Goal: Task Accomplishment & Management: Manage account settings

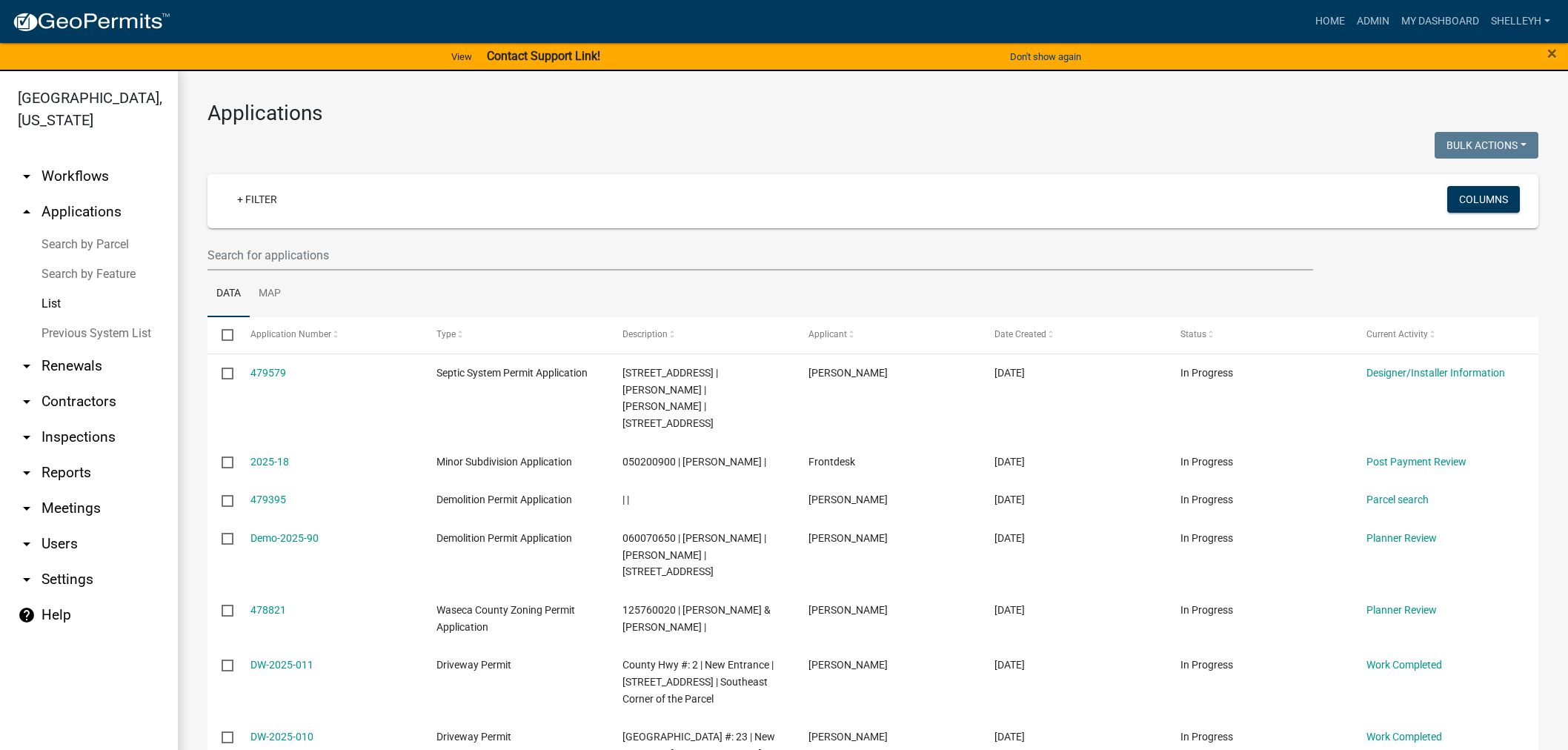
select select "1: 25"
click at [1362, 22] on link "Admin" at bounding box center [1373, 21] width 45 height 28
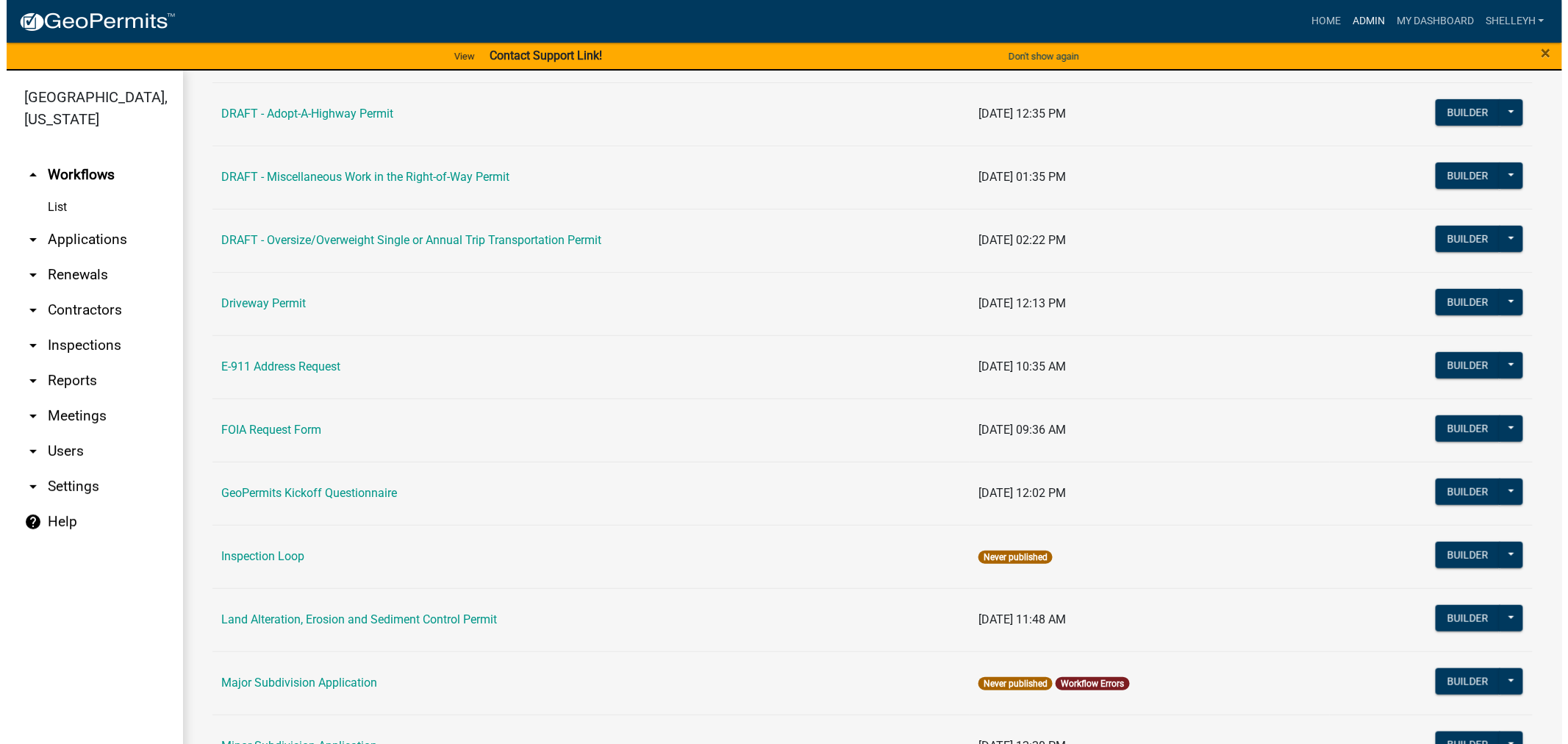
scroll to position [408, 0]
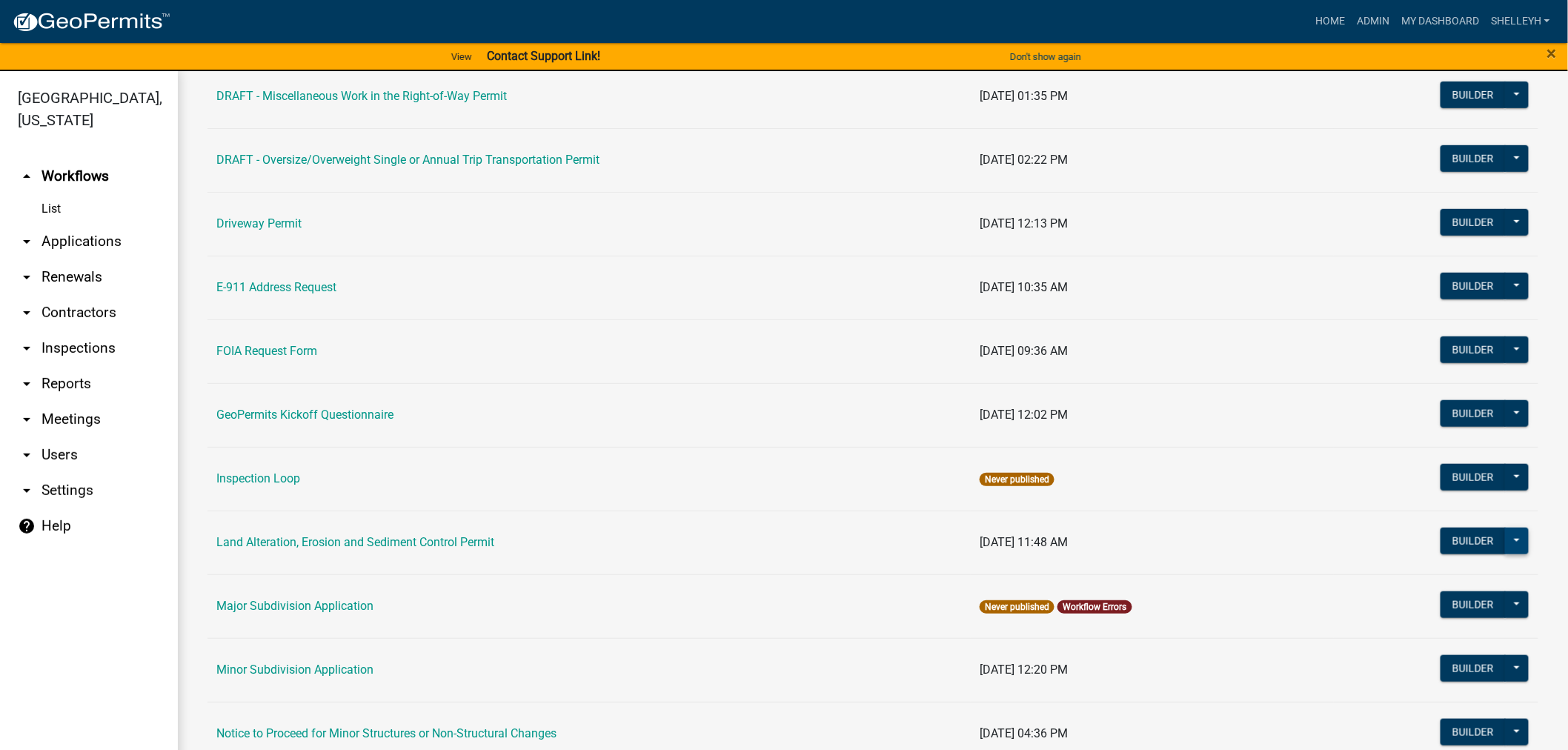
click at [1506, 538] on button at bounding box center [1517, 540] width 24 height 27
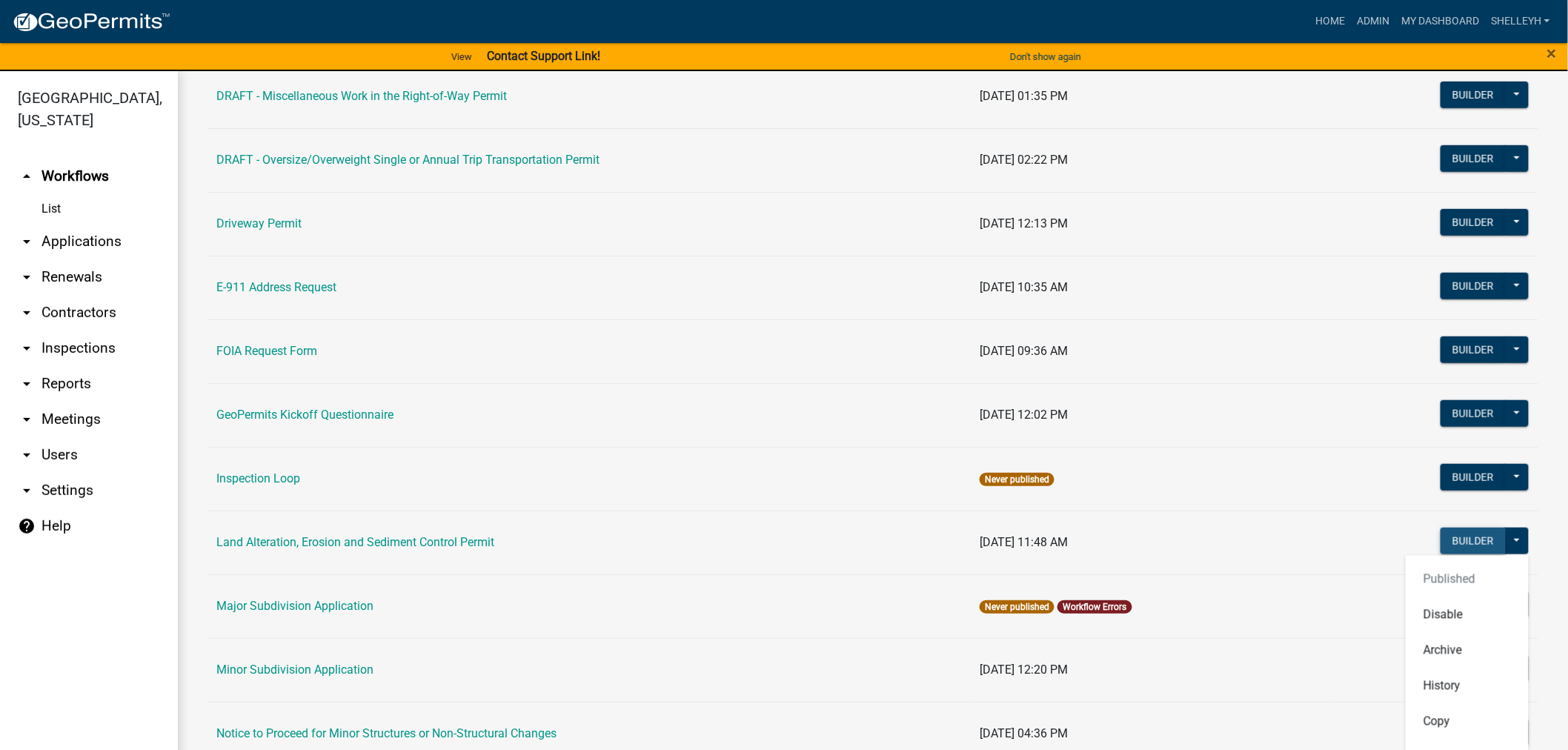
click at [1452, 531] on button "Builder" at bounding box center [1473, 540] width 65 height 27
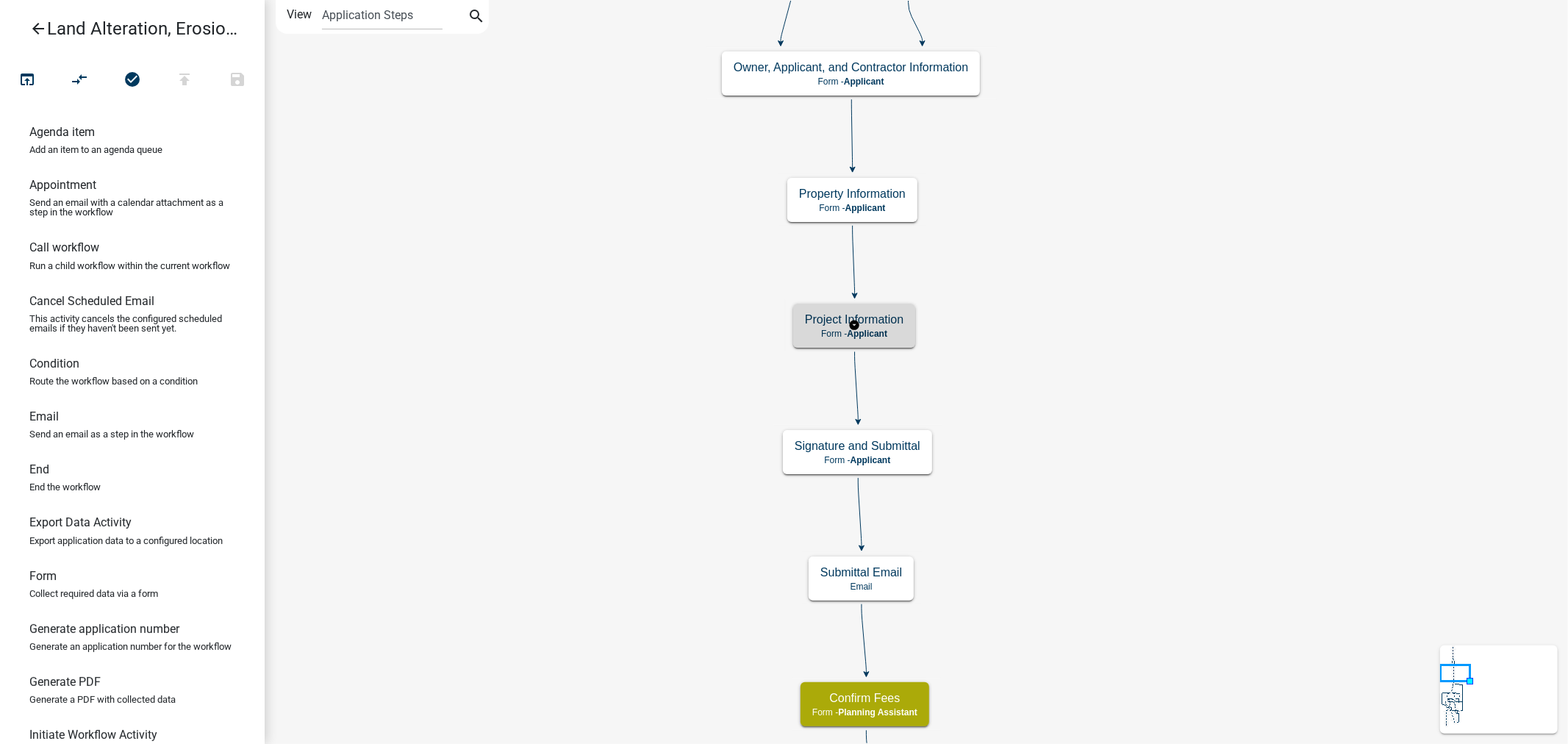
click at [894, 330] on p "Form - Applicant" at bounding box center [854, 334] width 99 height 10
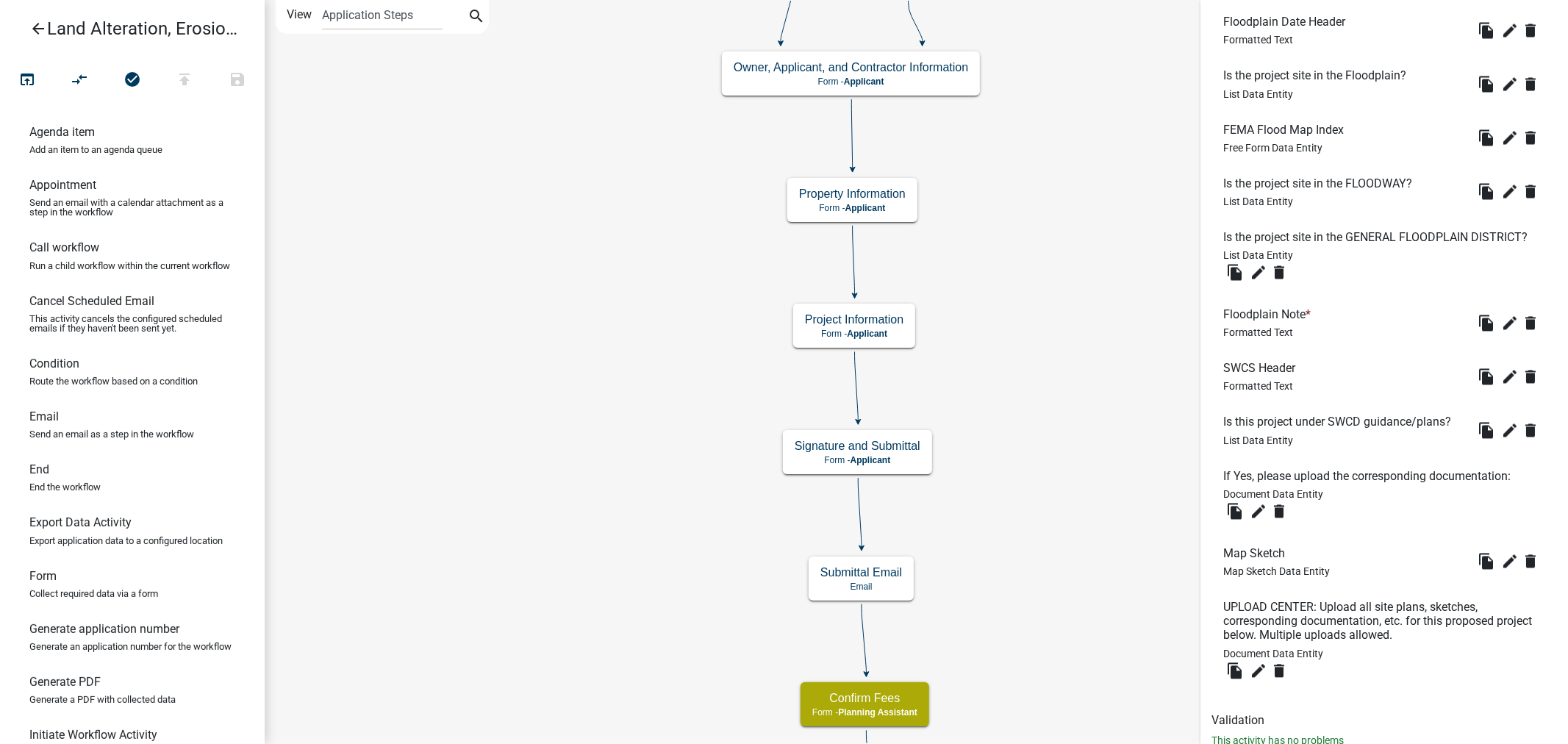
scroll to position [2413, 0]
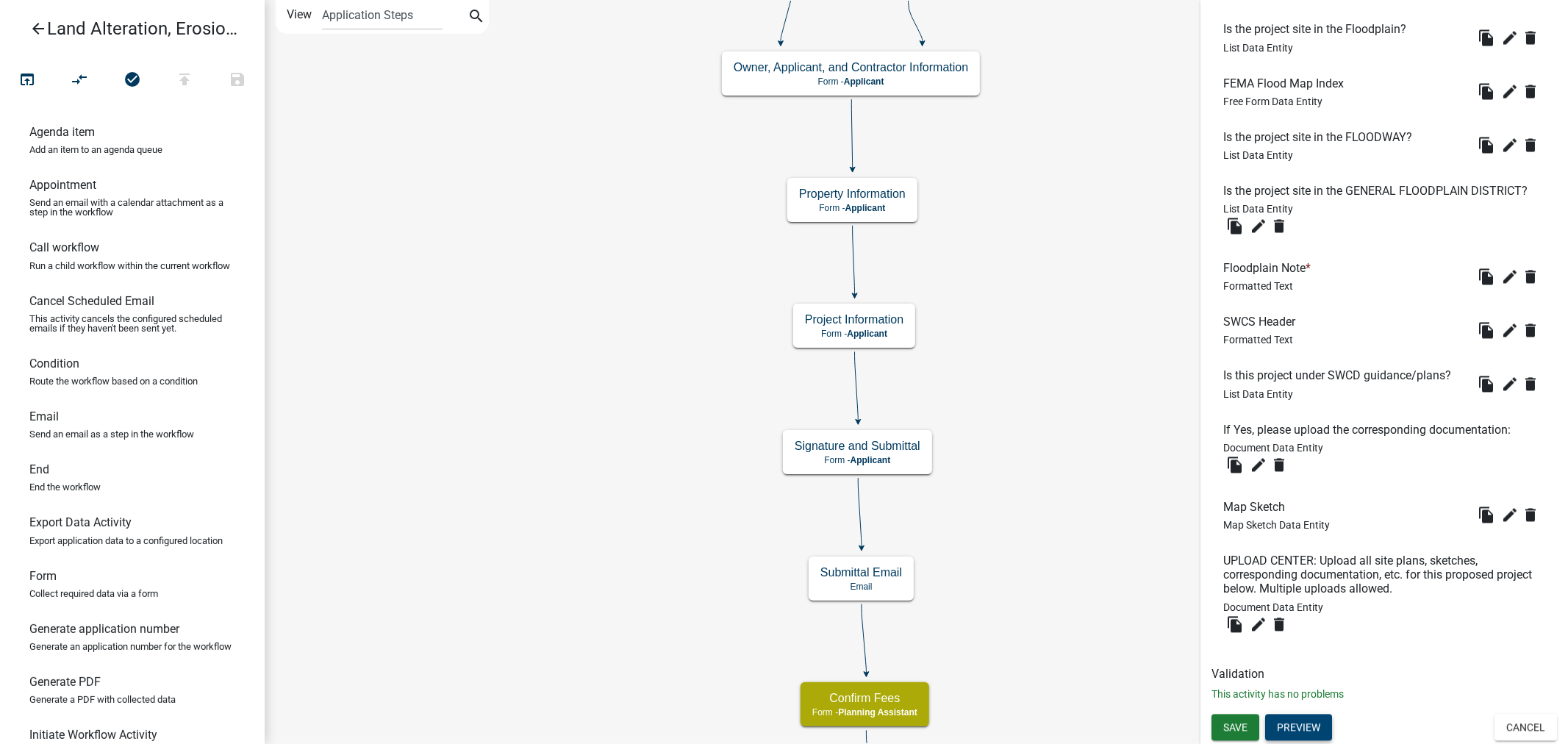
click at [1302, 730] on button "Preview" at bounding box center [1299, 726] width 67 height 26
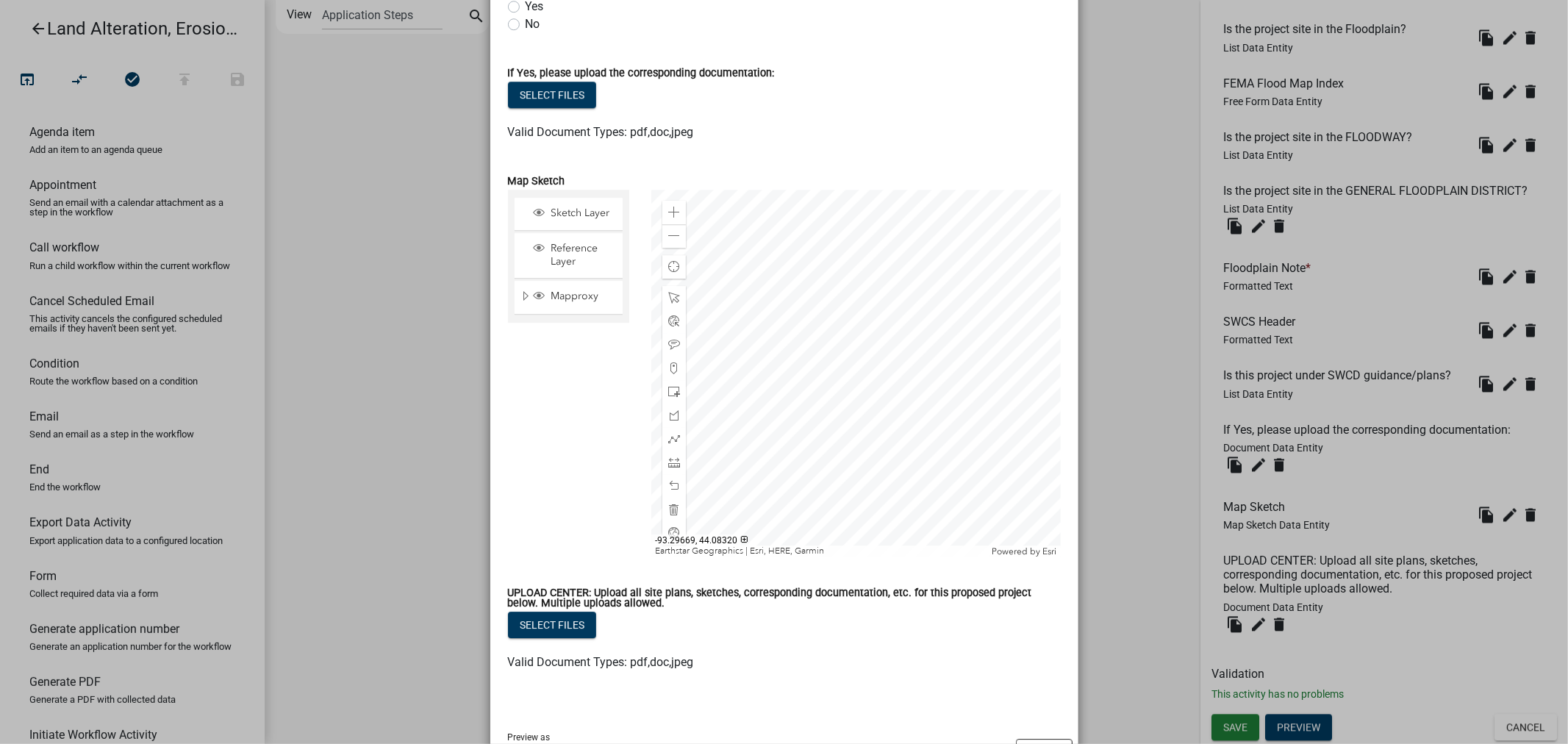
scroll to position [3699, 0]
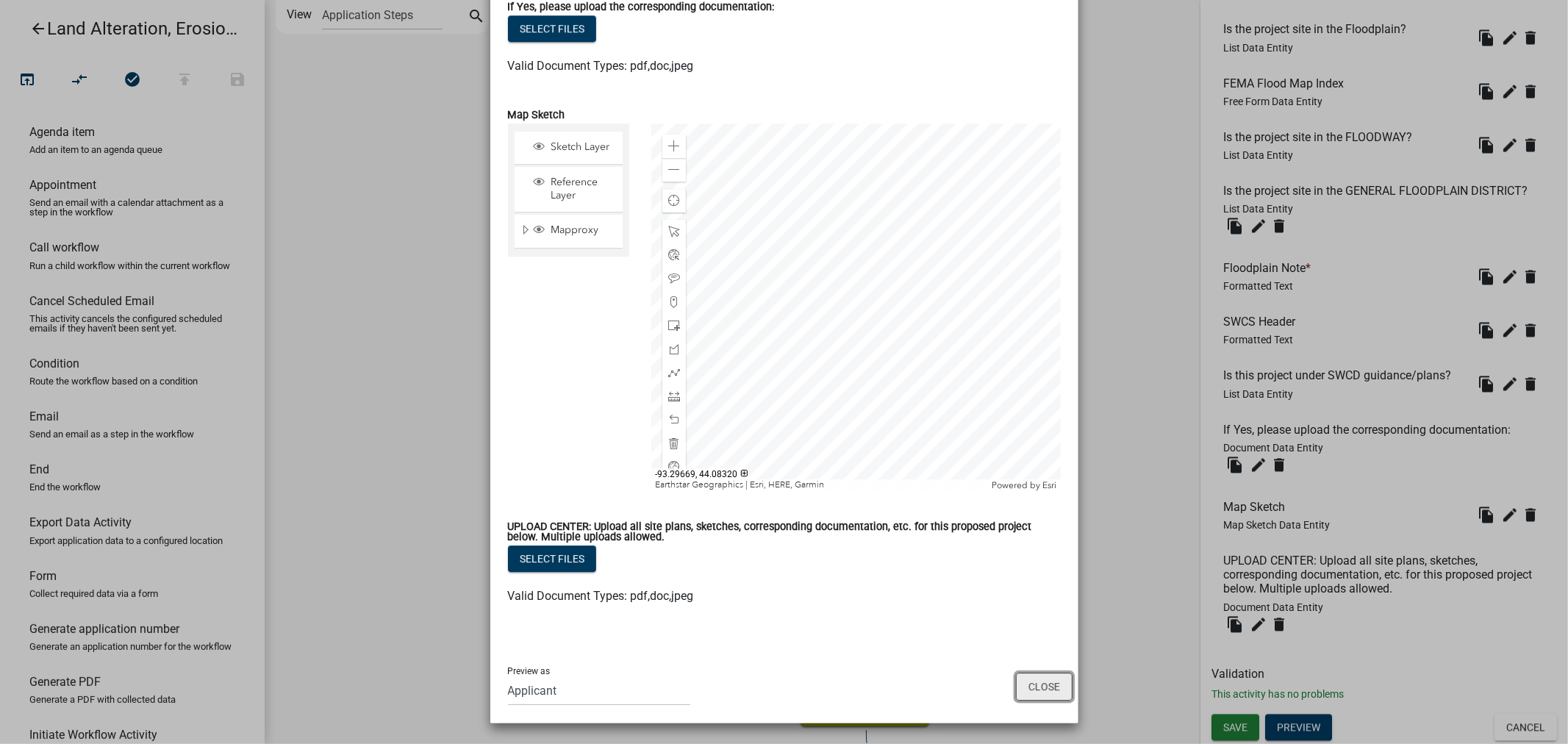
click at [1043, 684] on button "Close" at bounding box center [1044, 686] width 57 height 28
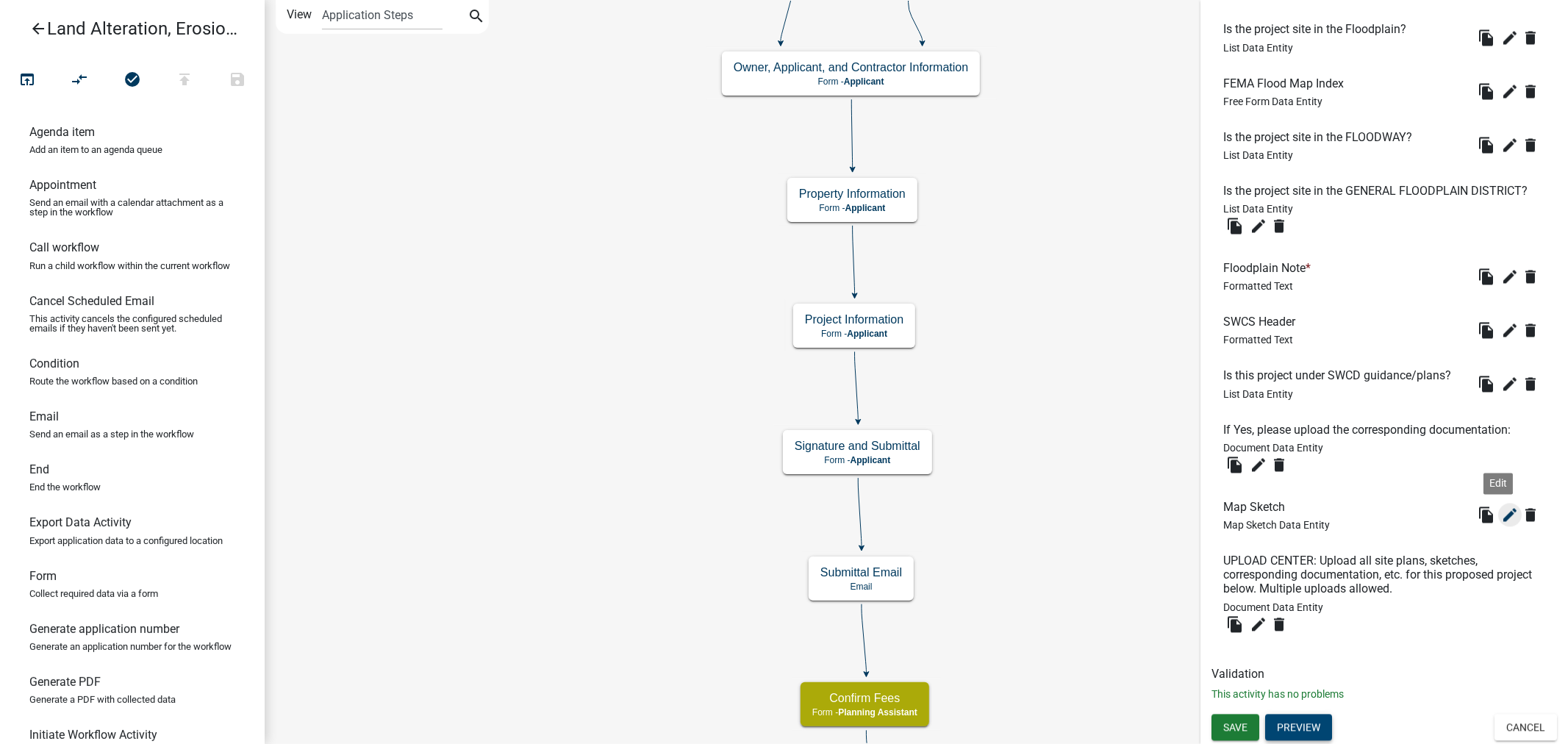
click at [1502, 512] on icon "edit" at bounding box center [1510, 514] width 18 height 18
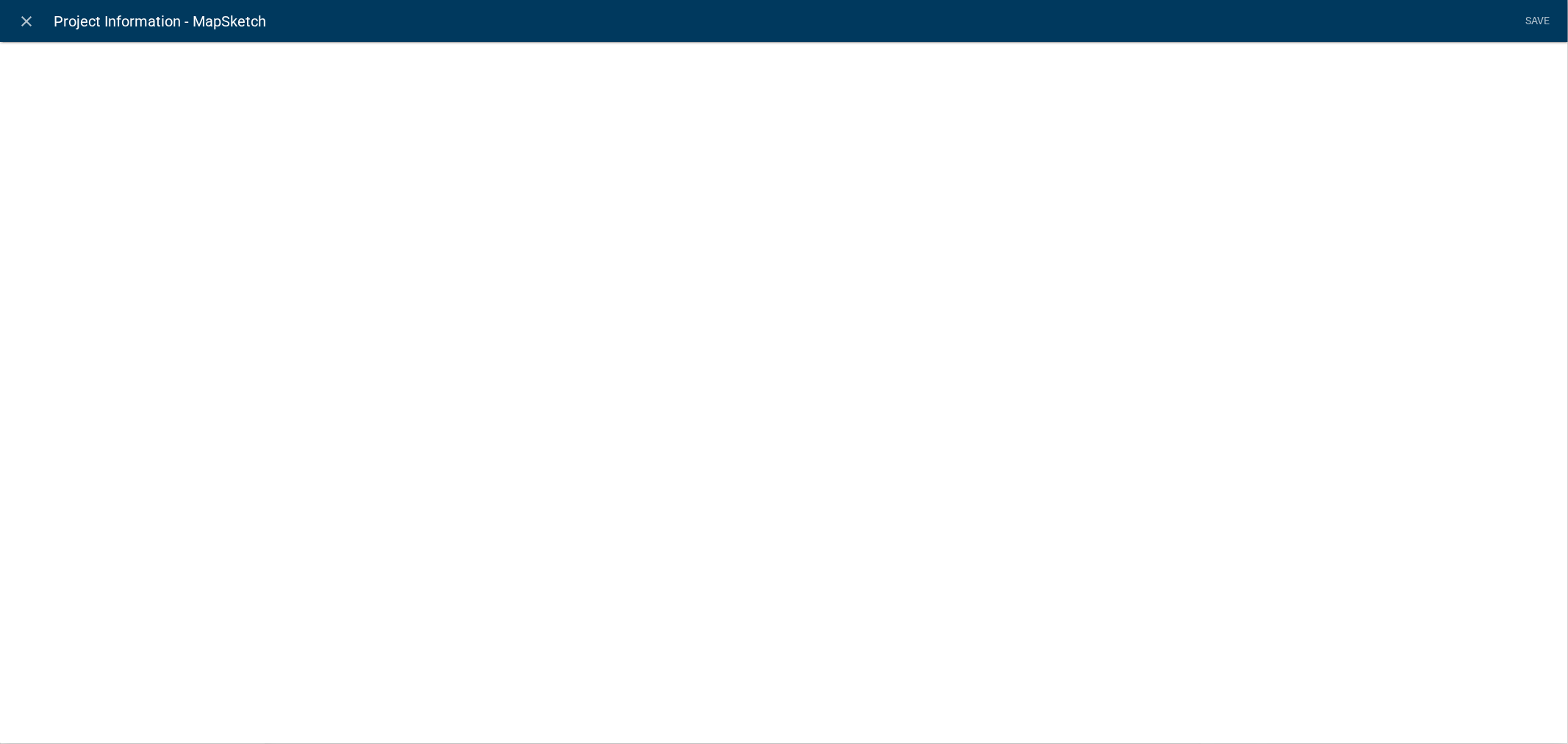
select select "mapsketch-data"
select select "1: Object"
select select "hybrid"
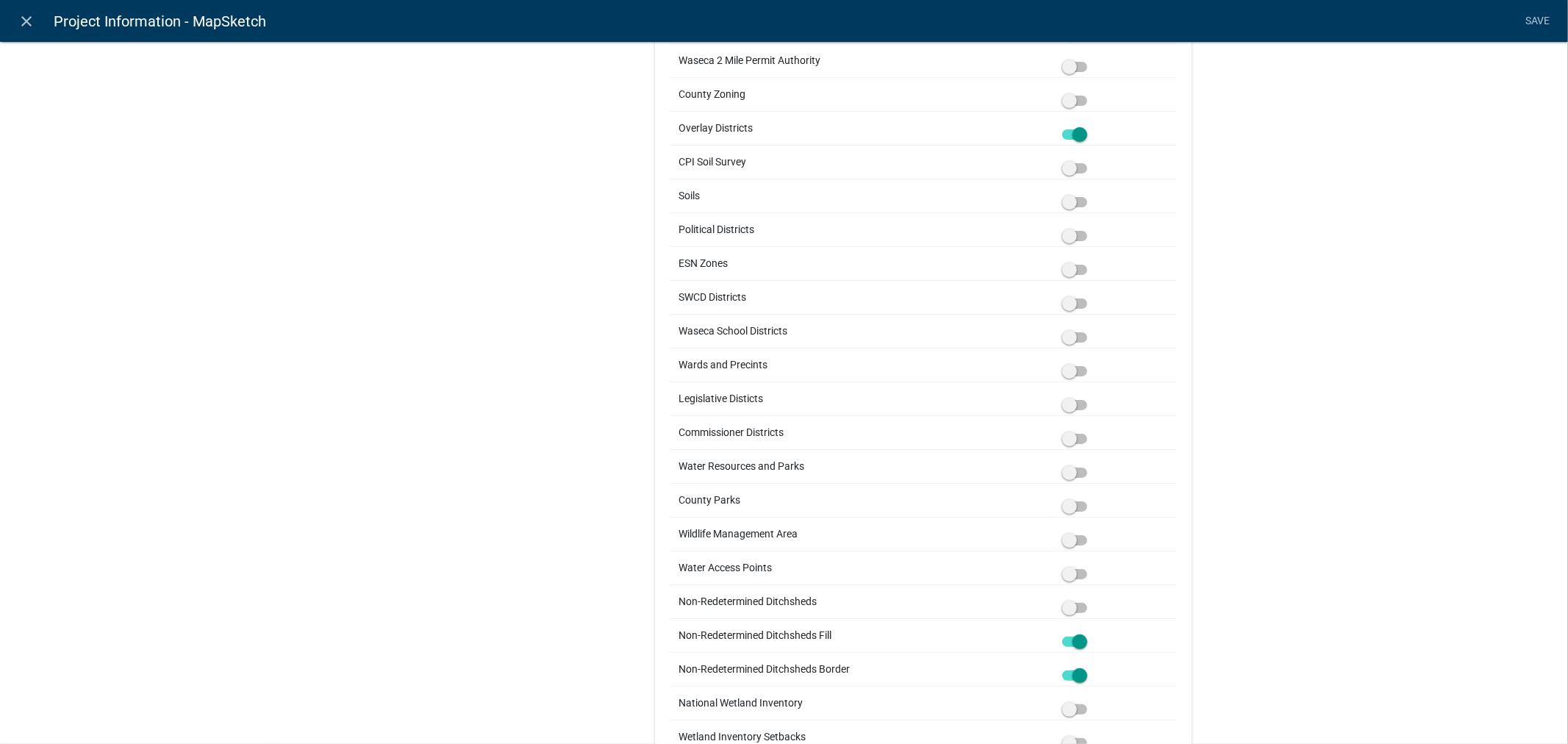
scroll to position [1224, 0]
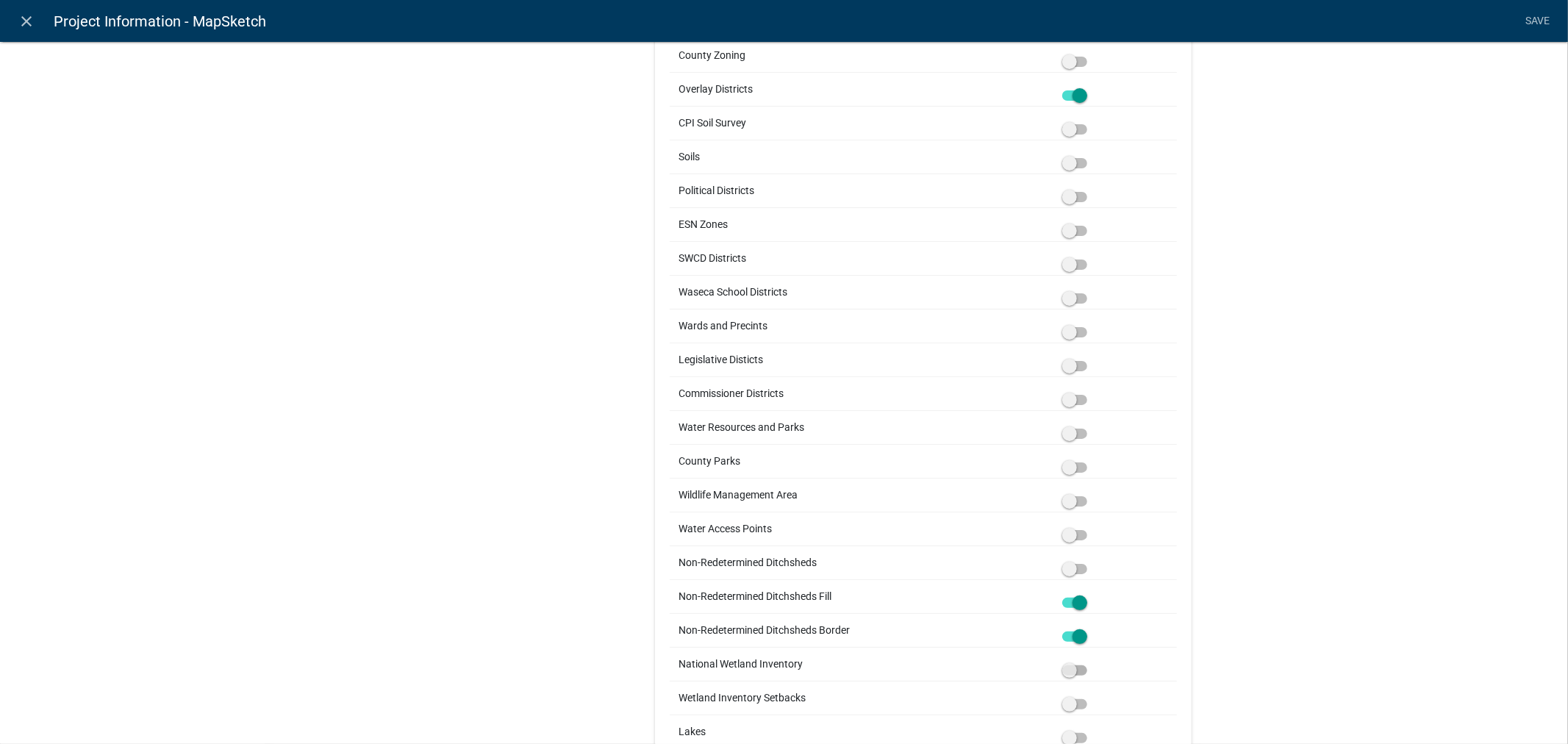
click at [1081, 670] on span at bounding box center [1074, 670] width 25 height 10
click at [1091, 662] on input "checkbox" at bounding box center [1091, 662] width 0 height 0
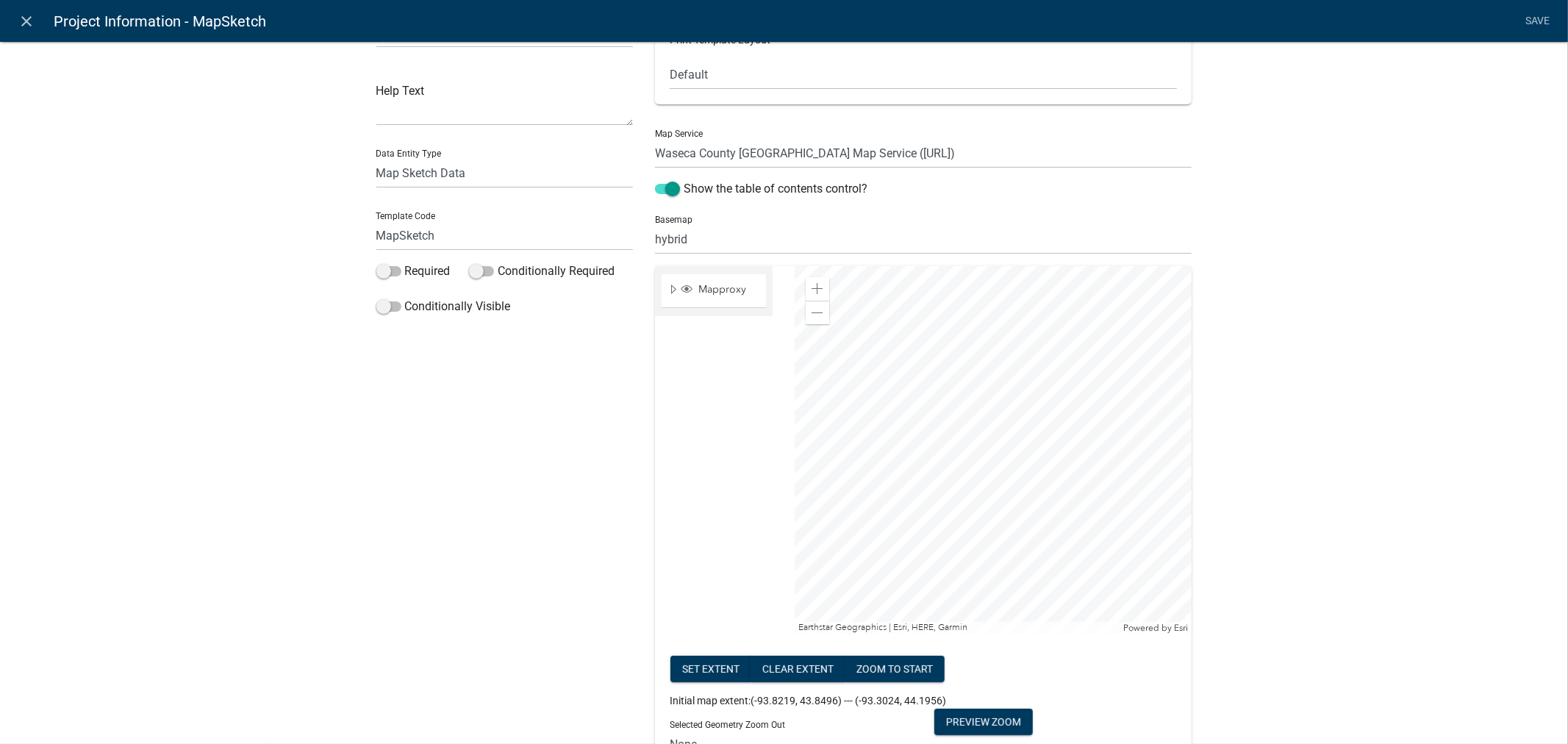
scroll to position [13, 0]
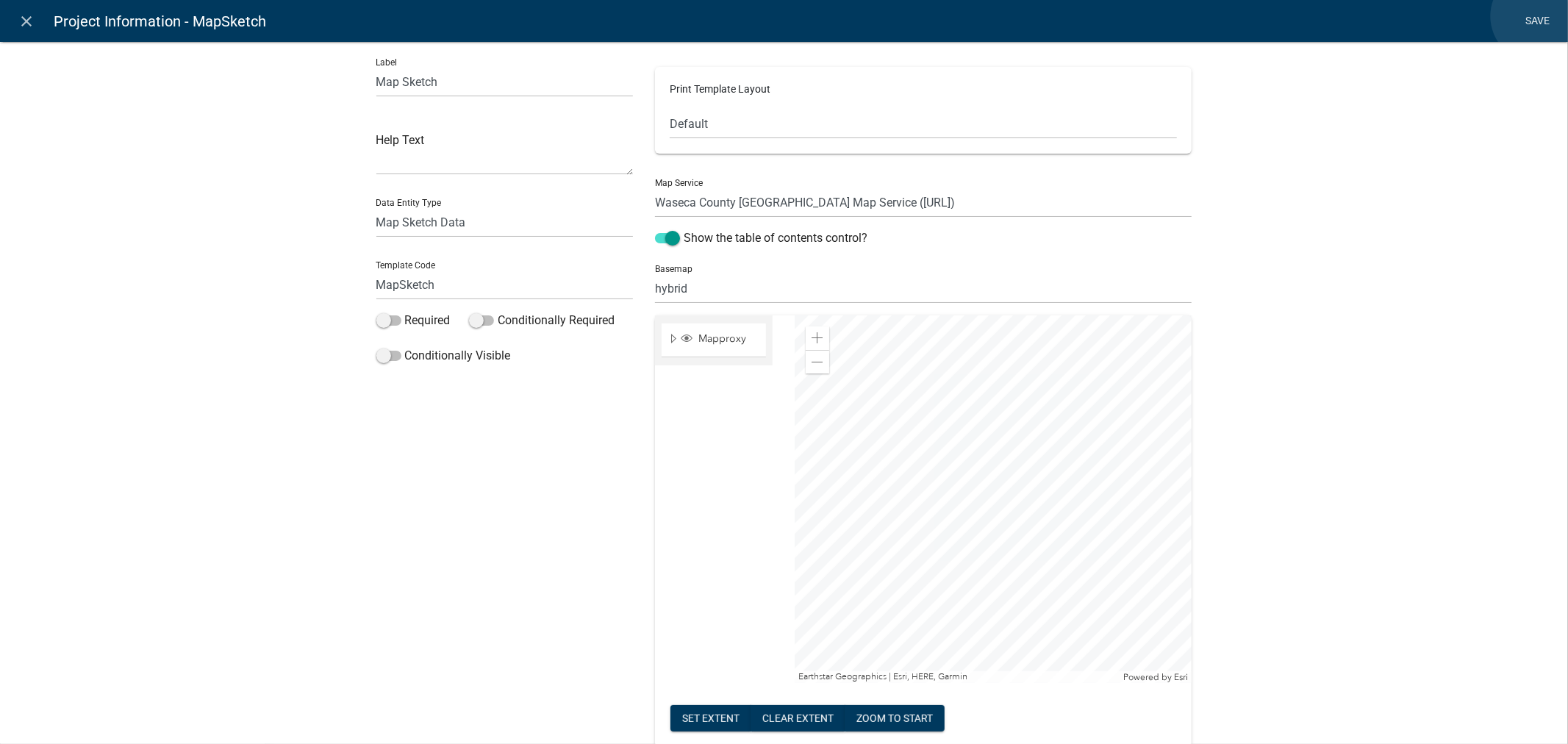
click at [1537, 16] on link "Save" at bounding box center [1537, 21] width 37 height 28
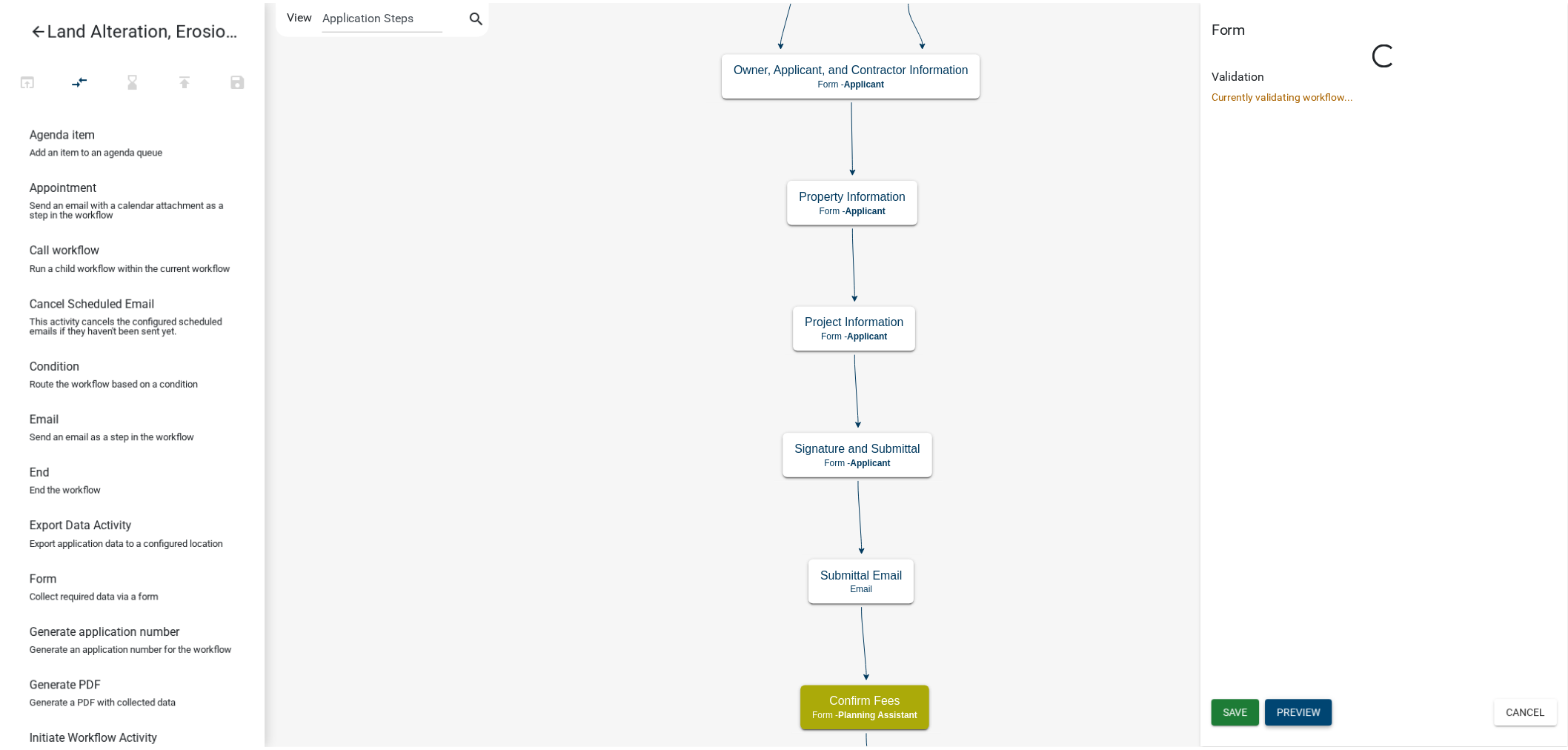
scroll to position [0, 0]
click at [1241, 714] on span "Save" at bounding box center [1245, 715] width 25 height 12
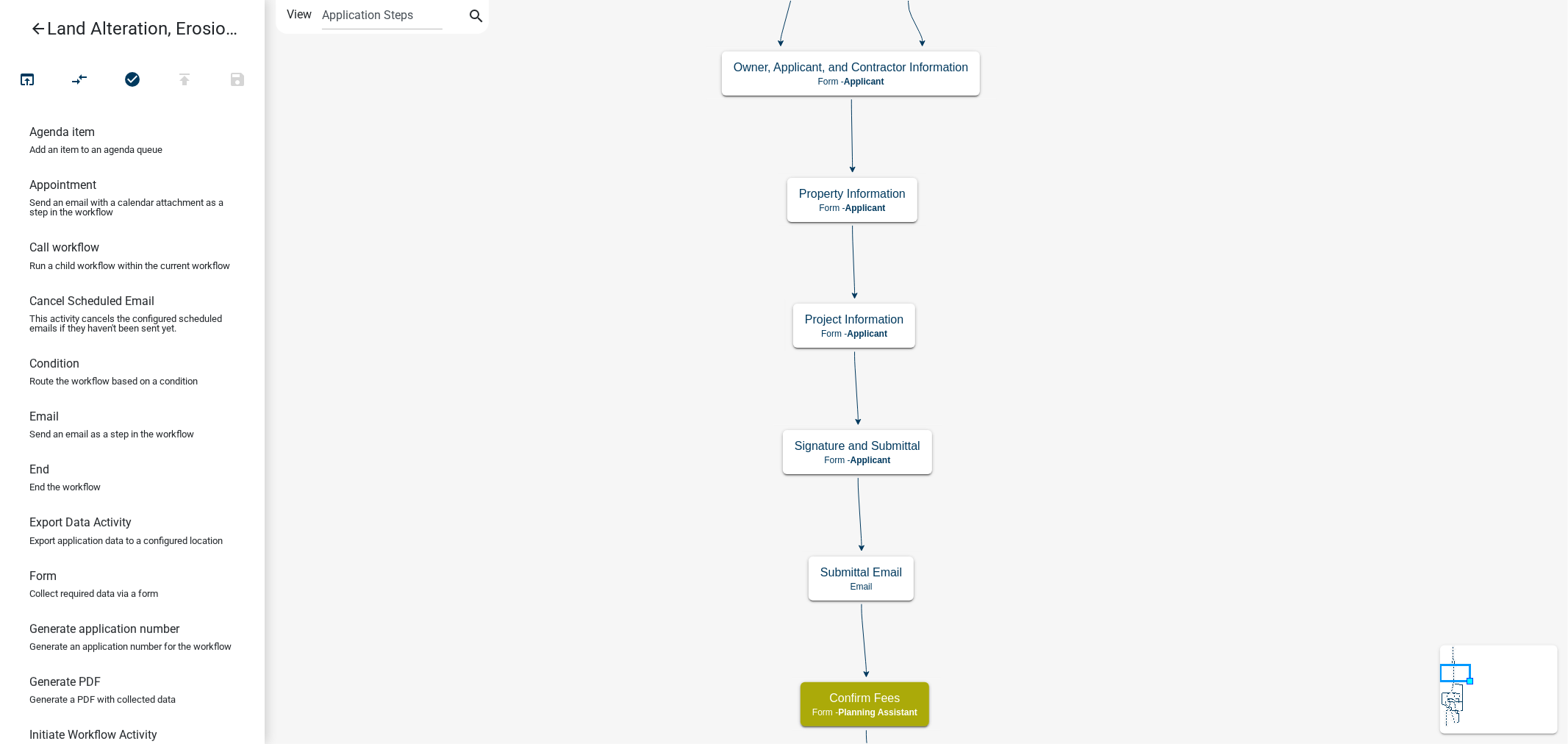
click at [36, 25] on icon "arrow_back" at bounding box center [38, 30] width 18 height 20
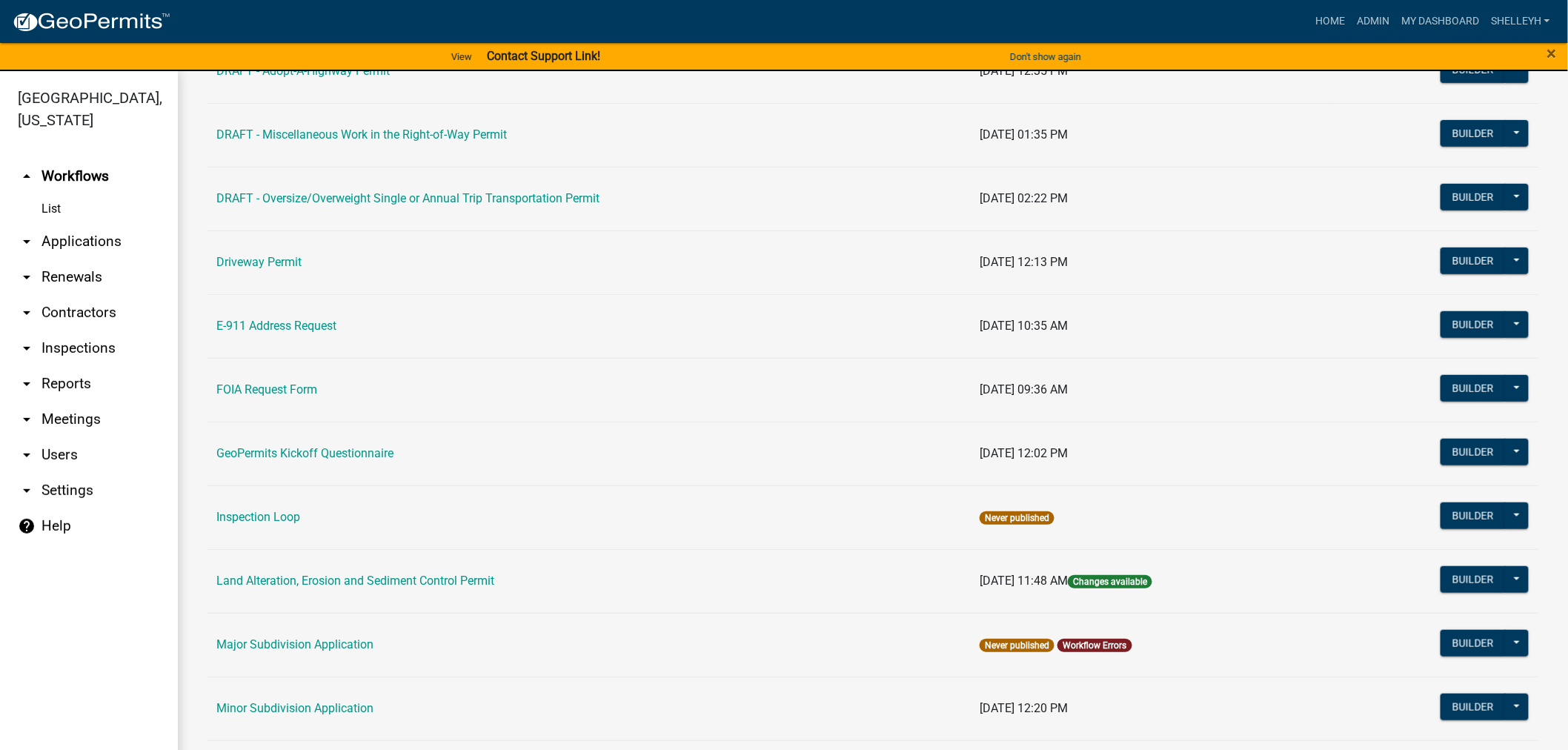
scroll to position [411, 0]
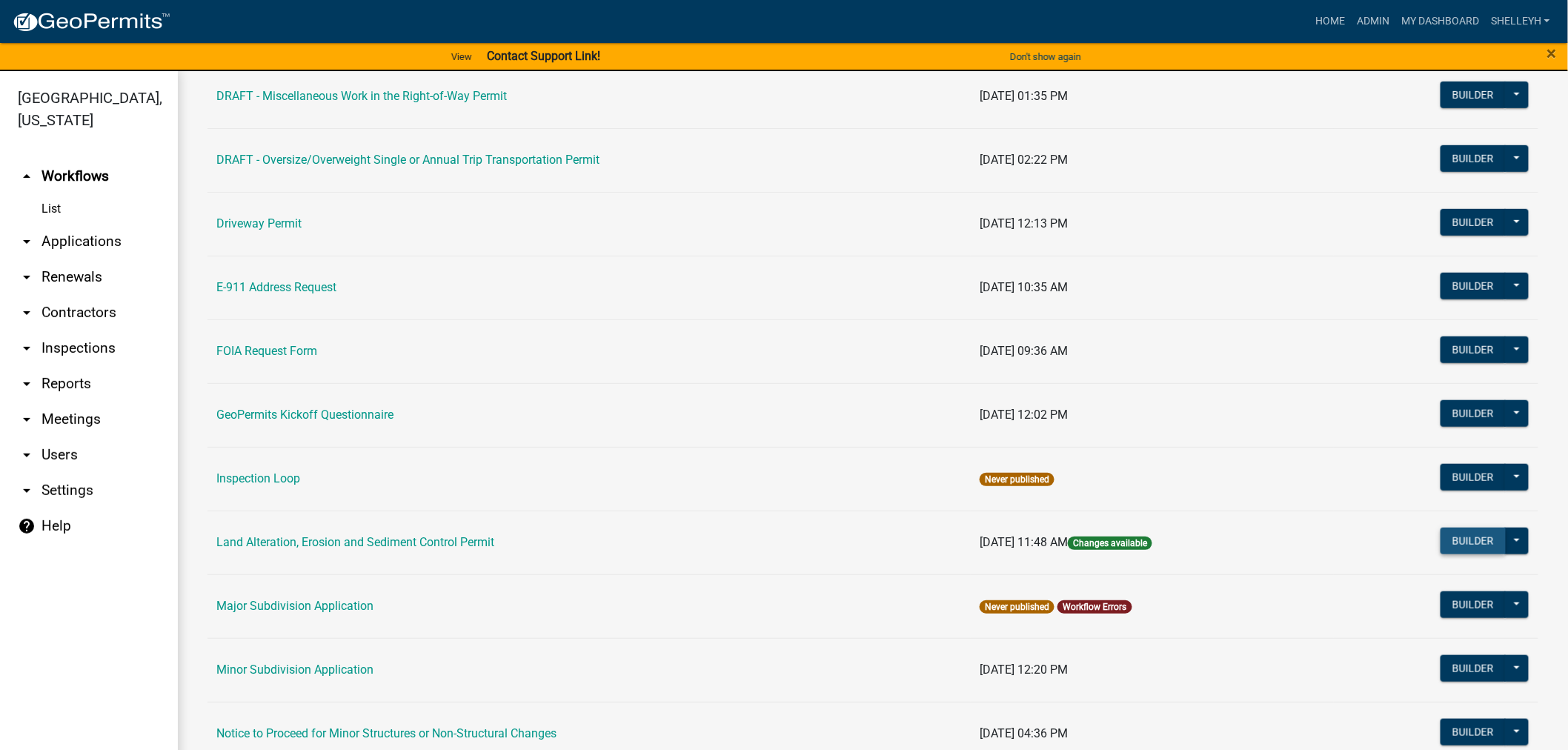
click at [1453, 546] on button "Builder" at bounding box center [1473, 540] width 65 height 27
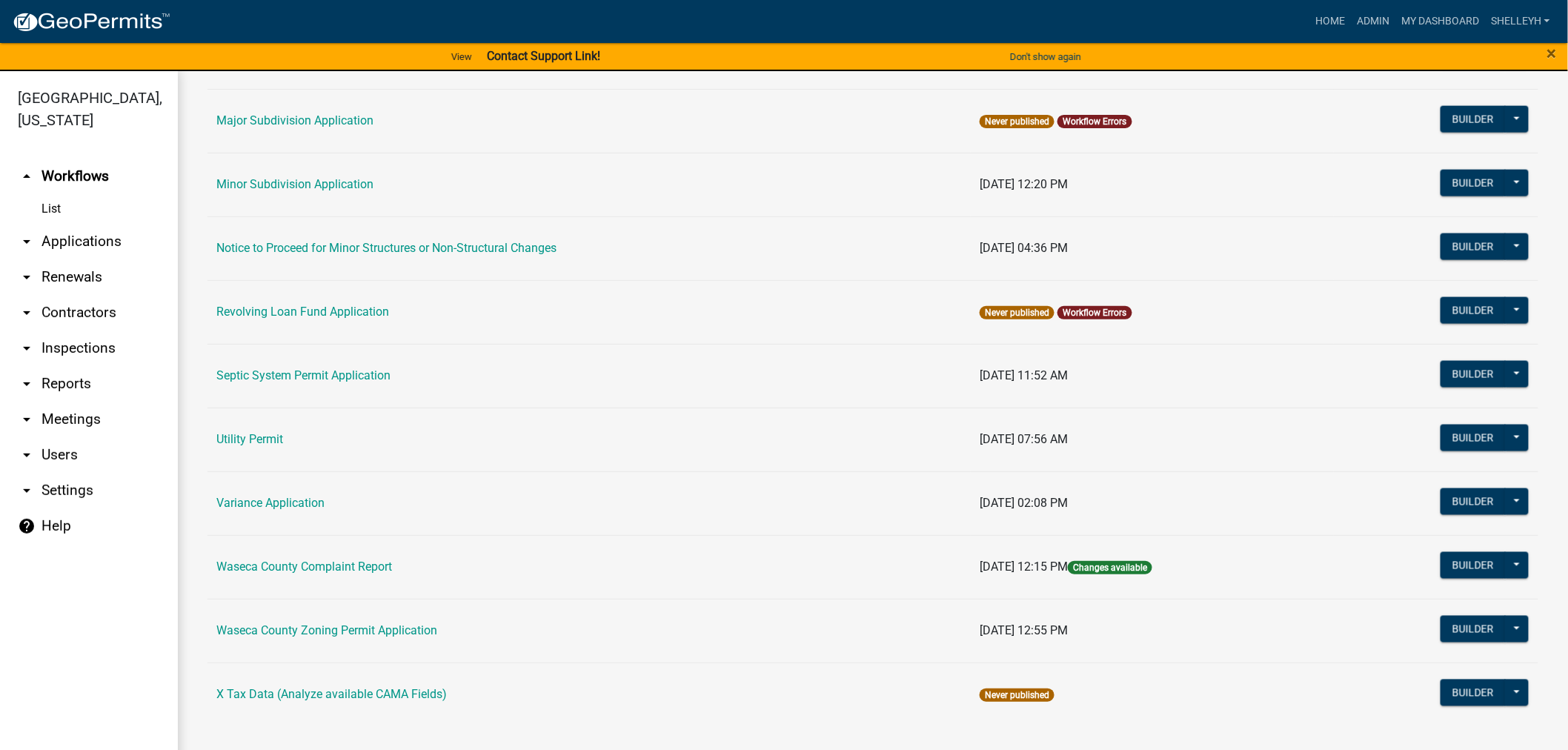
scroll to position [815, 0]
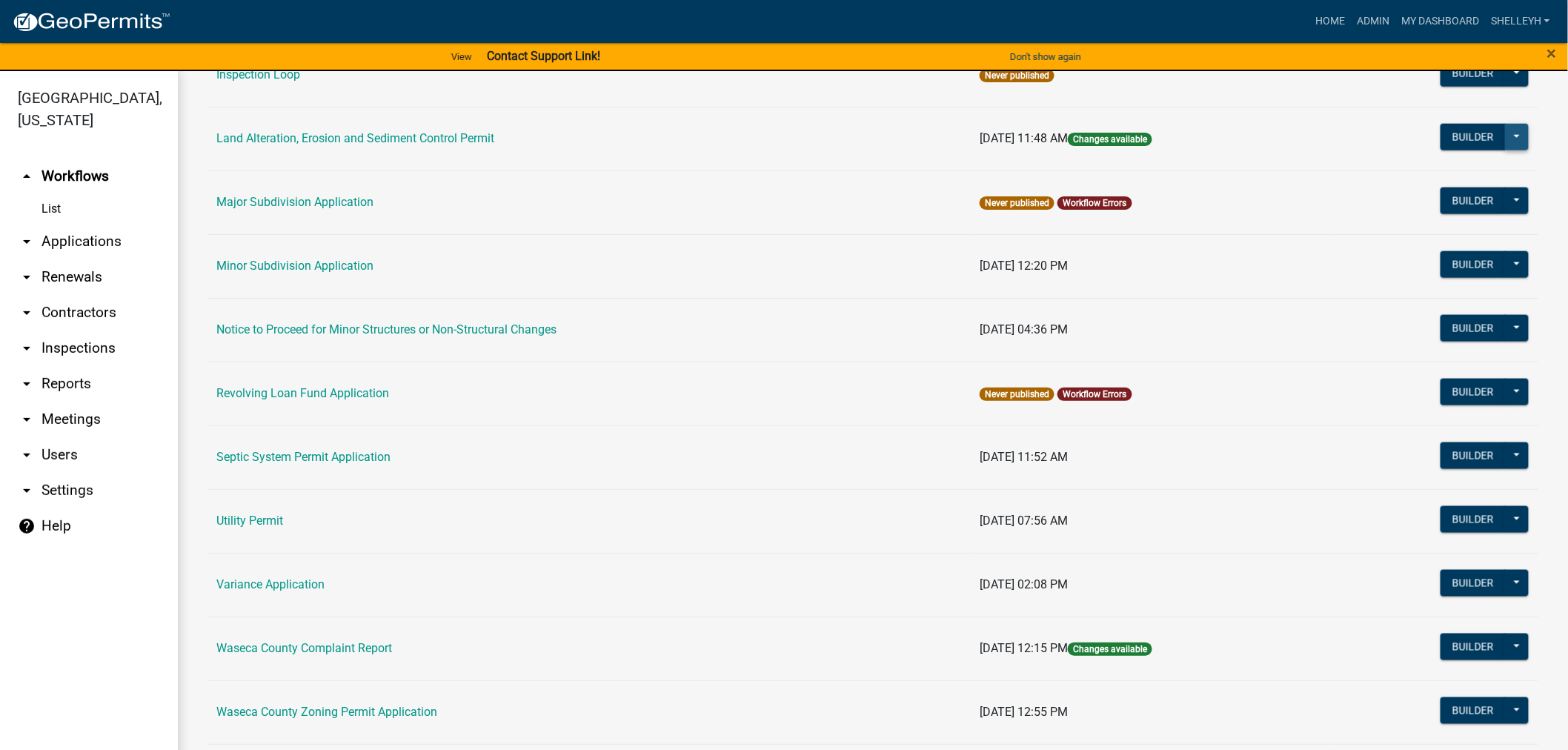
click at [1510, 134] on button at bounding box center [1517, 136] width 24 height 27
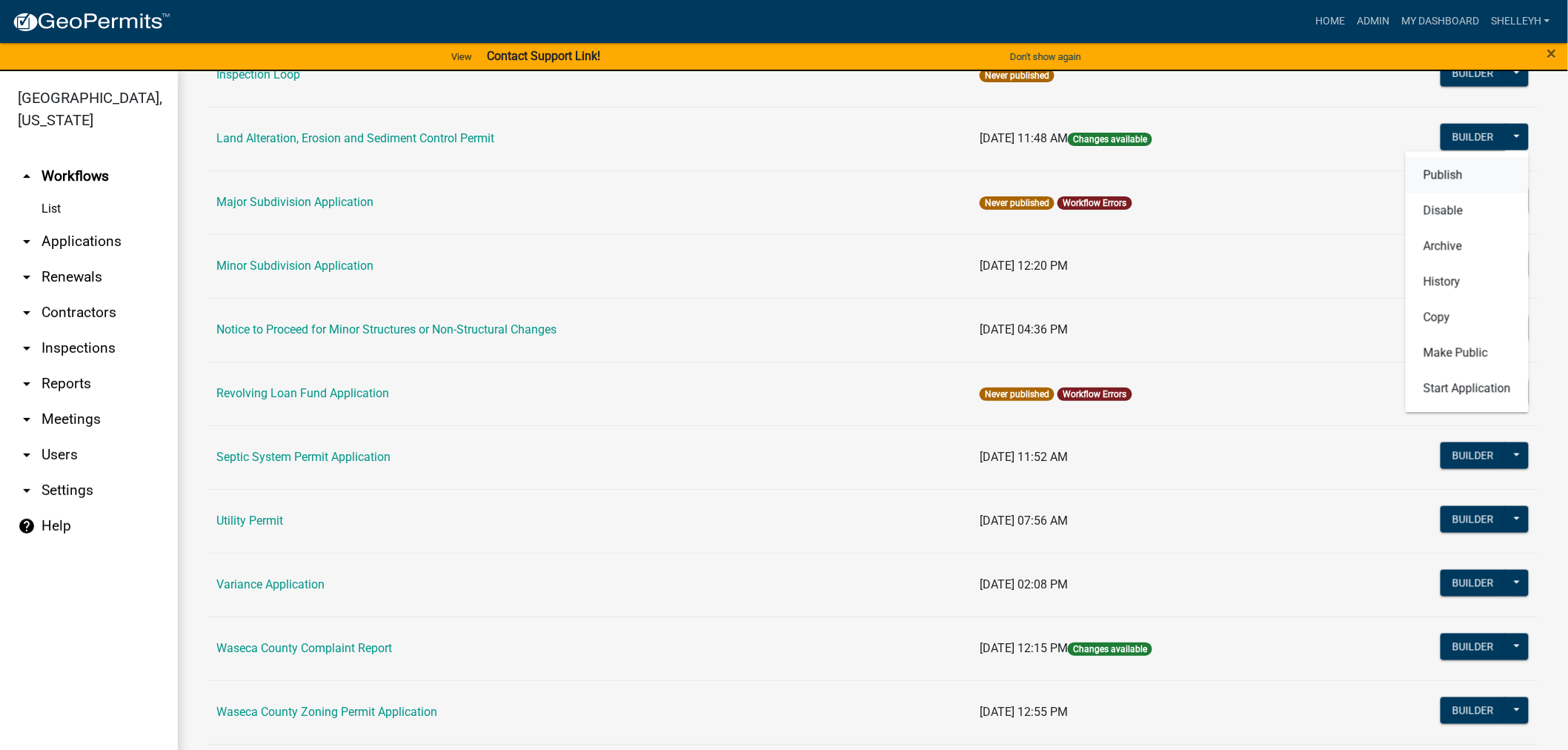
click at [1422, 185] on button "Publish" at bounding box center [1467, 175] width 123 height 36
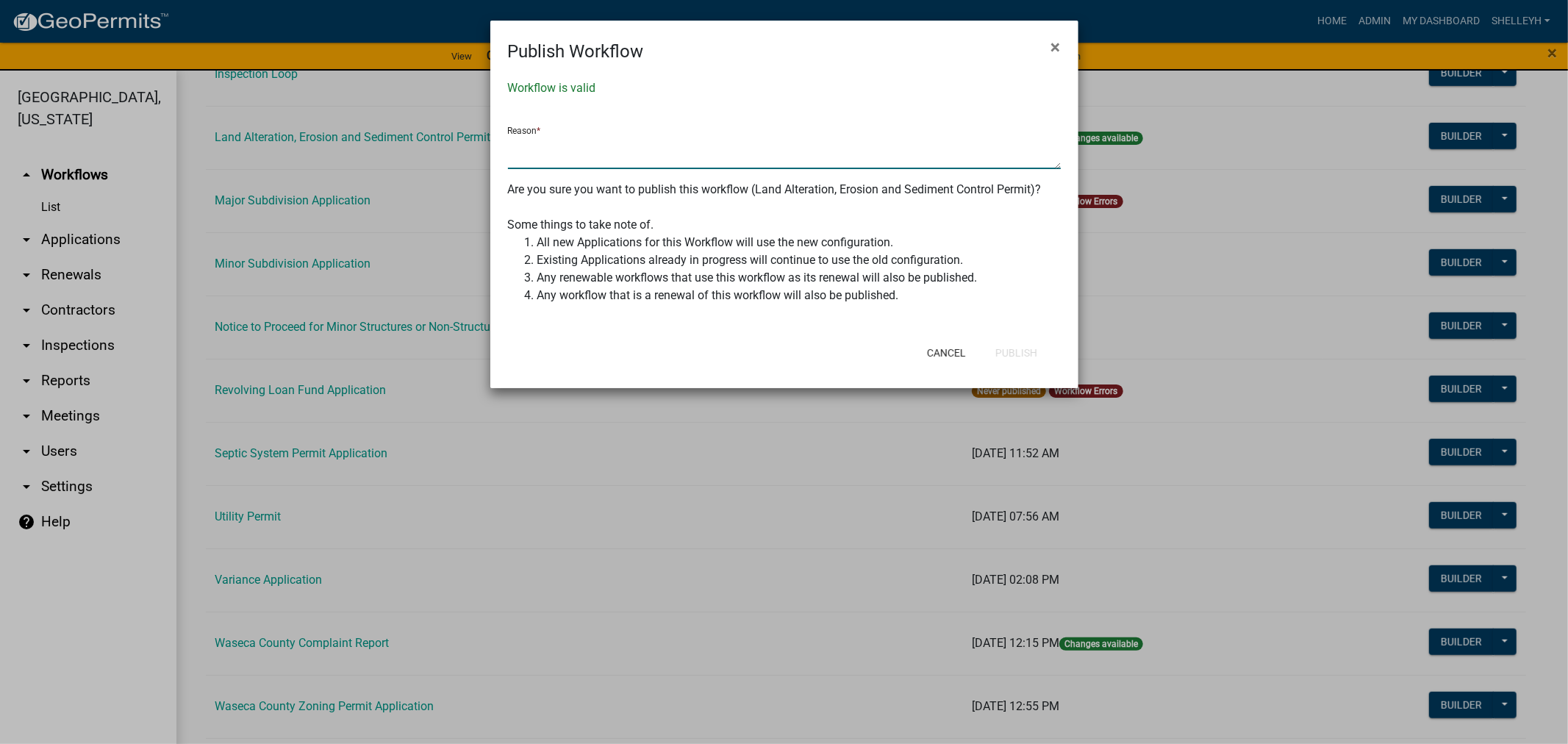
click at [658, 155] on textarea at bounding box center [784, 152] width 553 height 34
type textarea "I"
click at [603, 140] on textarea "Turned on the NWI on the Beacon map within this app" at bounding box center [784, 152] width 553 height 34
drag, startPoint x: 816, startPoint y: 147, endPoint x: 641, endPoint y: 145, distance: 175.0
click at [641, 145] on textarea "Turned on the NWI layer on the Beacon map within this app" at bounding box center [784, 152] width 553 height 34
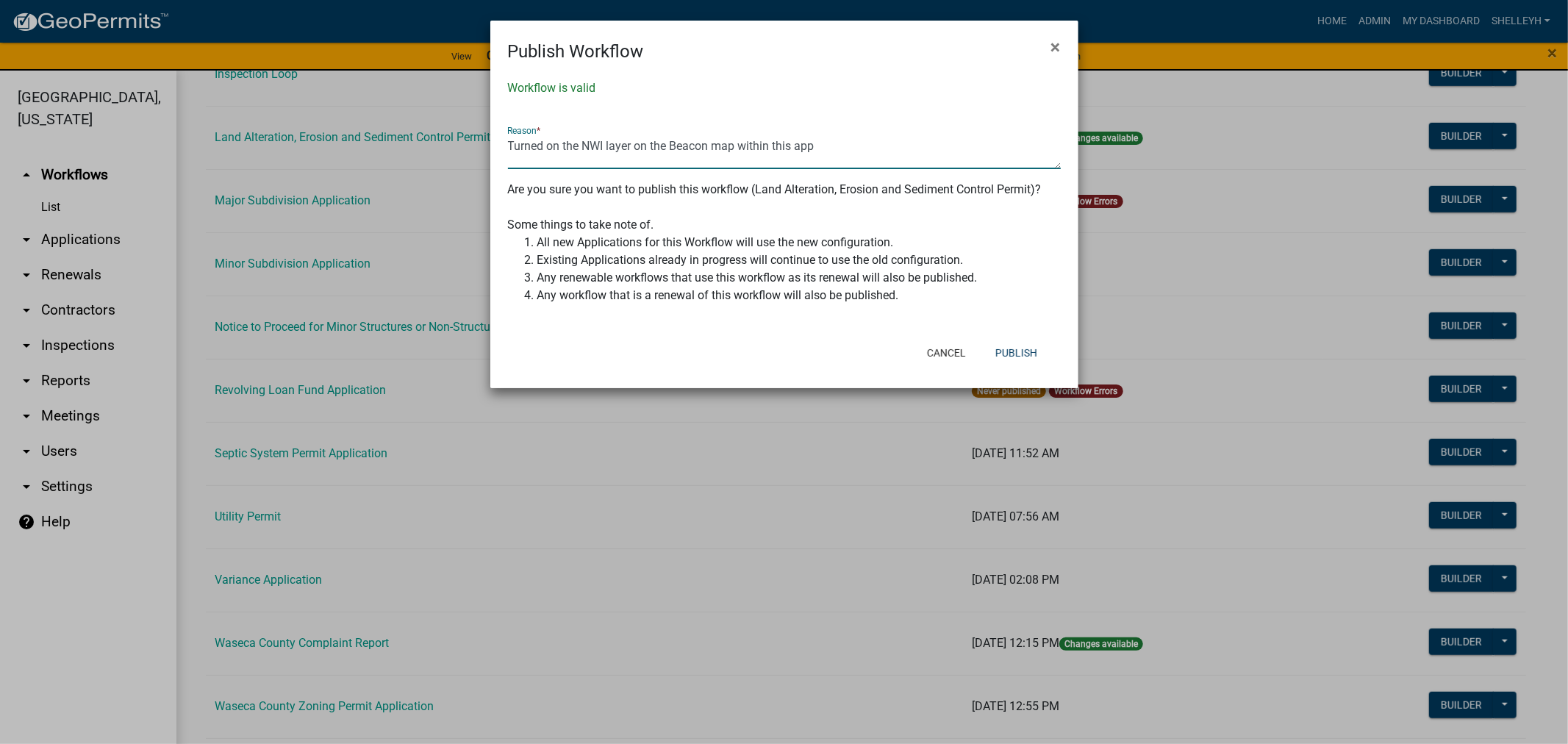
type textarea "Turned on the NWI layer on the Beacon map within this app"
click at [1021, 291] on li "Any workflow that is a renewal of this workflow will also be published." at bounding box center [799, 295] width 524 height 18
click at [1016, 348] on button "Publish" at bounding box center [1016, 352] width 65 height 26
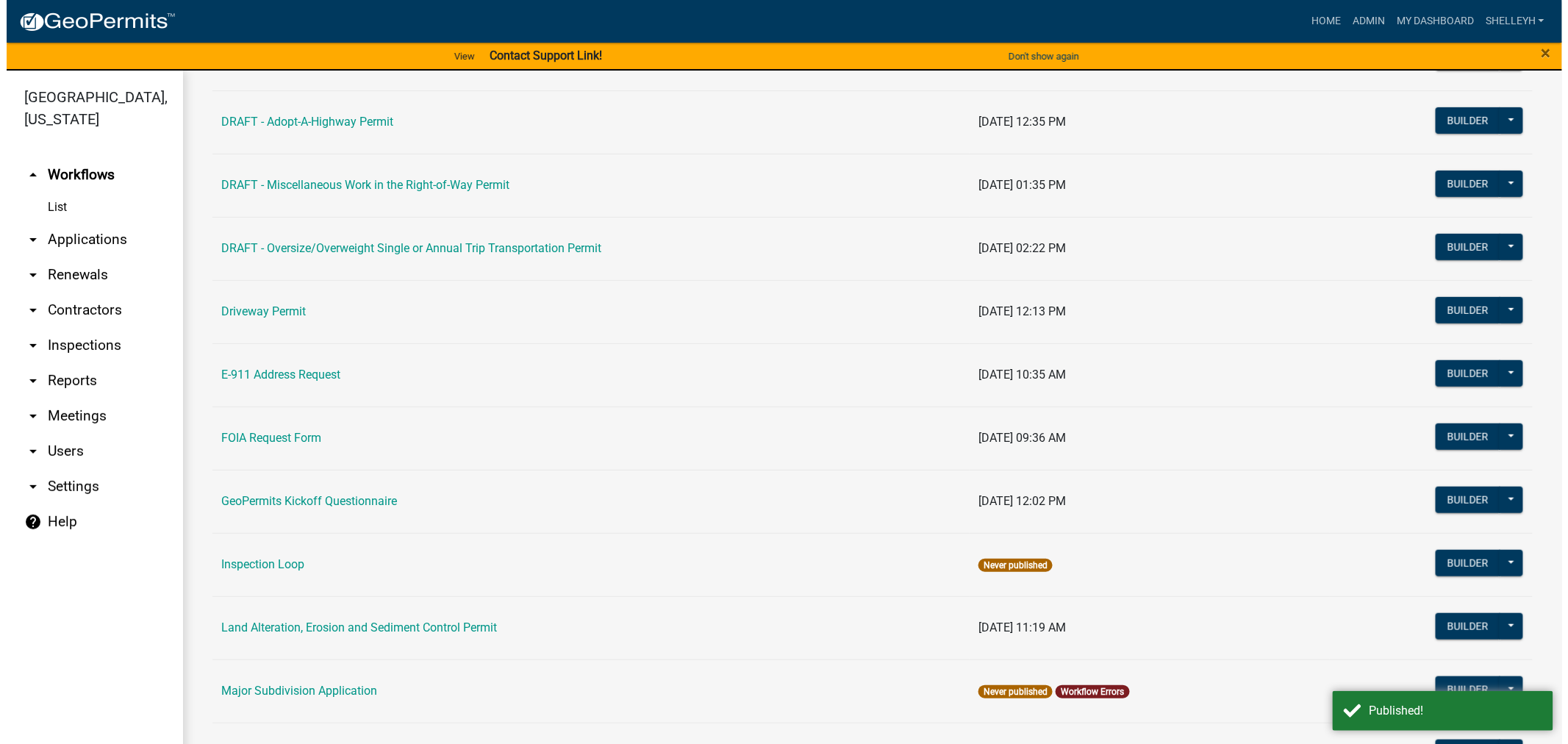
scroll to position [0, 0]
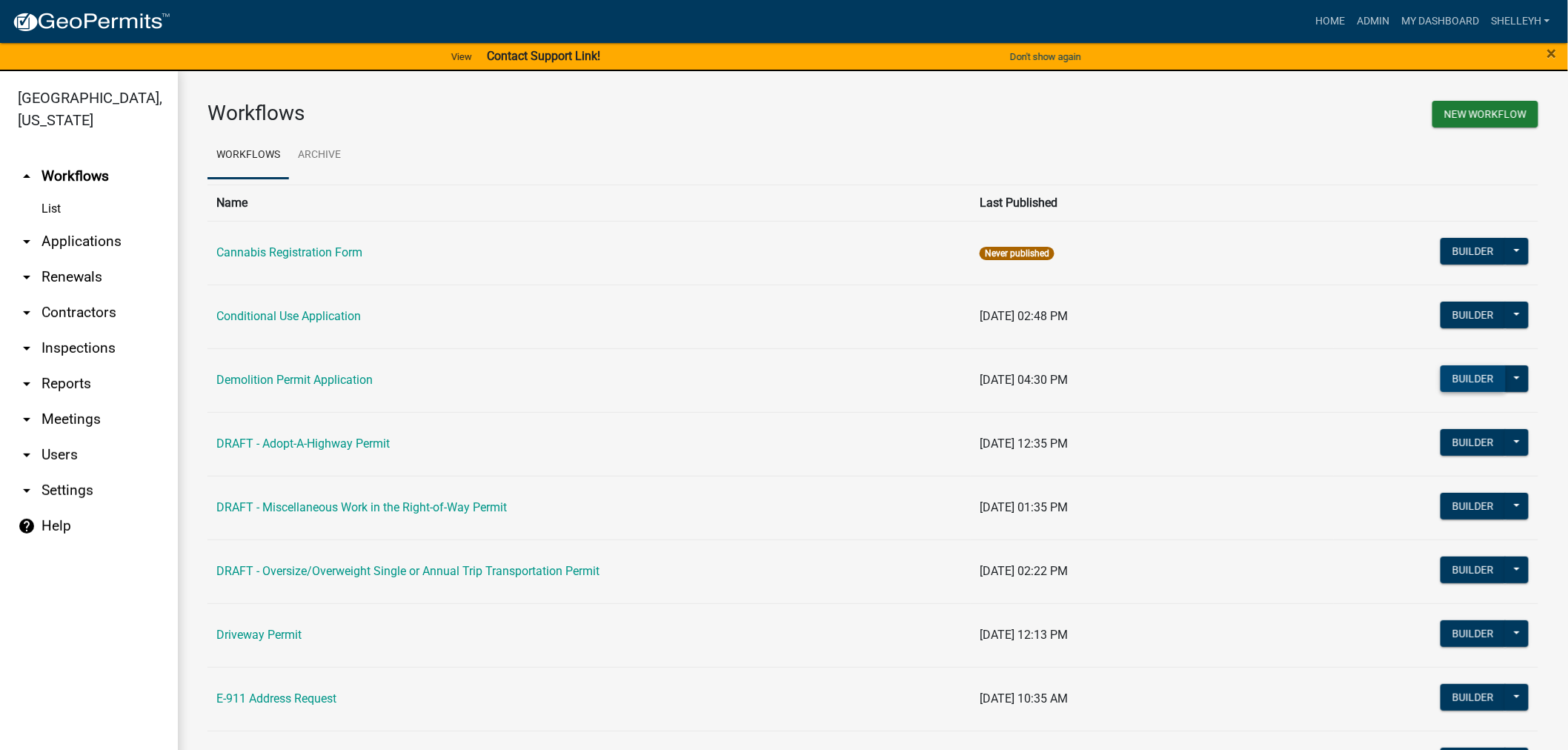
click at [1460, 382] on button "Builder" at bounding box center [1473, 378] width 65 height 27
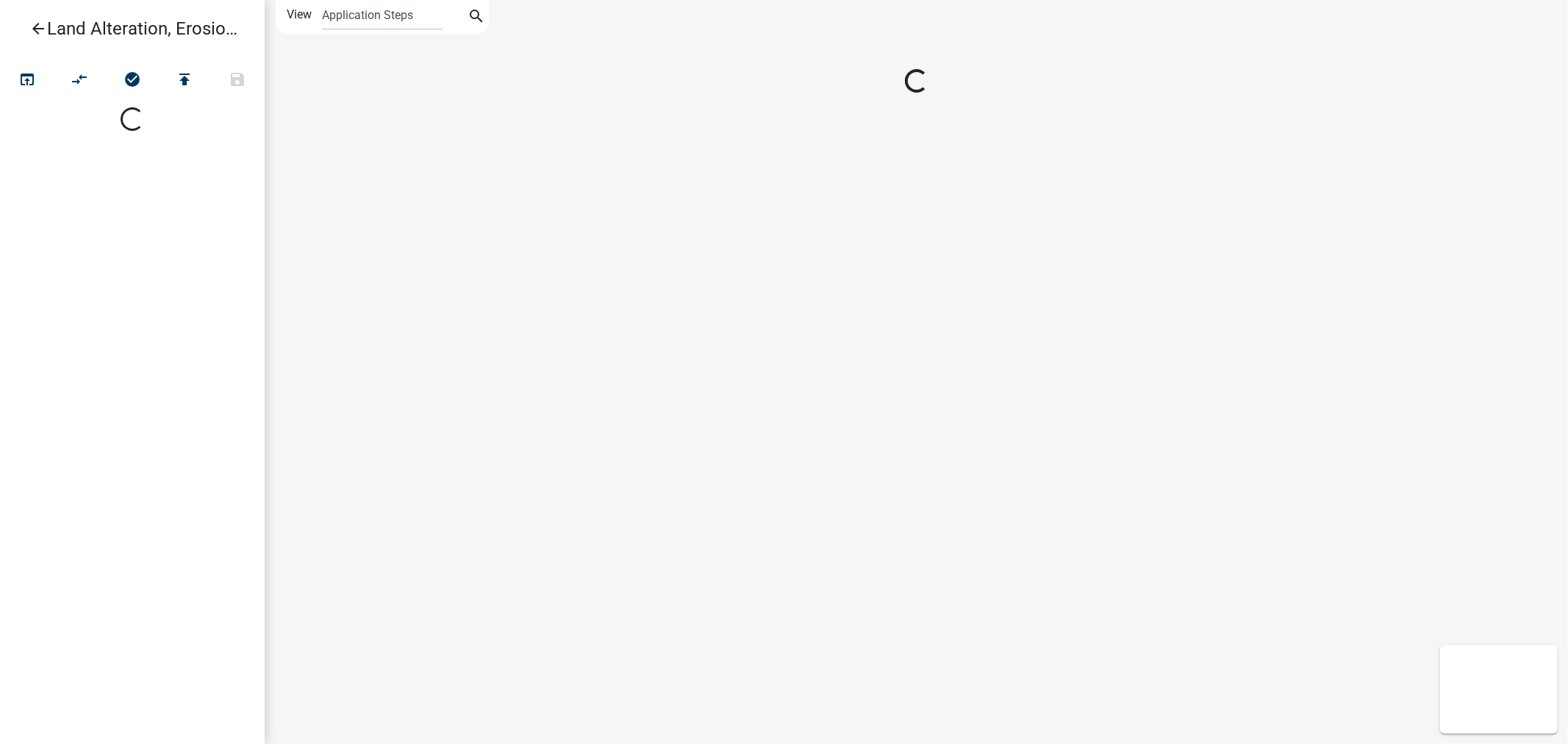
select select
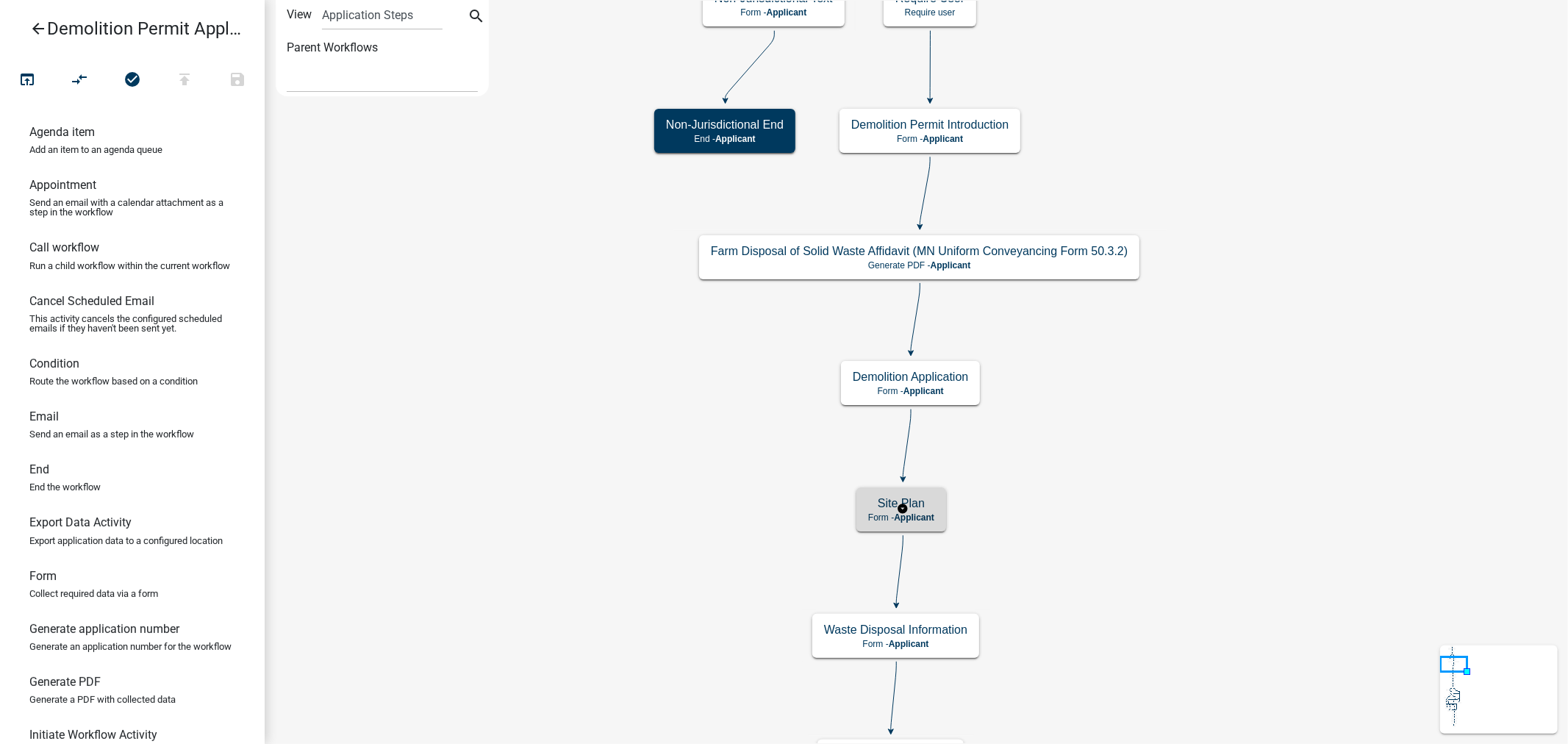
click at [931, 516] on span "Applicant" at bounding box center [914, 517] width 41 height 10
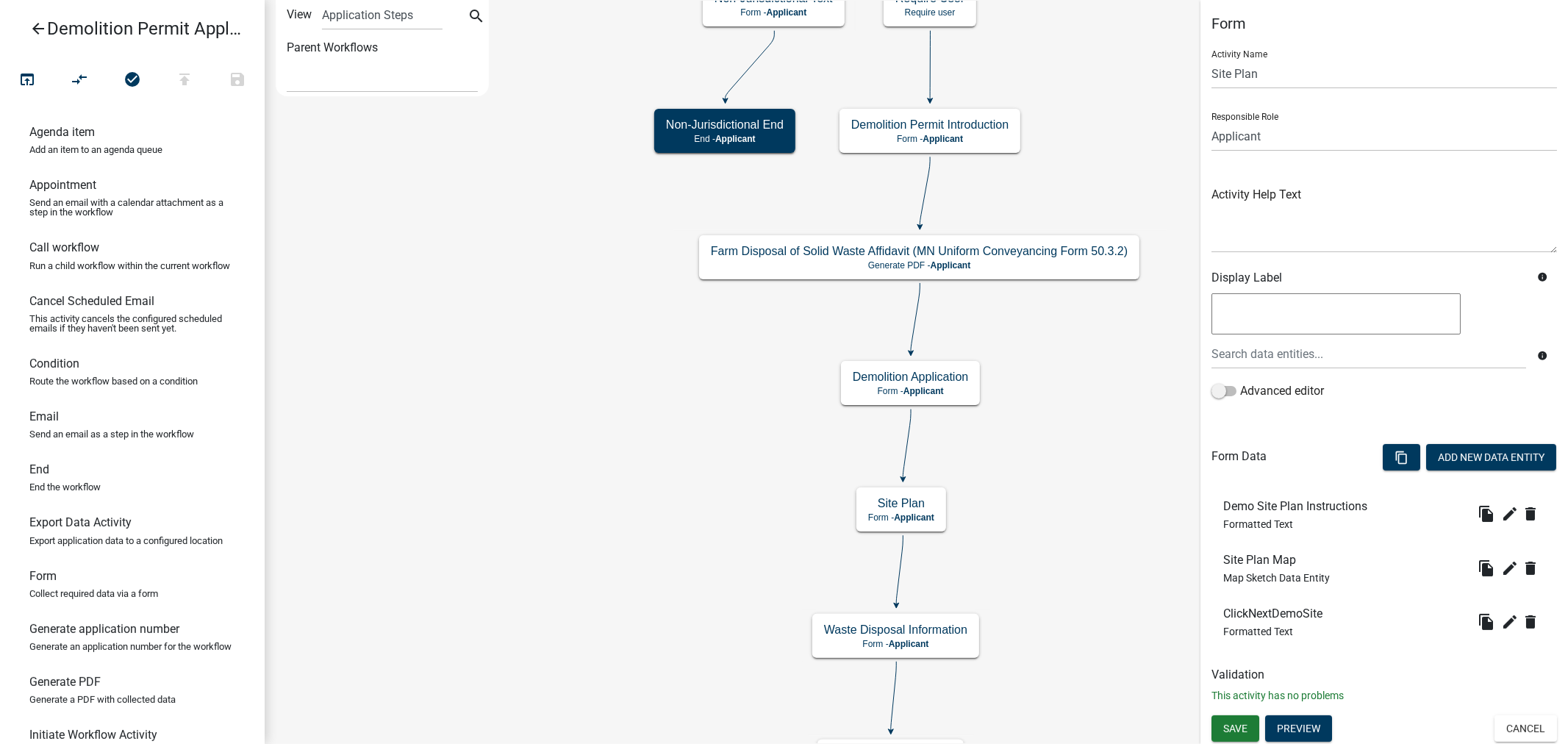
scroll to position [3, 0]
click at [1502, 568] on icon "edit" at bounding box center [1510, 567] width 18 height 18
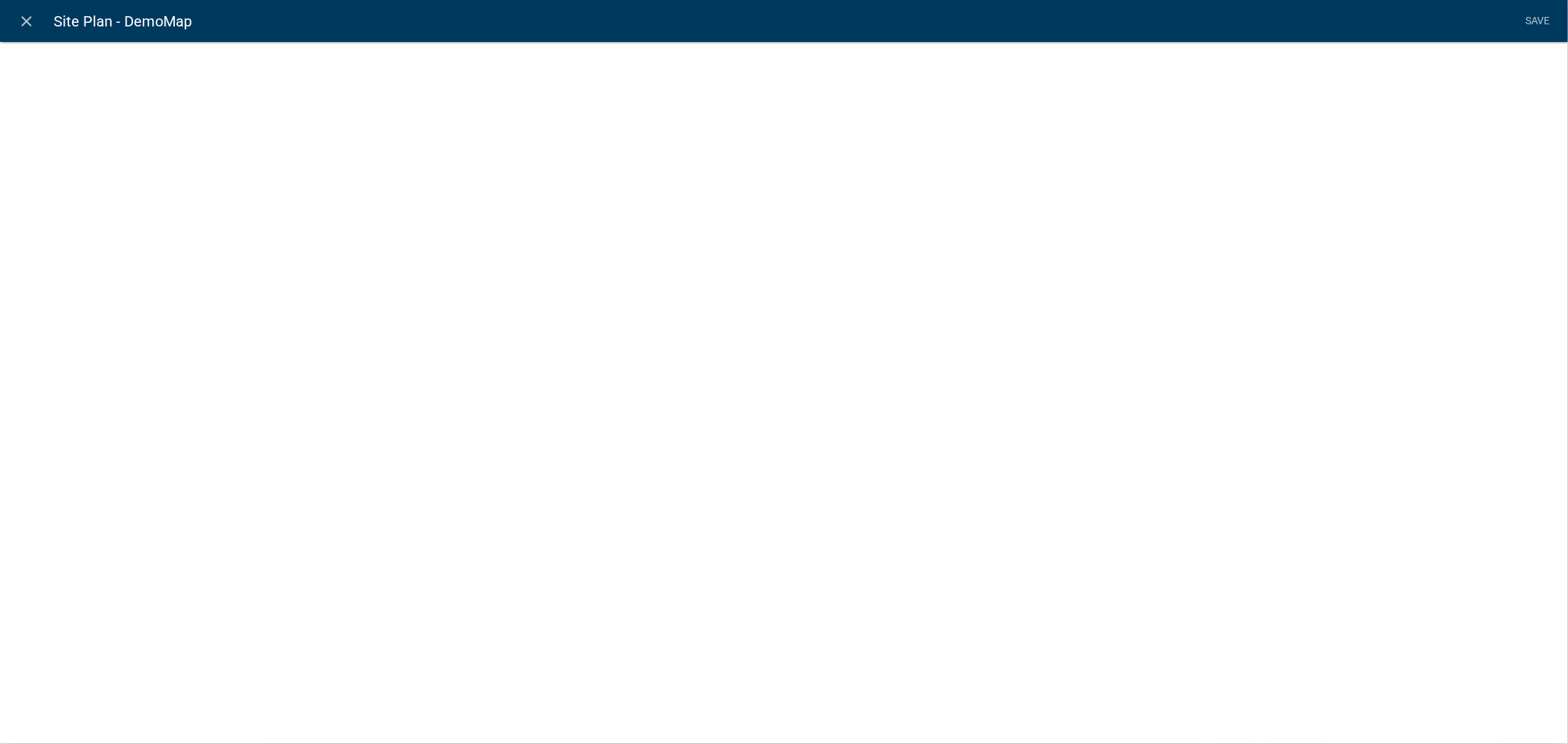
select select "mapsketch-data"
select select "1: Object"
select select "hybrid"
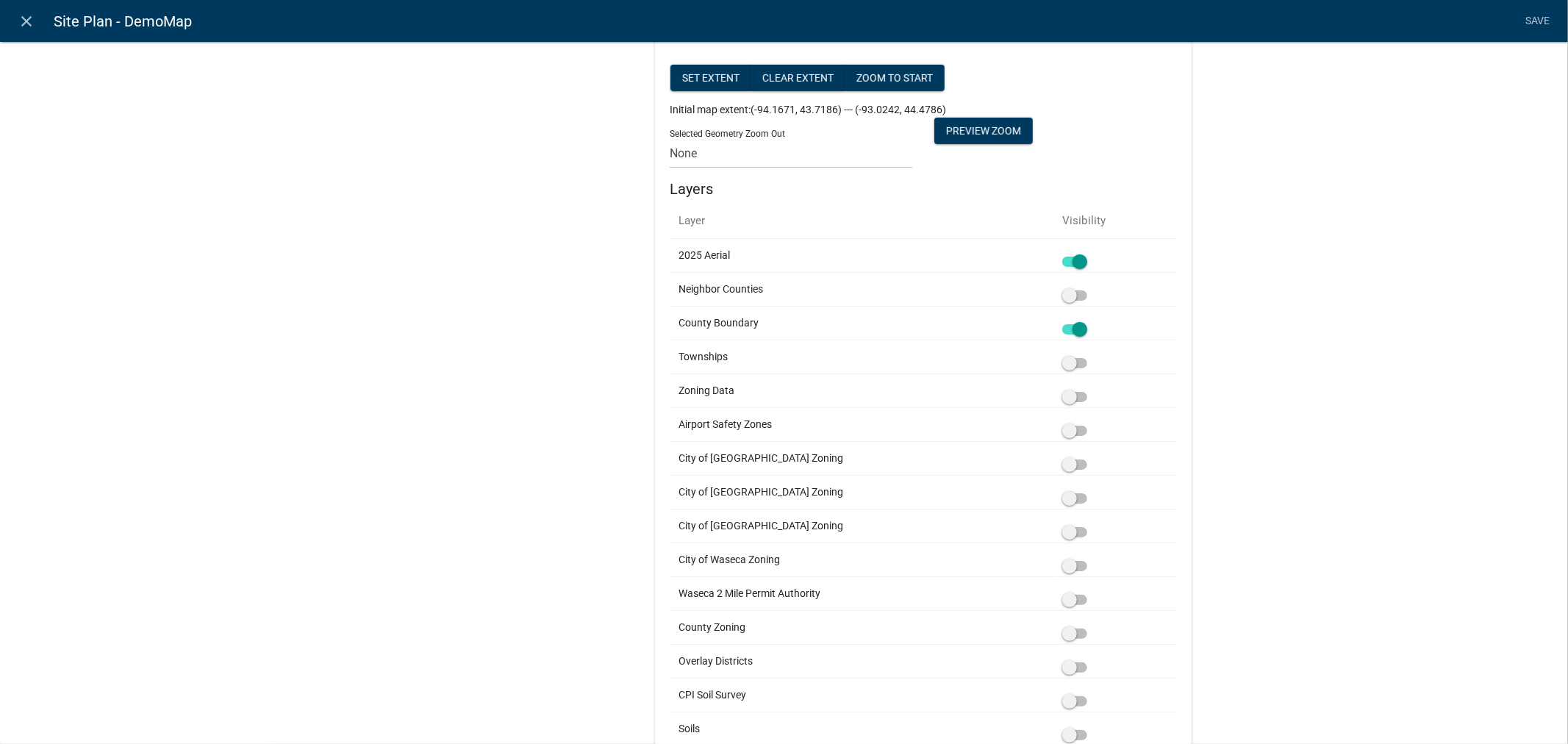
scroll to position [735, 0]
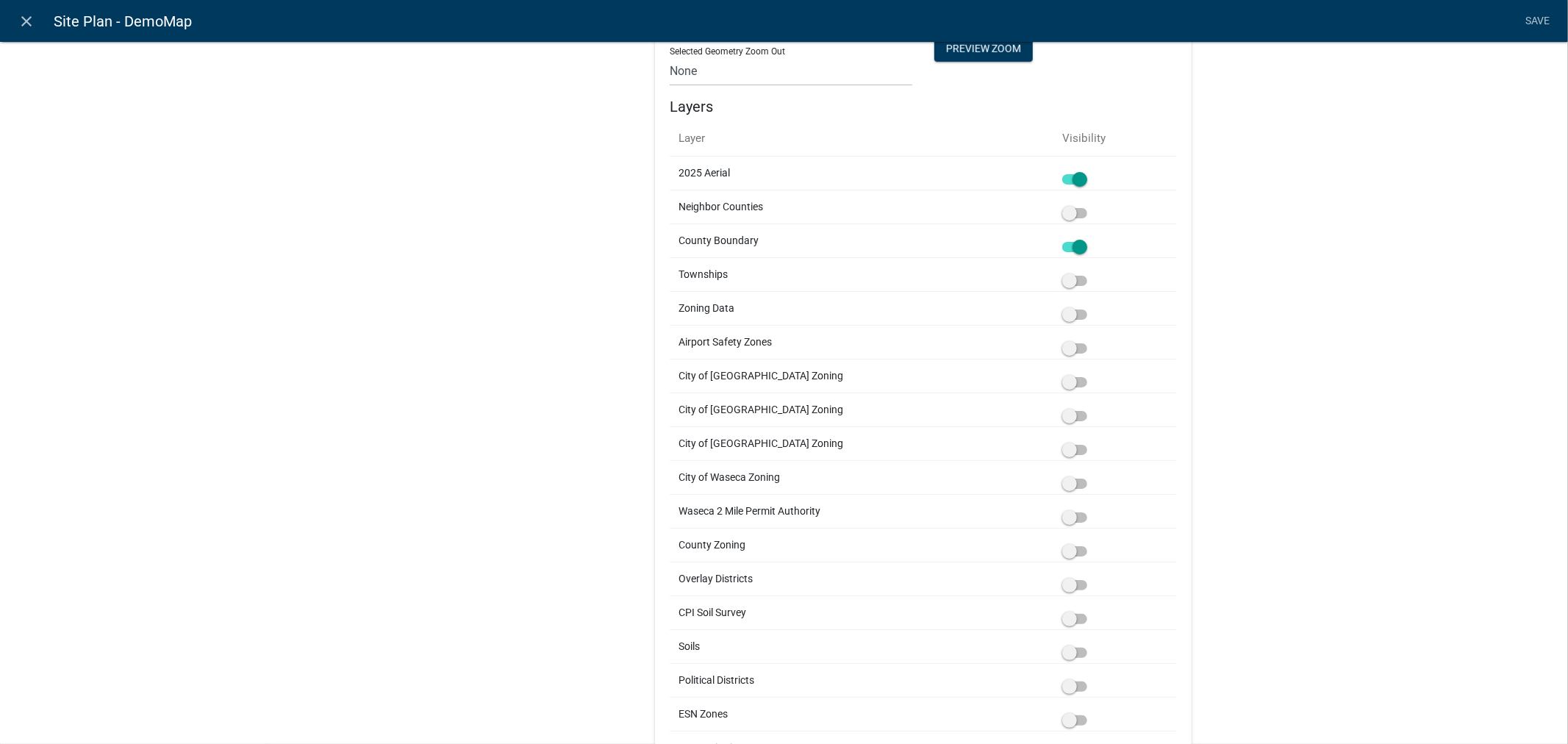
click at [1075, 586] on span at bounding box center [1074, 585] width 25 height 10
click at [1091, 576] on input "checkbox" at bounding box center [1091, 576] width 0 height 0
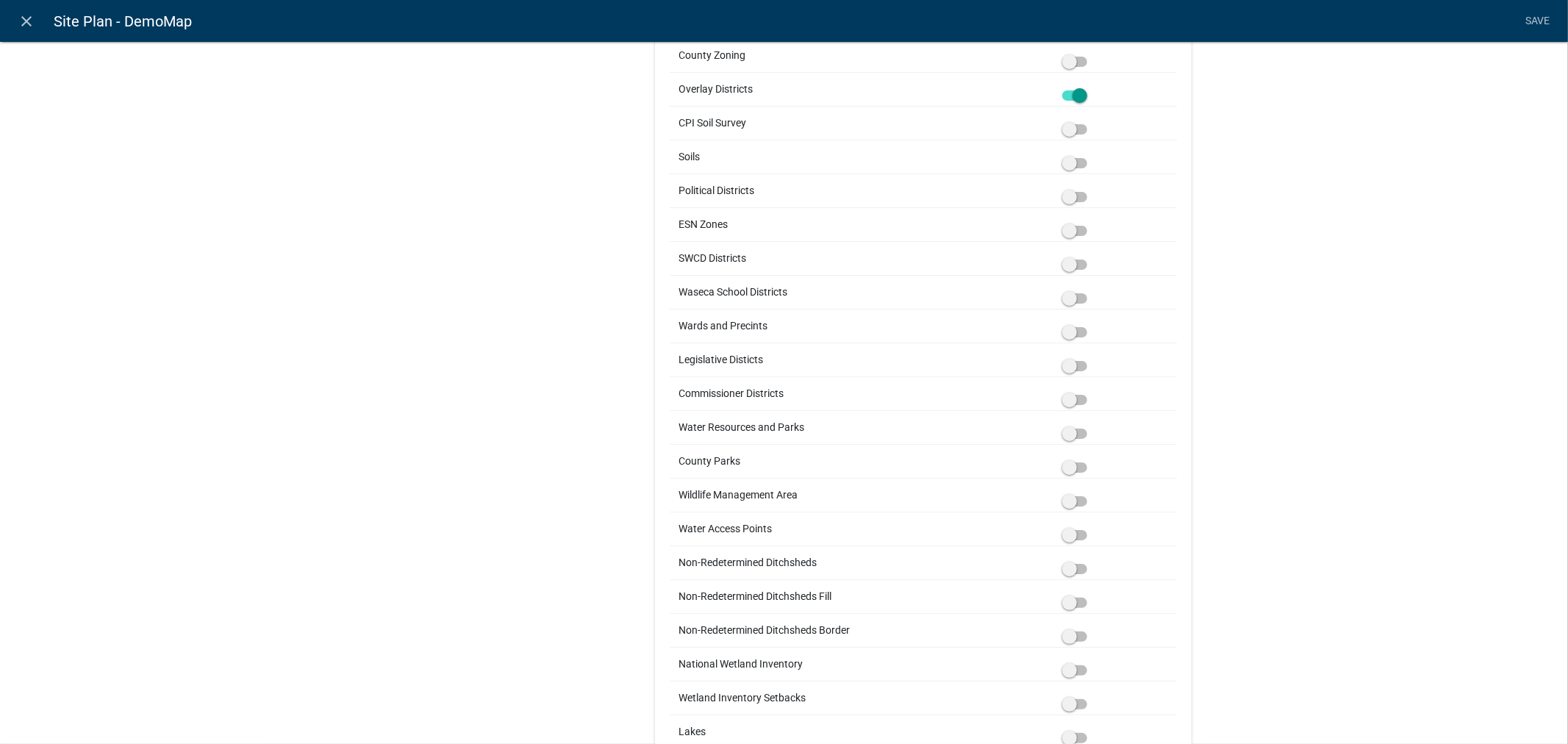
scroll to position [1305, 0]
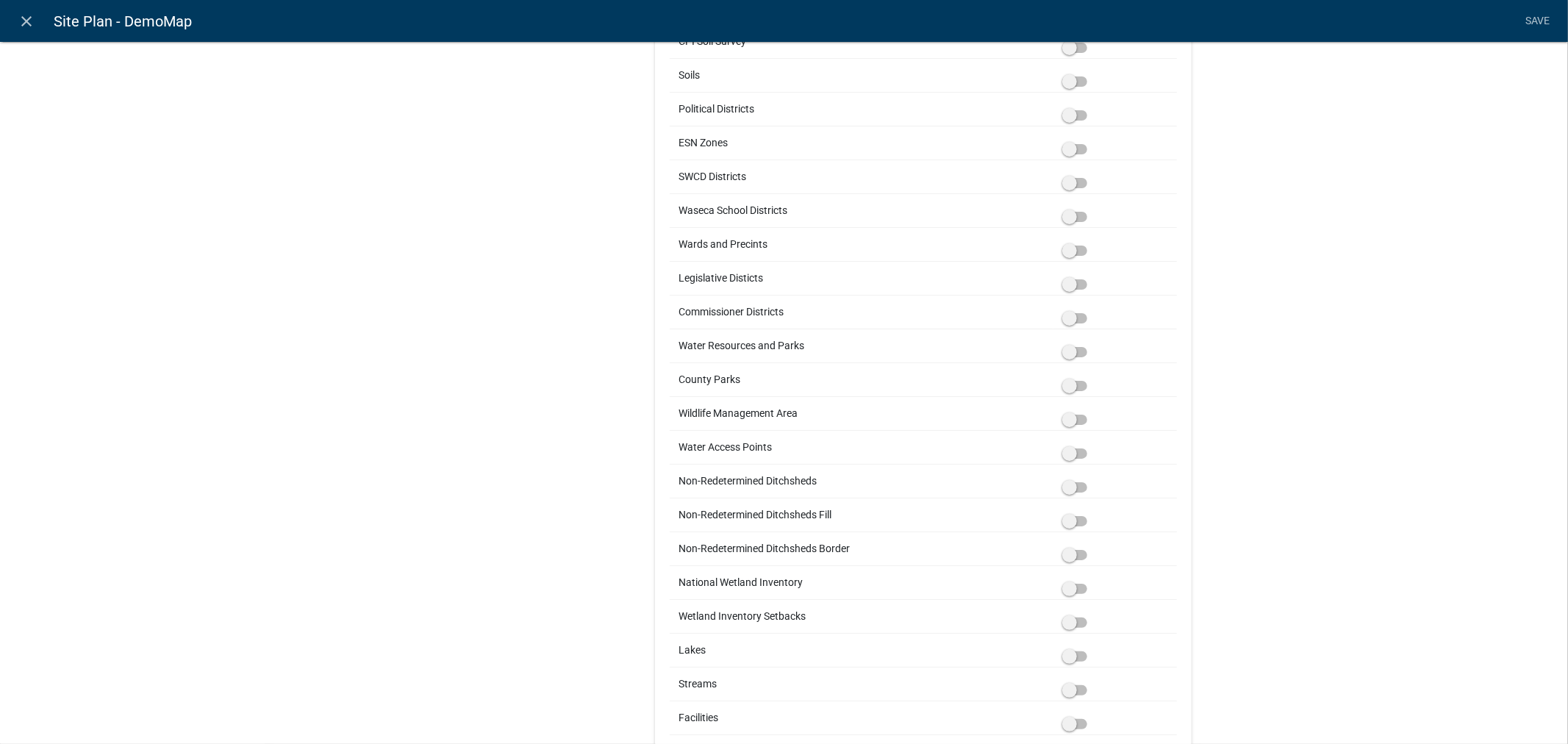
click at [1083, 586] on span at bounding box center [1074, 589] width 25 height 10
click at [1091, 580] on input "checkbox" at bounding box center [1091, 580] width 0 height 0
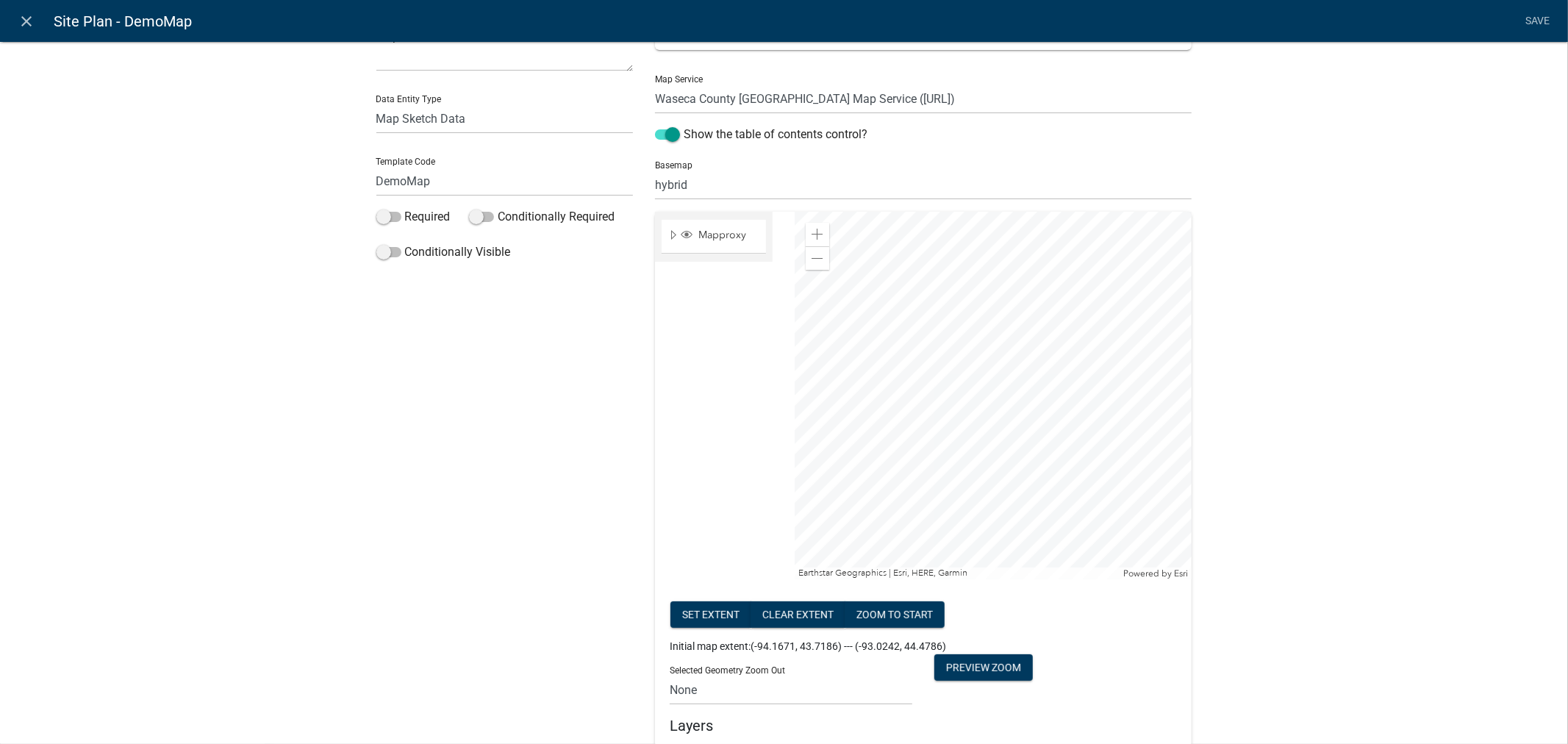
scroll to position [47, 0]
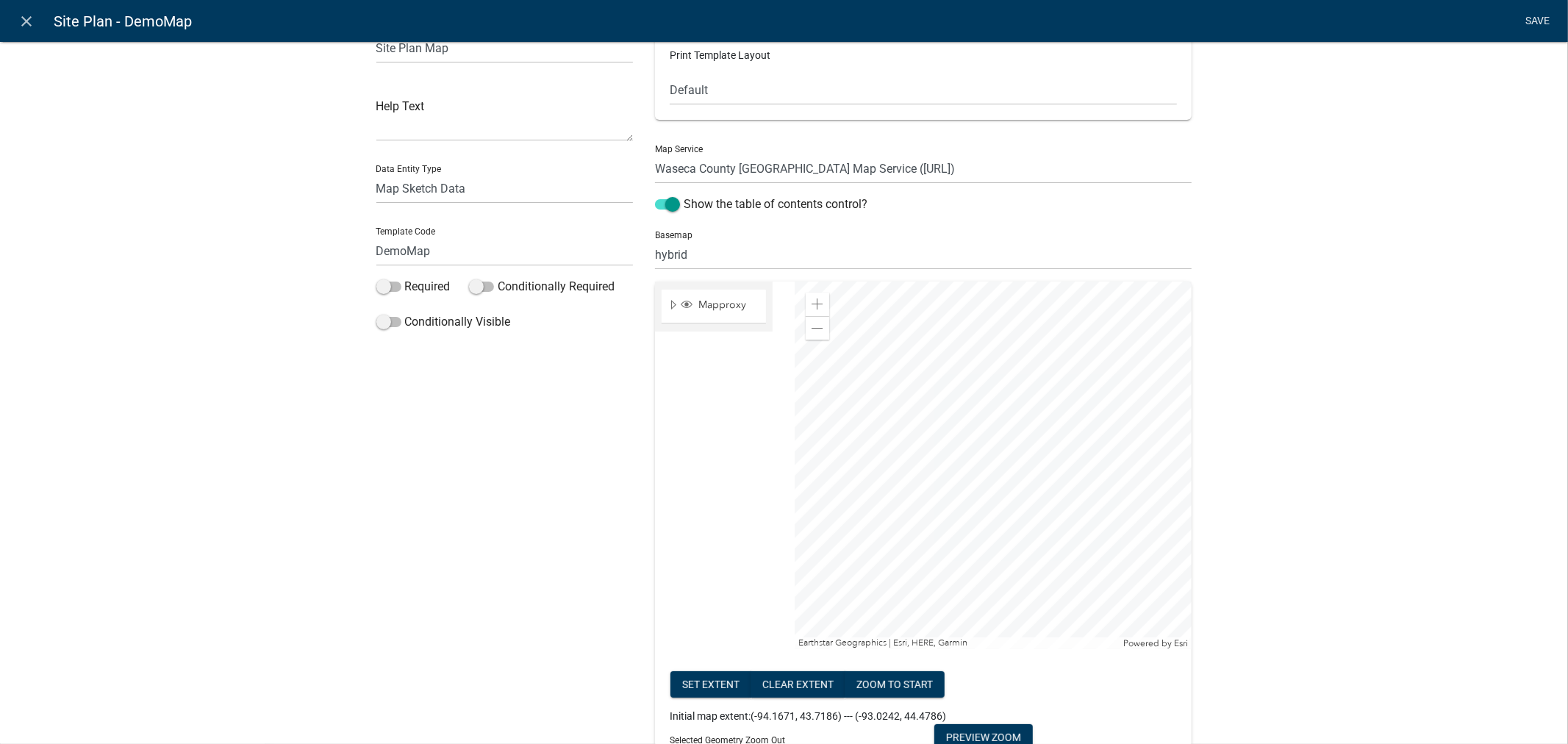
click at [1531, 23] on link "Save" at bounding box center [1537, 21] width 37 height 28
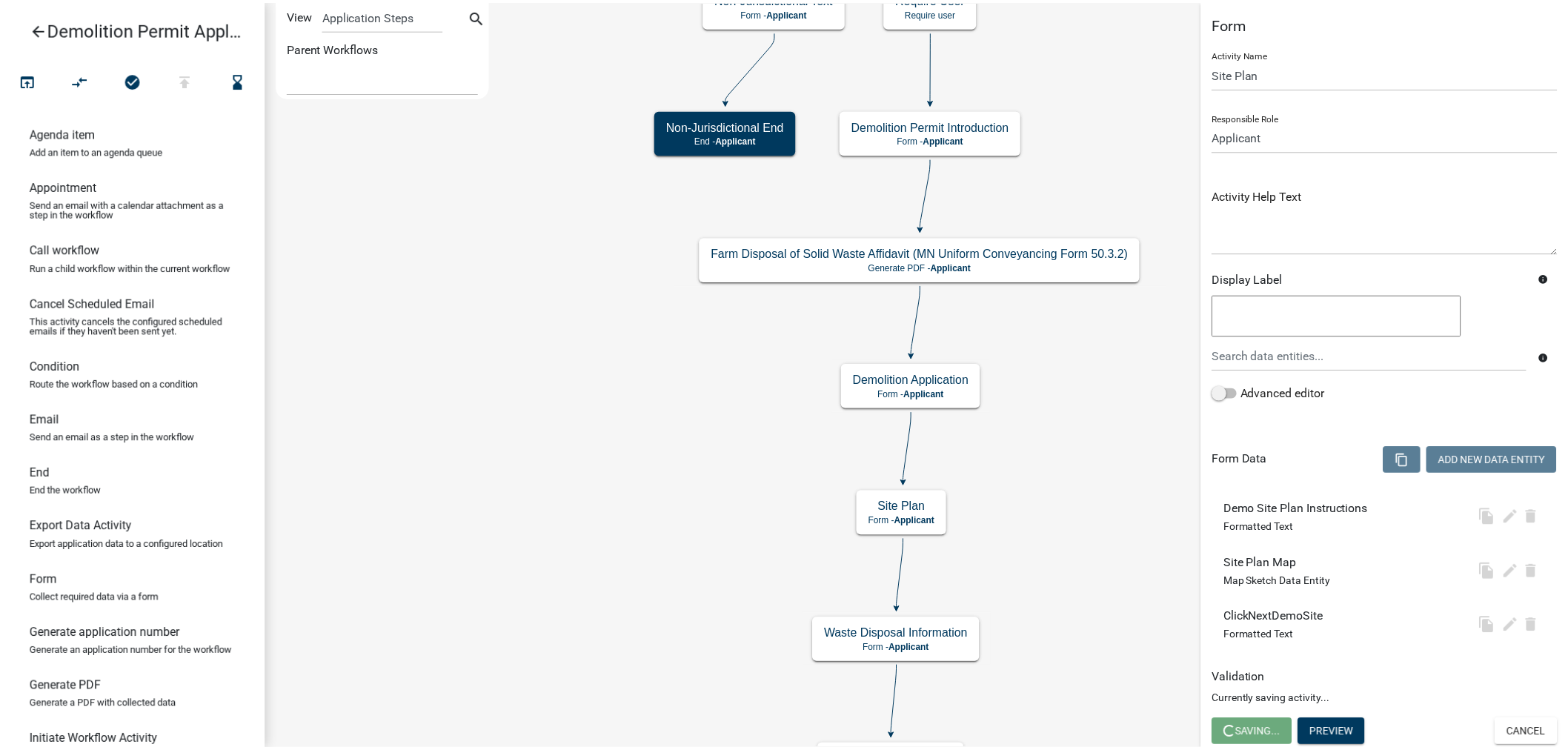
scroll to position [0, 0]
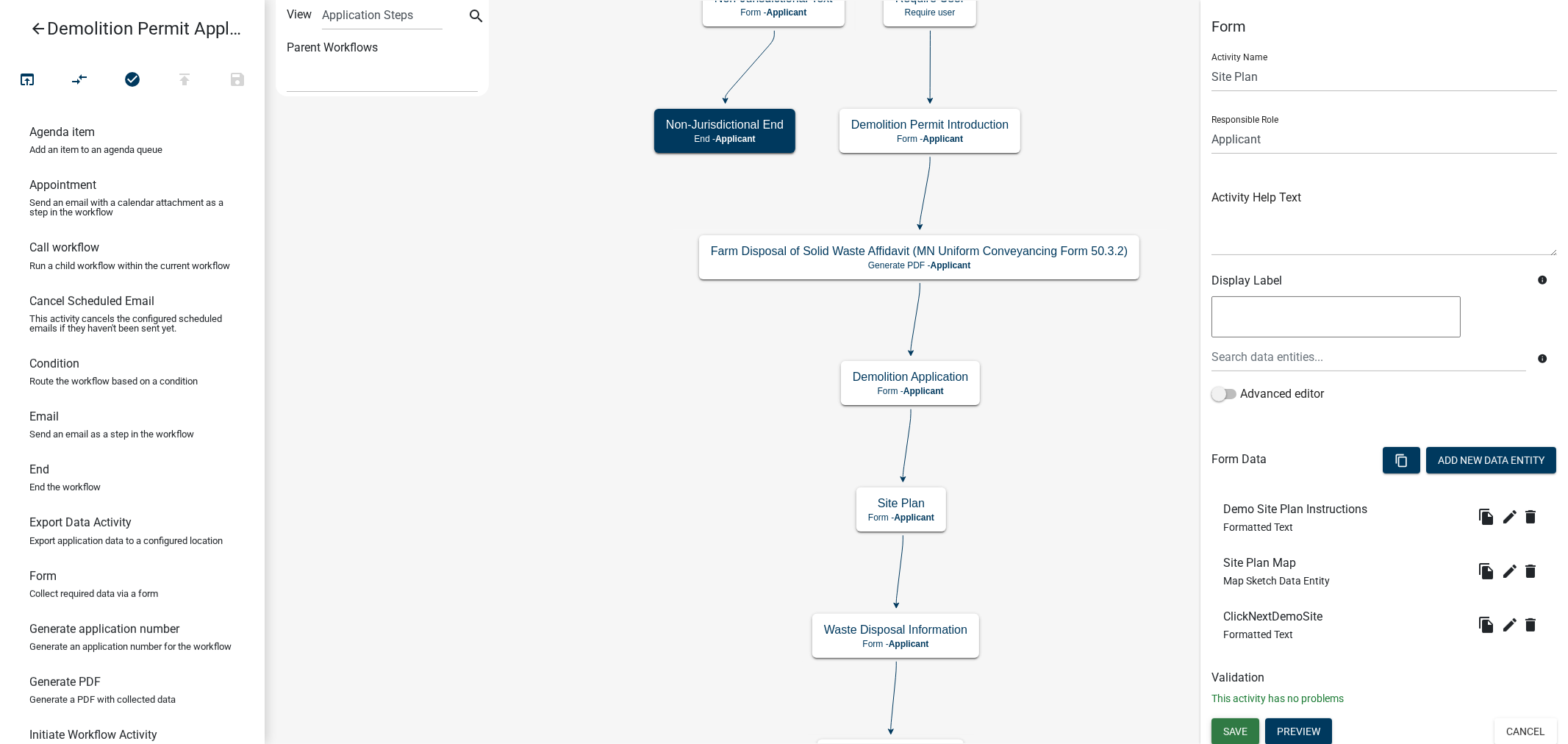
click at [1226, 729] on span "Save" at bounding box center [1236, 730] width 25 height 12
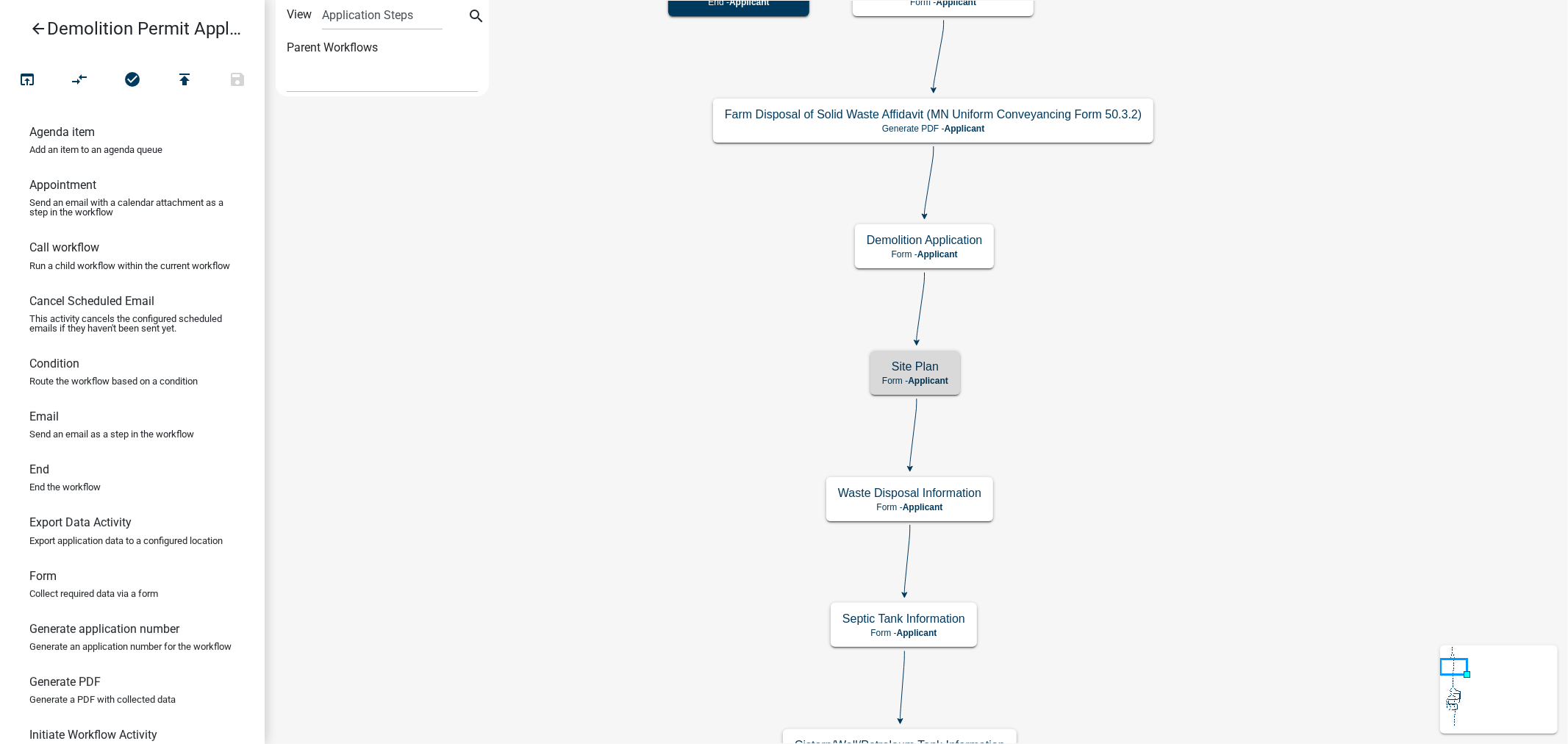
click at [37, 30] on icon "arrow_back" at bounding box center [38, 30] width 18 height 20
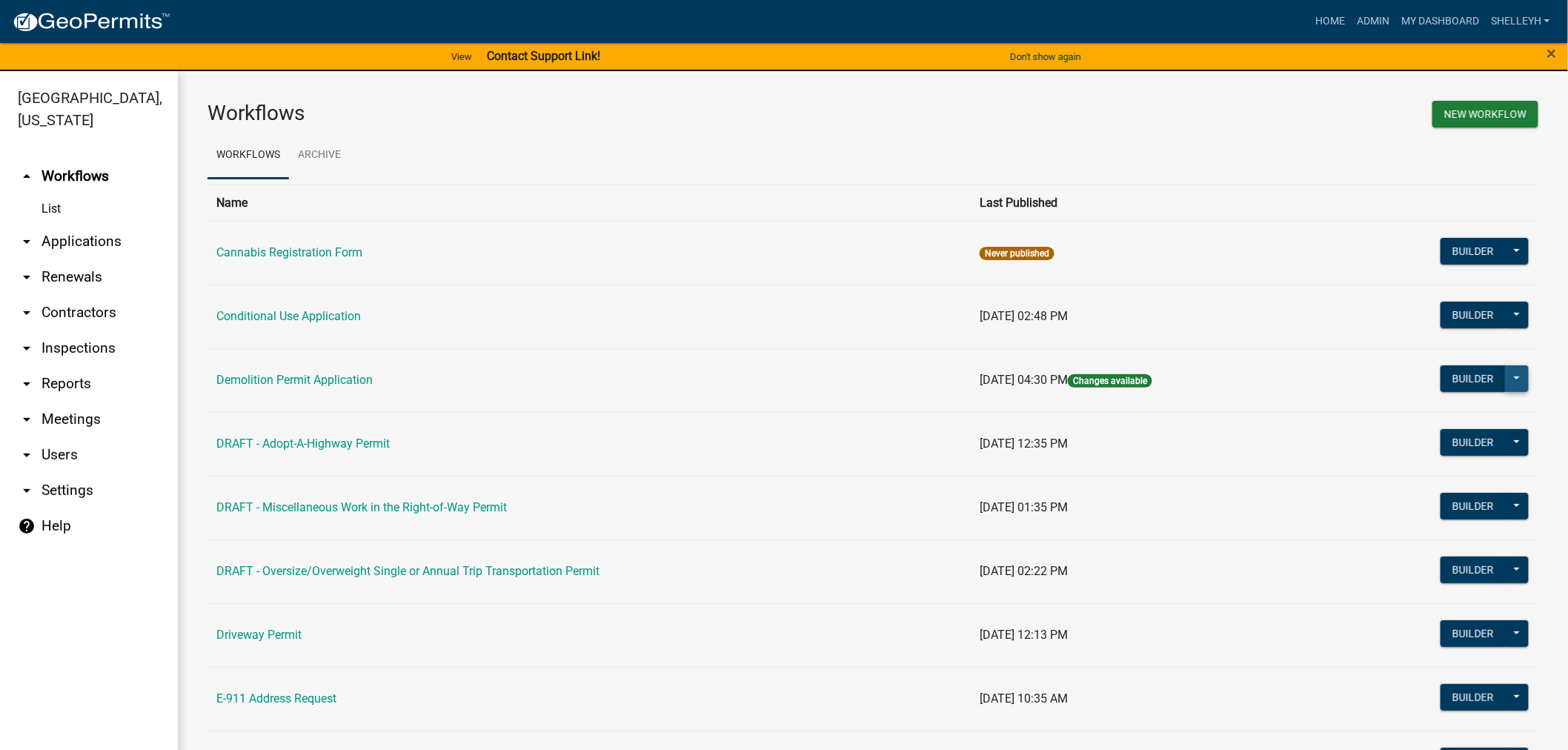
click at [1505, 376] on button at bounding box center [1517, 378] width 24 height 27
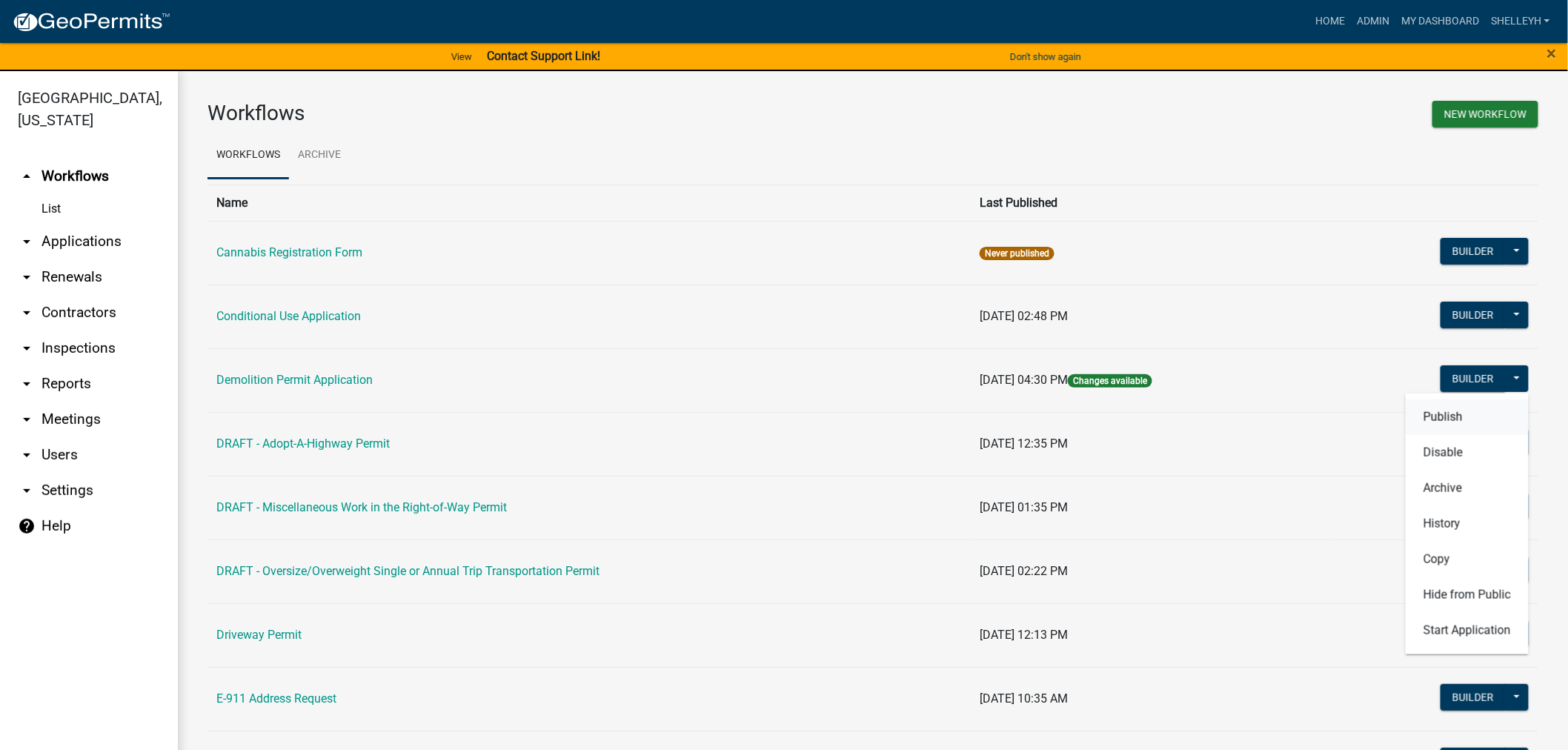
click at [1428, 415] on button "Publish" at bounding box center [1467, 416] width 123 height 36
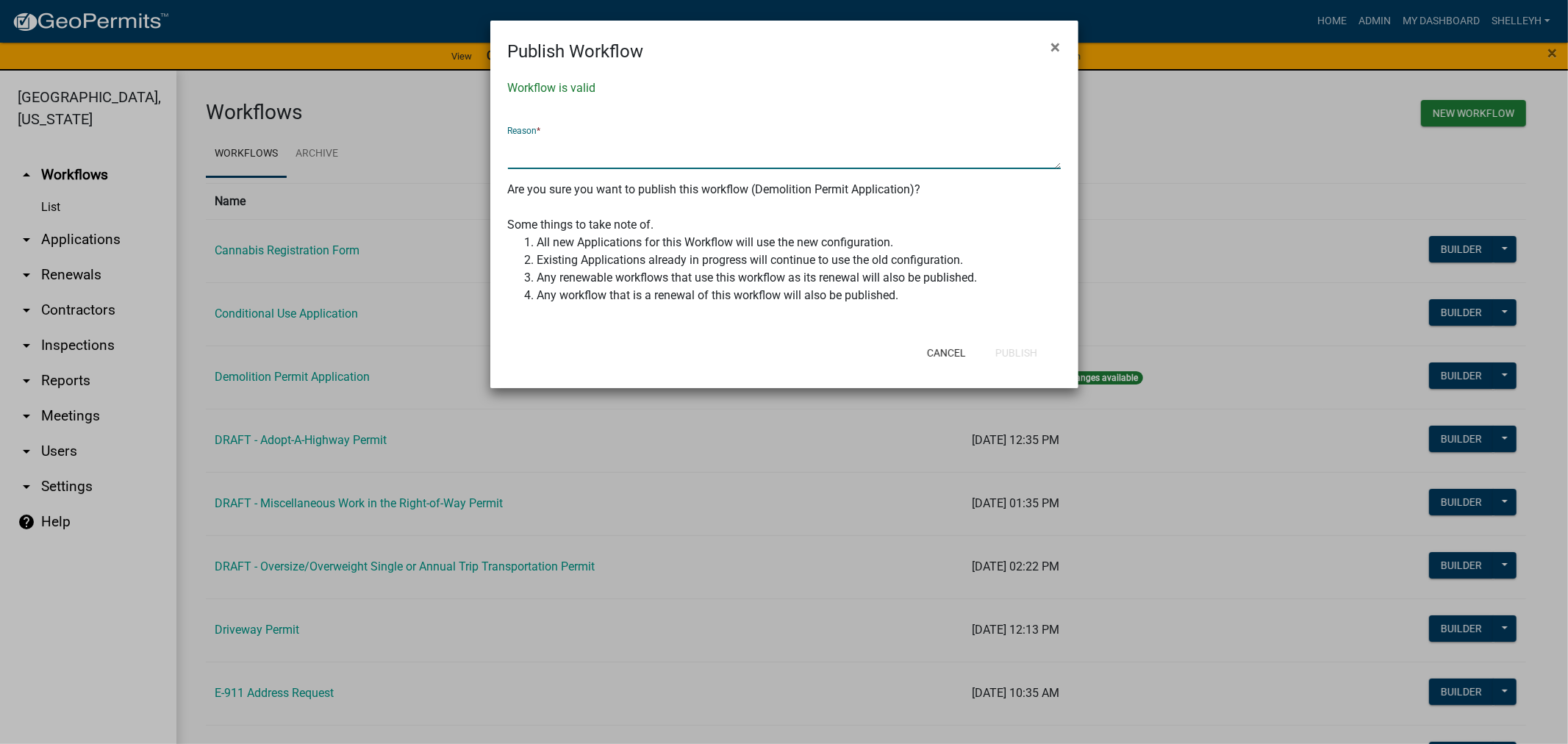
click at [592, 143] on textarea at bounding box center [784, 152] width 553 height 34
type textarea "Turned on SO & NWI layers on the Beacon map within app"
click at [1016, 348] on button "Publish" at bounding box center [1016, 352] width 65 height 26
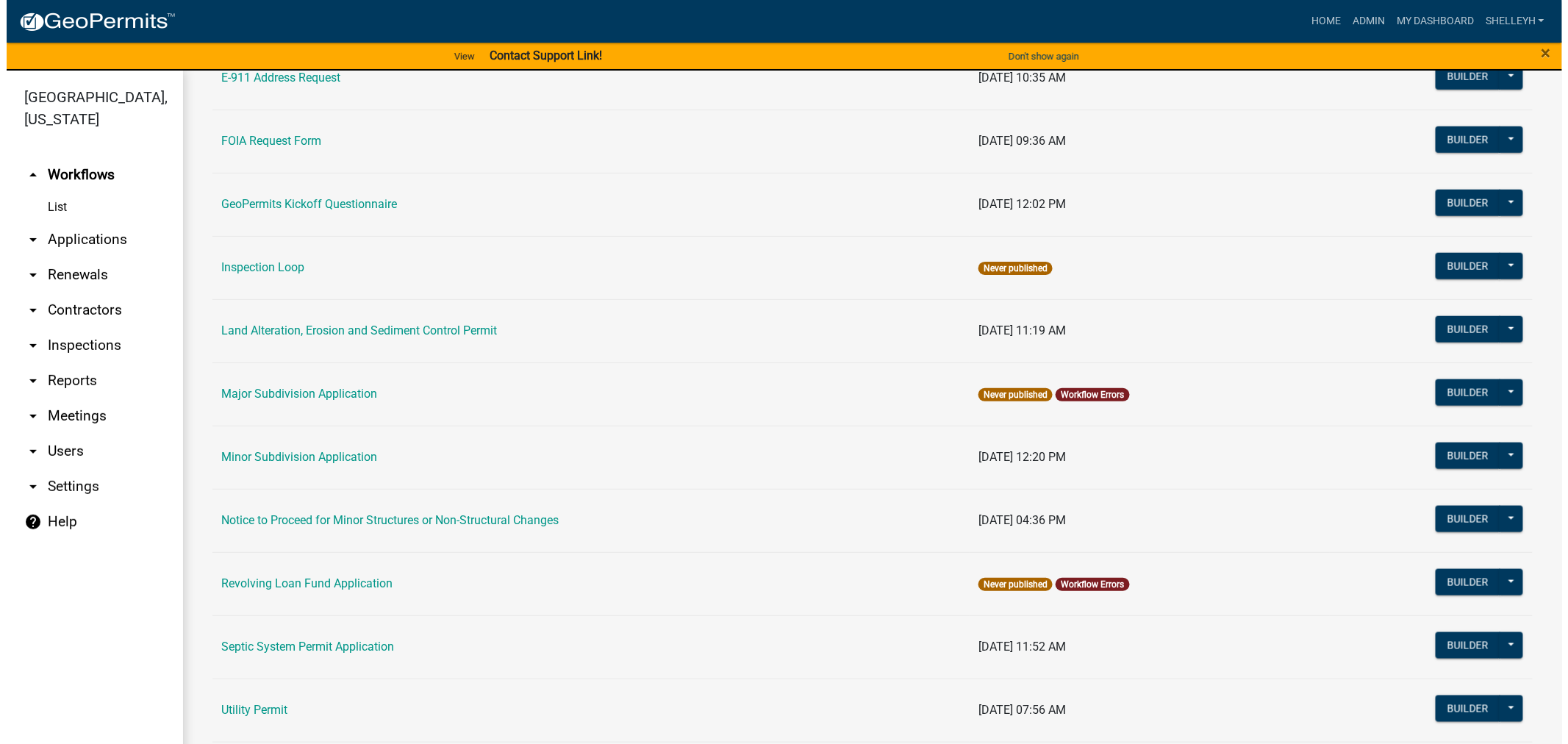
scroll to position [652, 0]
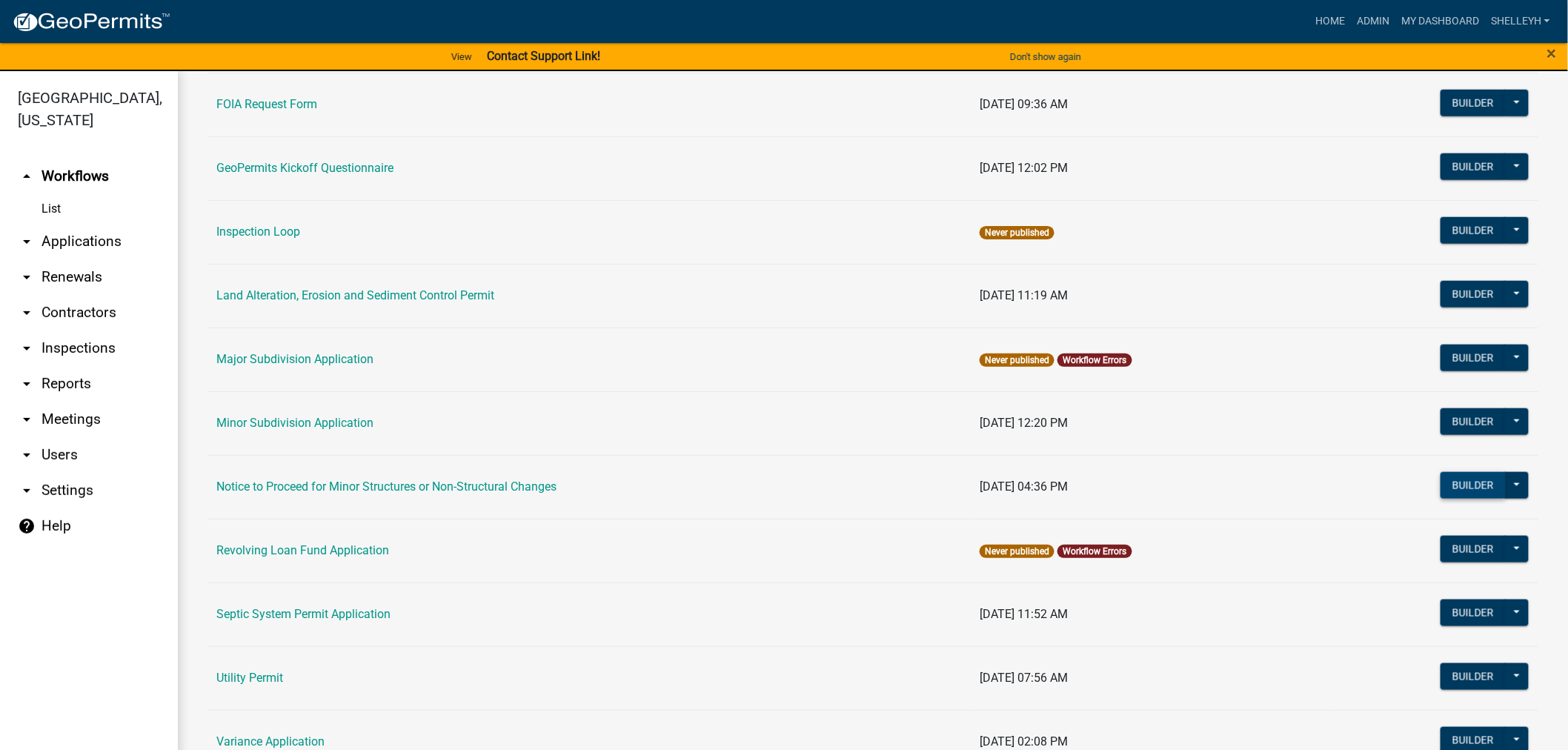
click at [1455, 484] on button "Builder" at bounding box center [1473, 485] width 65 height 27
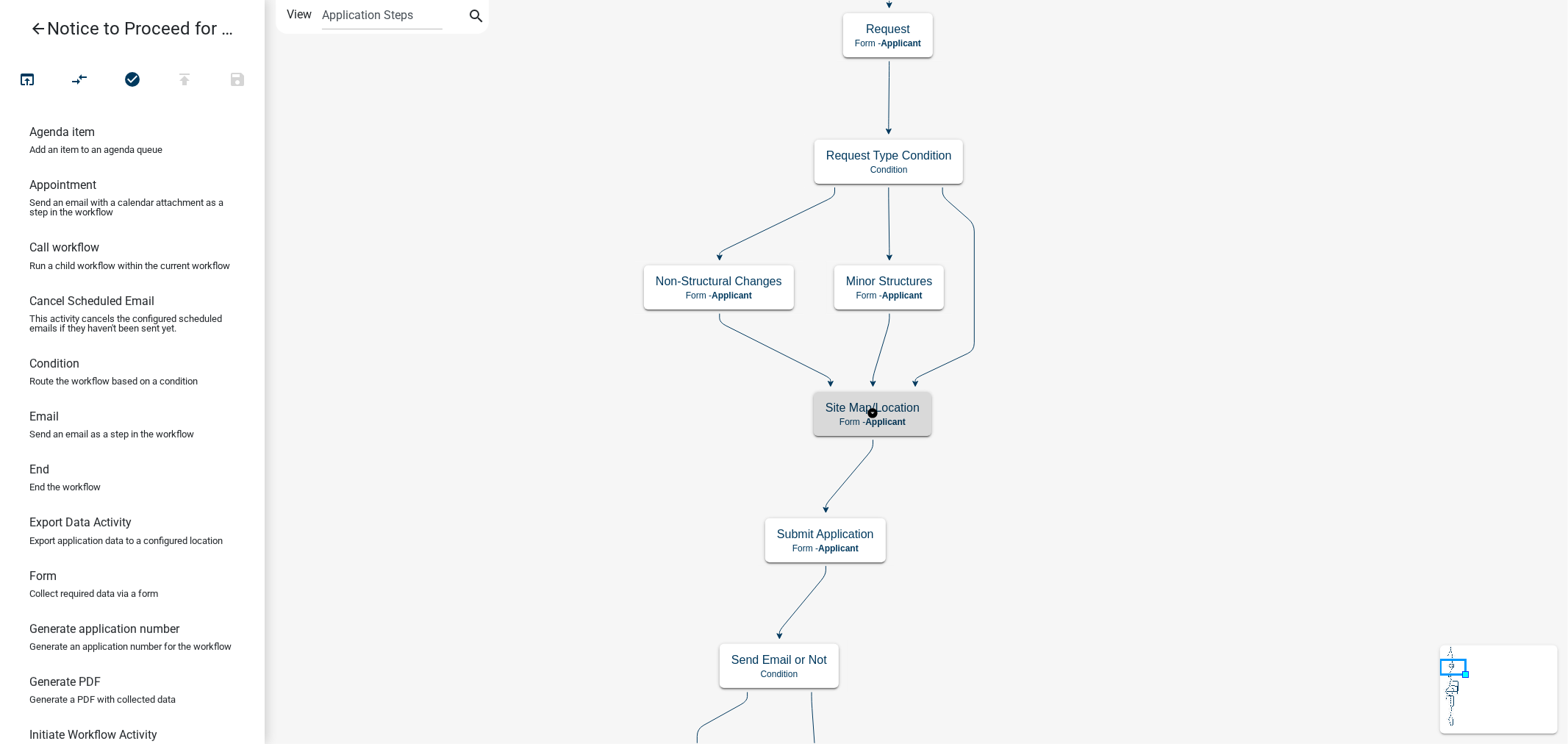
click at [864, 407] on h5 "Site Map/Location" at bounding box center [873, 408] width 94 height 14
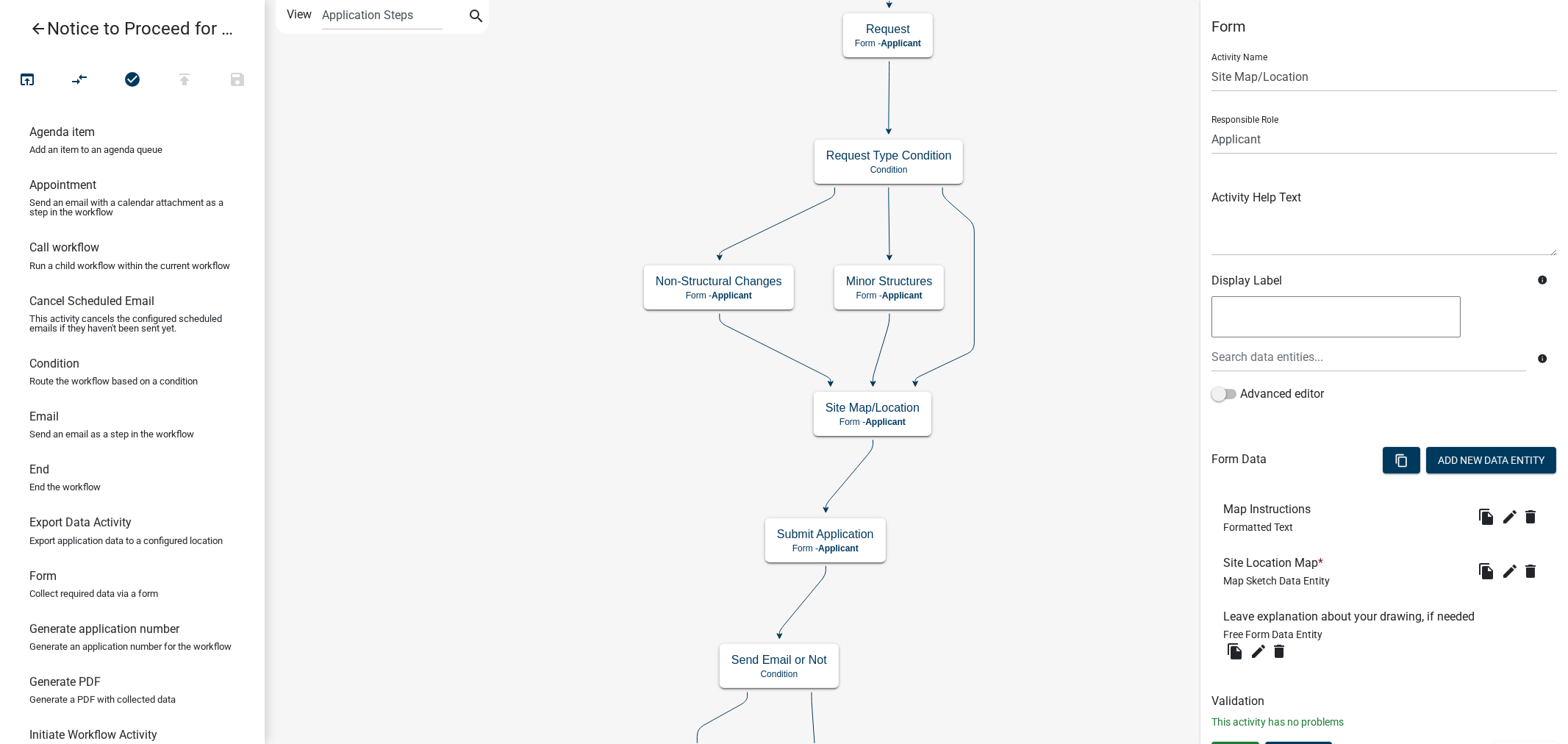
scroll to position [27, 0]
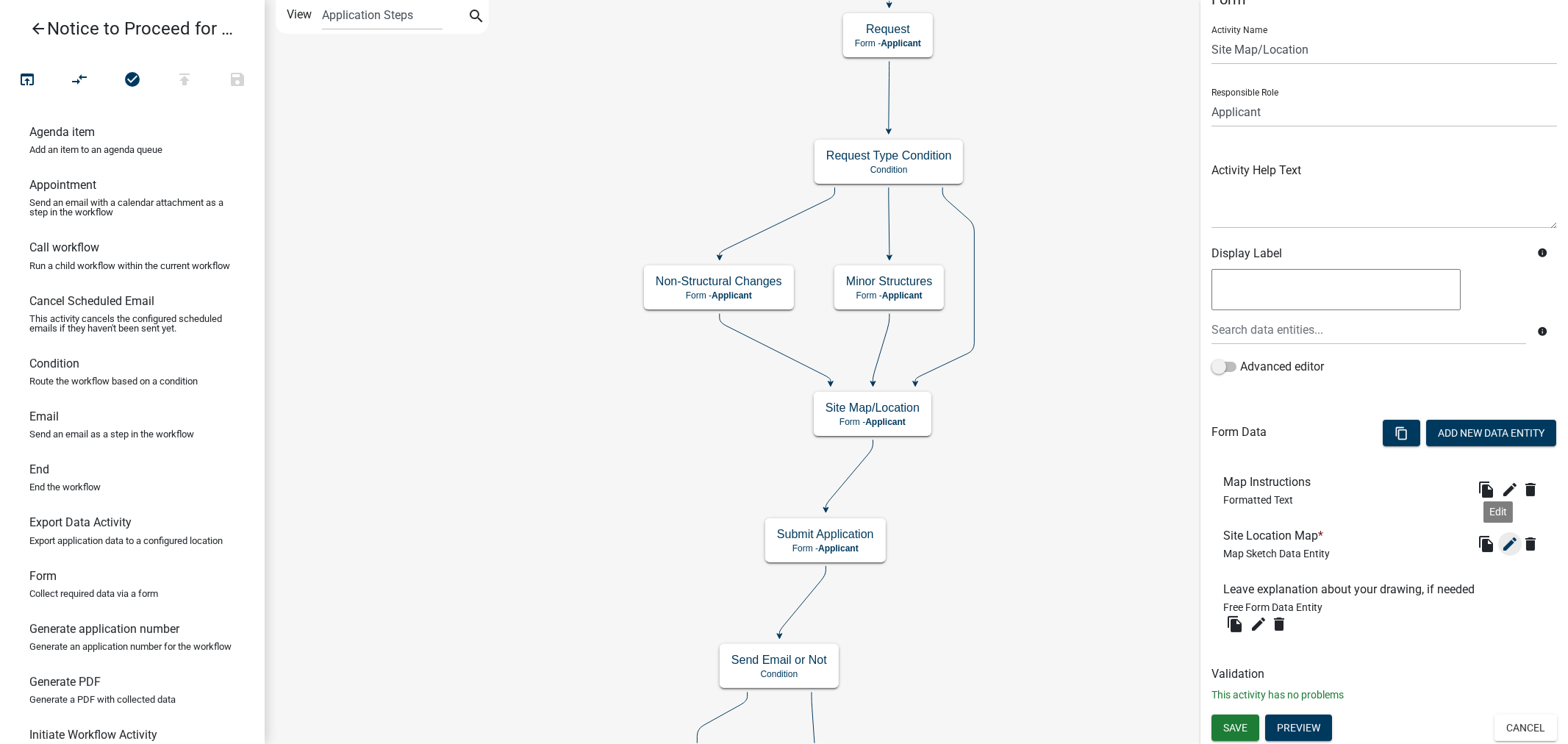
click at [1502, 541] on icon "edit" at bounding box center [1510, 544] width 18 height 18
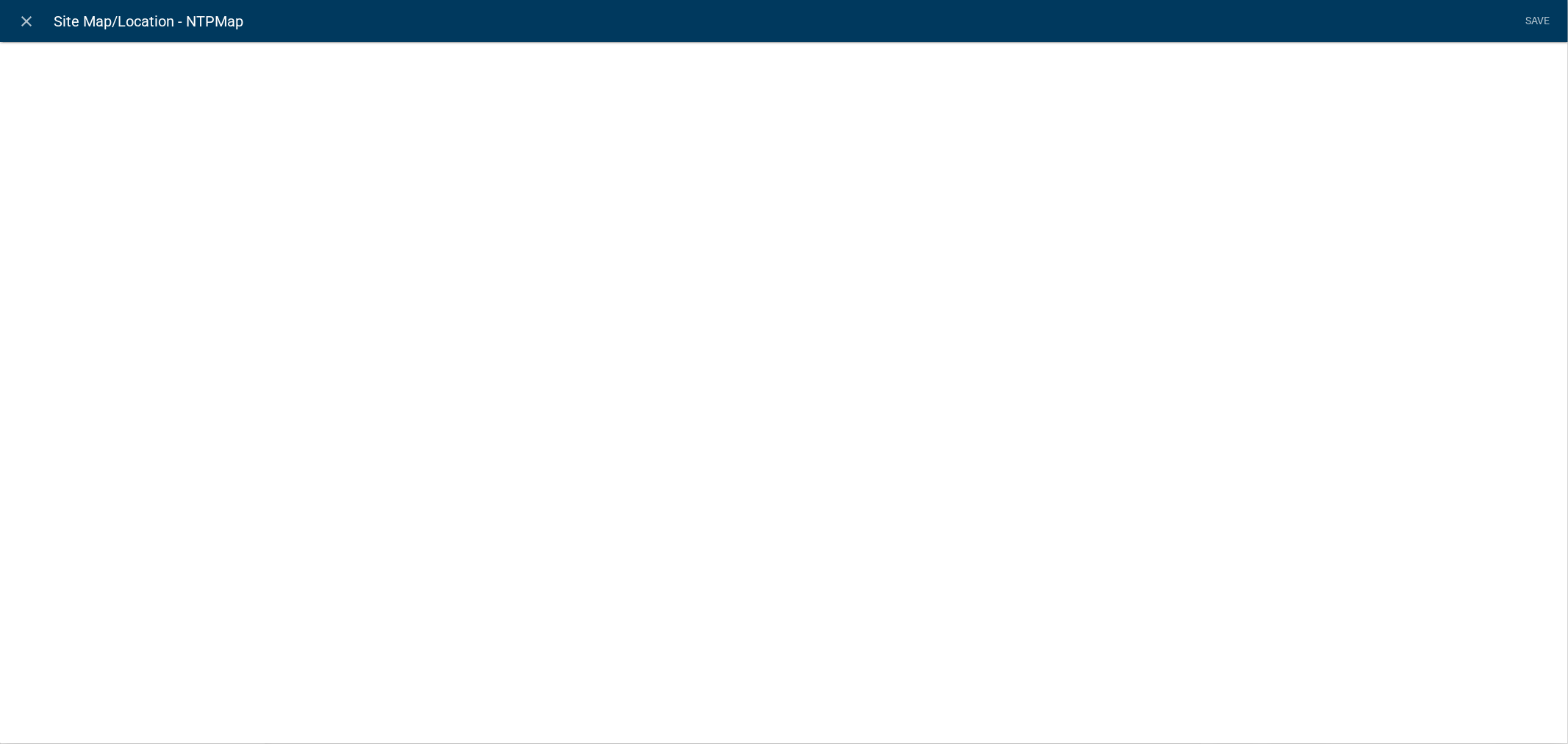
select select "mapsketch-data"
select select "1: Object"
select select "hybrid"
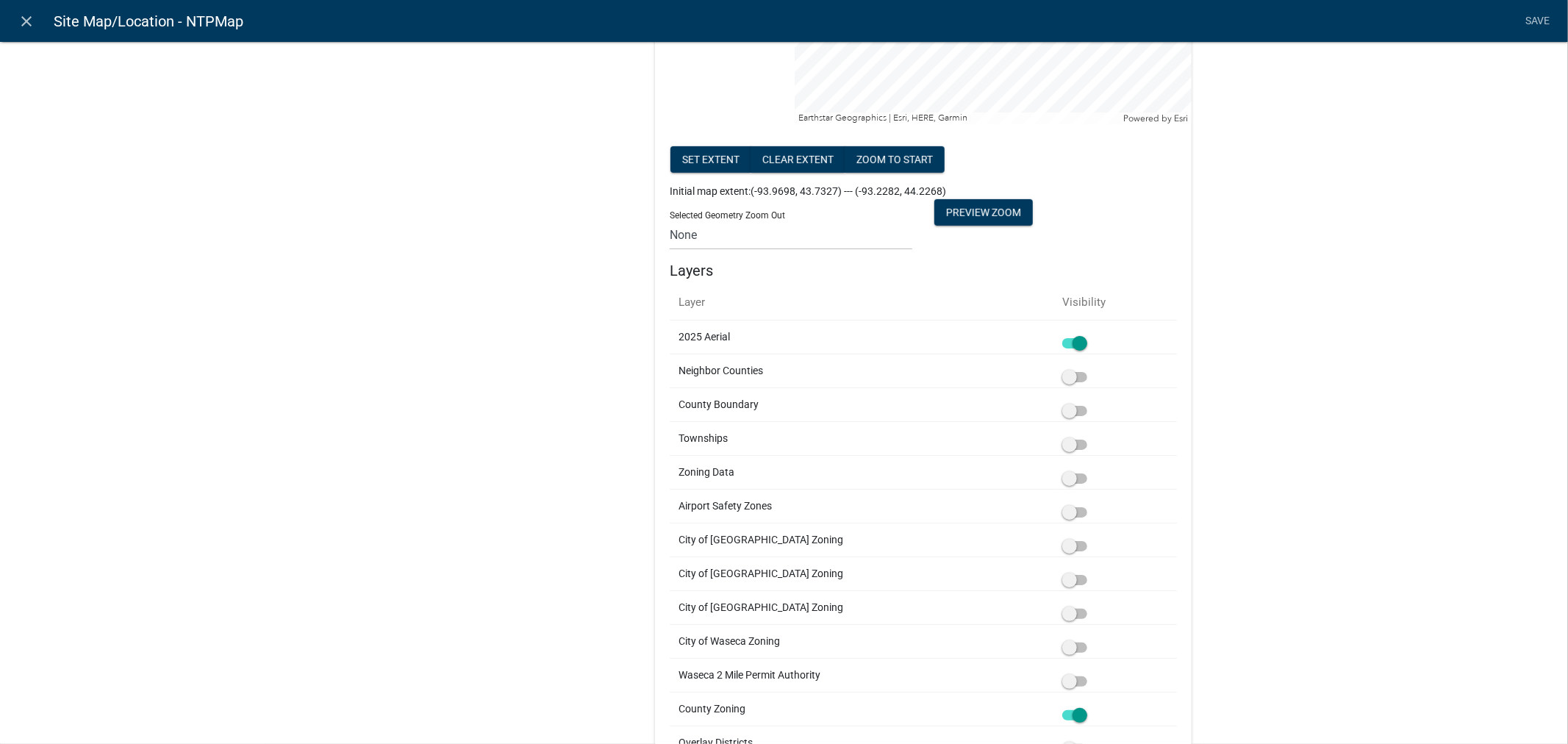
scroll to position [652, 0]
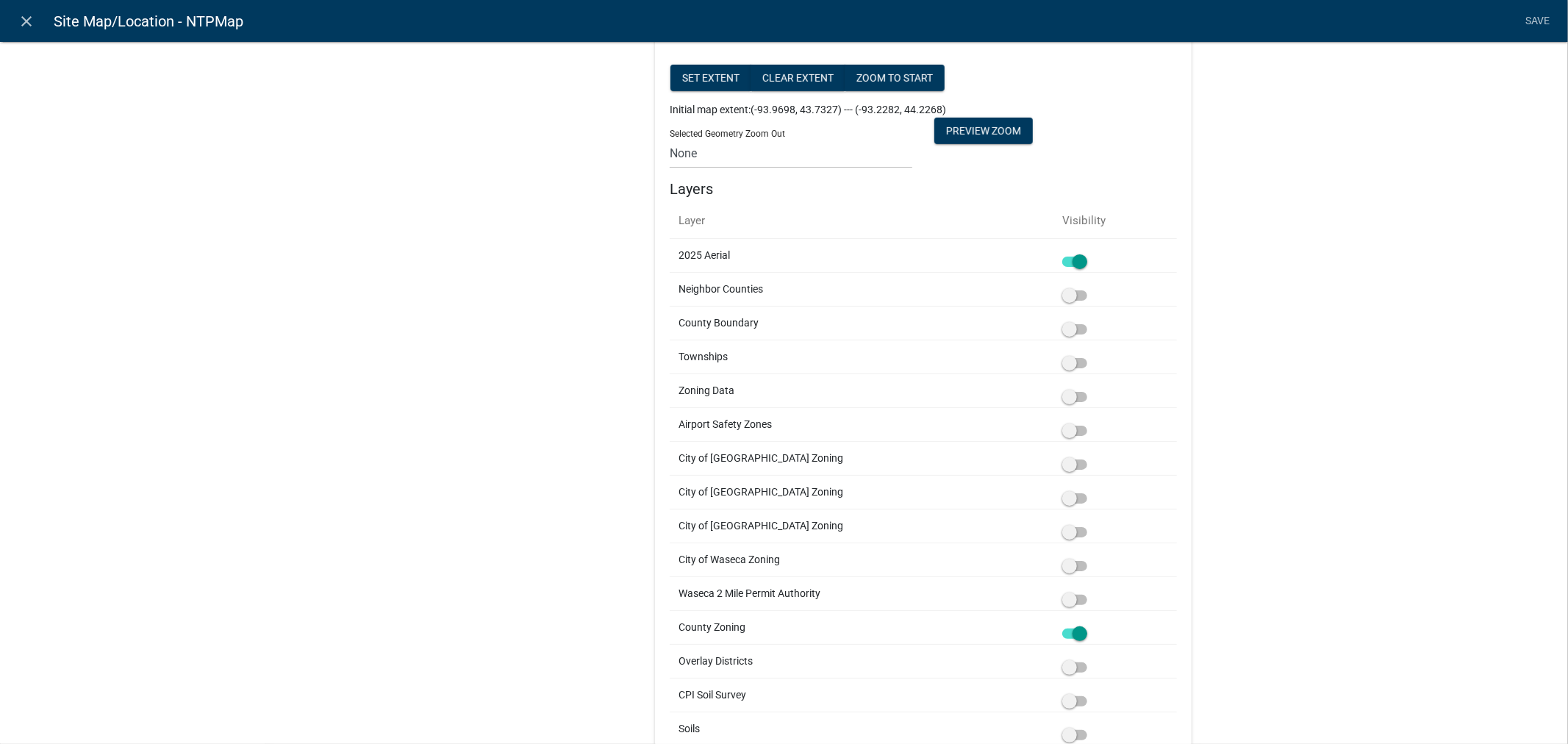
click at [1083, 662] on span at bounding box center [1074, 667] width 25 height 10
click at [1091, 658] on input "checkbox" at bounding box center [1091, 658] width 0 height 0
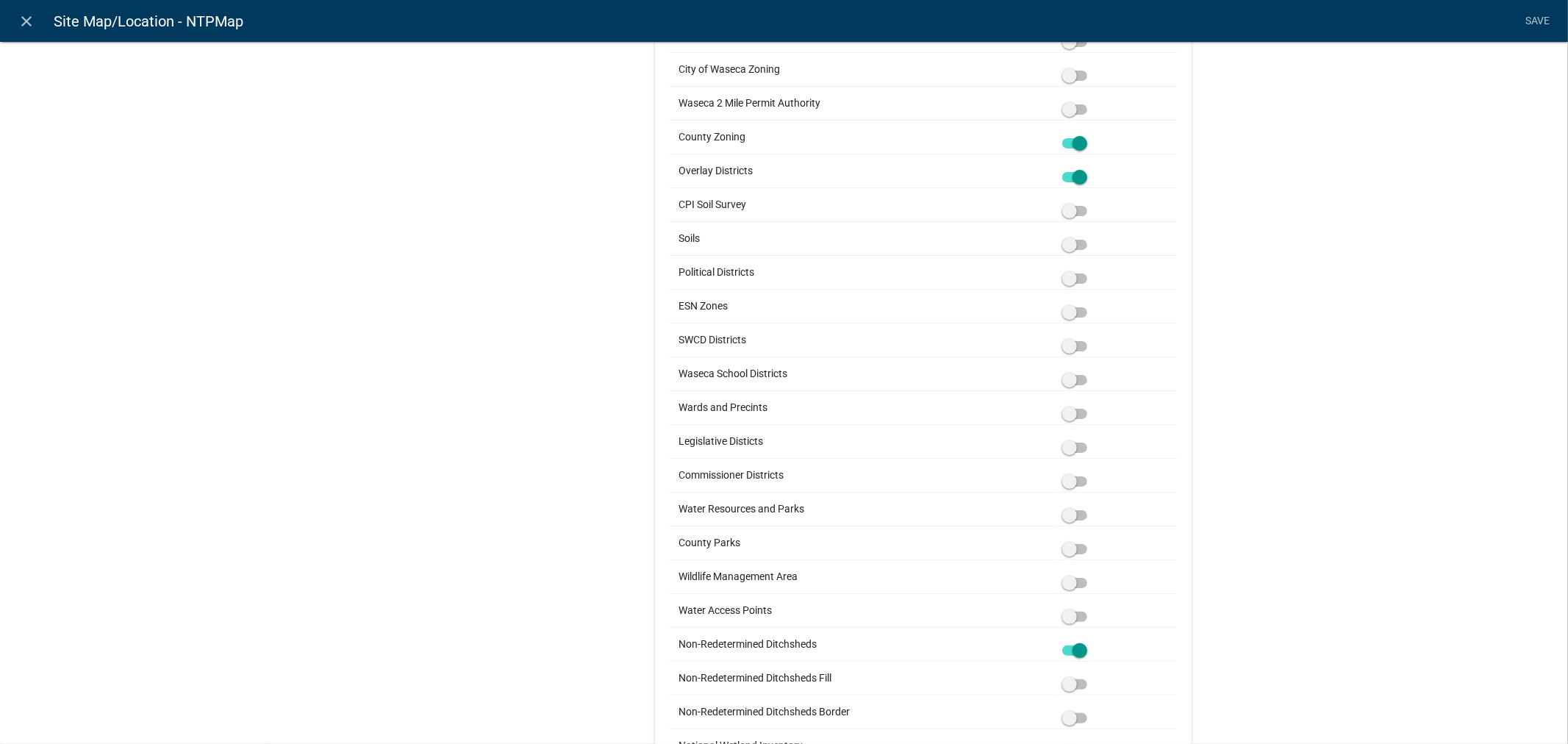
scroll to position [1224, 0]
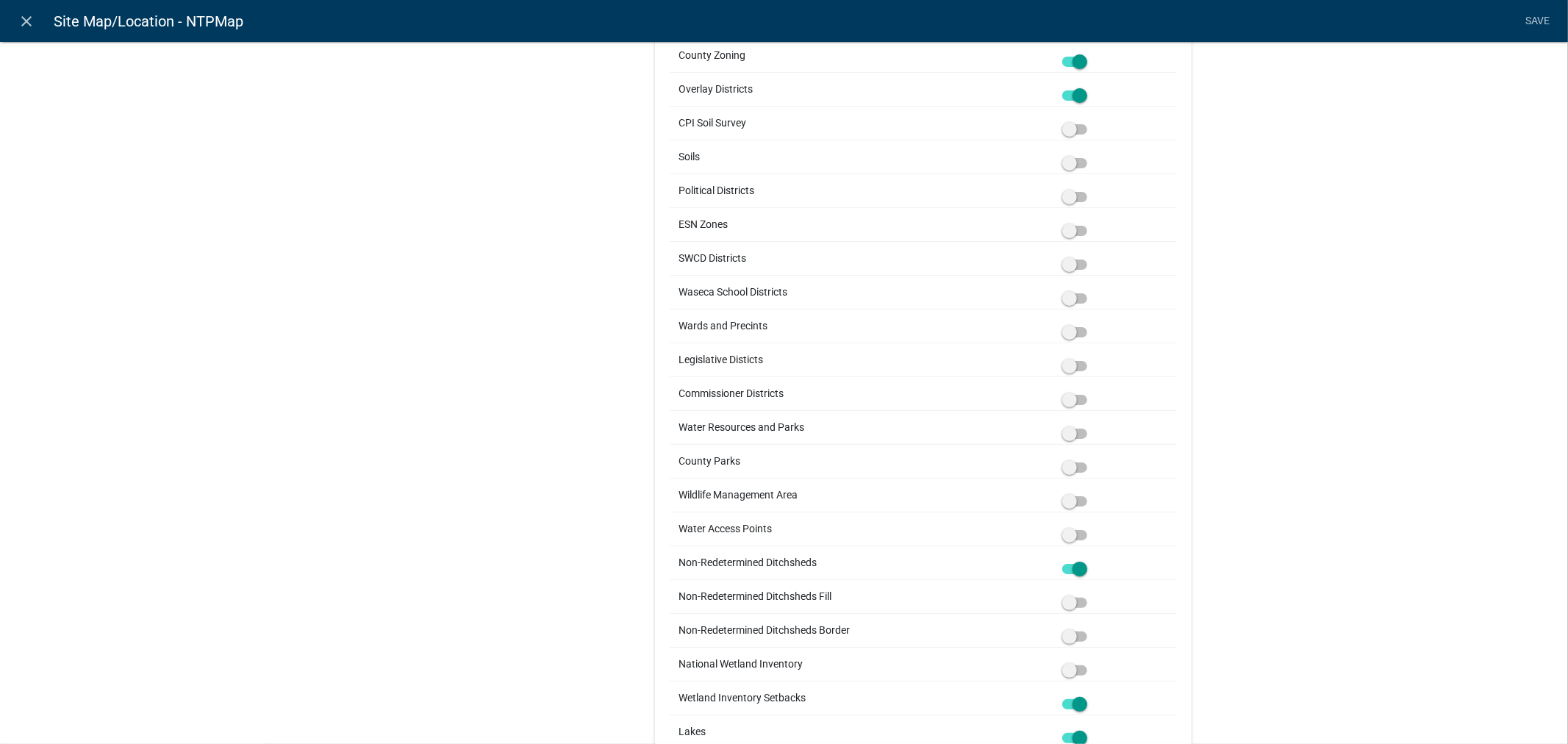
click at [1077, 669] on span at bounding box center [1074, 670] width 25 height 10
click at [1091, 662] on input "checkbox" at bounding box center [1091, 662] width 0 height 0
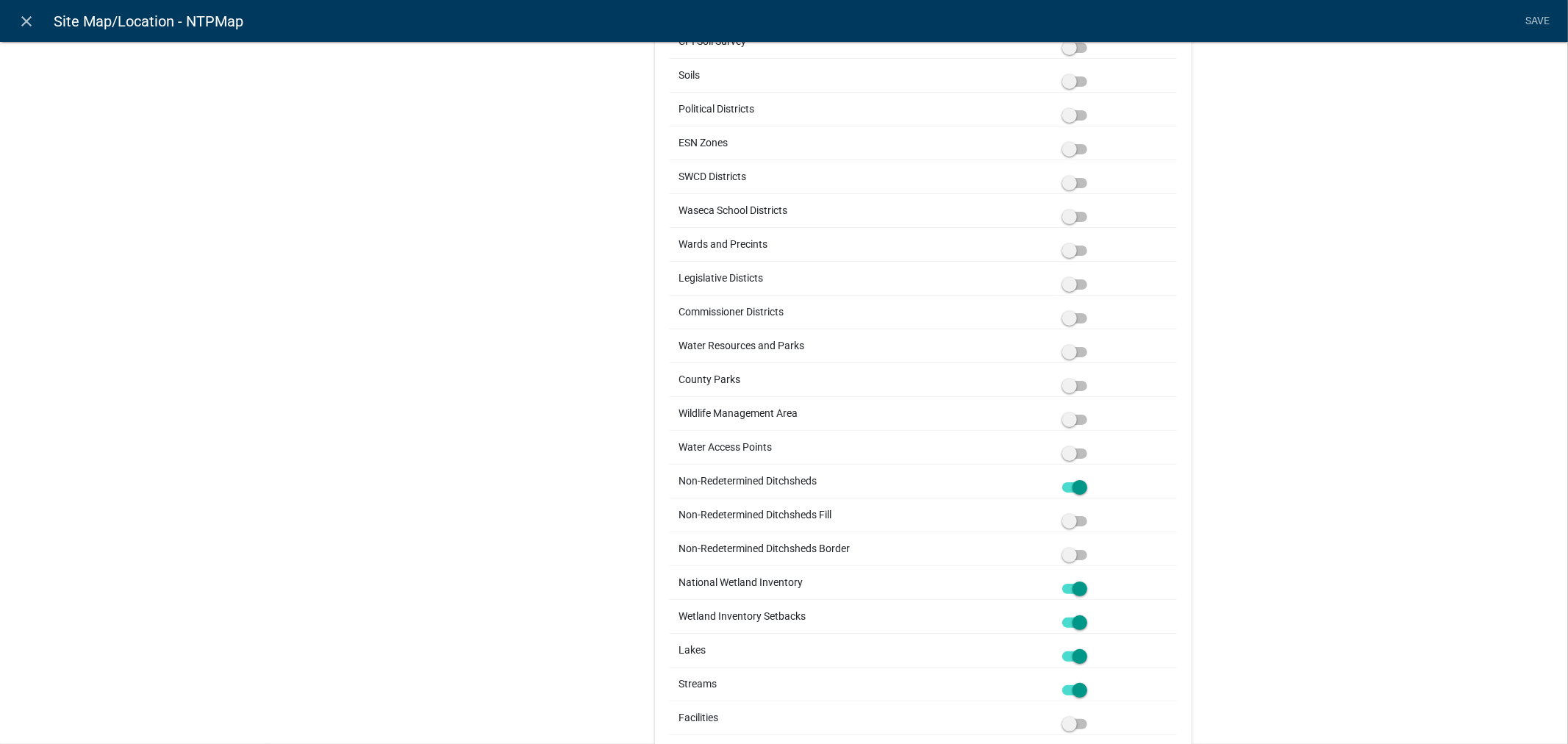
click at [1065, 626] on span at bounding box center [1074, 623] width 25 height 10
click at [1091, 613] on input "checkbox" at bounding box center [1091, 613] width 0 height 0
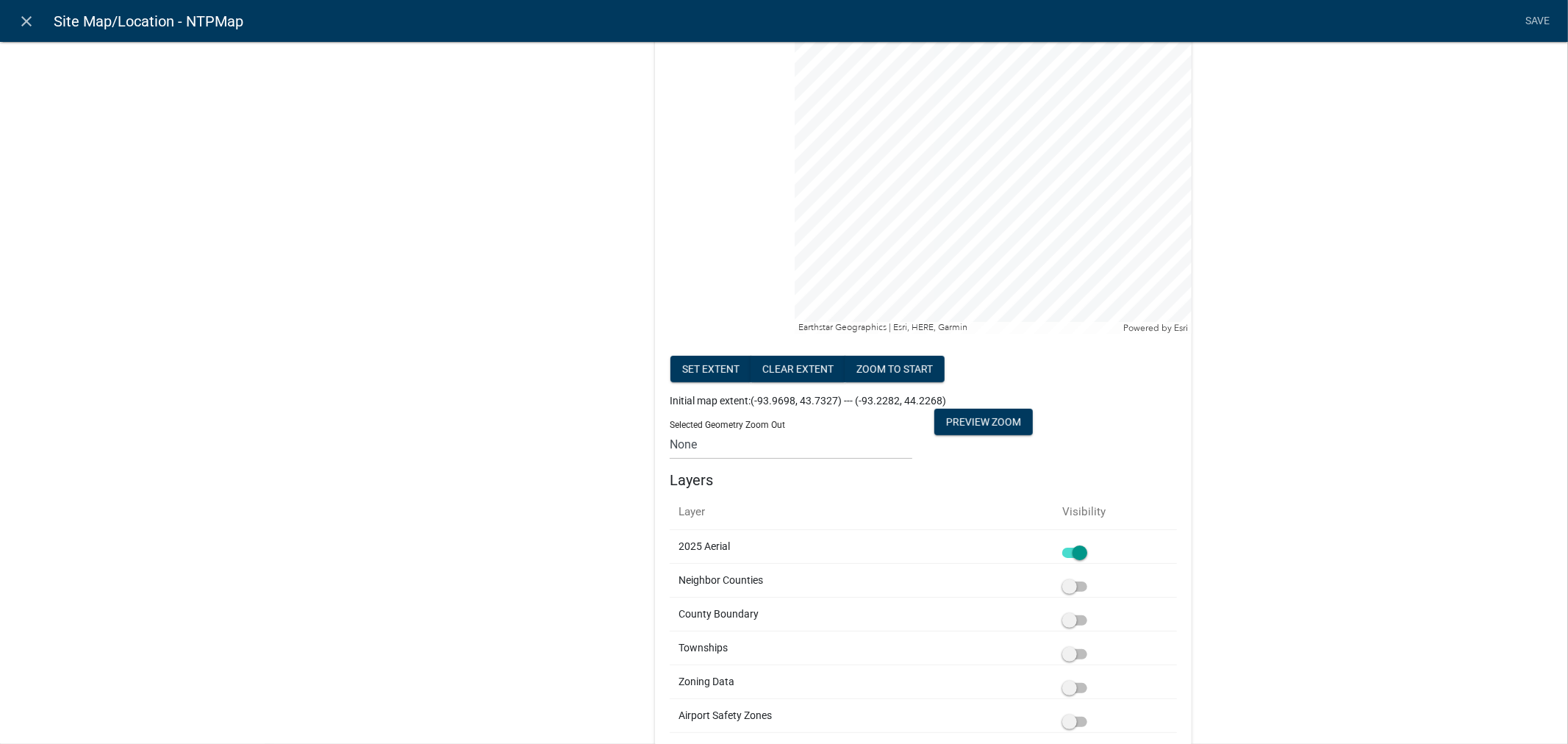
scroll to position [0, 0]
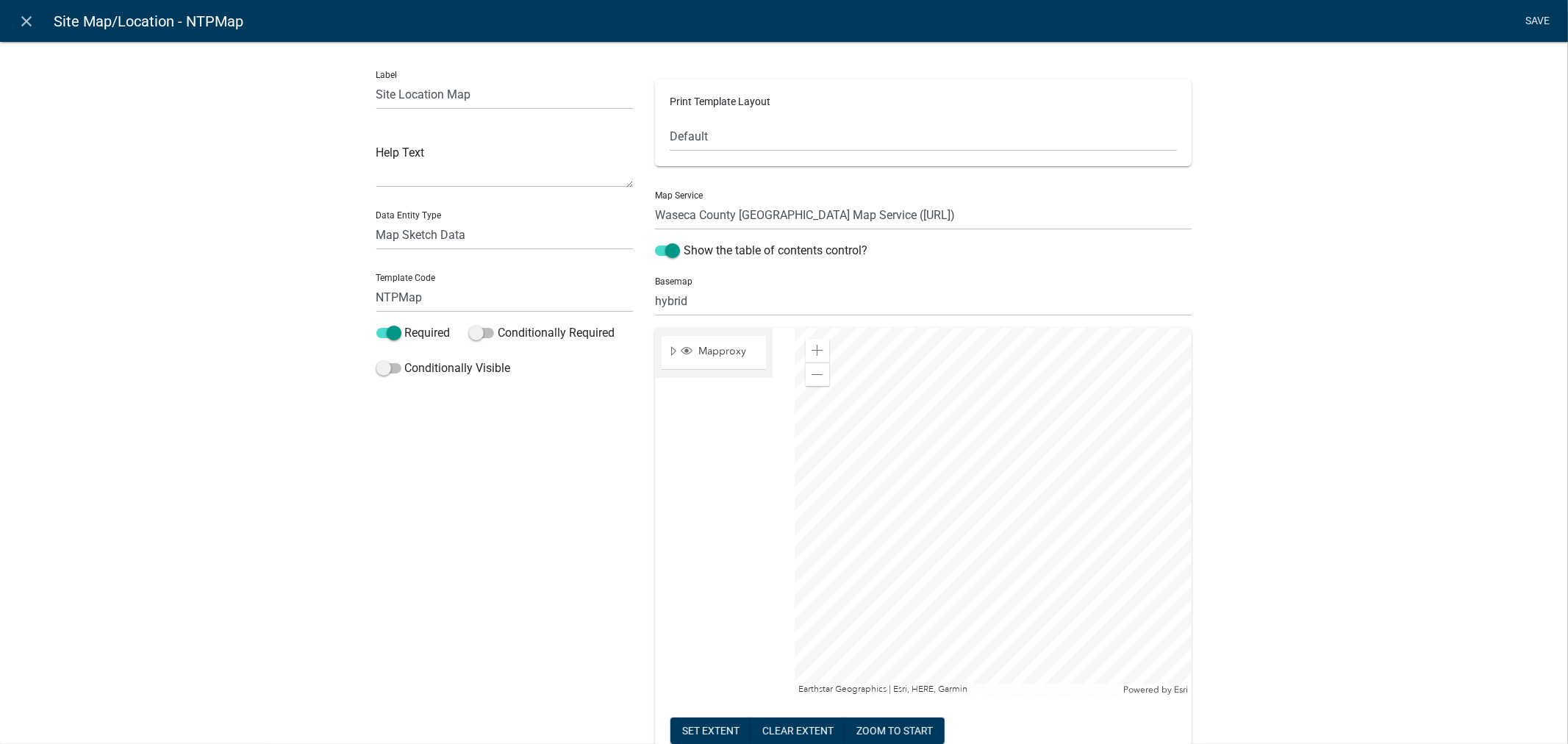
click at [1540, 19] on link "Save" at bounding box center [1537, 21] width 37 height 28
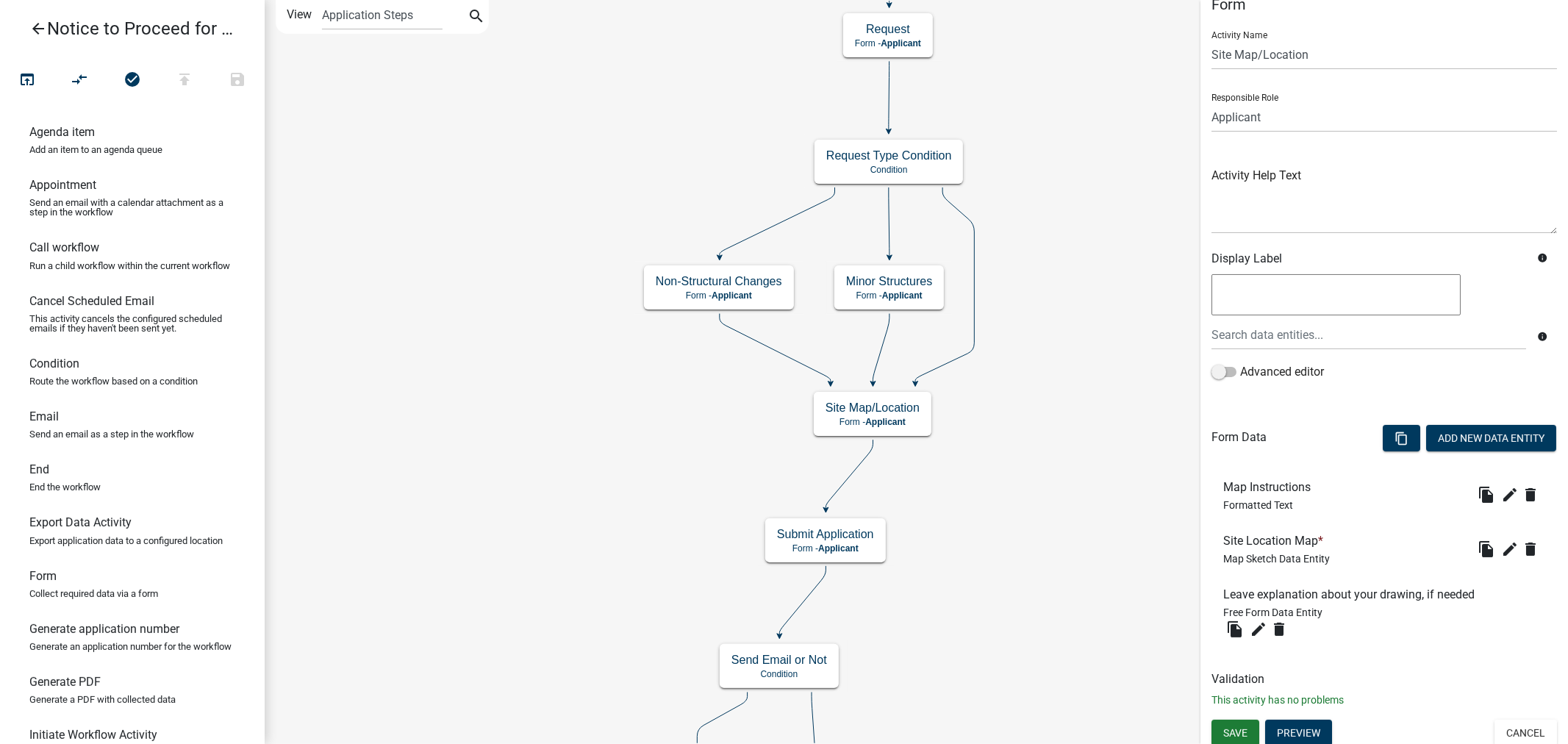
scroll to position [27, 0]
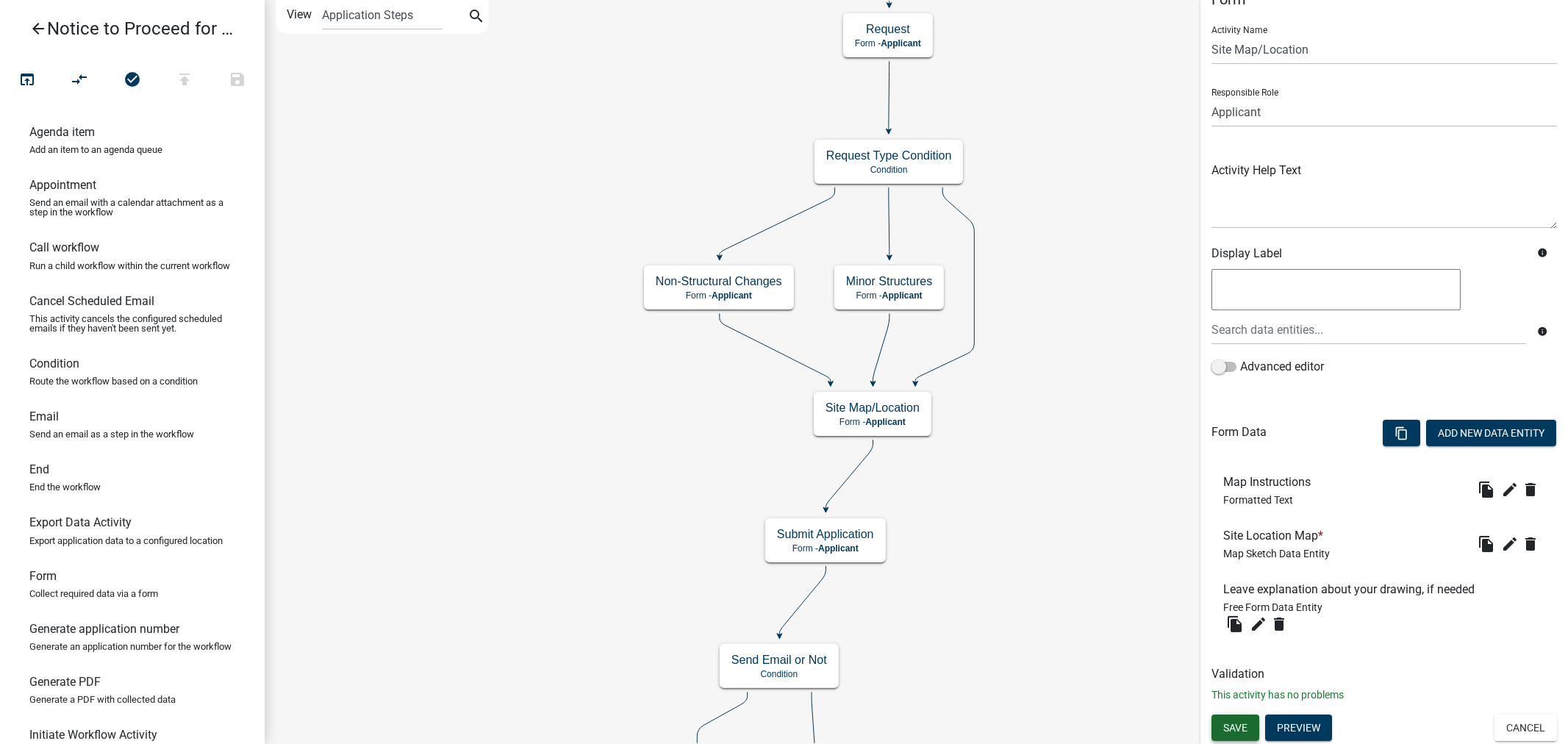
click at [1233, 729] on span "Save" at bounding box center [1236, 727] width 25 height 12
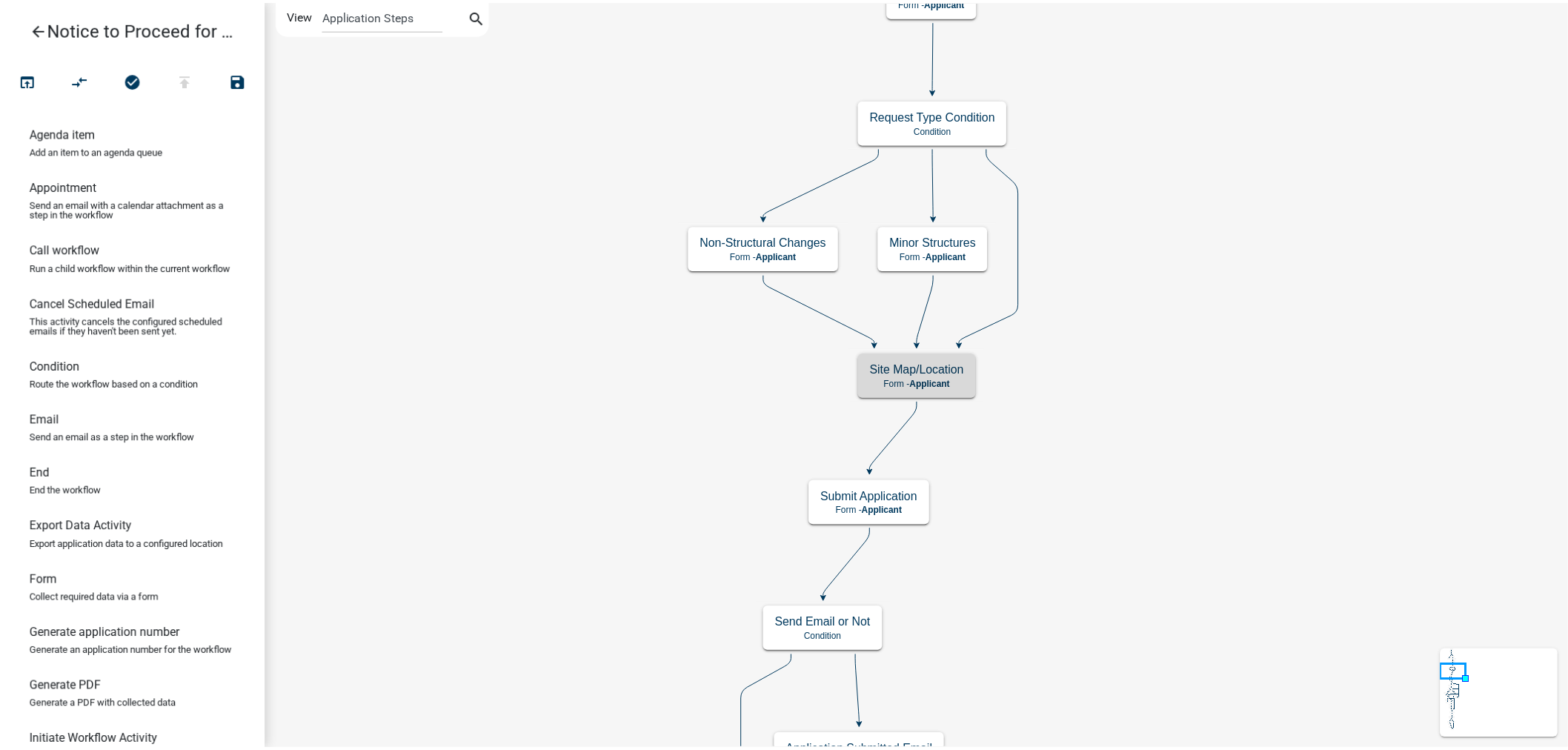
scroll to position [0, 0]
click at [36, 27] on icon "arrow_back" at bounding box center [39, 30] width 18 height 21
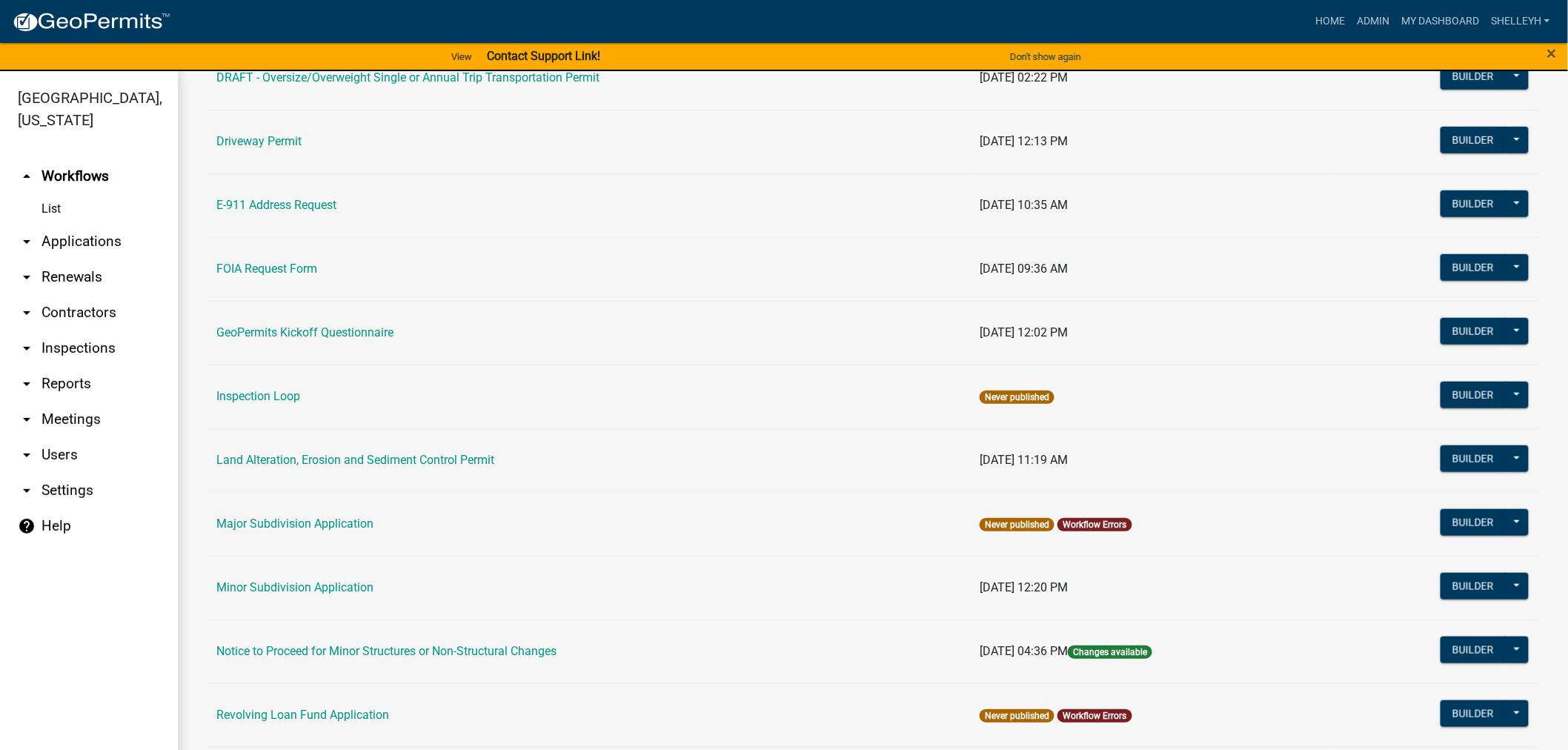
scroll to position [575, 0]
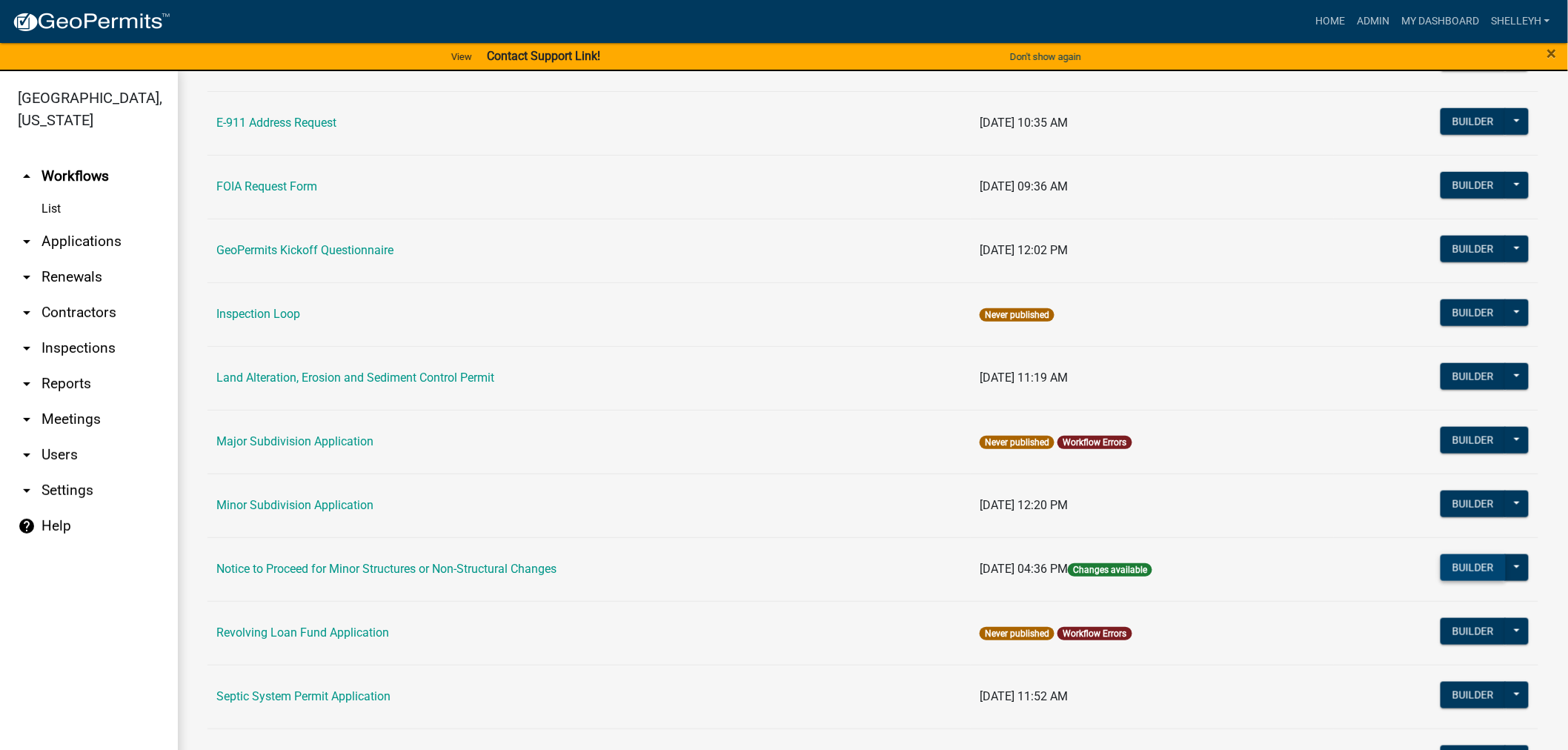
click at [1454, 568] on button "Builder" at bounding box center [1473, 567] width 65 height 27
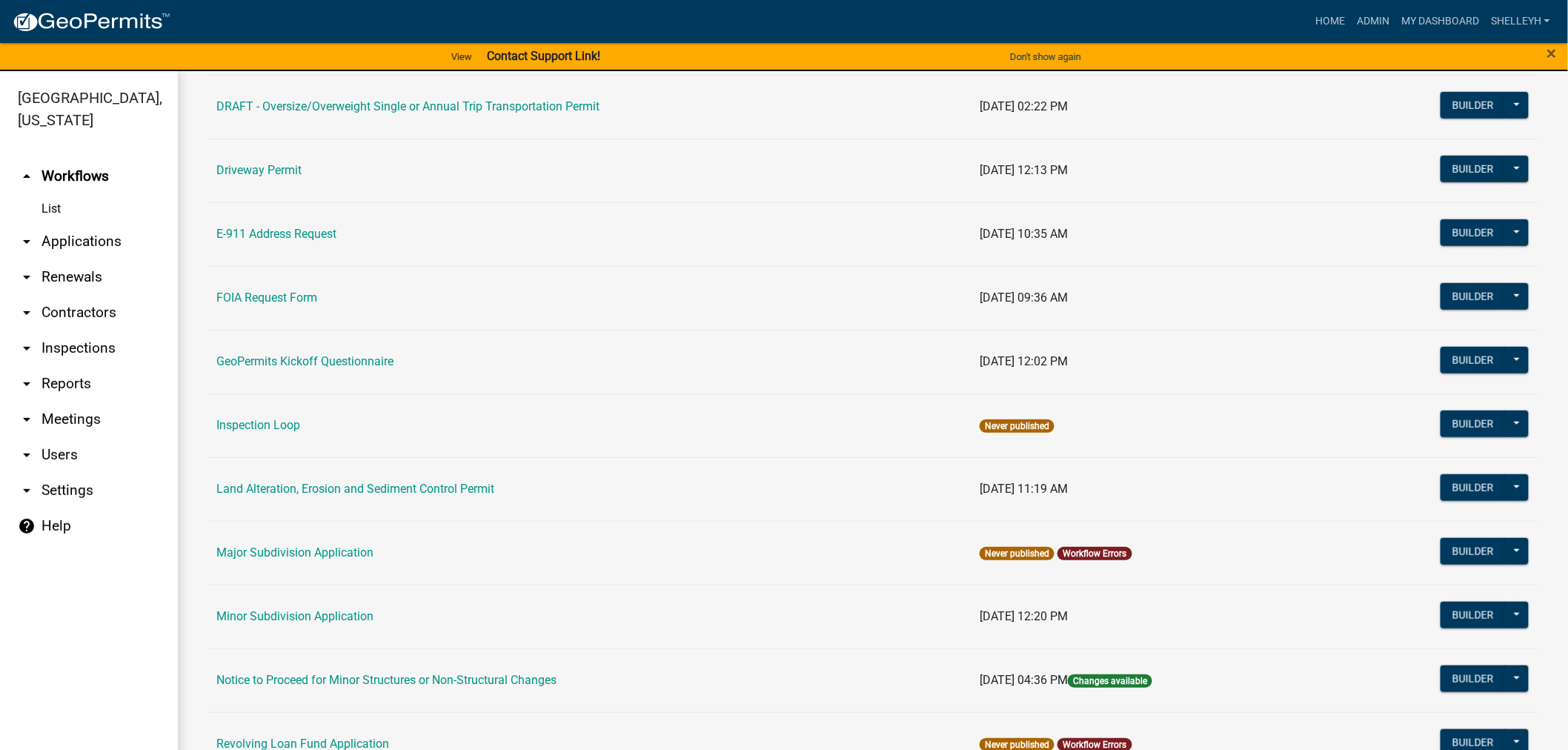
scroll to position [493, 0]
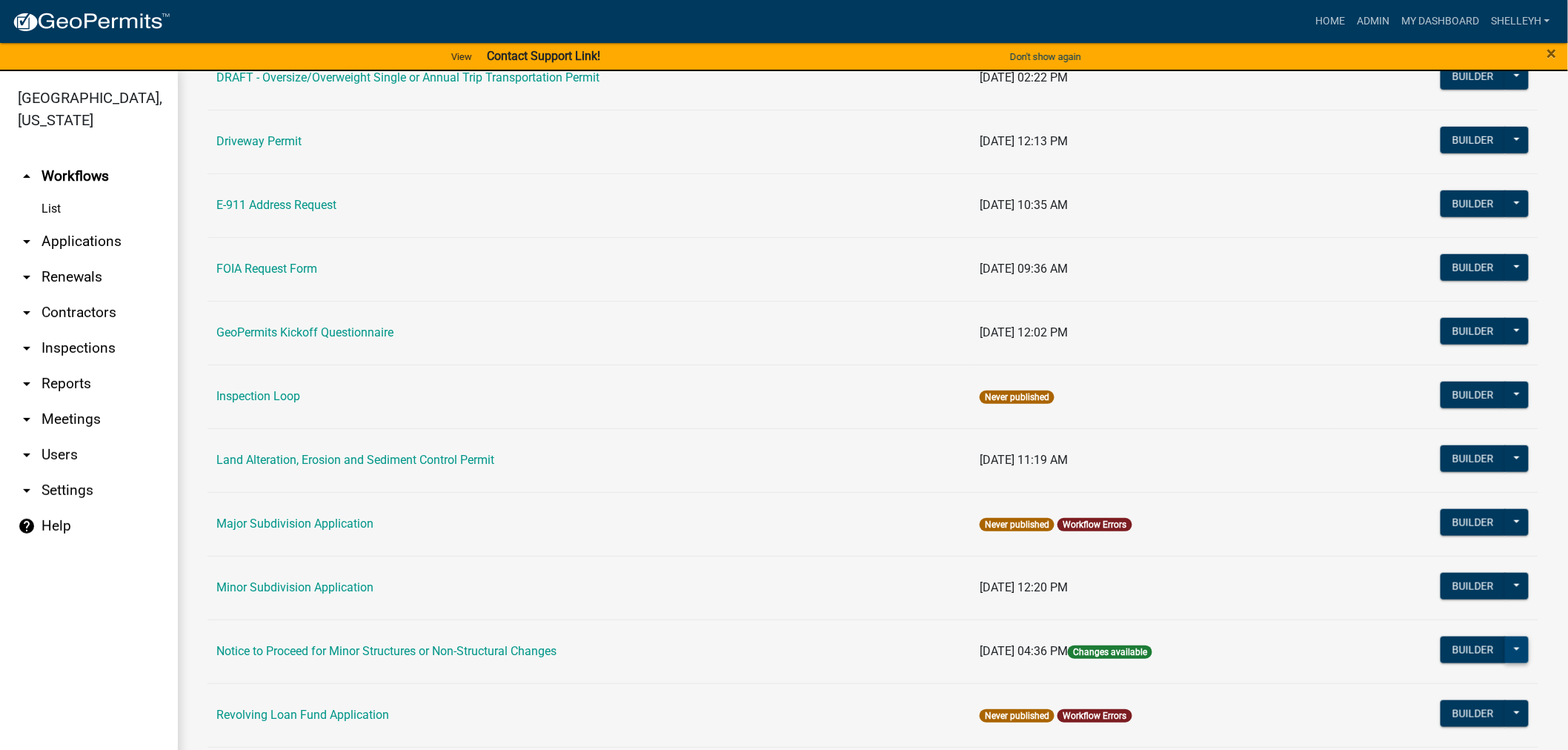
click at [1505, 651] on button at bounding box center [1517, 649] width 24 height 27
click at [1432, 684] on button "Publish" at bounding box center [1467, 688] width 123 height 36
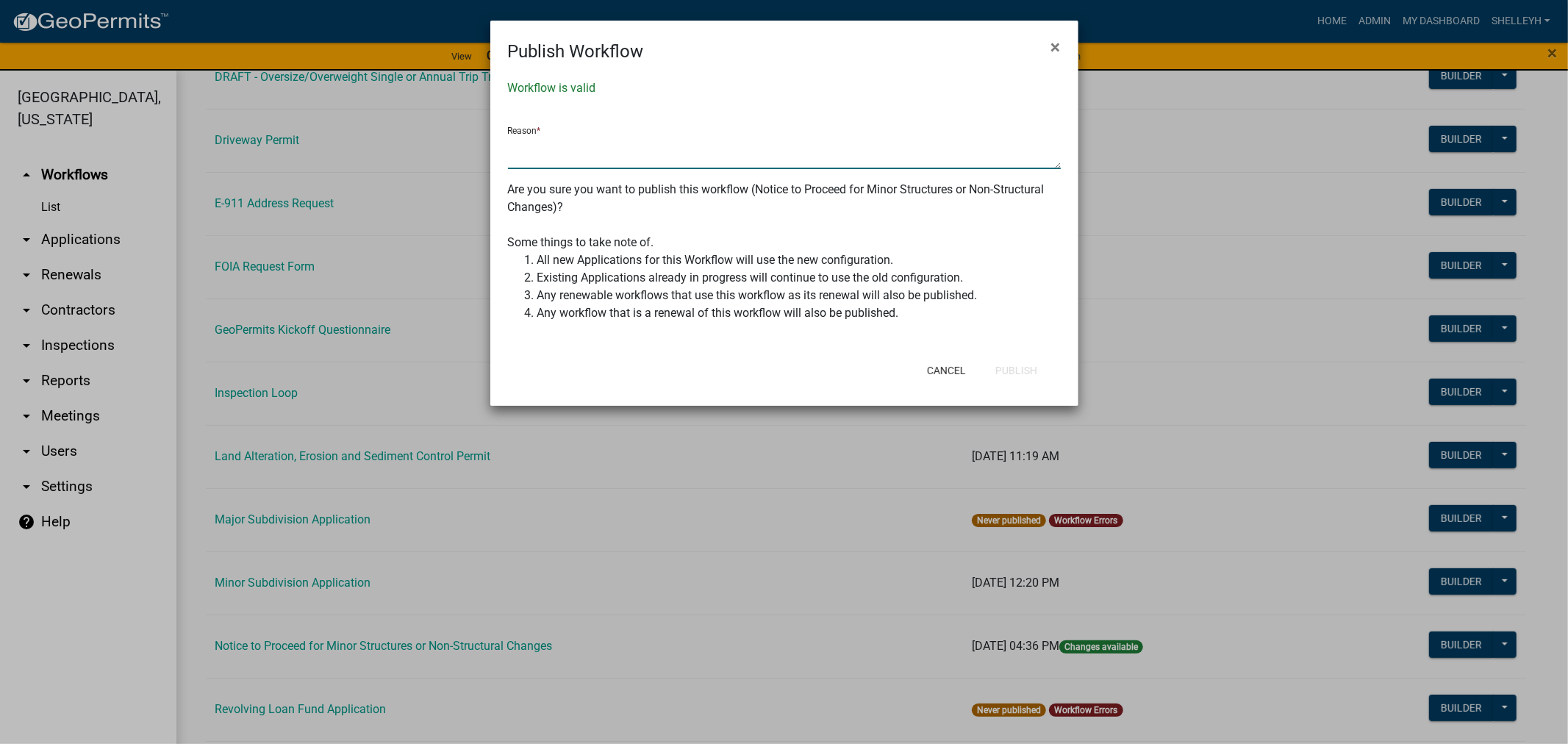
click at [580, 142] on textarea at bounding box center [784, 152] width 553 height 34
type textarea "Turned on the NWI & SO layers on Beacon within the app"
click at [1021, 375] on button "Publish" at bounding box center [1016, 369] width 65 height 26
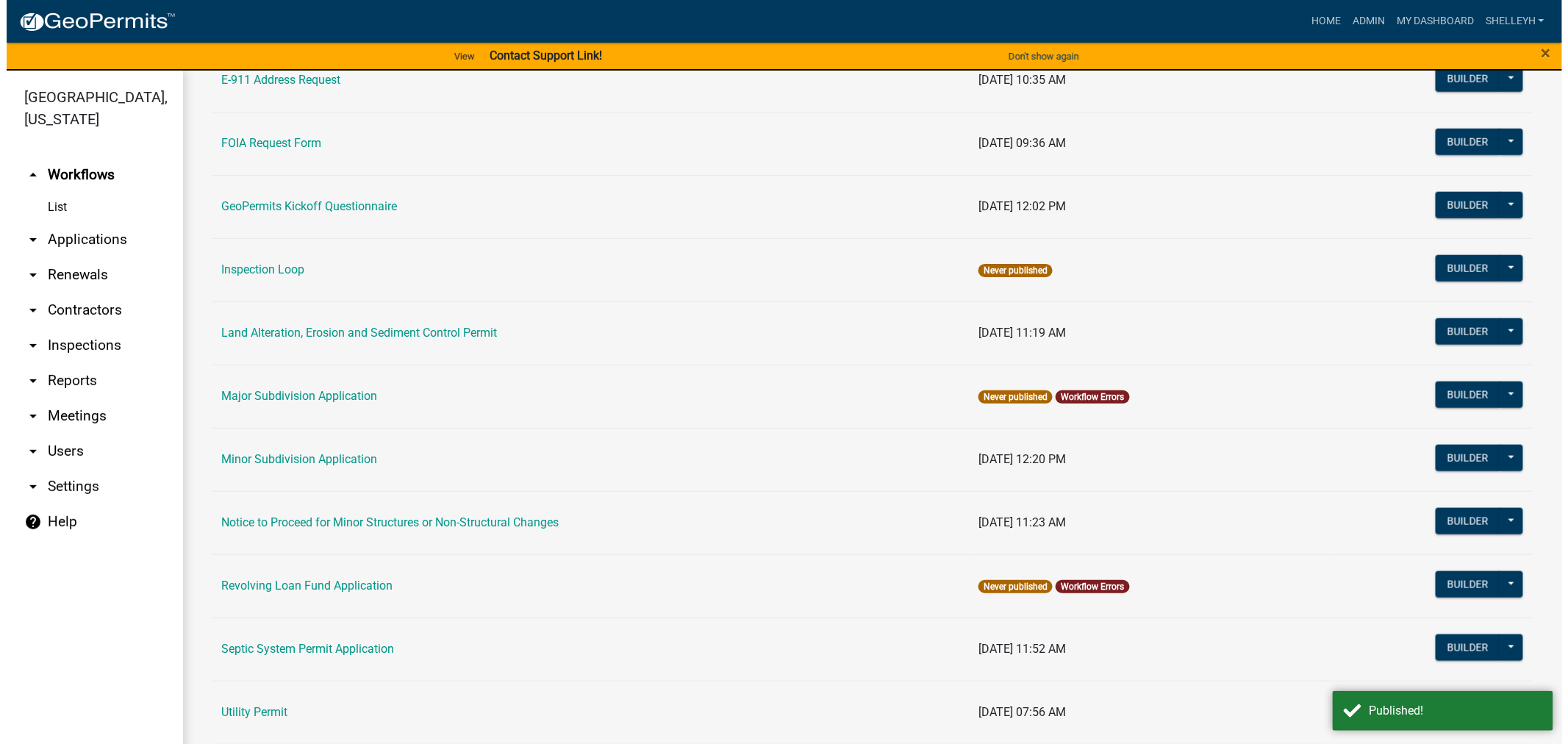
scroll to position [652, 0]
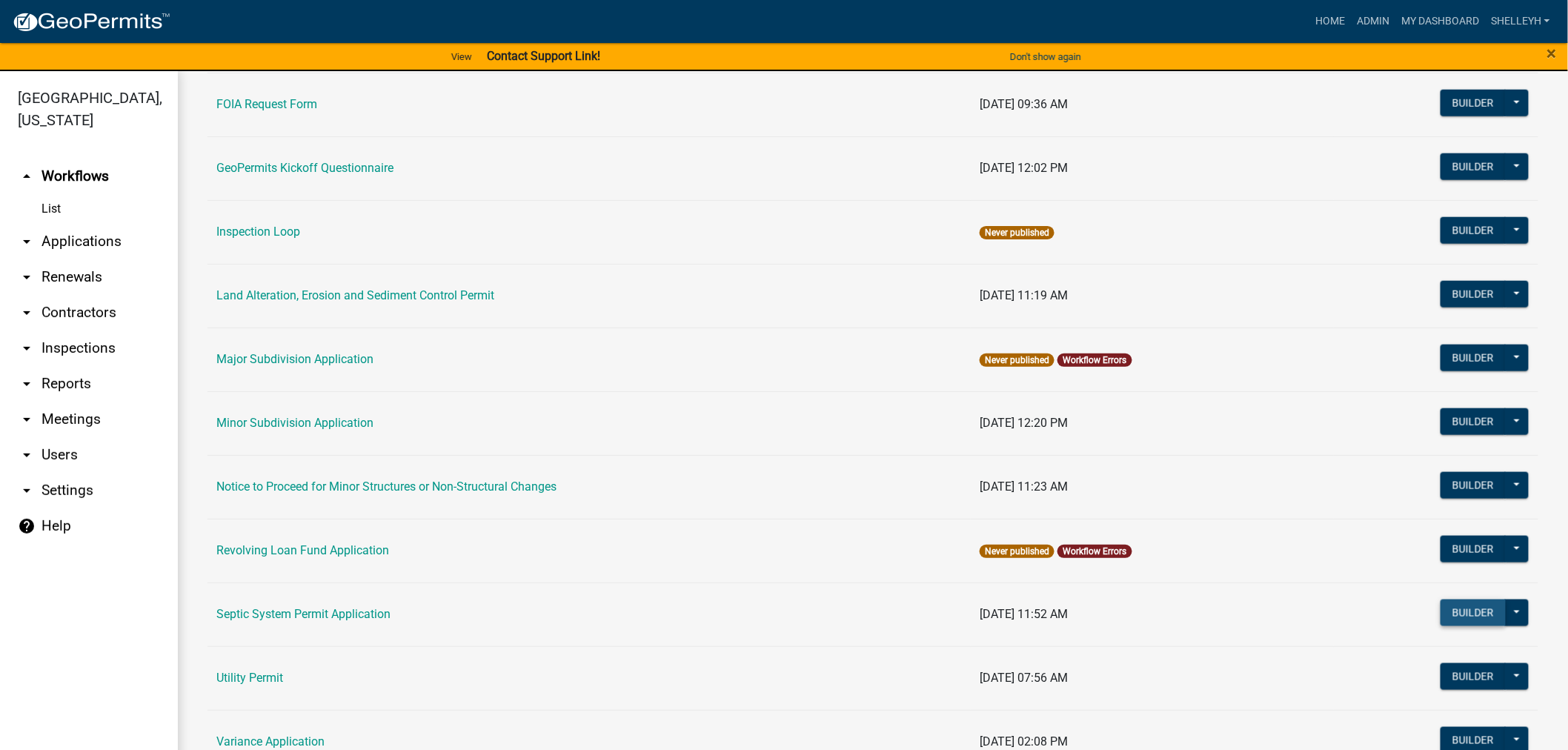
click at [1464, 612] on button "Builder" at bounding box center [1473, 612] width 65 height 27
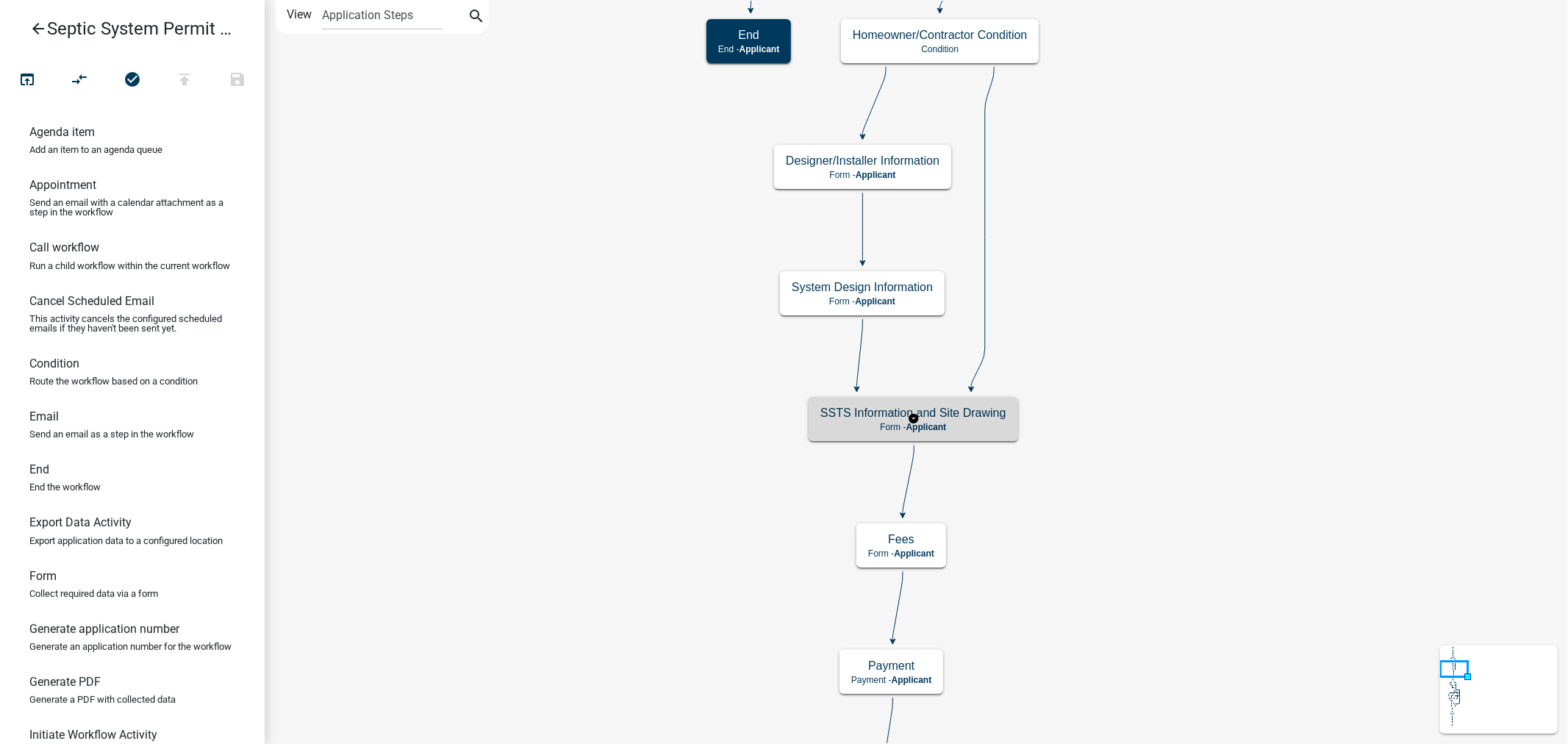
click at [957, 417] on h5 "SSTS Information and Site Drawing" at bounding box center [914, 413] width 186 height 14
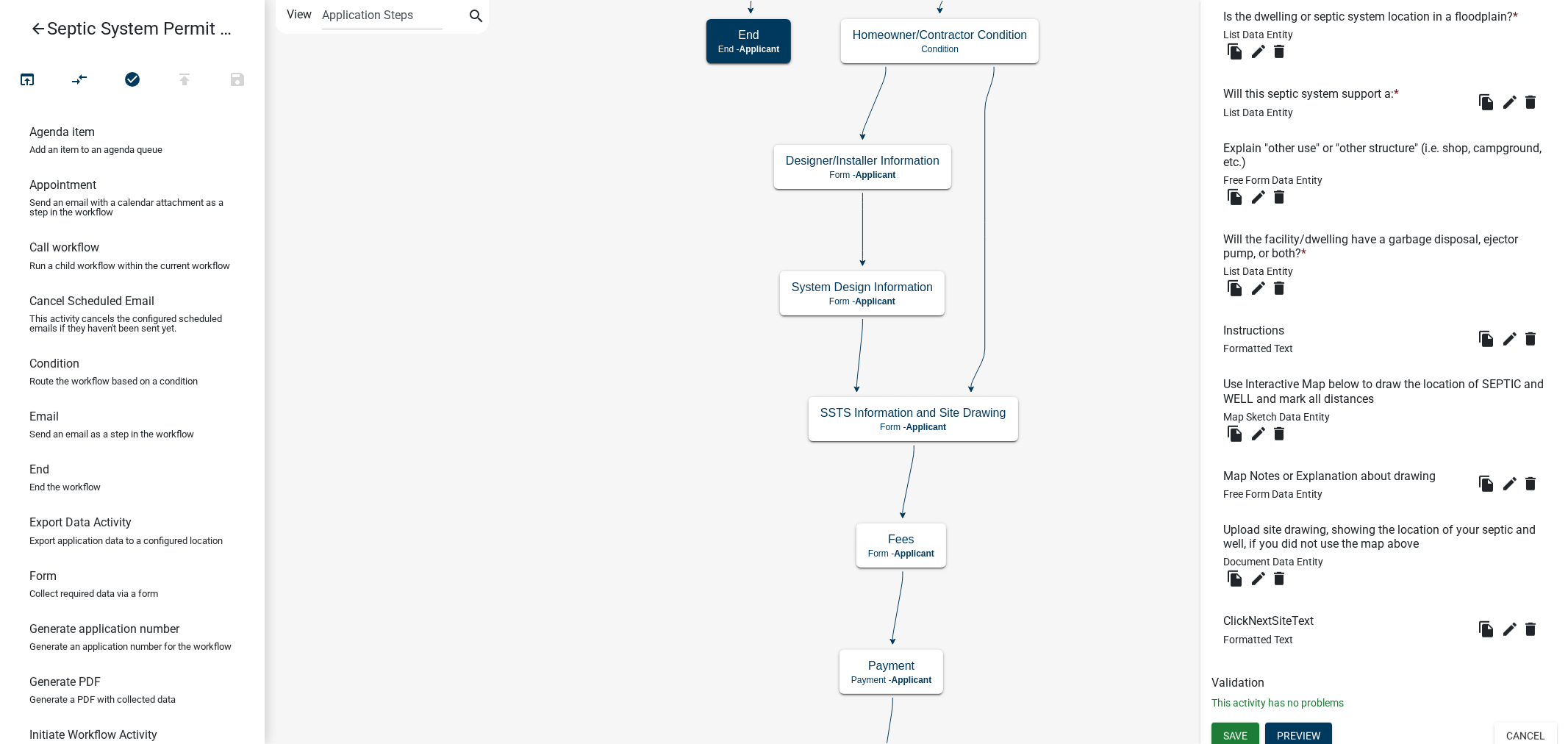
scroll to position [591, 0]
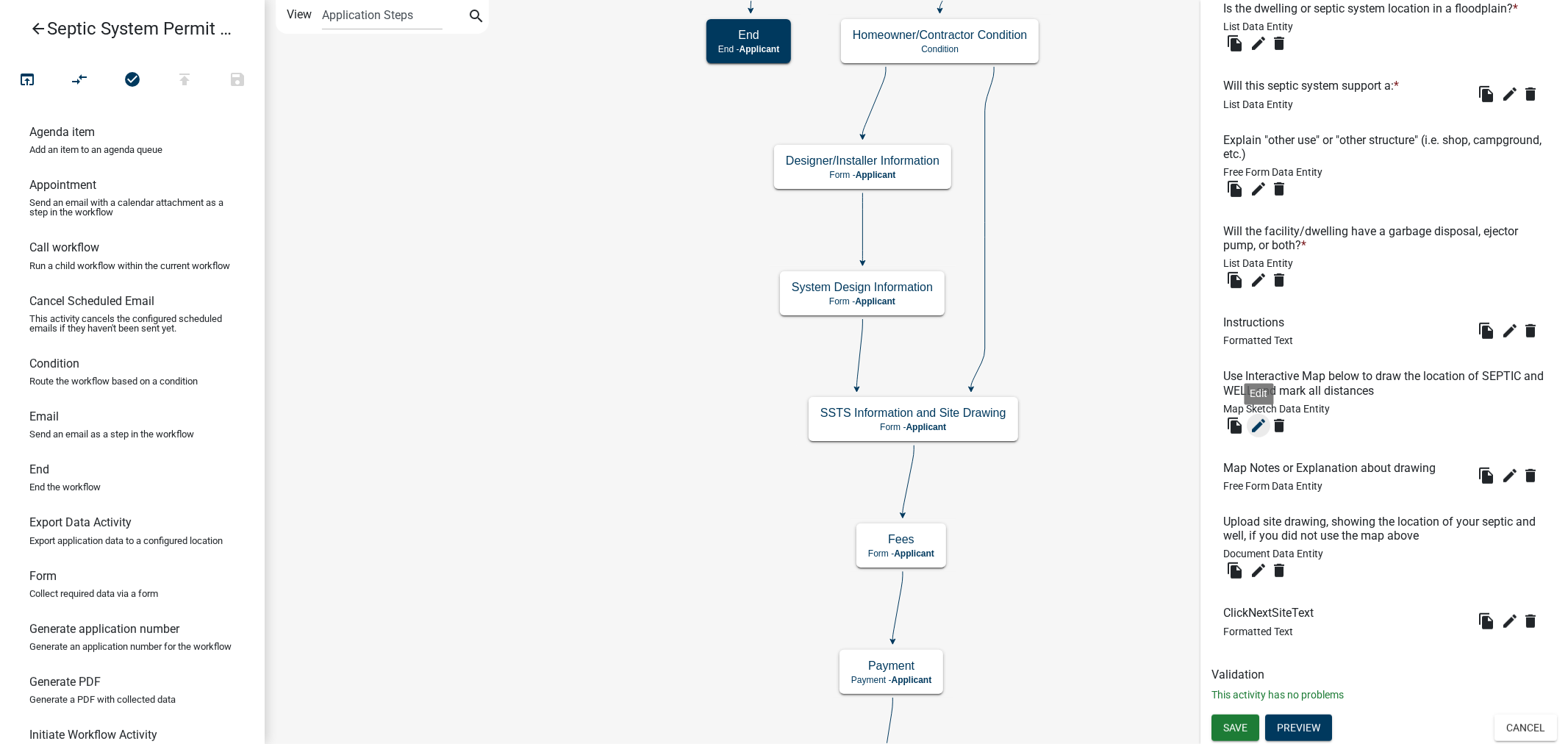
click at [1252, 427] on icon "edit" at bounding box center [1259, 426] width 18 height 18
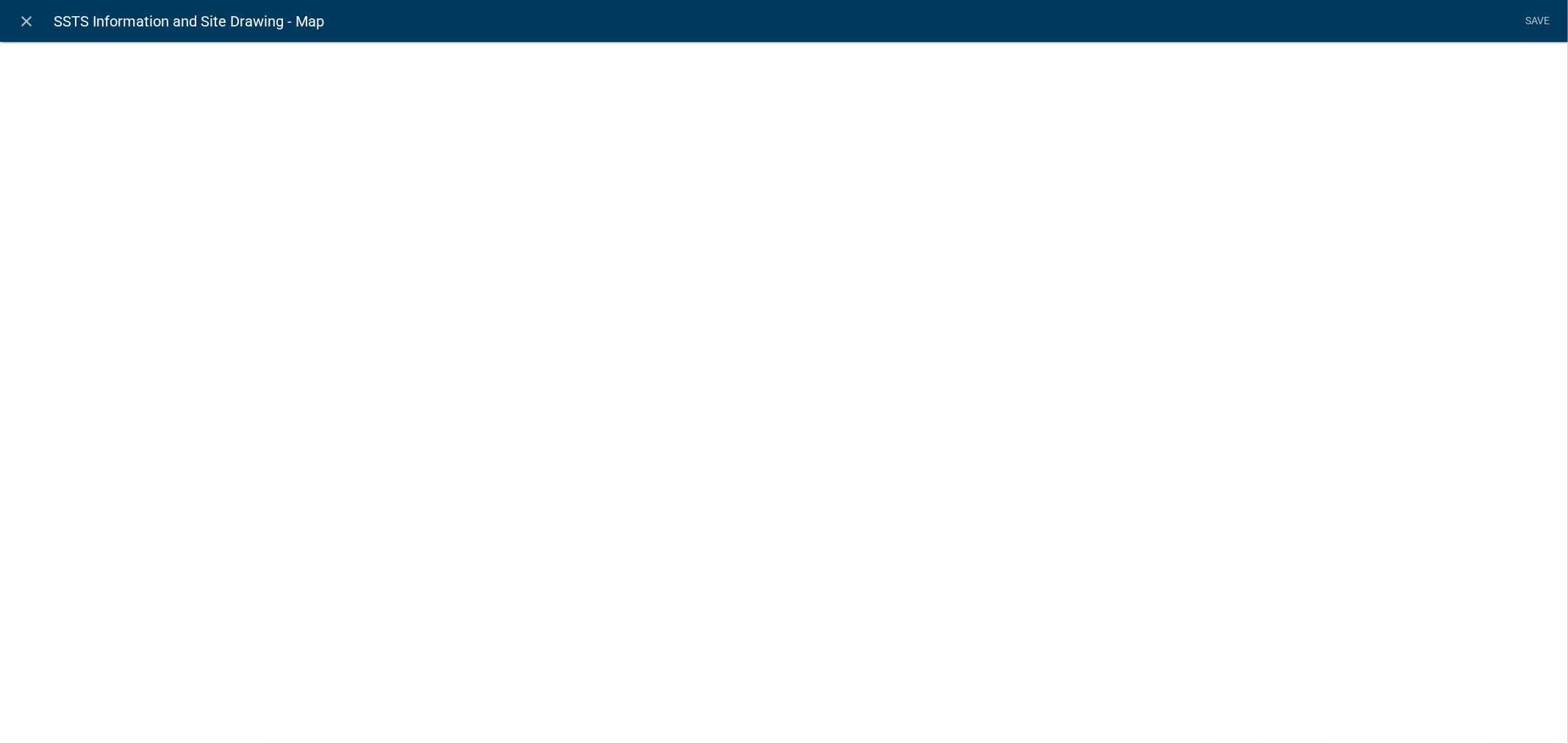
select select "mapsketch-data"
select select "hybrid"
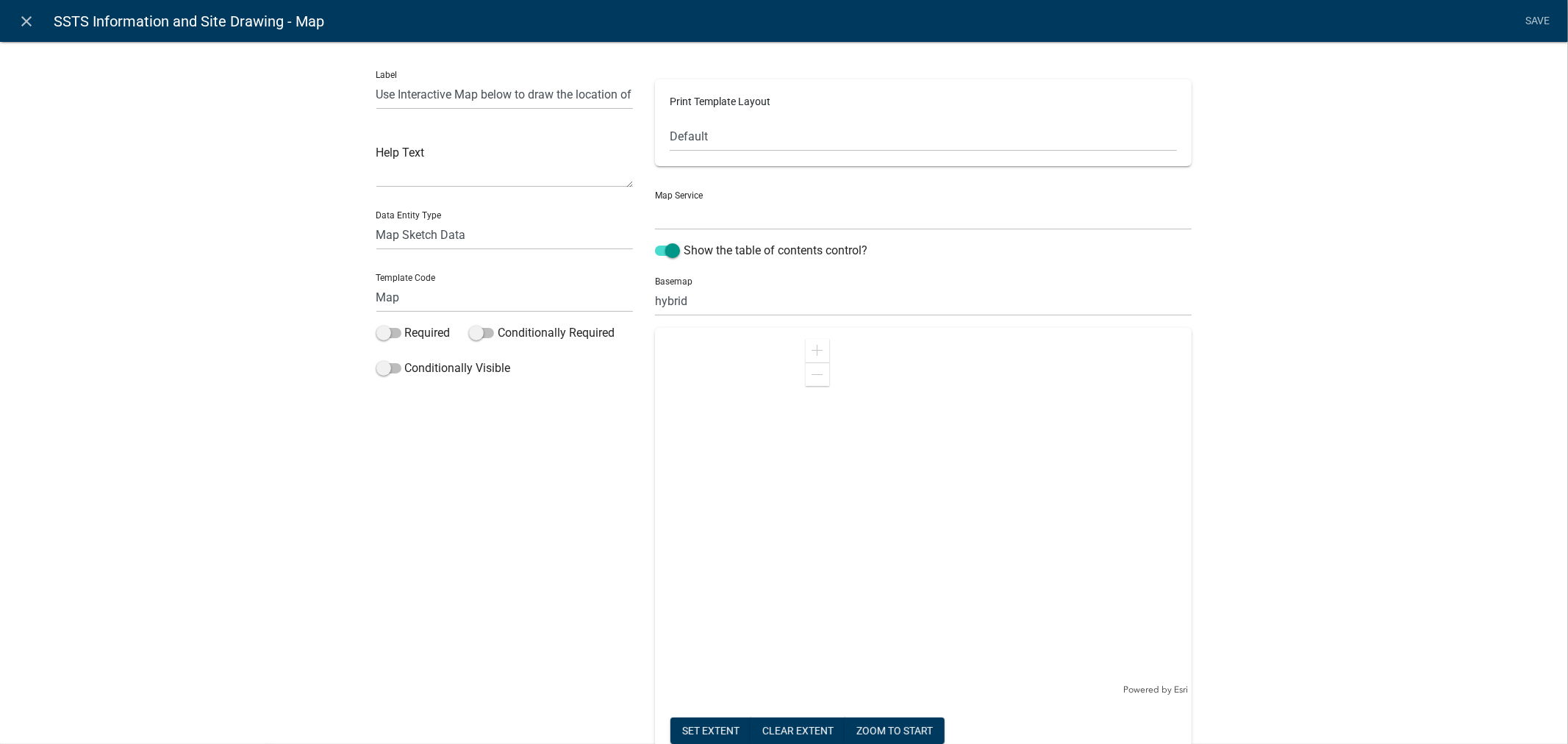
select select "1: Object"
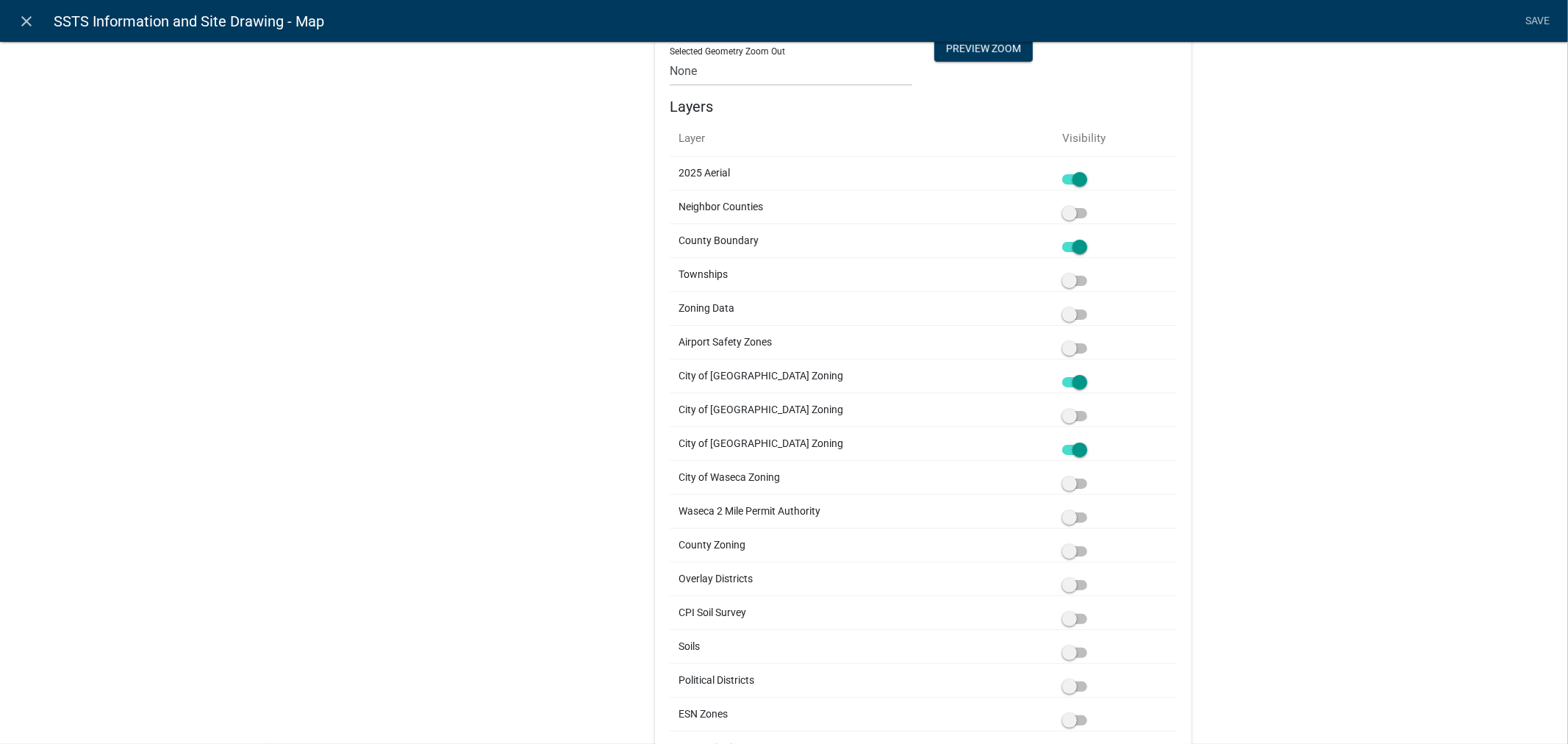
scroll to position [816, 0]
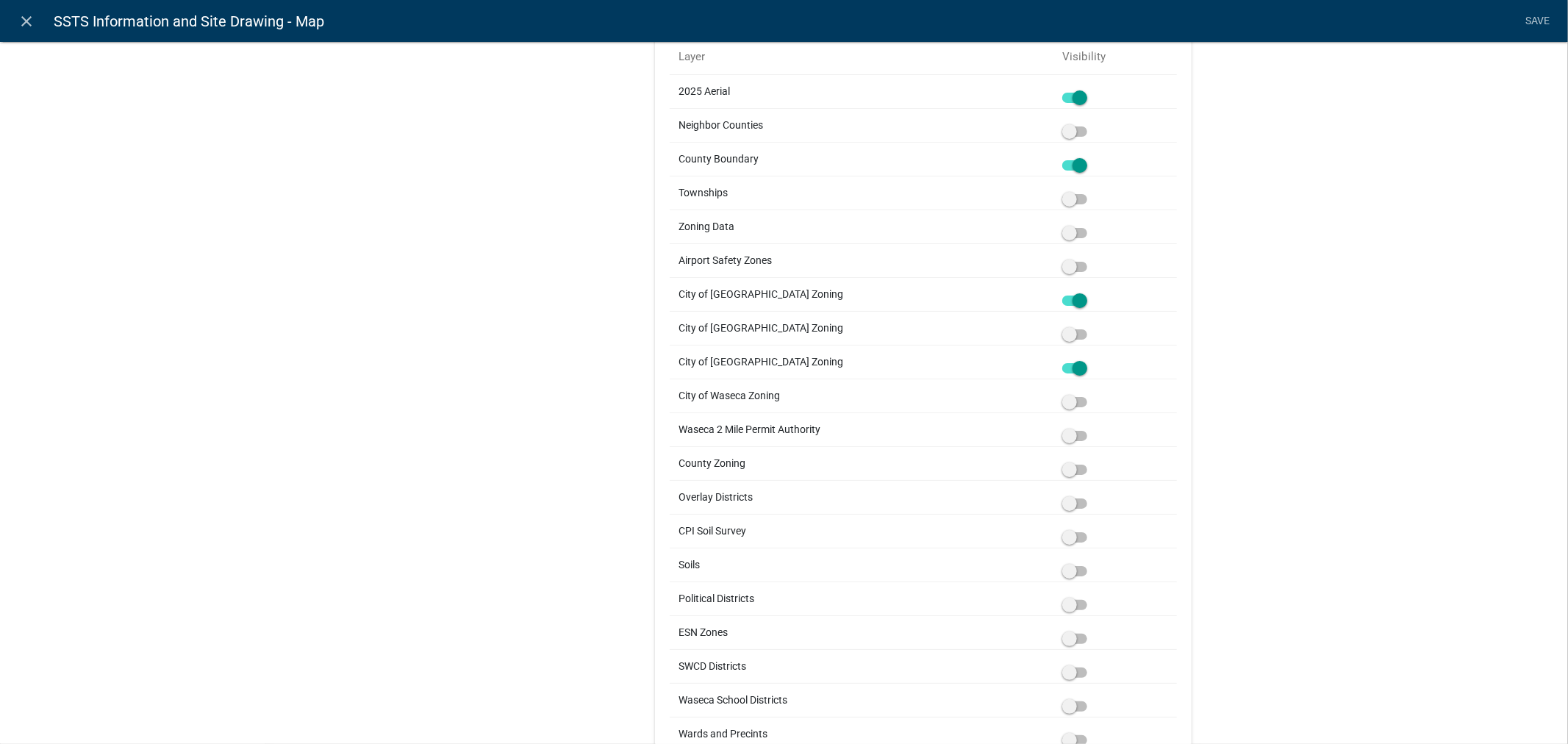
click at [1077, 465] on span at bounding box center [1074, 470] width 25 height 10
click at [1091, 460] on input "checkbox" at bounding box center [1091, 460] width 0 height 0
click at [1063, 467] on span at bounding box center [1074, 470] width 25 height 10
click at [1091, 460] on input "checkbox" at bounding box center [1091, 460] width 0 height 0
click at [1078, 499] on span at bounding box center [1074, 504] width 25 height 10
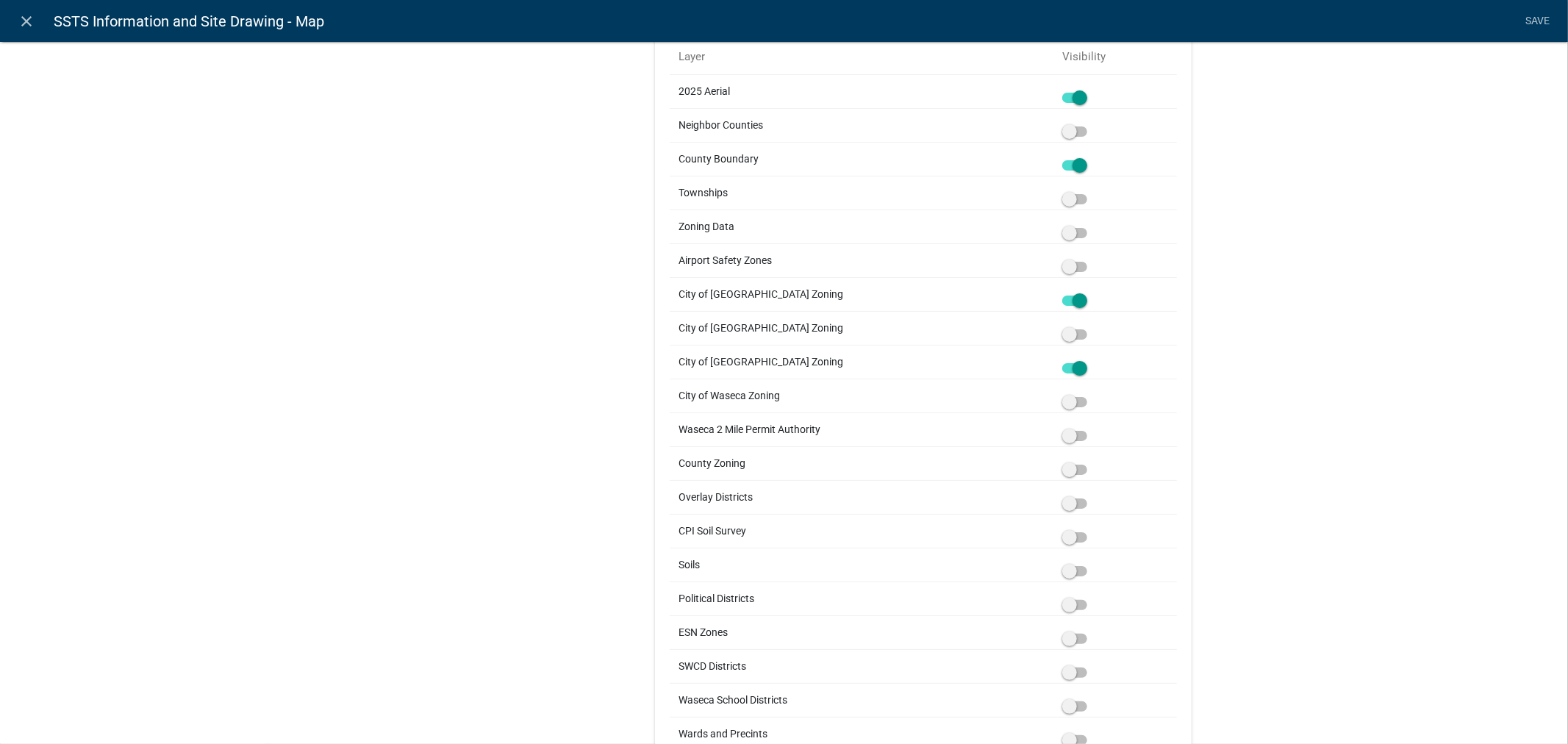
click at [1091, 494] on input "checkbox" at bounding box center [1091, 494] width 0 height 0
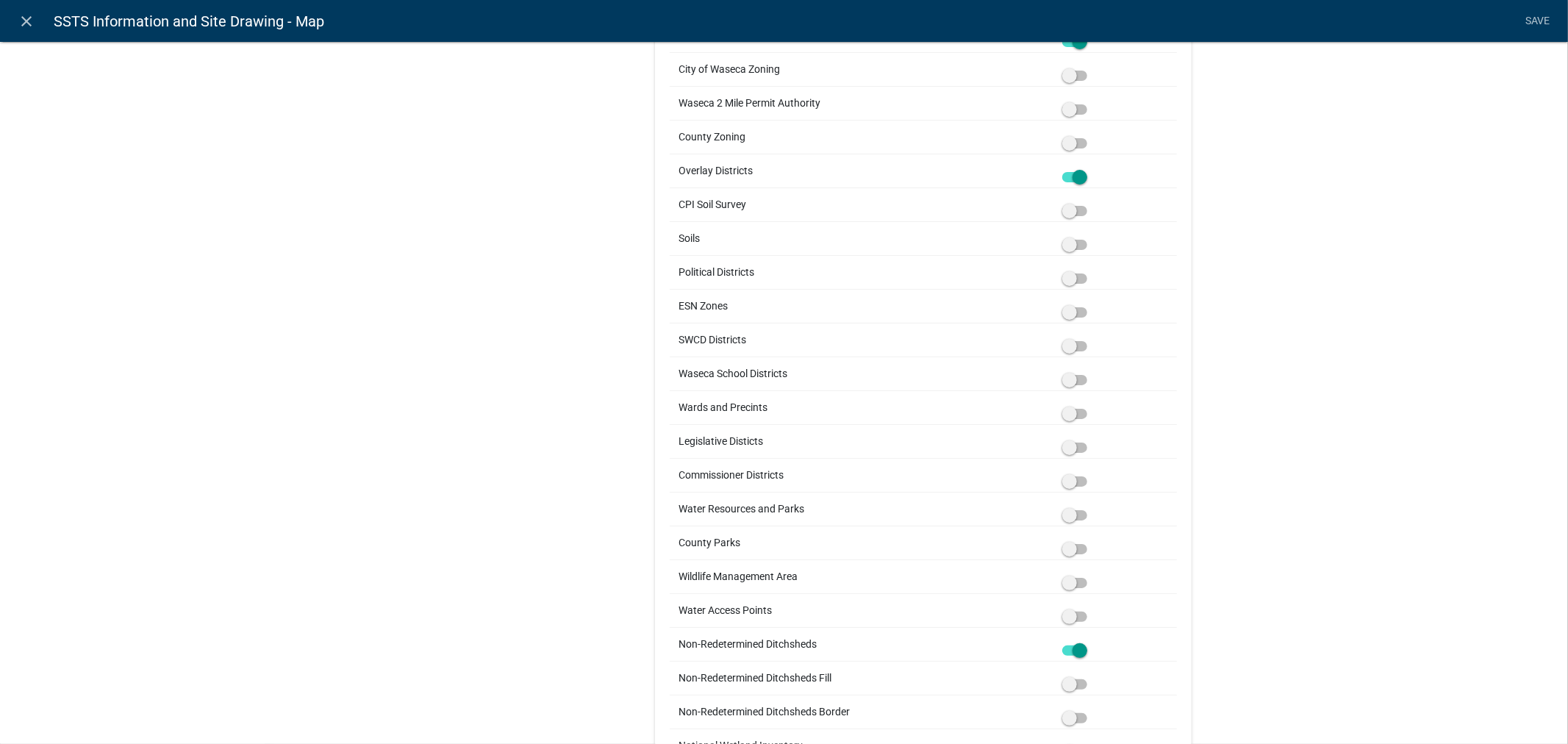
scroll to position [1224, 0]
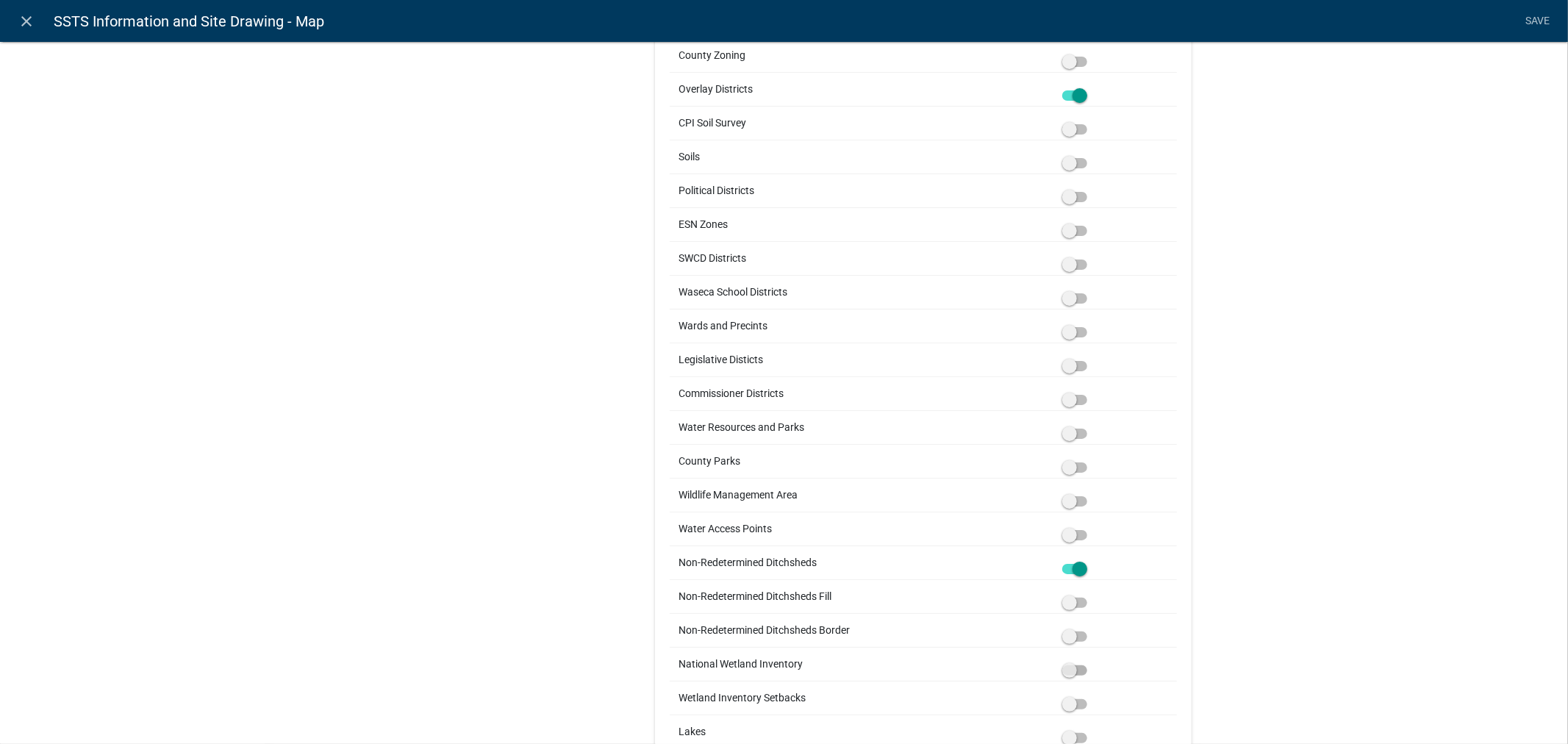
click at [1078, 672] on span at bounding box center [1074, 670] width 25 height 10
click at [1091, 662] on input "checkbox" at bounding box center [1091, 662] width 0 height 0
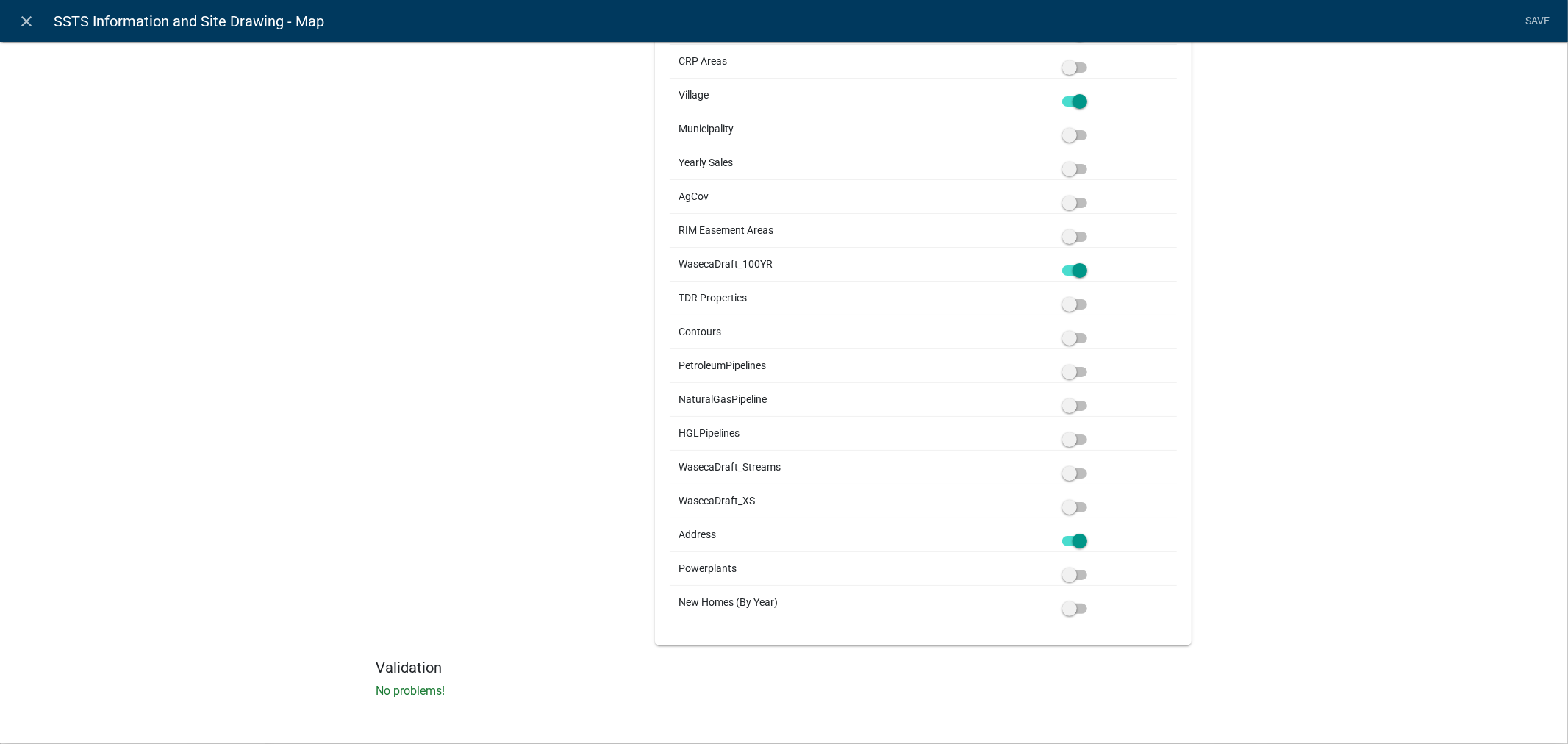
scroll to position [3116, 0]
click at [1532, 25] on link "Save" at bounding box center [1537, 21] width 37 height 28
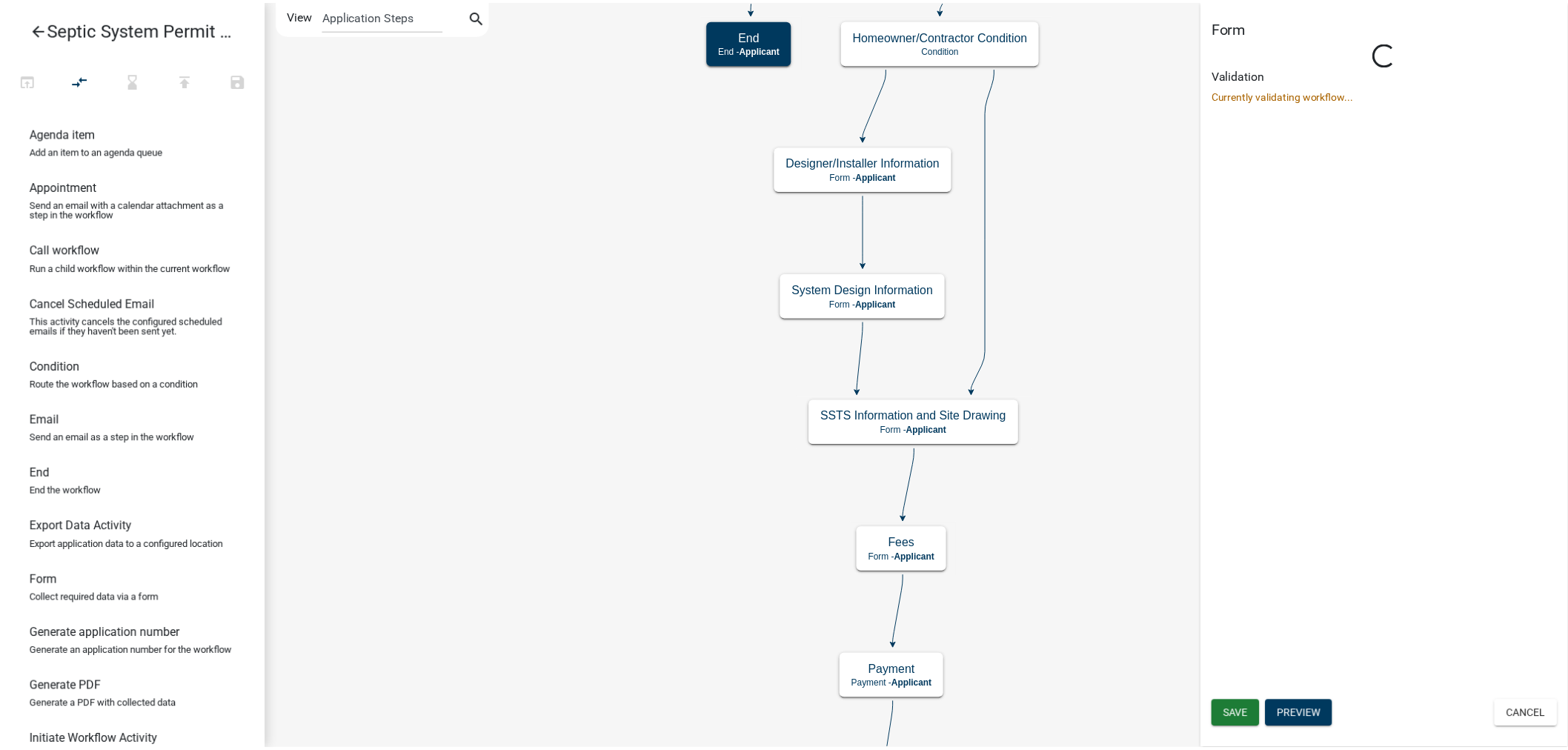
scroll to position [0, 0]
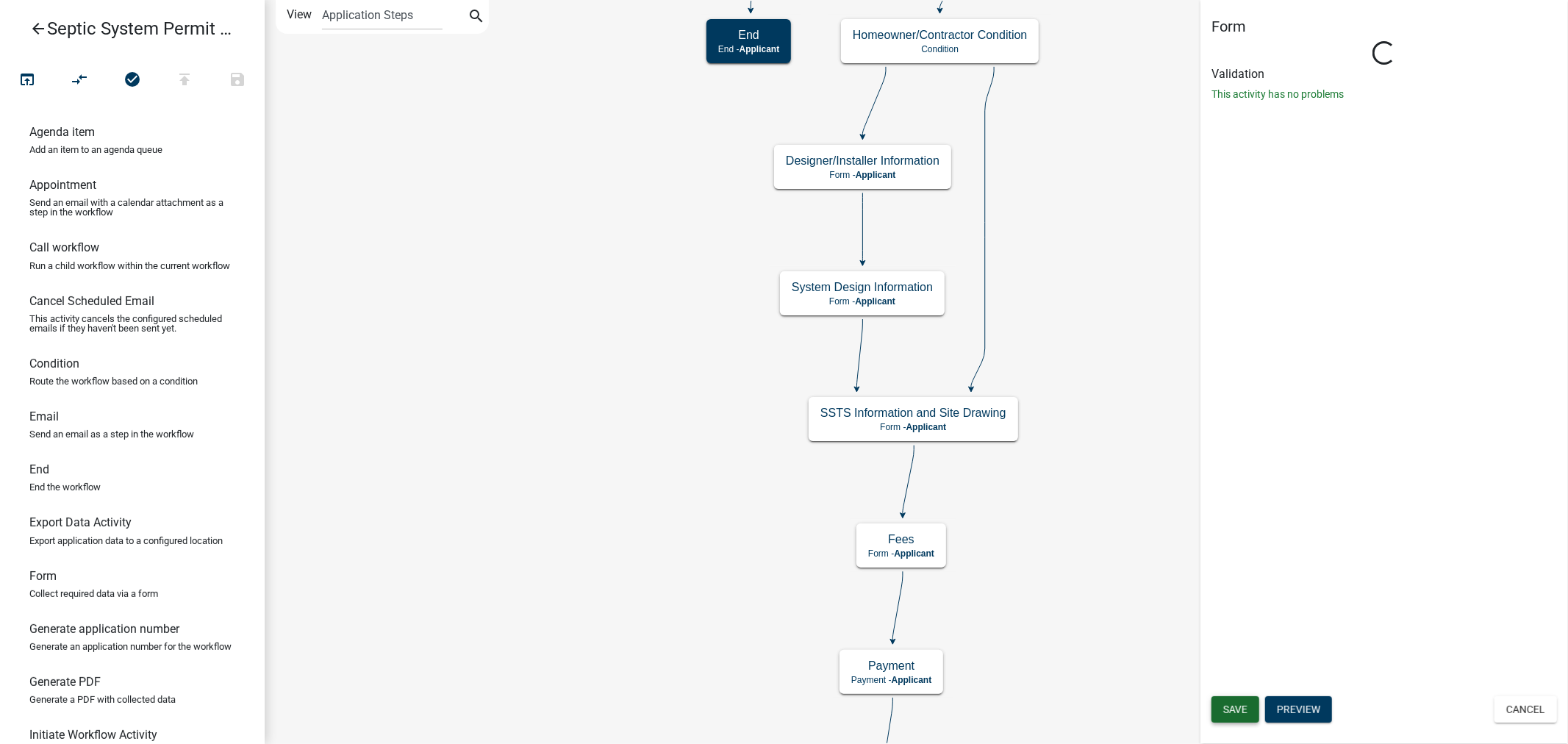
click at [1245, 719] on button "Save" at bounding box center [1236, 708] width 48 height 26
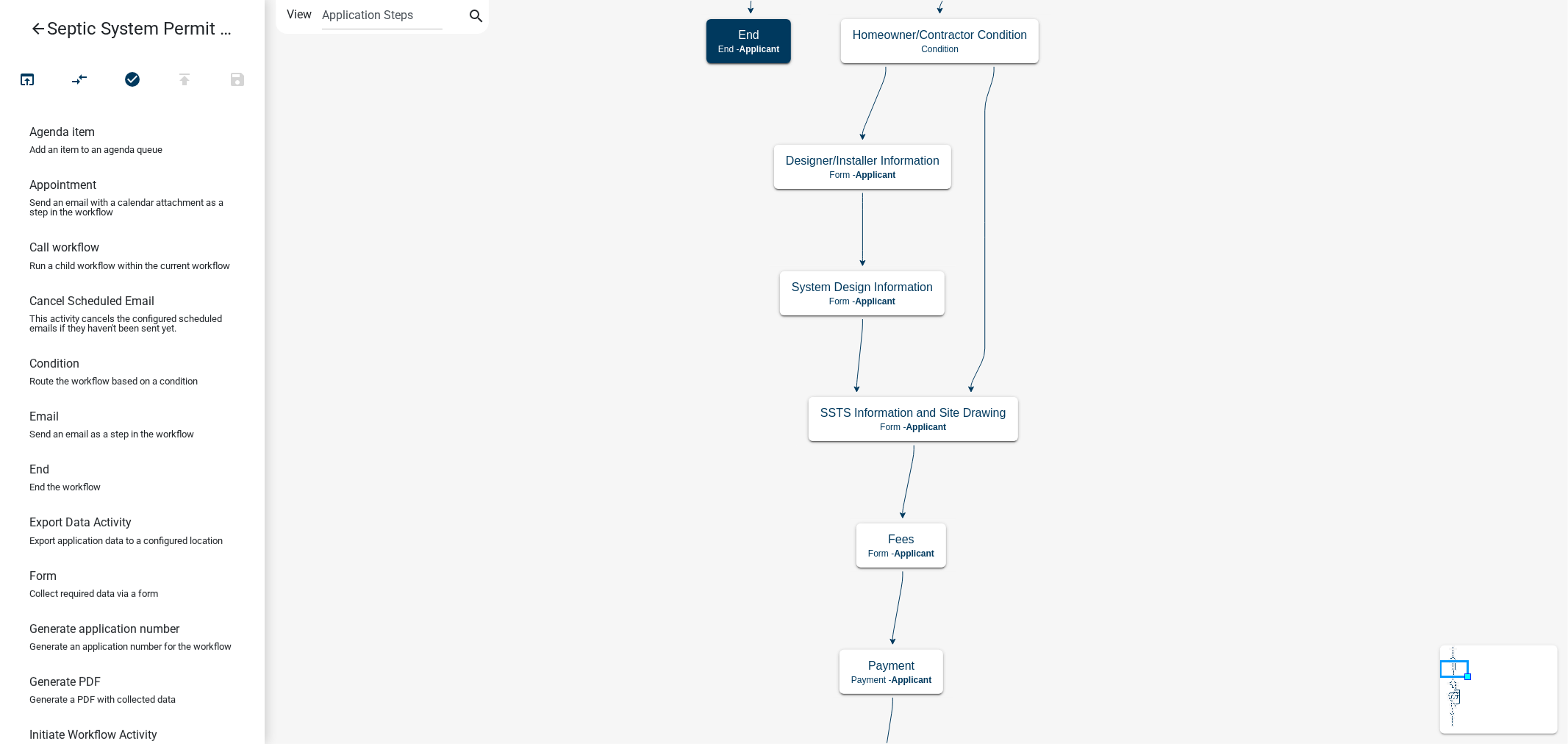
click at [40, 25] on icon "arrow_back" at bounding box center [38, 30] width 18 height 20
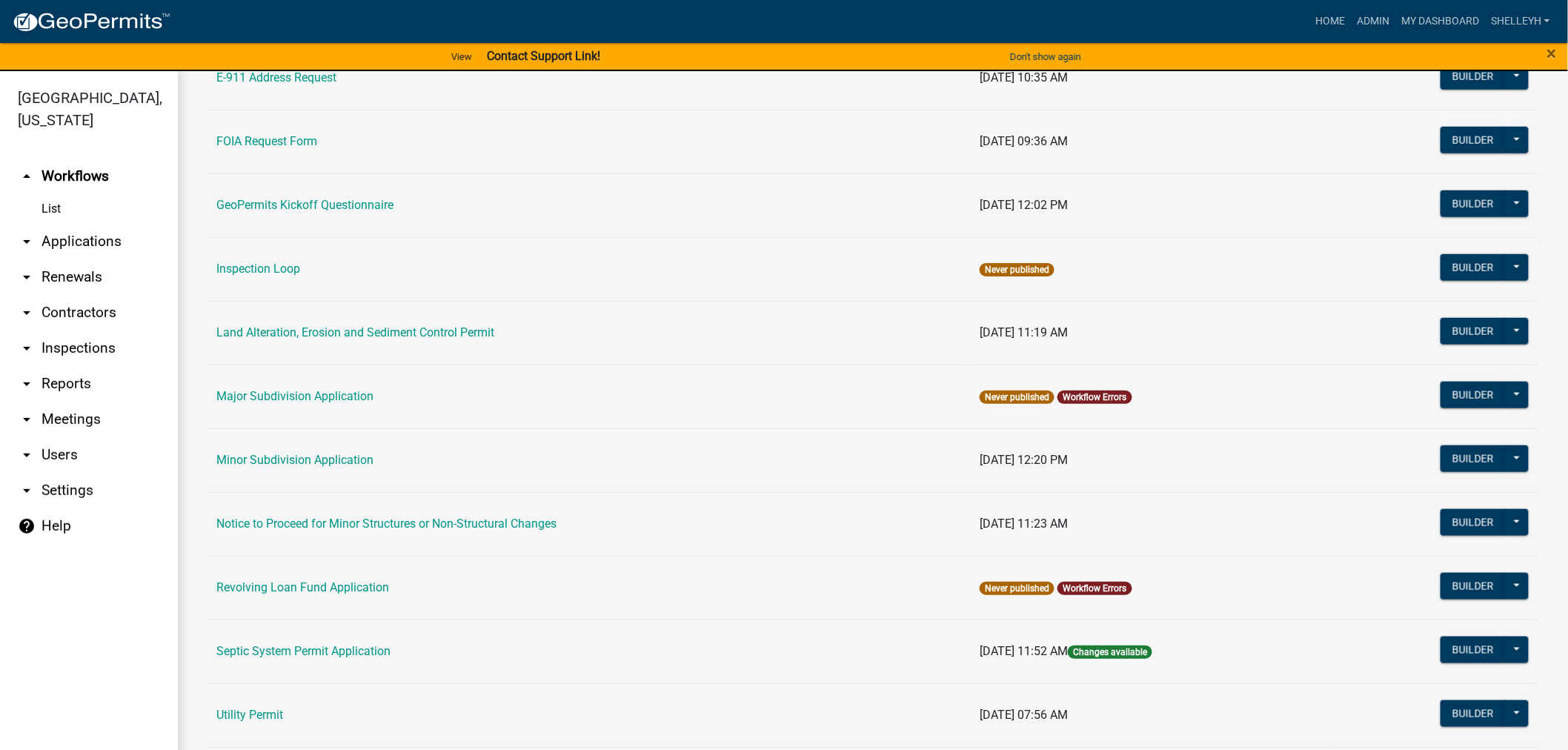
scroll to position [658, 0]
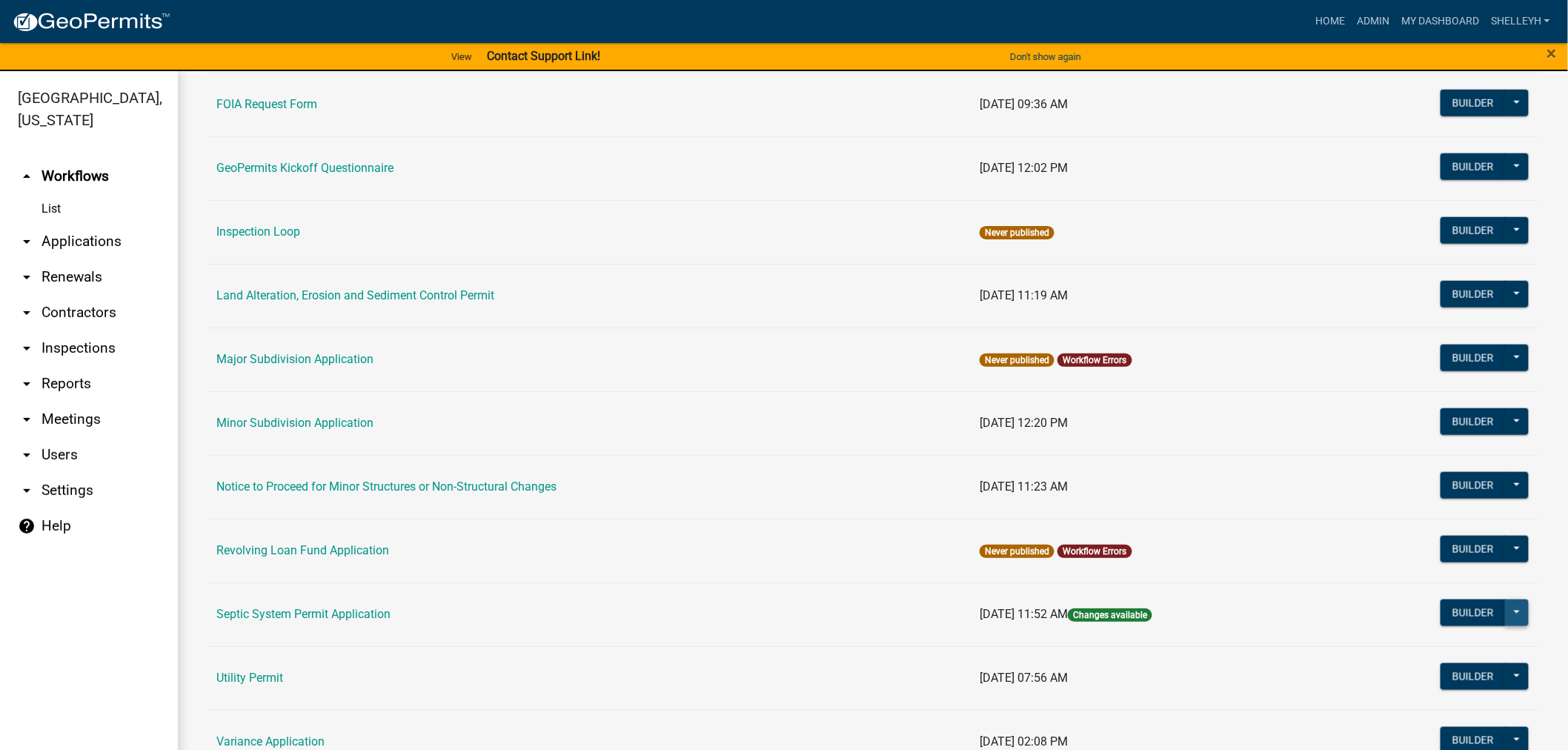
click at [1505, 610] on button at bounding box center [1517, 612] width 24 height 27
click at [1442, 652] on button "Publish" at bounding box center [1467, 651] width 123 height 36
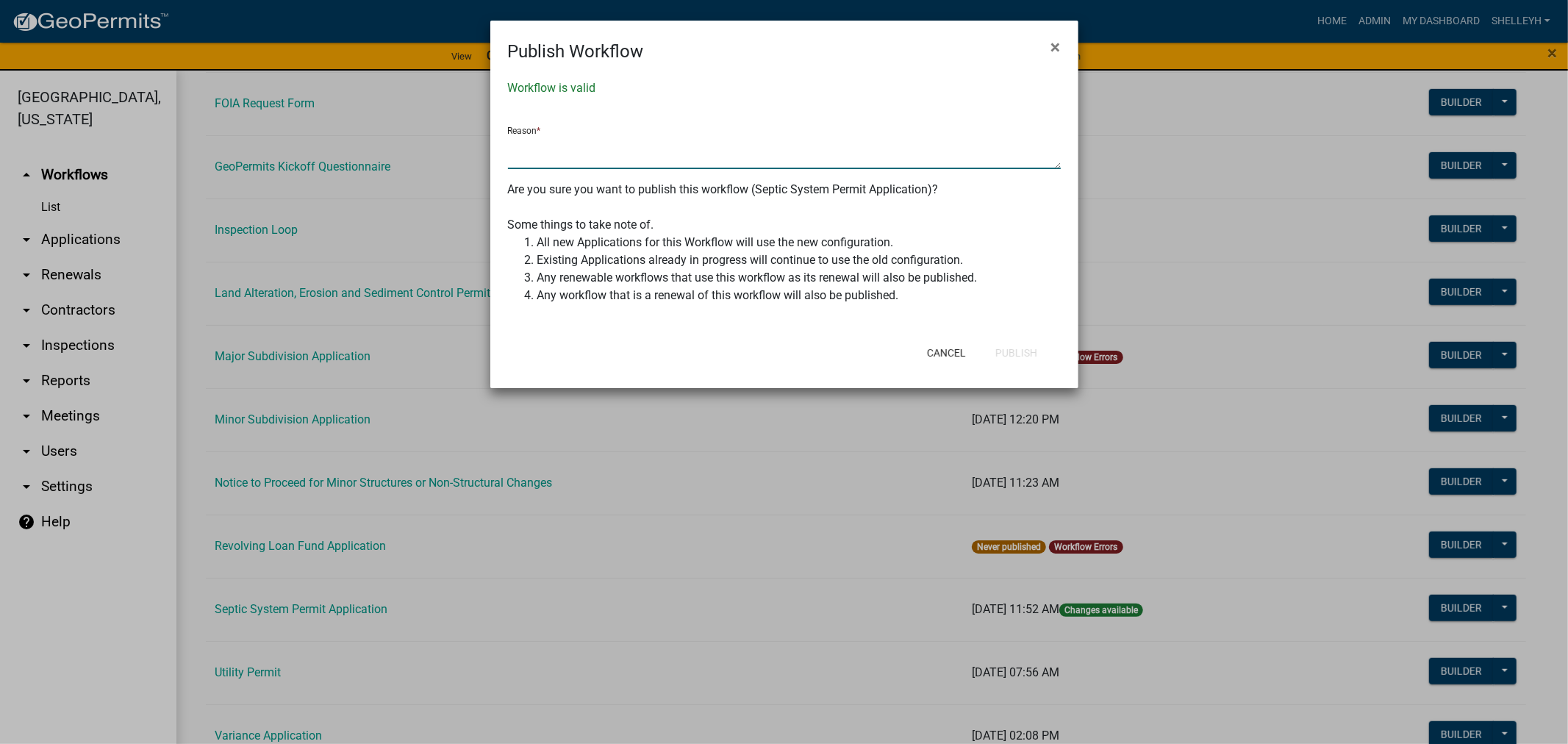
click at [575, 149] on textarea at bounding box center [784, 152] width 553 height 34
type textarea "R"
type textarea "Turned on the NWI & SO layers on the Beacon map w/i the app"
click at [1017, 352] on button "Publish" at bounding box center [1016, 352] width 65 height 26
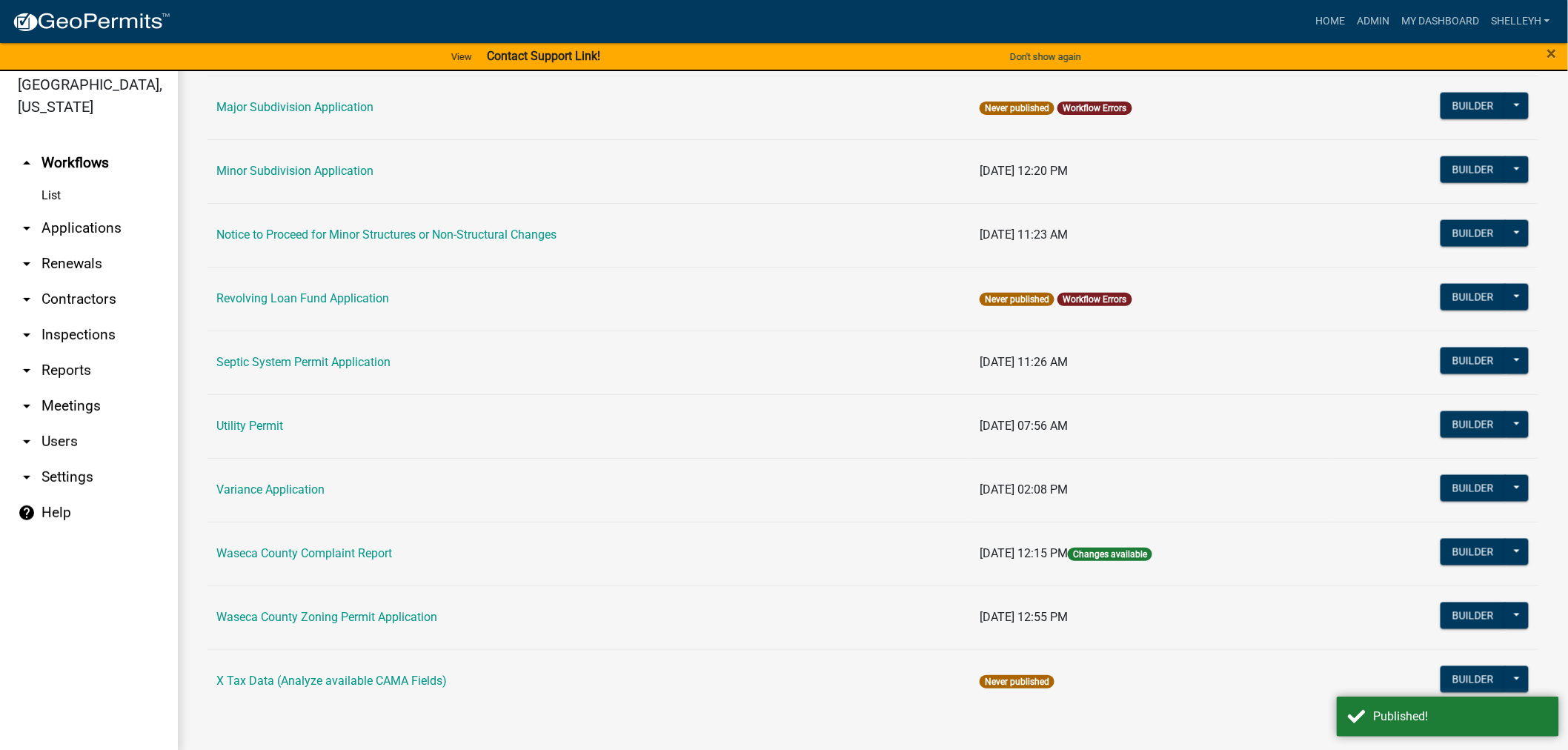
scroll to position [18, 0]
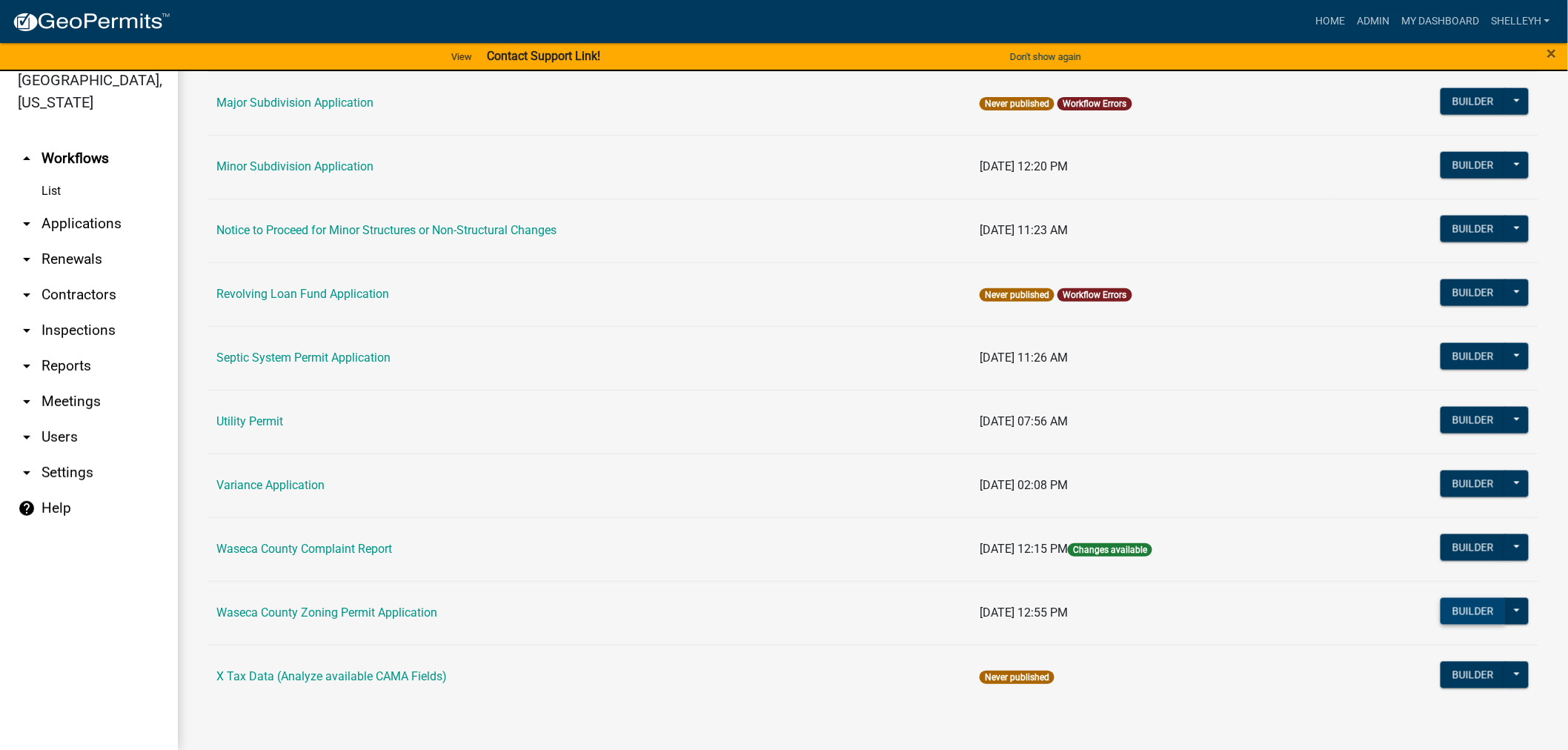
click at [1452, 612] on button "Builder" at bounding box center [1473, 610] width 65 height 27
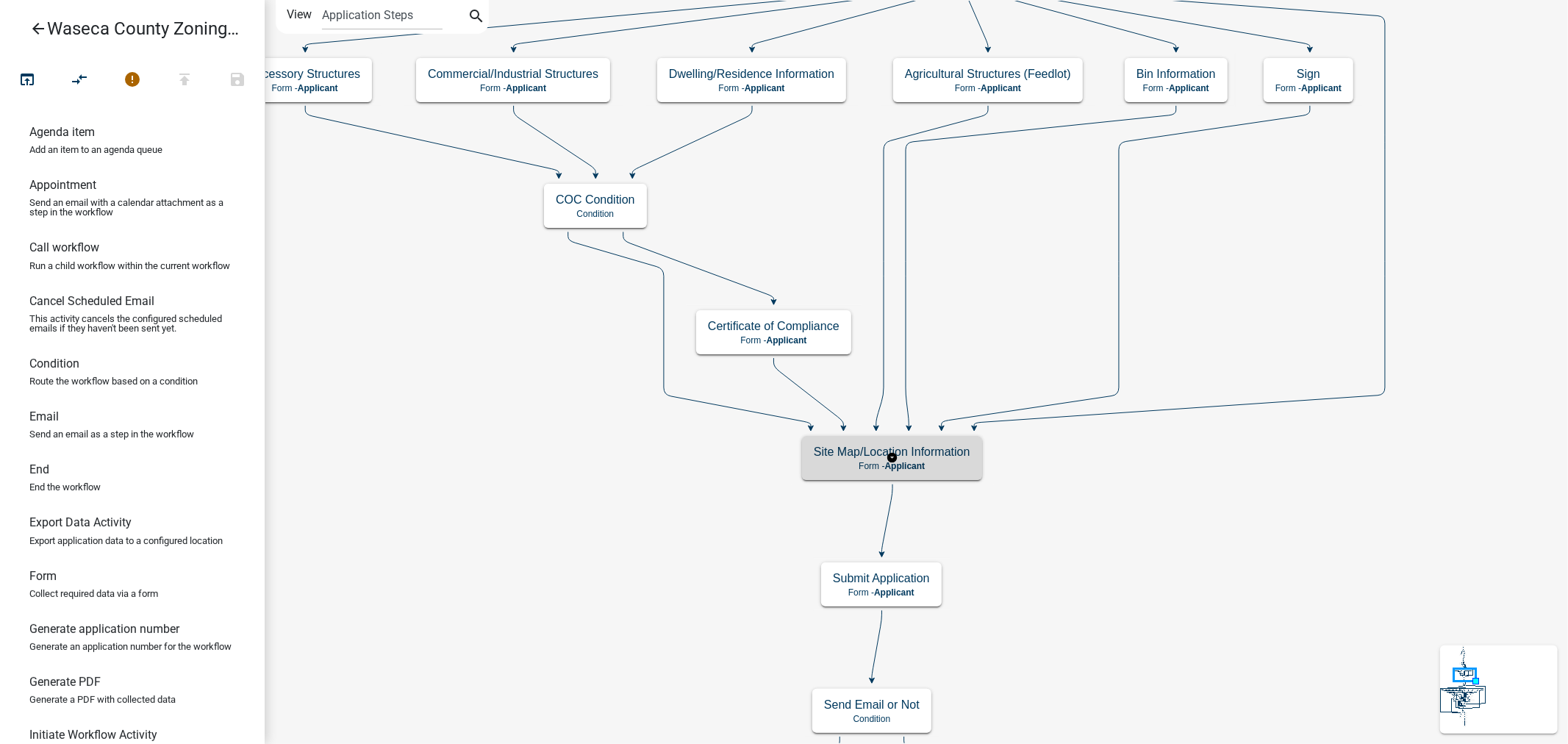
click at [914, 464] on span "Applicant" at bounding box center [906, 465] width 41 height 10
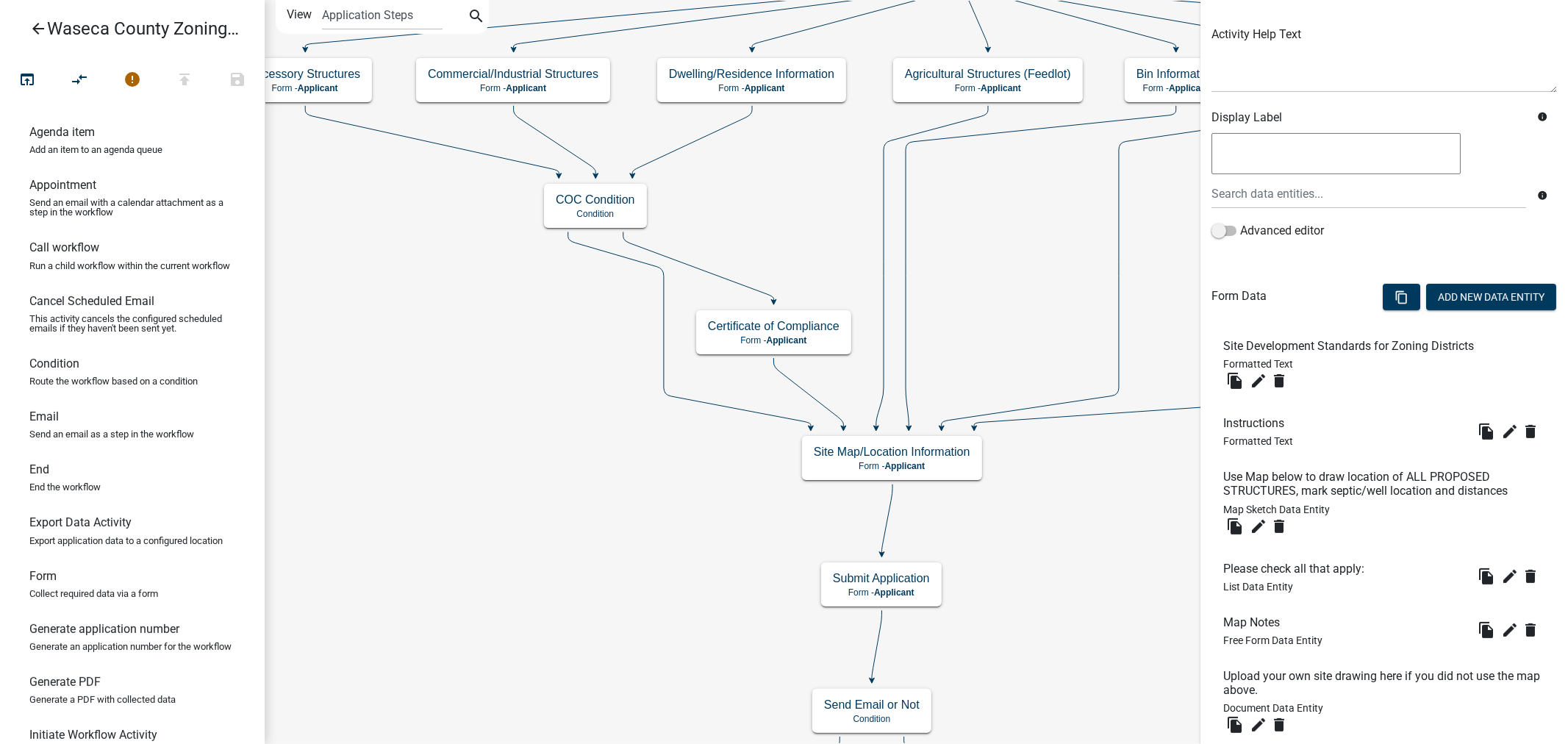
scroll to position [245, 0]
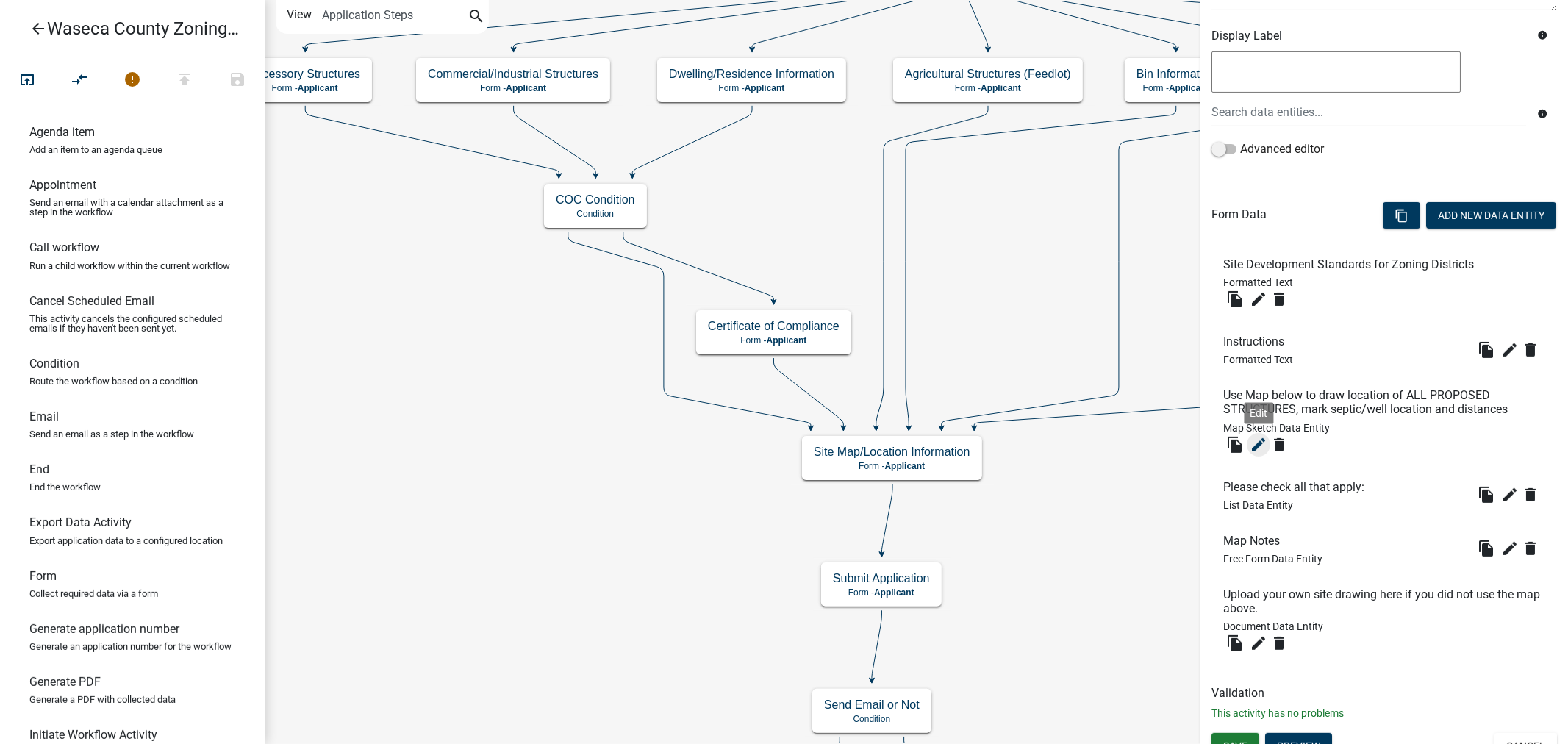
click at [1254, 445] on icon "edit" at bounding box center [1259, 444] width 18 height 18
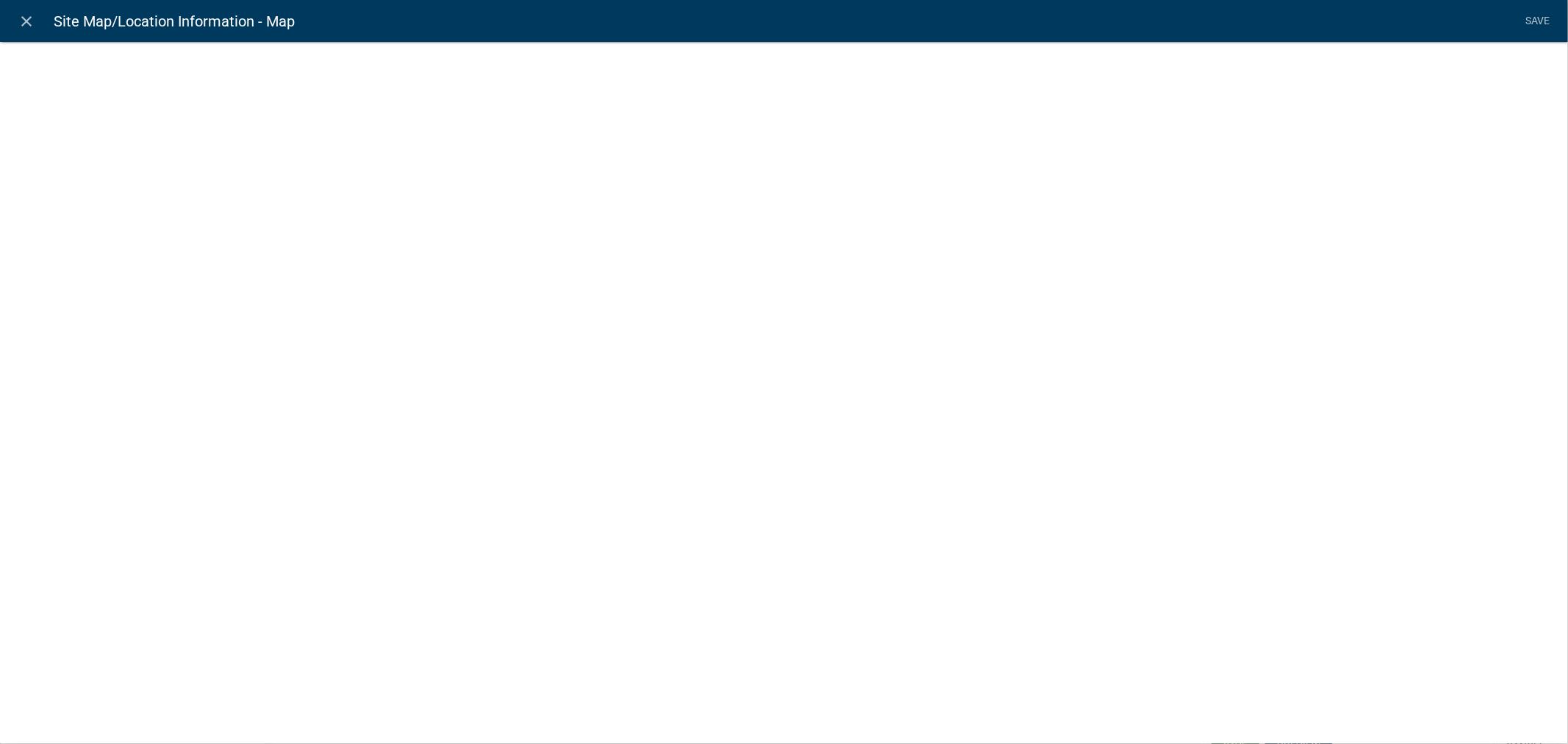
select select "mapsketch-data"
select select "satellite"
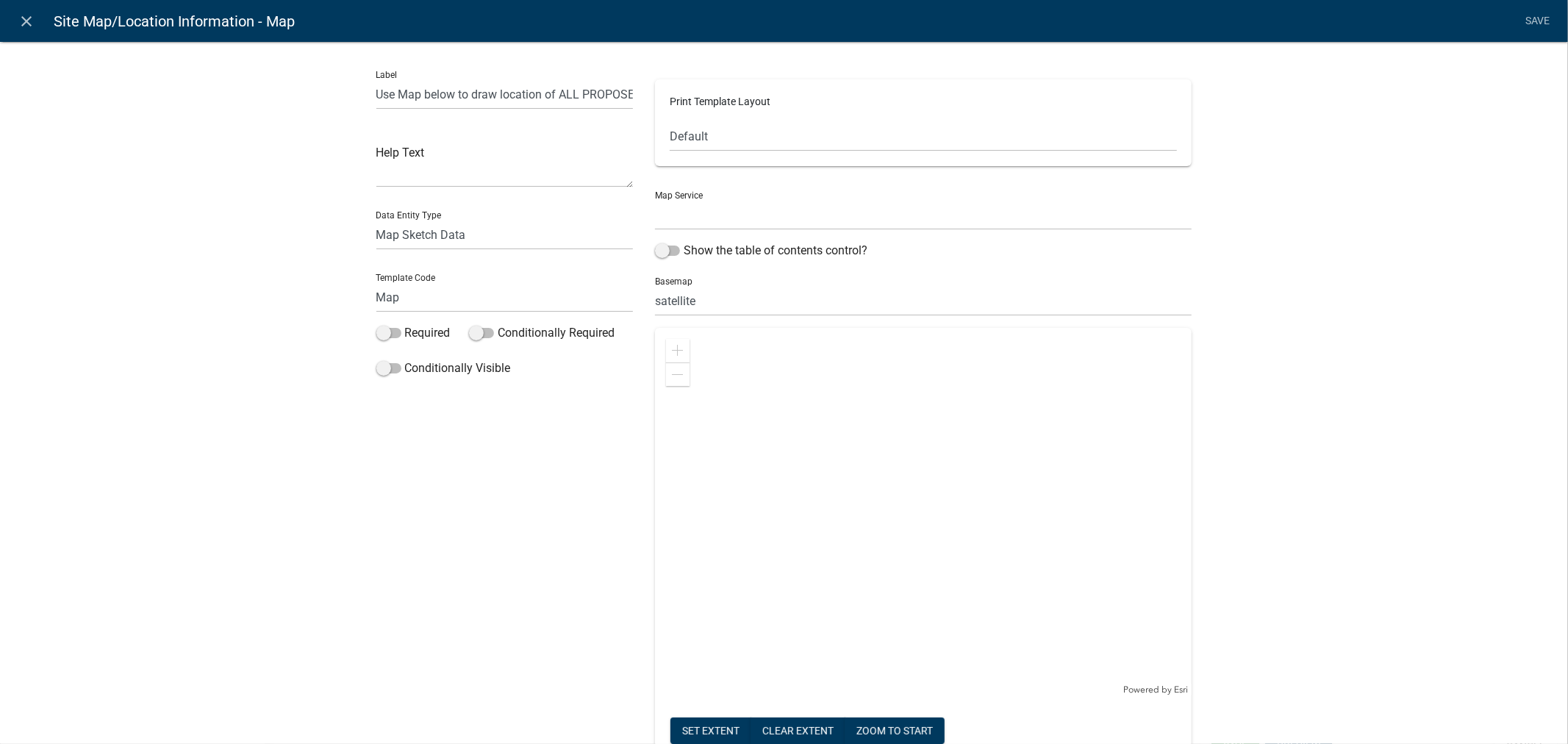
select select "1: Object"
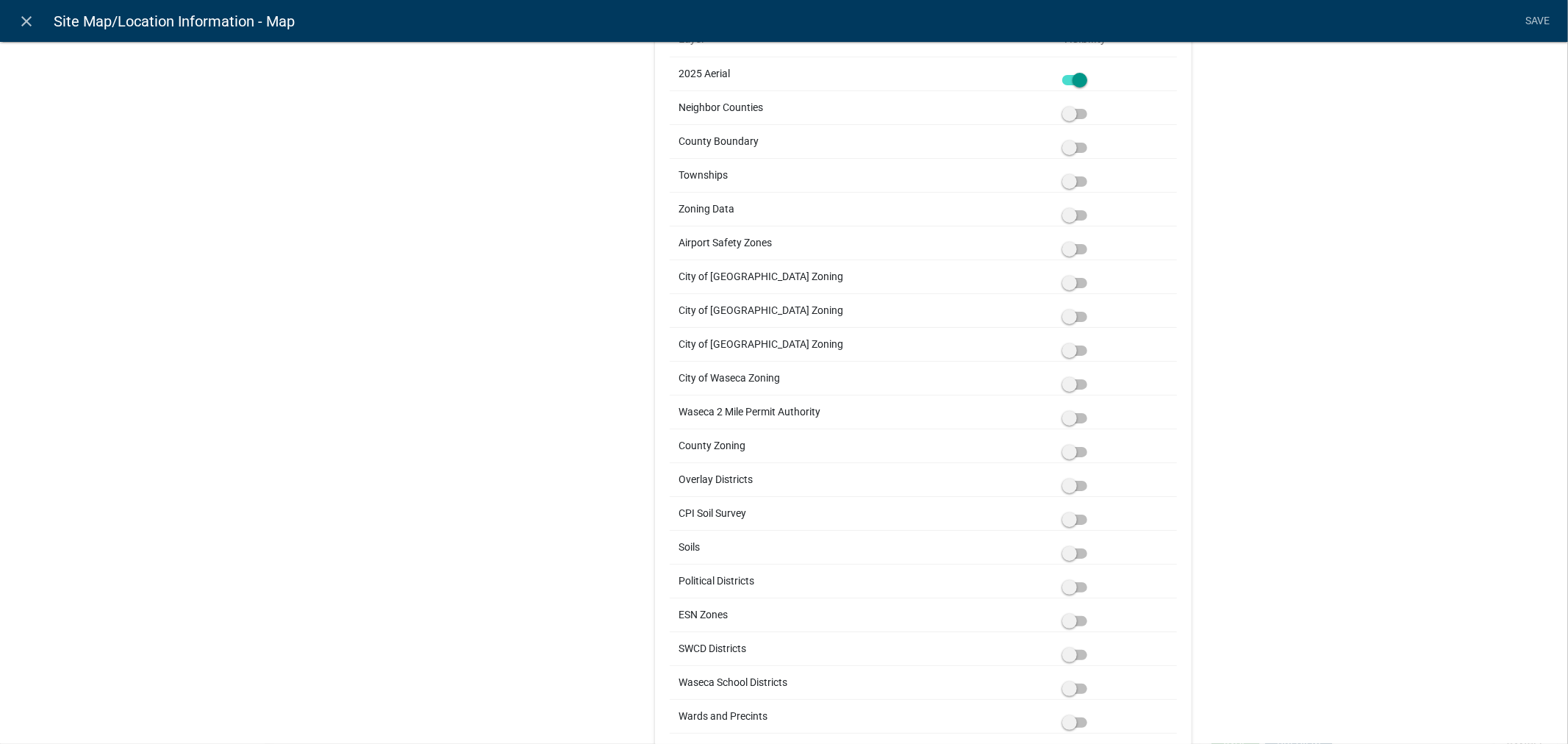
scroll to position [882, 0]
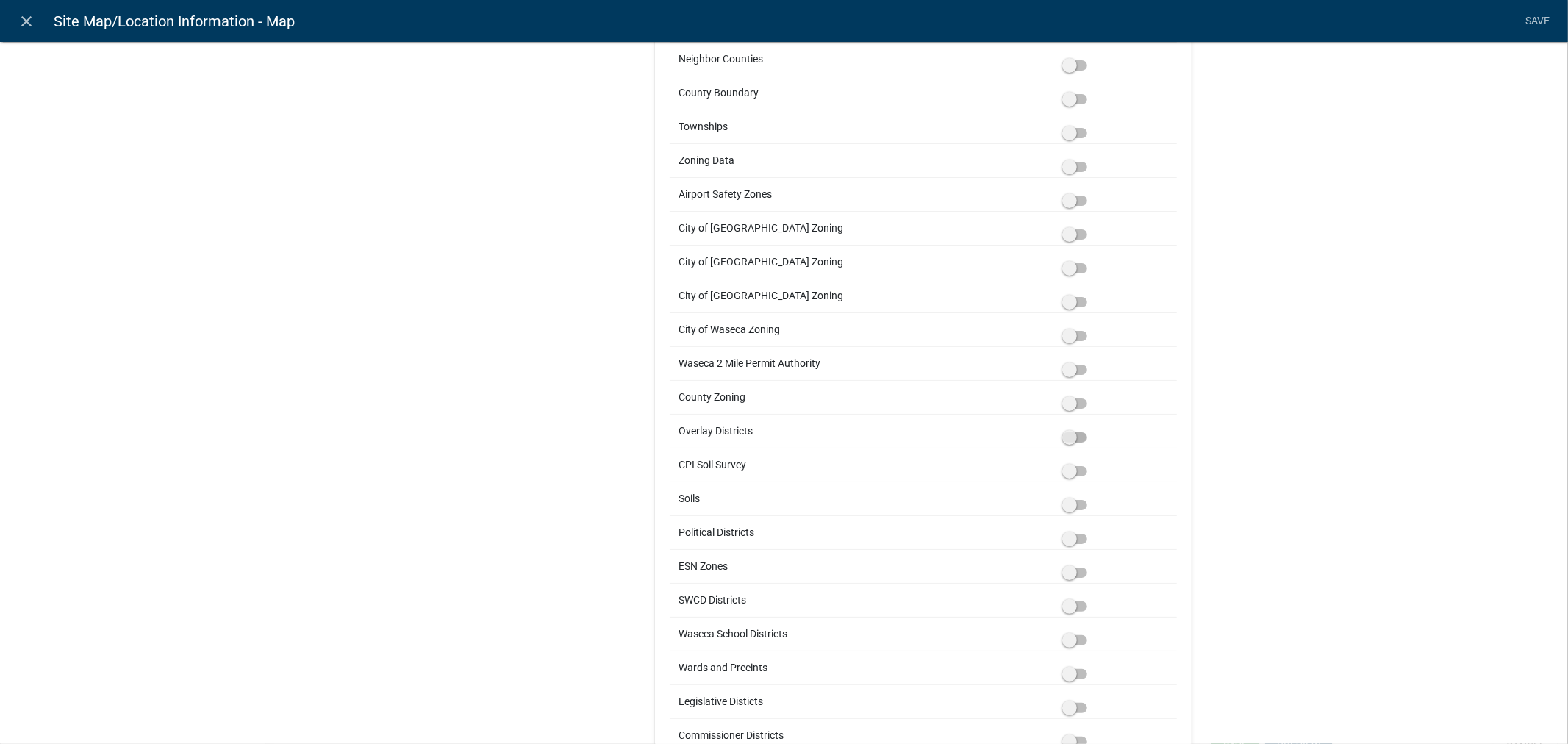
click at [1077, 434] on span at bounding box center [1074, 437] width 25 height 10
click at [1091, 428] on input "checkbox" at bounding box center [1091, 428] width 0 height 0
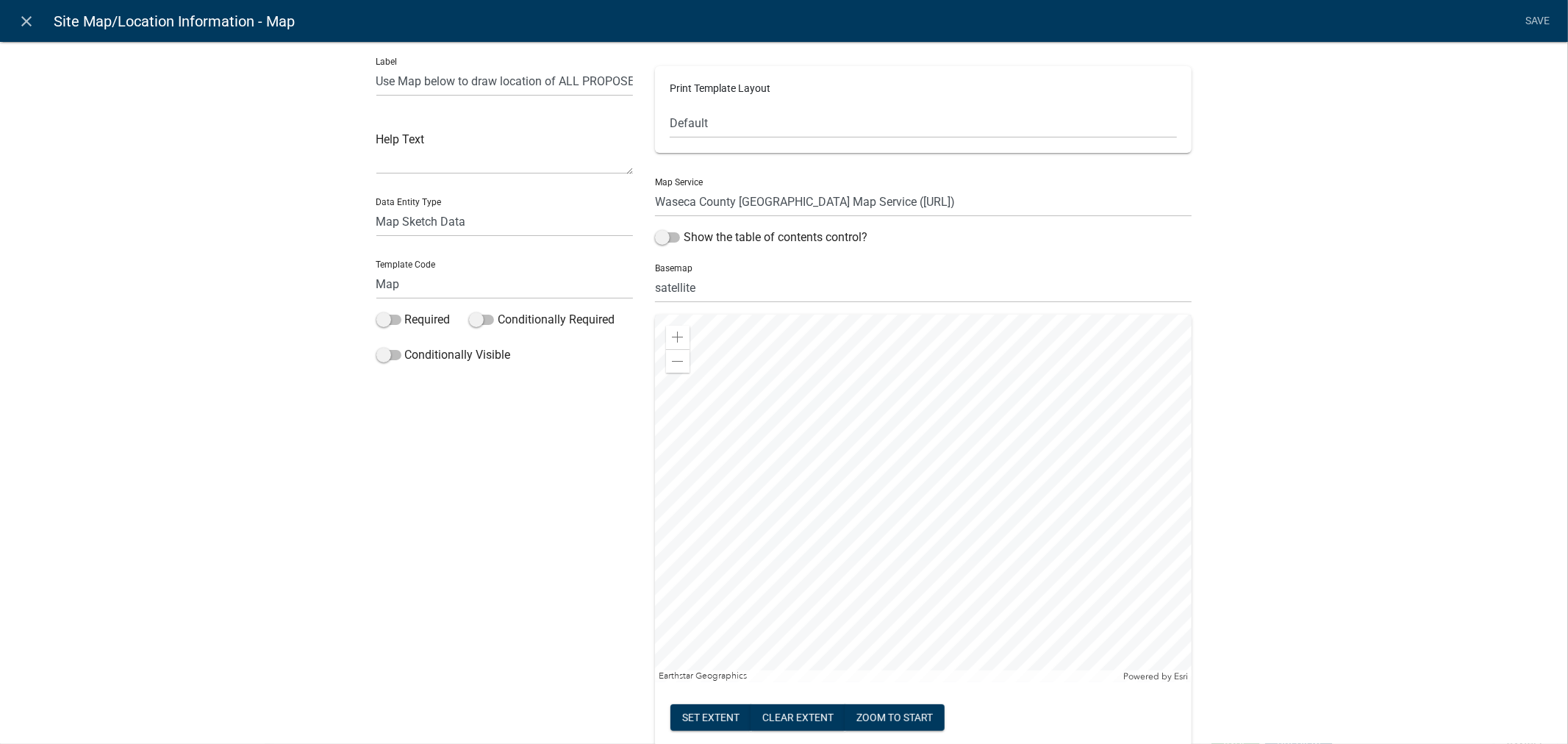
scroll to position [0, 0]
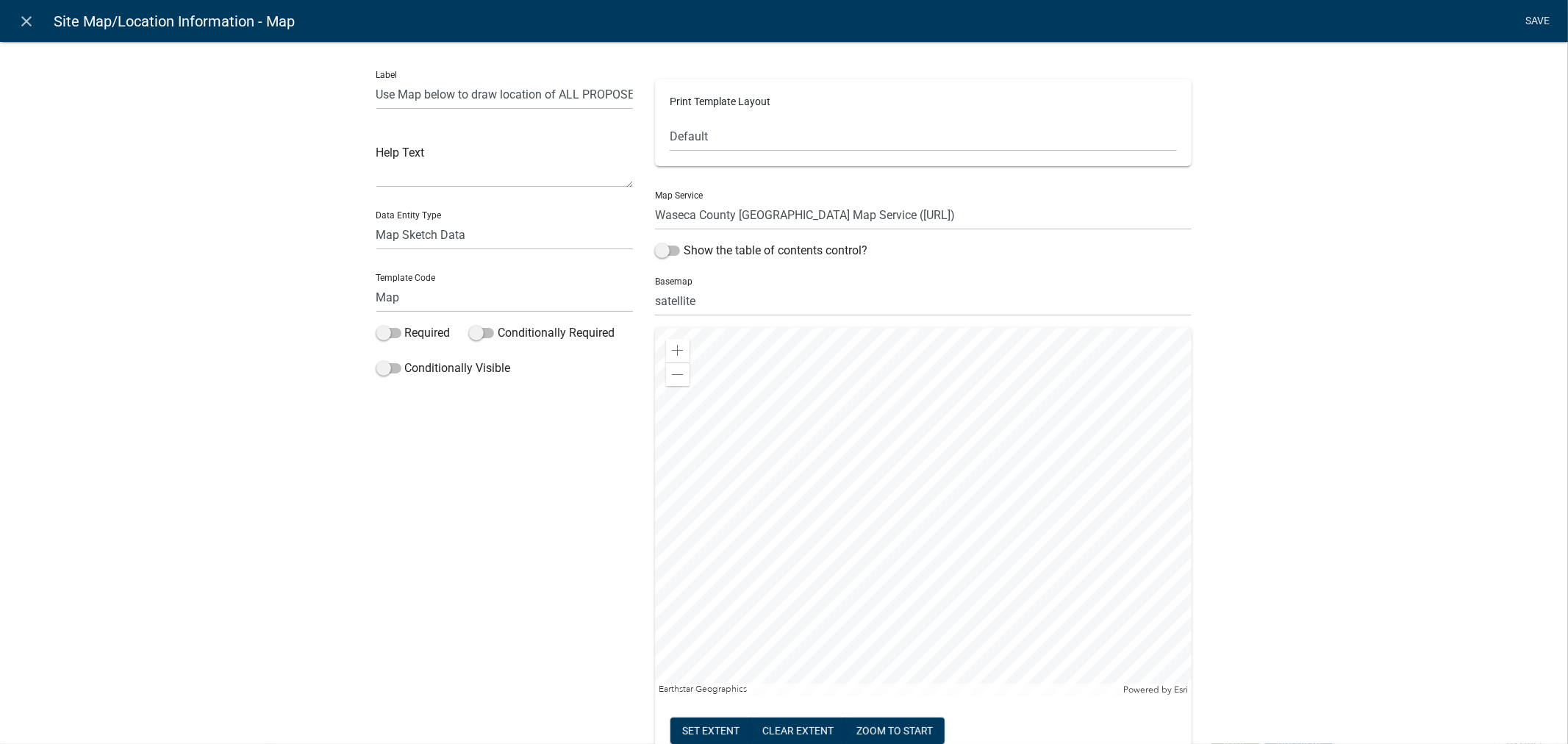
click at [1526, 25] on link "Save" at bounding box center [1537, 21] width 37 height 28
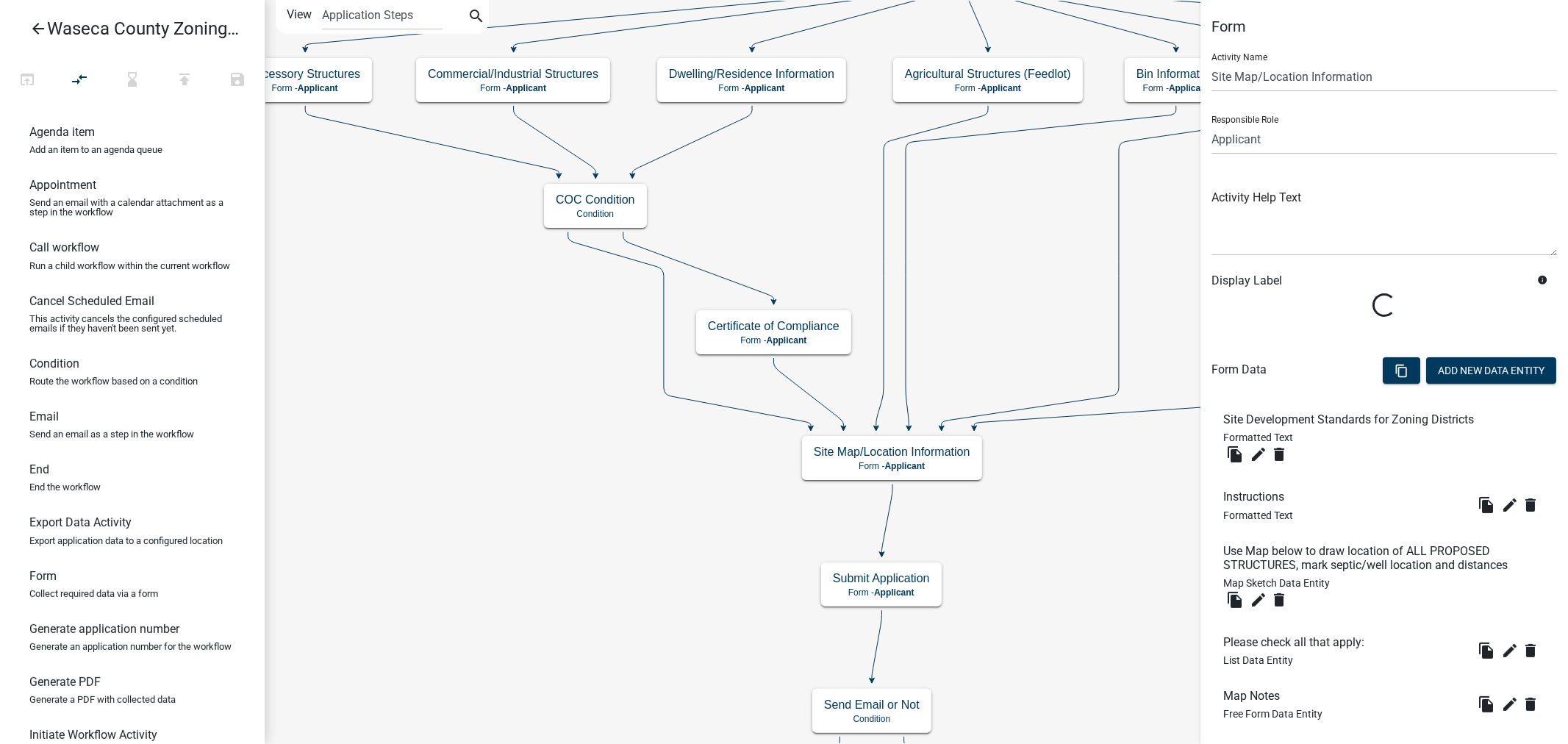
click at [1243, 707] on span "Free Form Data Entity" at bounding box center [1273, 713] width 99 height 12
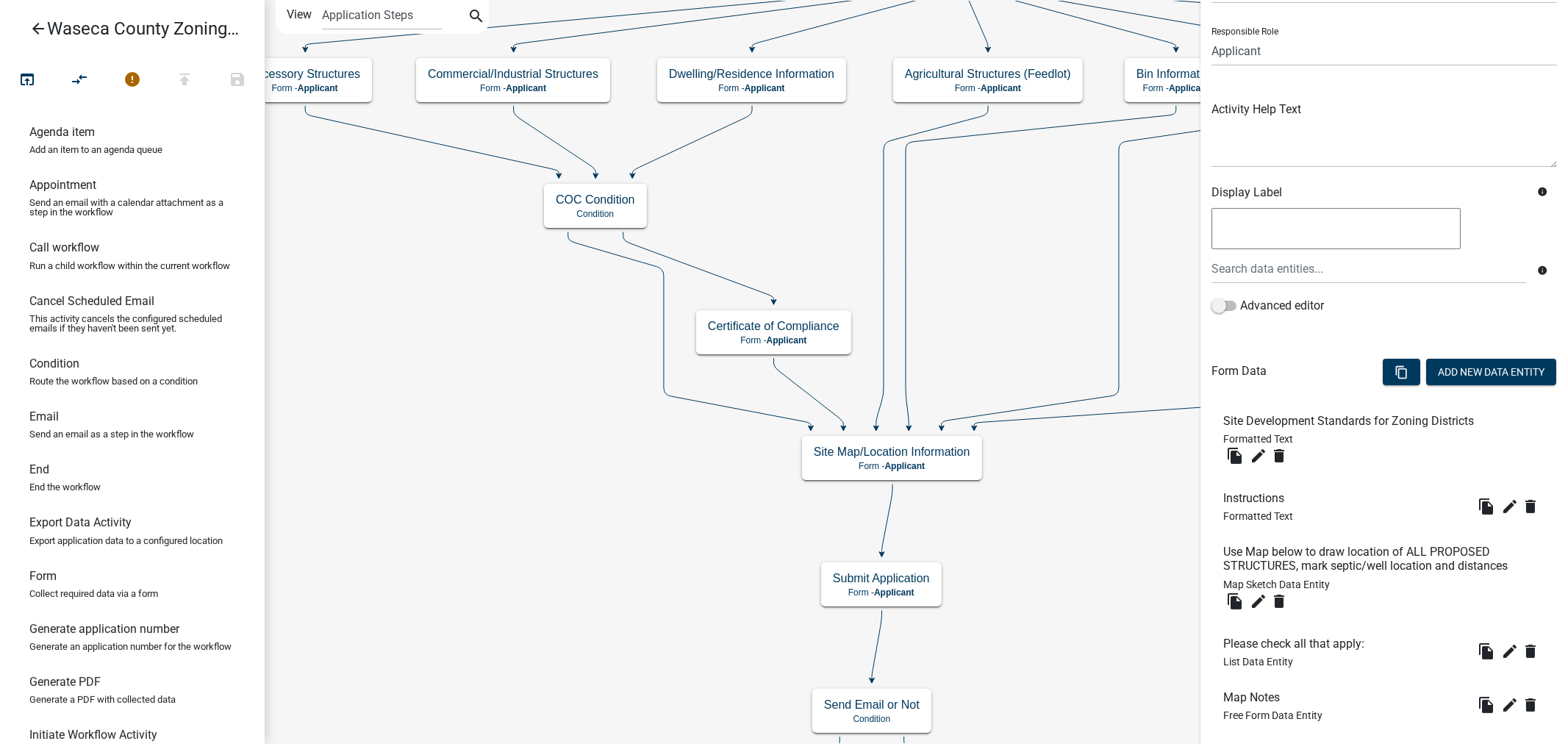
scroll to position [264, 0]
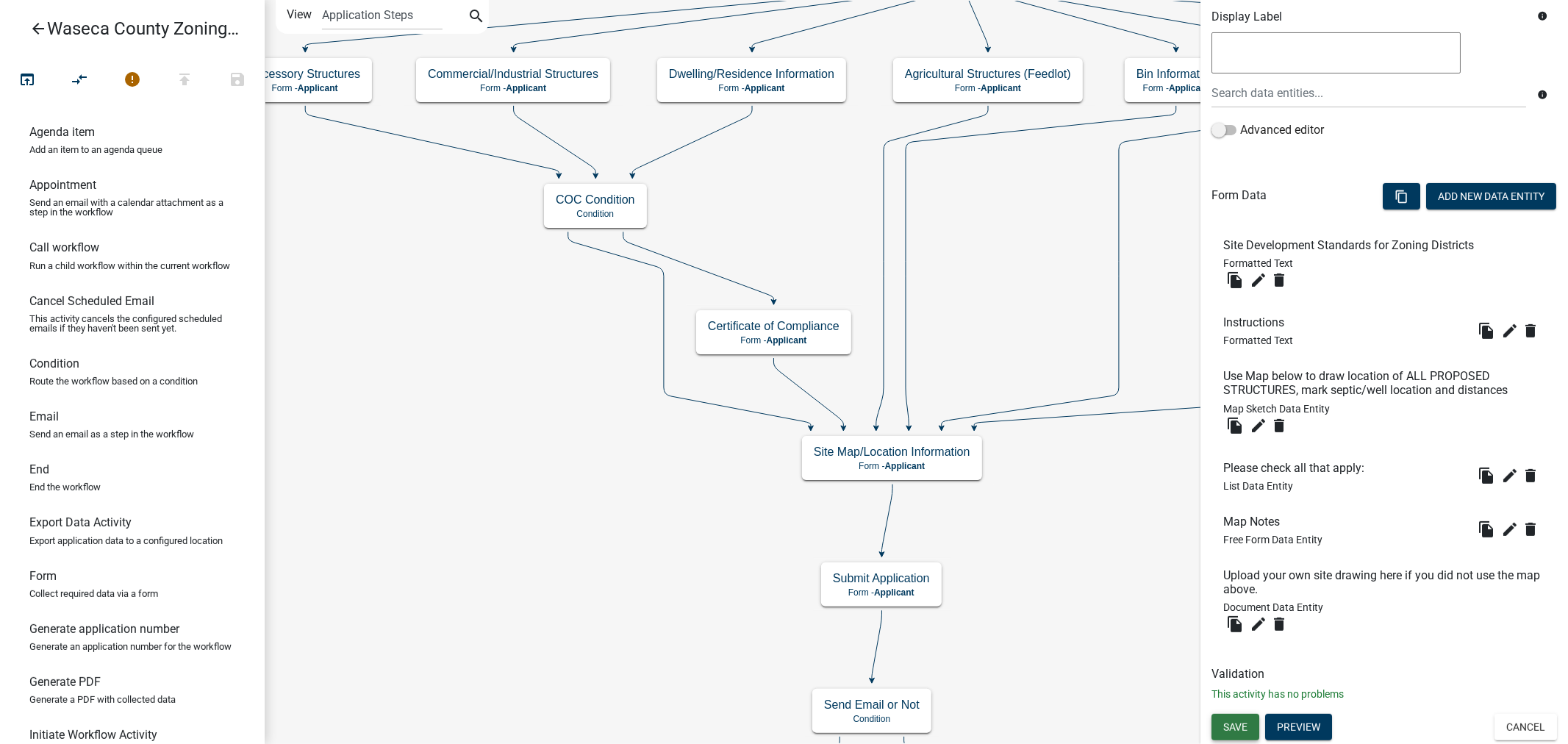
click at [1238, 722] on span "Save" at bounding box center [1236, 727] width 25 height 12
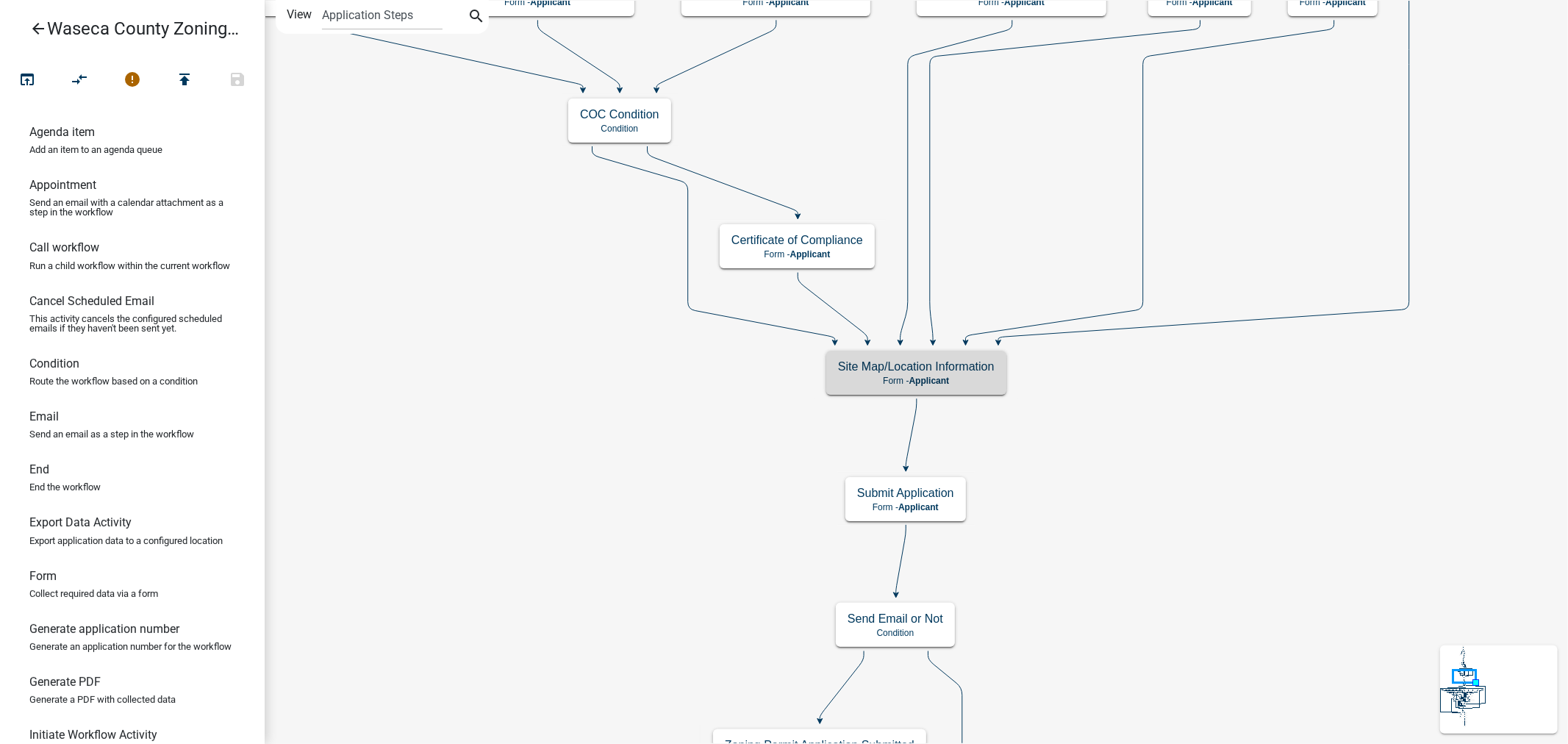
click at [27, 25] on link "arrow_back Waseca County Zoning Permit Application" at bounding box center [127, 29] width 229 height 34
click at [946, 371] on h5 "Site Map/Location Information" at bounding box center [916, 366] width 156 height 14
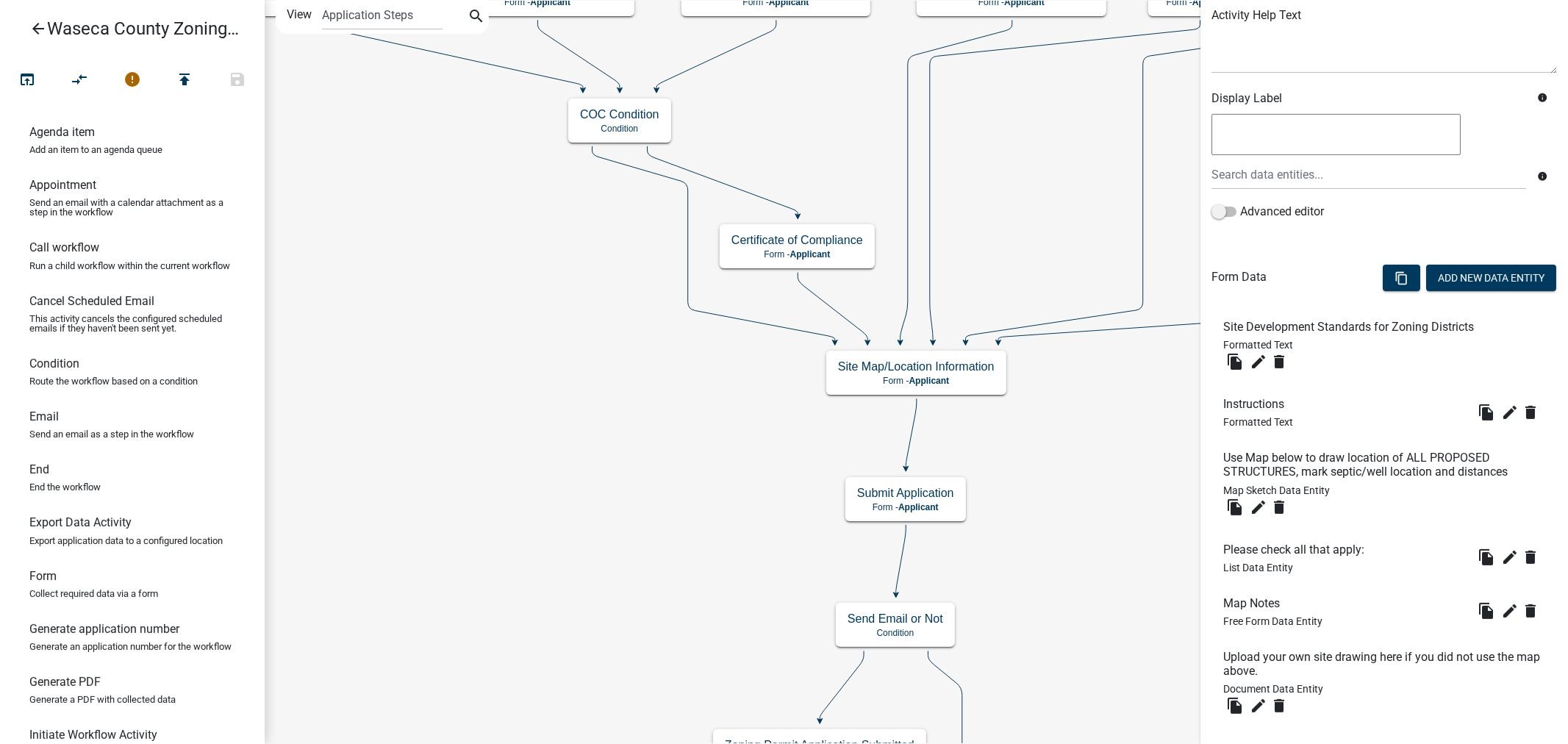
scroll to position [264, 0]
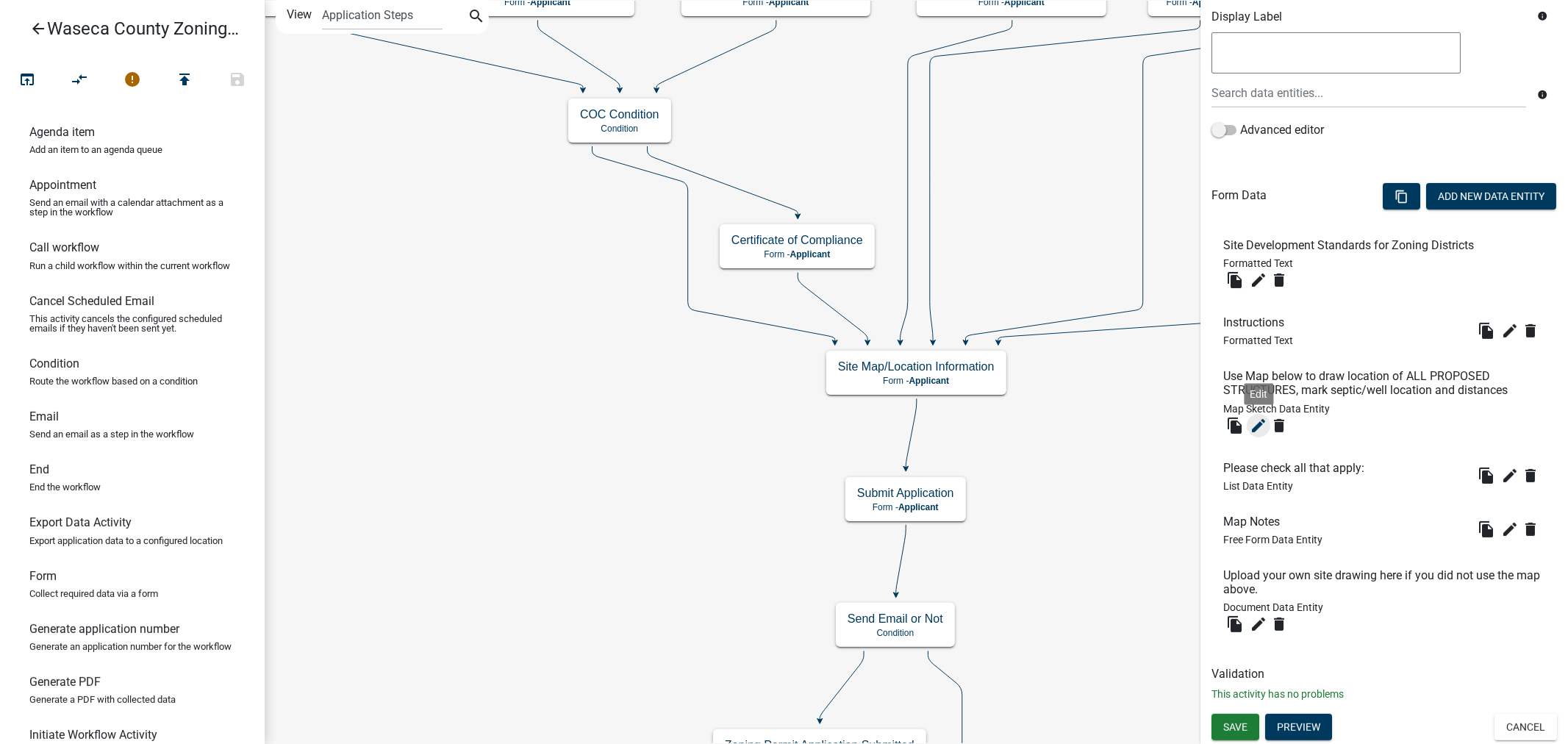
click at [1254, 427] on icon "edit" at bounding box center [1259, 426] width 18 height 18
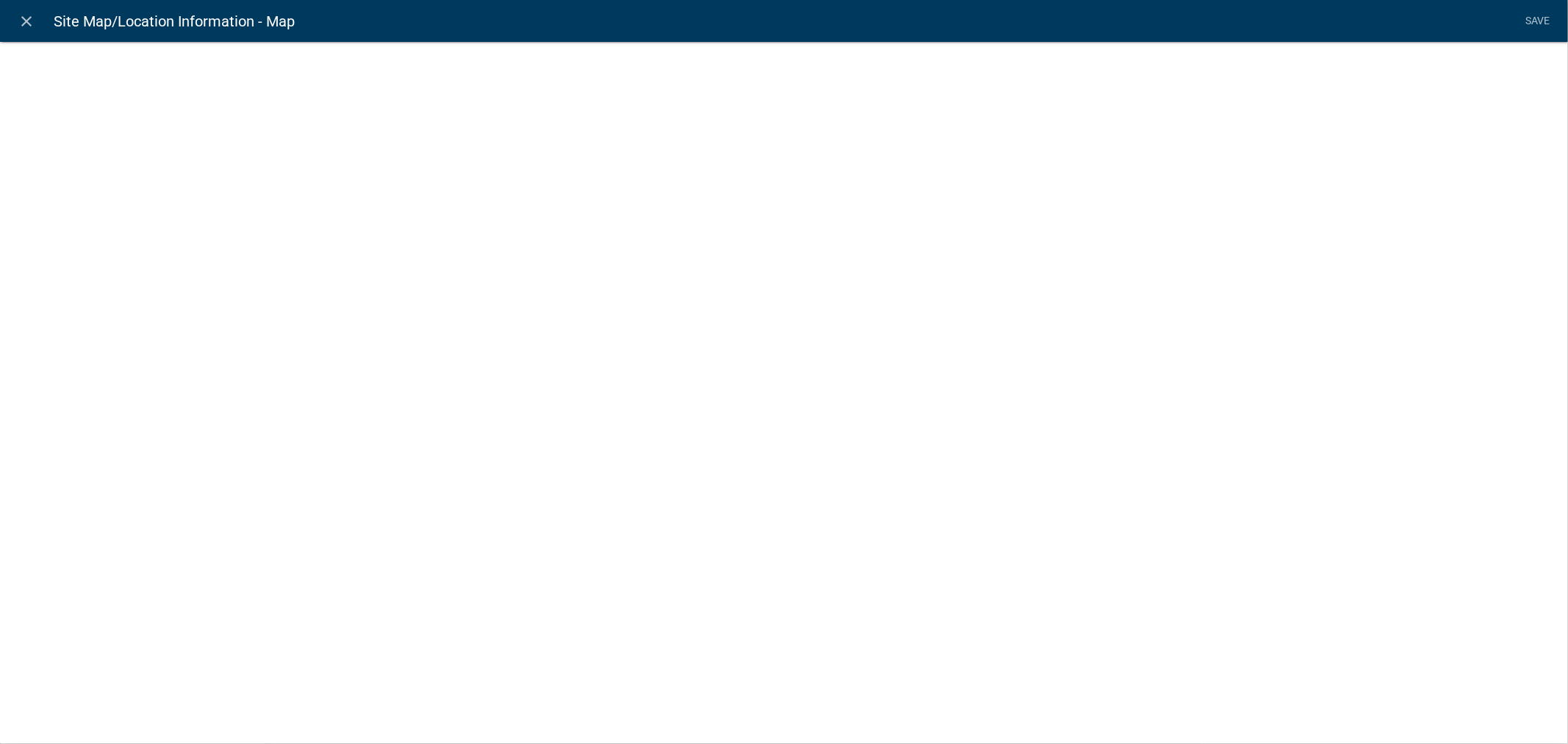
select select "mapsketch-data"
select select "satellite"
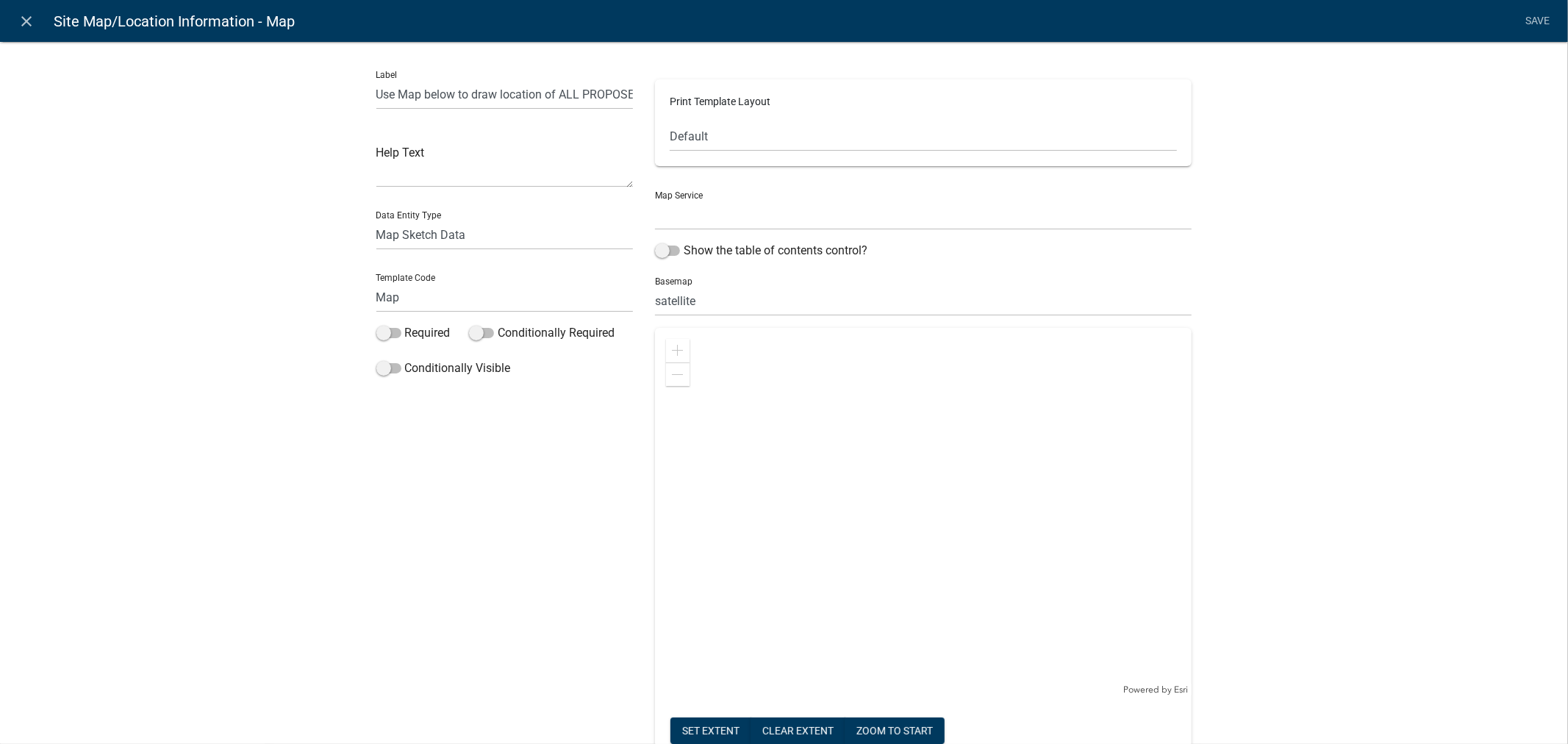
select select "1: Object"
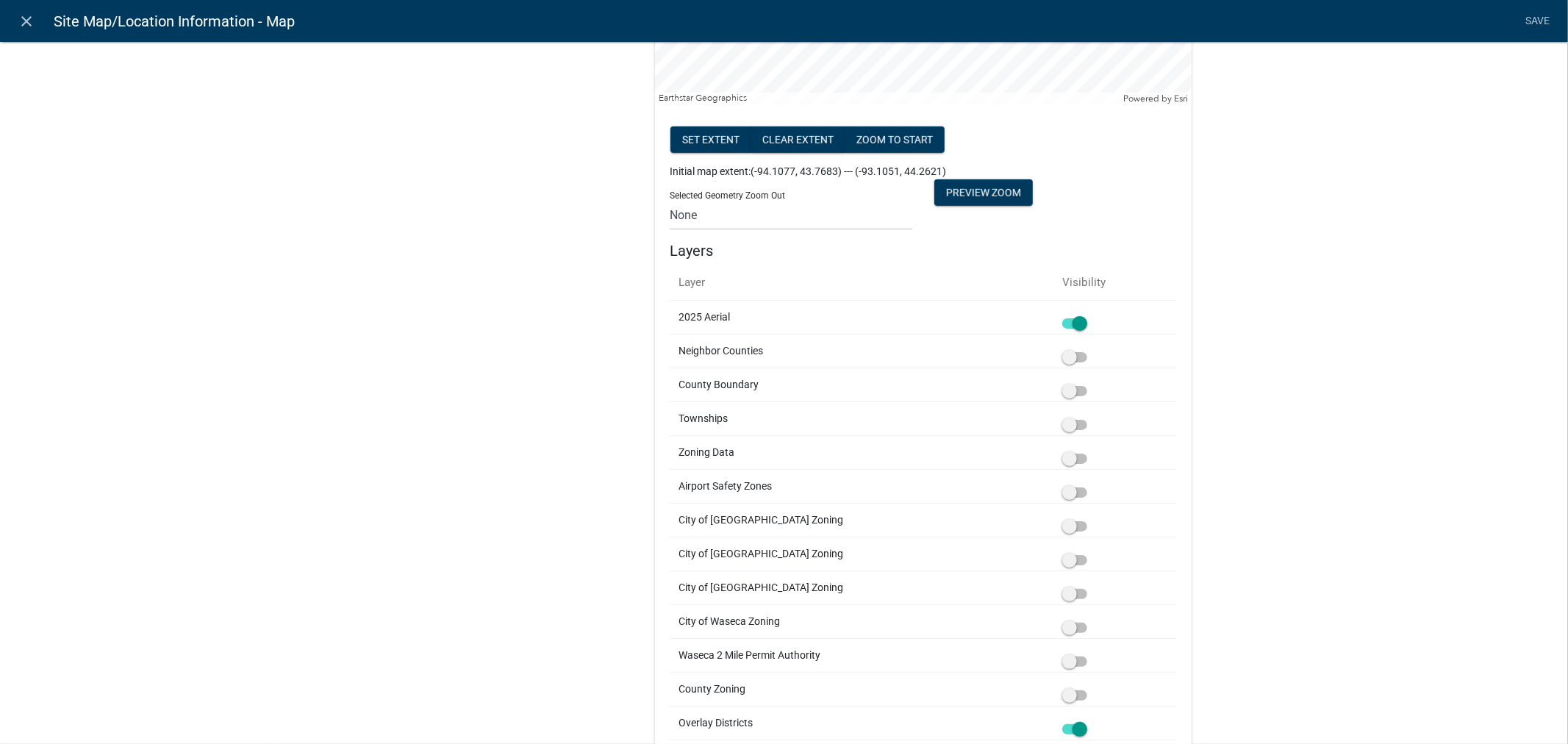
scroll to position [608, 0]
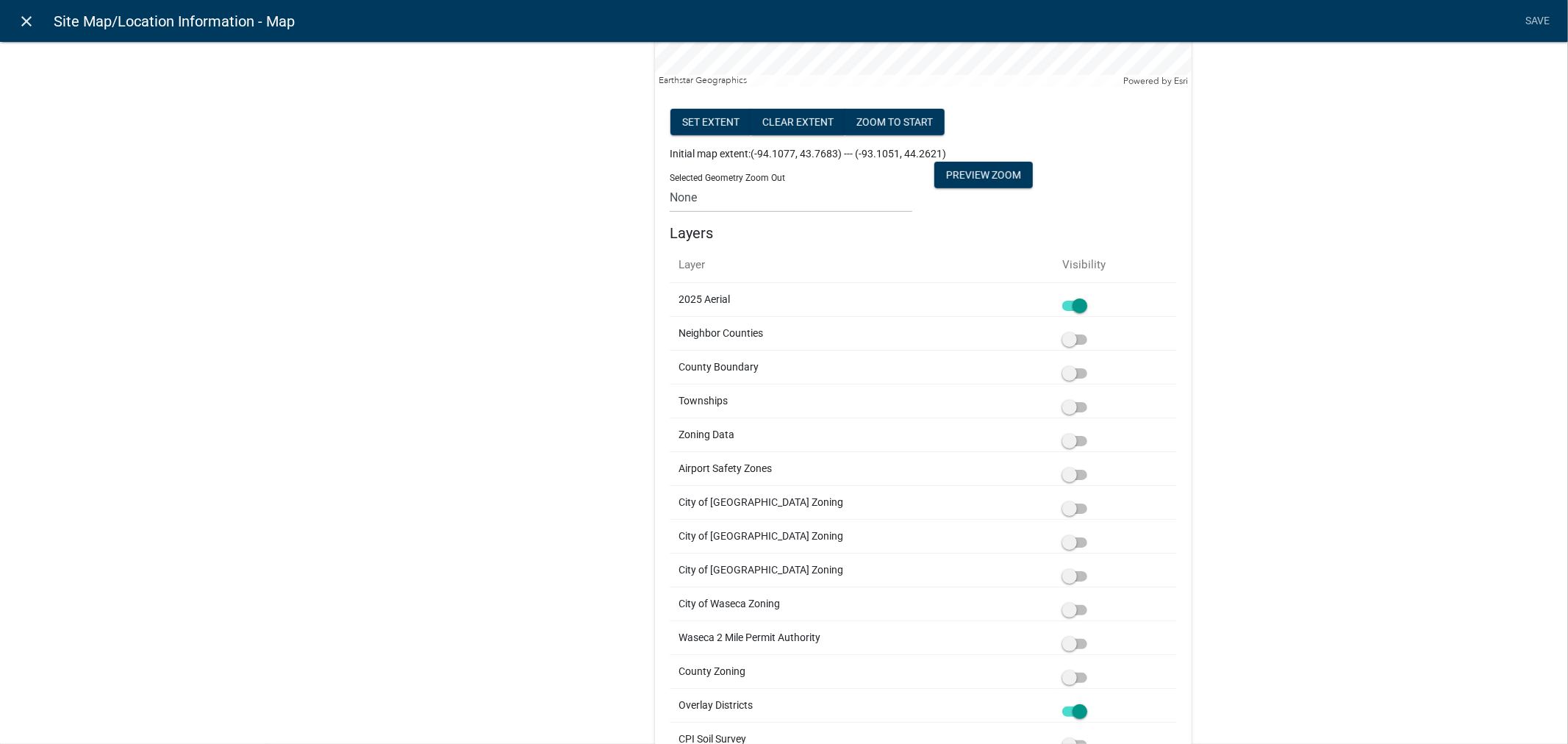
click at [20, 22] on icon "close" at bounding box center [27, 21] width 18 height 18
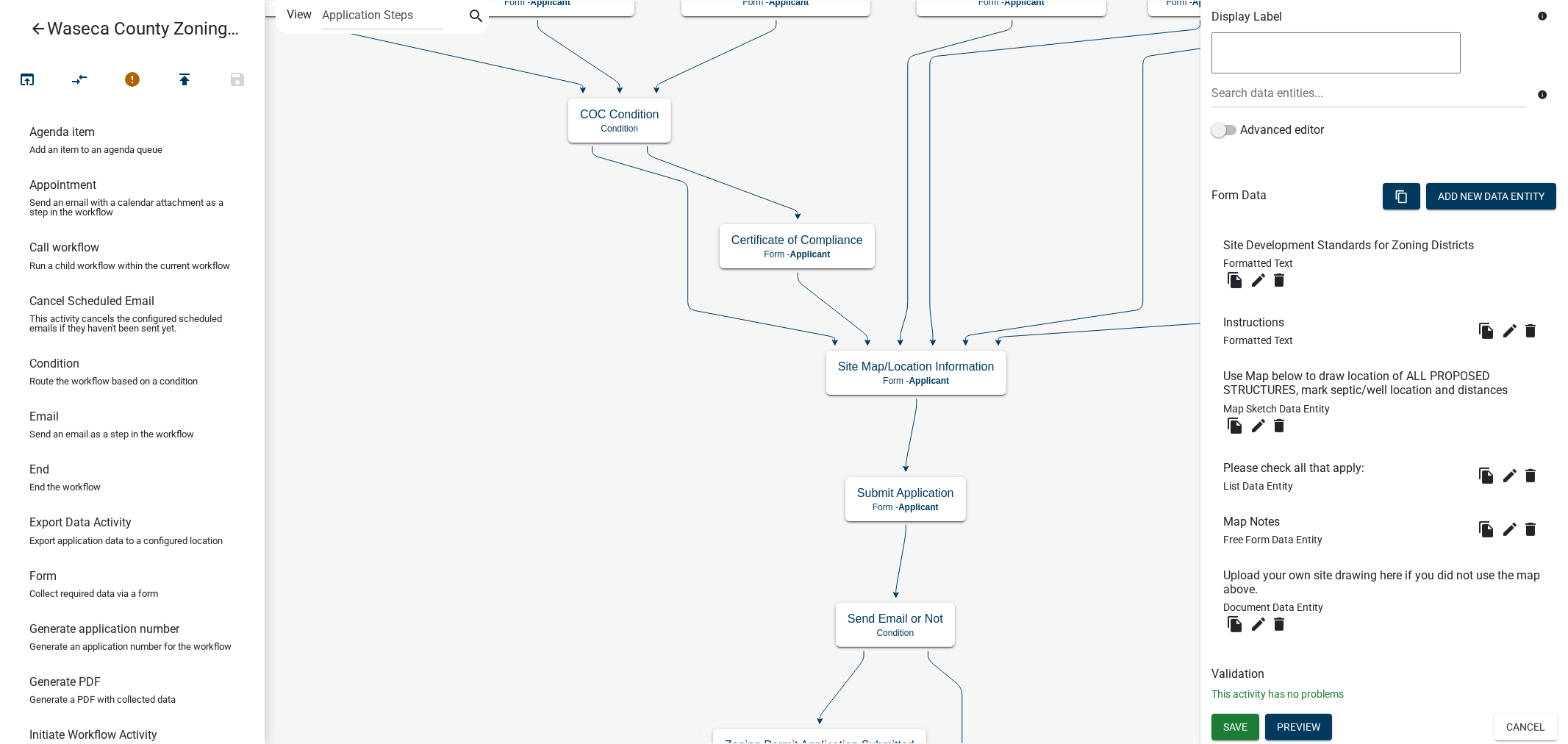
scroll to position [0, 0]
click at [1310, 730] on button "Preview" at bounding box center [1299, 726] width 67 height 26
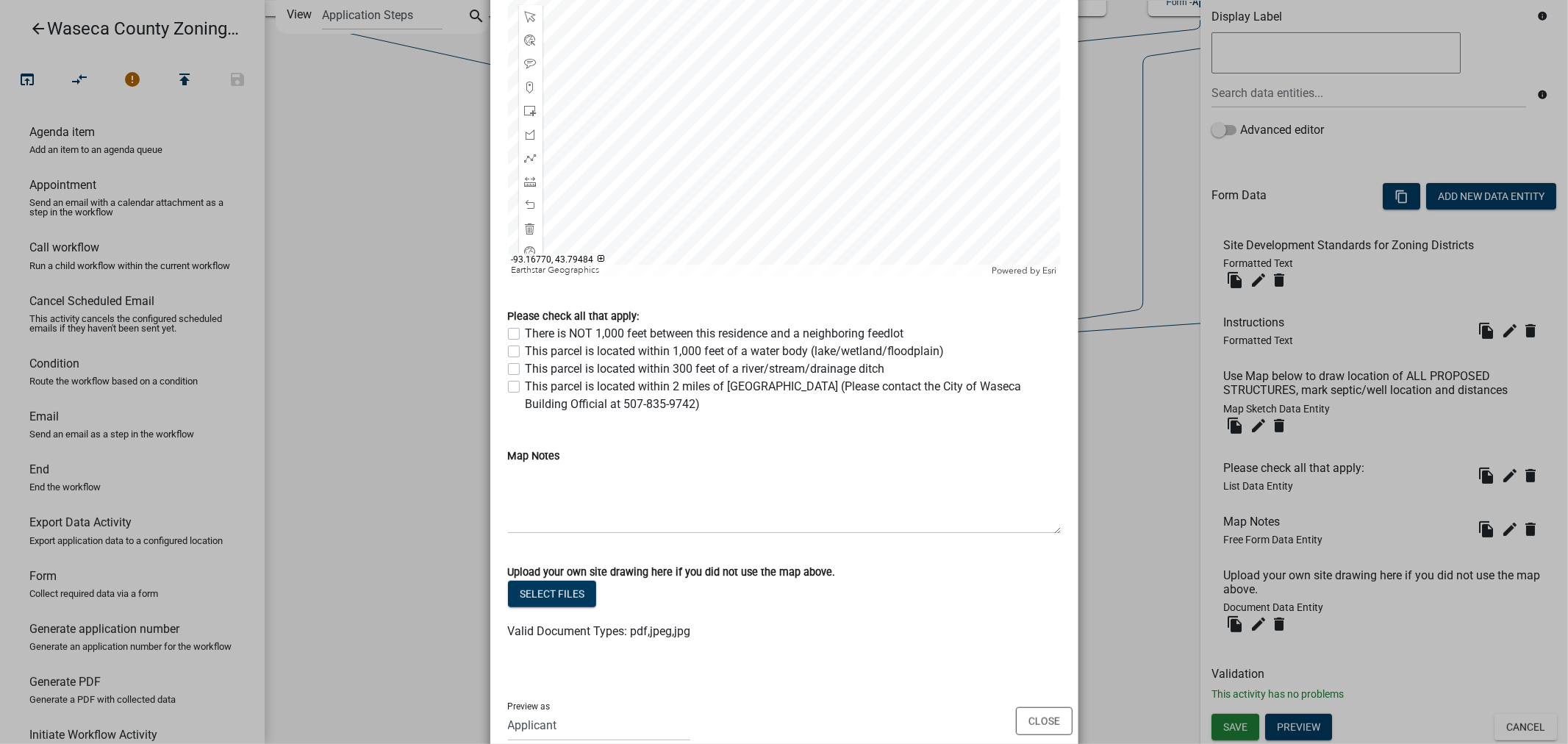
scroll to position [802, 0]
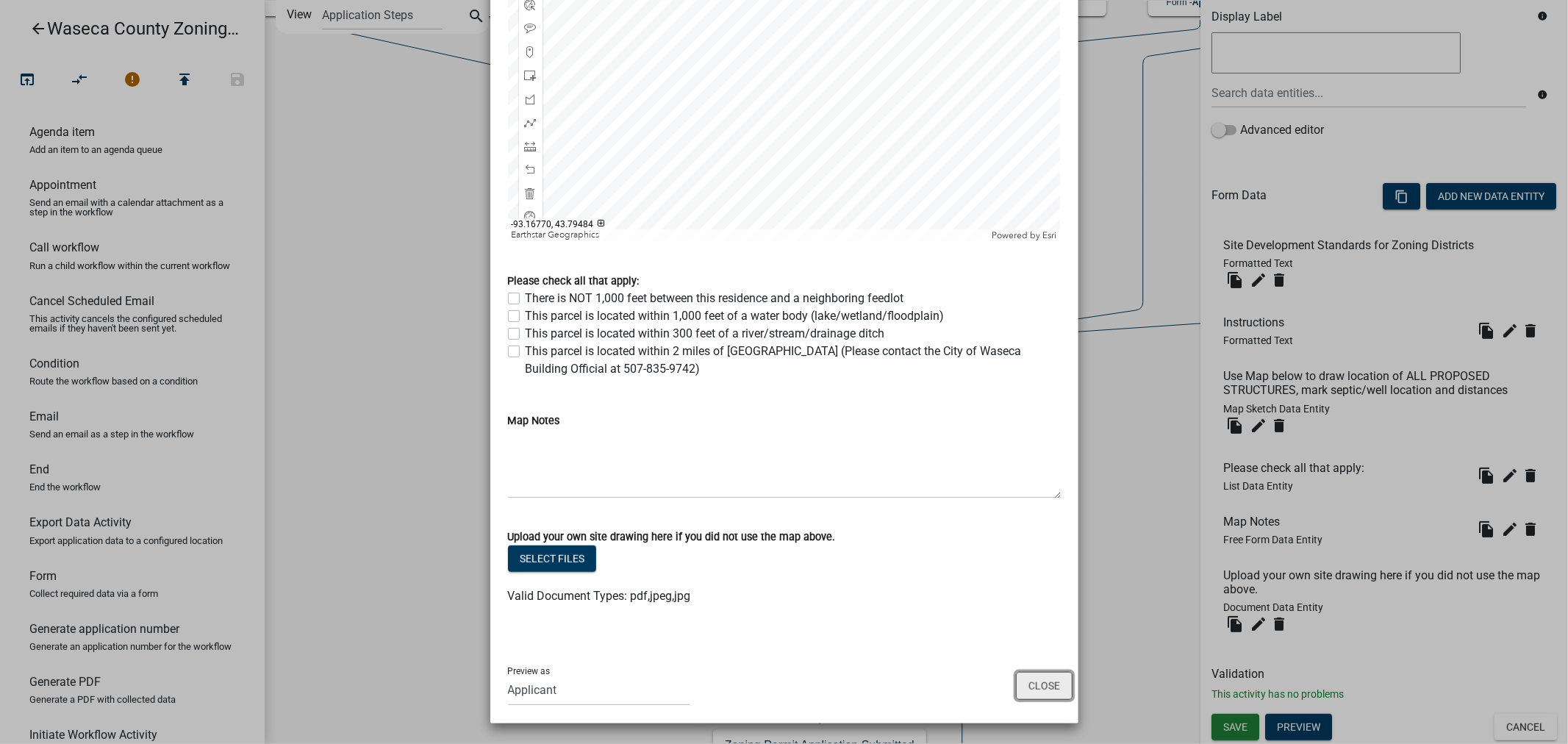
click at [1054, 691] on button "Close" at bounding box center [1044, 685] width 57 height 28
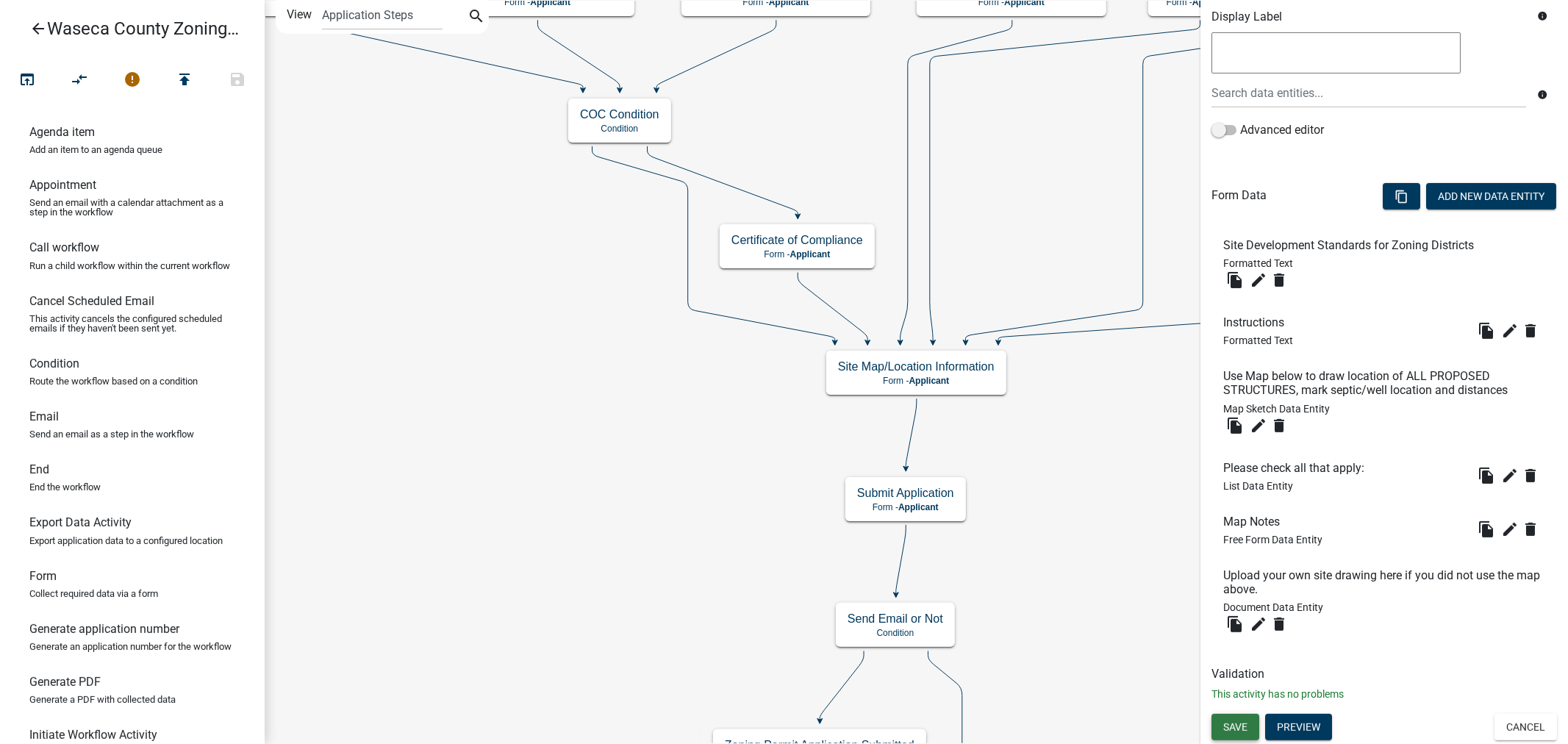
click at [1234, 722] on span "Save" at bounding box center [1236, 727] width 25 height 12
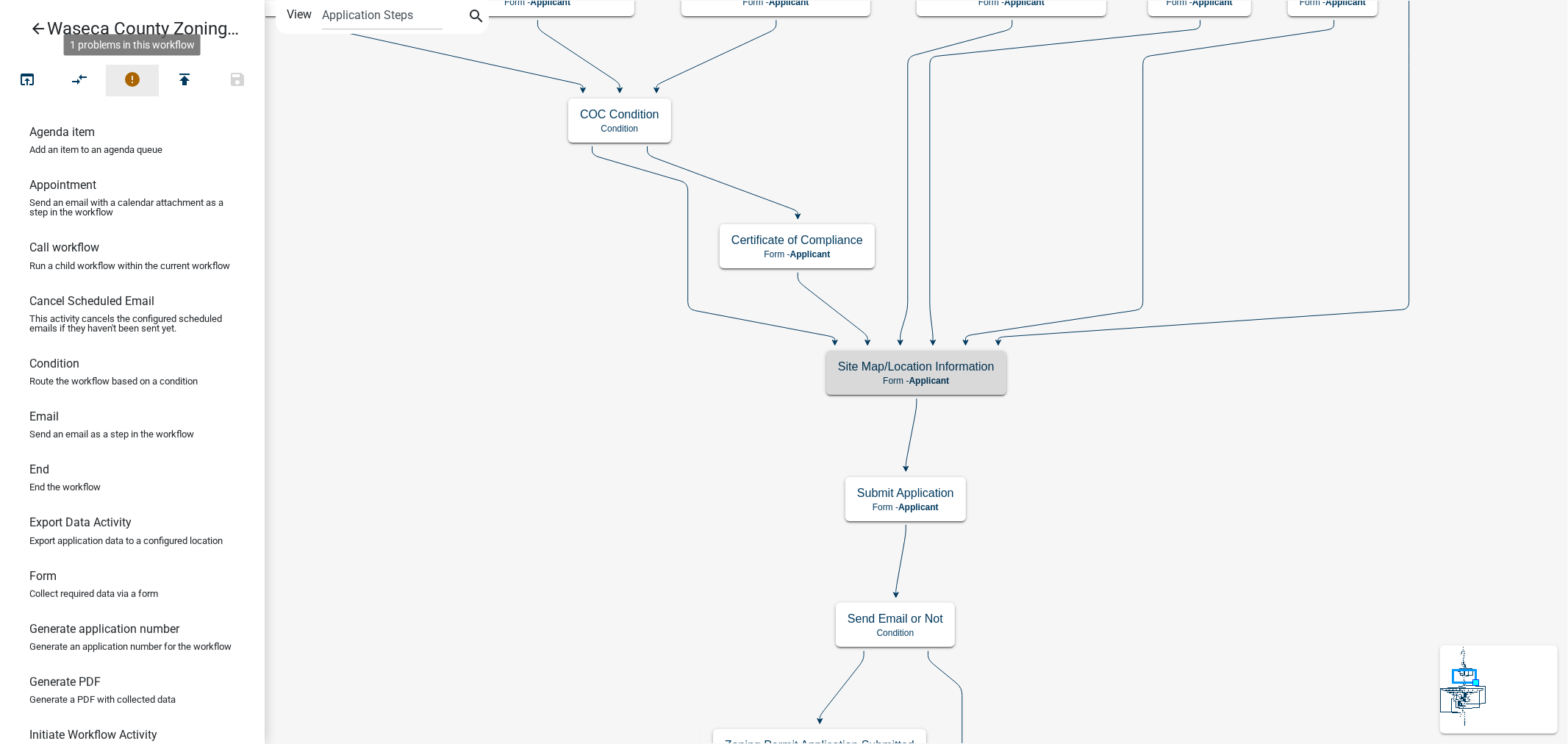
click at [128, 79] on icon "error" at bounding box center [132, 81] width 18 height 20
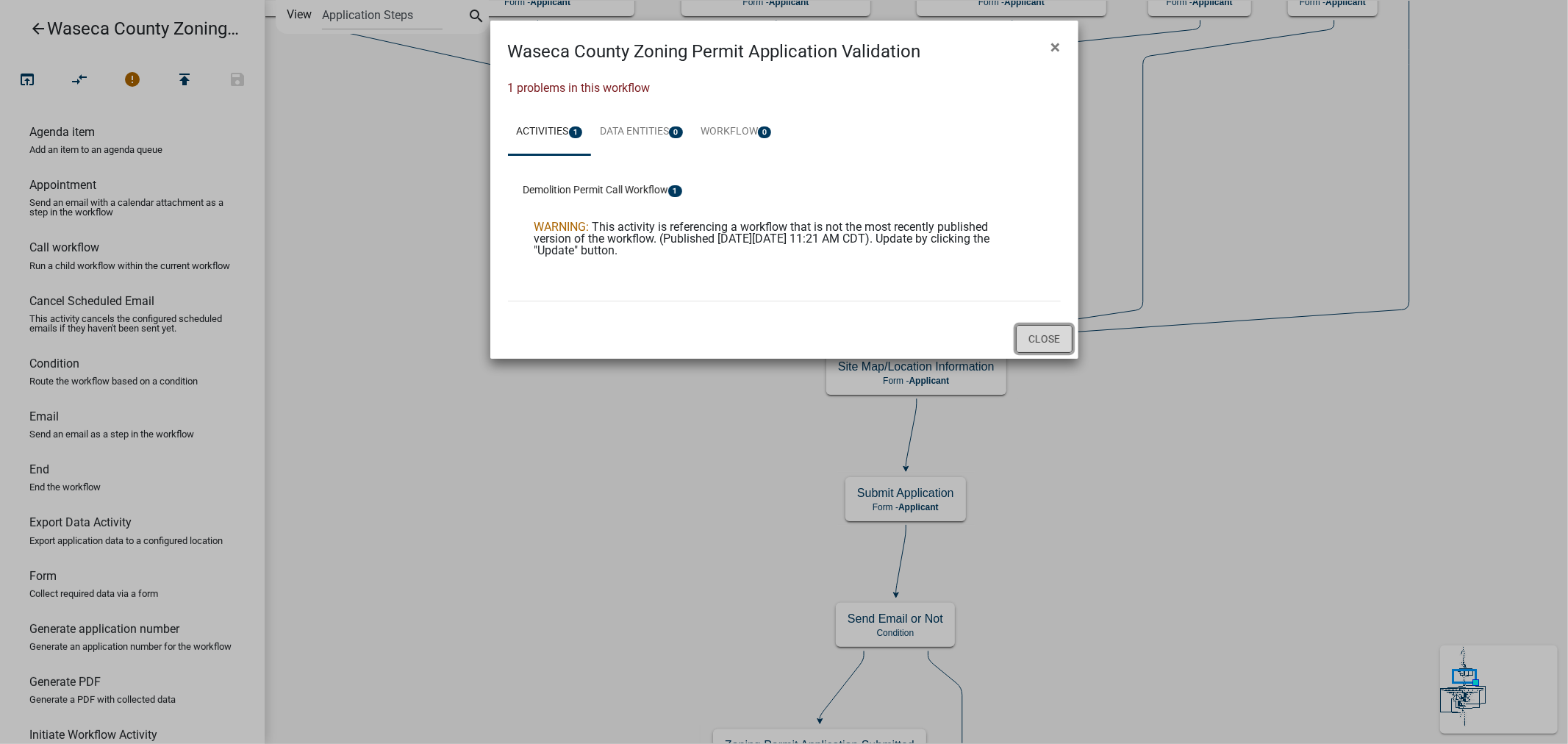
click at [1042, 335] on button "Close" at bounding box center [1044, 338] width 57 height 28
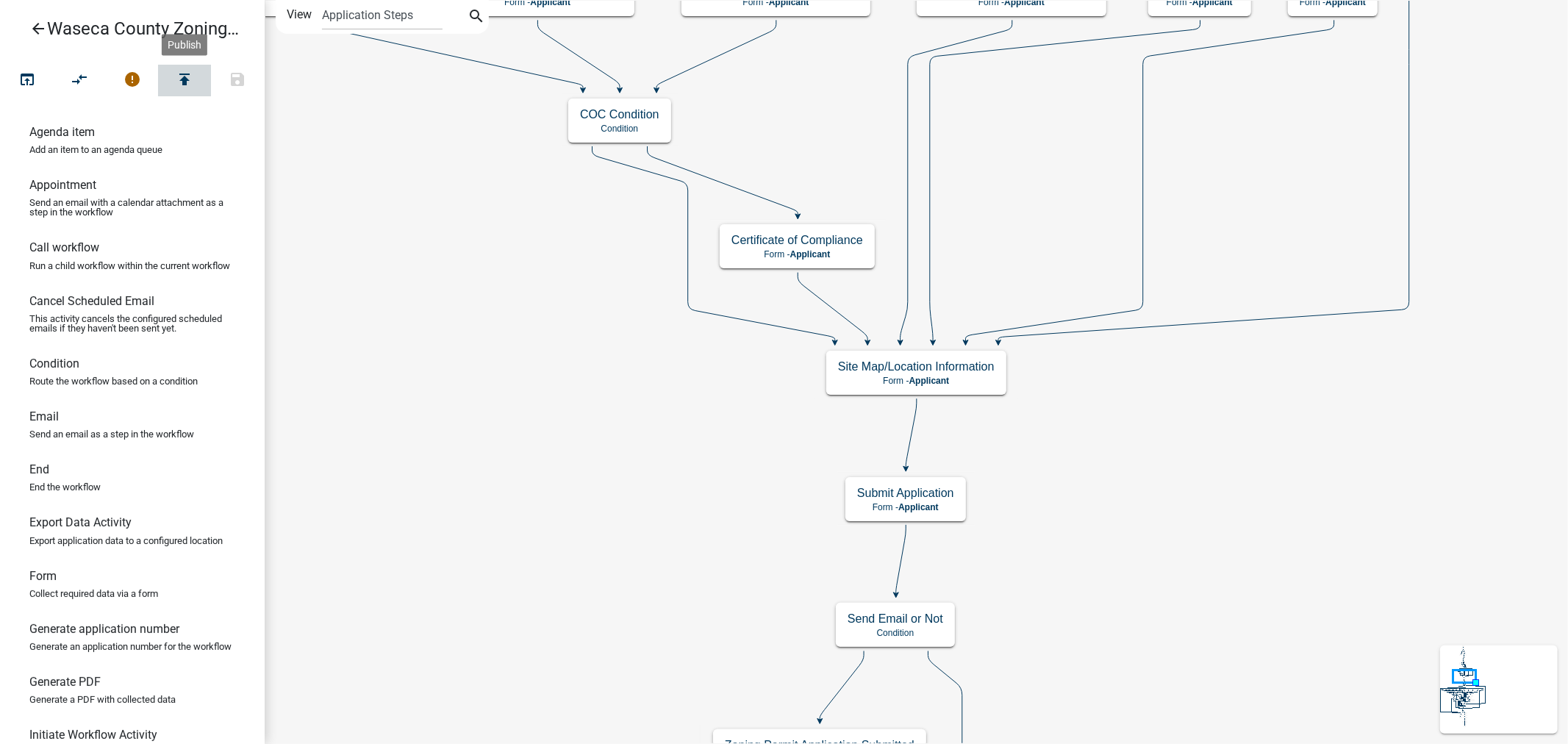
click at [184, 77] on icon "publish" at bounding box center [184, 81] width 18 height 20
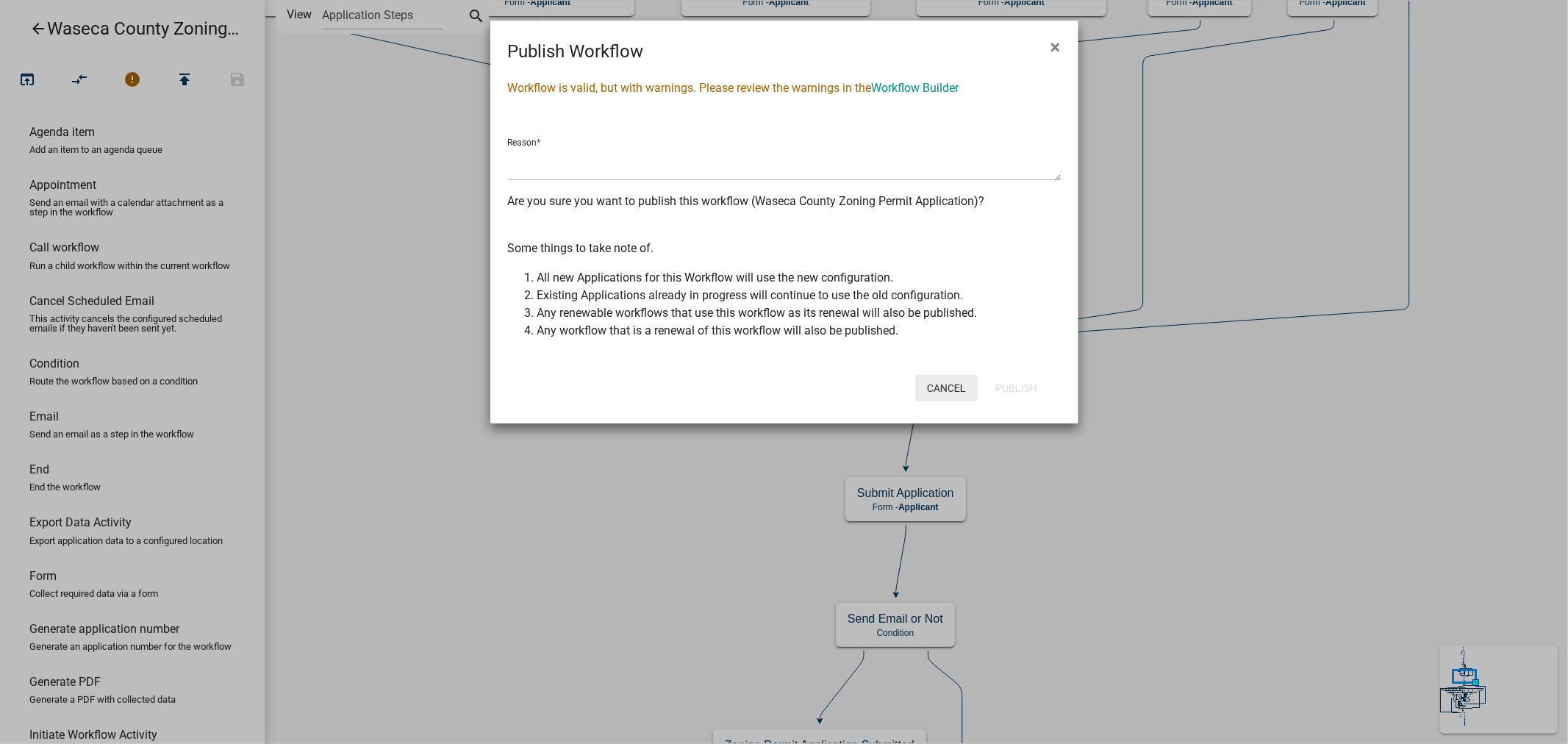
click at [945, 386] on button "Cancel" at bounding box center [947, 387] width 63 height 26
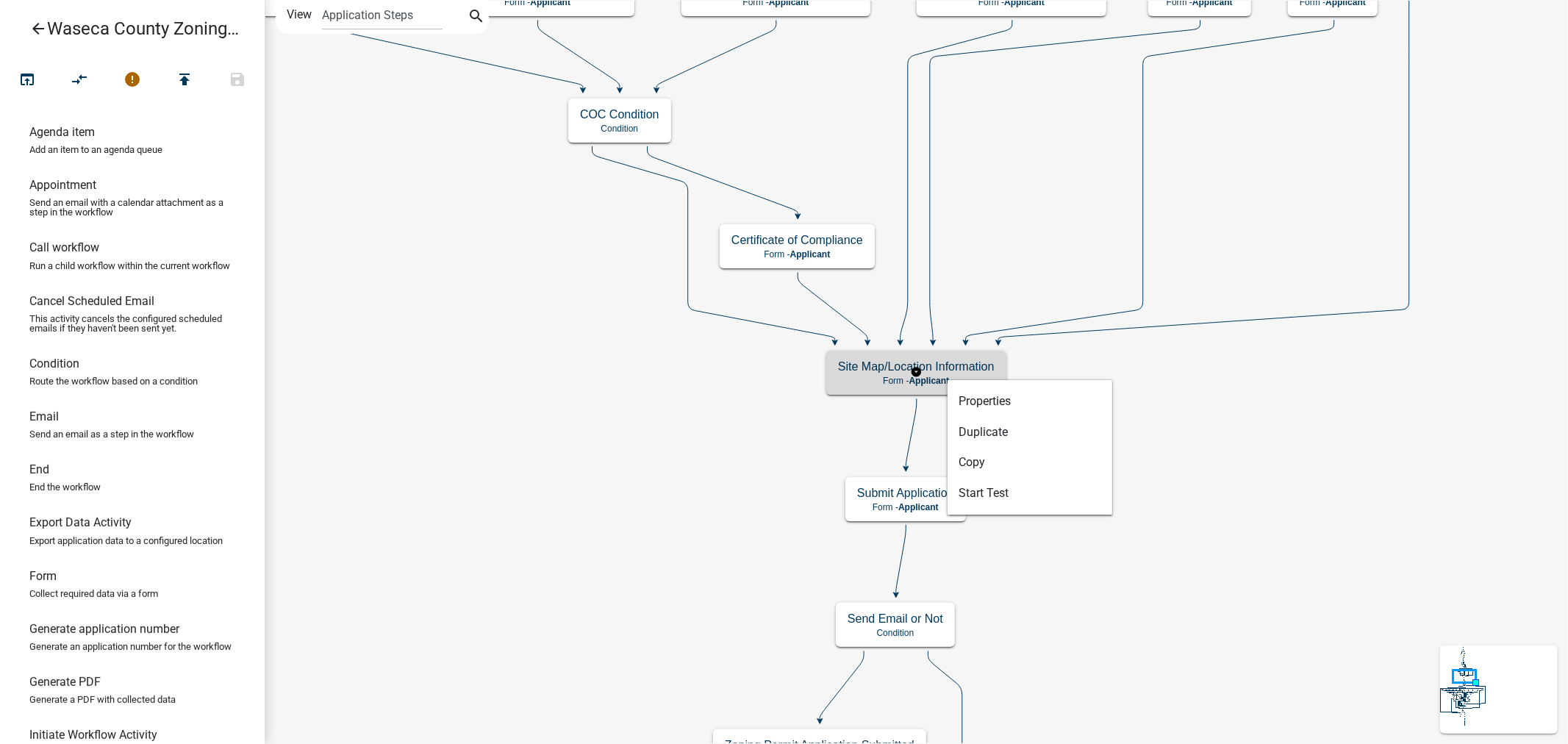
click at [880, 377] on p "Form - Applicant" at bounding box center [916, 380] width 156 height 10
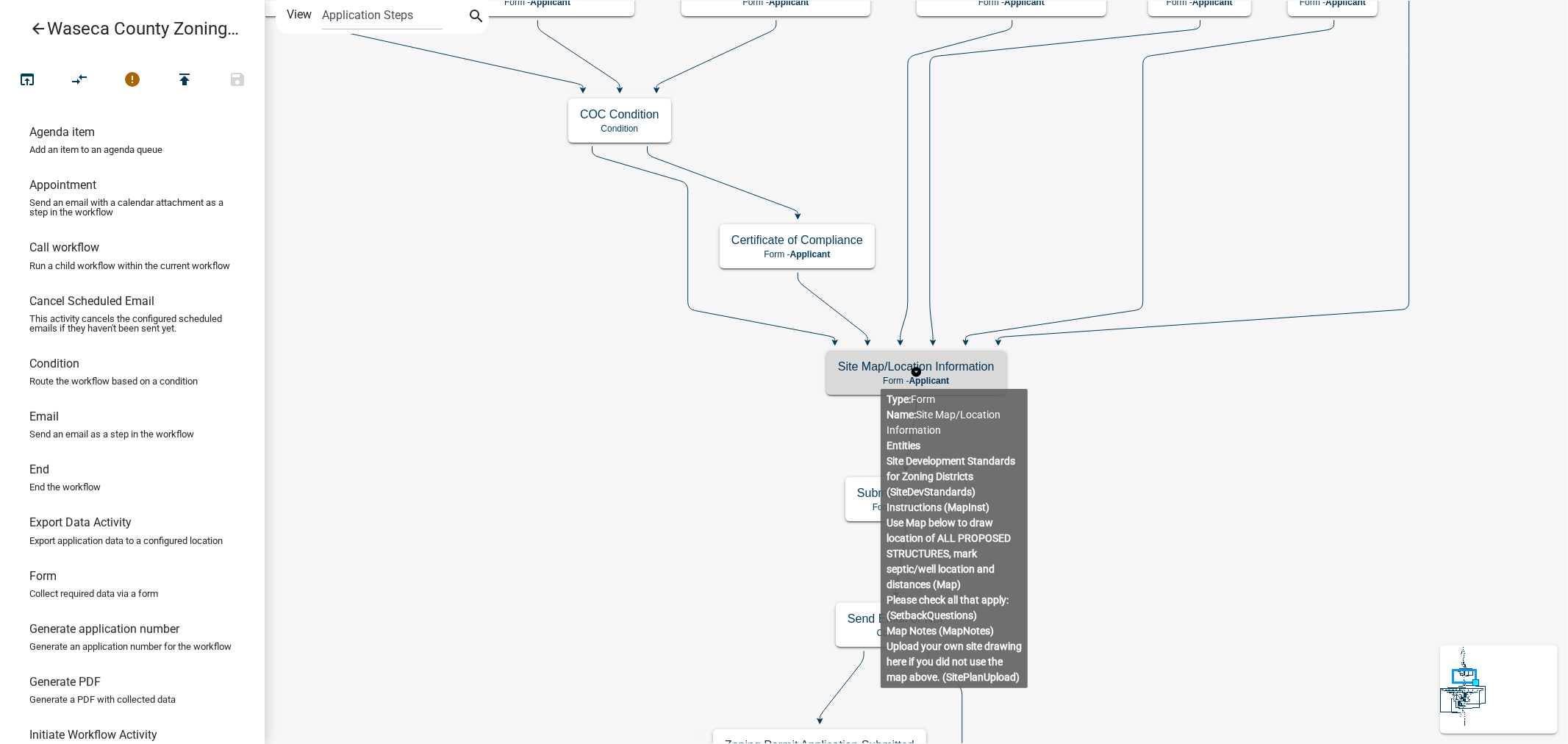
click at [880, 377] on p "Form - Applicant" at bounding box center [916, 380] width 156 height 10
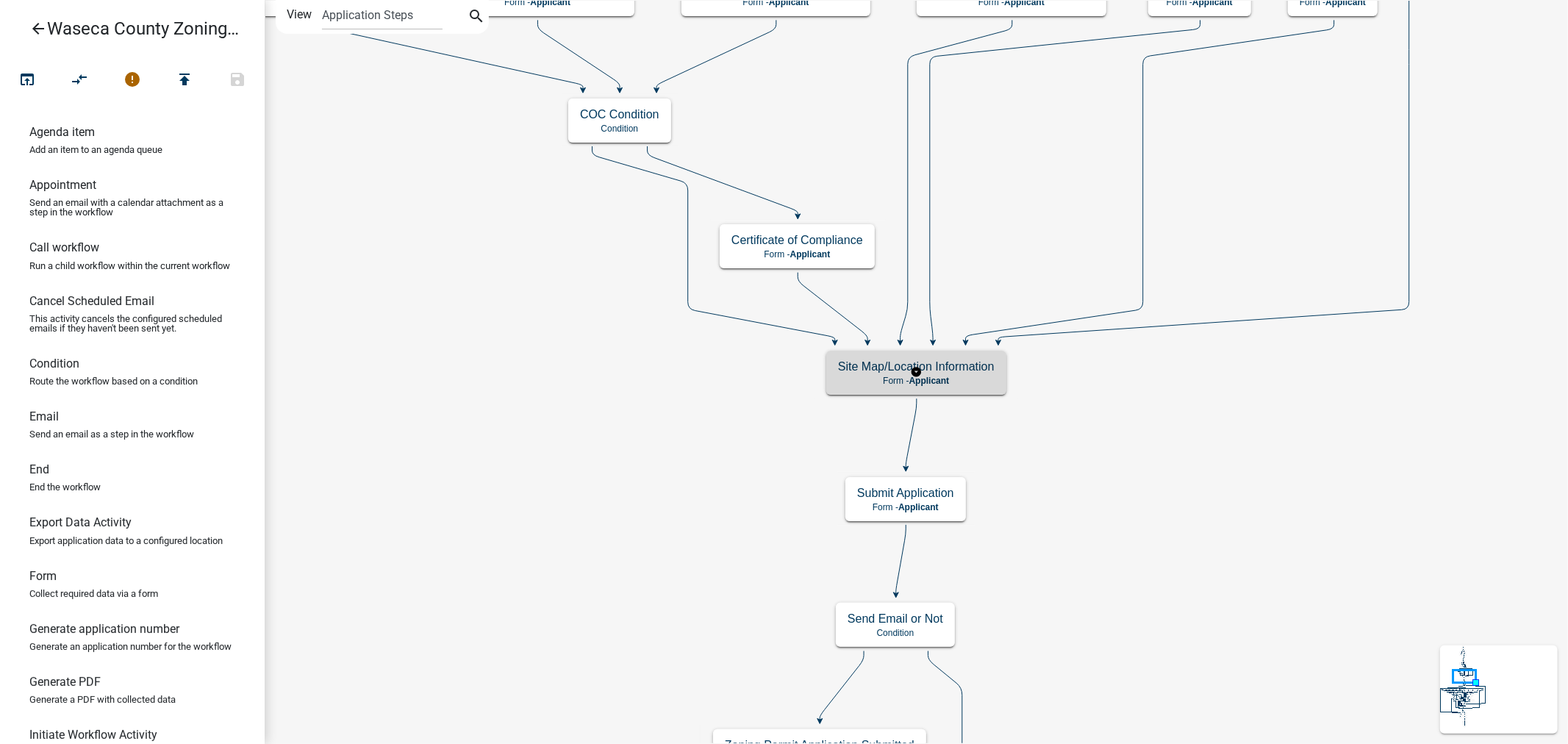
click at [880, 377] on p "Form - Applicant" at bounding box center [916, 380] width 156 height 10
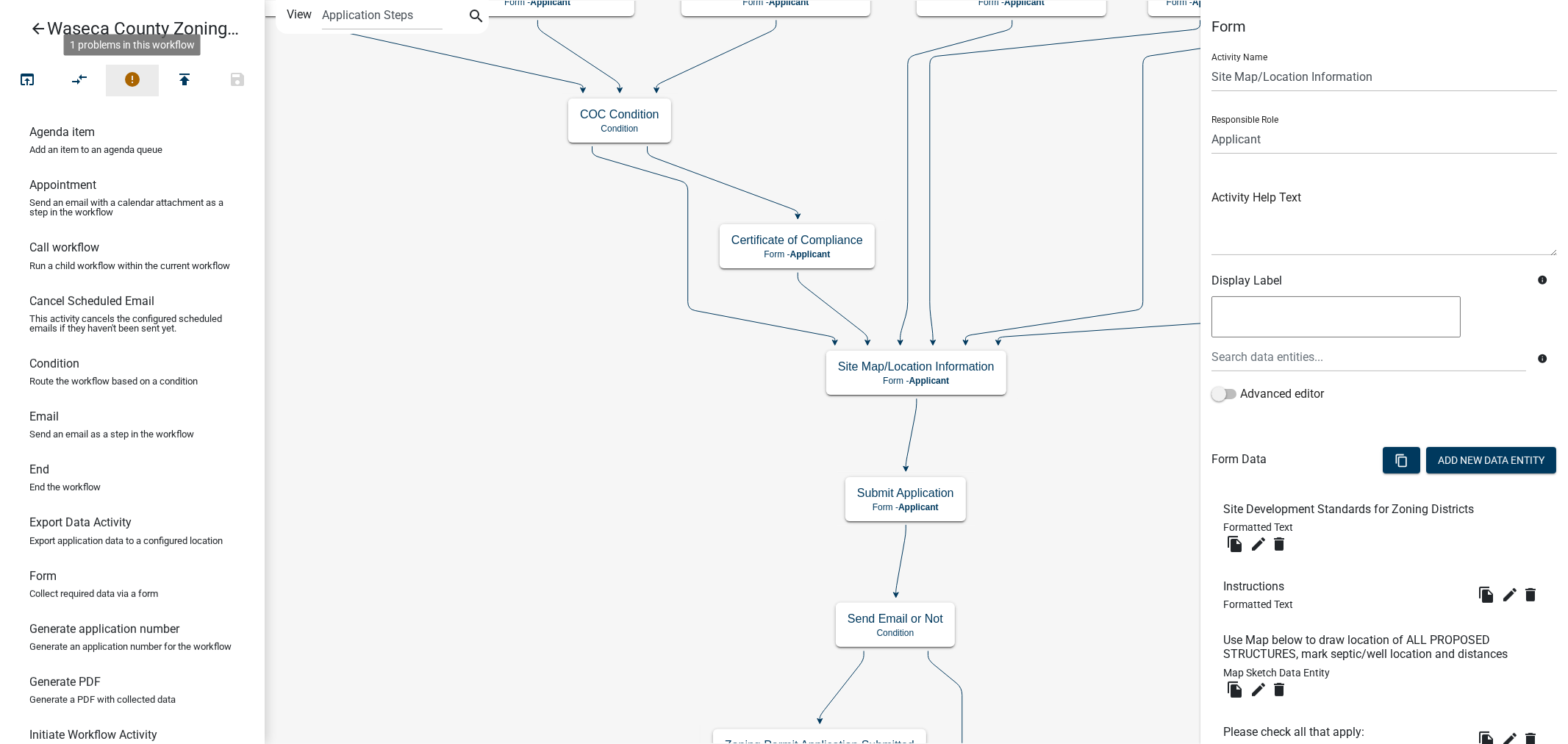
click at [127, 72] on icon "error" at bounding box center [132, 81] width 18 height 20
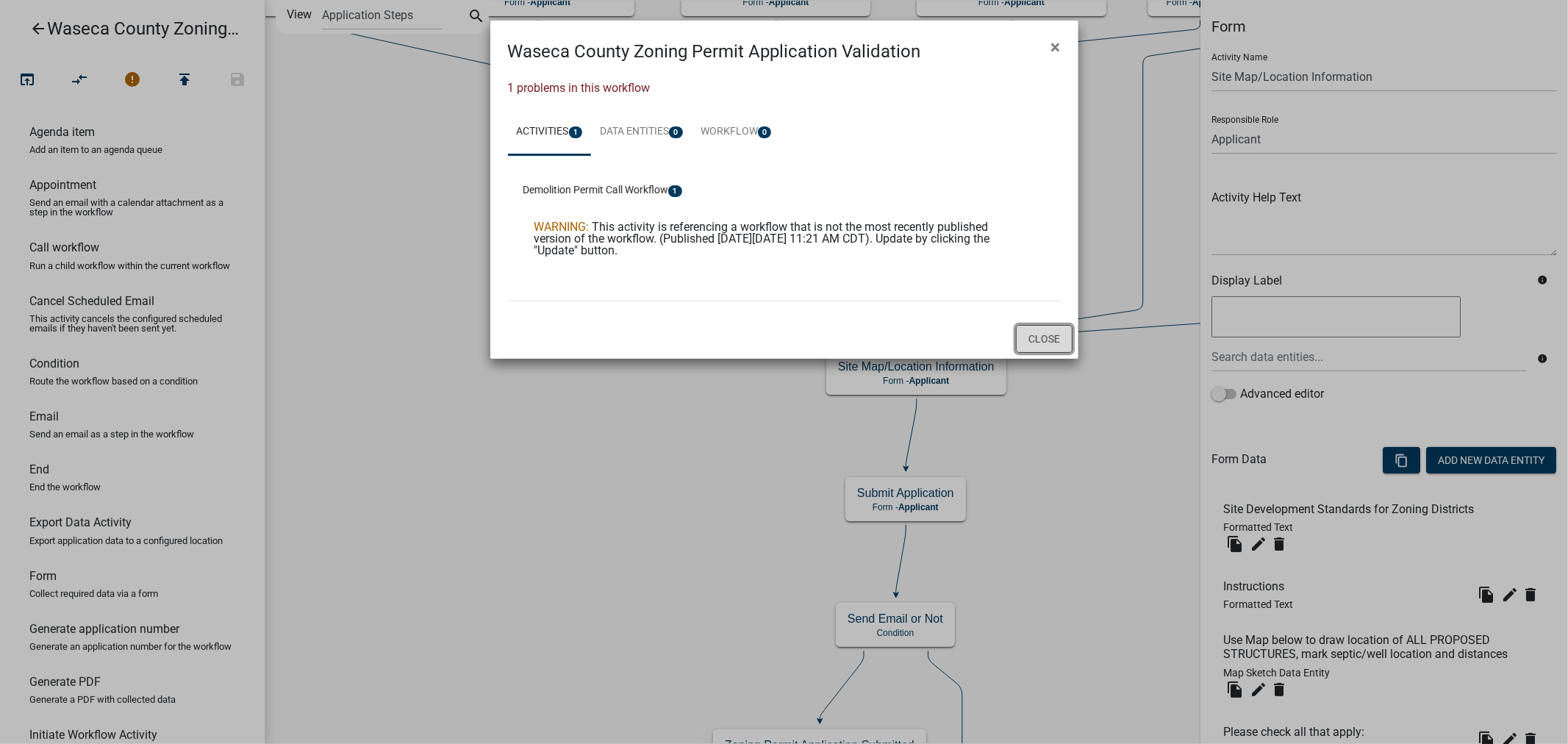
click at [1045, 340] on button "Close" at bounding box center [1044, 338] width 57 height 28
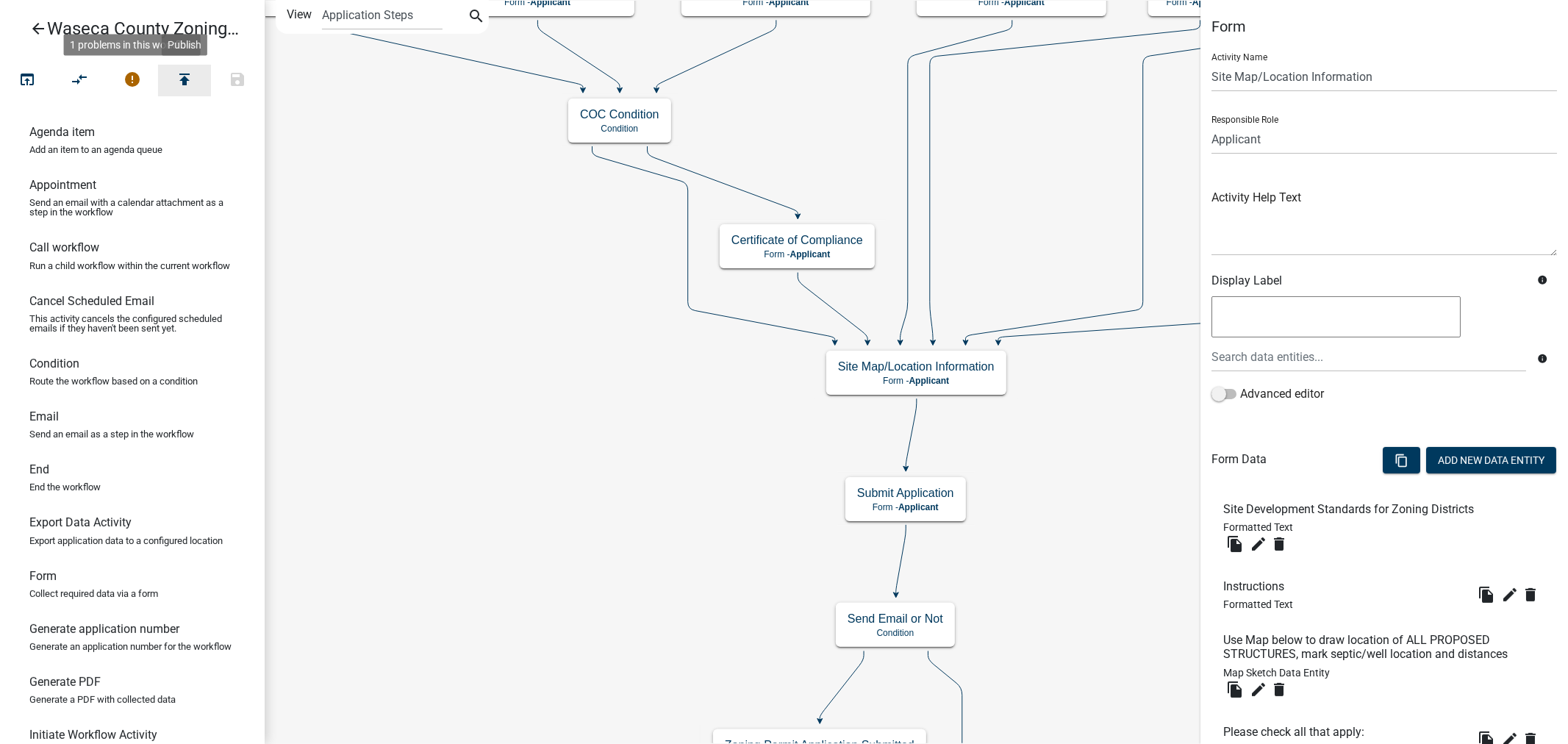
click at [183, 79] on icon "publish" at bounding box center [184, 81] width 18 height 20
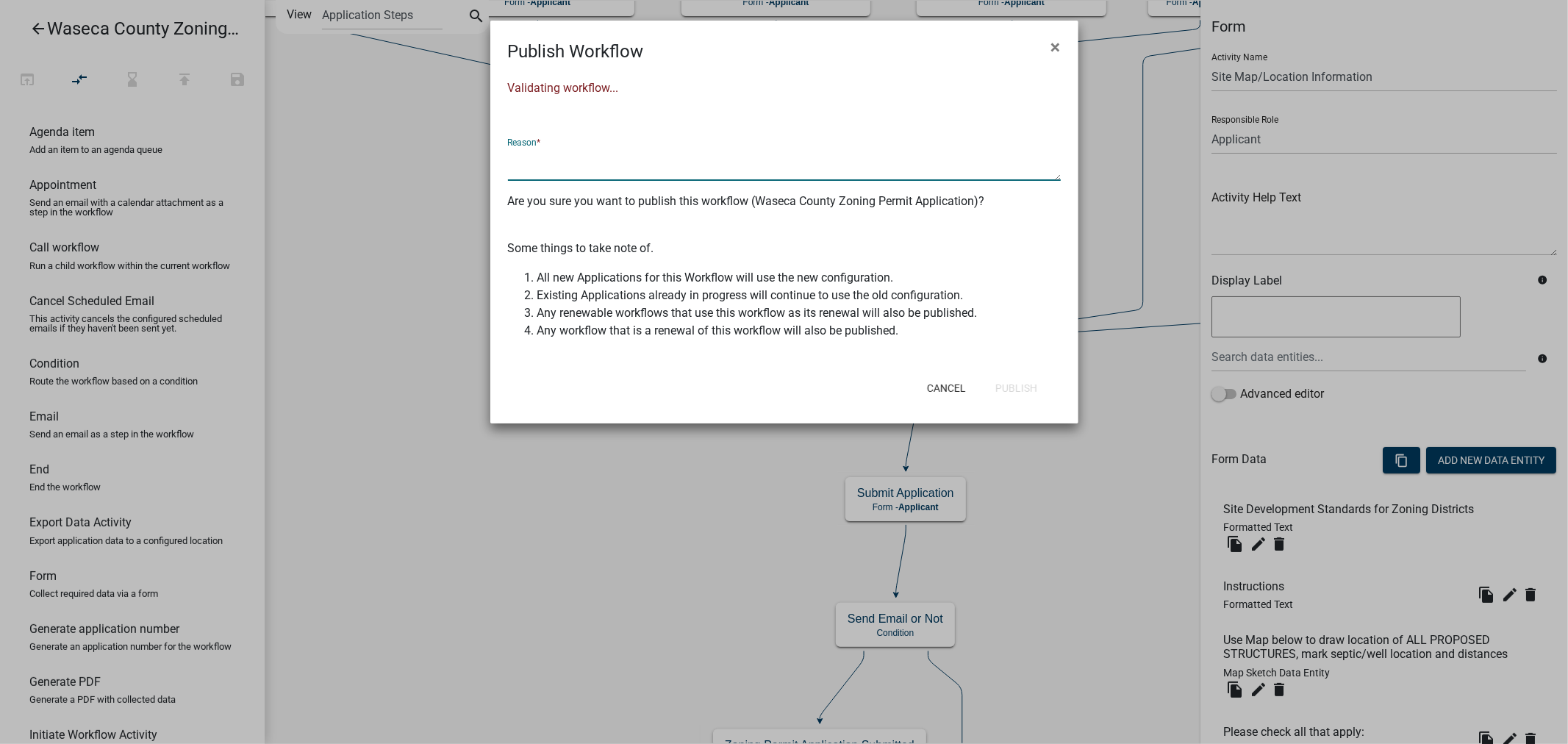
click at [606, 153] on textarea at bounding box center [784, 164] width 553 height 34
type textarea "a"
click at [512, 156] on textarea "added SO layer on Beacon Map" at bounding box center [784, 164] width 553 height 34
type textarea "dded SO layer on Beacon Map"
click at [951, 382] on button "Cancel" at bounding box center [947, 387] width 63 height 26
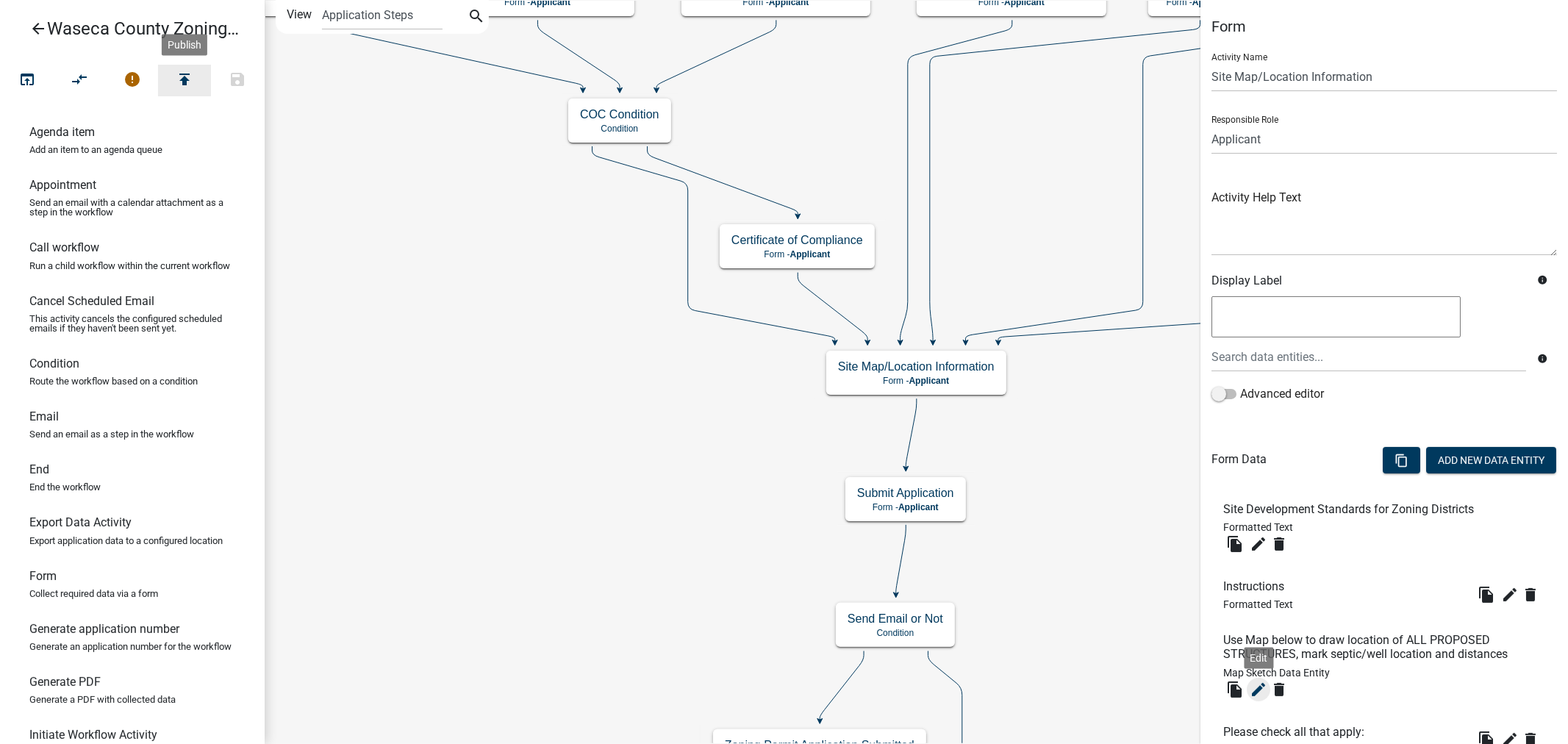
click at [1259, 690] on icon "edit" at bounding box center [1259, 689] width 18 height 18
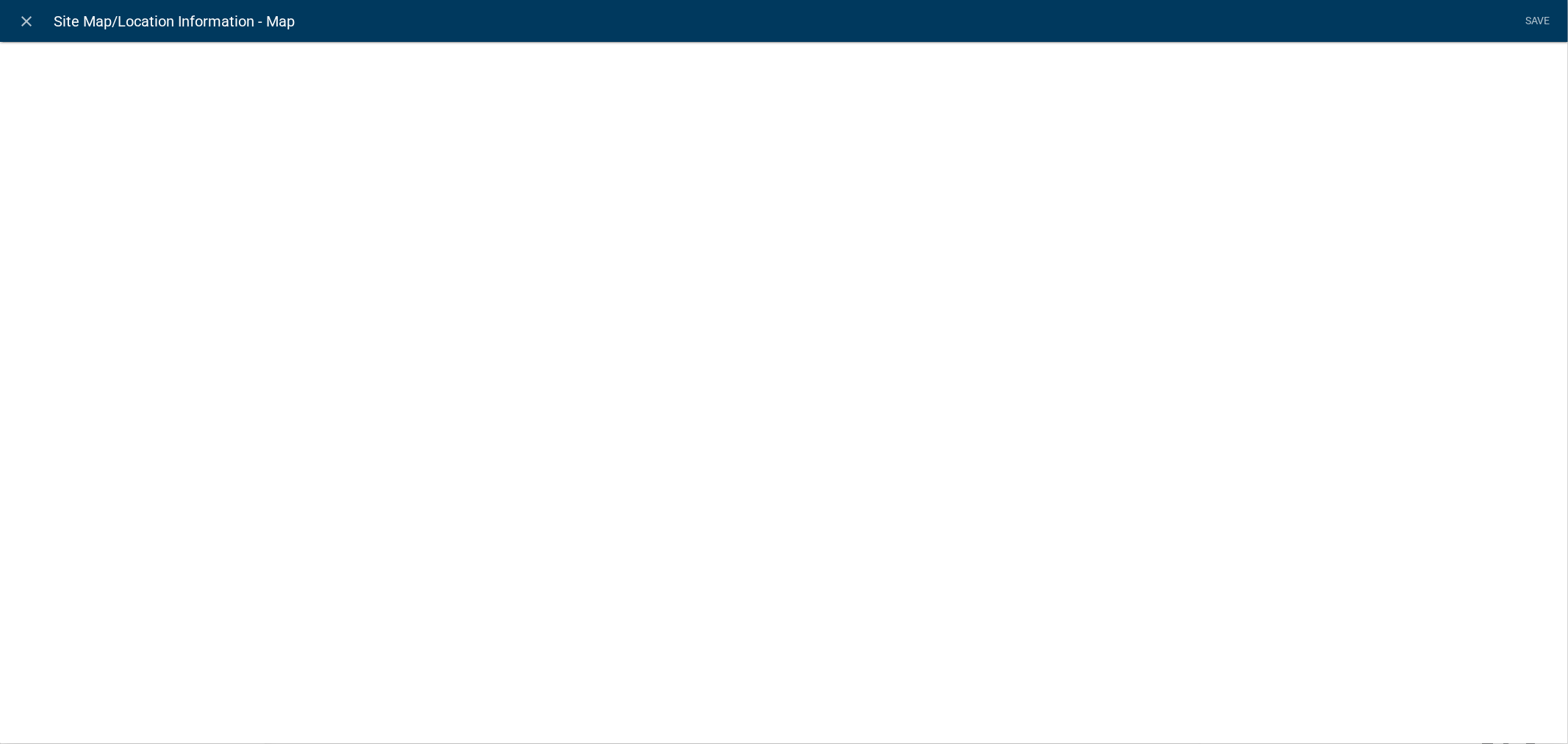
select select "mapsketch-data"
select select "1: Object"
select select "satellite"
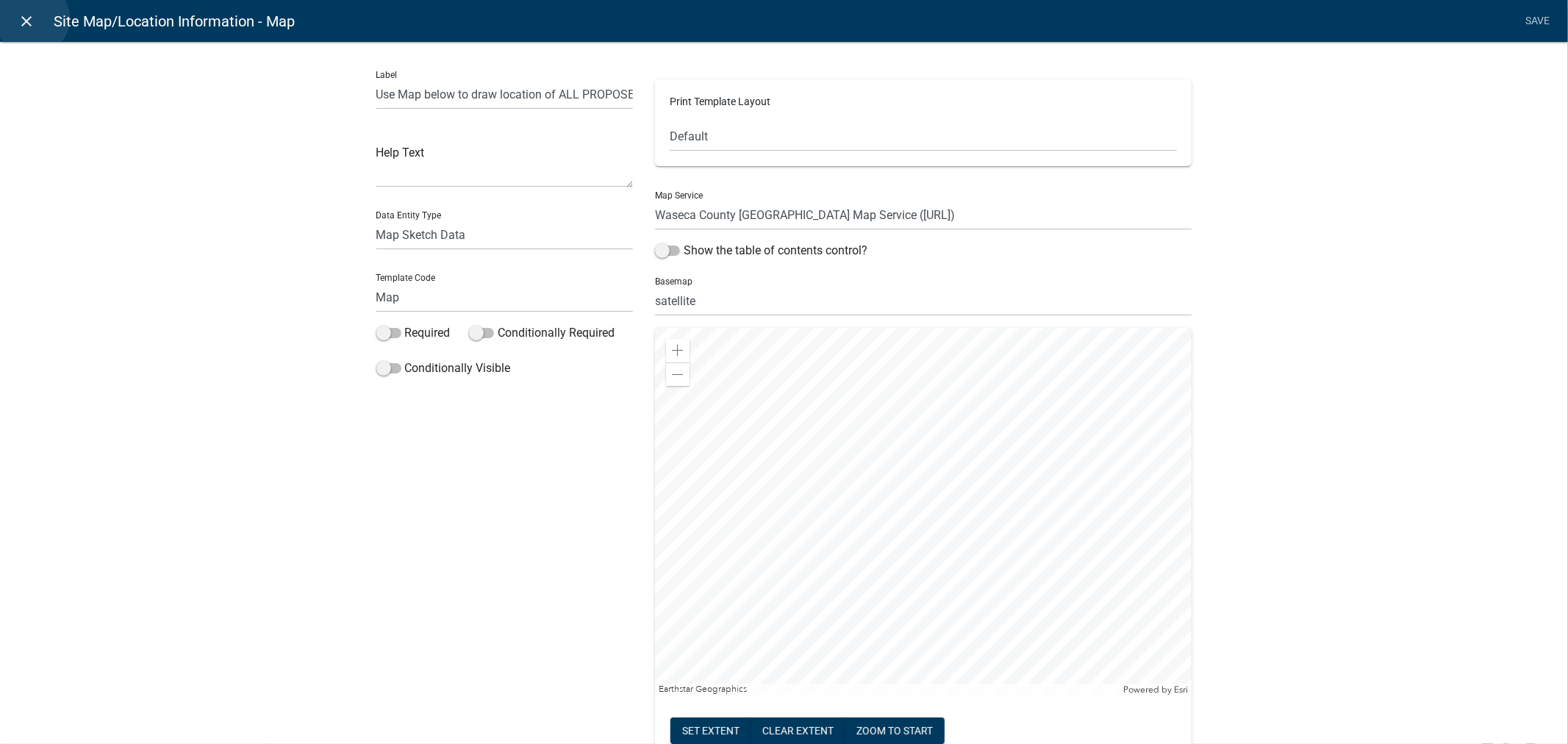
click at [32, 19] on icon "close" at bounding box center [27, 21] width 18 height 18
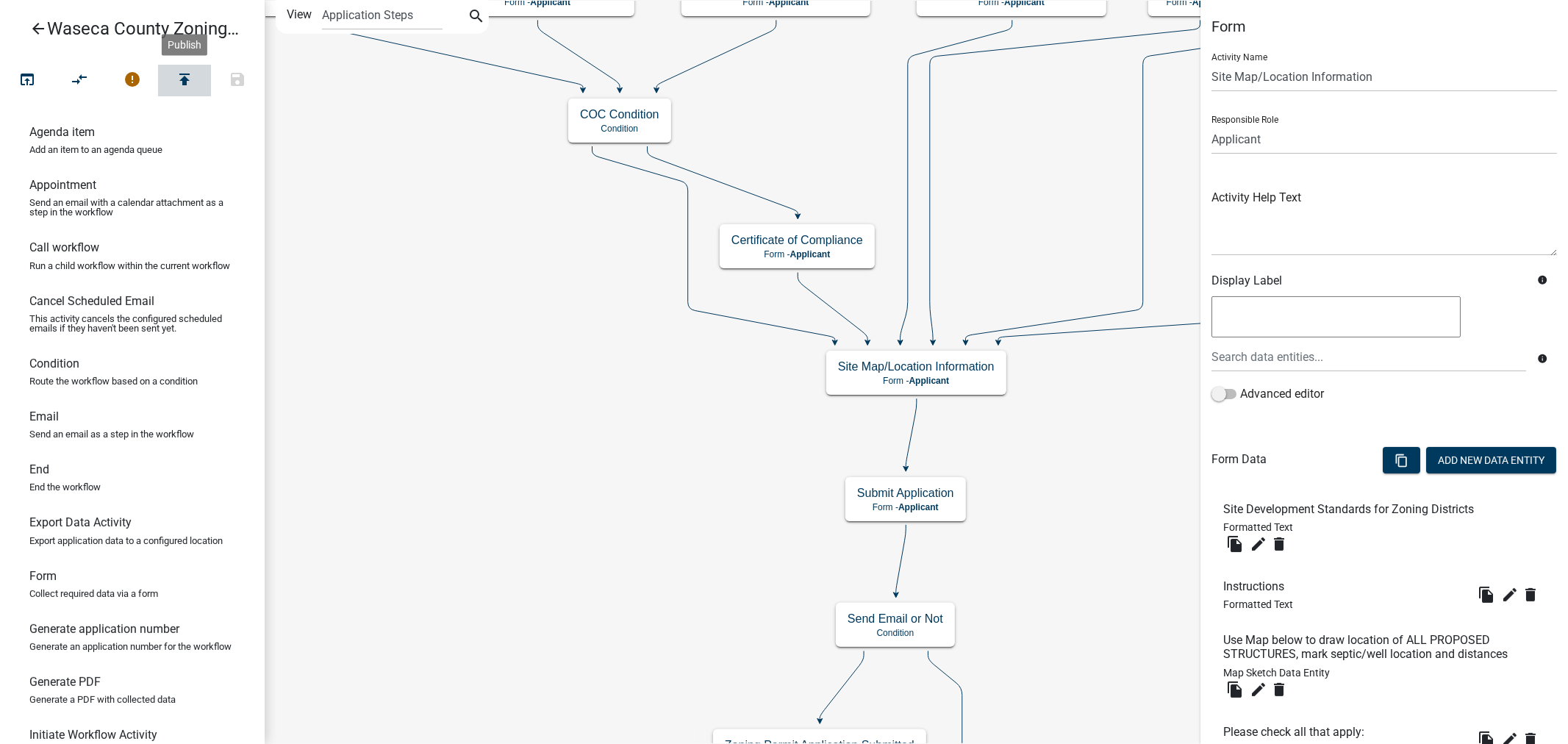
click at [184, 83] on icon "publish" at bounding box center [184, 81] width 18 height 20
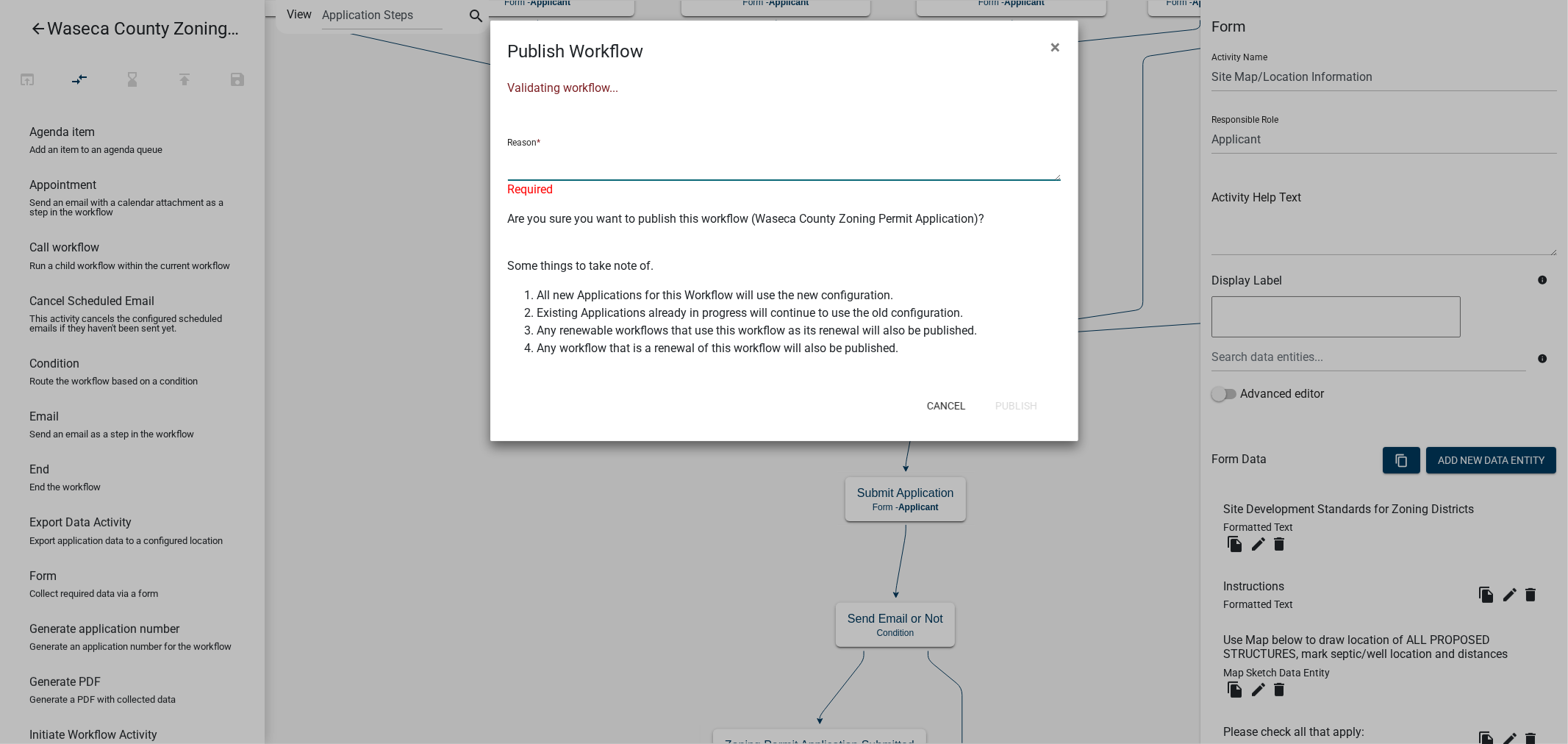
click at [586, 166] on textarea at bounding box center [784, 164] width 553 height 34
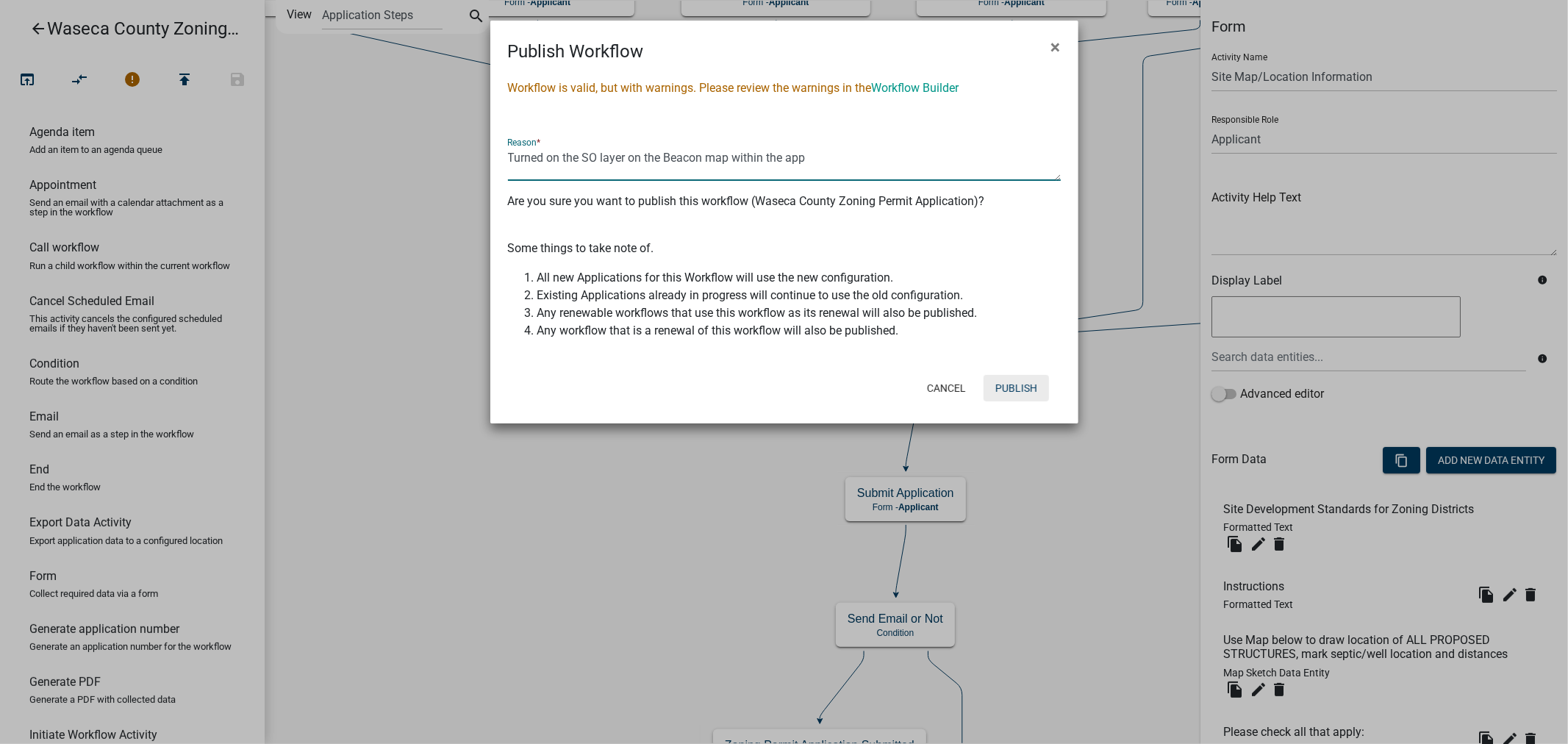
type textarea "Turned on the SO layer on the Beacon map within the app"
click at [1016, 385] on button "Publish" at bounding box center [1016, 387] width 65 height 26
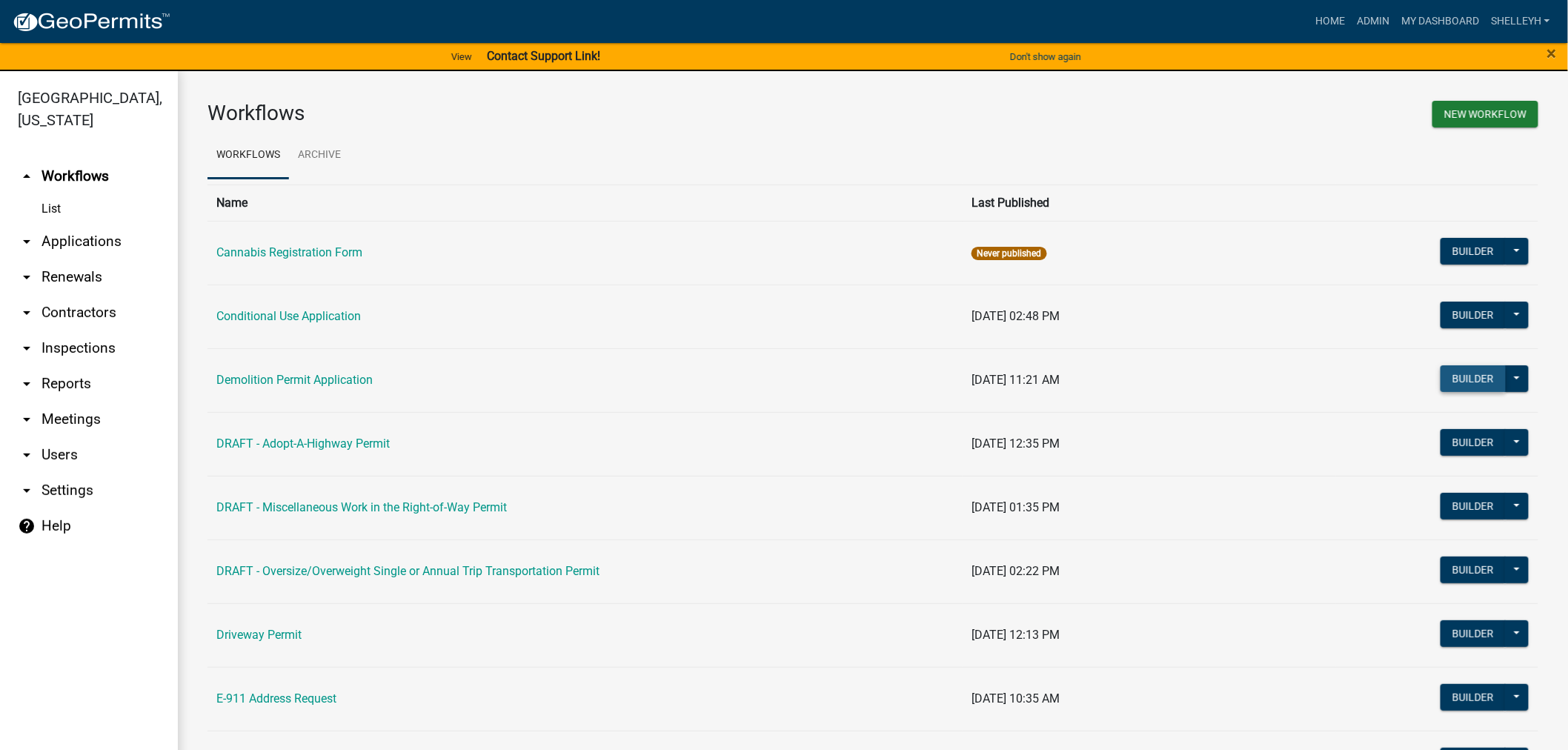
click at [1452, 376] on button "Builder" at bounding box center [1473, 378] width 65 height 27
select select
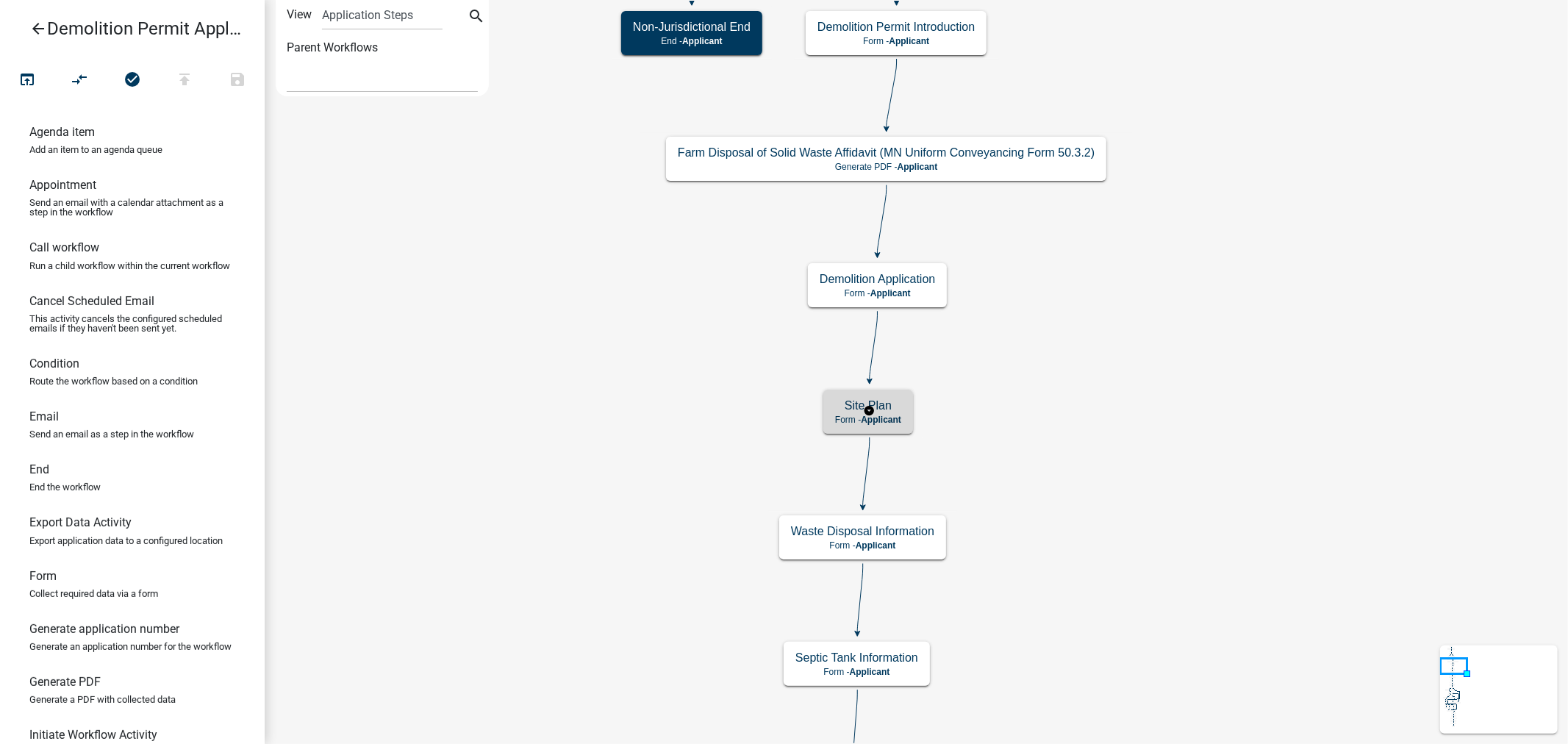
click at [886, 419] on span "Applicant" at bounding box center [881, 420] width 41 height 10
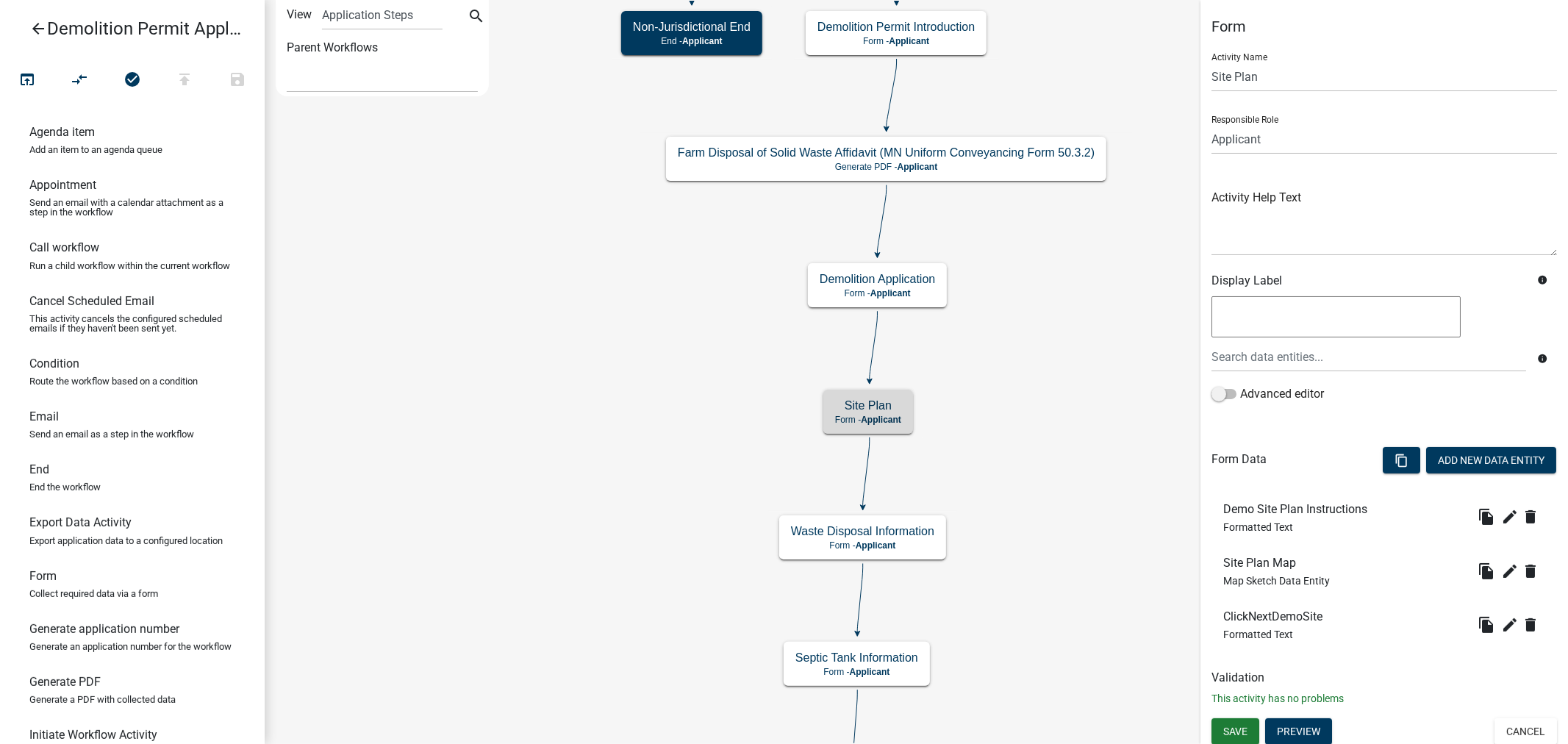
click at [1502, 569] on icon "edit" at bounding box center [1510, 571] width 18 height 18
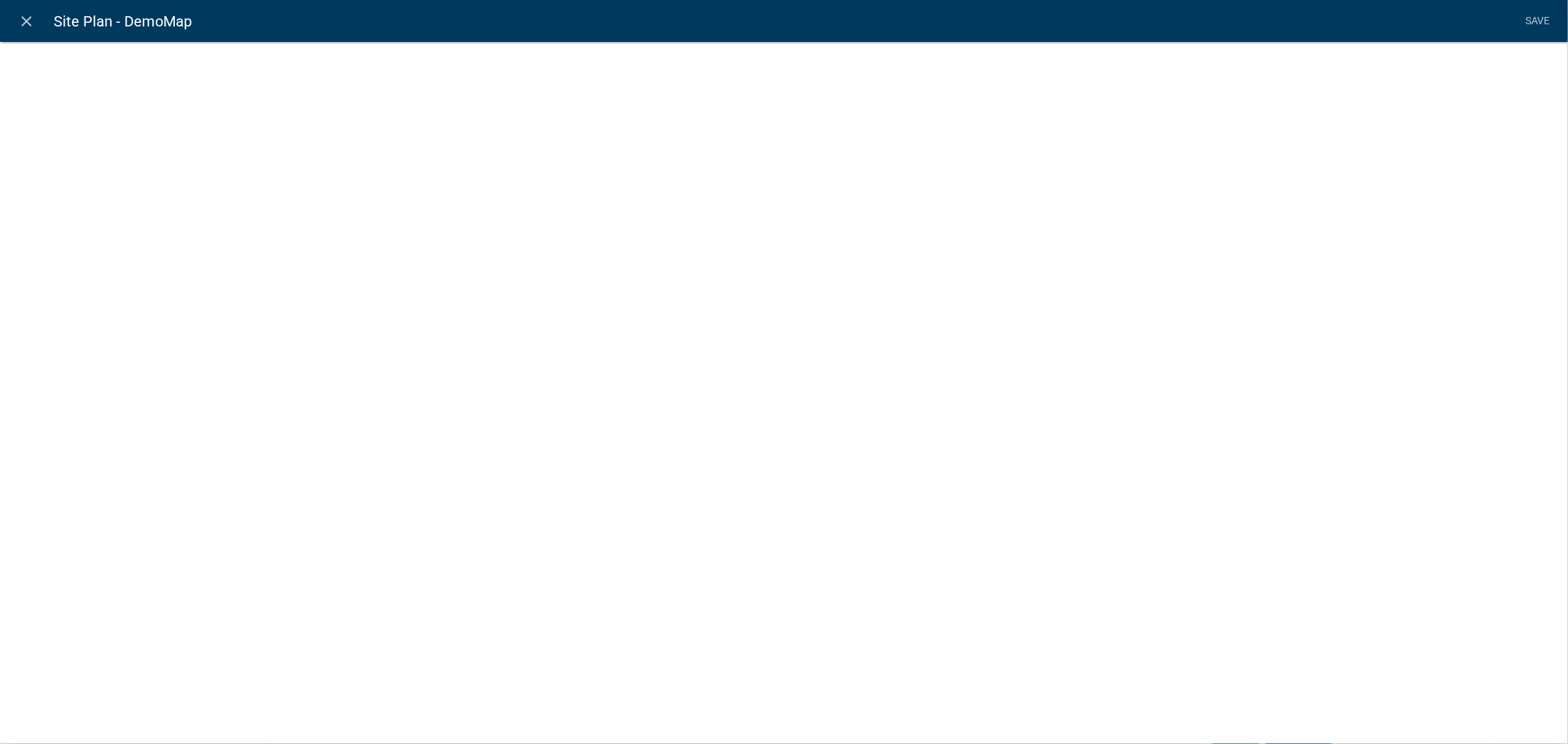
select select "mapsketch-data"
select select "1: Object"
select select "hybrid"
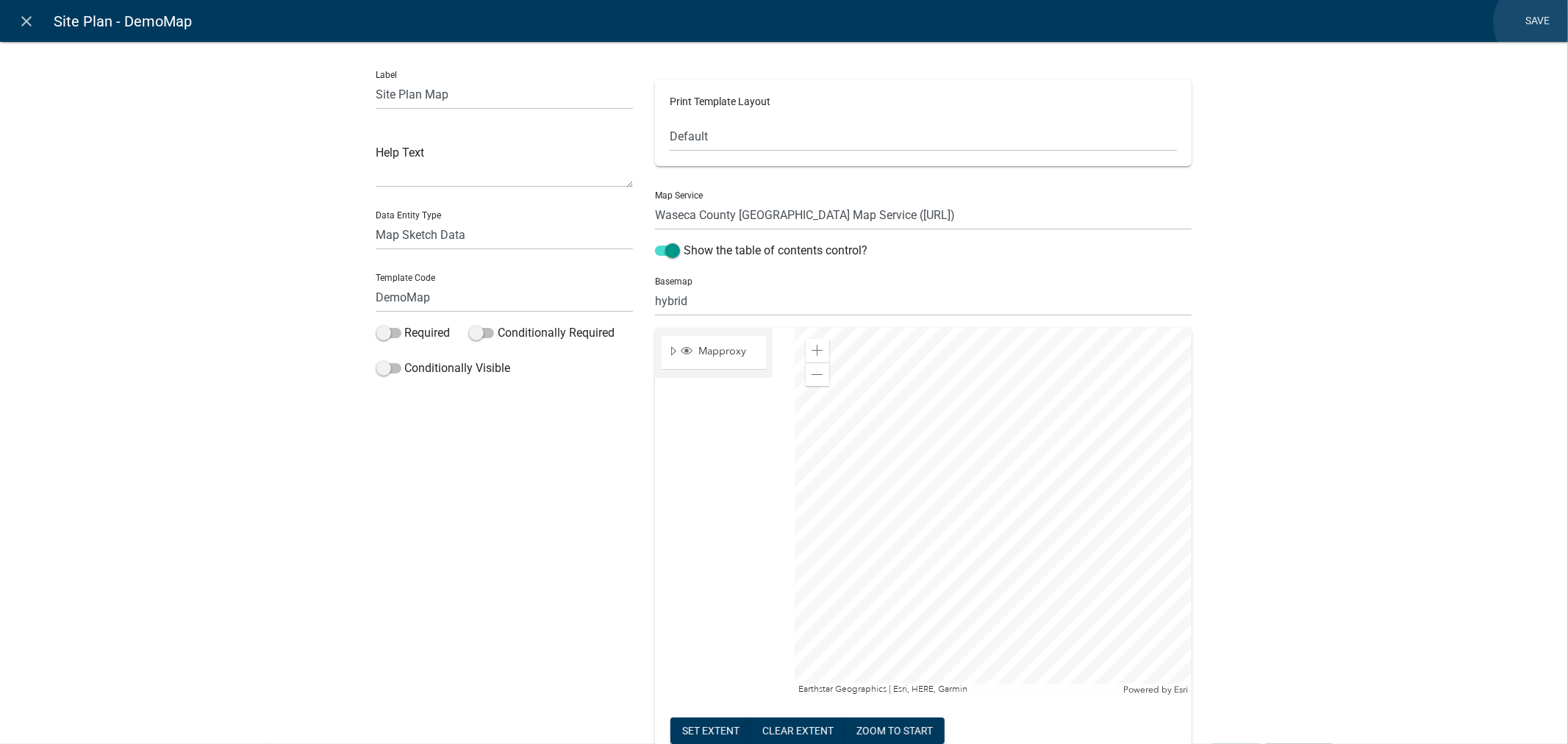
click at [1540, 23] on link "Save" at bounding box center [1537, 21] width 37 height 28
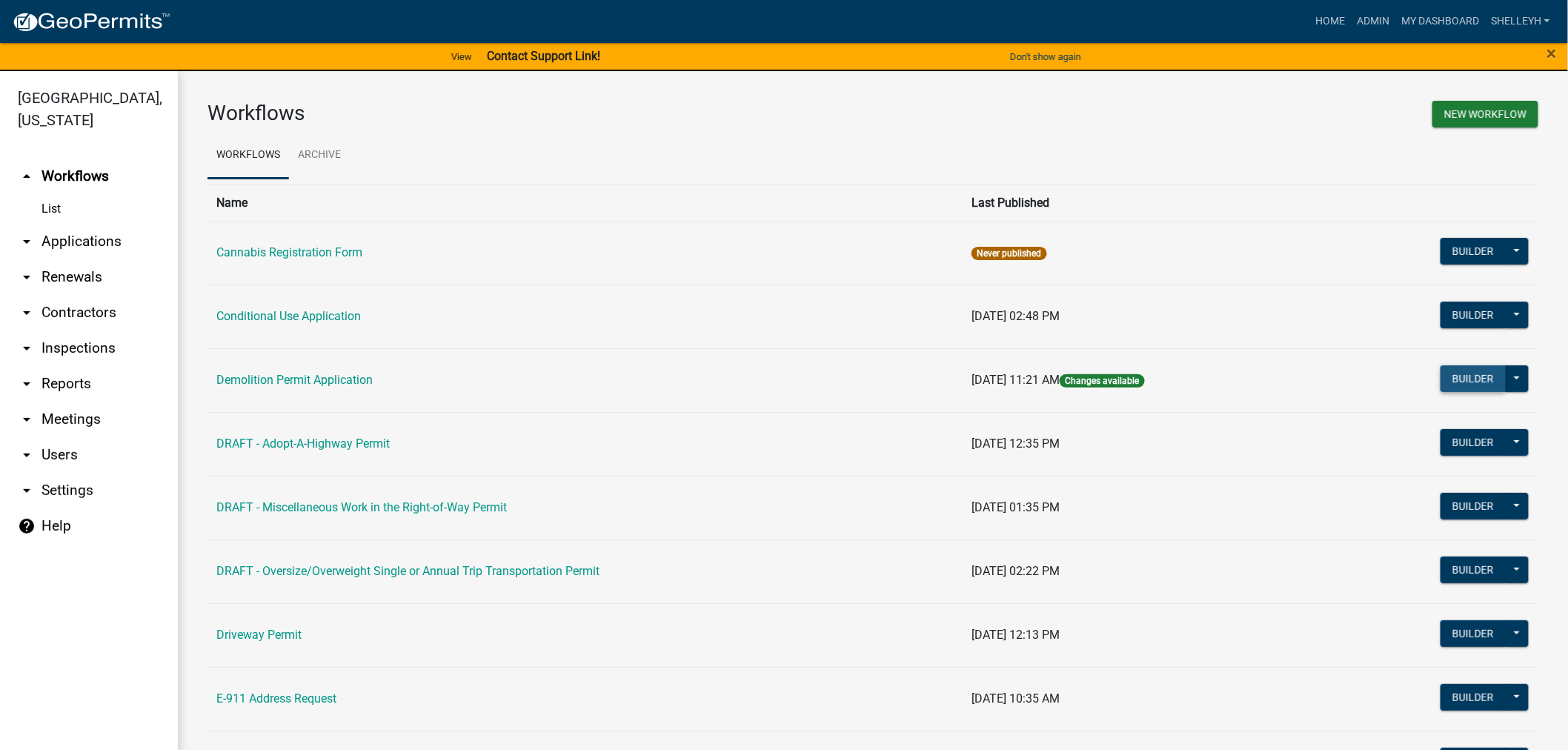
click at [1453, 373] on button "Builder" at bounding box center [1473, 378] width 65 height 27
select select
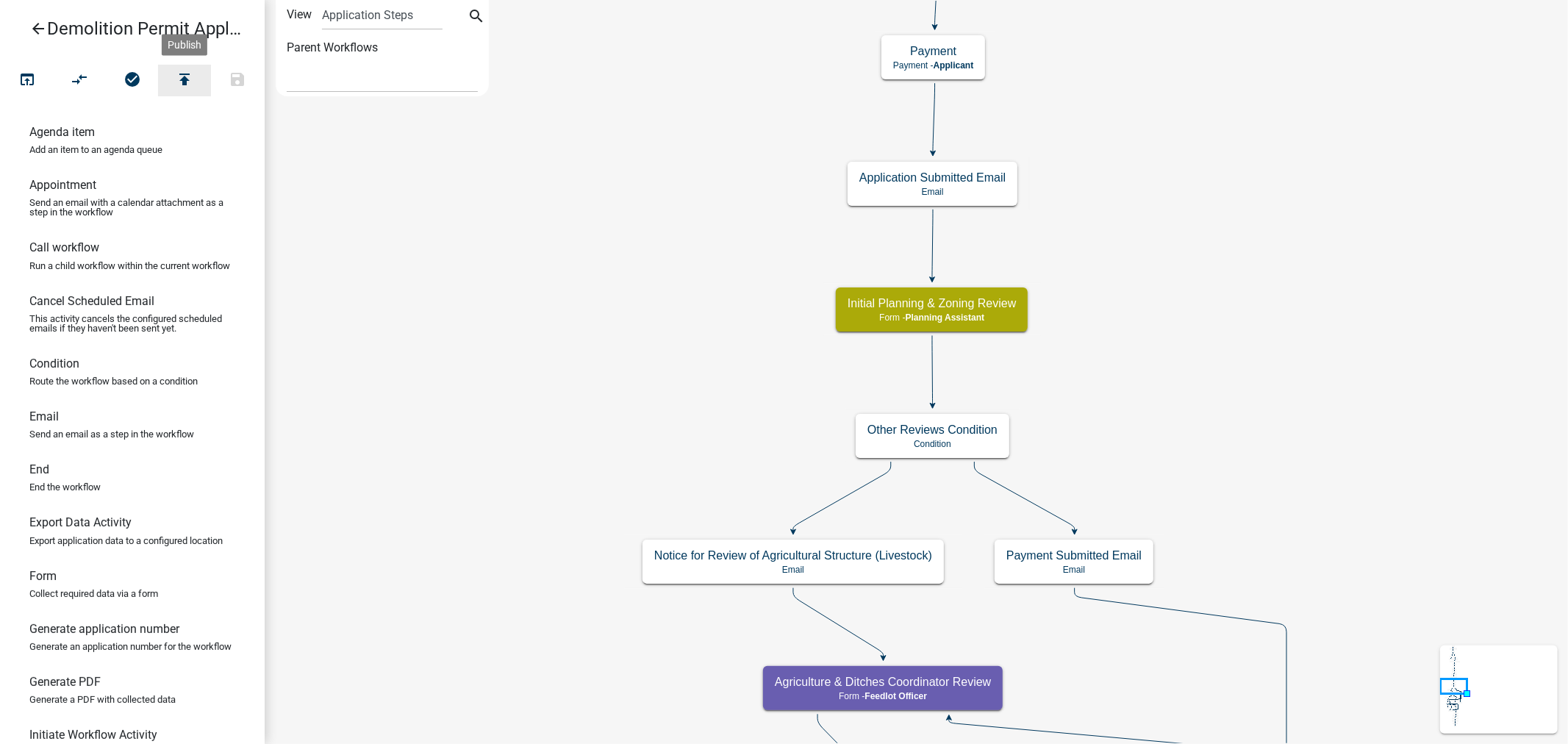
click at [179, 78] on icon "publish" at bounding box center [184, 81] width 18 height 20
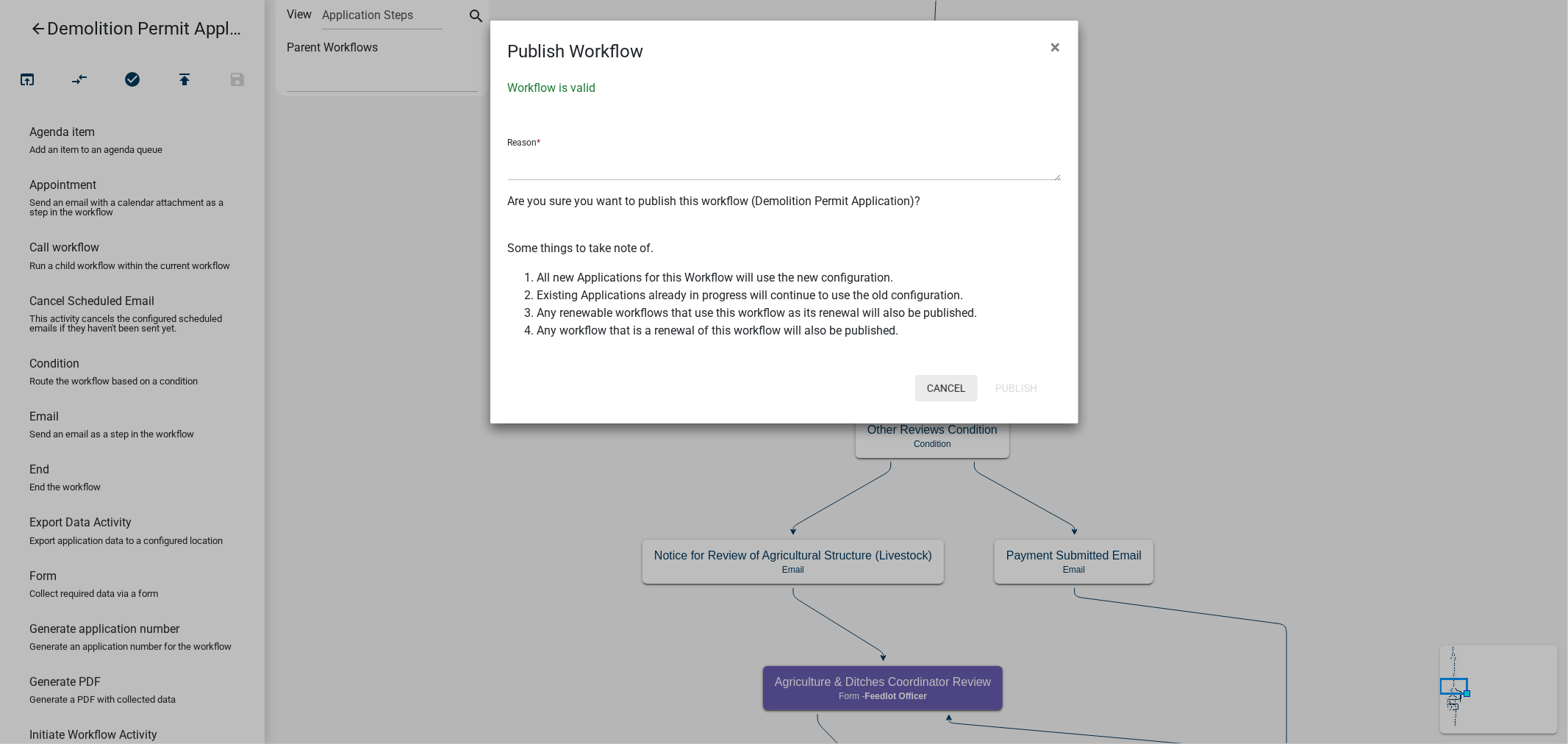
click at [940, 384] on button "Cancel" at bounding box center [947, 387] width 63 height 26
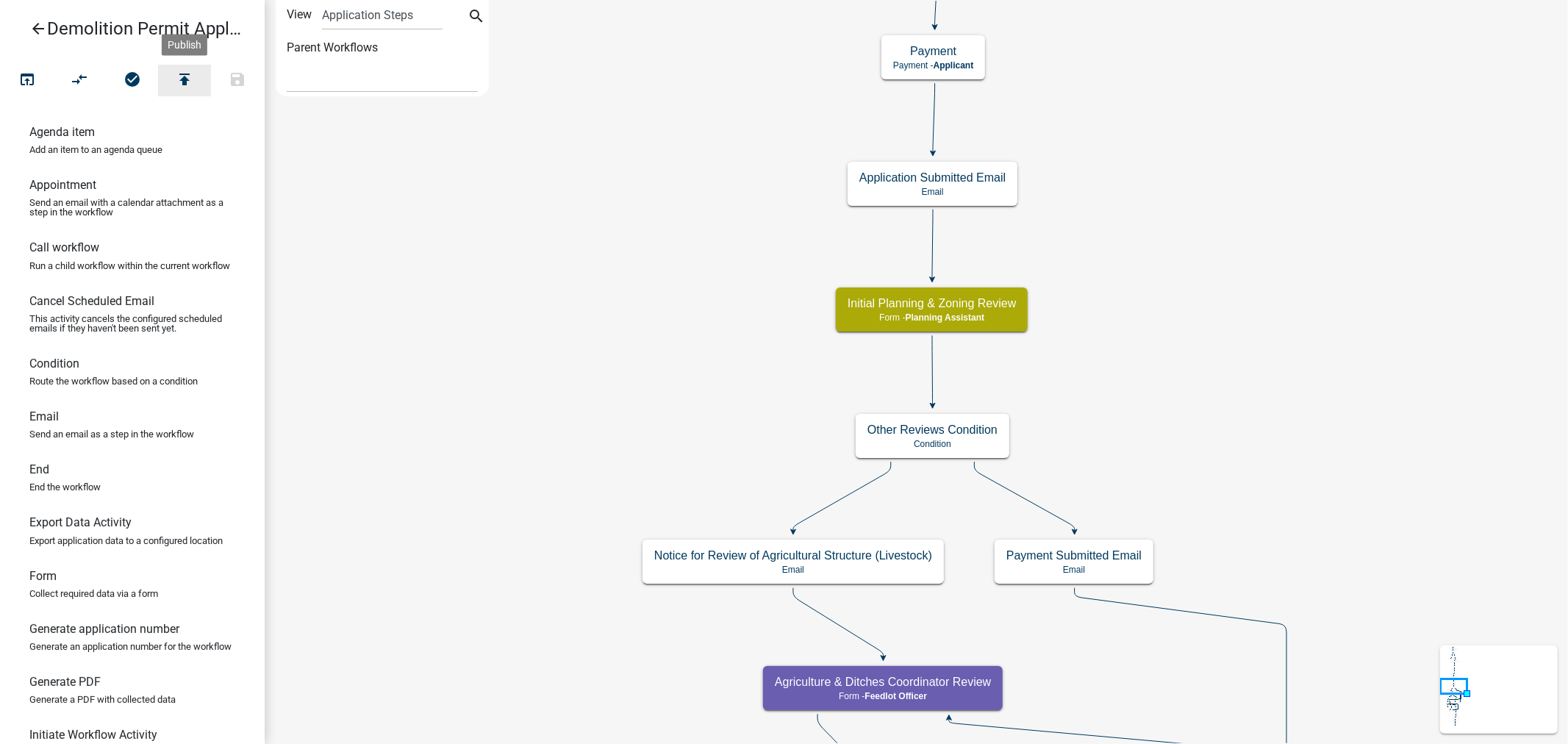
click at [186, 76] on icon "publish" at bounding box center [184, 81] width 18 height 20
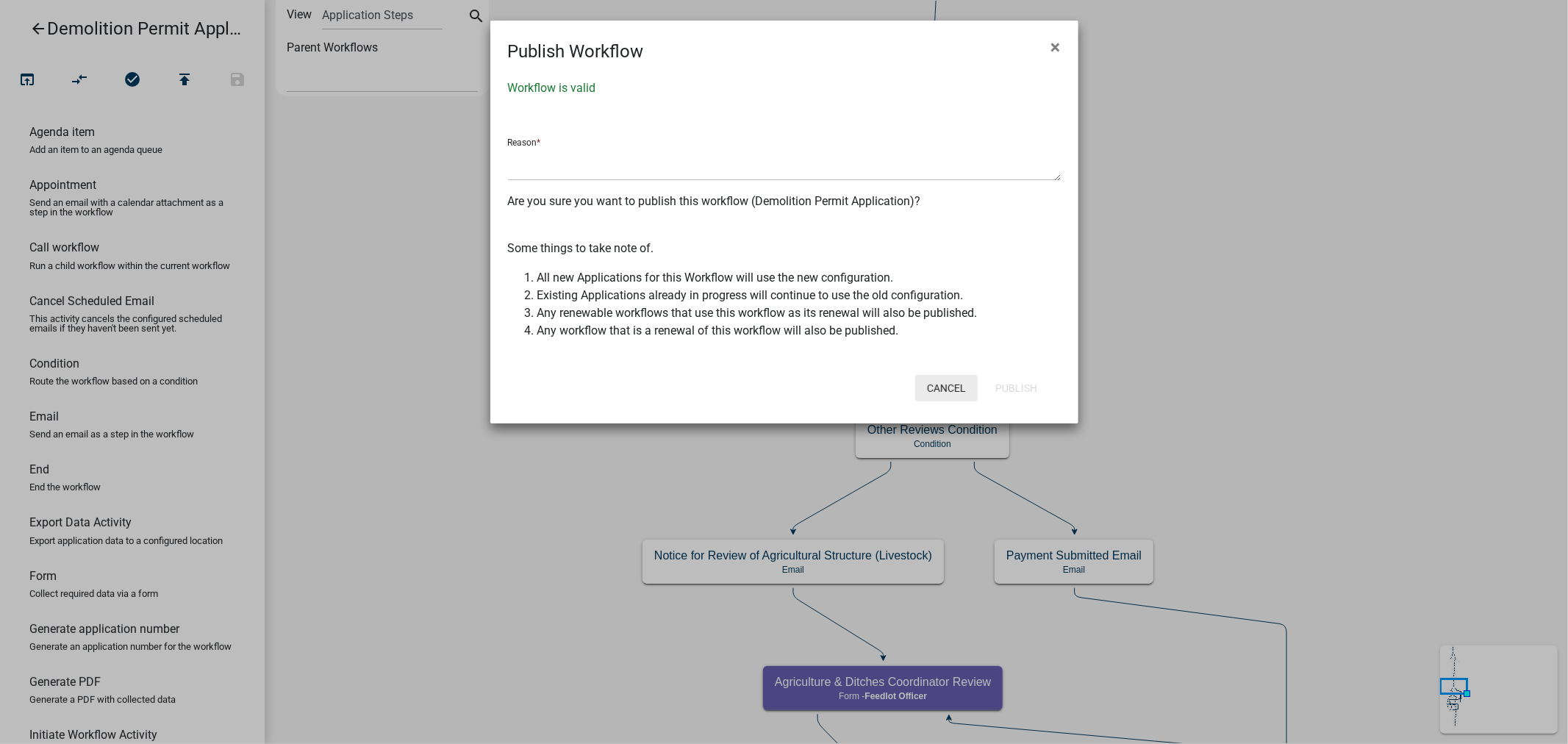
click at [944, 383] on button "Cancel" at bounding box center [947, 387] width 63 height 26
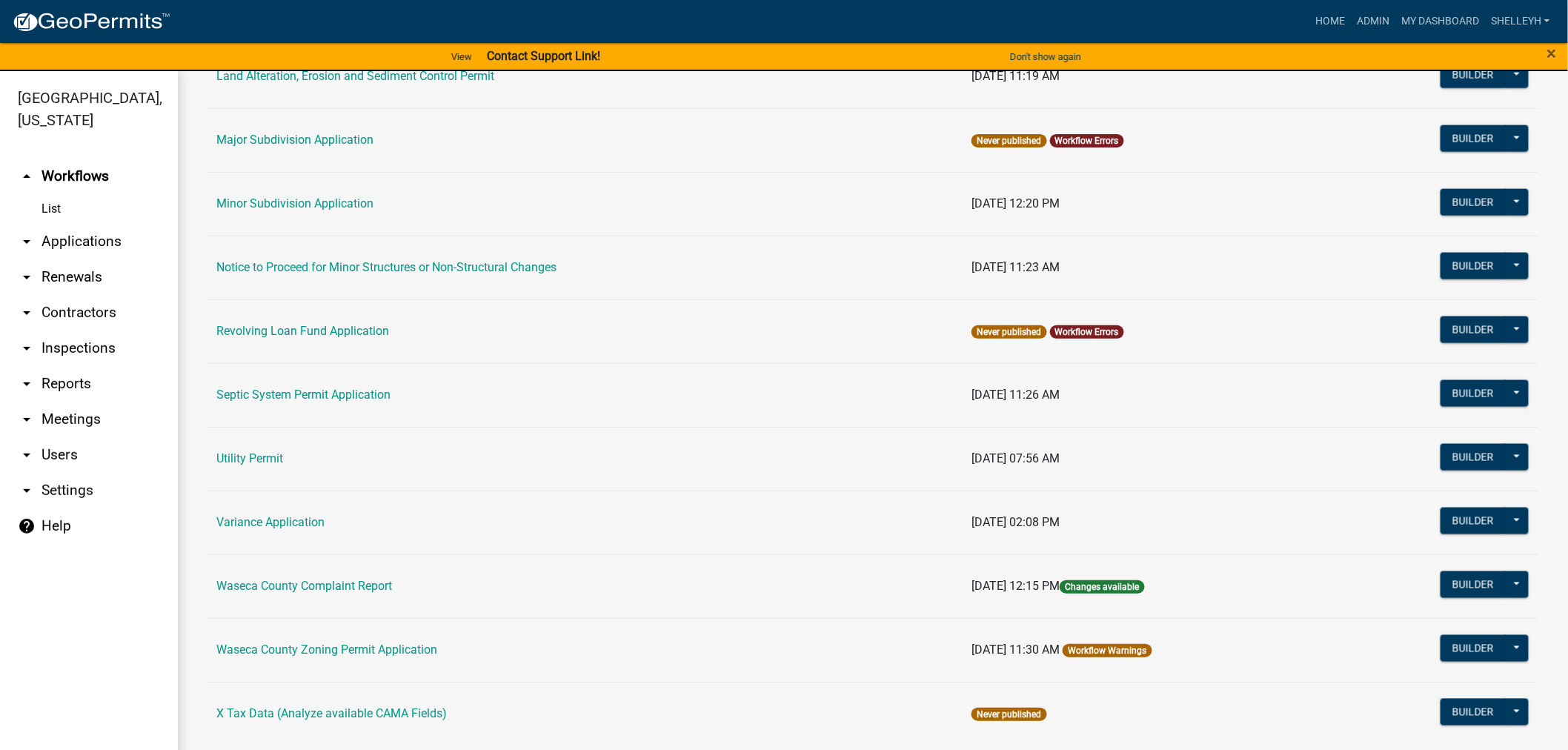
scroll to position [897, 0]
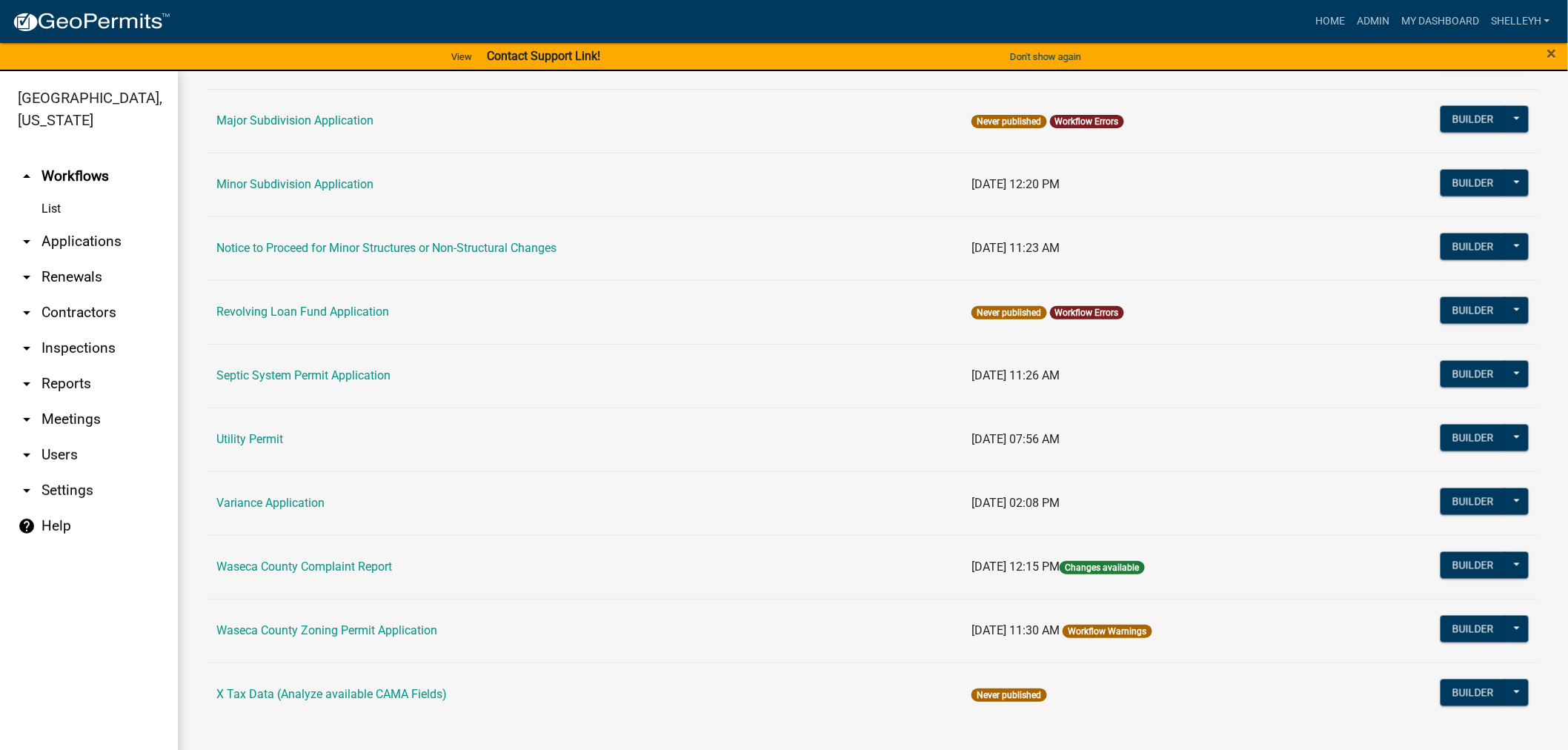
click at [1115, 627] on link "Workflow Warnings" at bounding box center [1107, 631] width 79 height 10
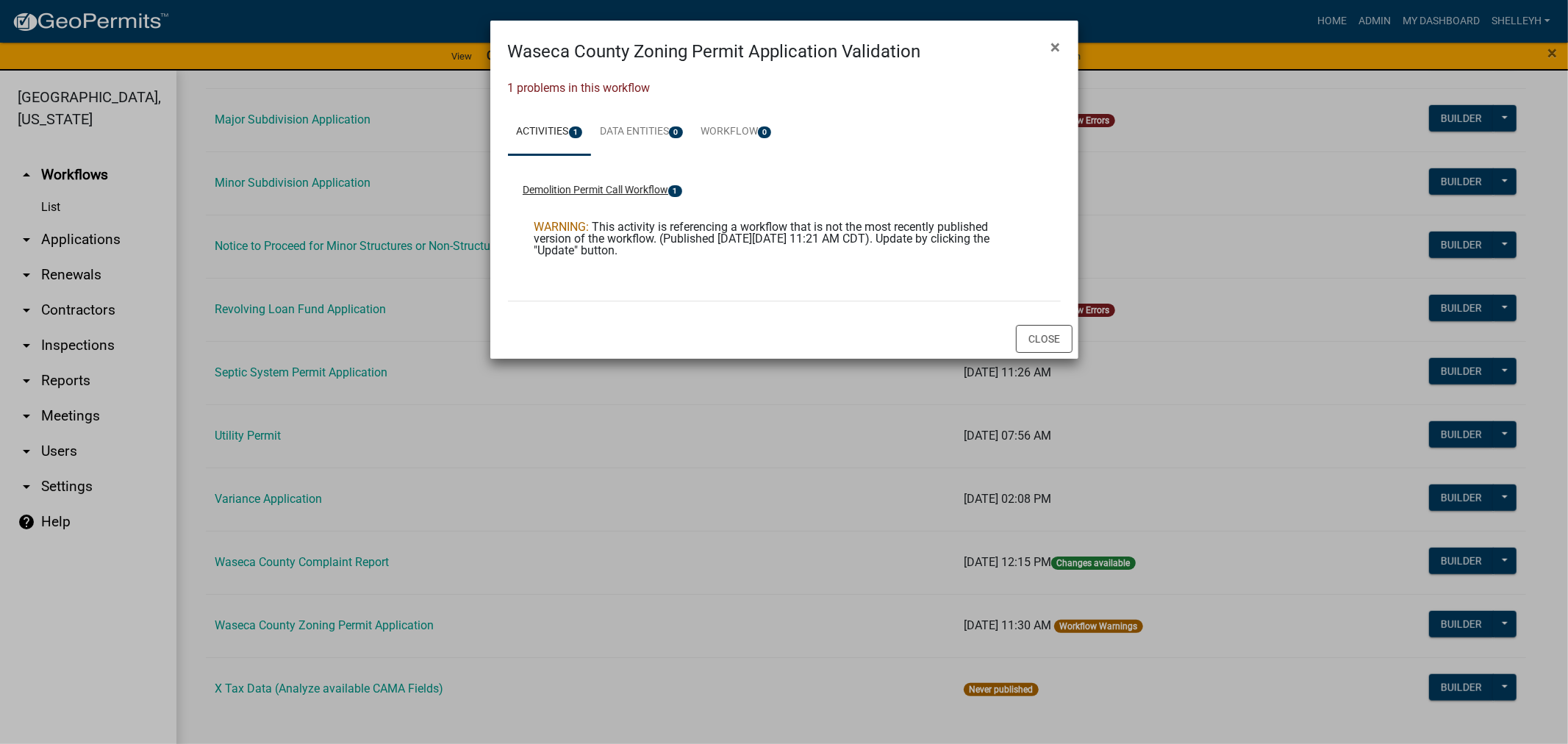
click at [604, 189] on button "Demolition Permit Call Workflow 1" at bounding box center [603, 190] width 160 height 15
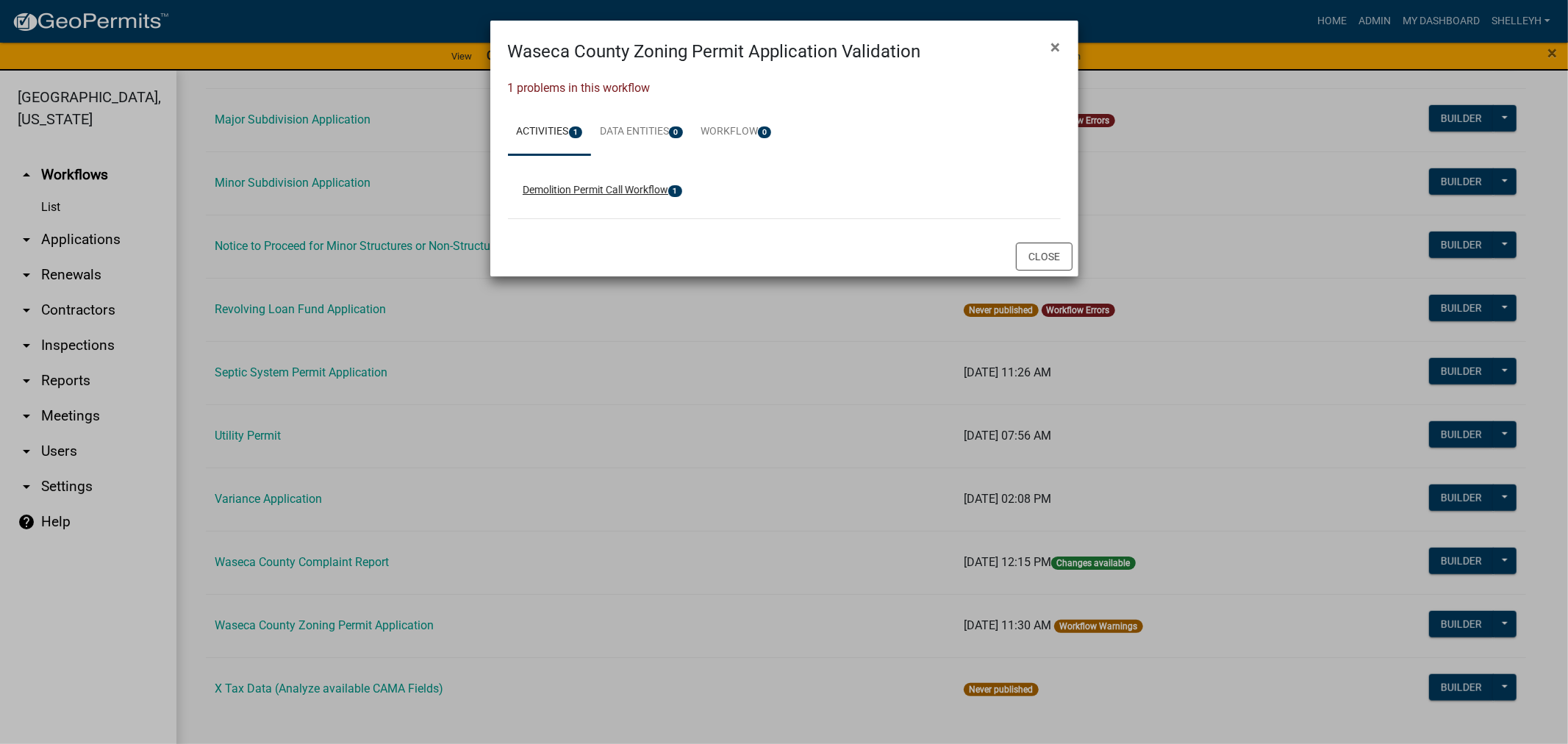
click at [604, 189] on button "Demolition Permit Call Workflow 1" at bounding box center [603, 190] width 160 height 15
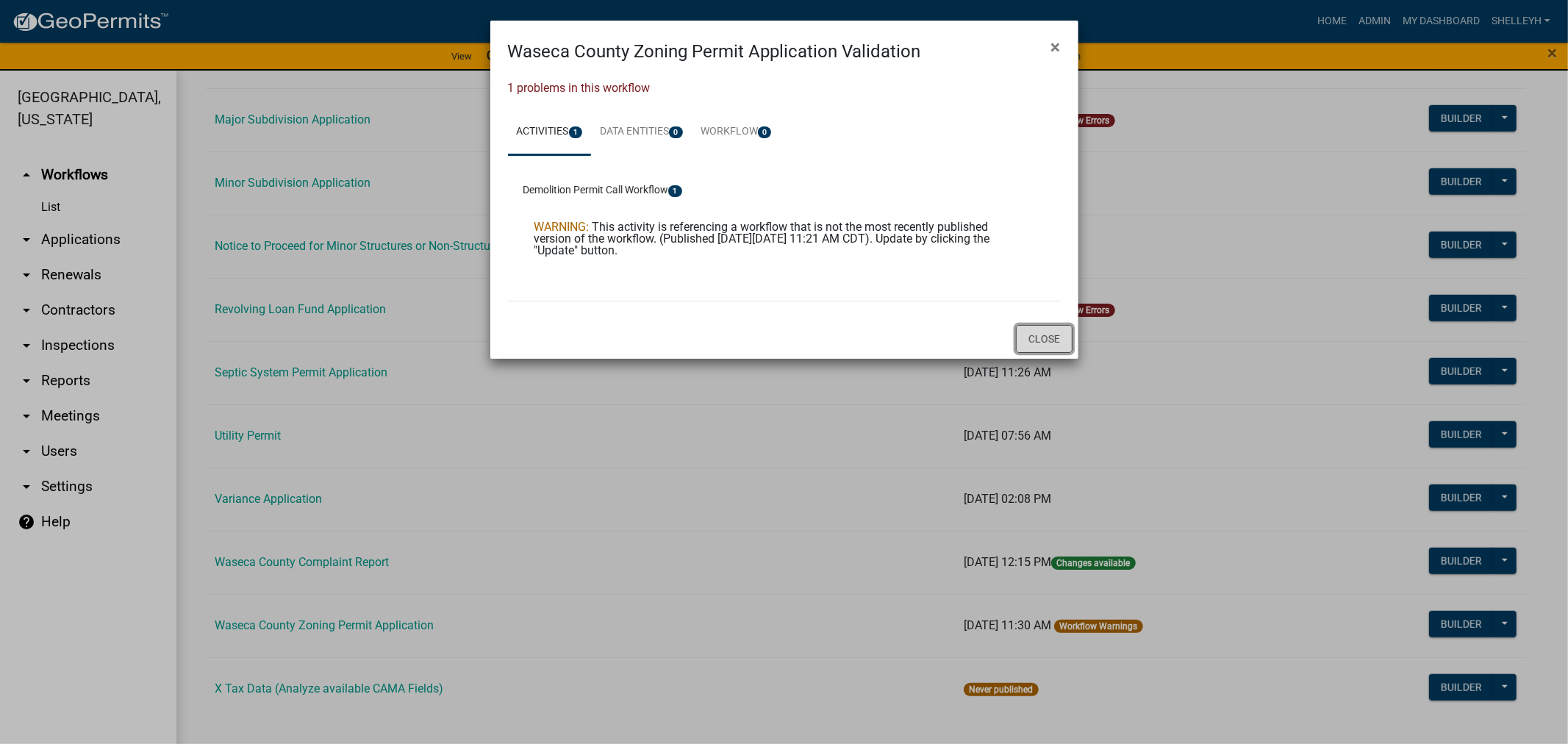
click at [1039, 339] on button "Close" at bounding box center [1044, 338] width 57 height 28
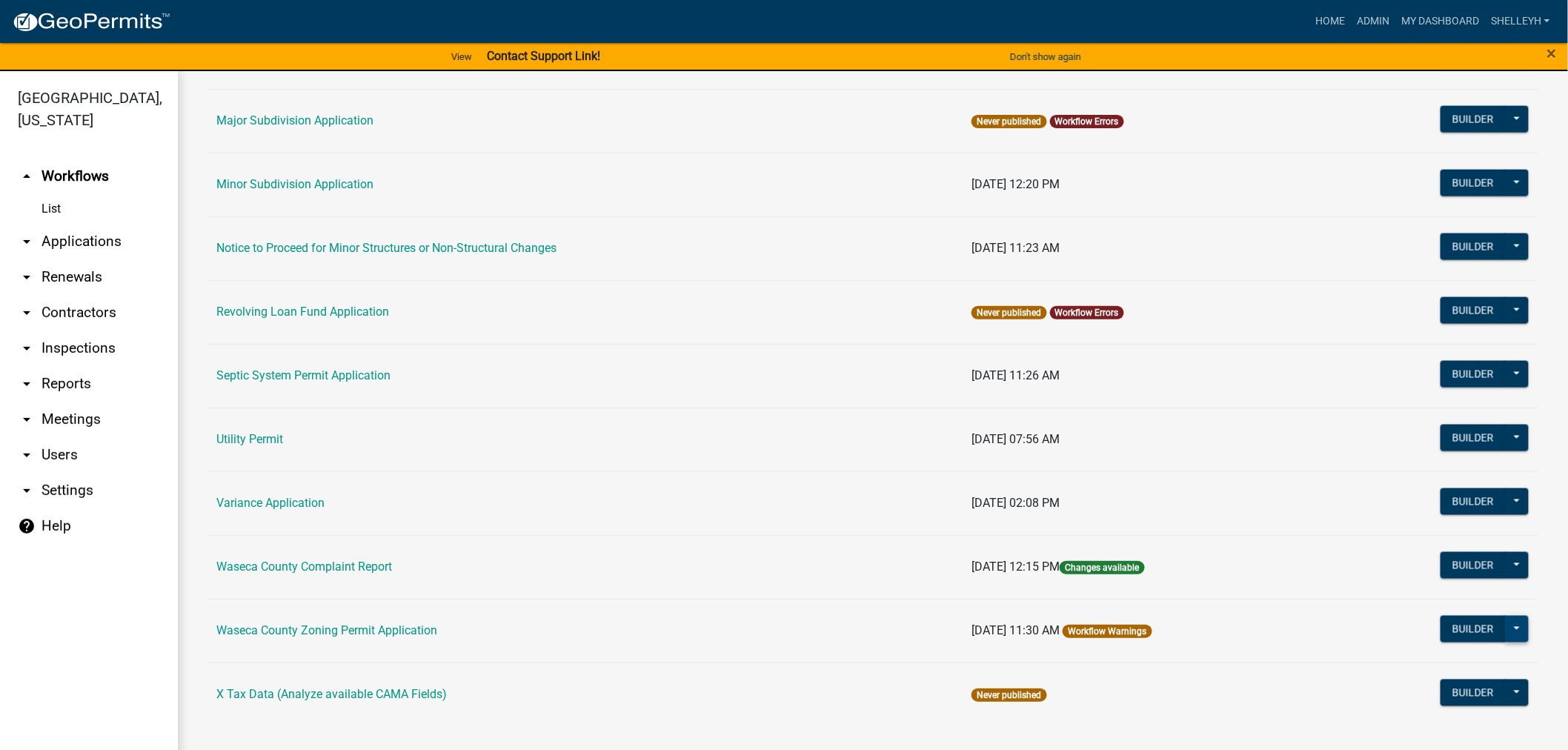
click at [1506, 627] on button at bounding box center [1517, 628] width 24 height 27
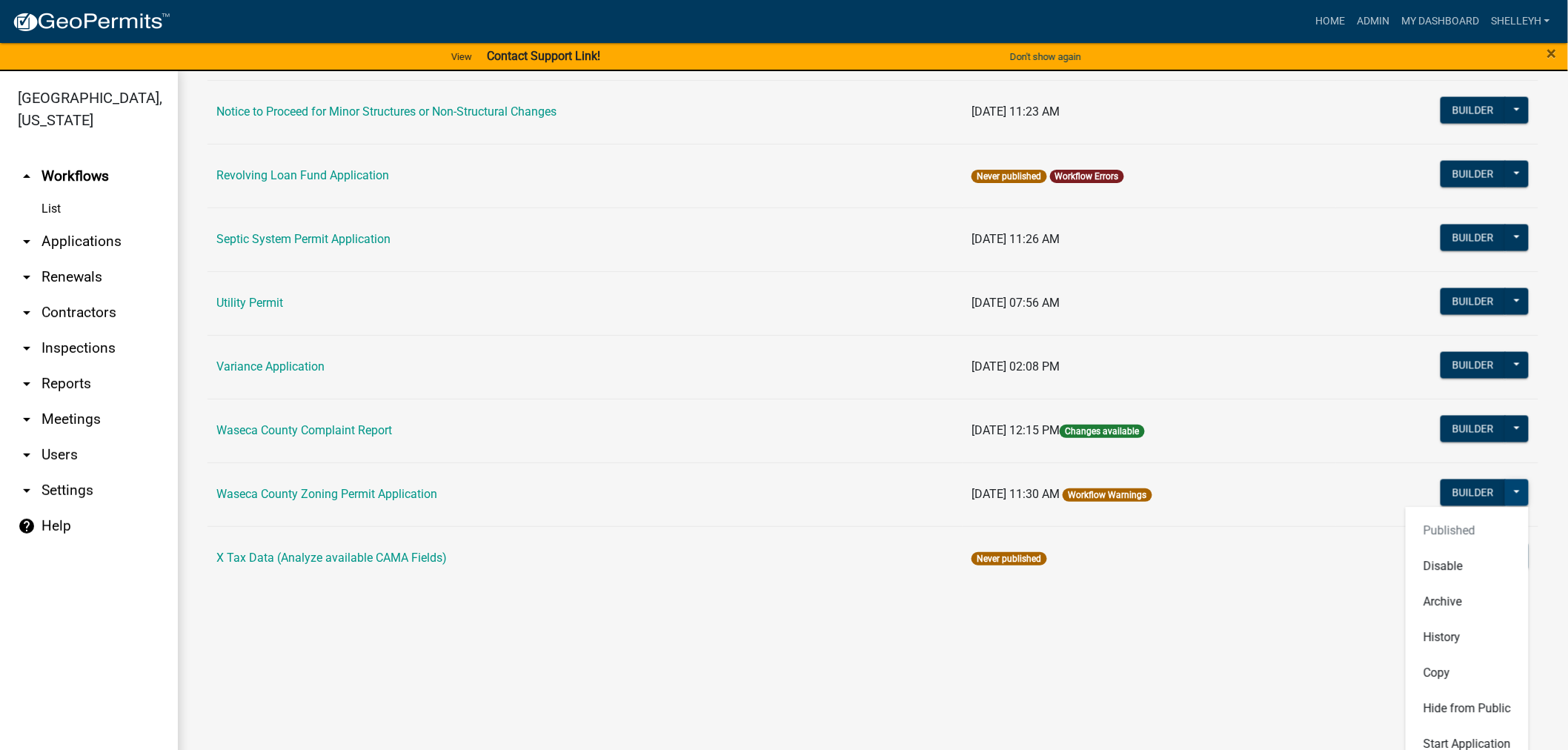
scroll to position [18, 0]
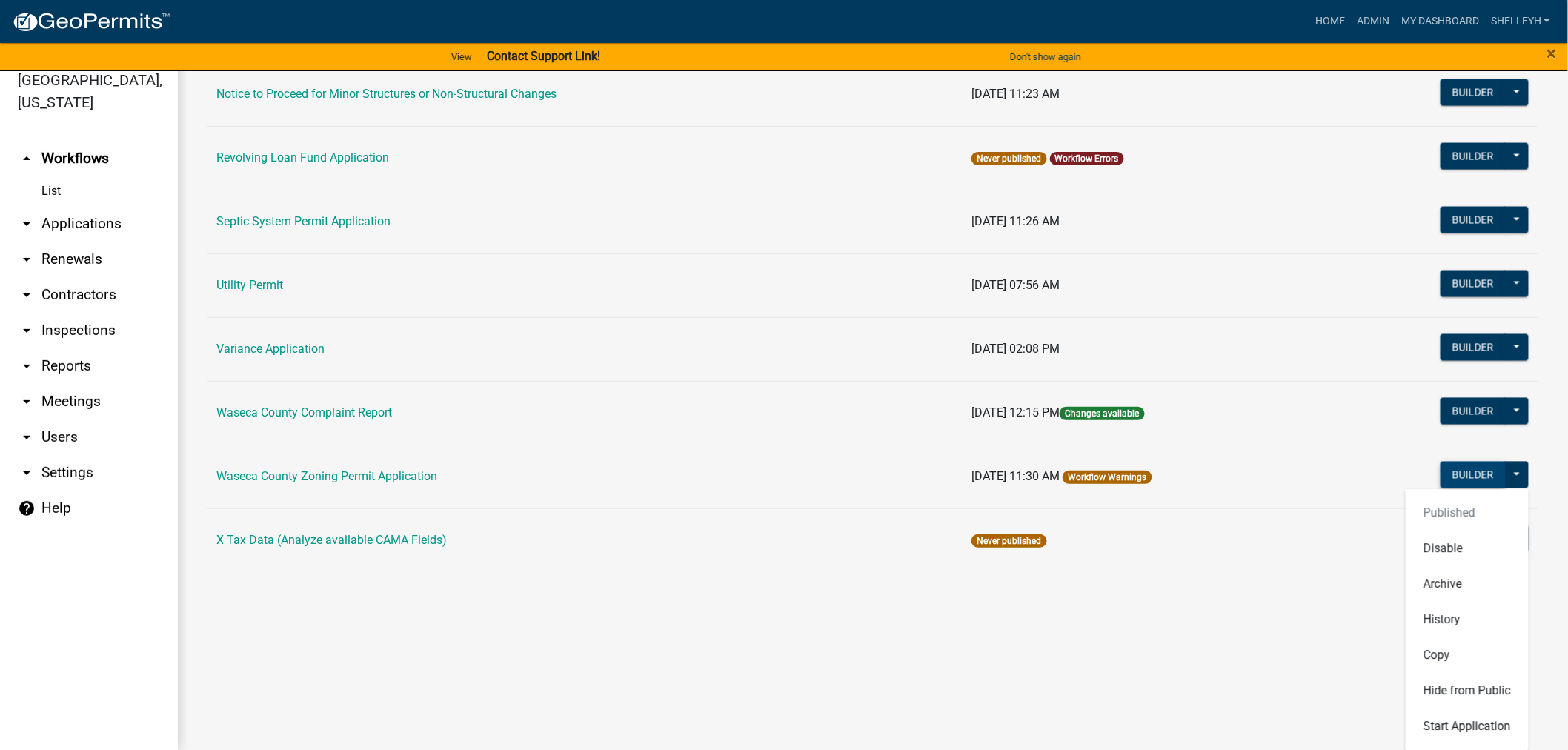
click at [1462, 475] on button "Builder" at bounding box center [1473, 474] width 65 height 27
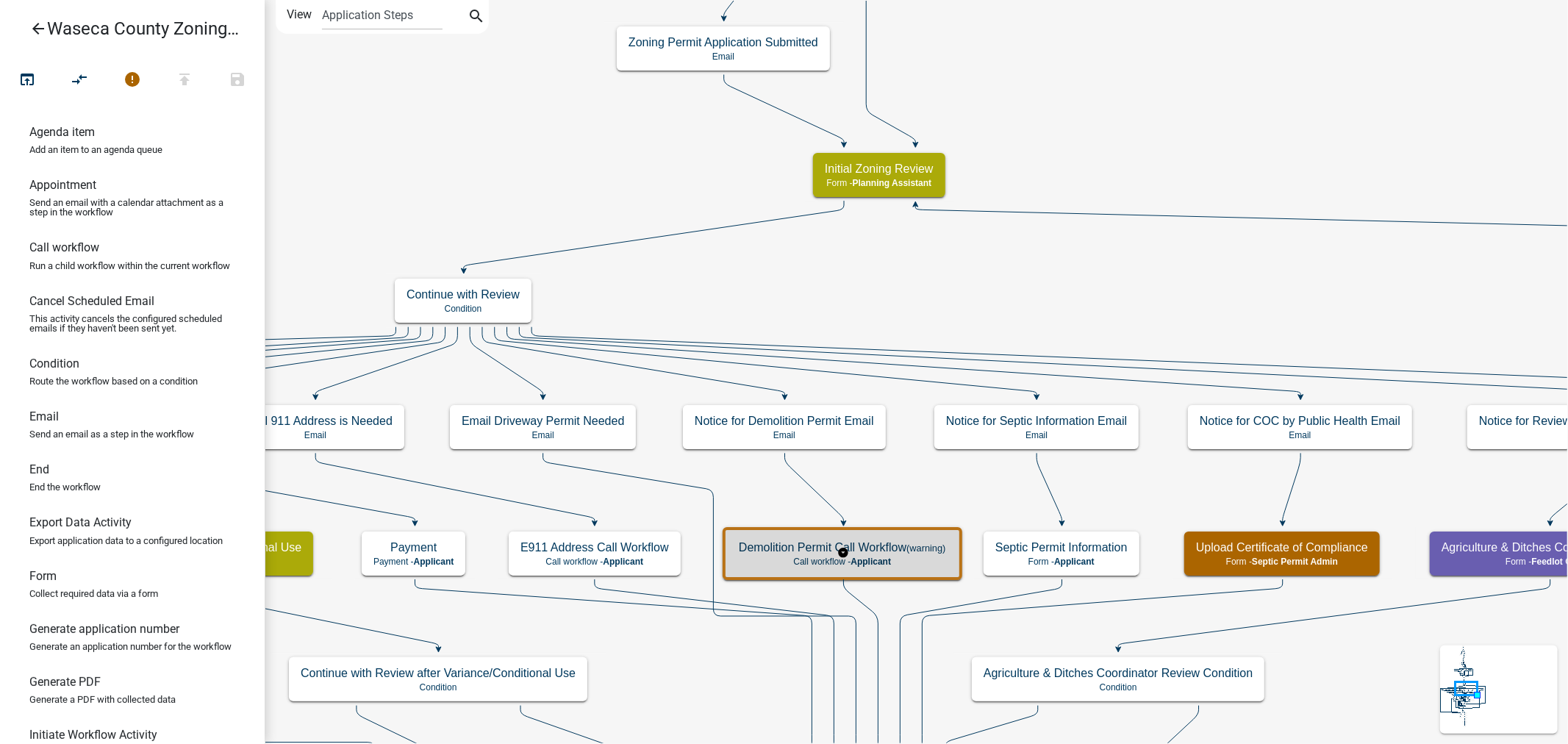
click at [907, 553] on h5 "Demolition Permit Call Workflow (warning)" at bounding box center [842, 547] width 207 height 14
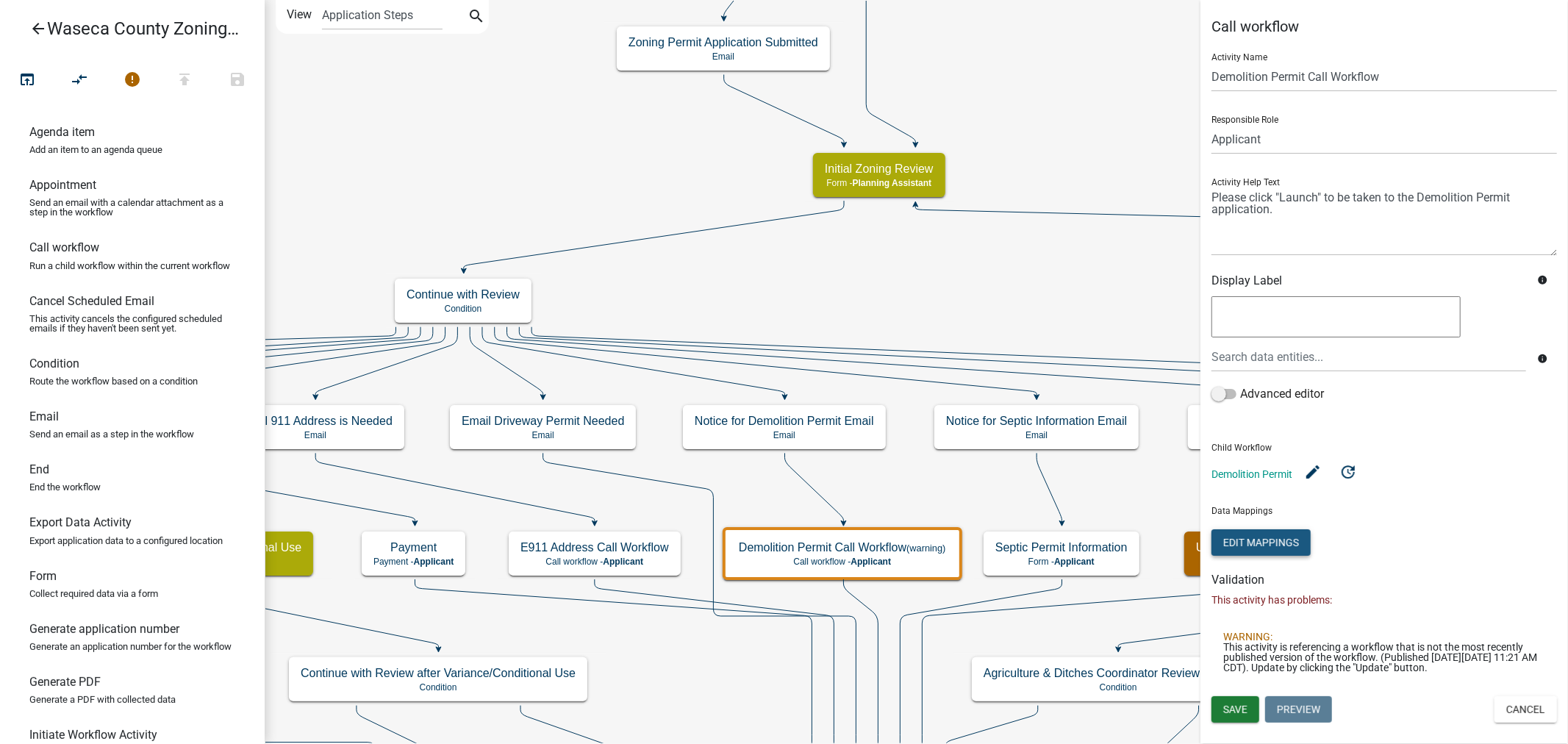
click at [1269, 537] on button "Edit Mappings" at bounding box center [1261, 542] width 99 height 26
select select "151: PARCEL_SEARCH_ParcelID"
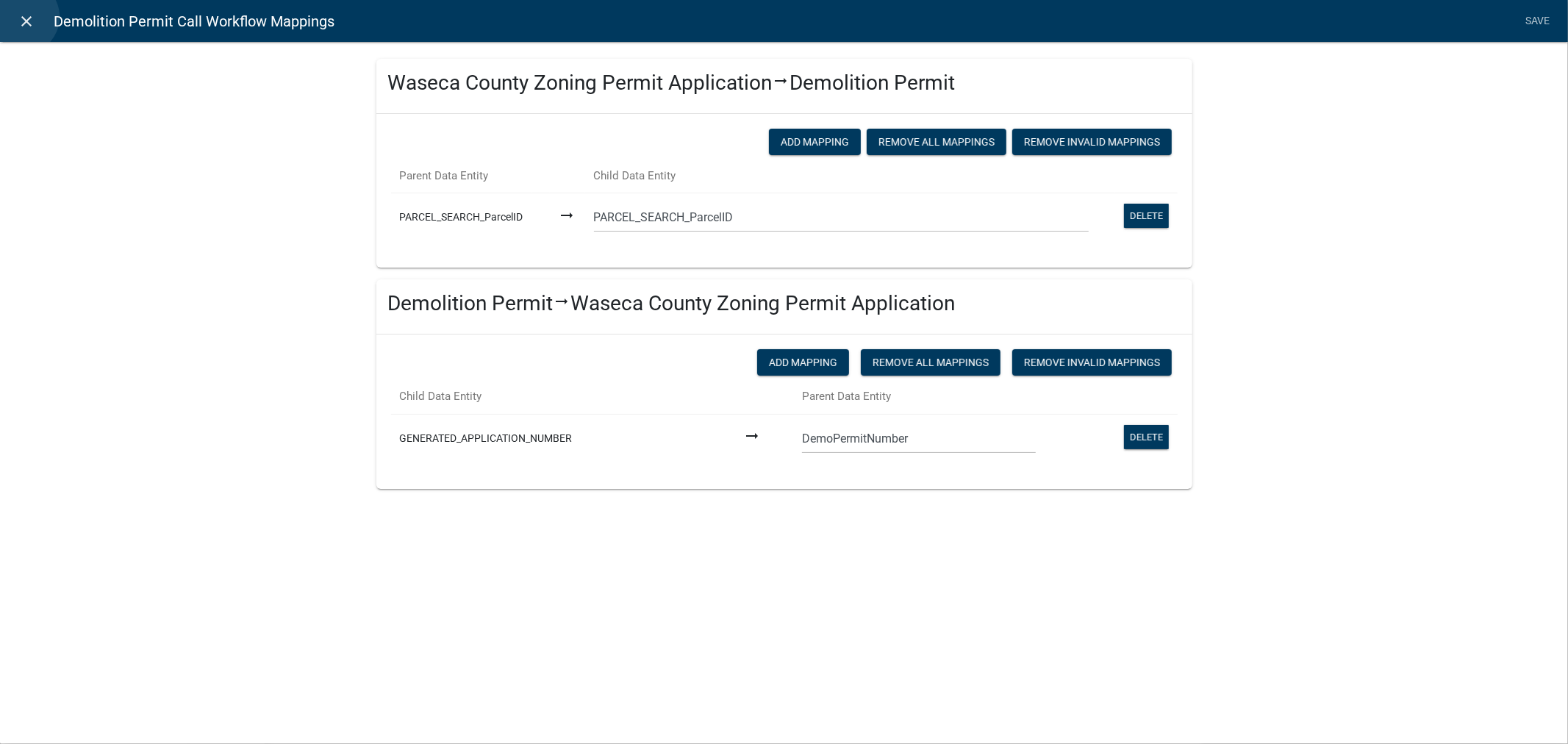
click at [22, 17] on icon "close" at bounding box center [27, 21] width 18 height 18
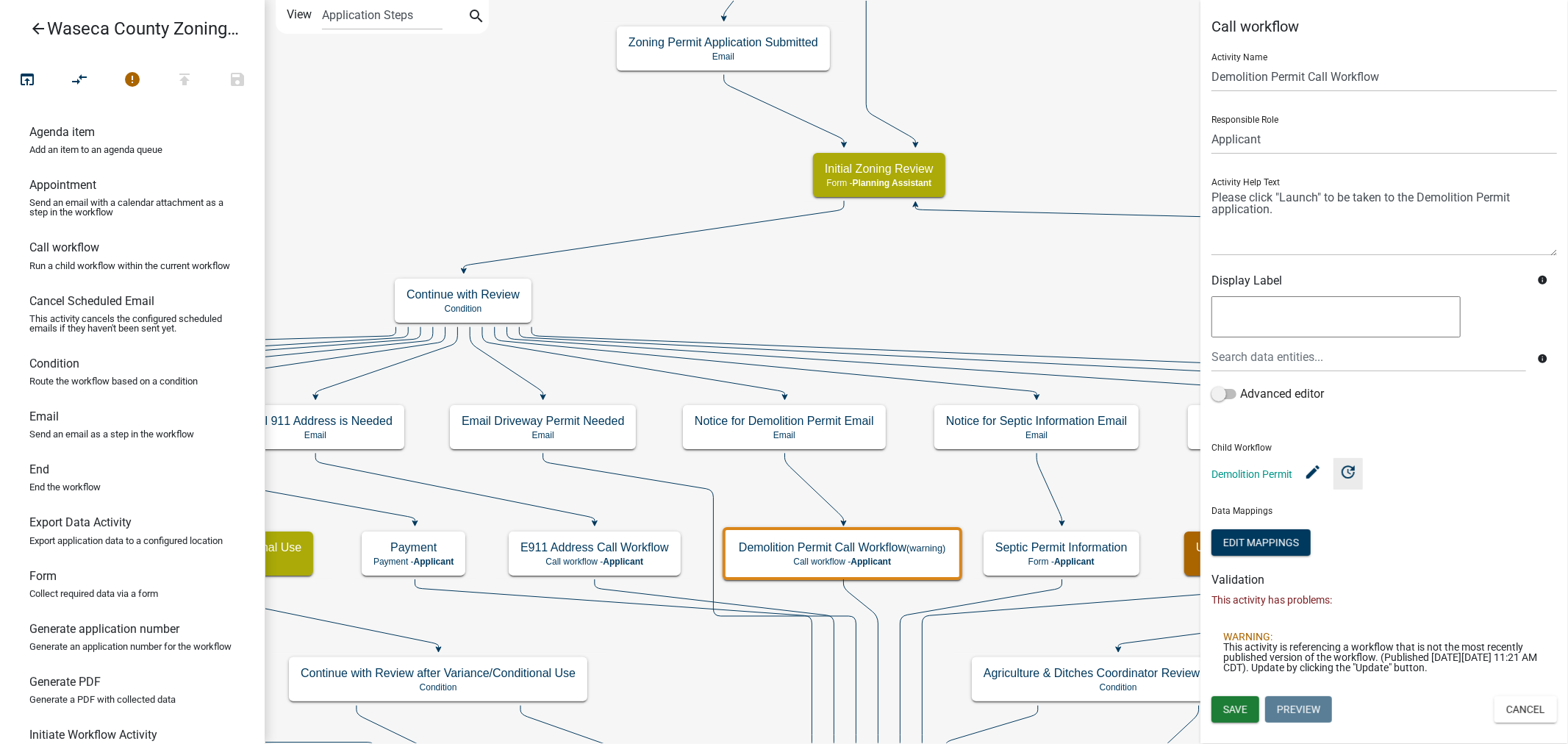
click at [1350, 467] on icon "update" at bounding box center [1348, 471] width 18 height 18
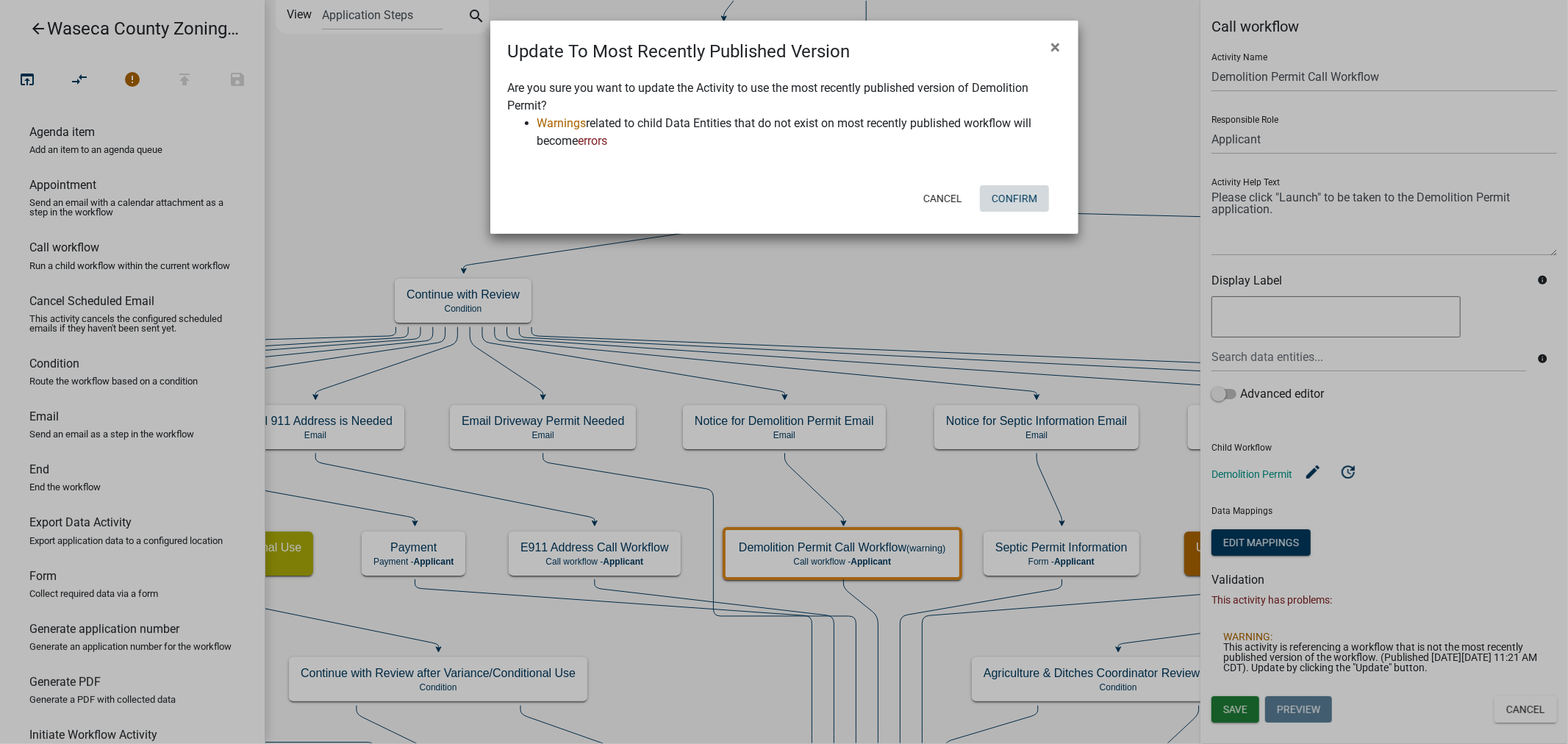
click at [1011, 195] on button "Confirm" at bounding box center [1014, 198] width 69 height 26
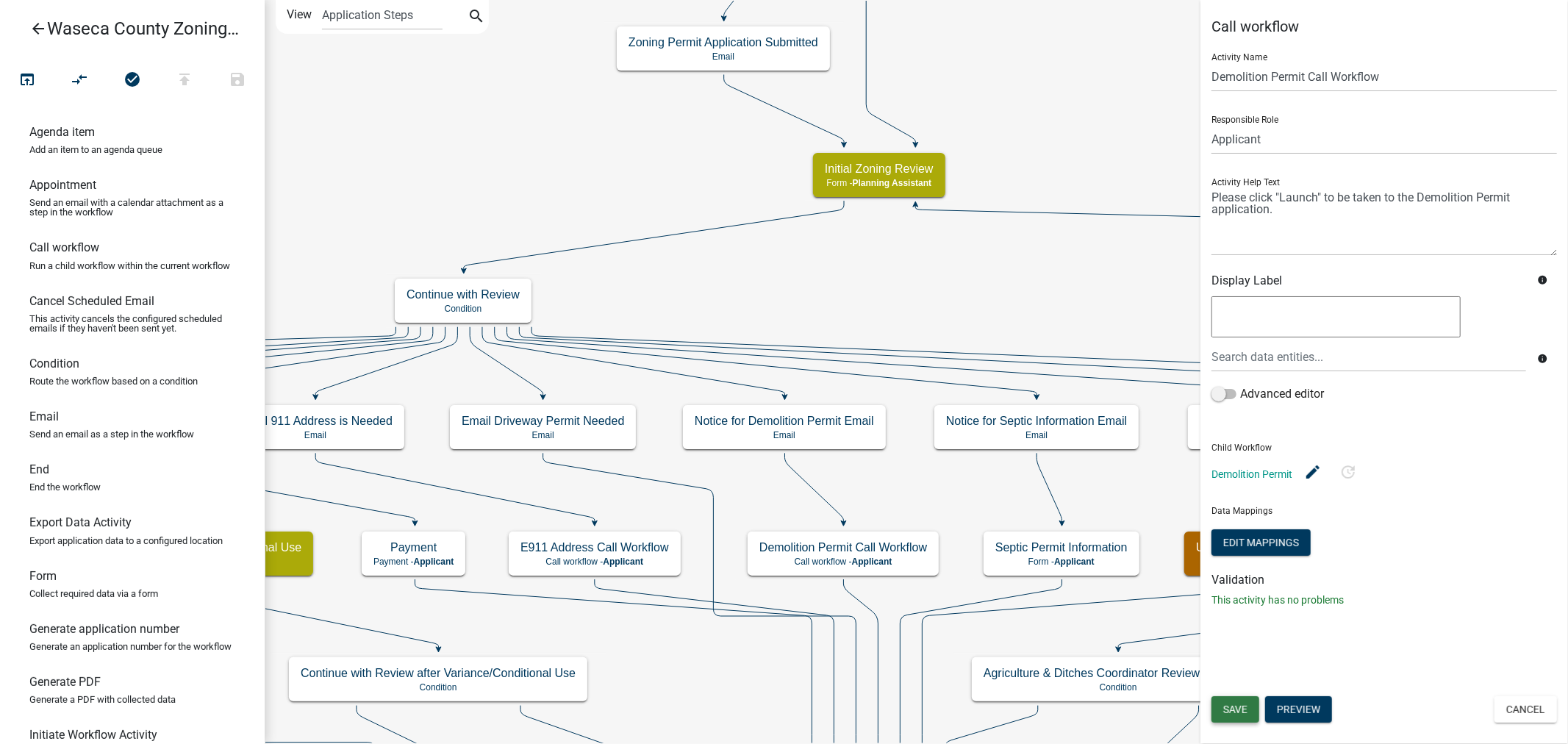
click at [1240, 709] on span "Save" at bounding box center [1236, 709] width 25 height 12
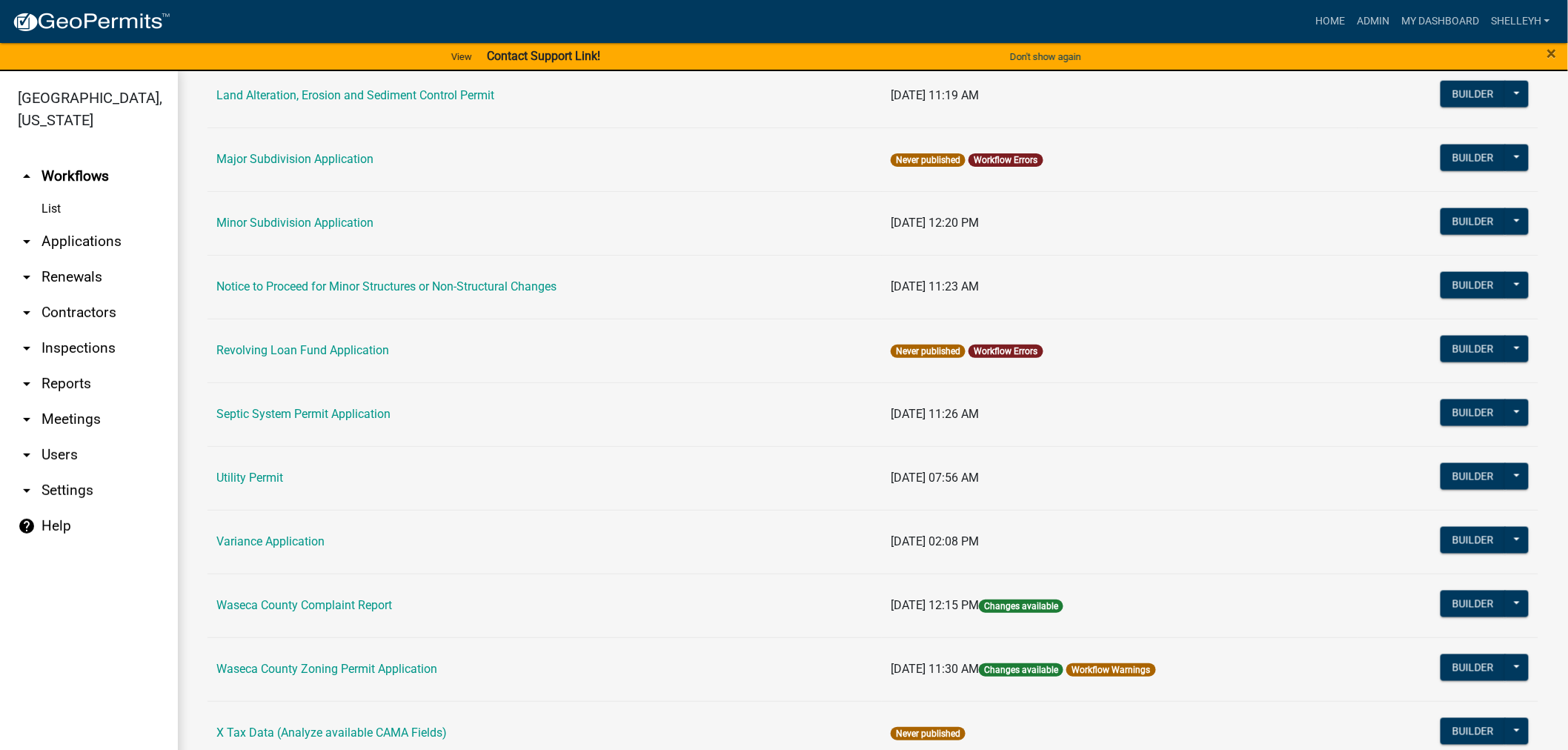
scroll to position [897, 0]
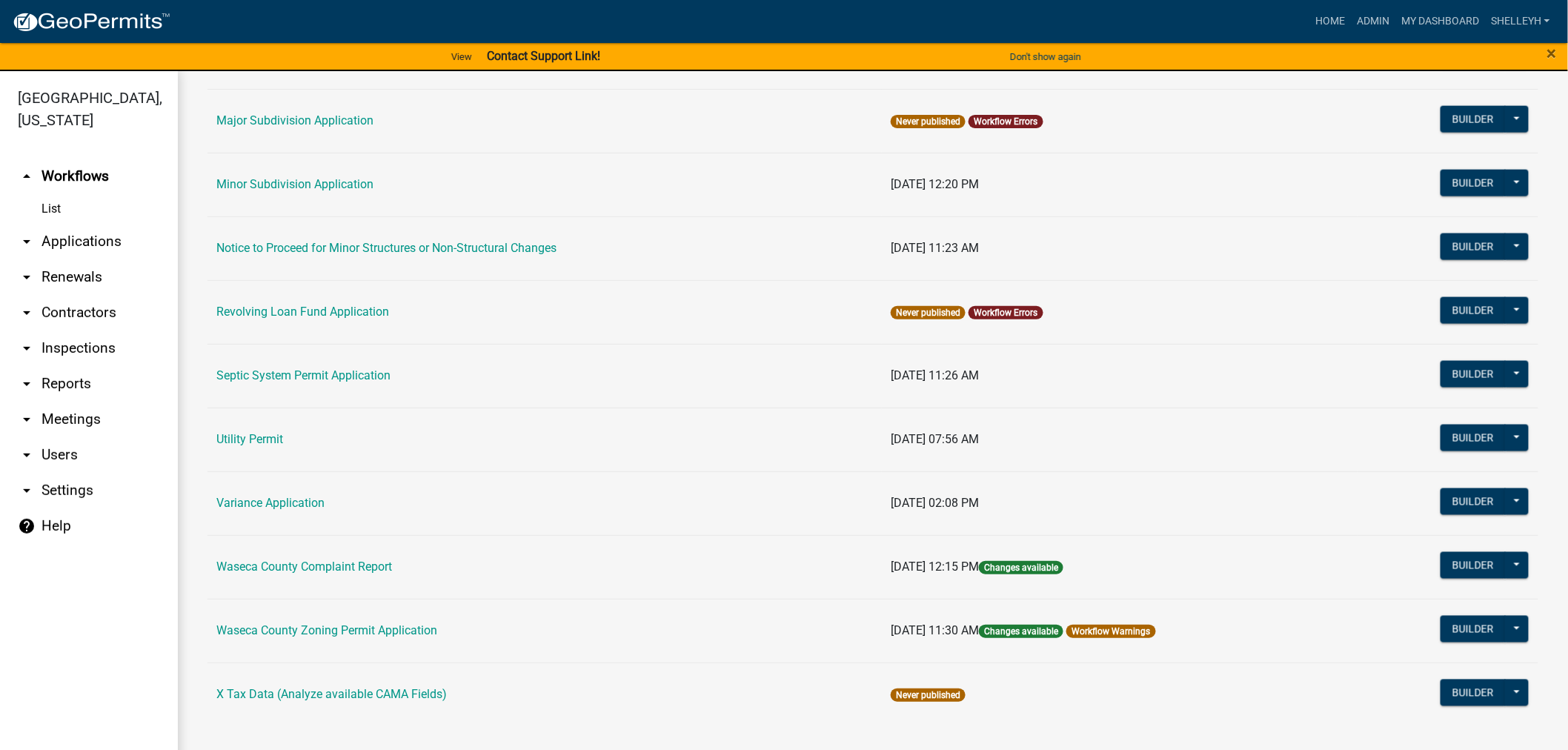
click at [1138, 631] on link "Workflow Warnings" at bounding box center [1112, 631] width 79 height 10
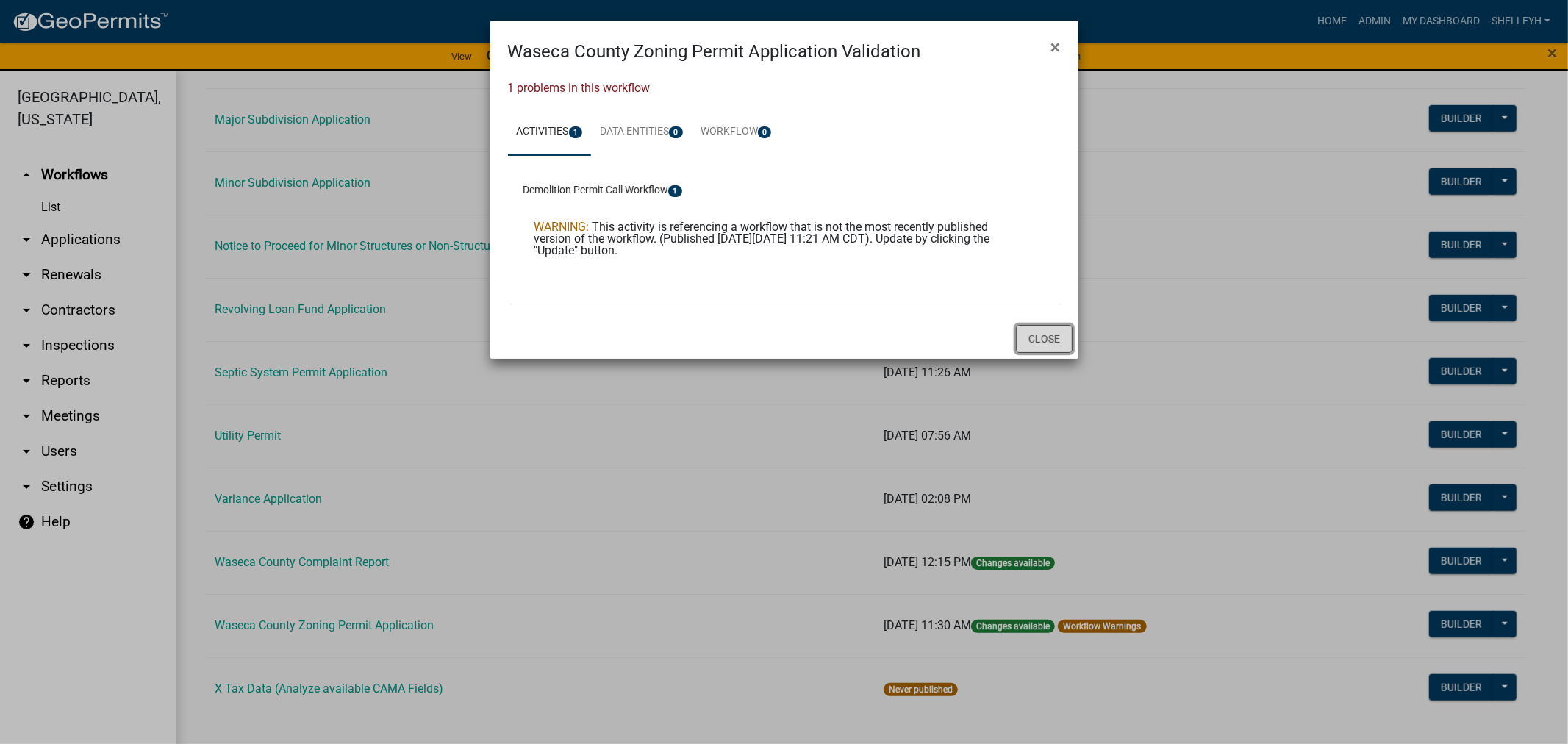
click at [1050, 341] on button "Close" at bounding box center [1044, 338] width 57 height 28
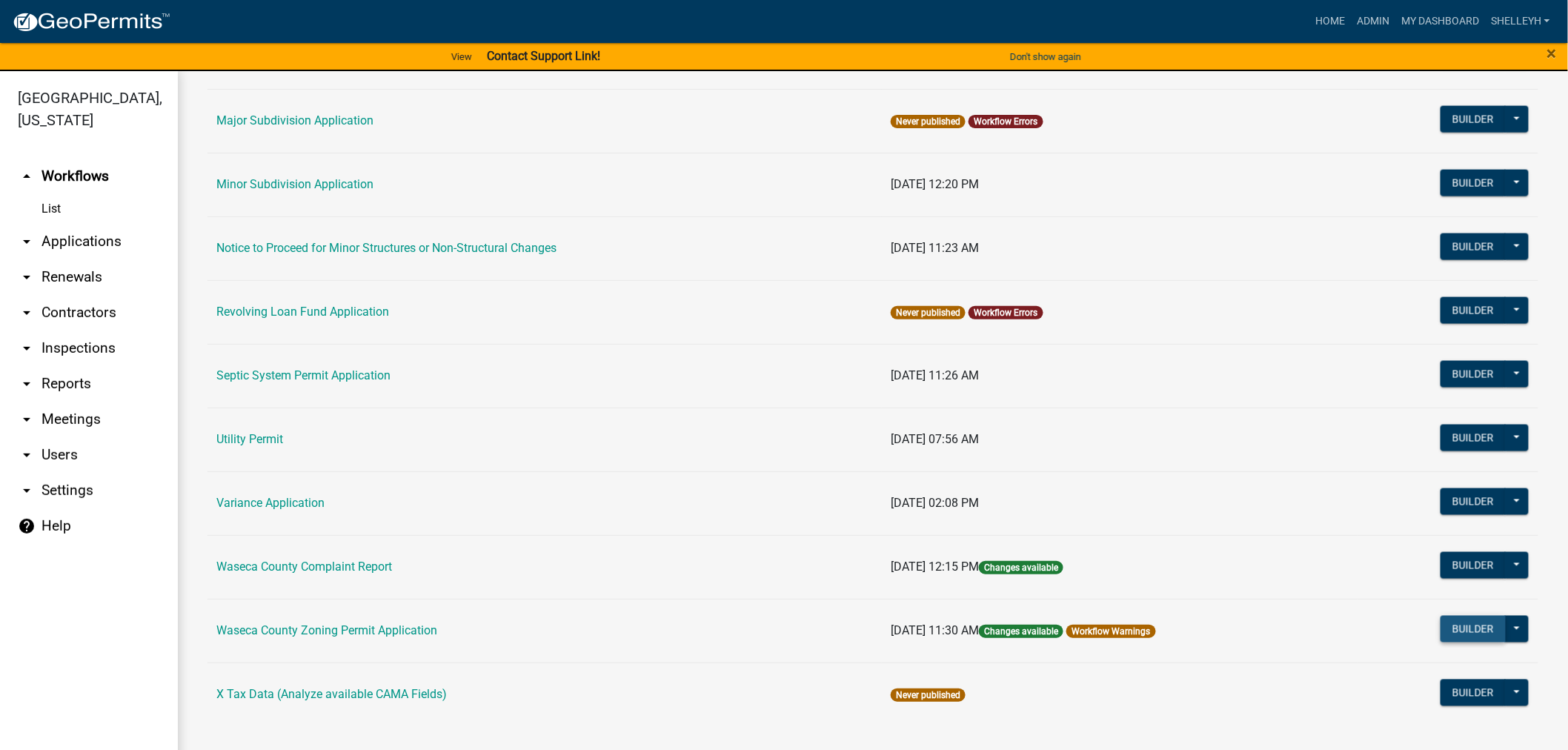
click at [1456, 630] on button "Builder" at bounding box center [1473, 628] width 65 height 27
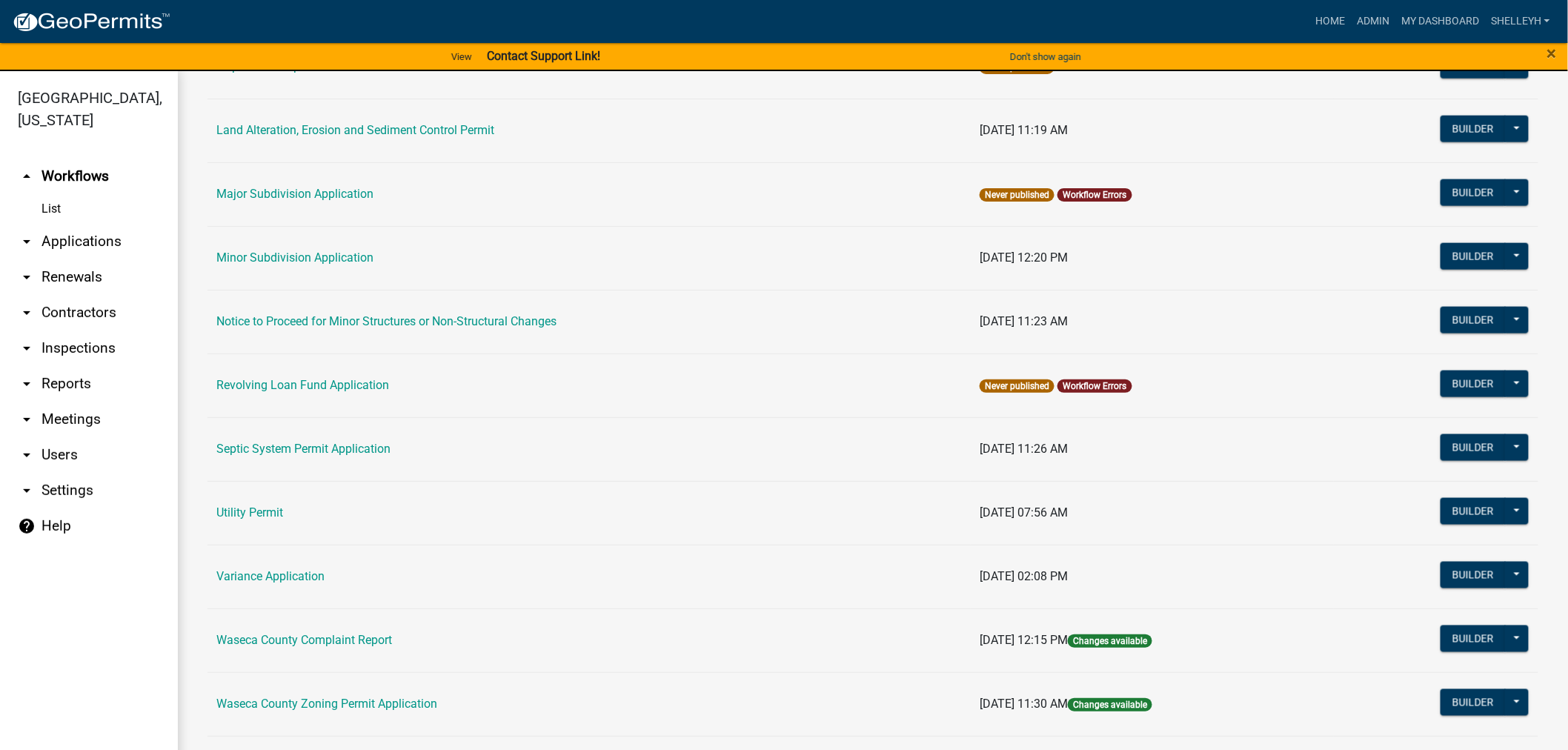
scroll to position [897, 0]
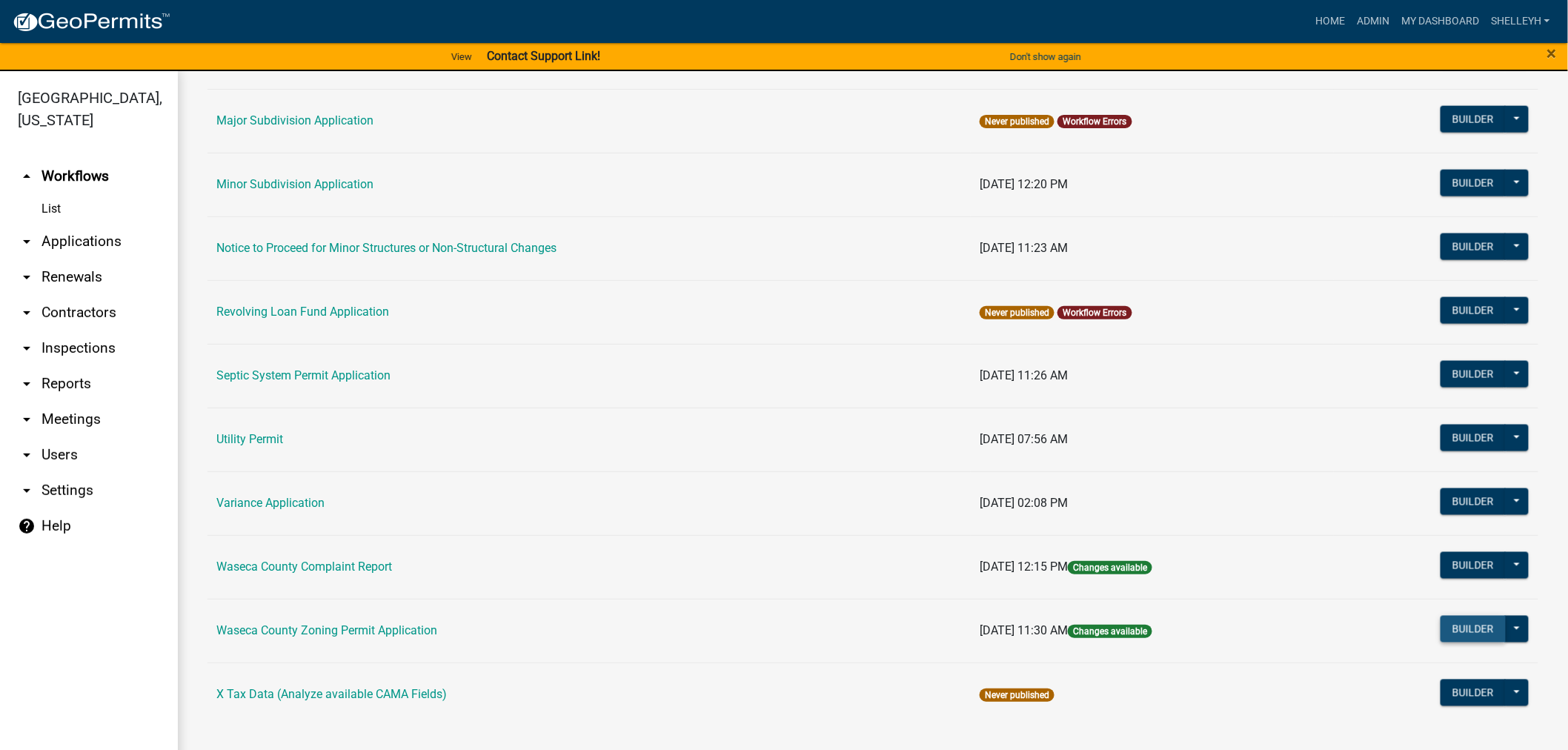
click at [1463, 628] on button "Builder" at bounding box center [1473, 628] width 65 height 27
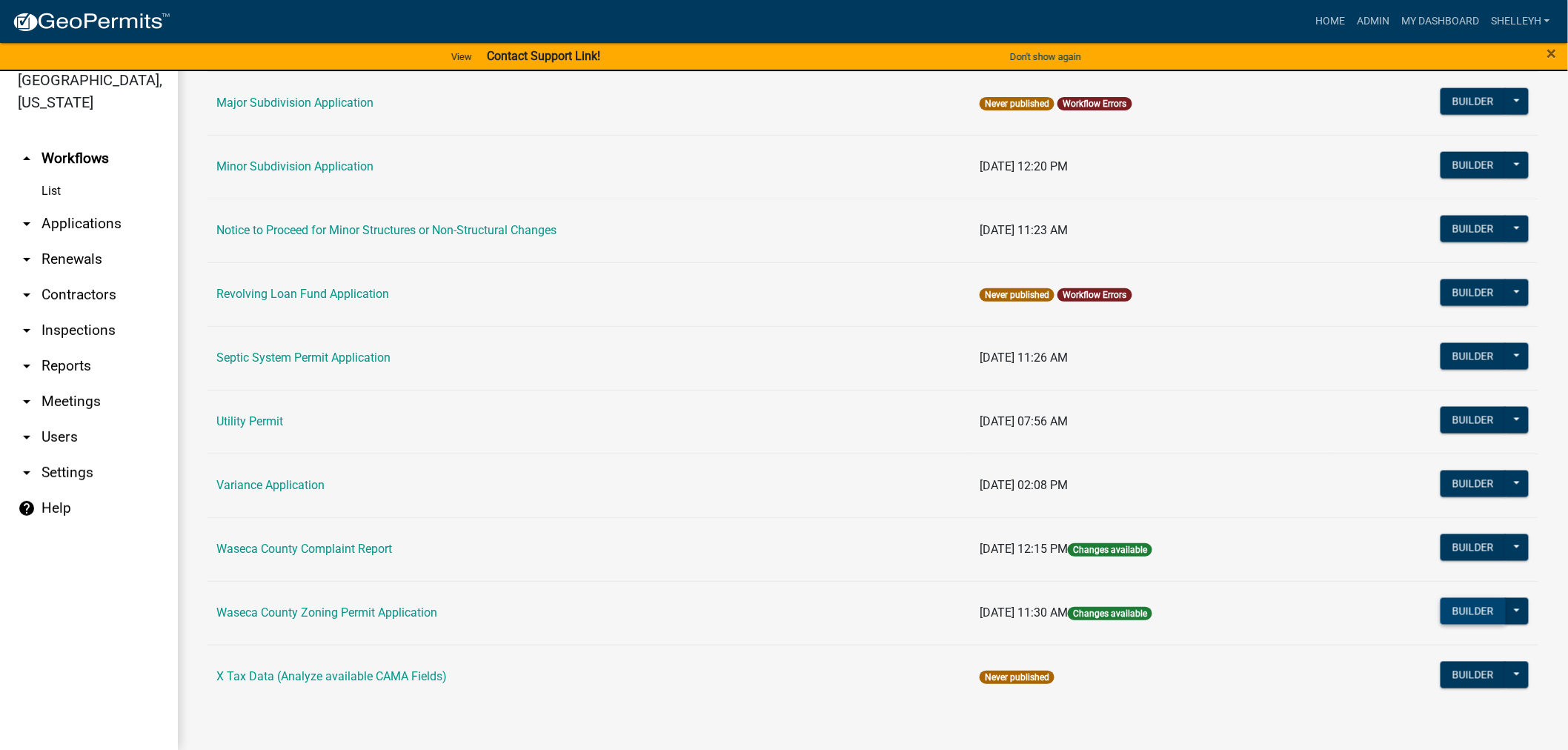
click at [1454, 612] on button "Builder" at bounding box center [1473, 610] width 65 height 27
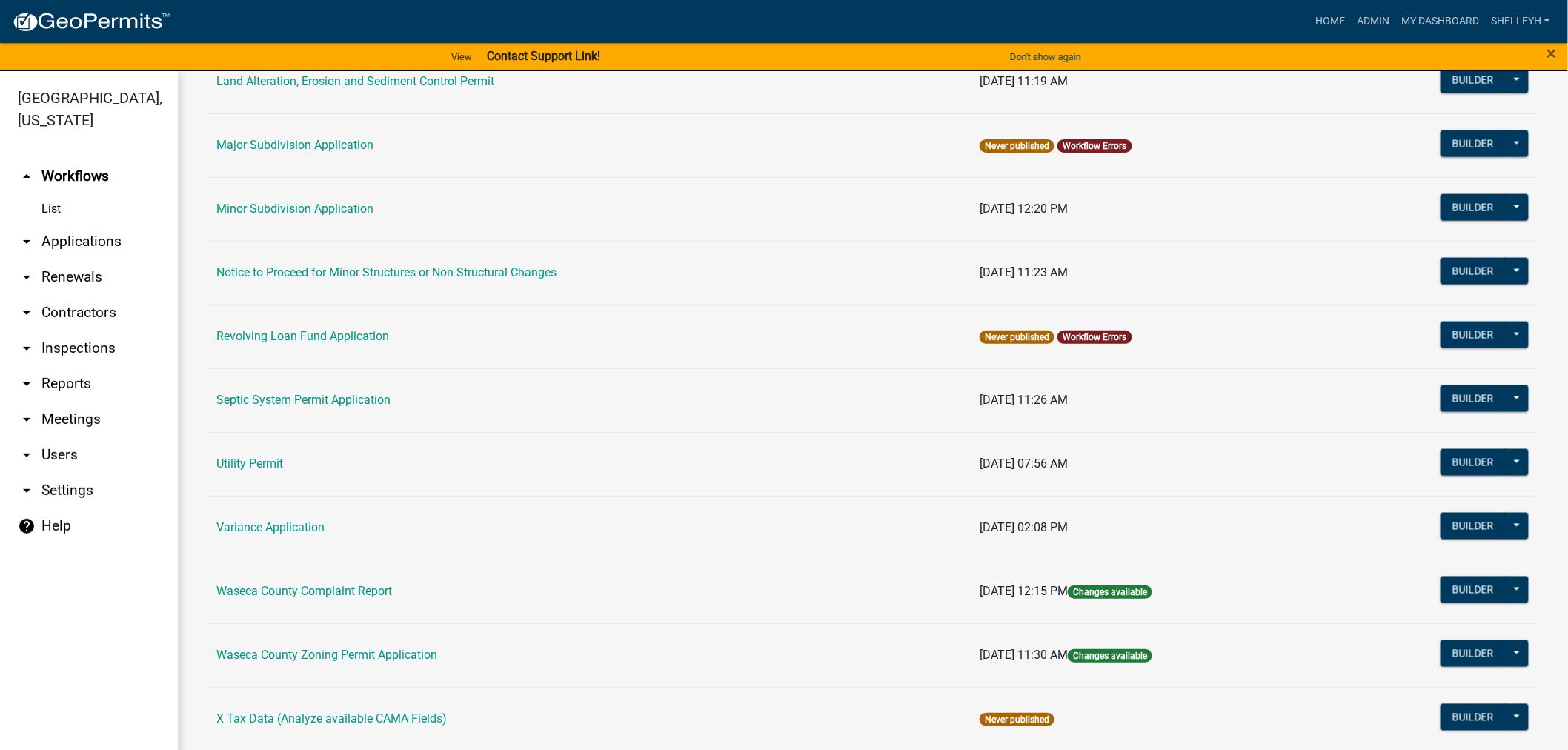
scroll to position [897, 0]
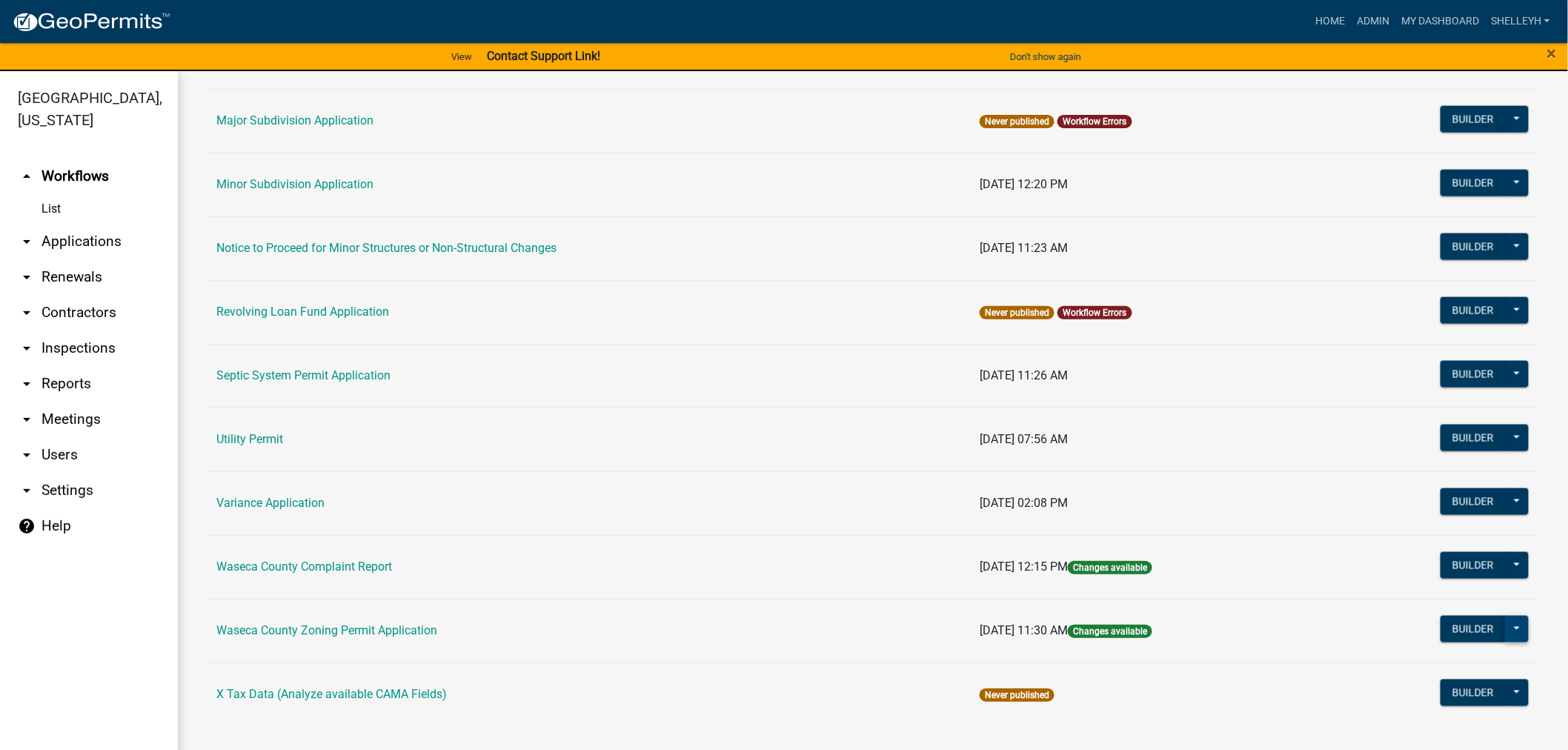
click at [1505, 626] on button at bounding box center [1517, 628] width 24 height 27
click at [1422, 667] on button "Publish" at bounding box center [1467, 666] width 123 height 36
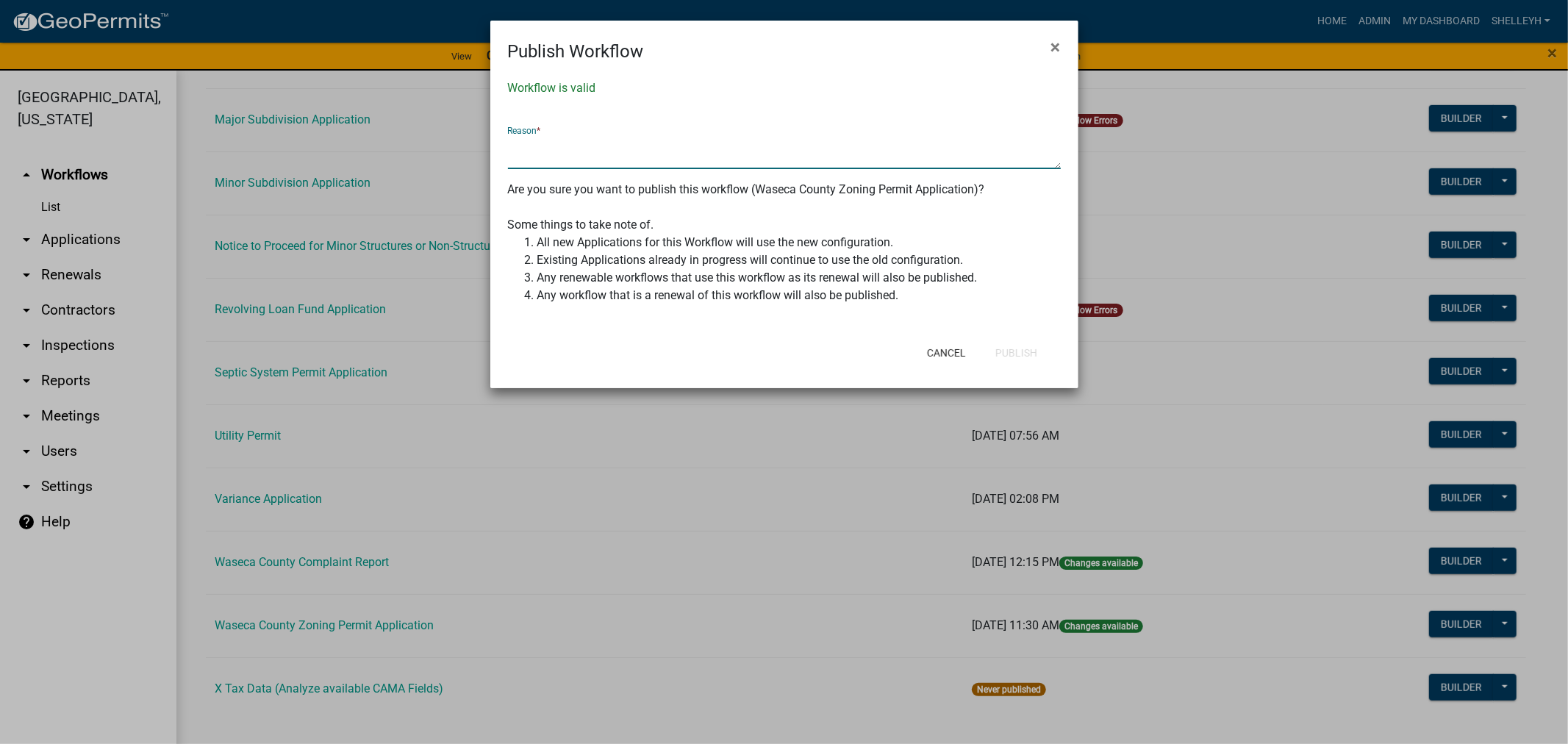
click at [618, 144] on textarea at bounding box center [784, 152] width 553 height 34
type textarea "updated demo workflow"
click at [1016, 352] on button "Publish" at bounding box center [1016, 352] width 65 height 26
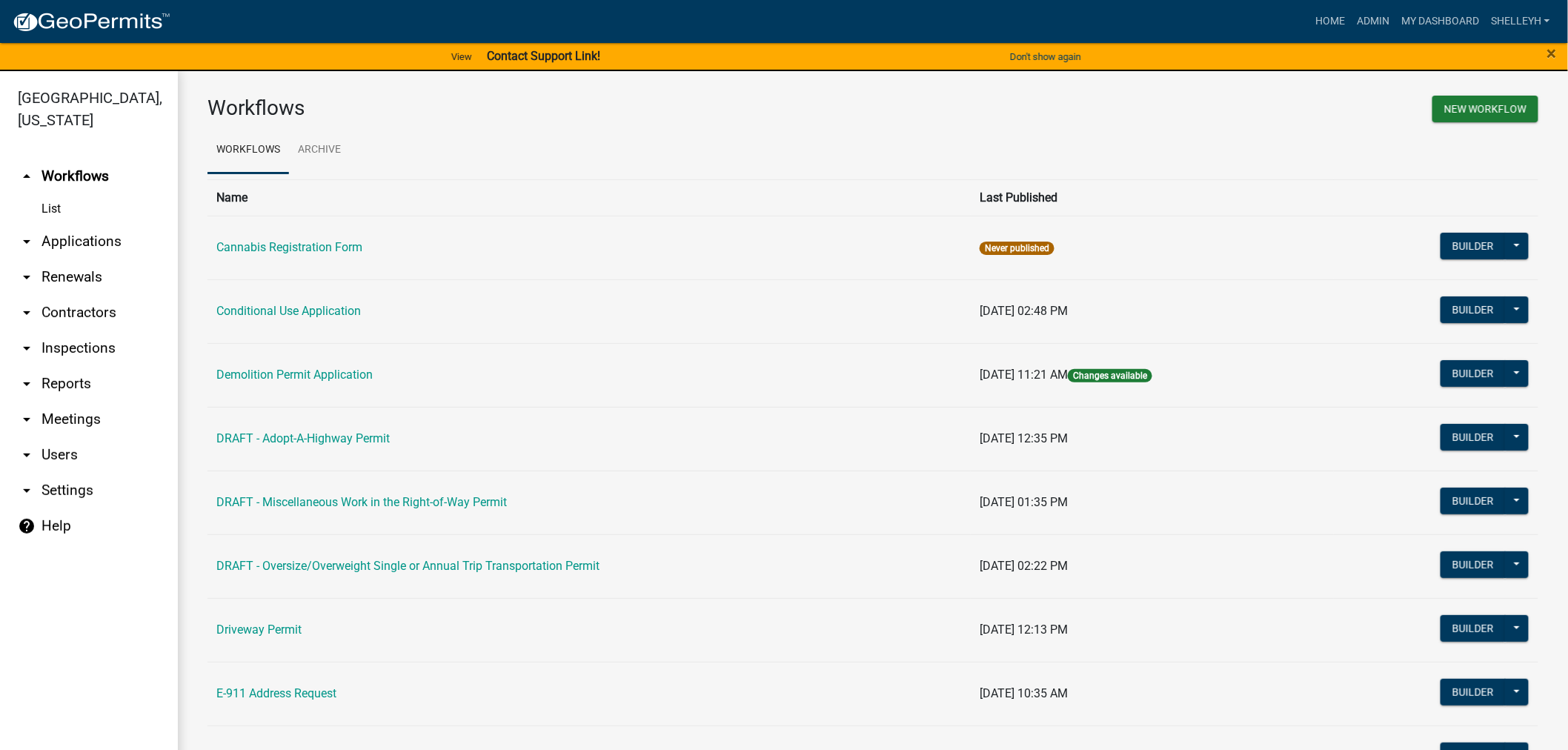
scroll to position [0, 0]
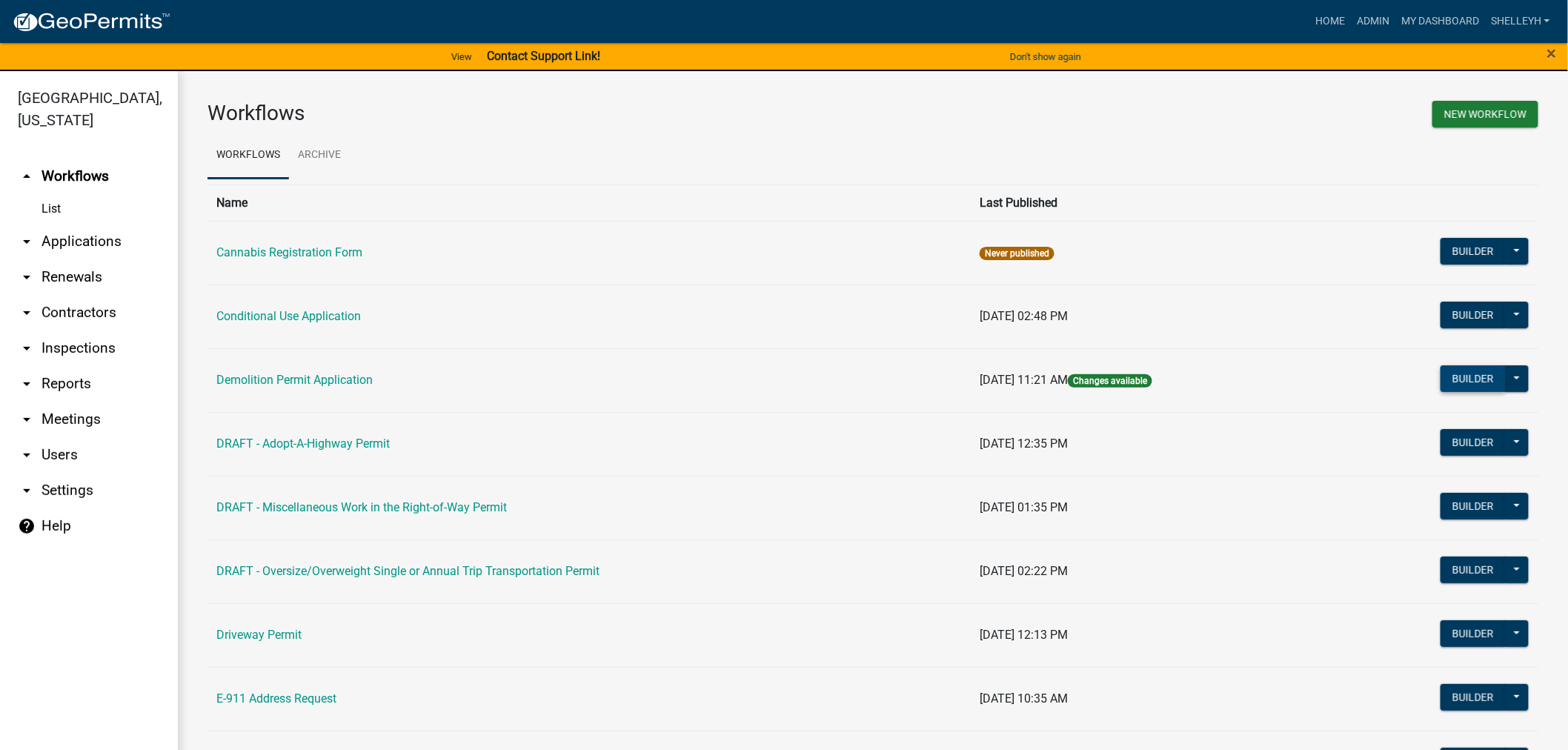
click at [1464, 374] on button "Builder" at bounding box center [1473, 378] width 65 height 27
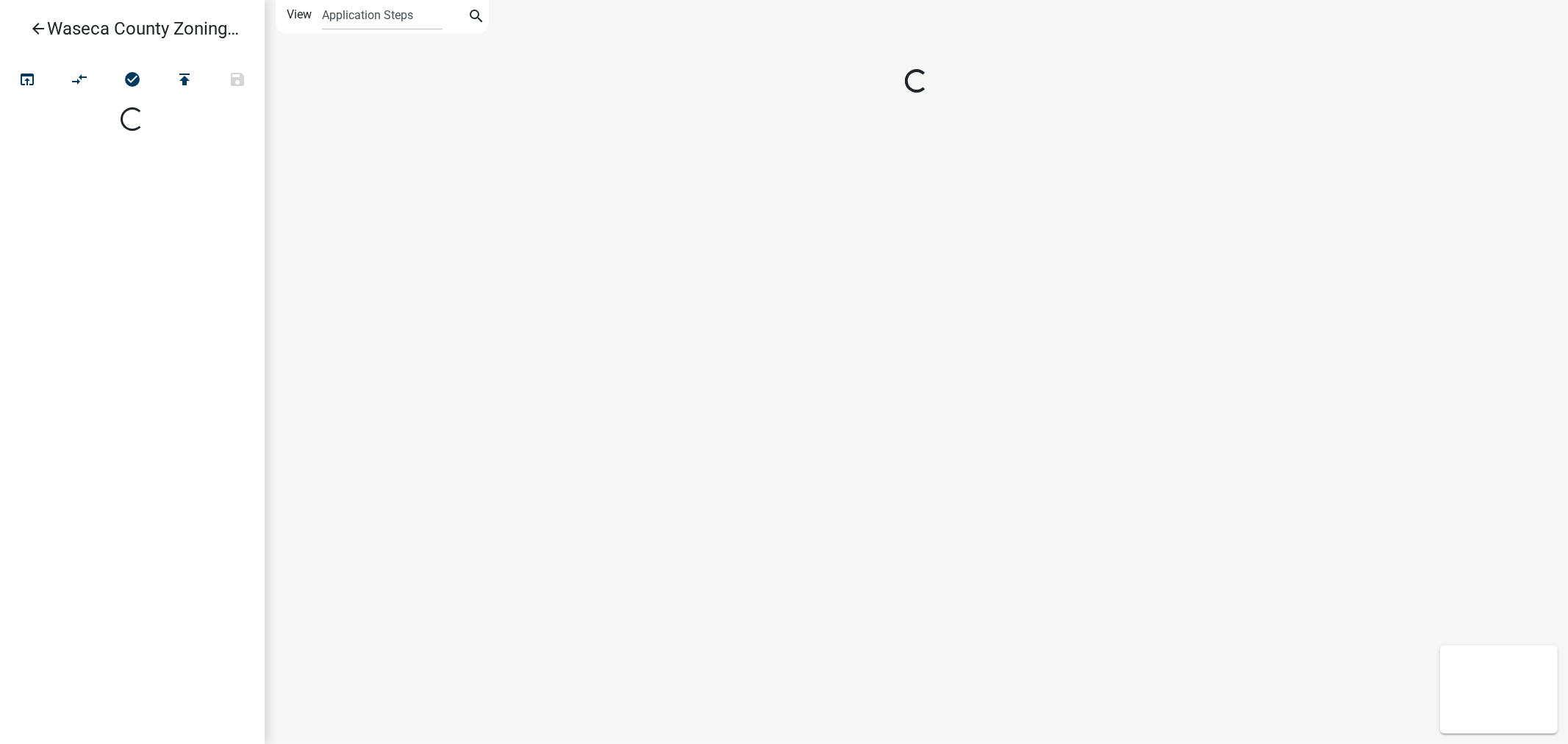
select select
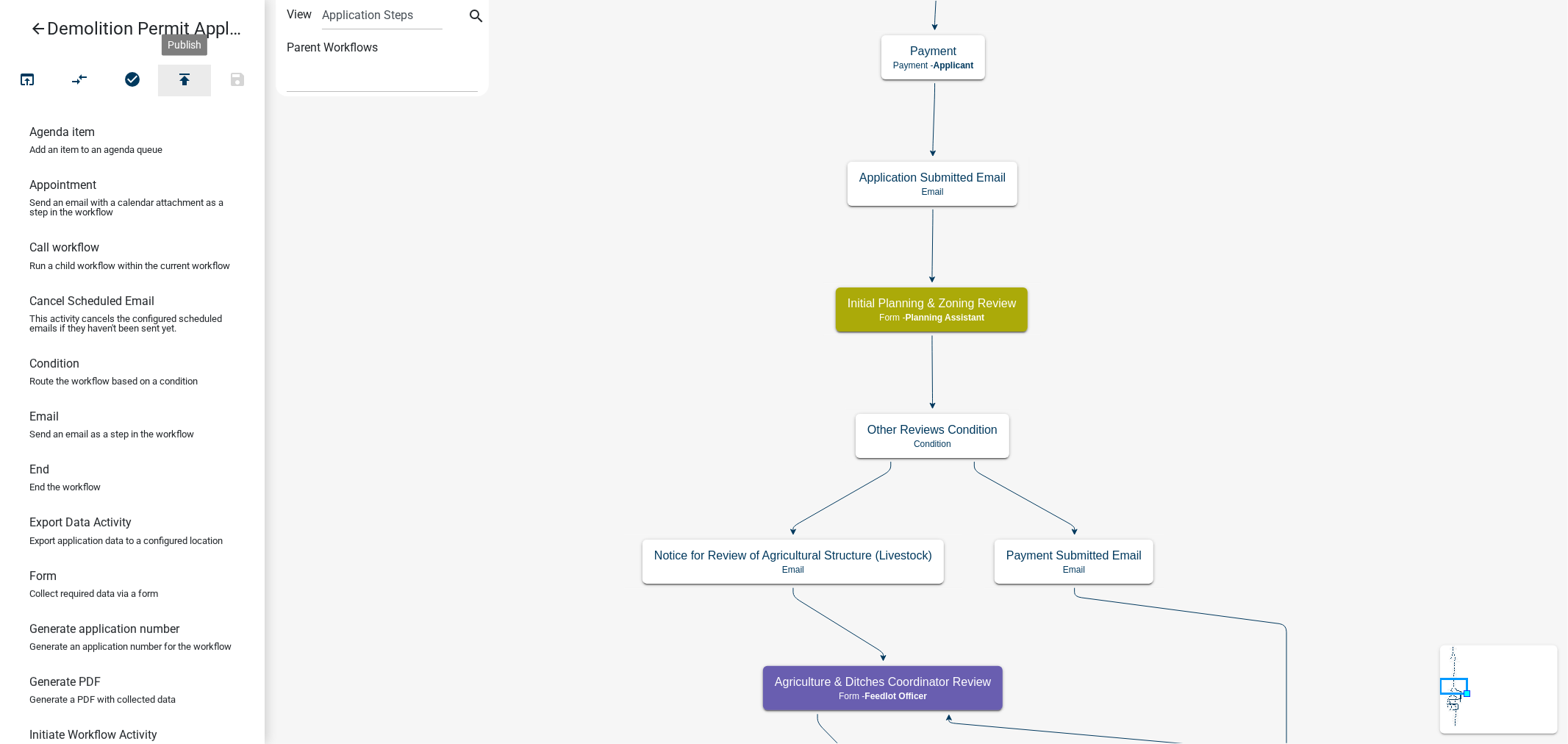
click at [188, 74] on icon "publish" at bounding box center [184, 81] width 18 height 20
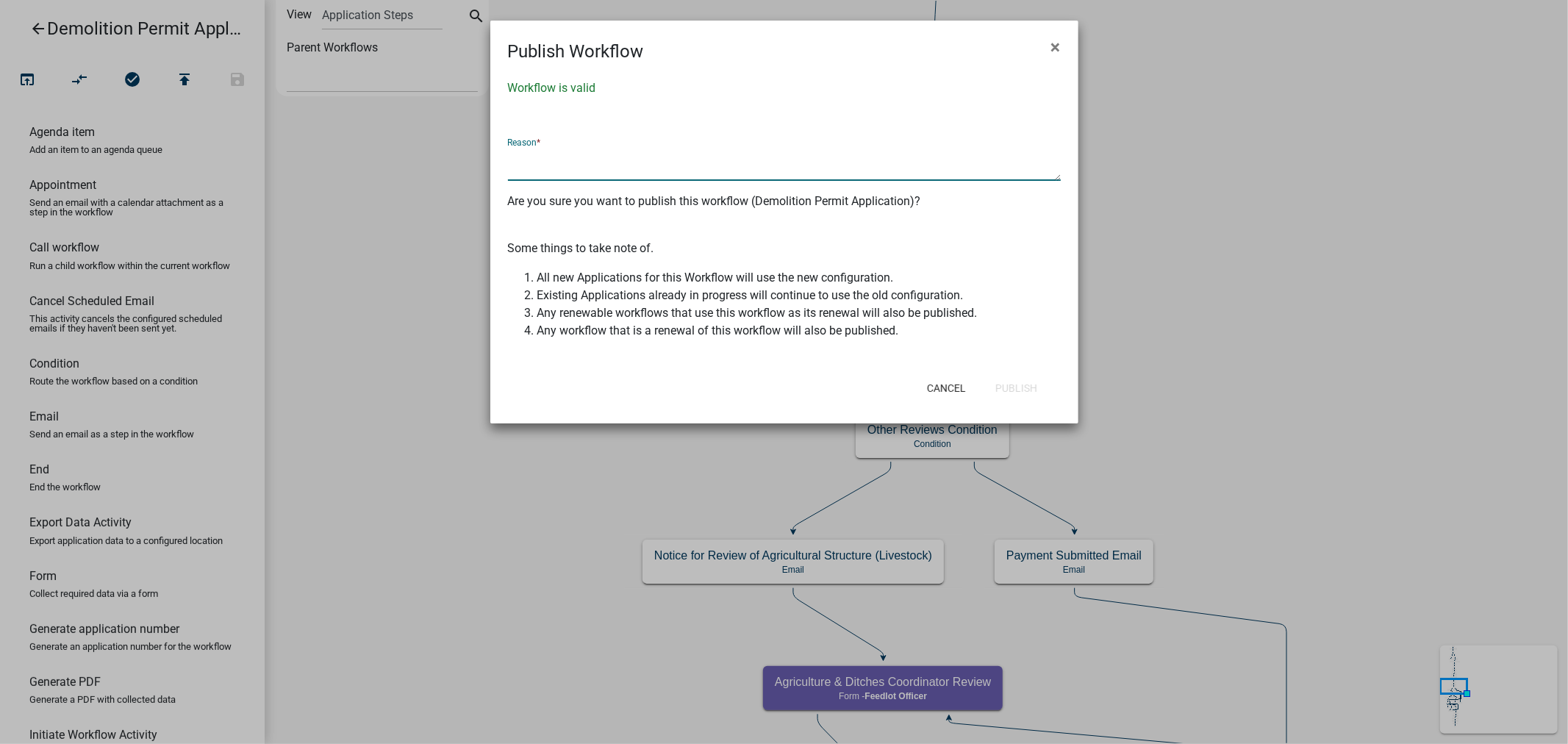
click at [597, 165] on textarea at bounding box center [784, 164] width 553 height 34
type textarea "8"
type textarea "*"
click at [1010, 388] on button "Publish" at bounding box center [1016, 387] width 65 height 26
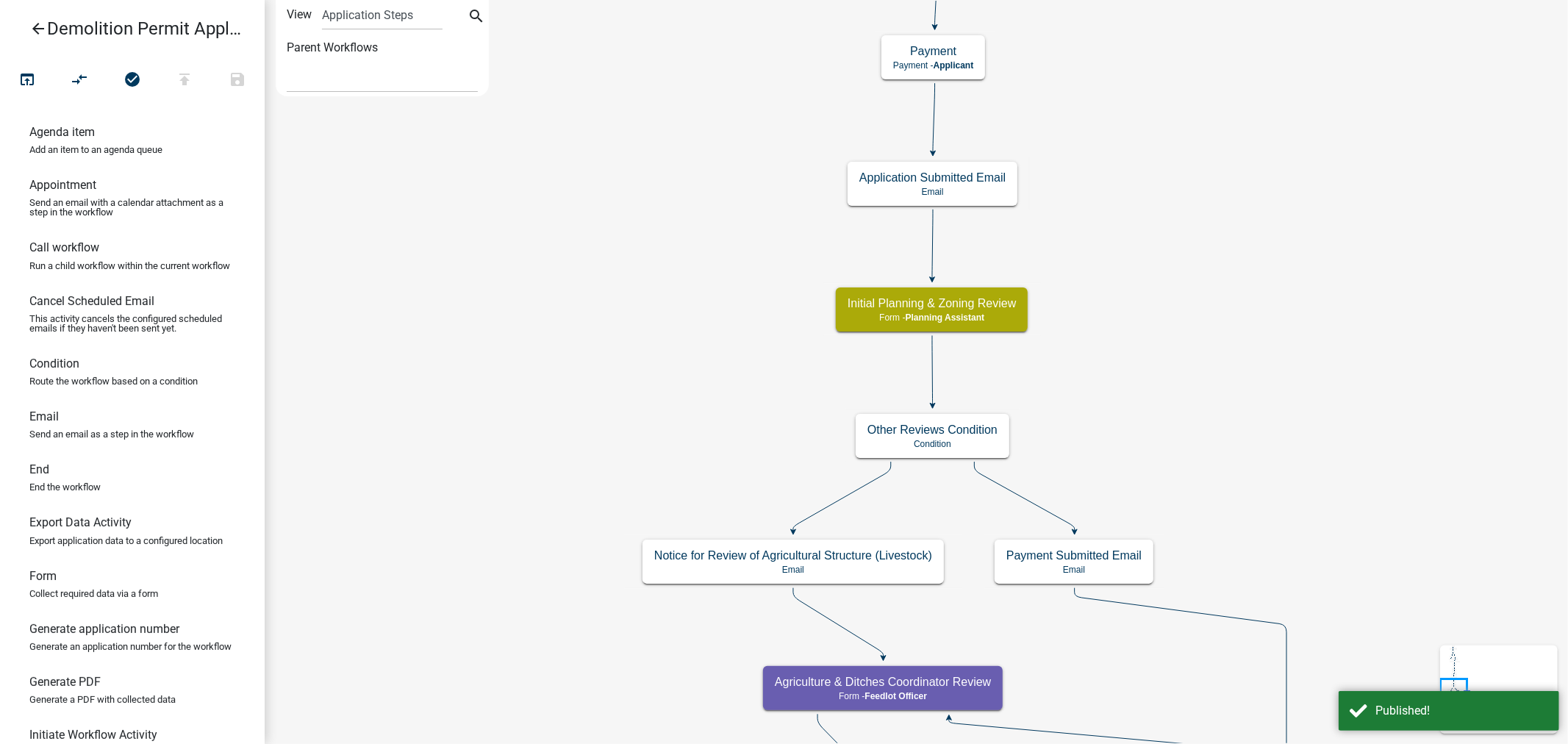
click at [31, 25] on icon "arrow_back" at bounding box center [38, 30] width 18 height 20
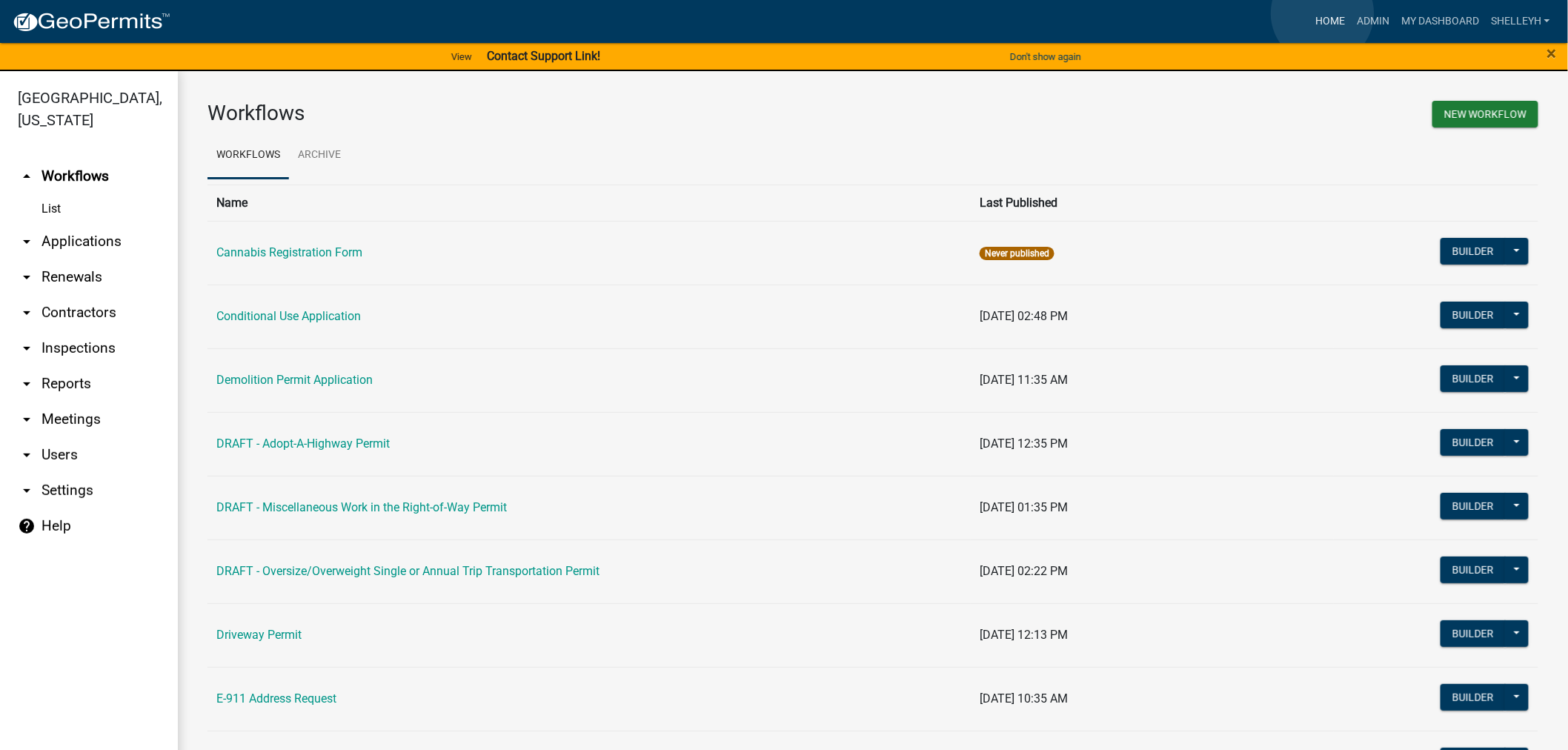
click at [1322, 14] on link "Home" at bounding box center [1330, 21] width 41 height 28
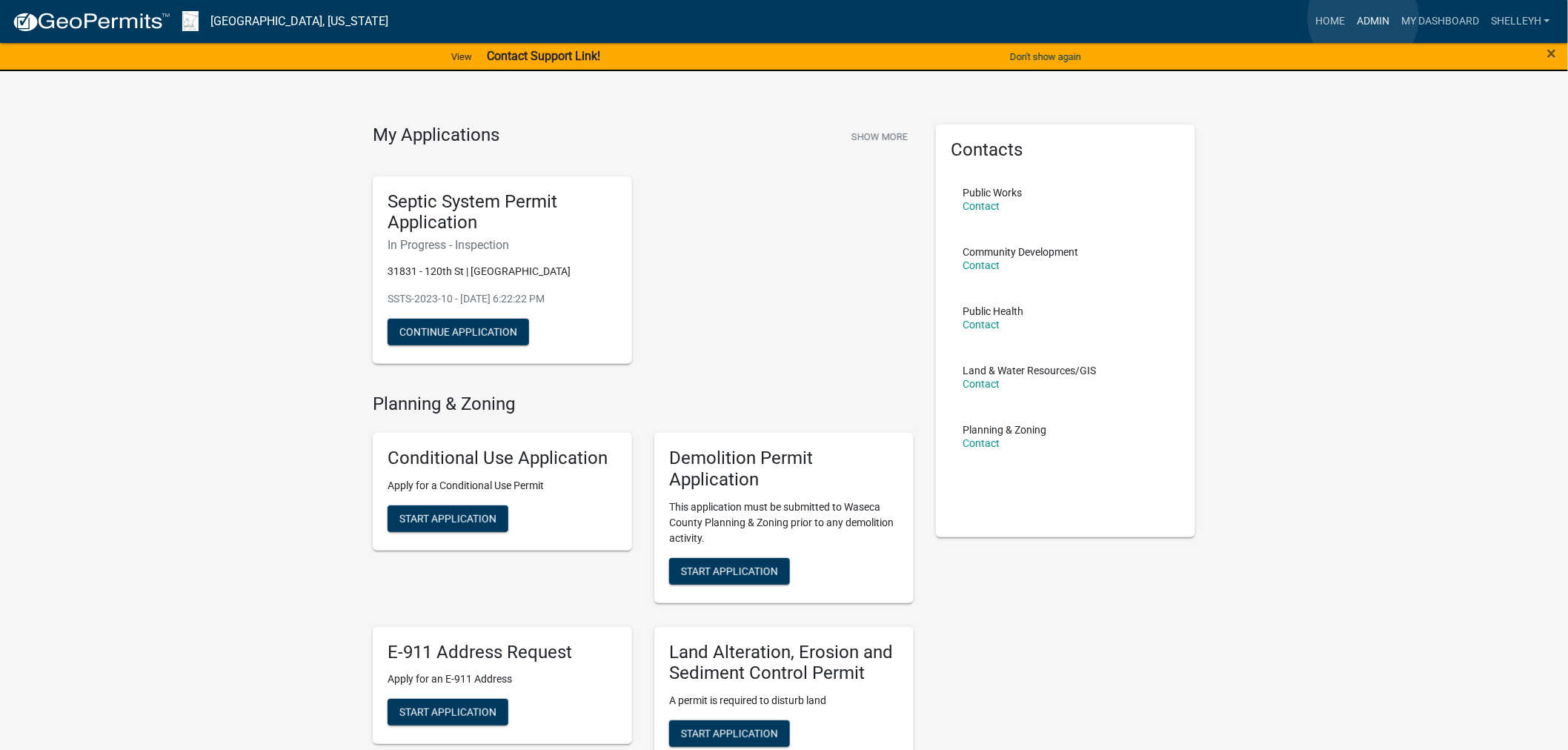
click at [1363, 18] on link "Admin" at bounding box center [1373, 21] width 45 height 28
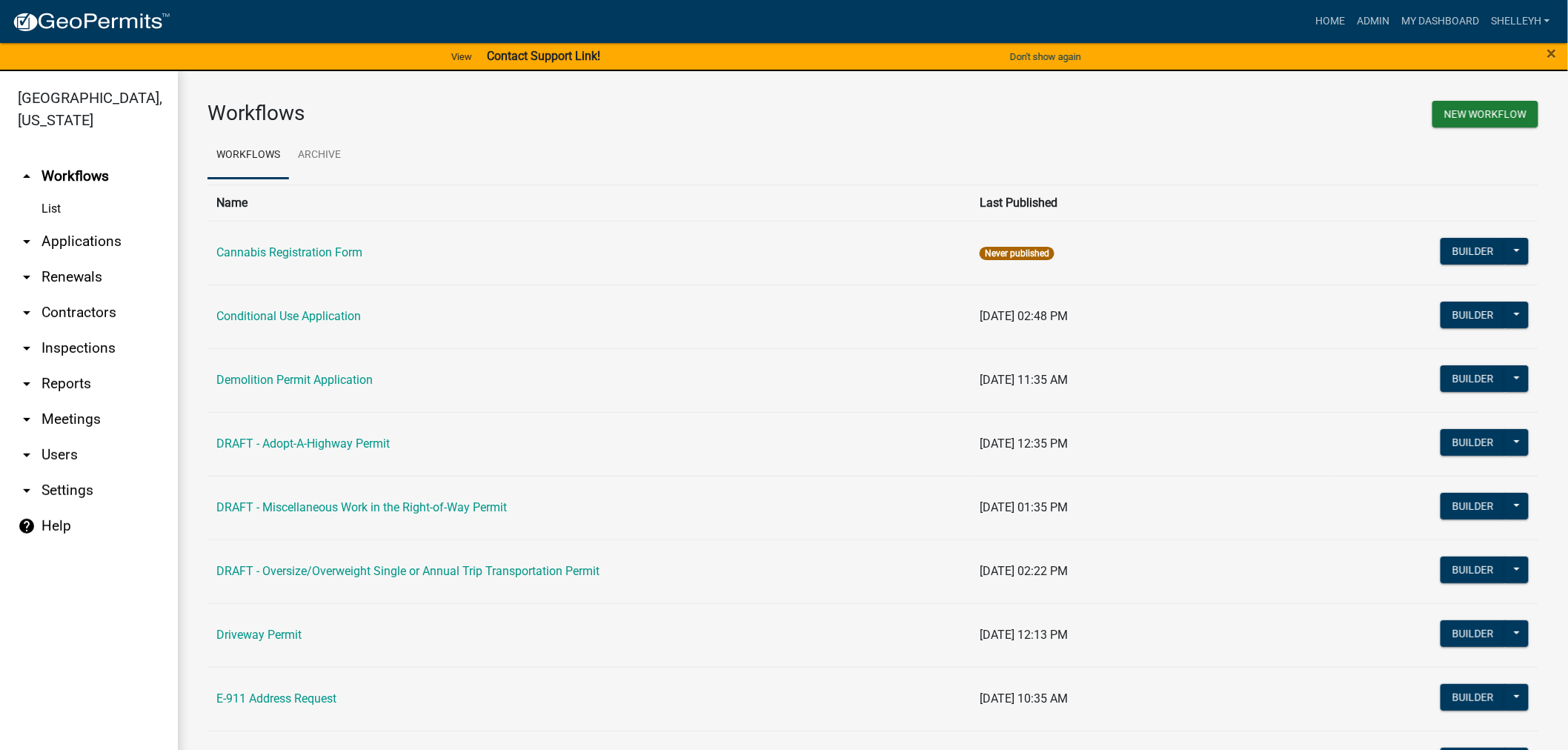
click at [57, 239] on link "arrow_drop_down Applications" at bounding box center [89, 241] width 178 height 36
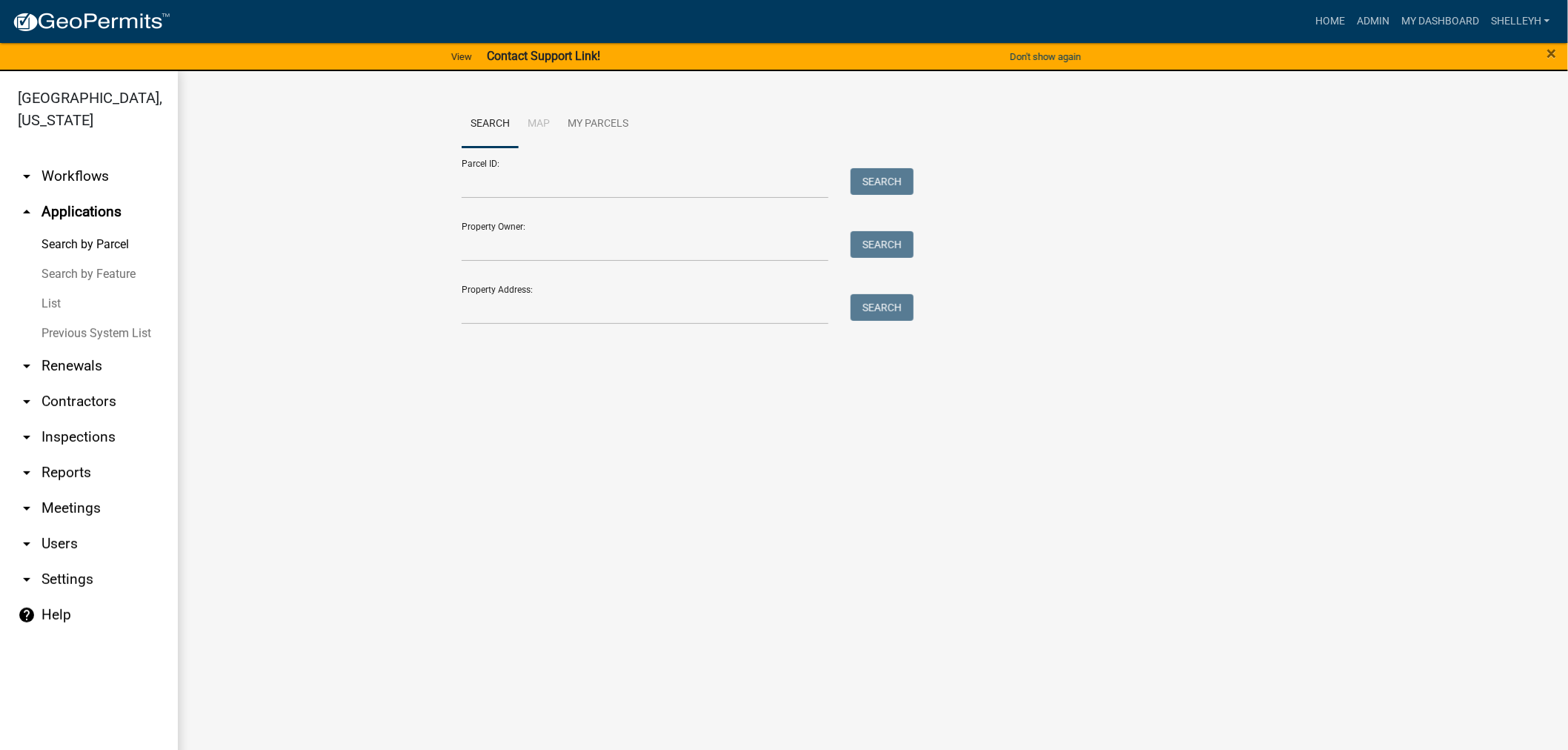
click at [48, 307] on link "List" at bounding box center [89, 303] width 178 height 30
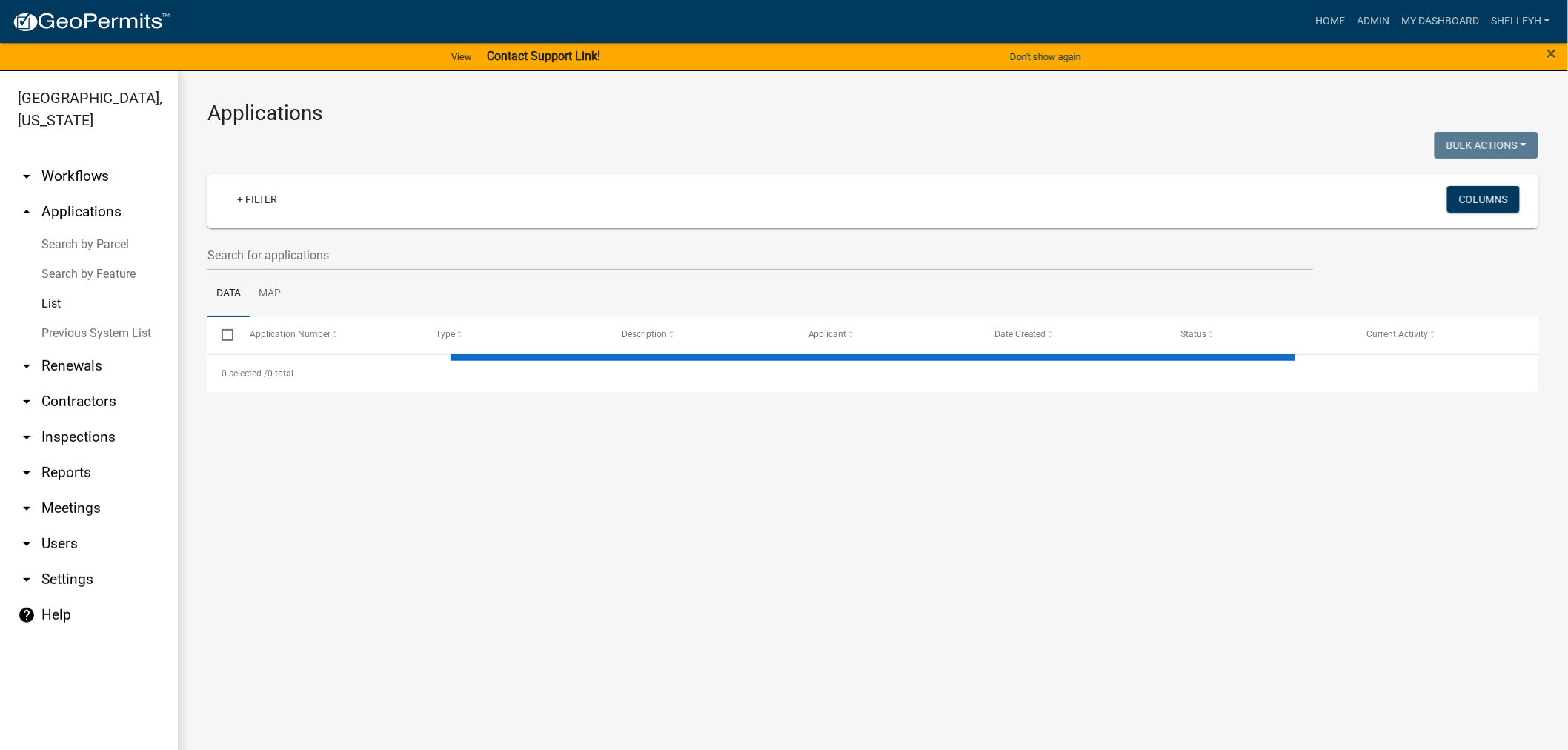
select select "1: 25"
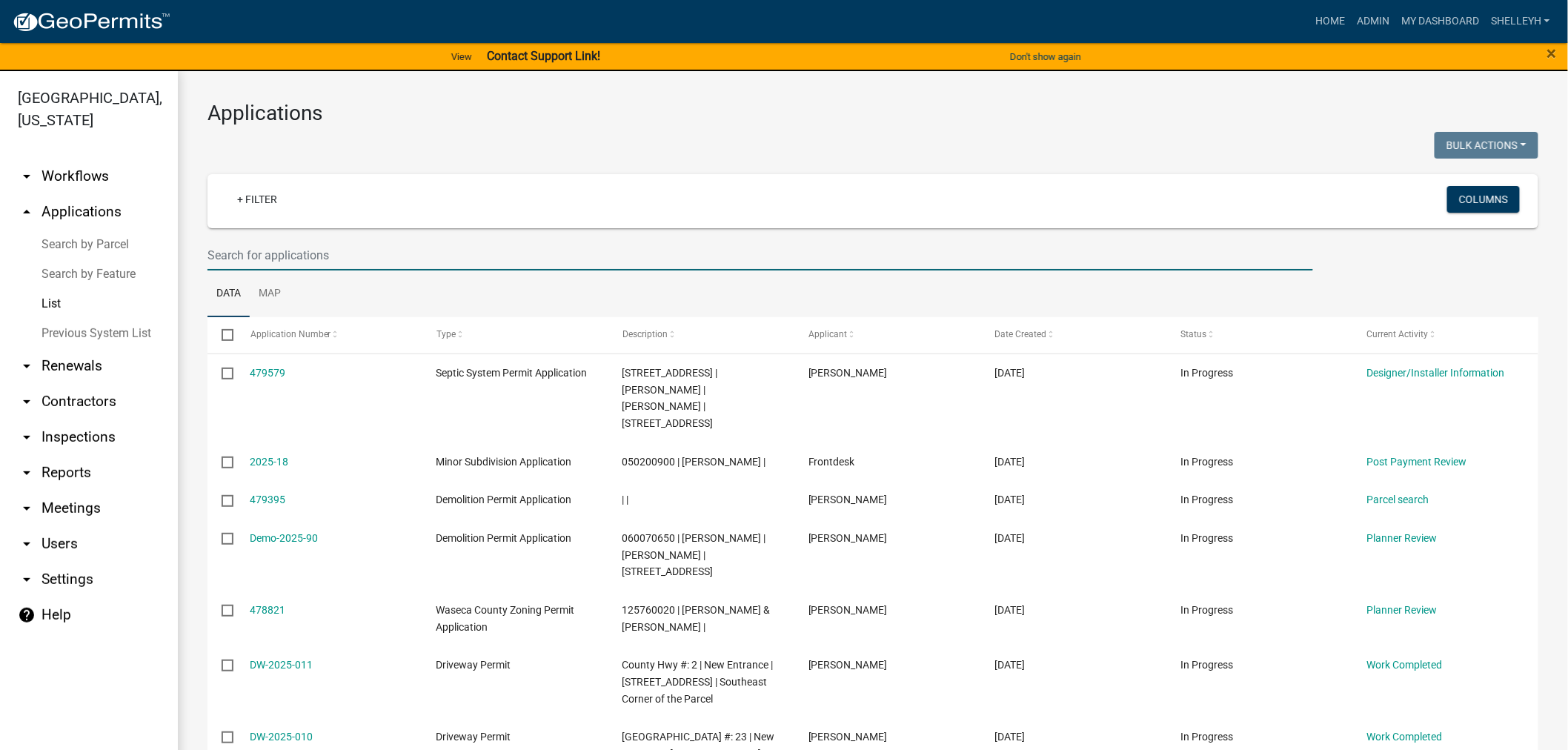
click at [299, 250] on input "text" at bounding box center [760, 254] width 1106 height 30
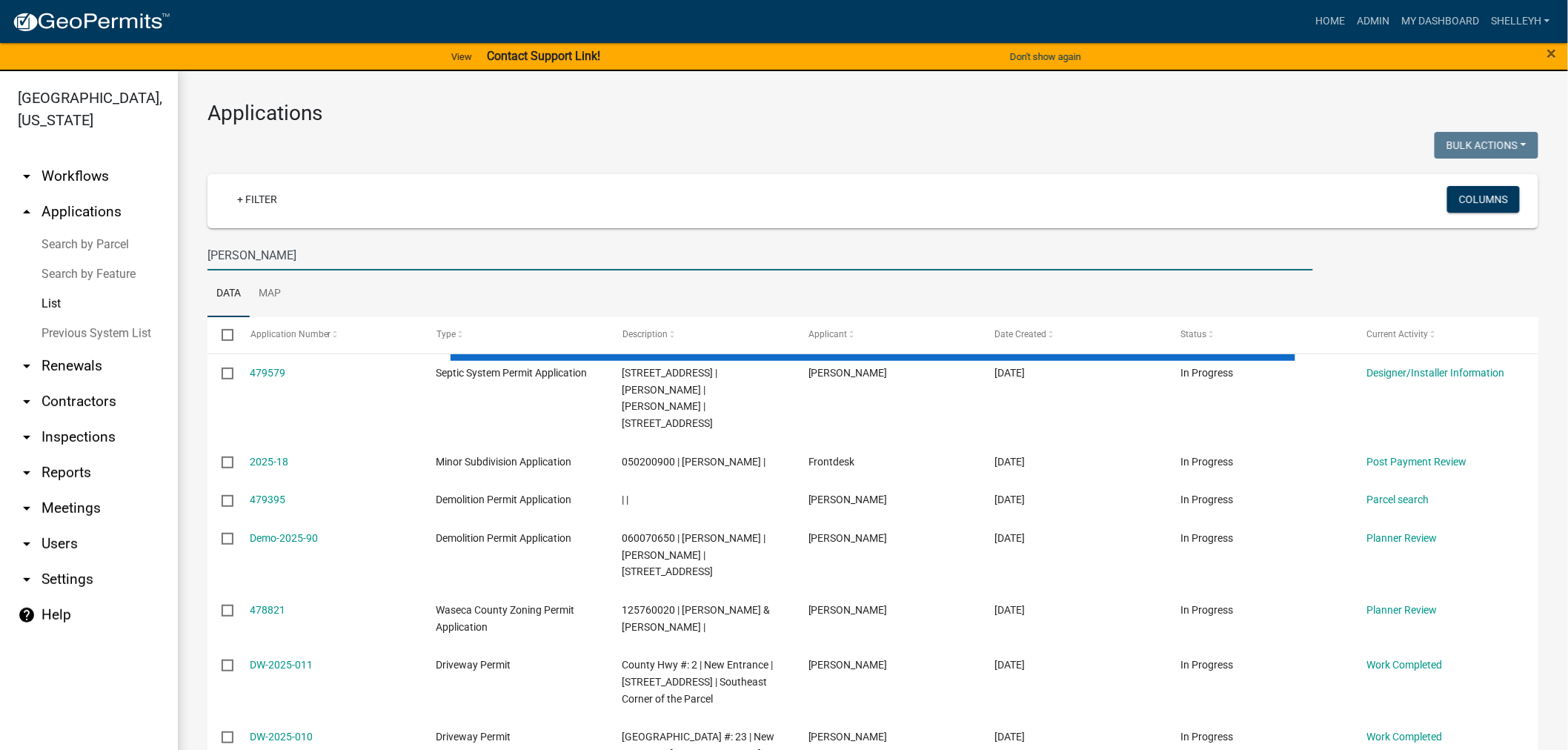
type input "[PERSON_NAME]"
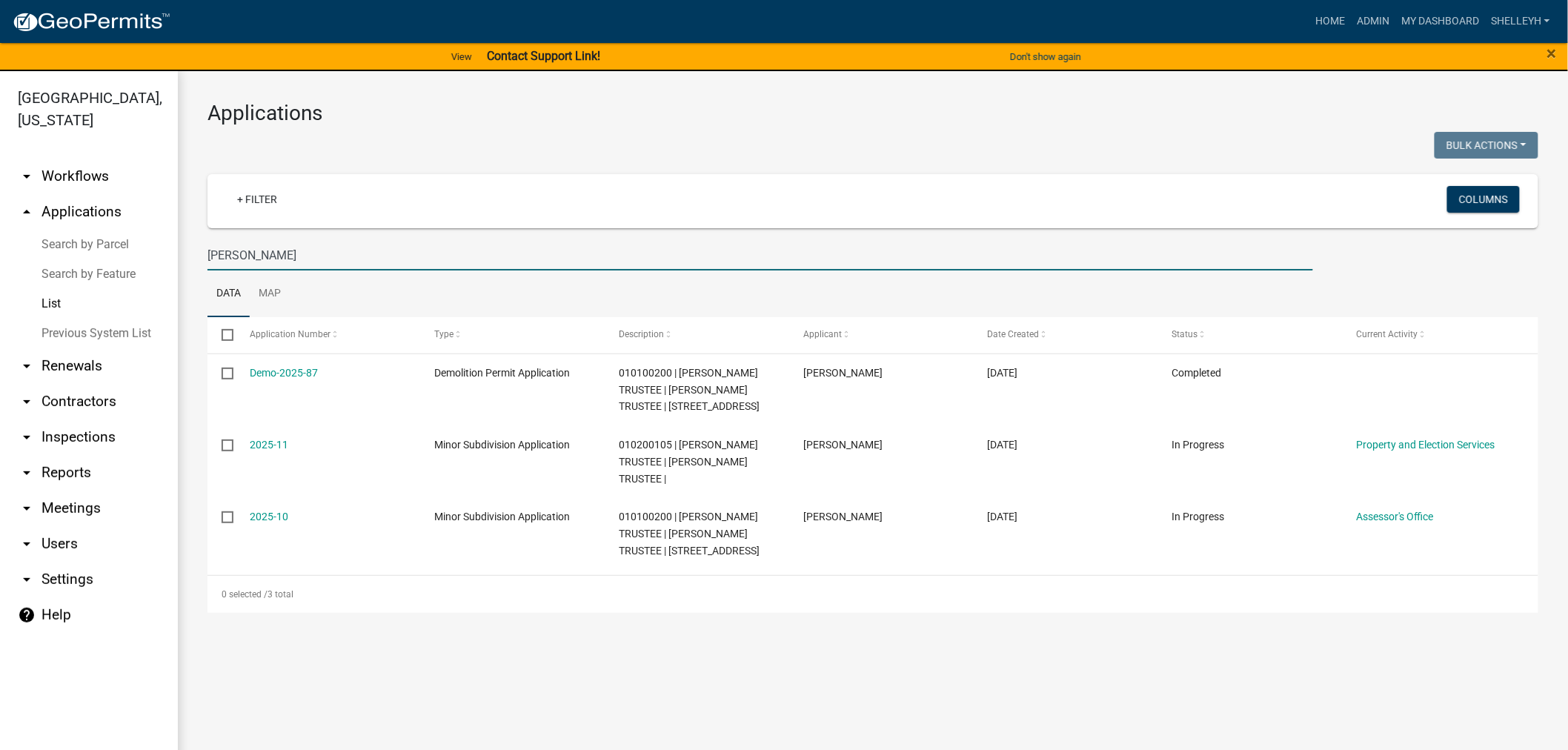
click at [286, 252] on input "[PERSON_NAME]" at bounding box center [760, 254] width 1106 height 30
drag, startPoint x: 294, startPoint y: 252, endPoint x: 132, endPoint y: 241, distance: 162.4
click at [132, 241] on div "[GEOGRAPHIC_DATA], [US_STATE] arrow_drop_down Workflows List arrow_drop_up Appl…" at bounding box center [784, 419] width 1568 height 696
click at [265, 200] on link "+ Filter" at bounding box center [257, 199] width 63 height 27
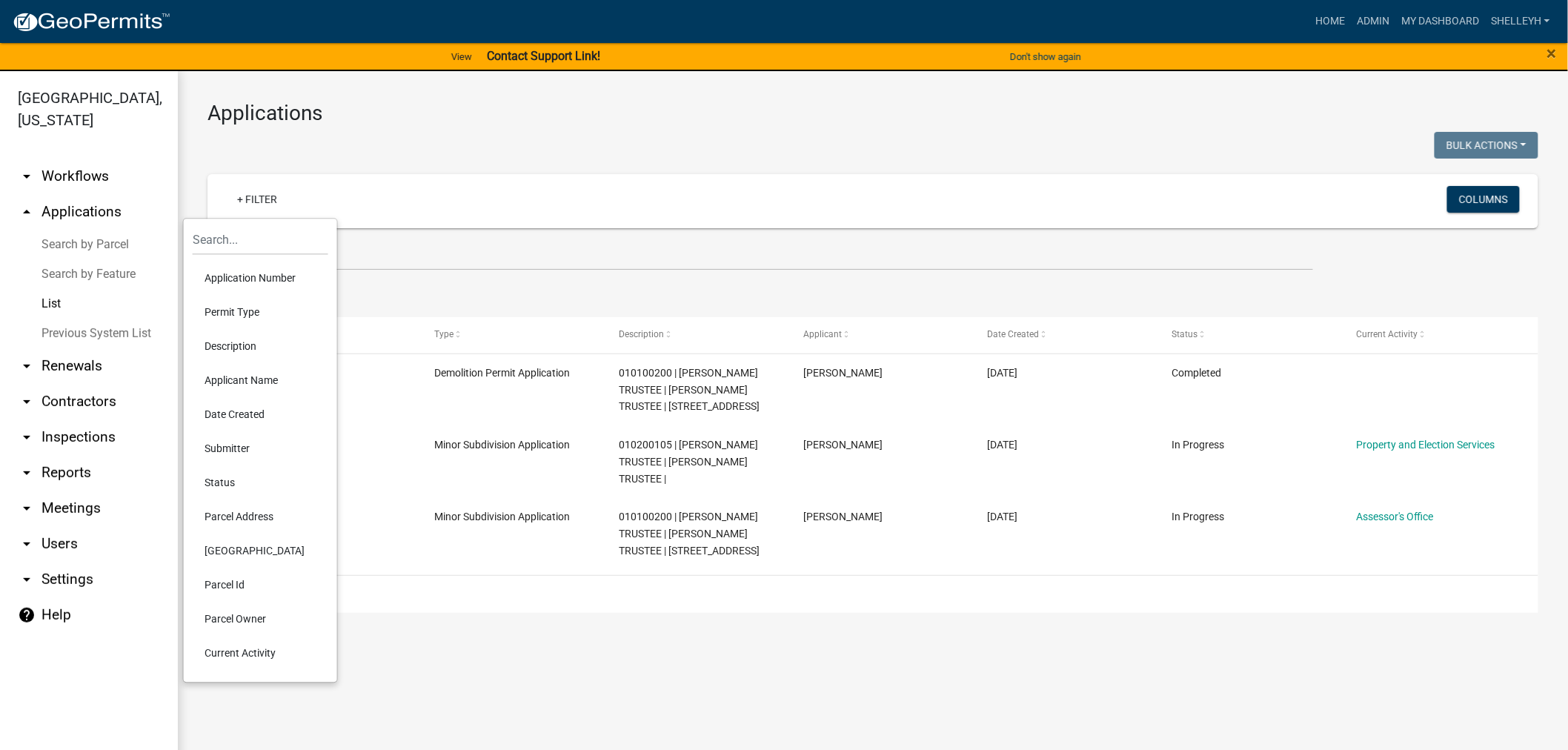
click at [239, 309] on li "Permit Type" at bounding box center [260, 312] width 135 height 34
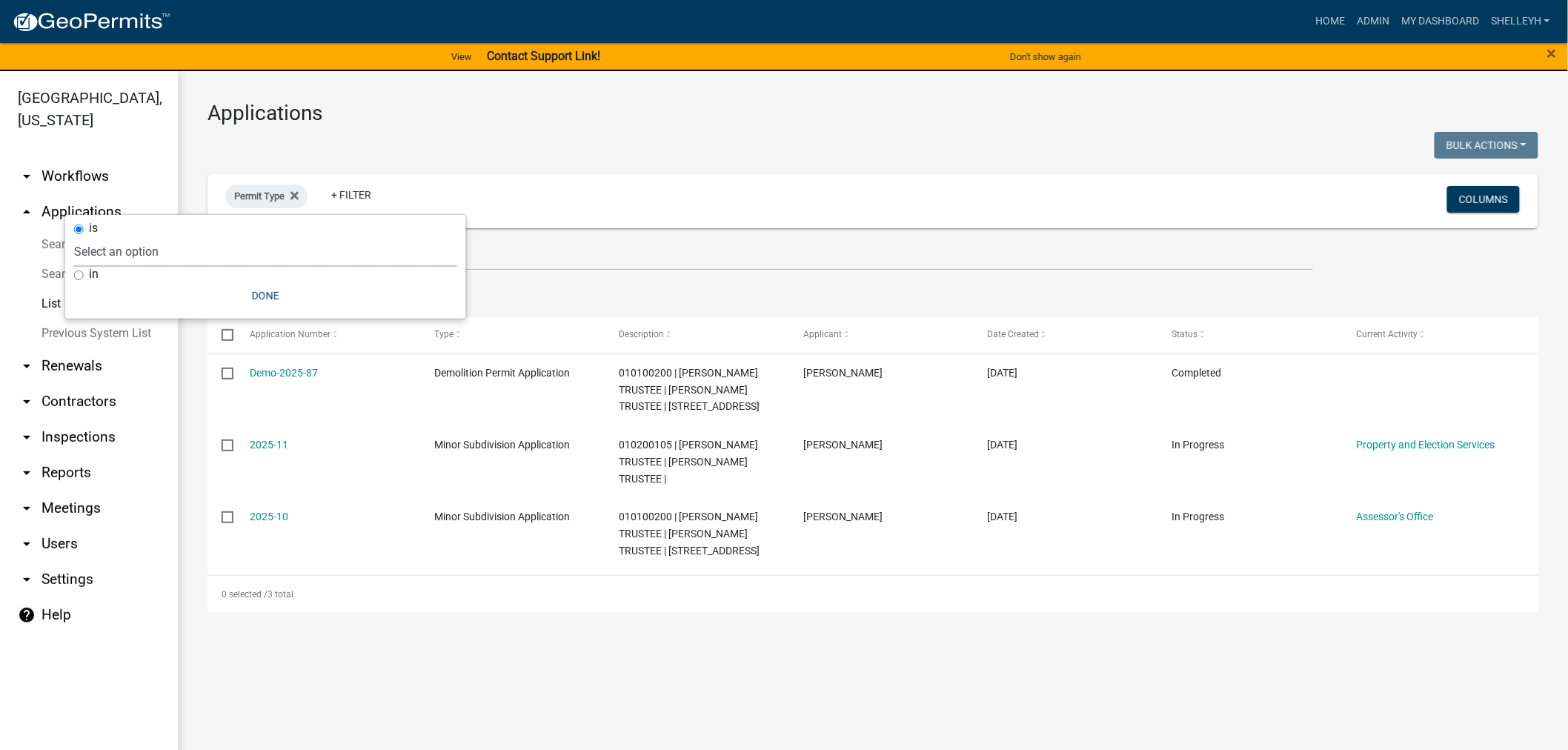
click at [146, 240] on select "Select an option Cannabis Registration Form Conditional Use Application Demolit…" at bounding box center [265, 251] width 383 height 30
select select "11d462d9-7965-46d0-a9a7-9a68d4ecad55"
click at [144, 236] on select "Select an option Cannabis Registration Form Conditional Use Application Demolit…" at bounding box center [265, 251] width 383 height 30
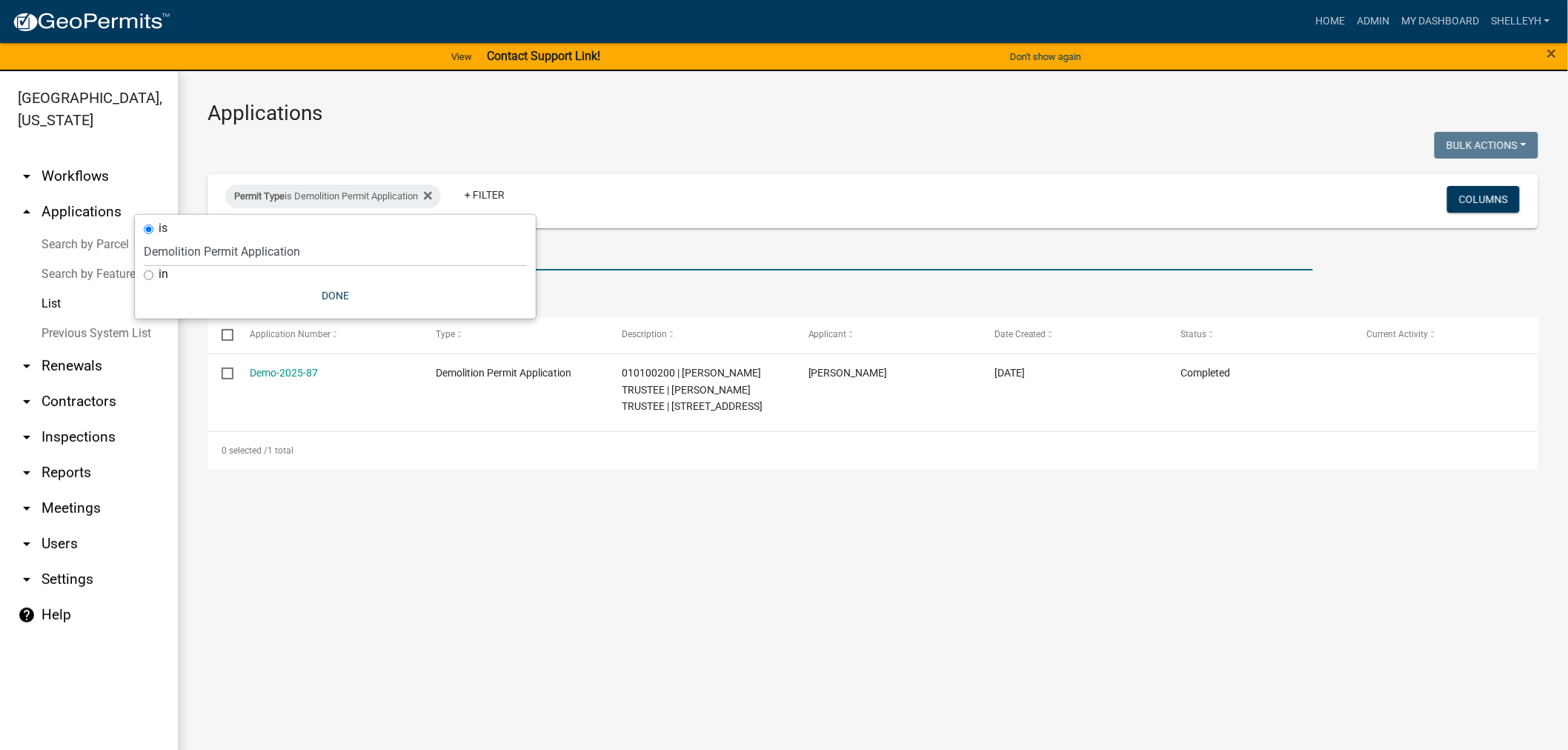
drag, startPoint x: 612, startPoint y: 254, endPoint x: 478, endPoint y: 252, distance: 134.0
click at [612, 254] on input "[PERSON_NAME]" at bounding box center [760, 254] width 1106 height 30
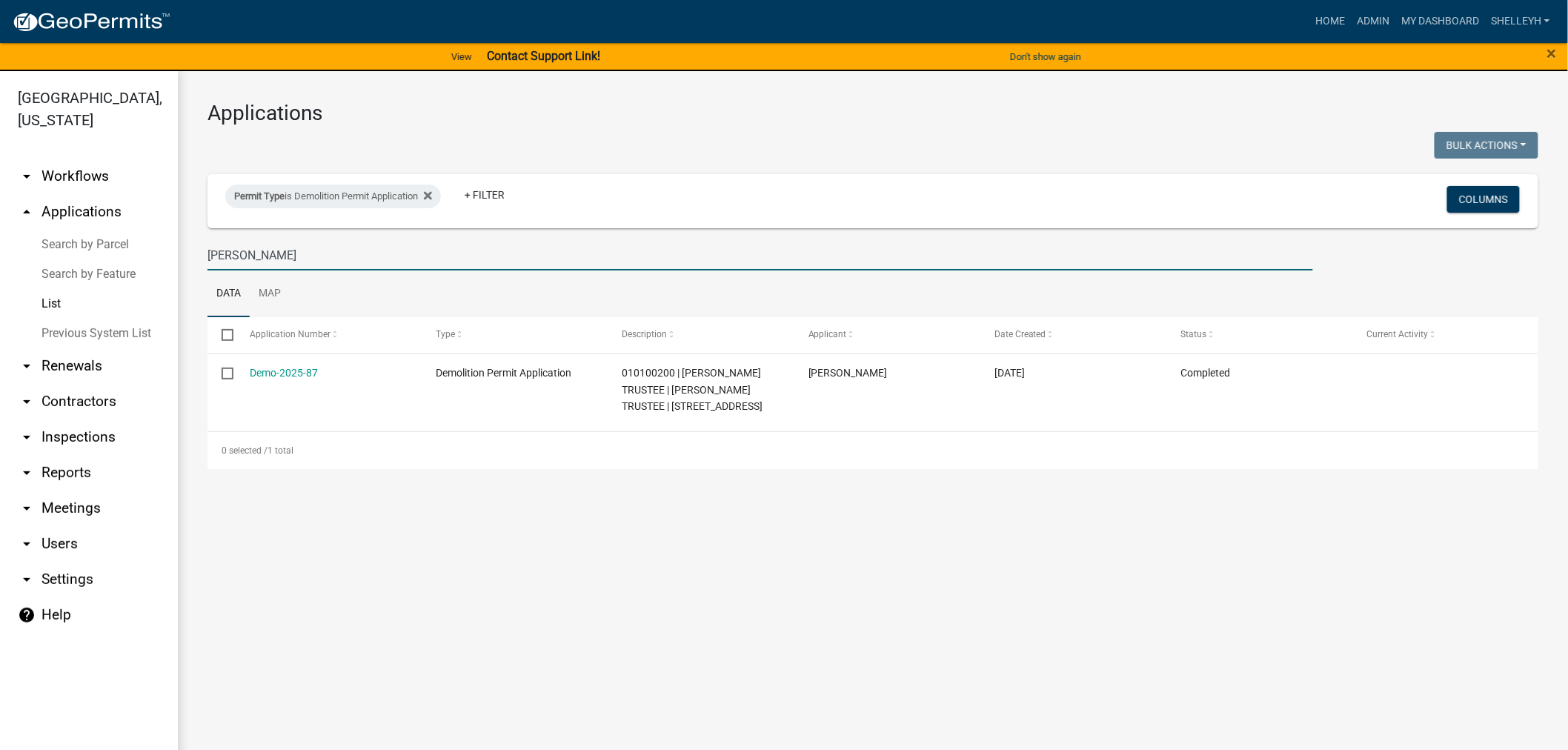
drag, startPoint x: 283, startPoint y: 254, endPoint x: 151, endPoint y: 254, distance: 132.0
click at [105, 253] on div "[GEOGRAPHIC_DATA], [US_STATE] arrow_drop_down Workflows List arrow_drop_up Appl…" at bounding box center [784, 419] width 1568 height 696
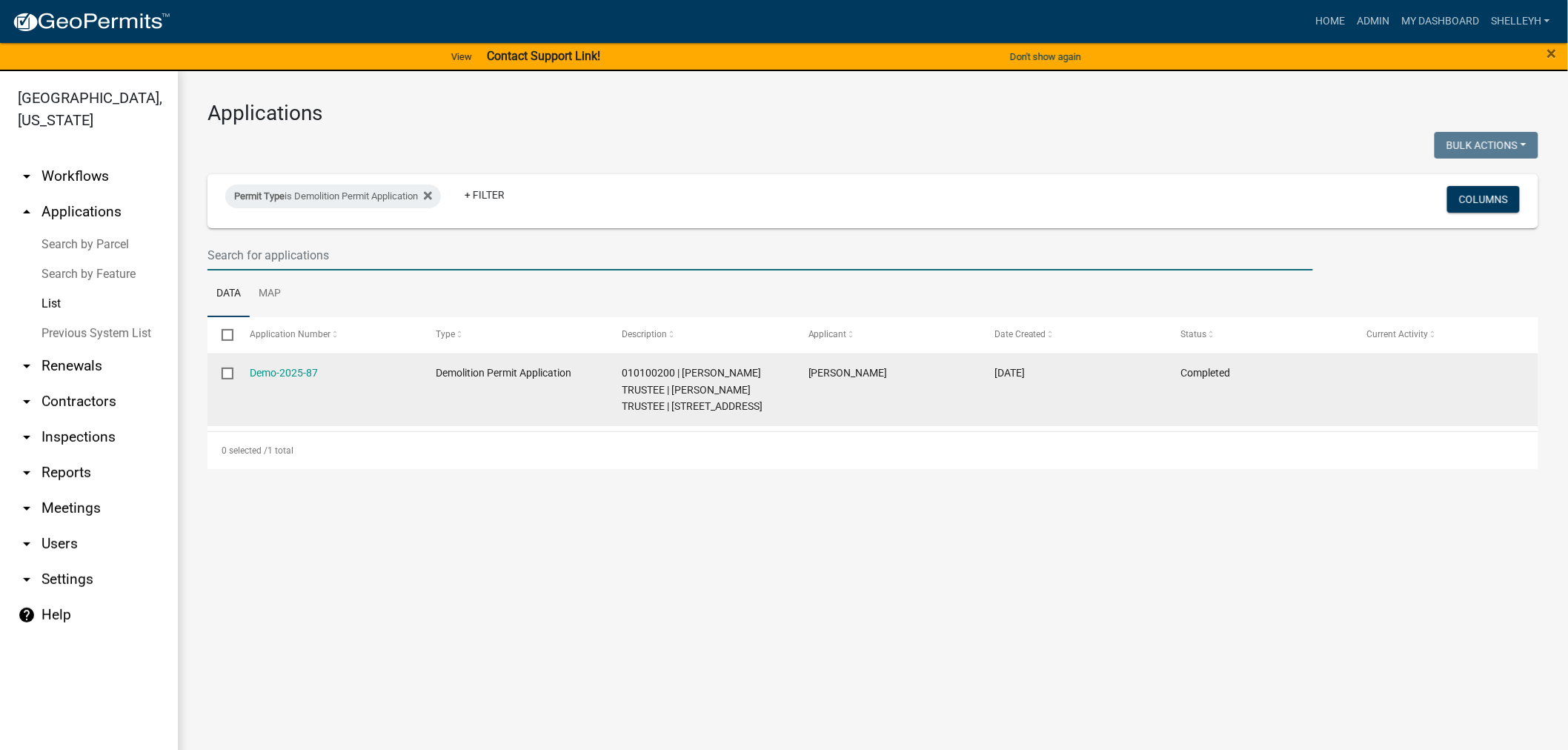
select select "1: 25"
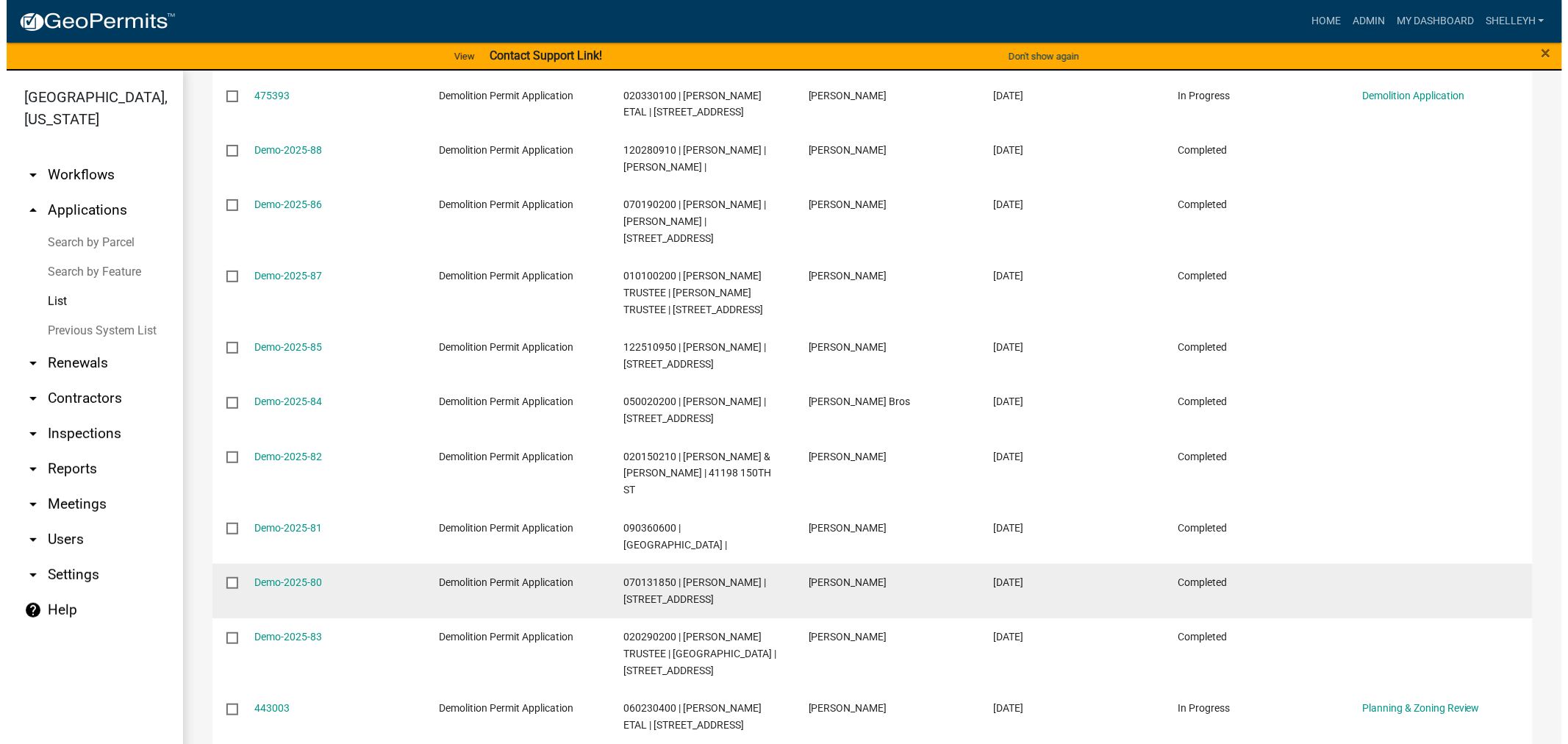
scroll to position [408, 0]
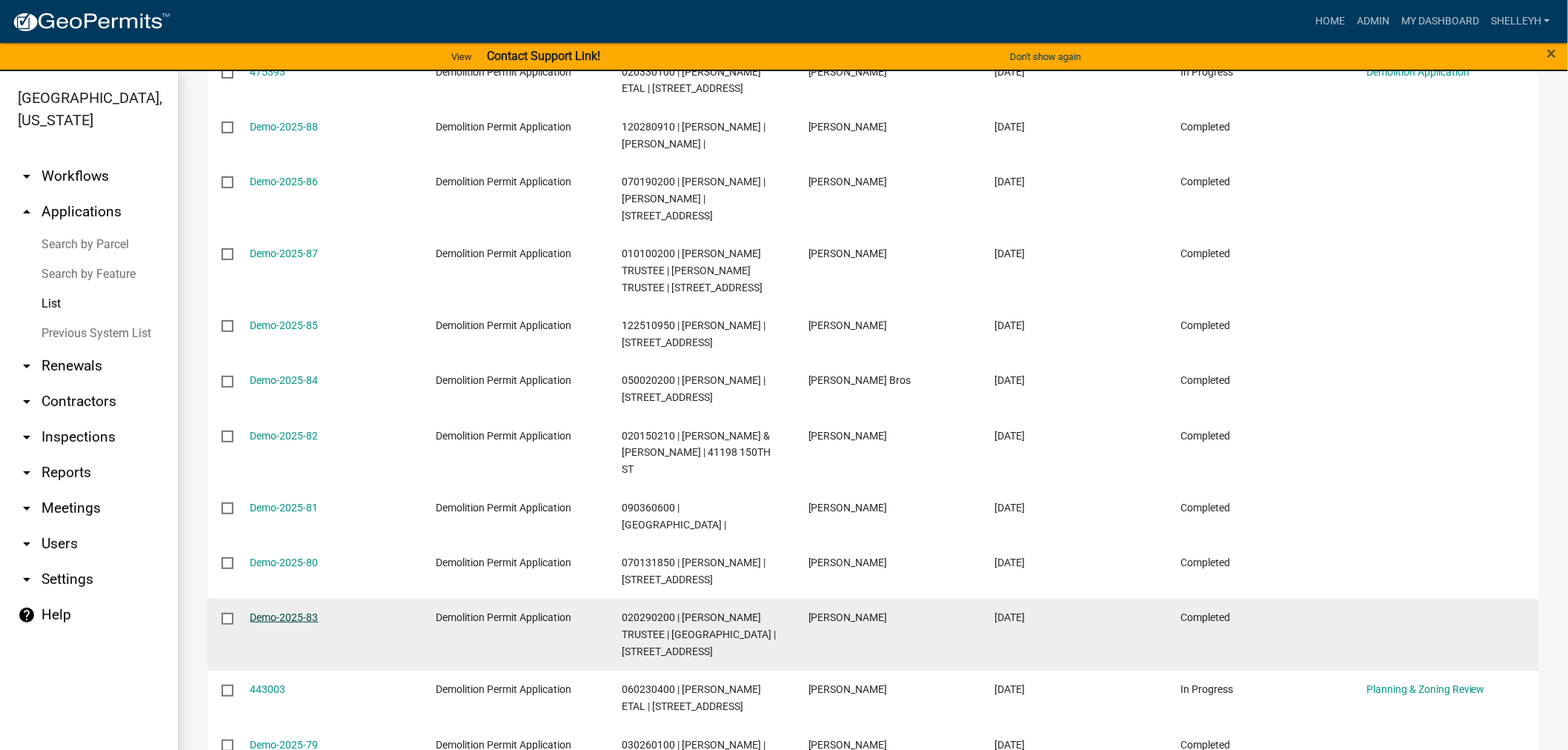
click at [287, 611] on link "Demo-2025-83" at bounding box center [284, 617] width 69 height 12
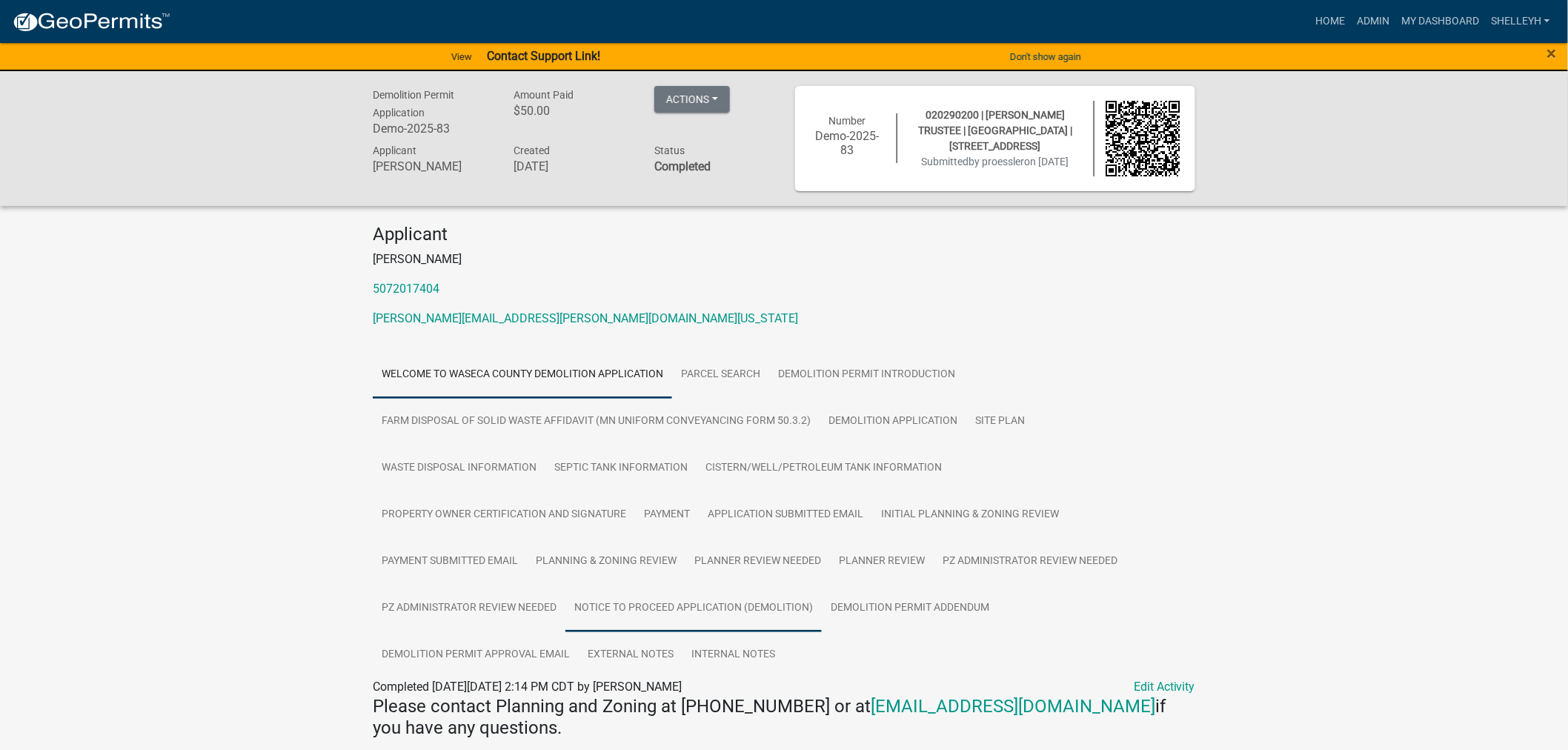
click at [652, 609] on link "Notice to Proceed Application (Demolition)" at bounding box center [693, 608] width 256 height 47
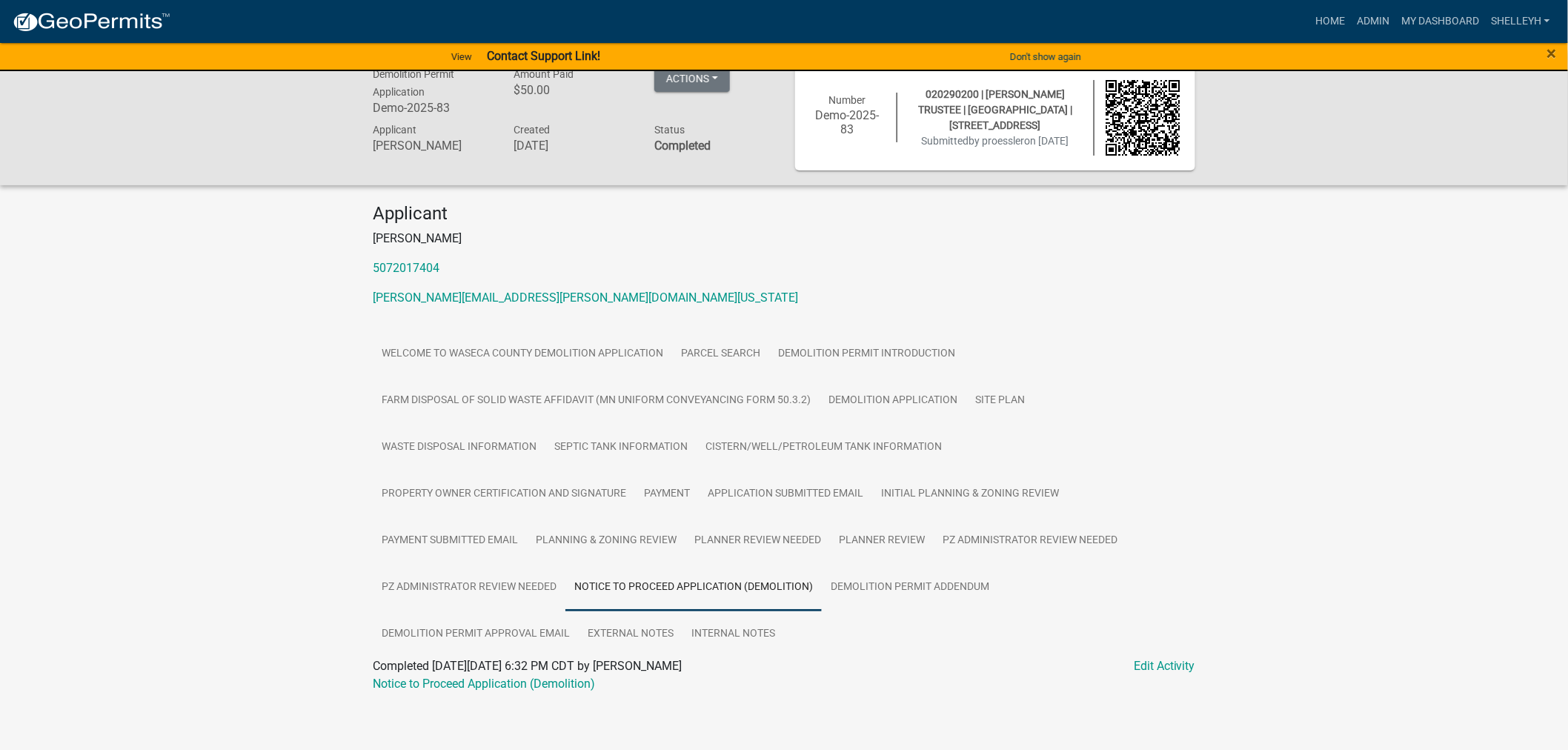
scroll to position [27, 0]
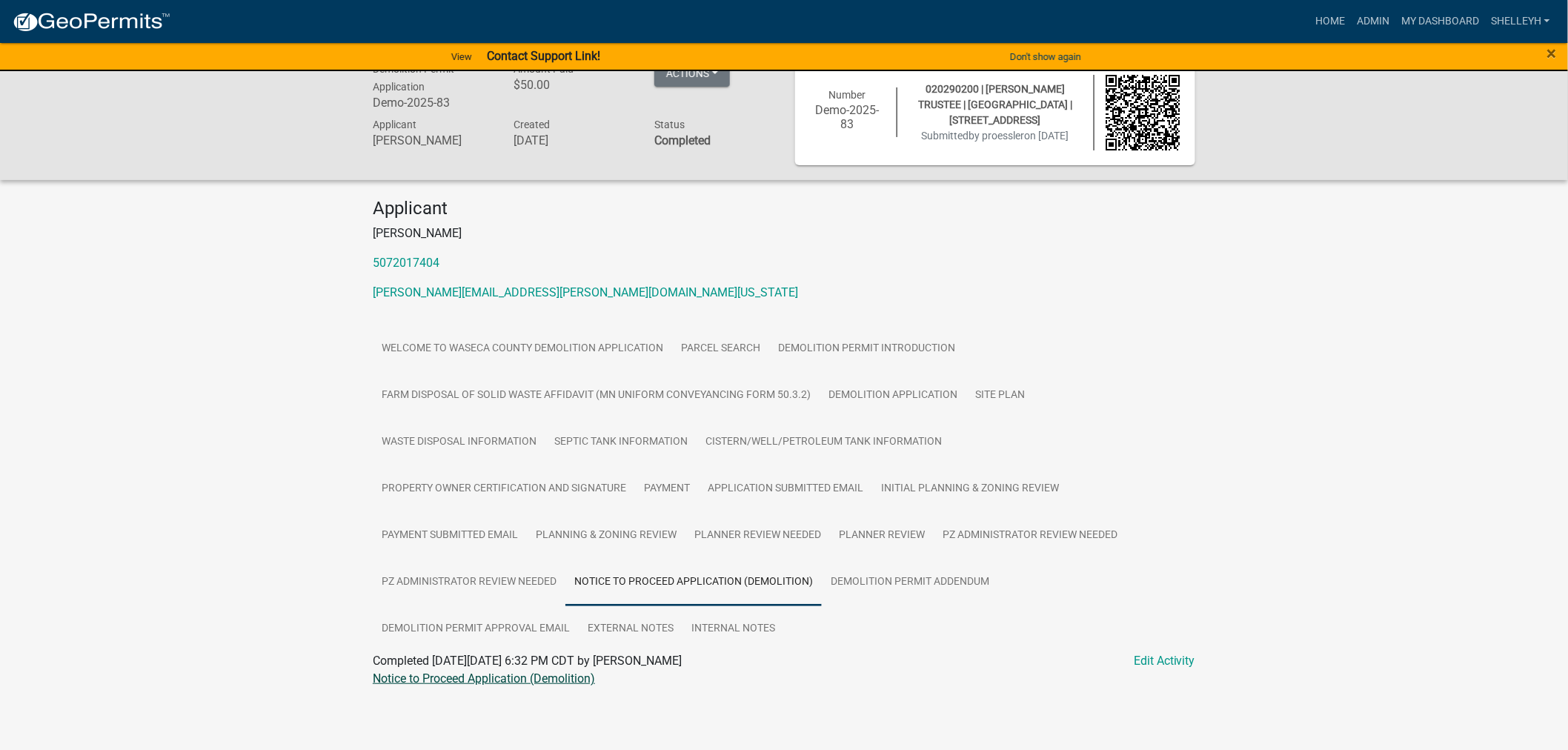
click at [541, 673] on link "Notice to Proceed Application (Demolition)" at bounding box center [484, 678] width 223 height 14
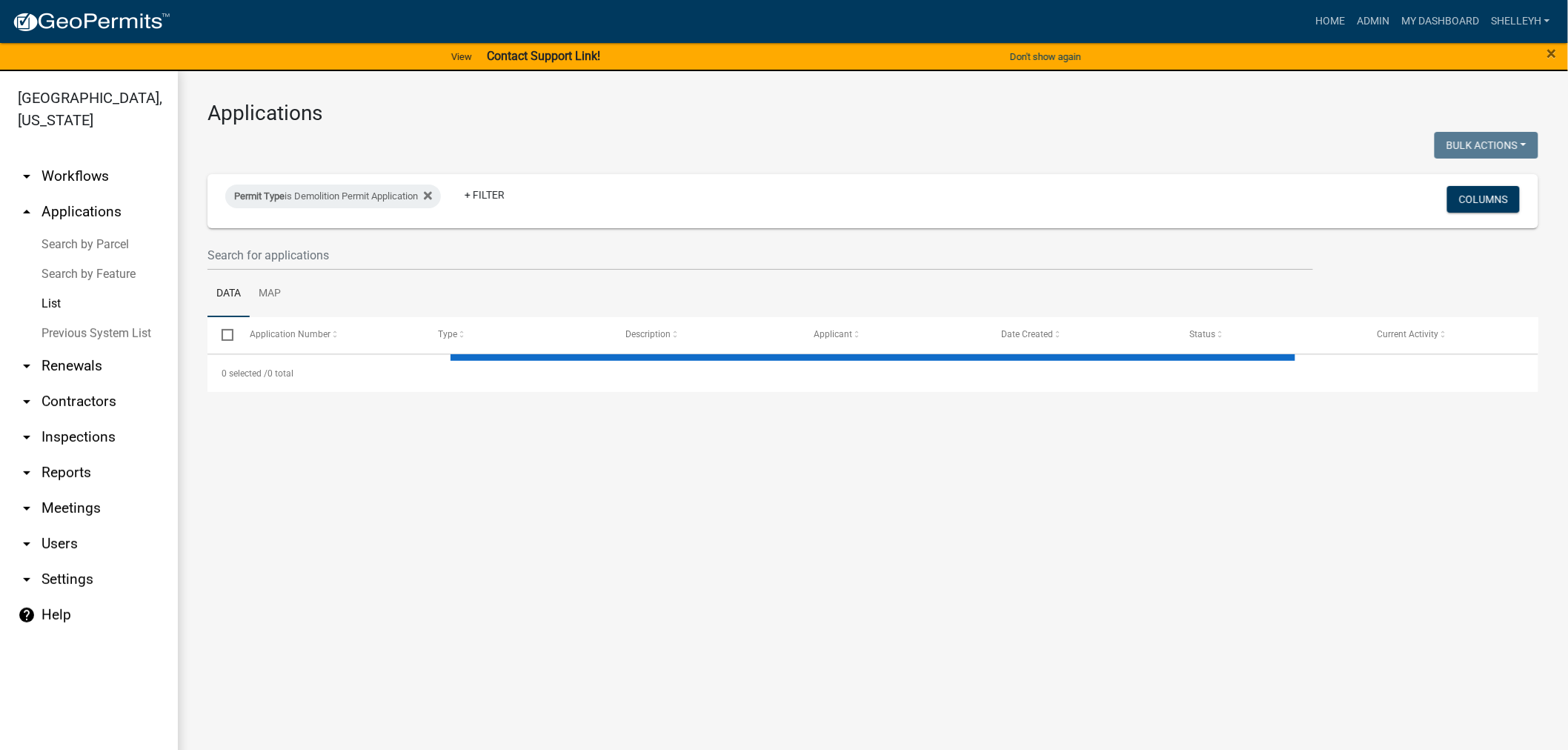
select select "1: 25"
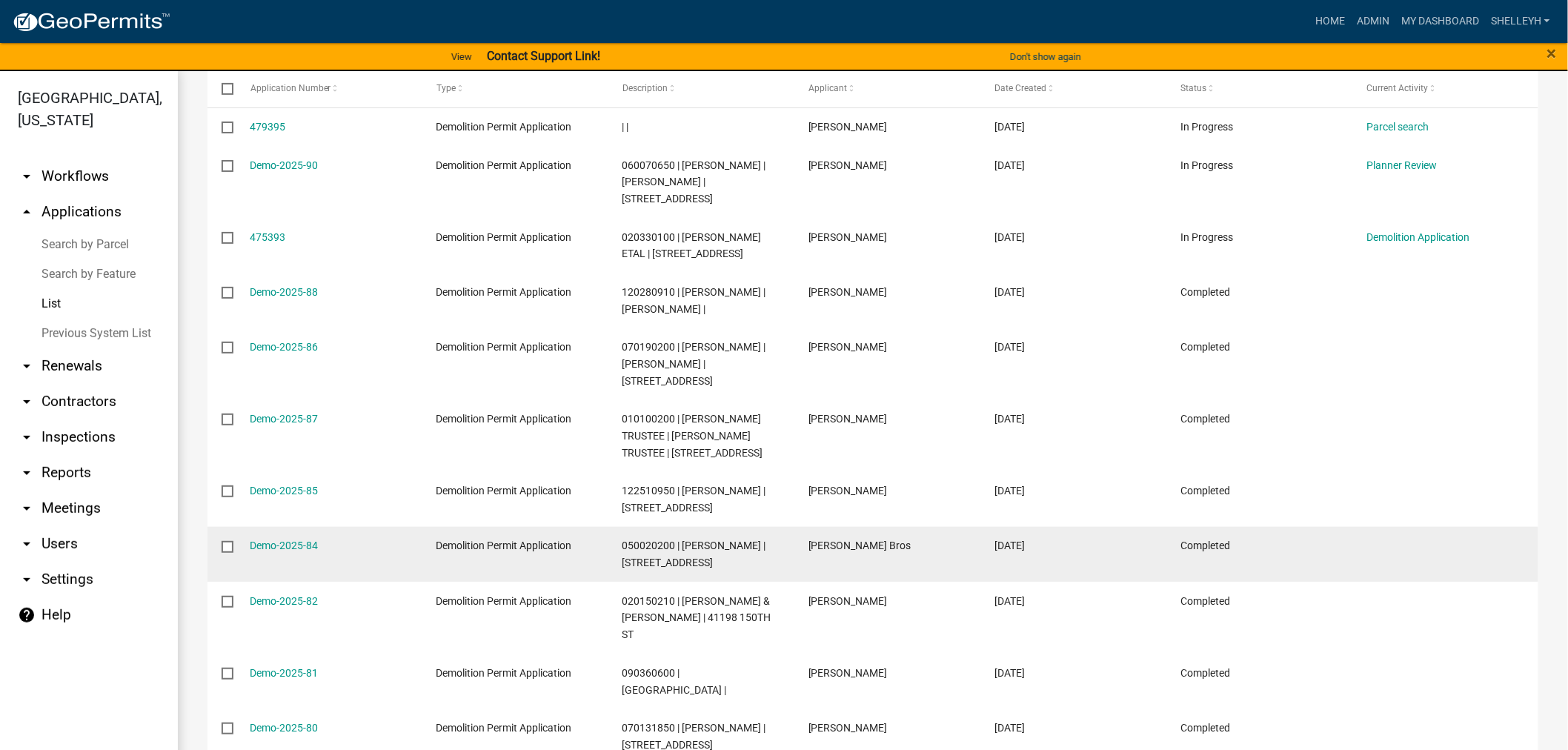
scroll to position [247, 0]
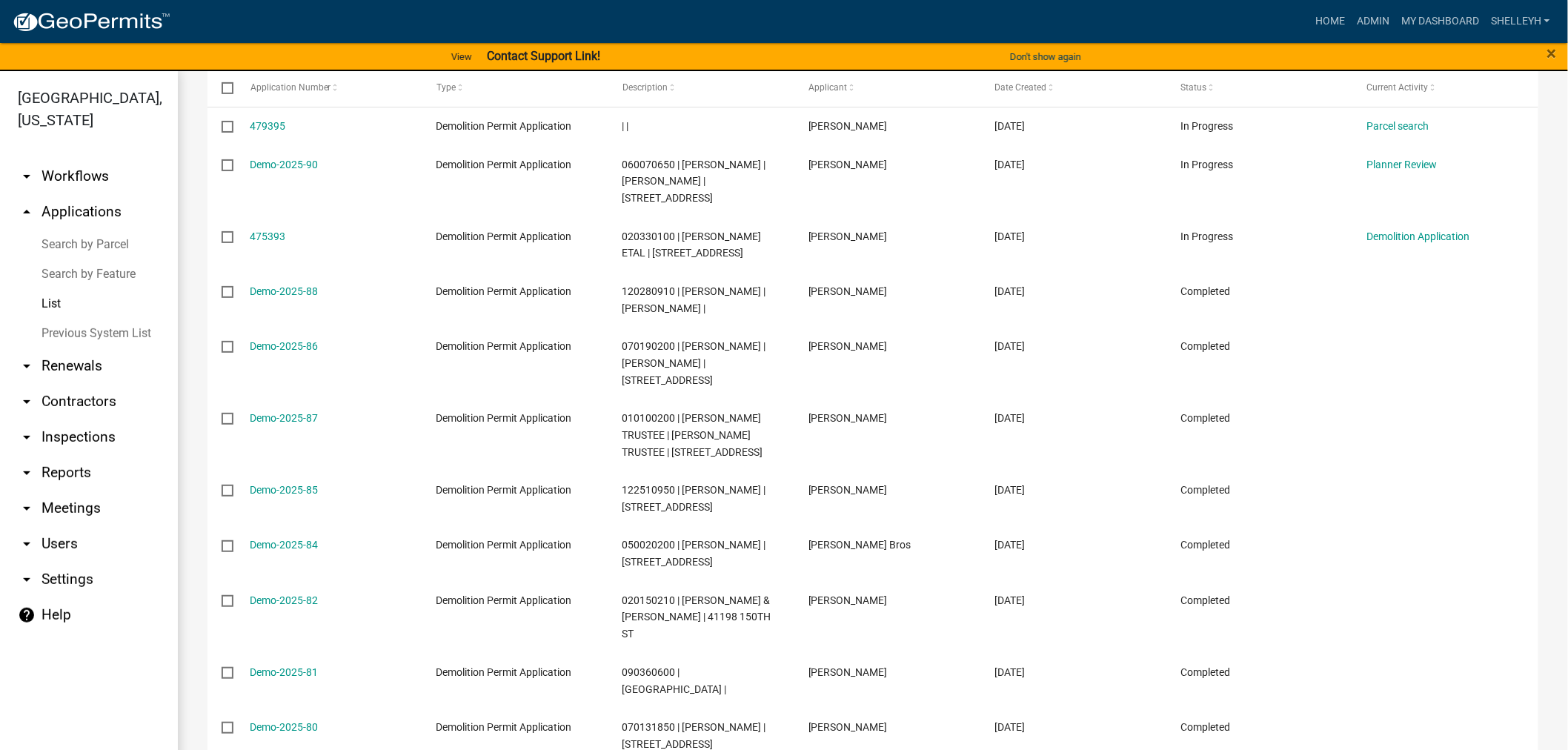
click at [276, 606] on link "Demo-2025-82" at bounding box center [284, 600] width 69 height 12
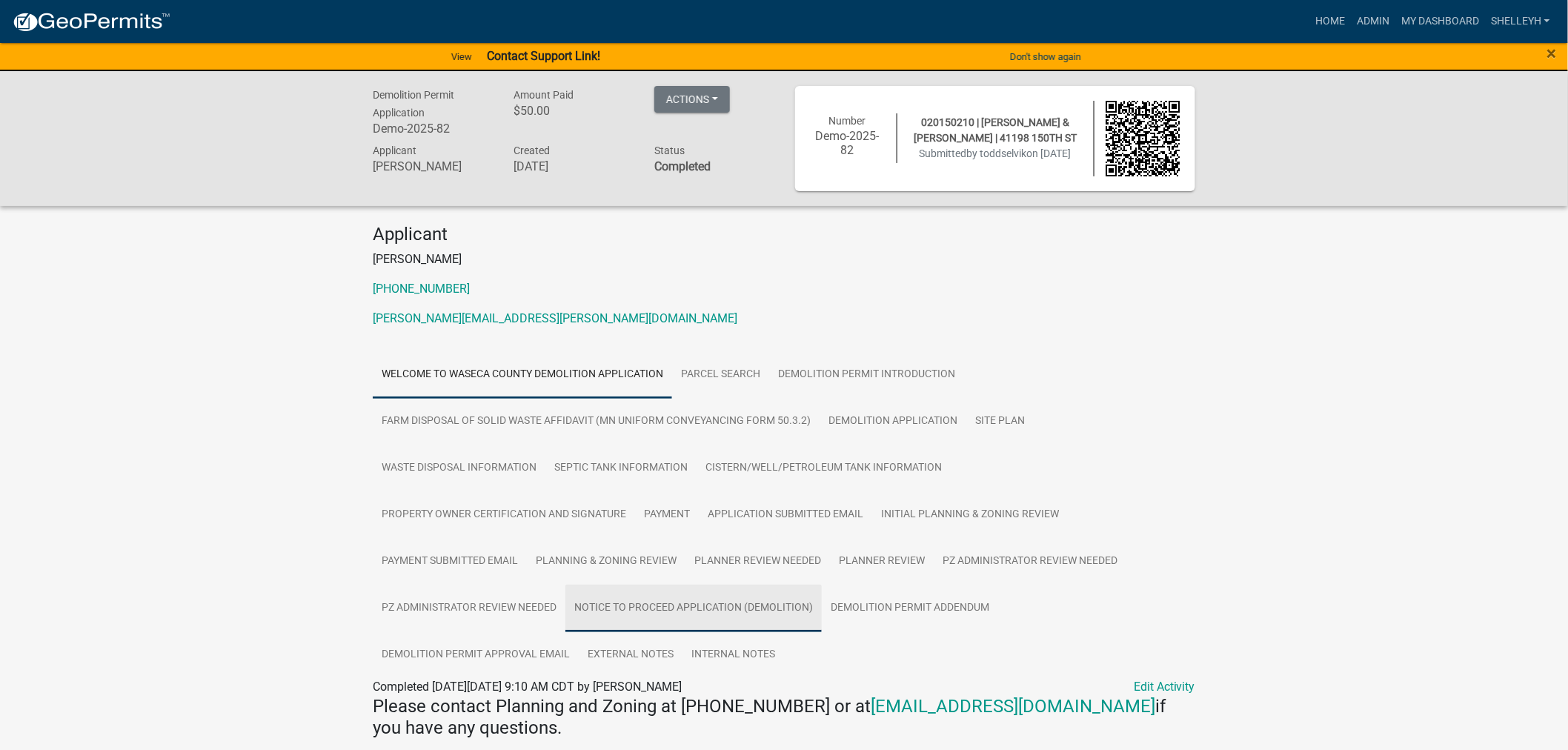
click at [687, 595] on link "Notice to Proceed Application (Demolition)" at bounding box center [693, 608] width 256 height 47
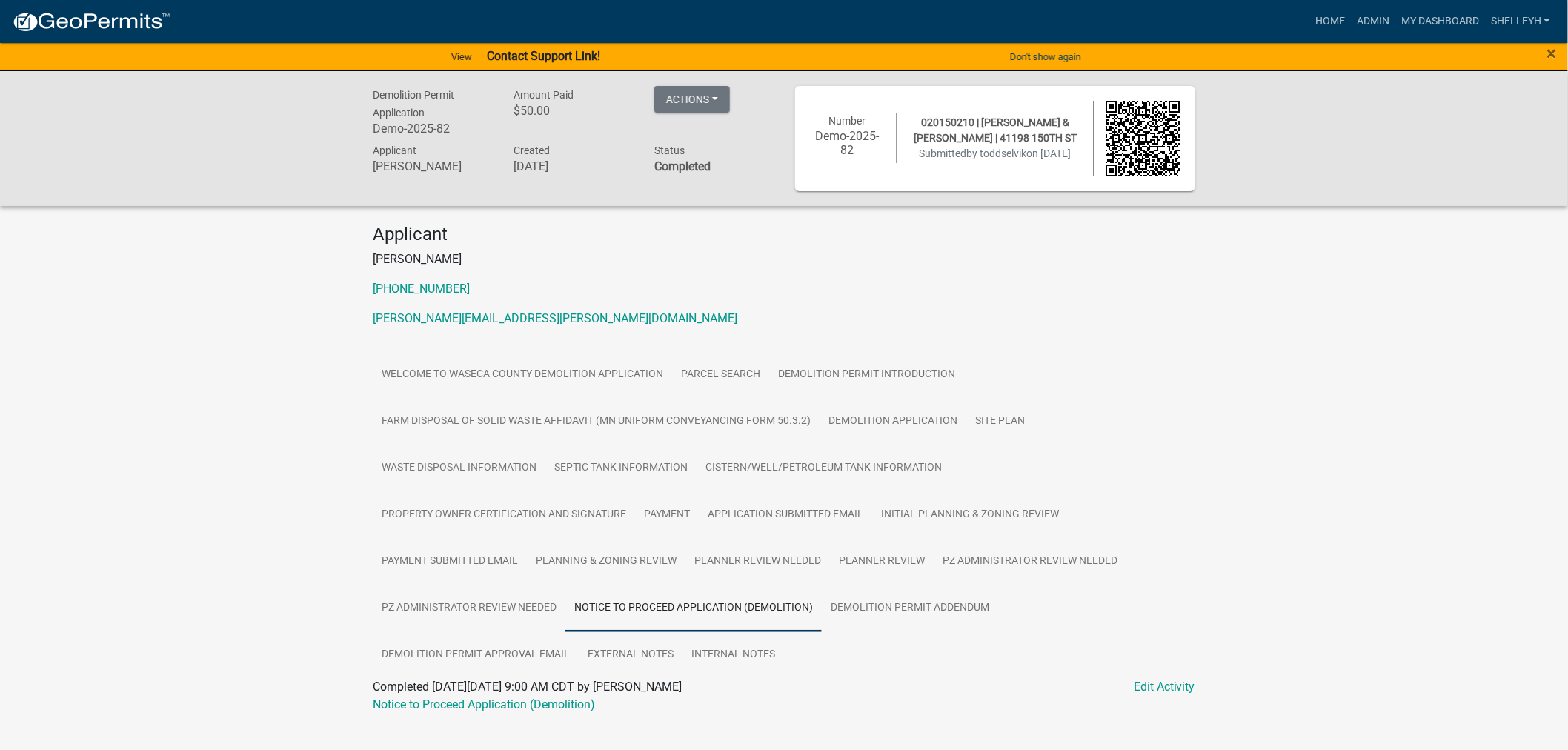
scroll to position [27, 0]
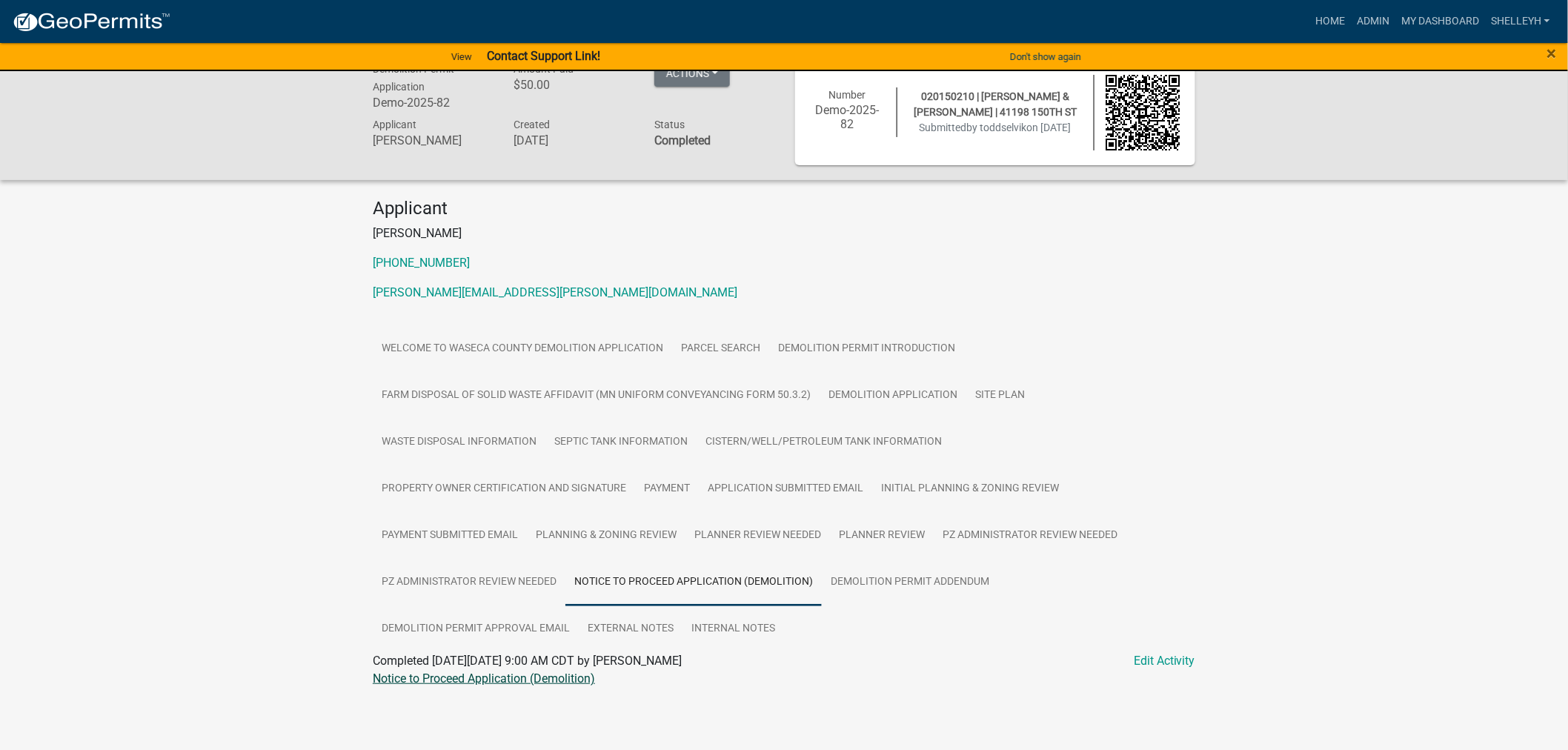
click at [510, 676] on link "Notice to Proceed Application (Demolition)" at bounding box center [484, 678] width 223 height 14
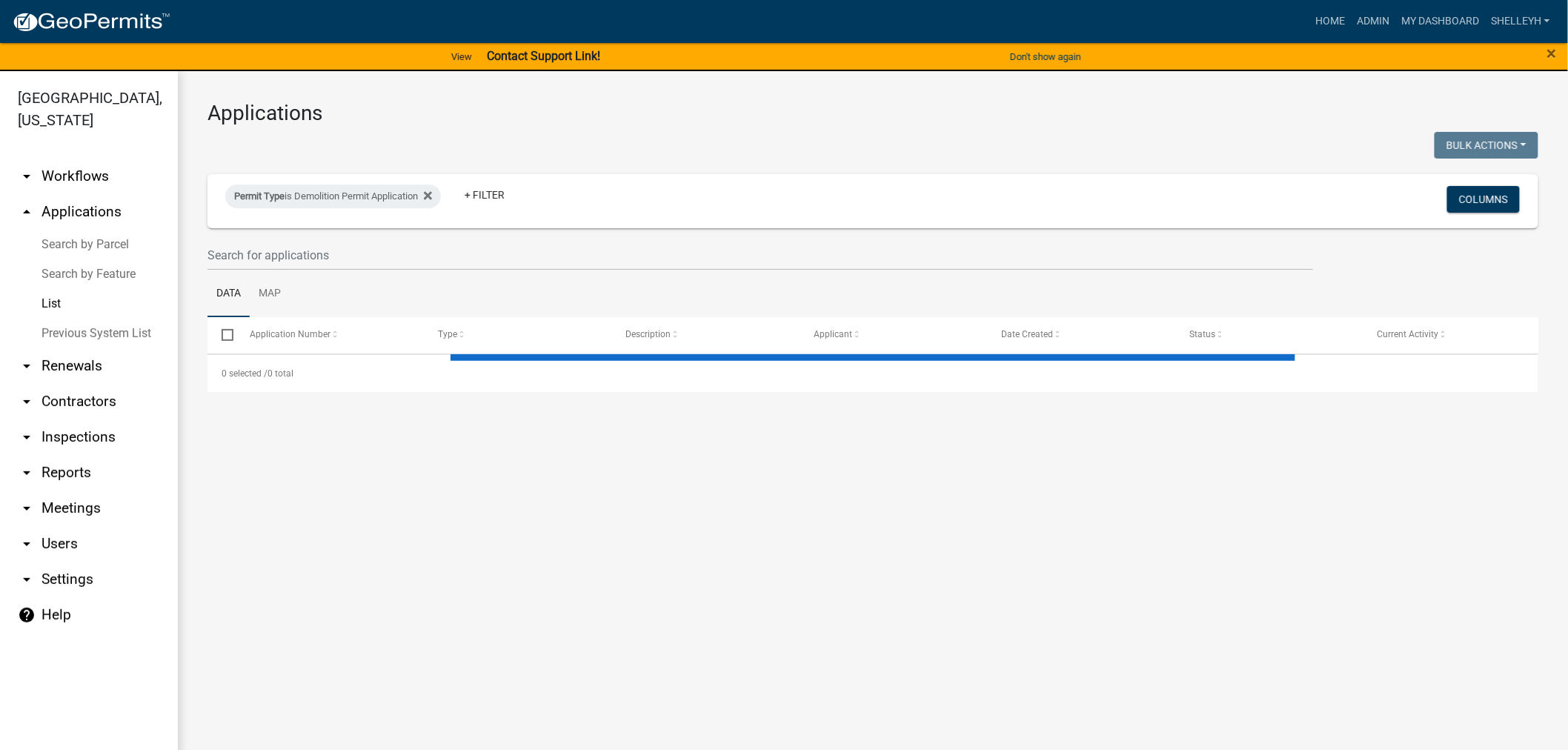
select select "1: 25"
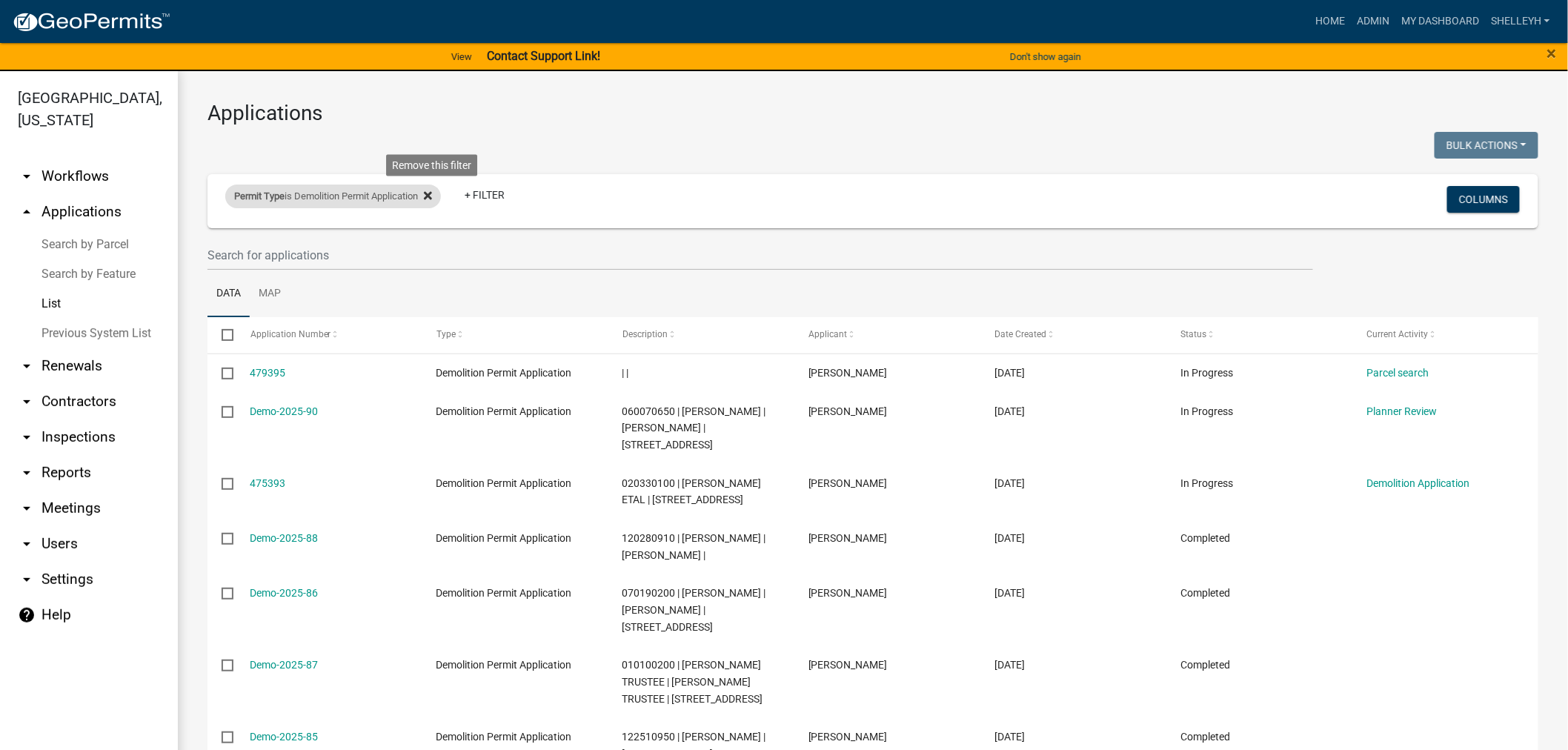
click at [431, 194] on icon at bounding box center [428, 195] width 9 height 12
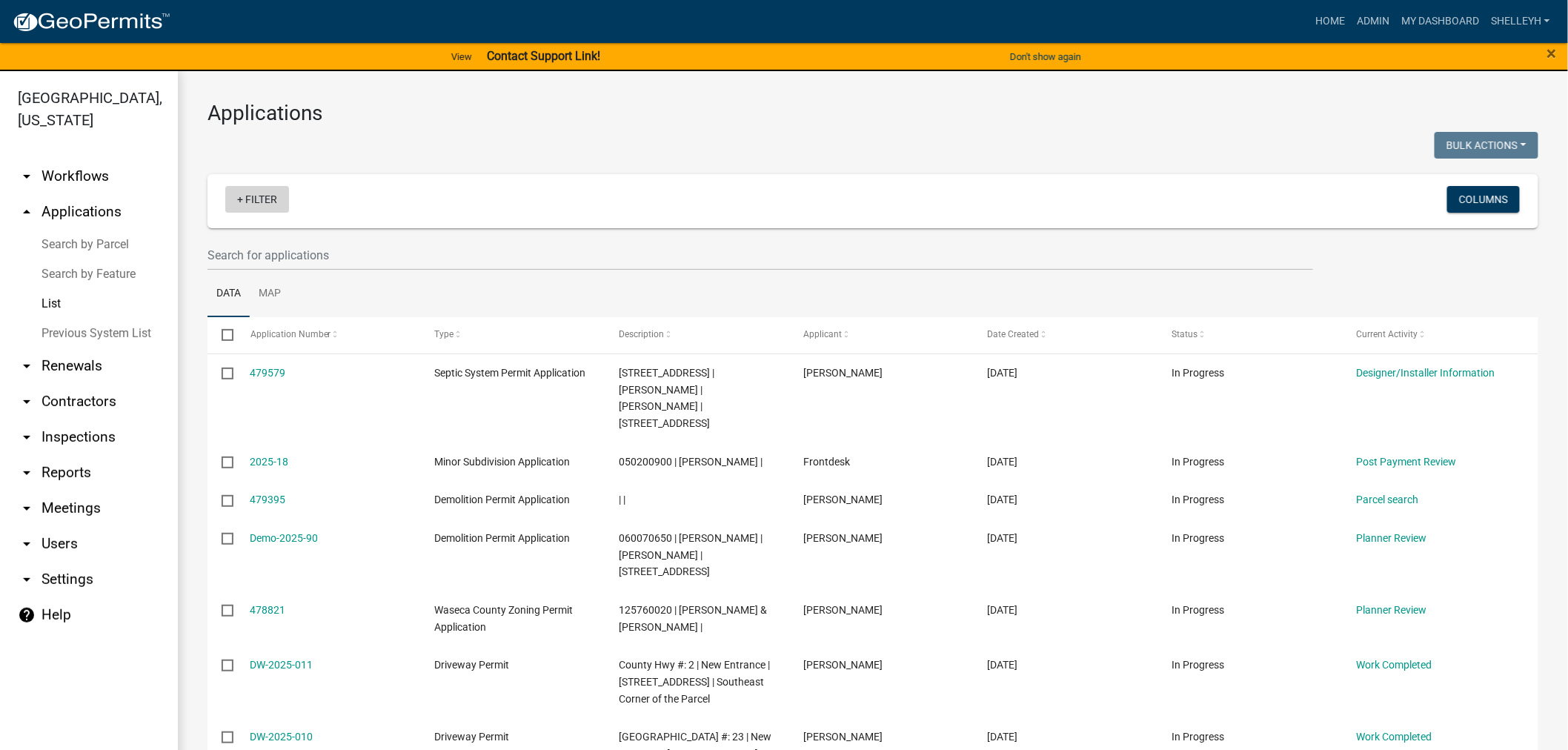
click at [276, 197] on link "+ Filter" at bounding box center [257, 199] width 63 height 27
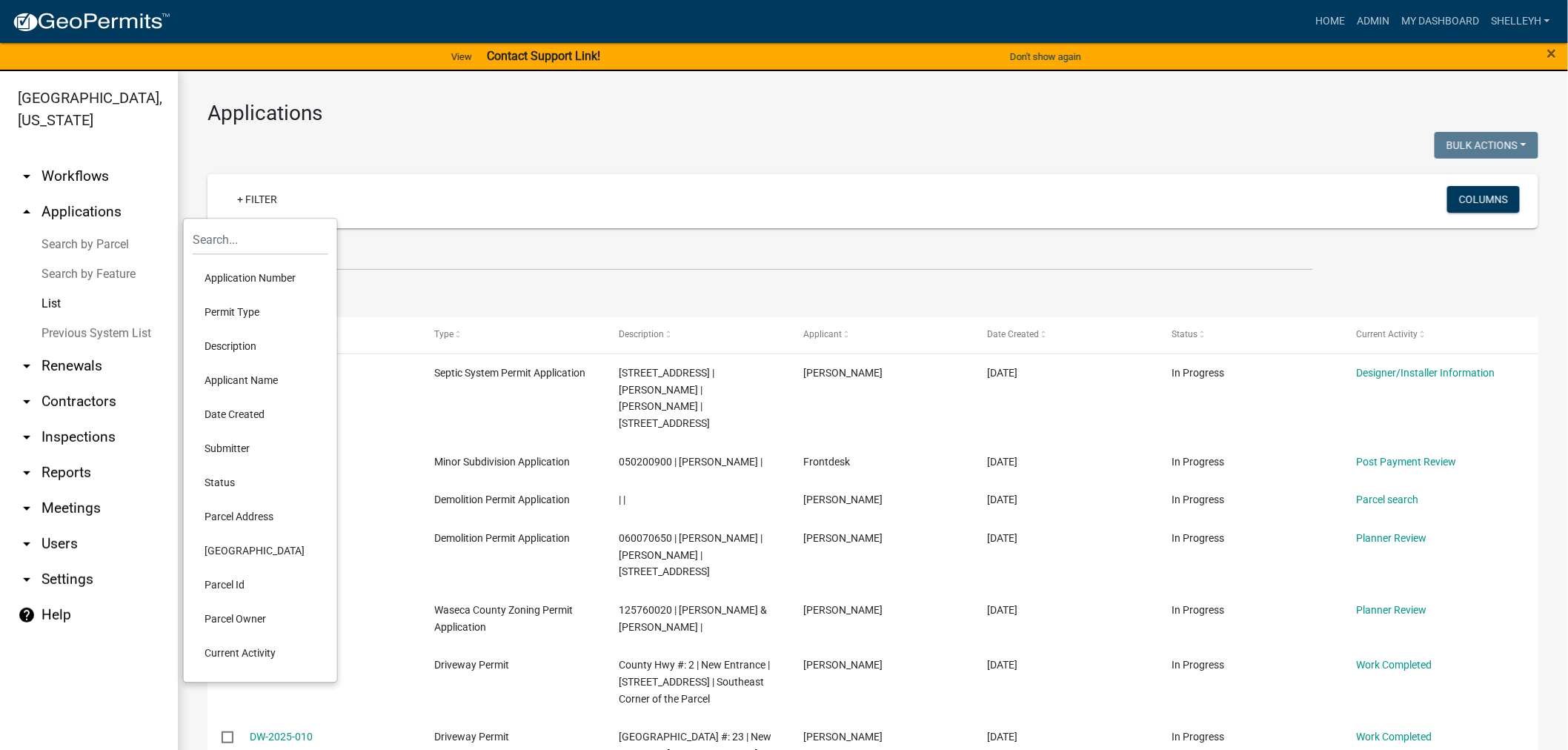
click at [239, 304] on li "Permit Type" at bounding box center [260, 312] width 135 height 34
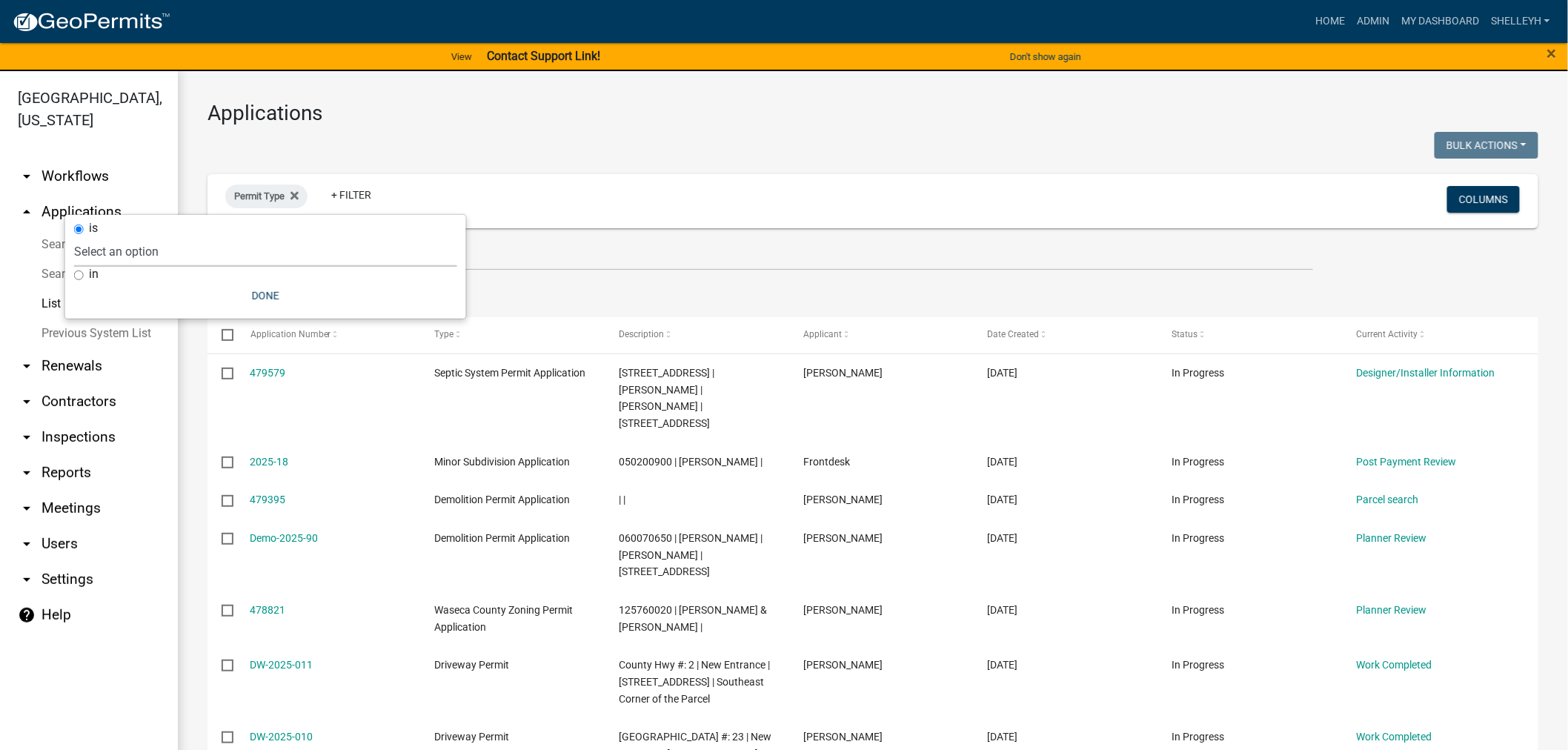
click at [146, 248] on select "Select an option Cannabis Registration Form Conditional Use Application Demolit…" at bounding box center [265, 251] width 383 height 30
select select "f25dab95-63bd-4ebf-adf6-453d038d6261"
click at [219, 236] on select "Select an option Cannabis Registration Form Conditional Use Application Demolit…" at bounding box center [265, 251] width 383 height 30
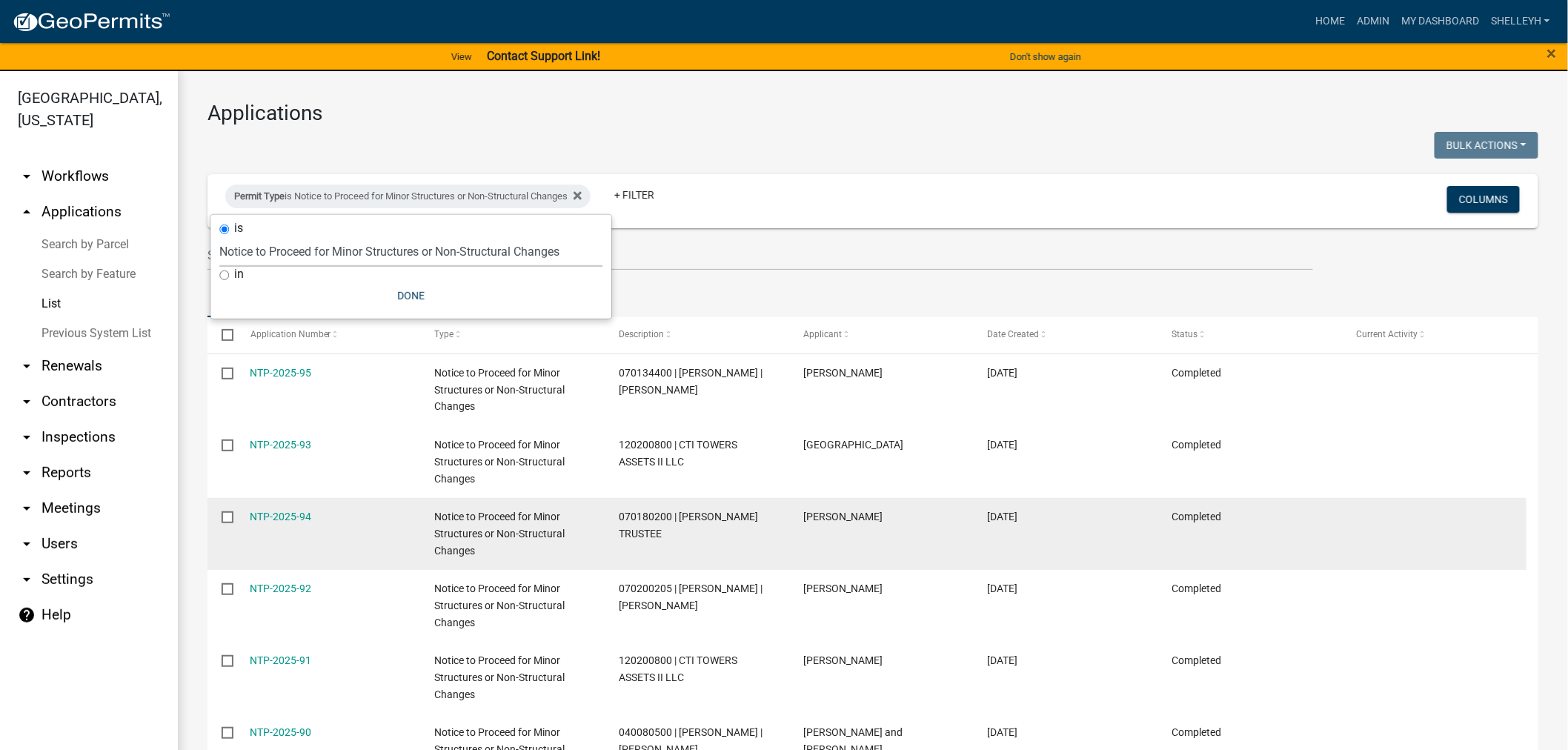
click at [329, 520] on div "NTP-2025-94" at bounding box center [328, 516] width 156 height 17
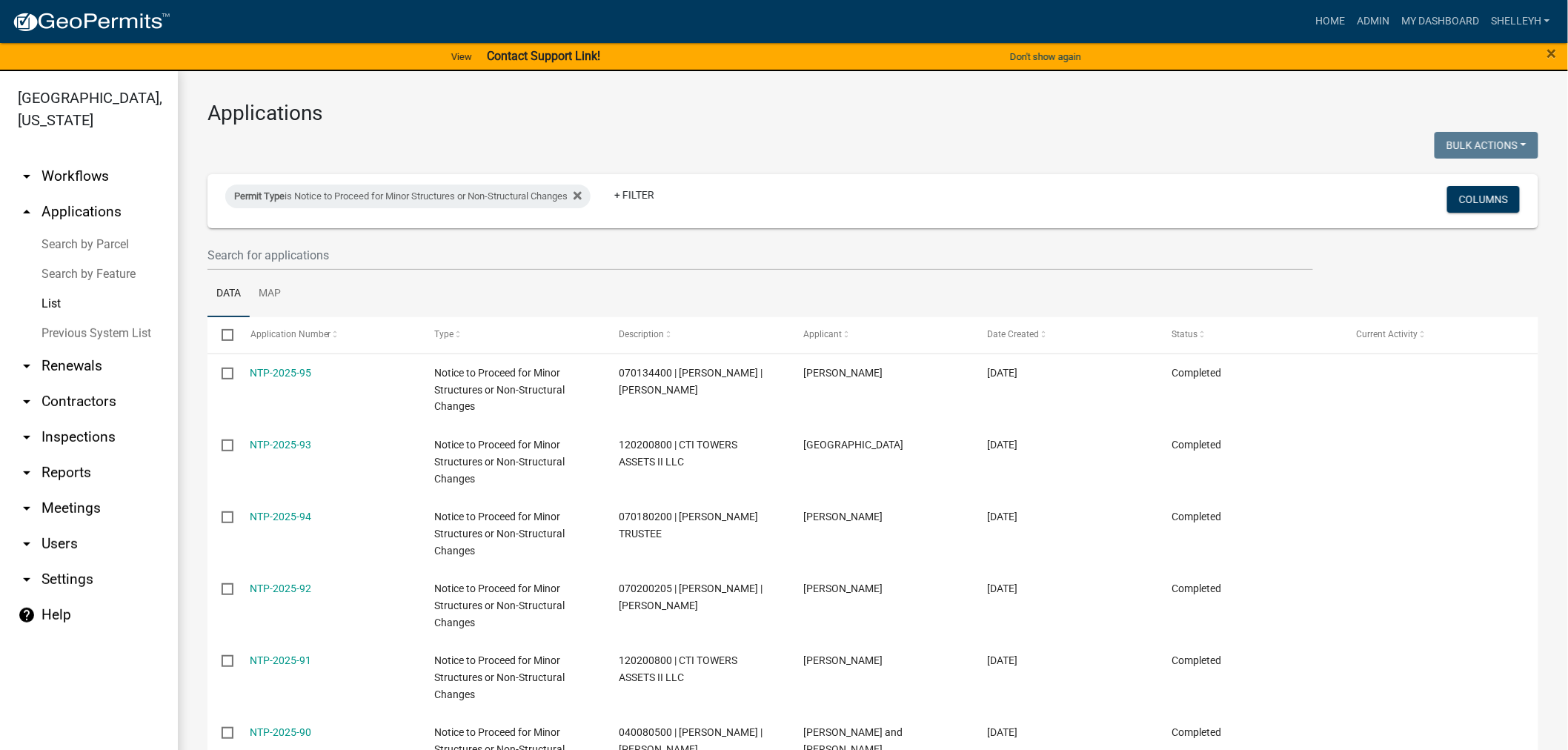
click at [284, 519] on link "NTP-2025-94" at bounding box center [281, 516] width 62 height 12
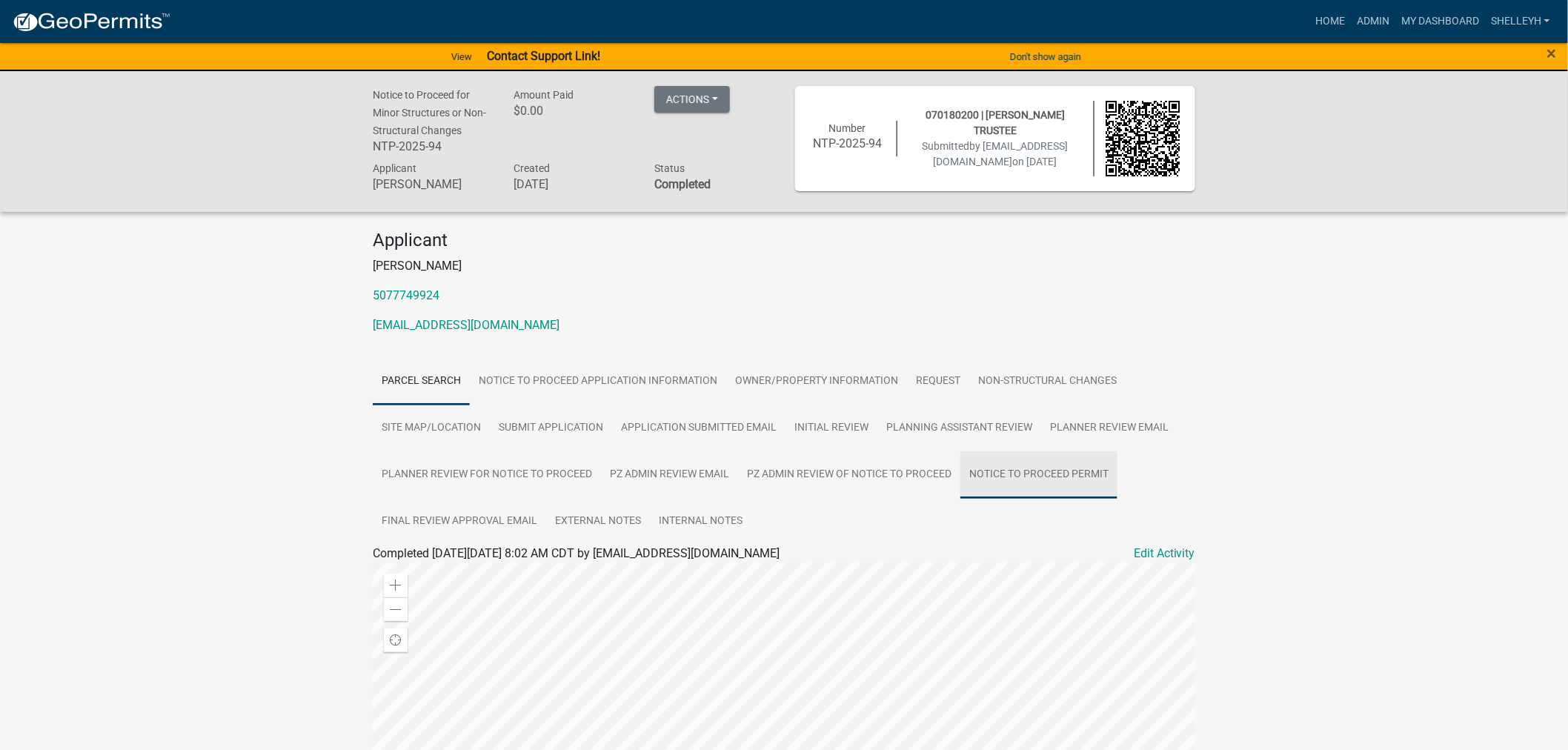
click at [1008, 477] on link "Notice to Proceed Permit" at bounding box center [1038, 474] width 157 height 47
click at [414, 568] on link "Notice to Proceed Permit" at bounding box center [444, 570] width 129 height 14
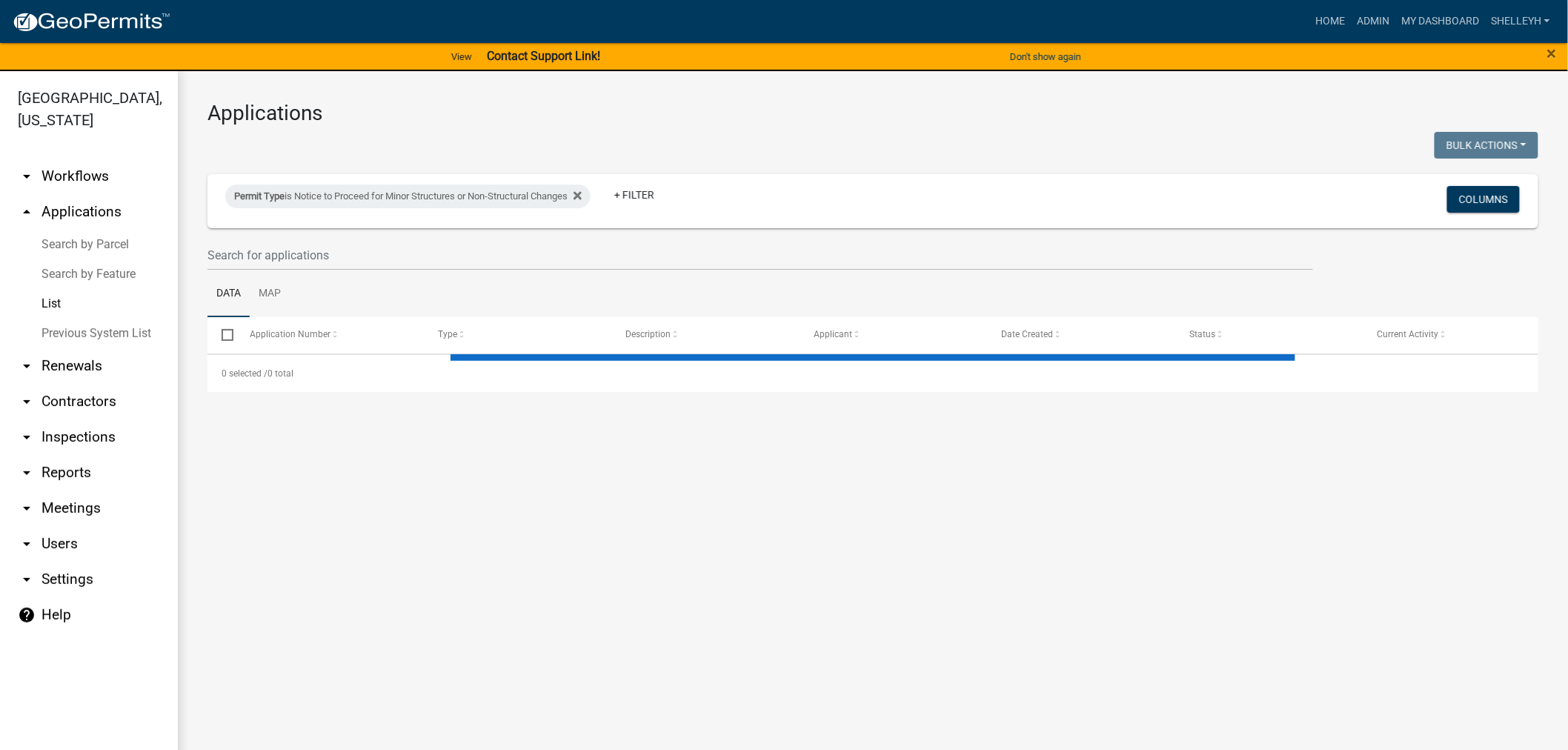
select select "1: 25"
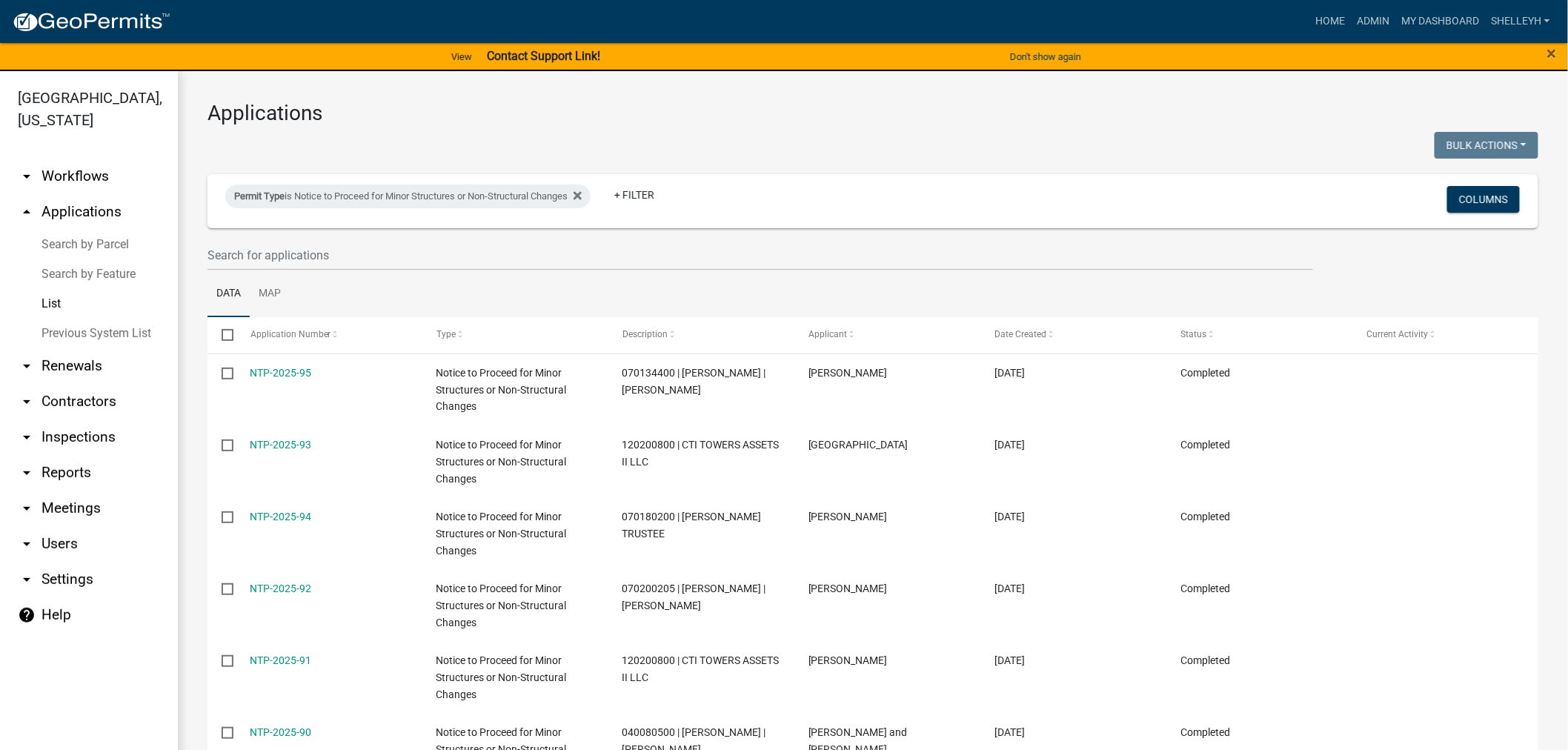
click at [275, 447] on link "NTP-2025-93" at bounding box center [281, 444] width 62 height 12
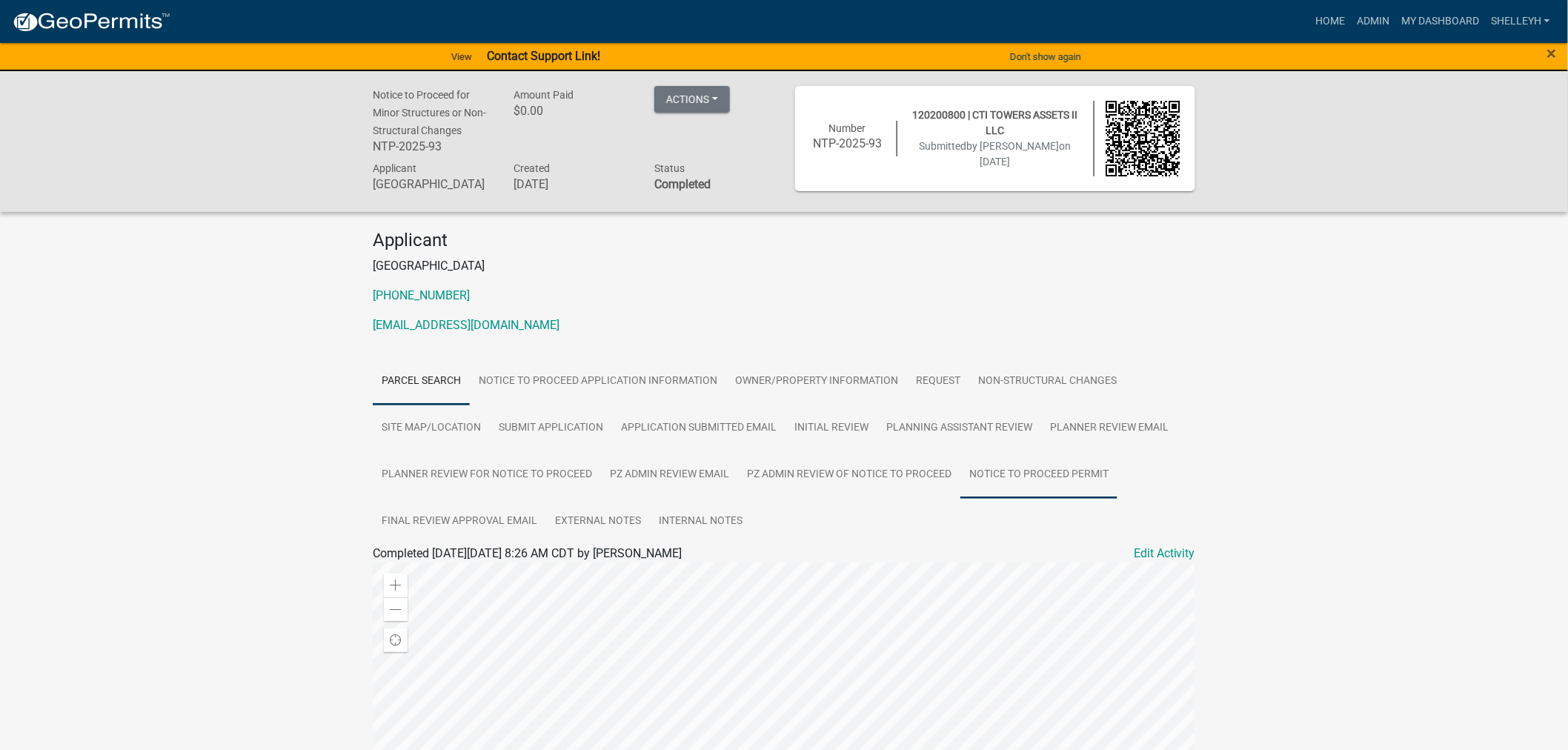
click at [994, 477] on link "Notice to Proceed Permit" at bounding box center [1038, 474] width 157 height 47
click at [484, 574] on link "Notice to Proceed Permit" at bounding box center [444, 570] width 129 height 14
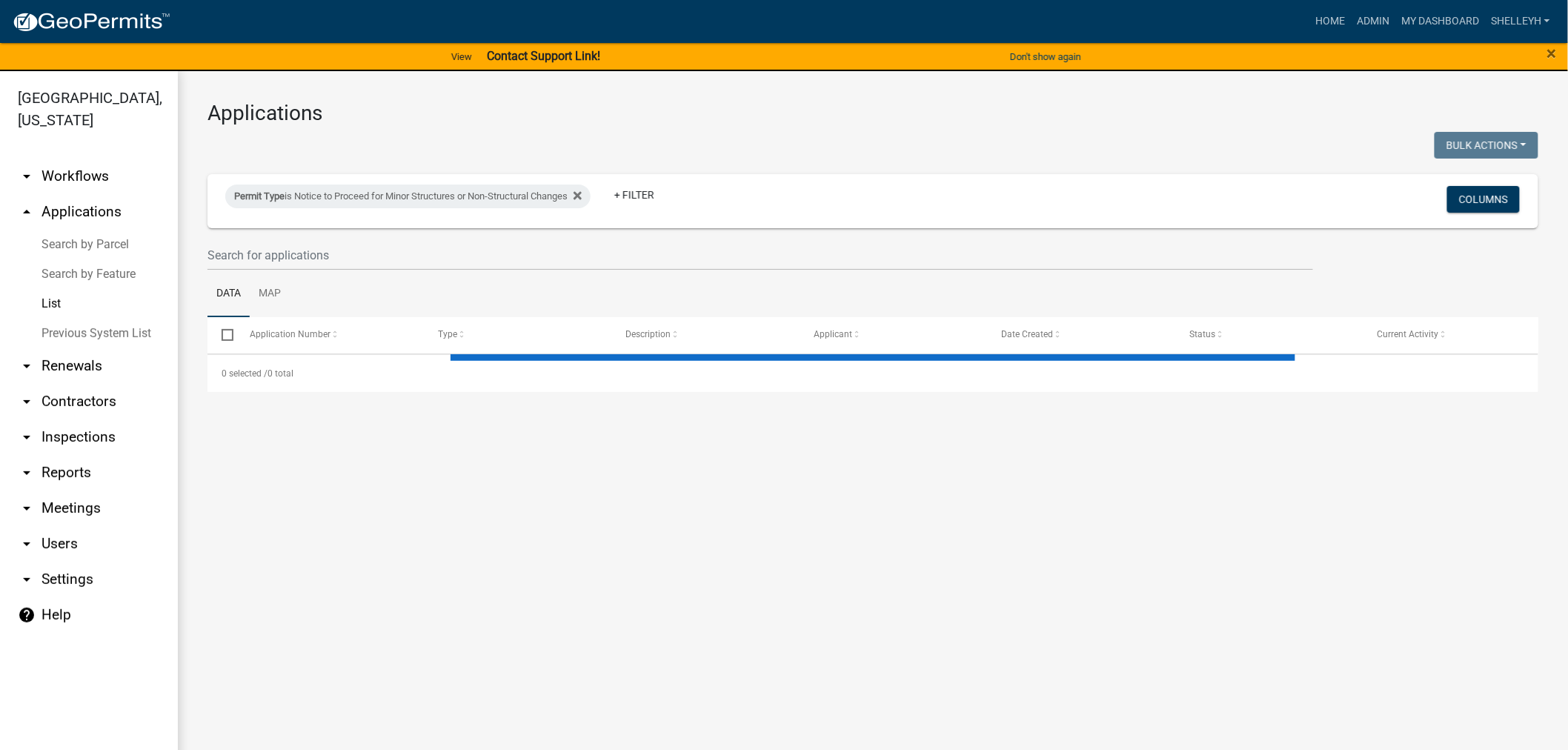
select select "1: 25"
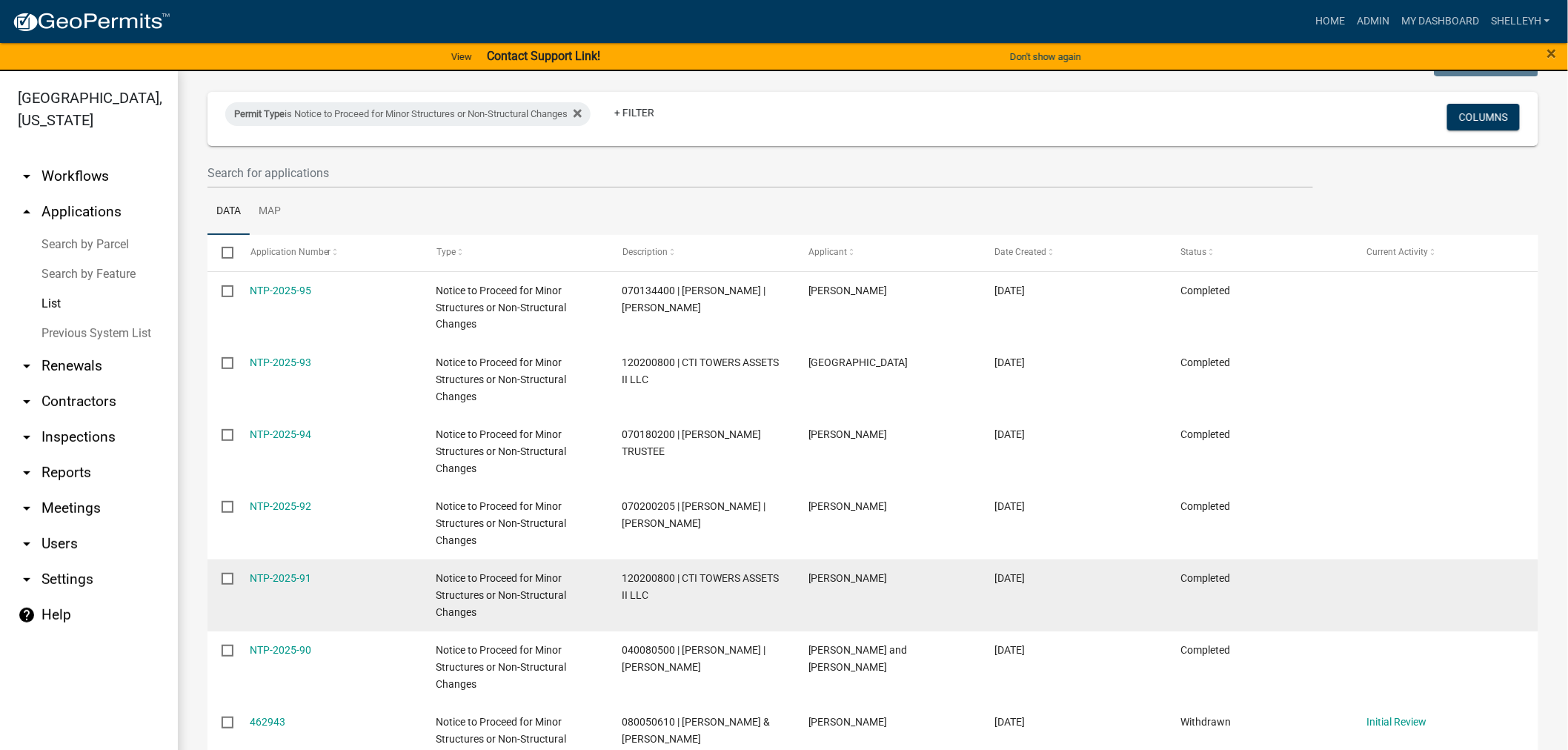
scroll to position [164, 0]
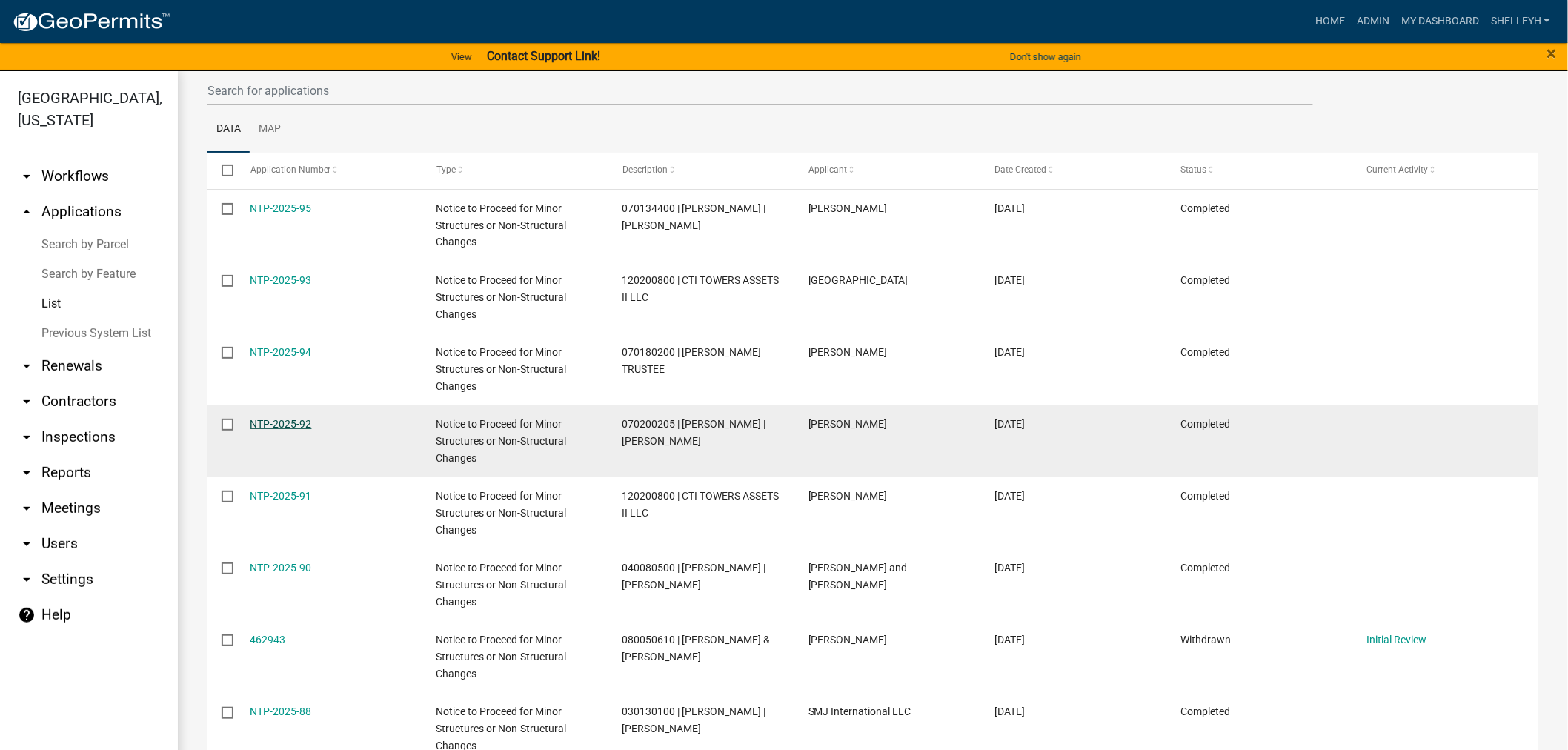
click at [275, 424] on link "NTP-2025-92" at bounding box center [281, 424] width 62 height 12
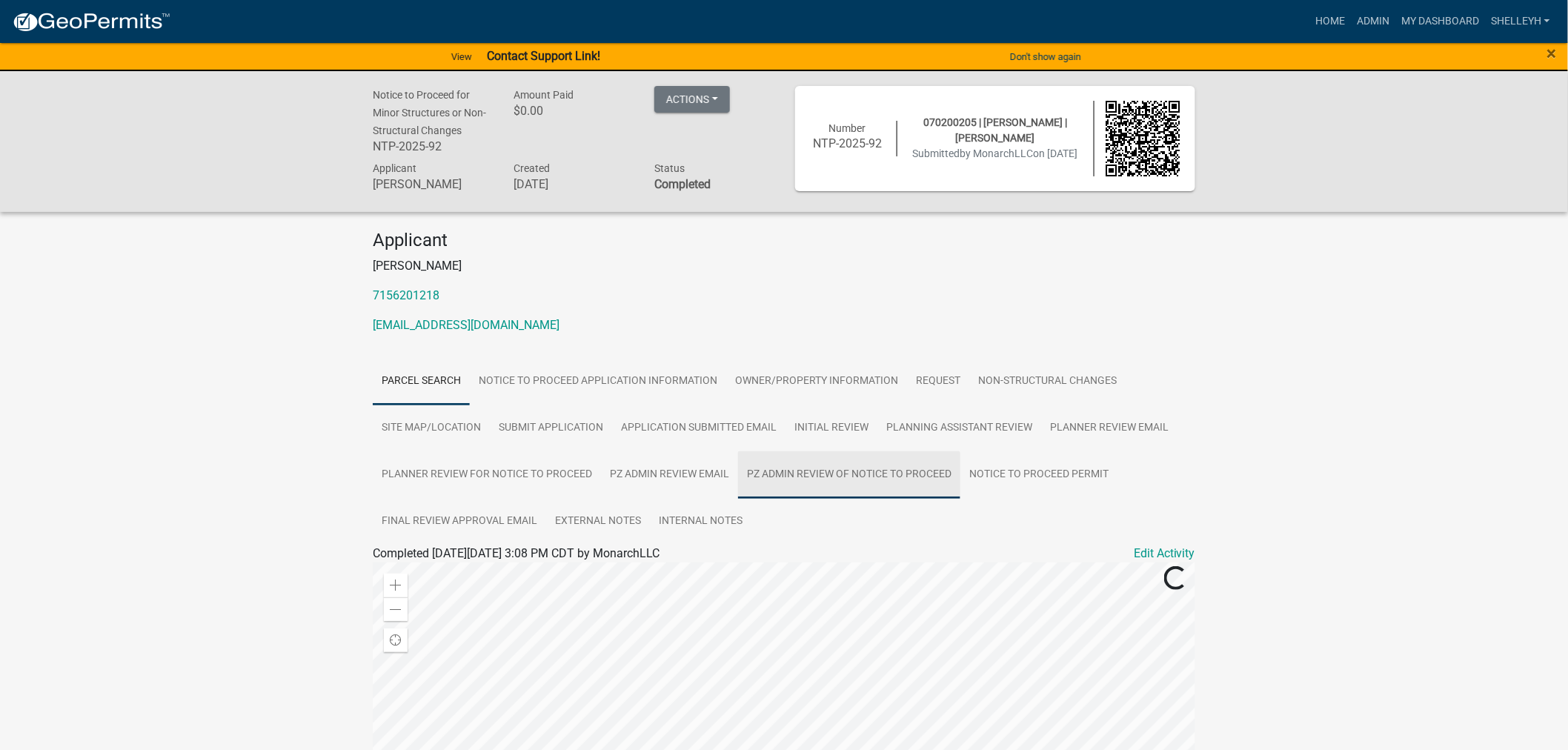
click at [863, 472] on link "PZ Admin Review of Notice to Proceed" at bounding box center [850, 474] width 223 height 47
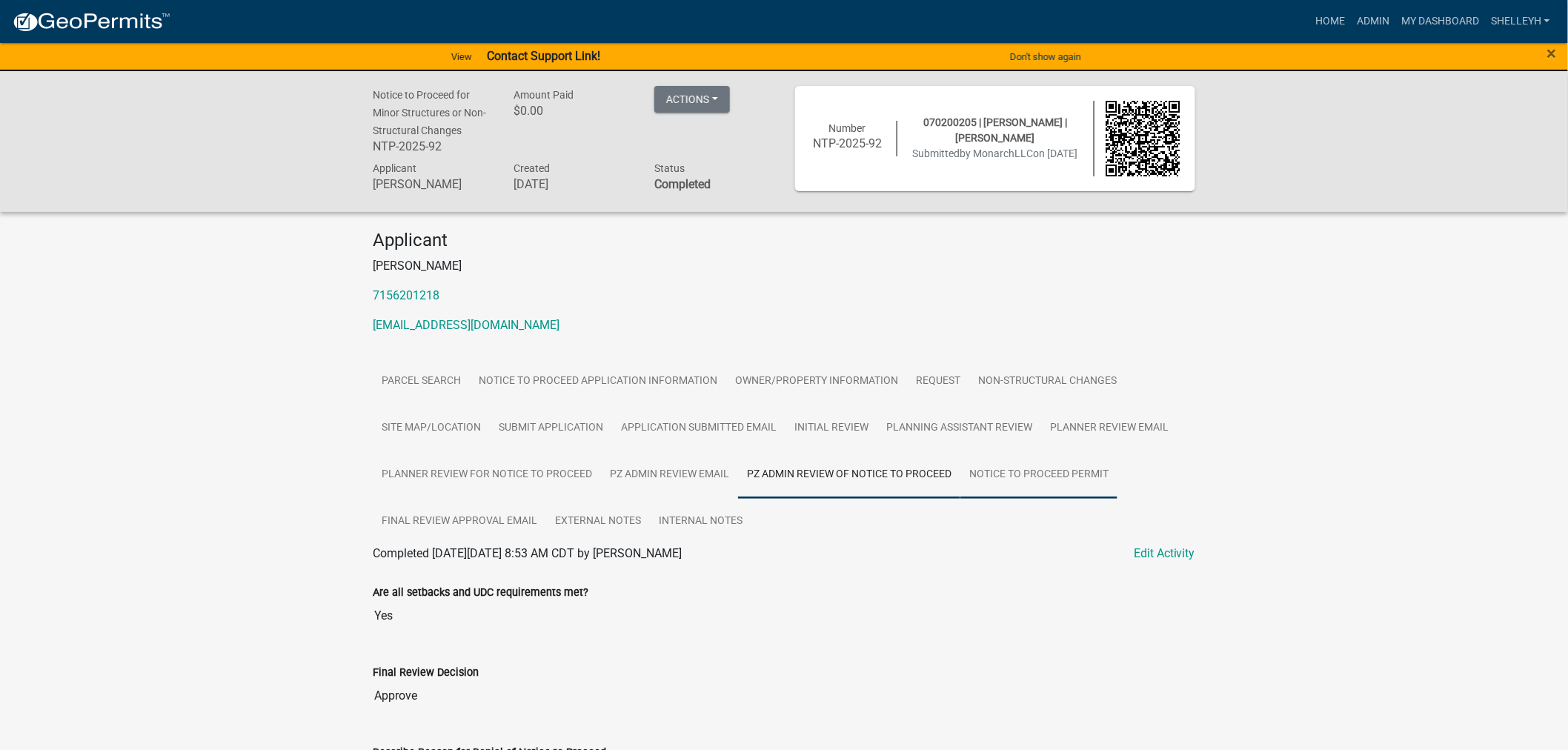
click at [1046, 477] on link "Notice to Proceed Permit" at bounding box center [1038, 474] width 157 height 47
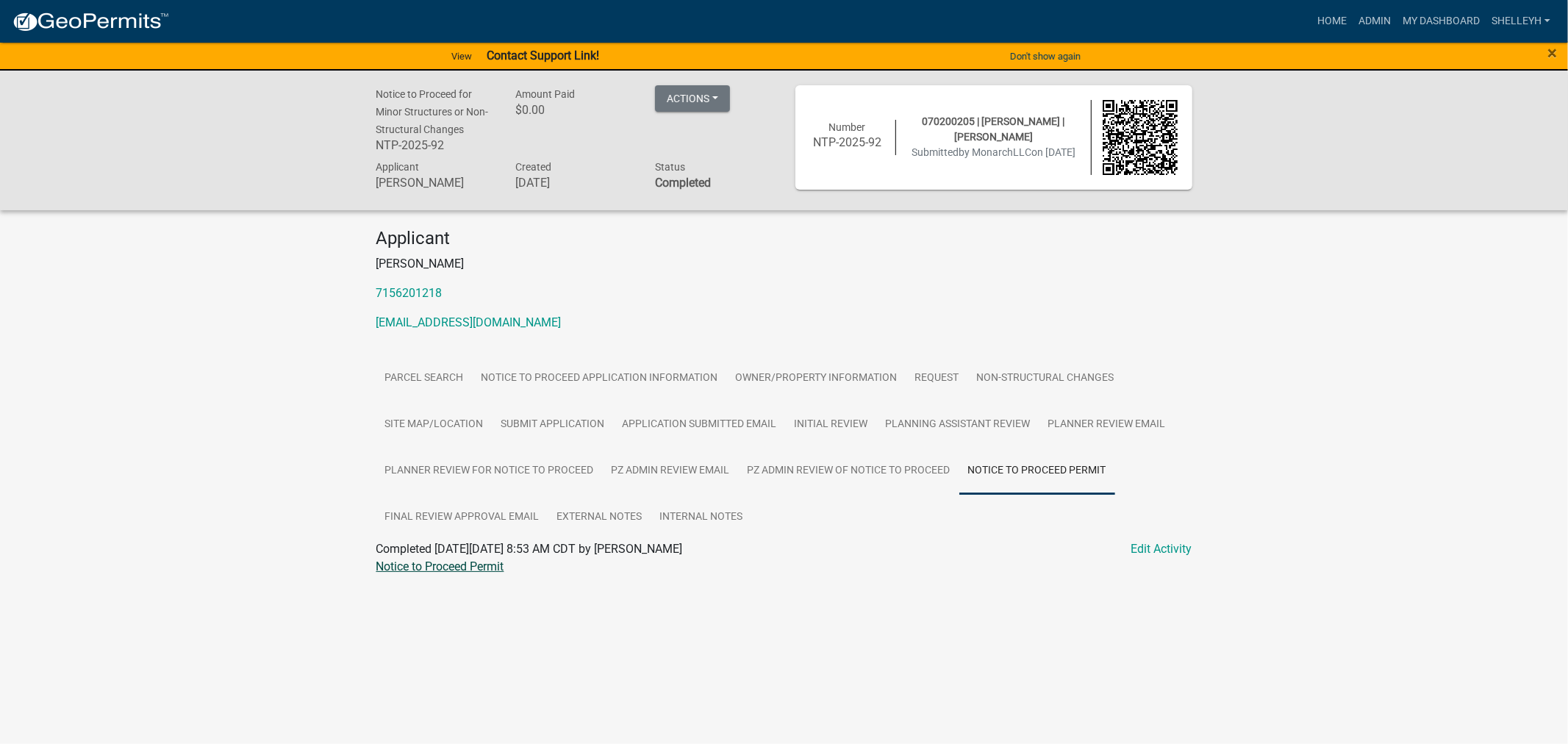
click at [464, 564] on link "Notice to Proceed Permit" at bounding box center [440, 566] width 128 height 14
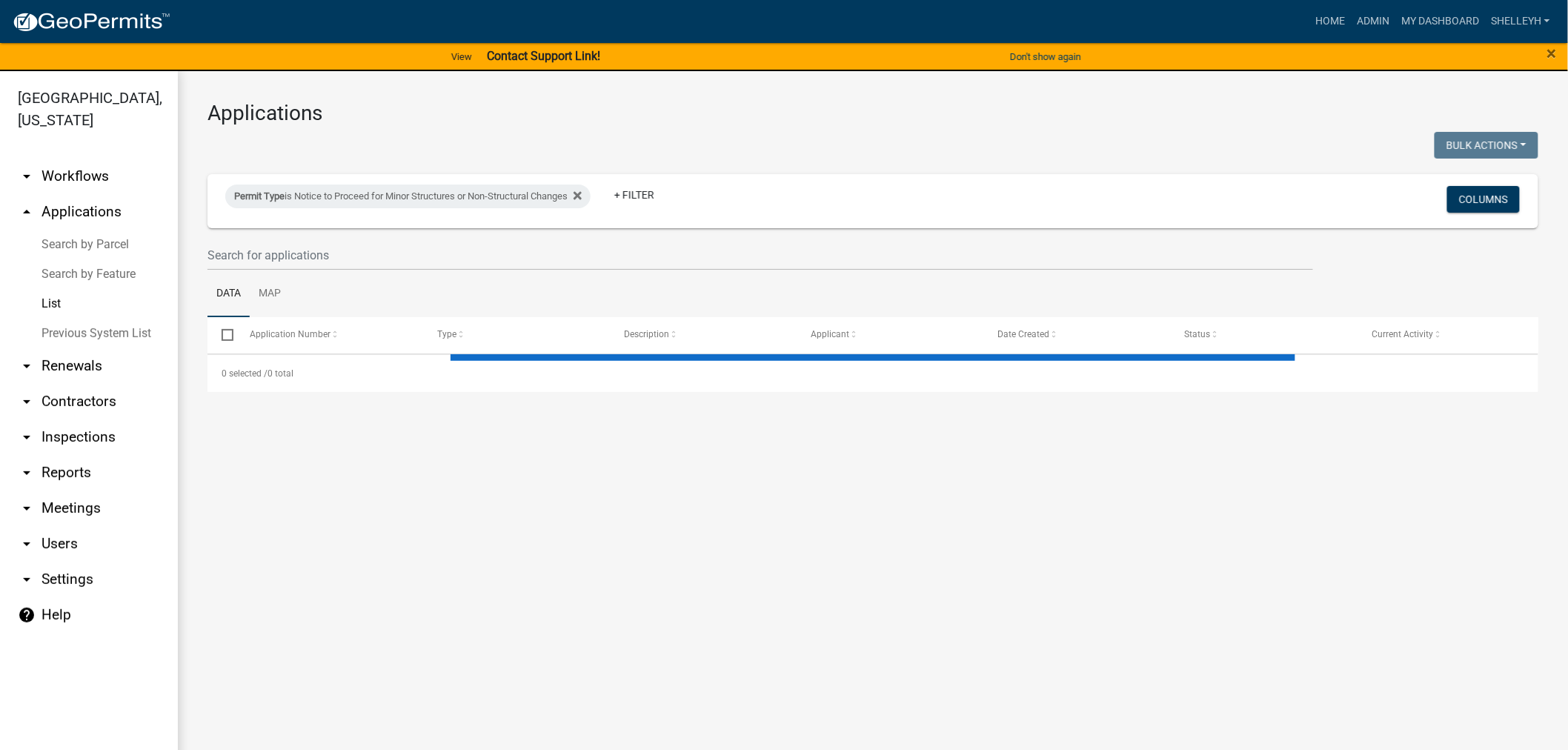
select select "1: 25"
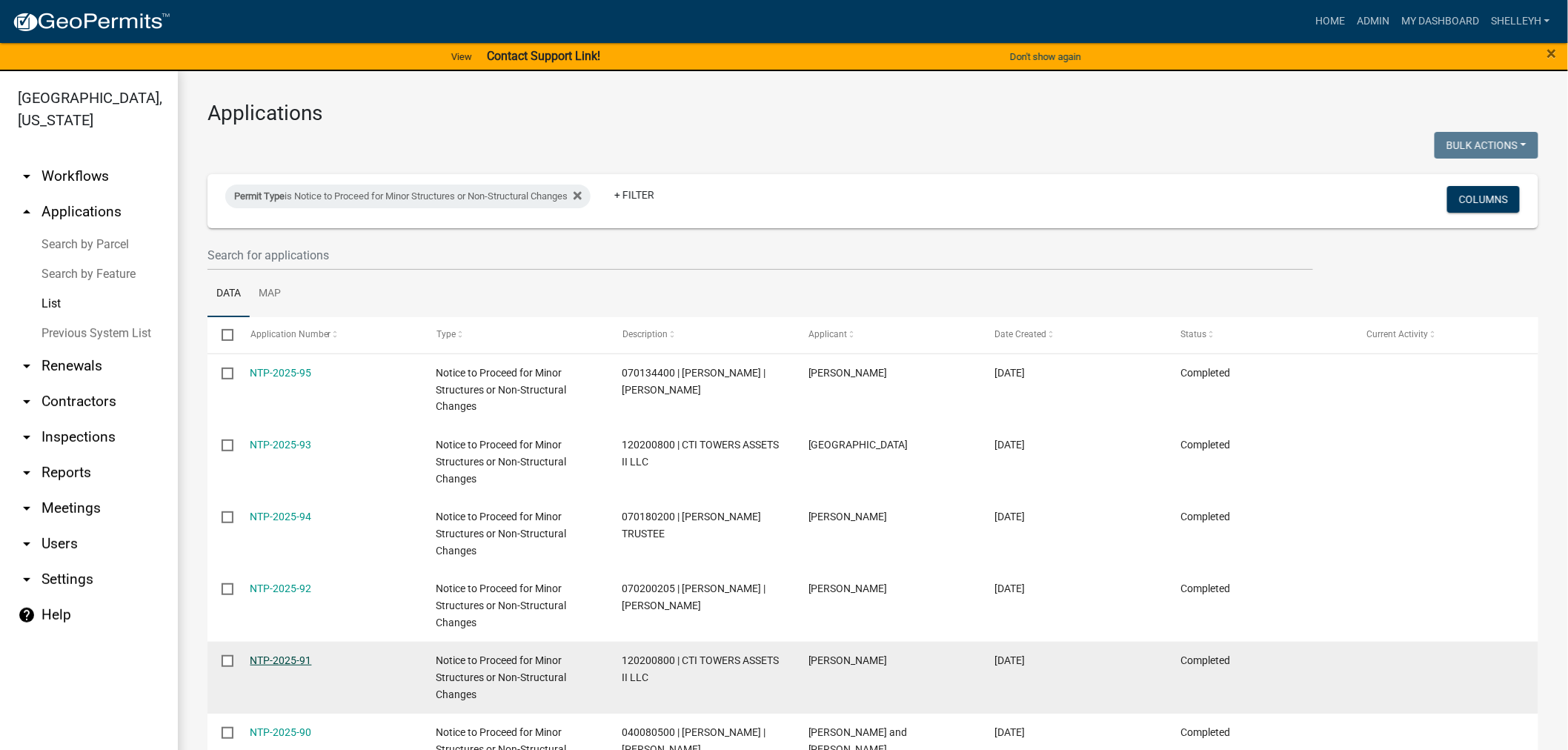
click at [267, 663] on link "NTP-2025-91" at bounding box center [281, 660] width 62 height 12
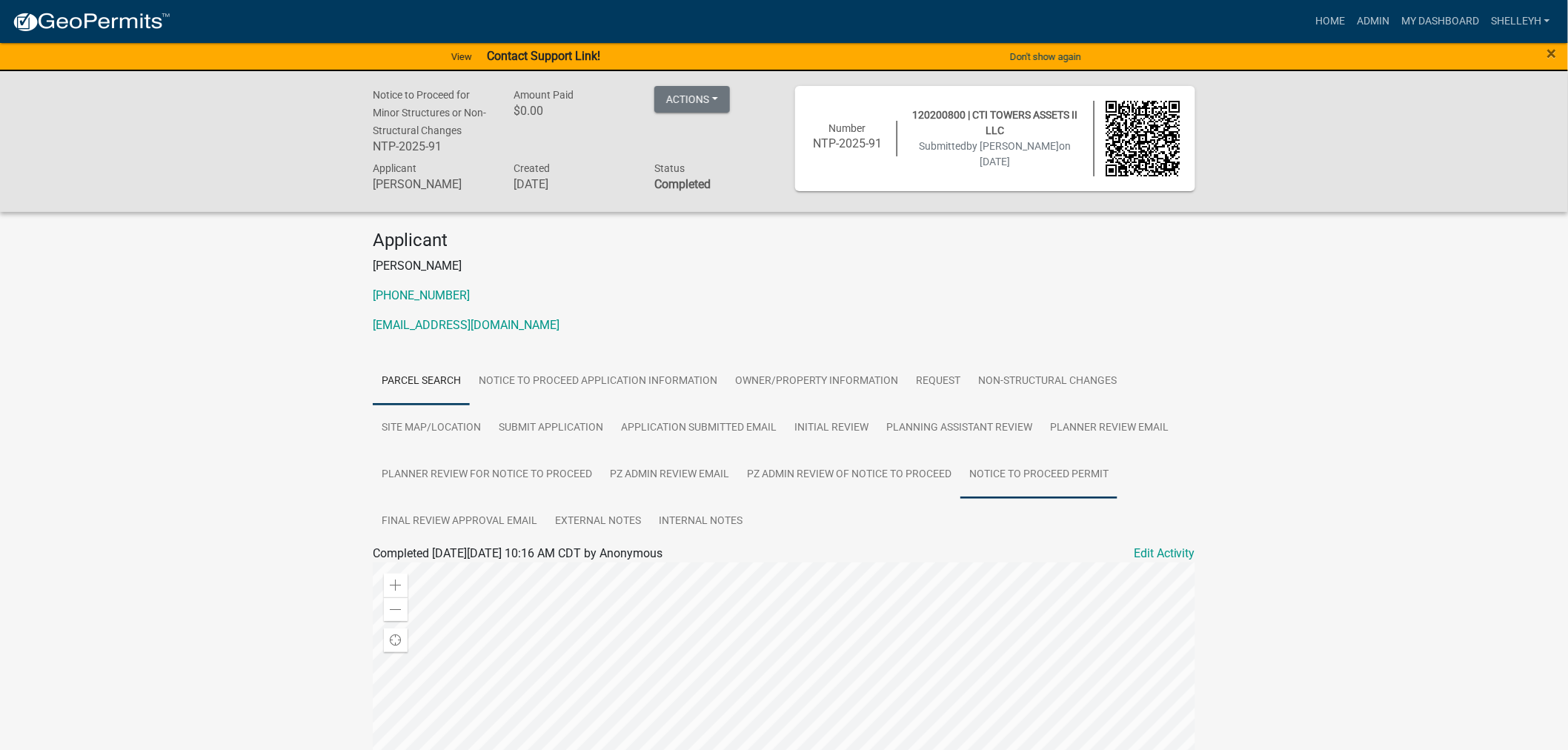
click at [988, 473] on link "Notice to Proceed Permit" at bounding box center [1038, 474] width 157 height 47
click at [453, 567] on link "Notice to Proceed Permit" at bounding box center [444, 570] width 129 height 14
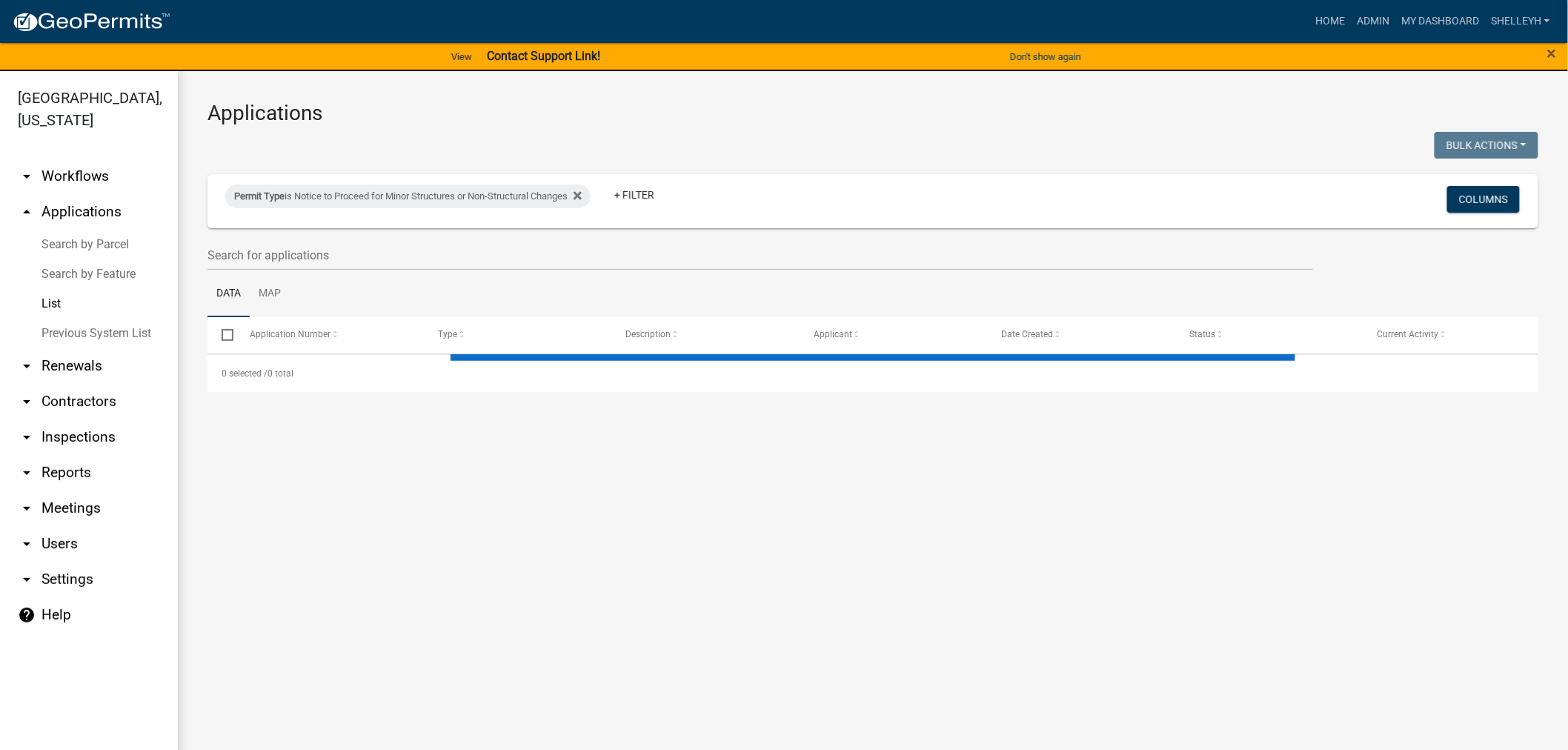
select select "1: 25"
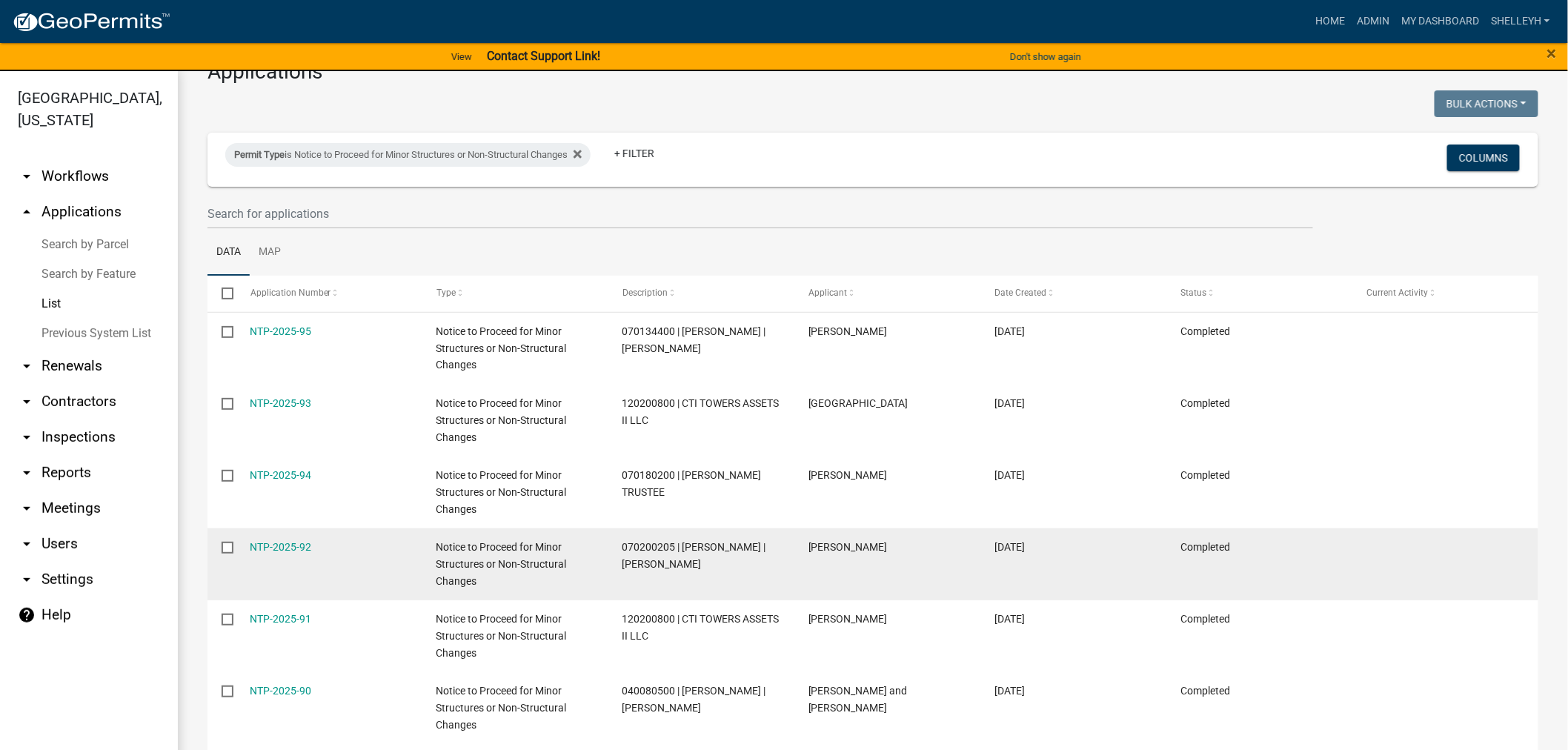
scroll to position [82, 0]
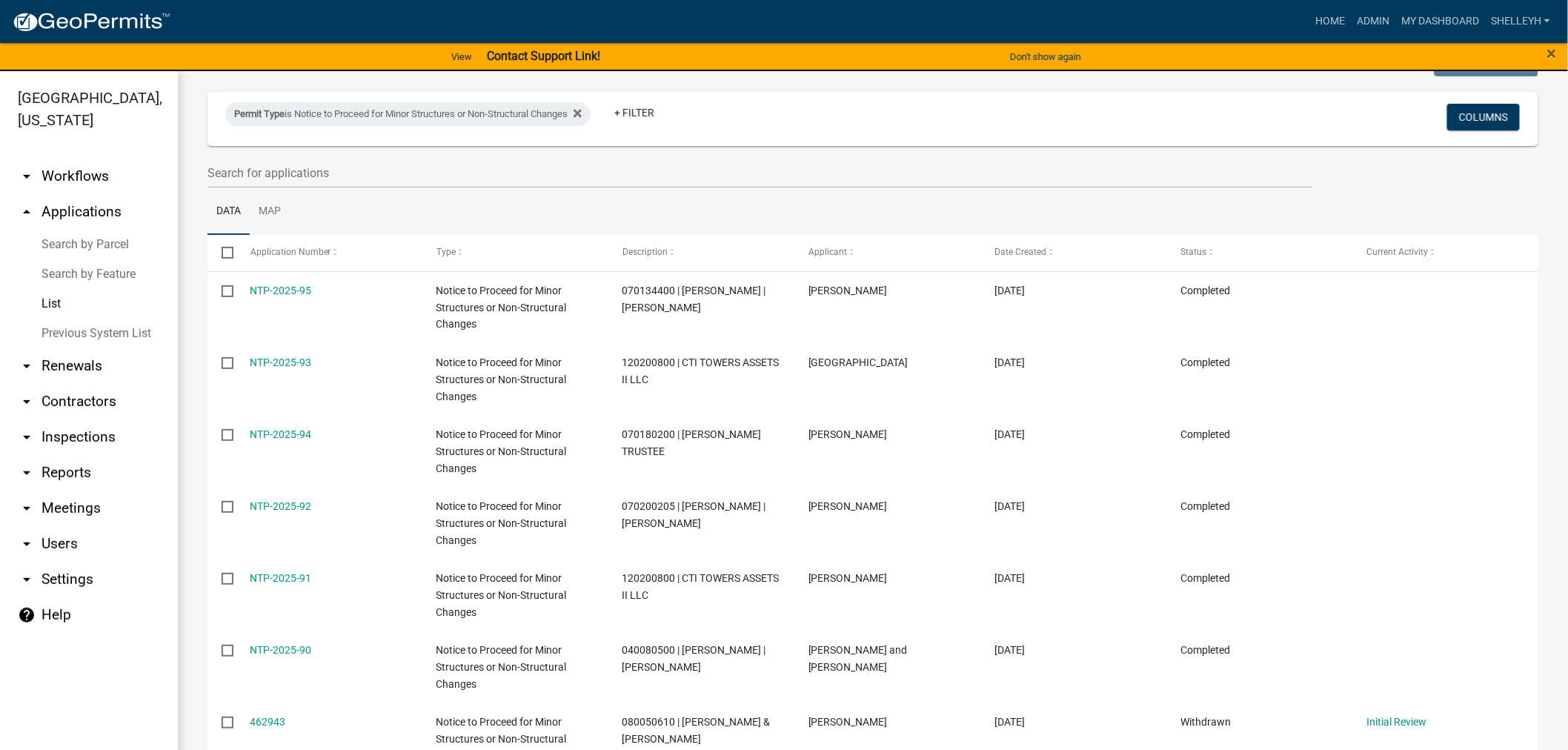
click at [290, 647] on link "NTP-2025-90" at bounding box center [281, 650] width 62 height 12
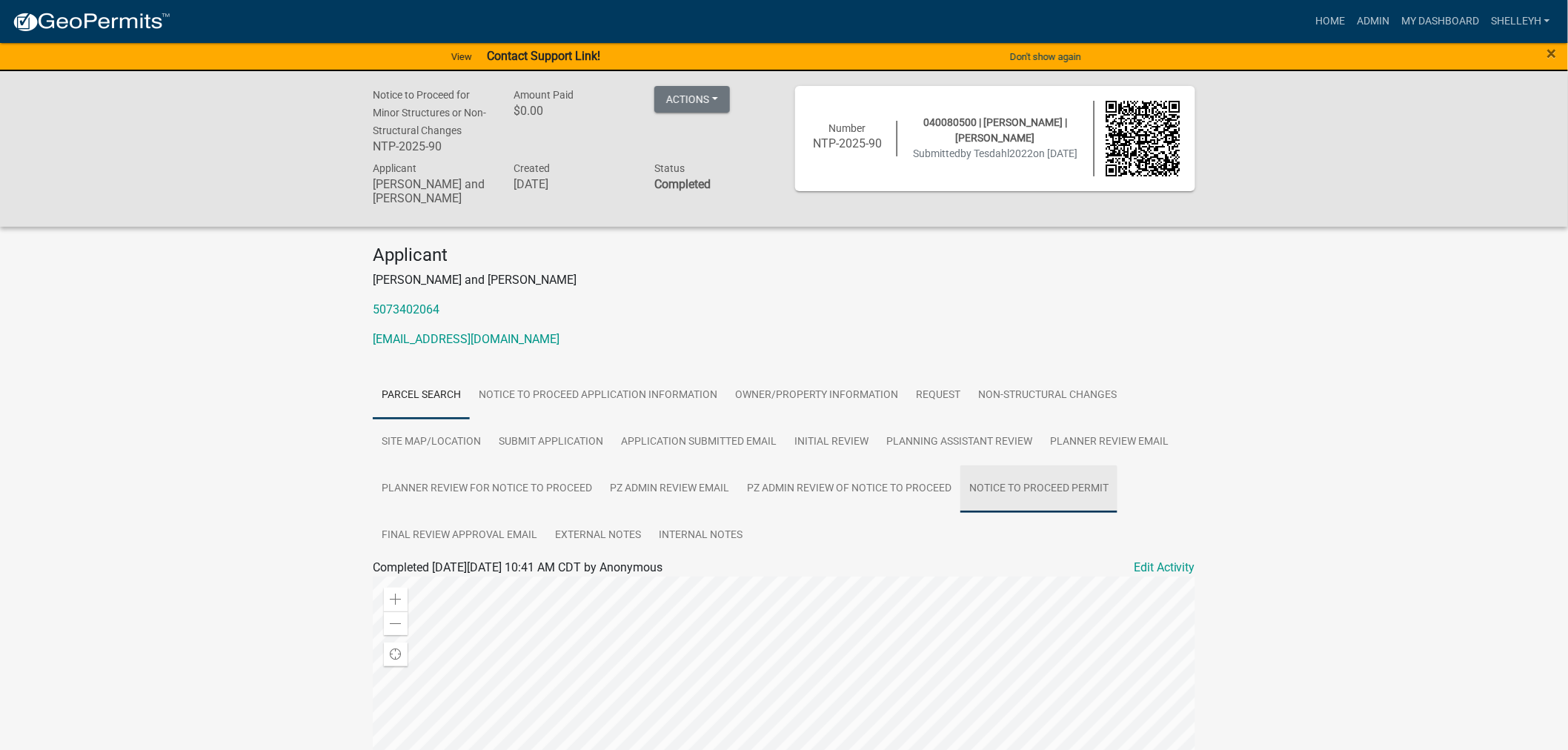
click at [1019, 486] on link "Notice to Proceed Permit" at bounding box center [1038, 488] width 157 height 47
click at [463, 590] on link "Notice to Proceed Permit" at bounding box center [444, 585] width 129 height 14
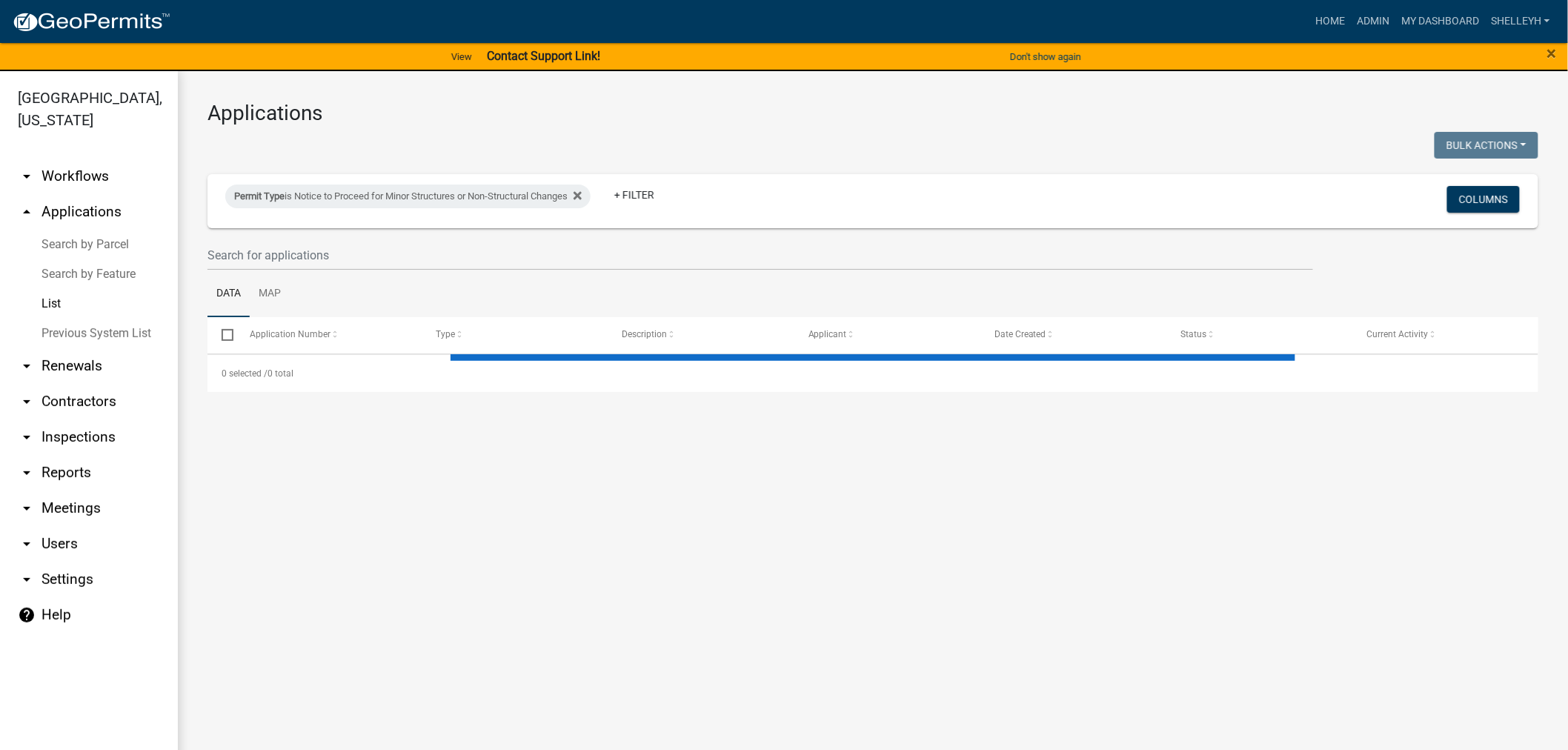
select select "1: 25"
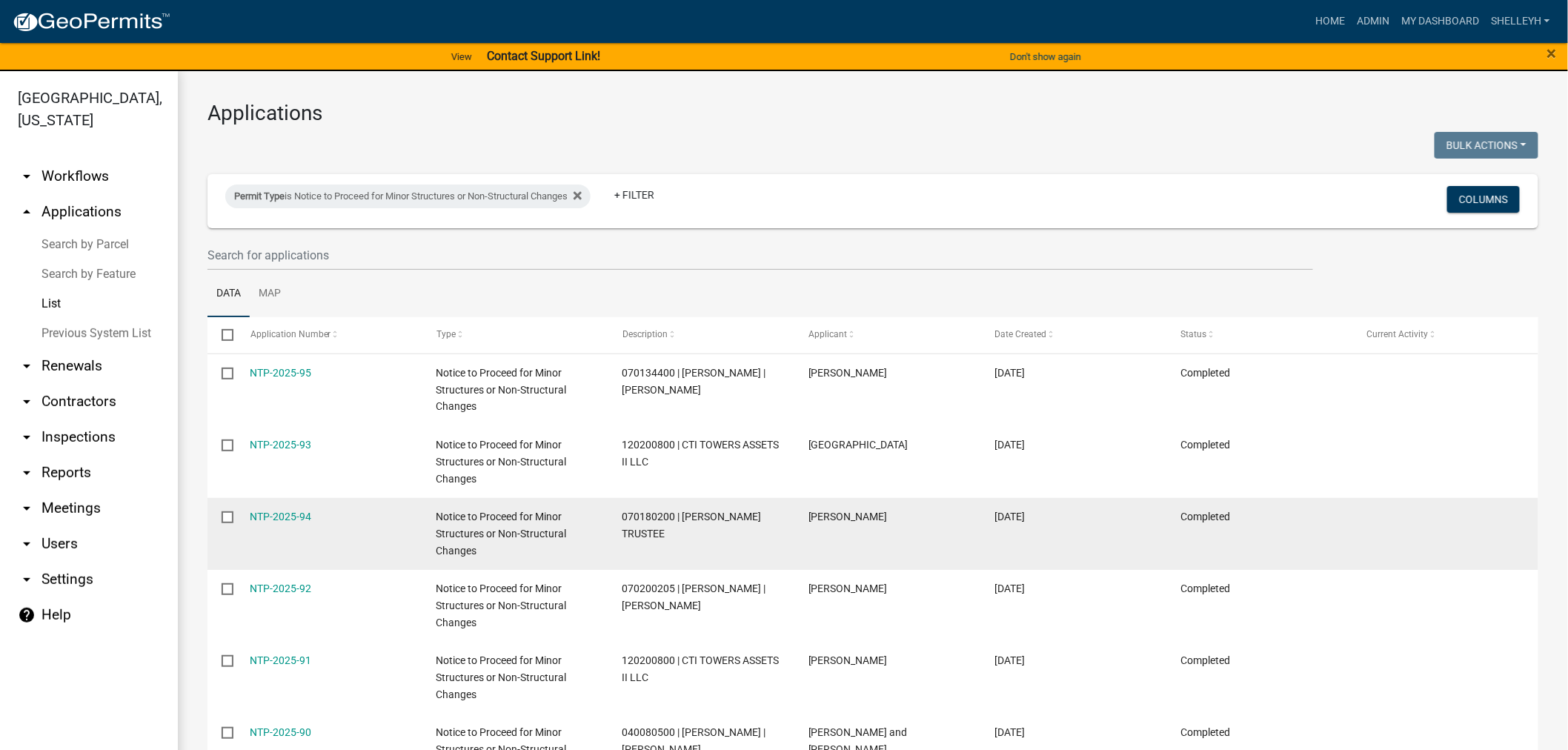
scroll to position [329, 0]
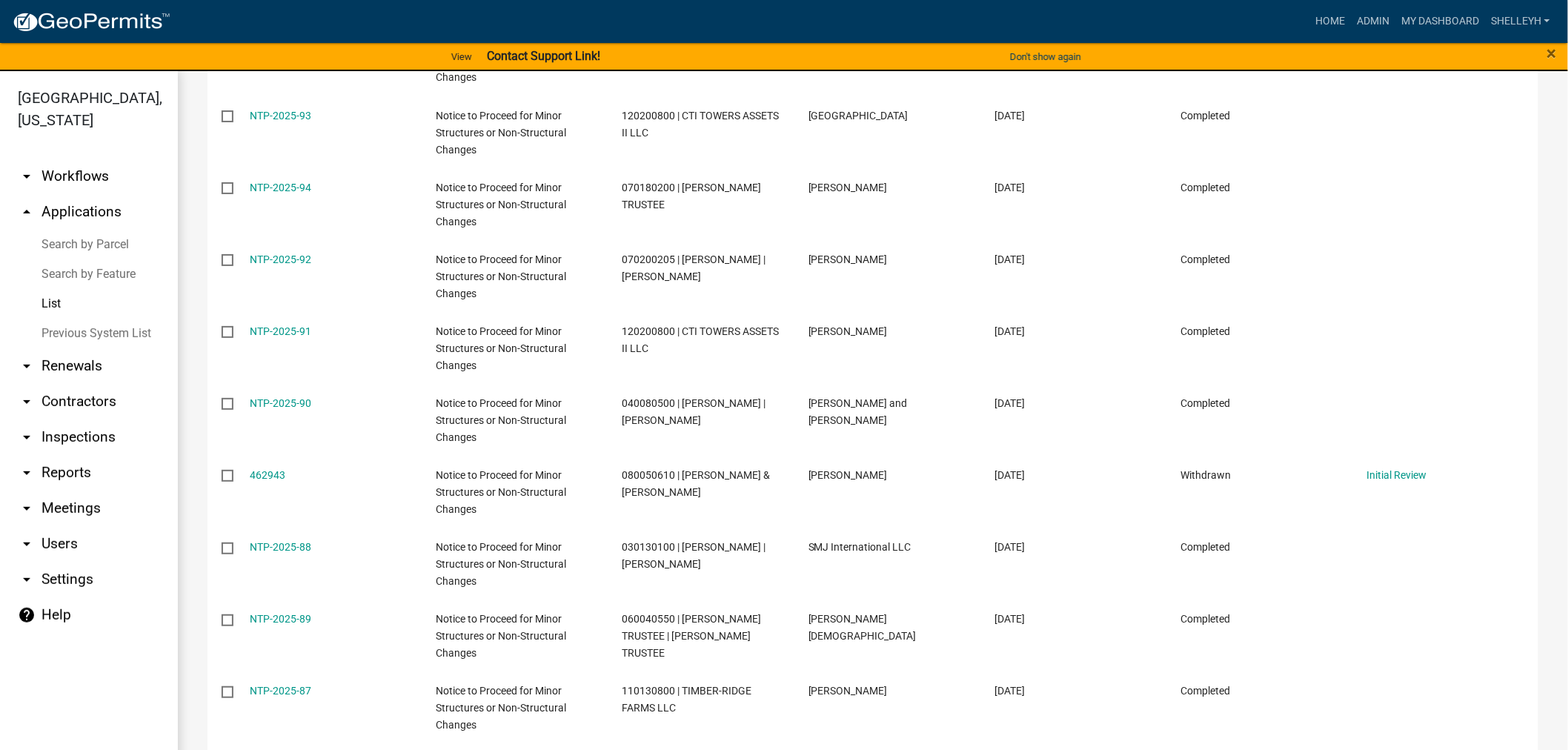
click at [289, 548] on link "NTP-2025-88" at bounding box center [281, 547] width 62 height 12
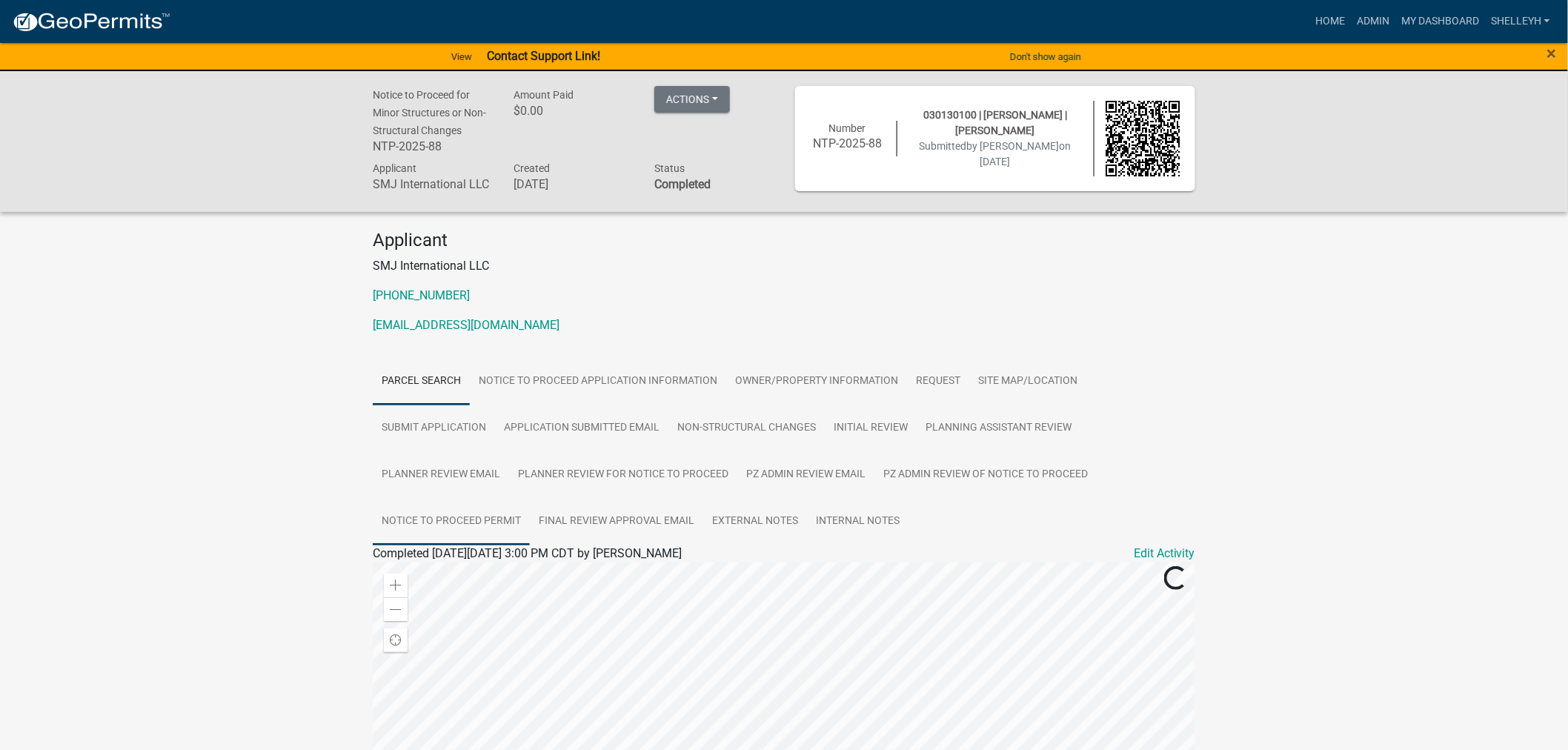
click at [450, 514] on link "Notice to Proceed Permit" at bounding box center [450, 521] width 157 height 47
click at [492, 568] on link "Notice to Proceed Permit" at bounding box center [444, 570] width 129 height 14
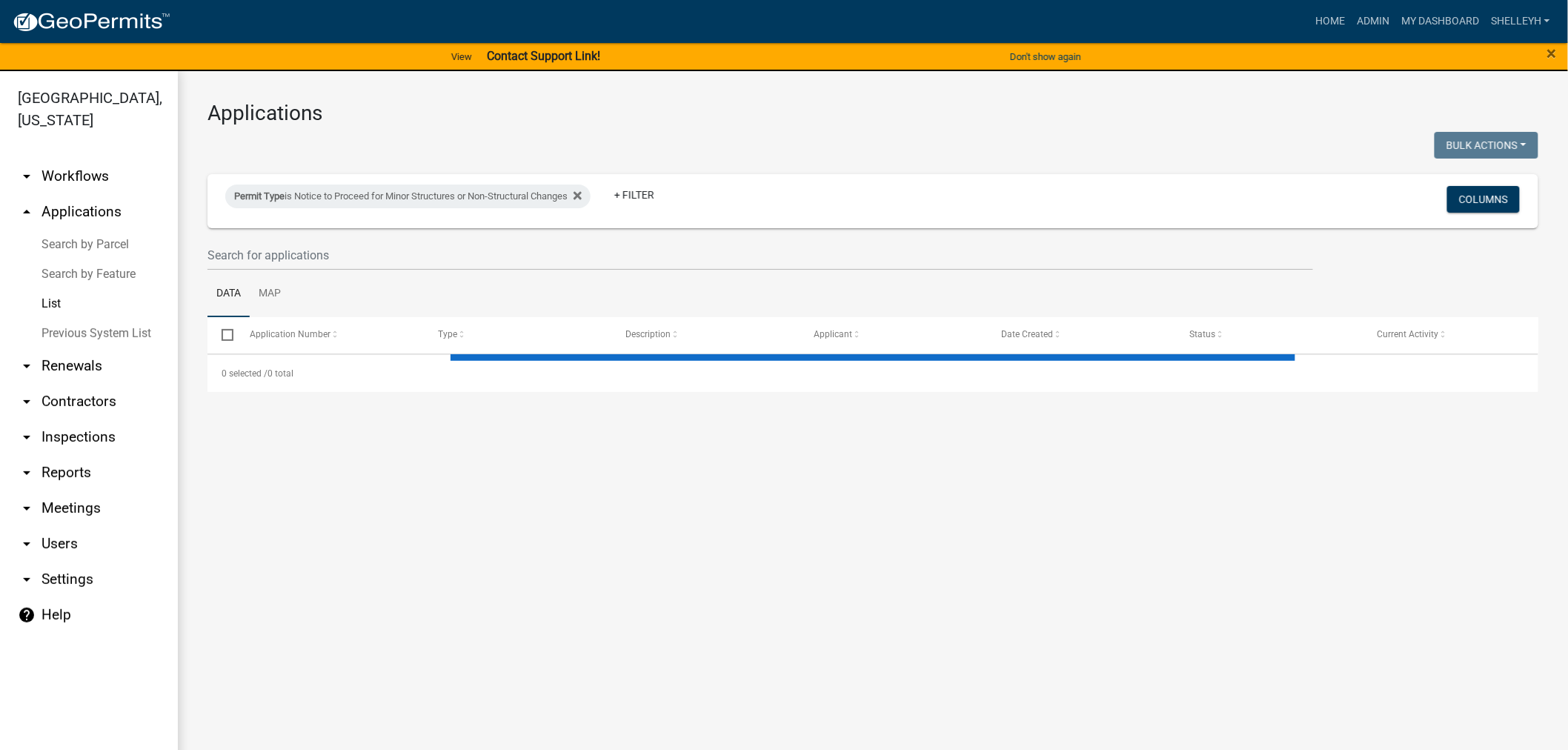
select select "1: 25"
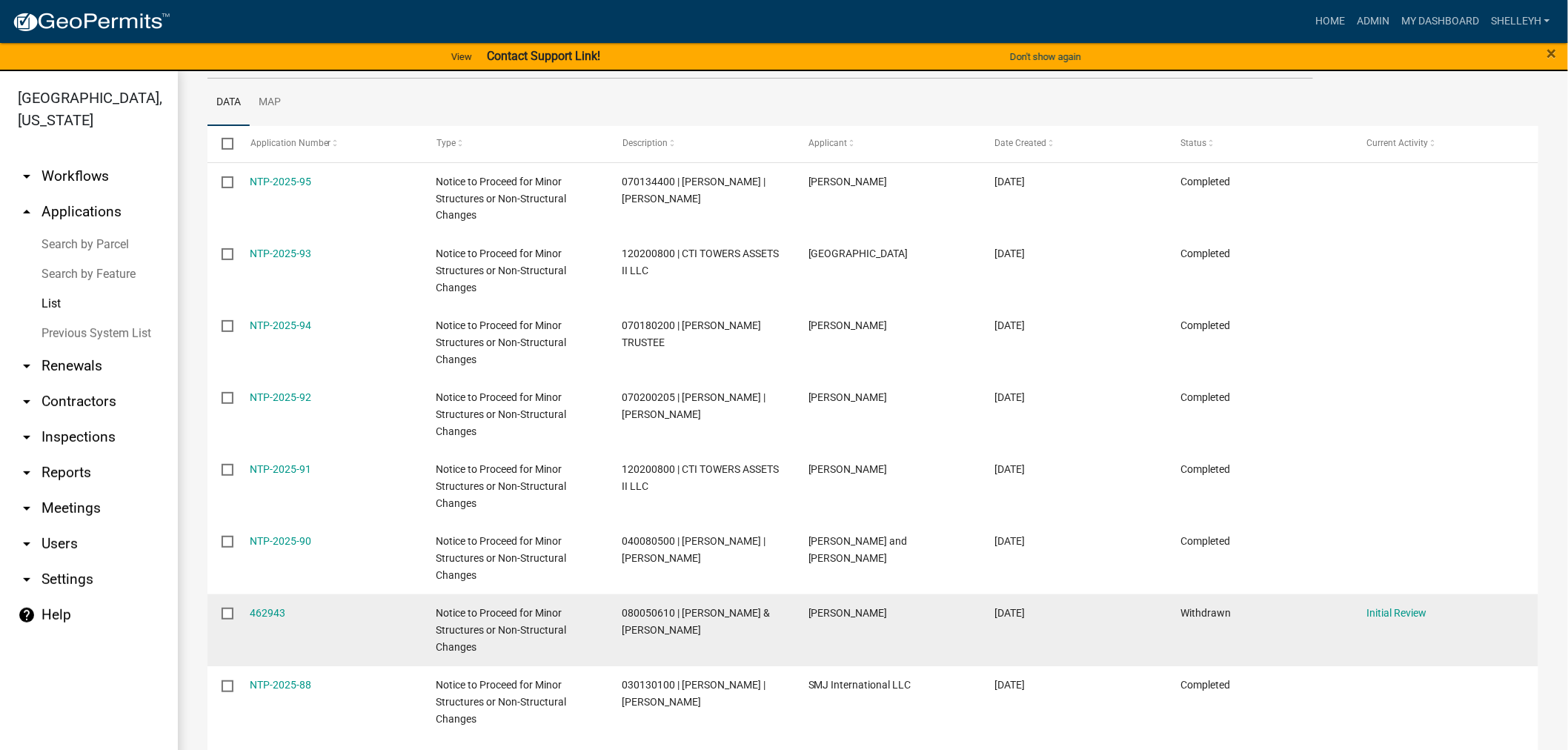
scroll to position [247, 0]
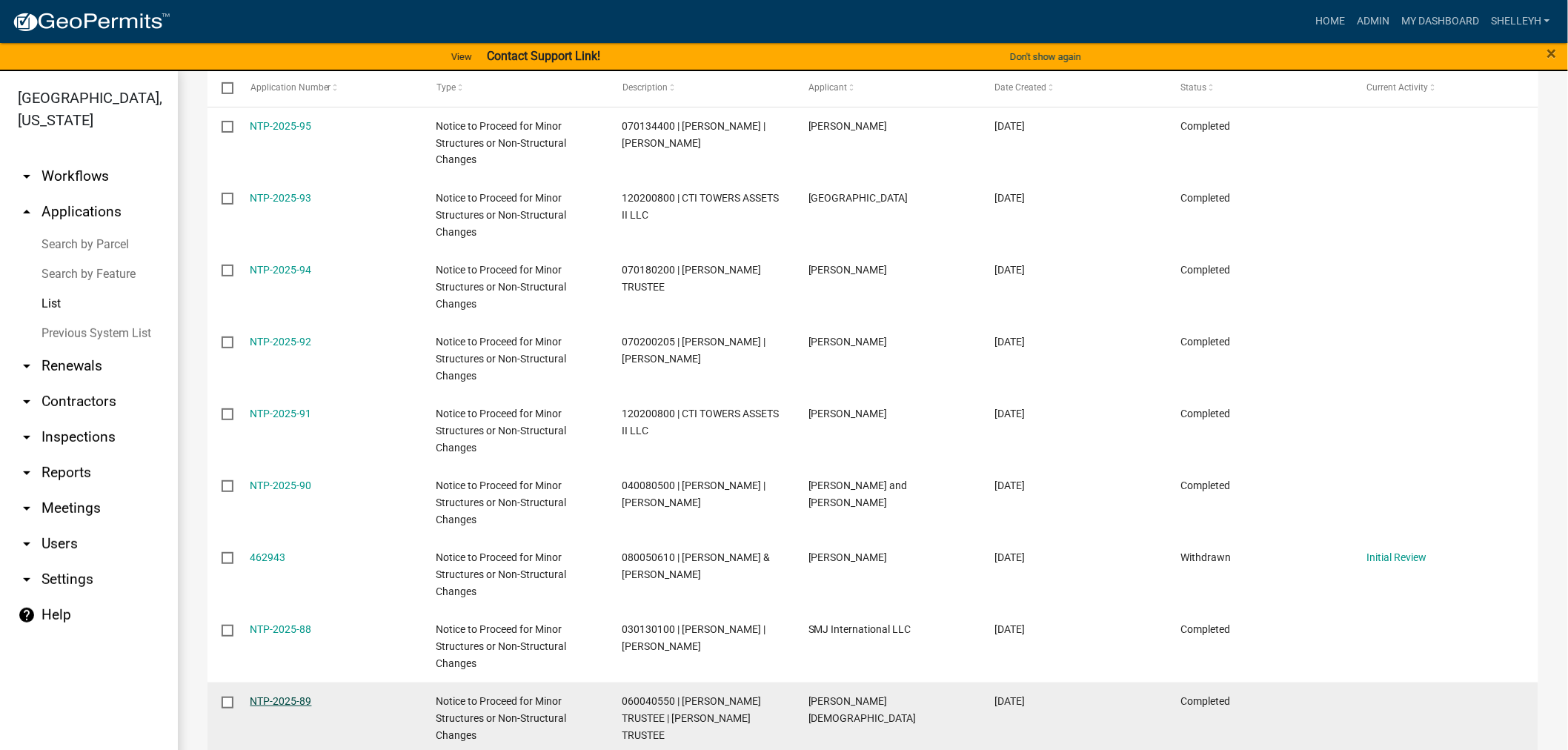
click at [277, 700] on link "NTP-2025-89" at bounding box center [281, 701] width 62 height 12
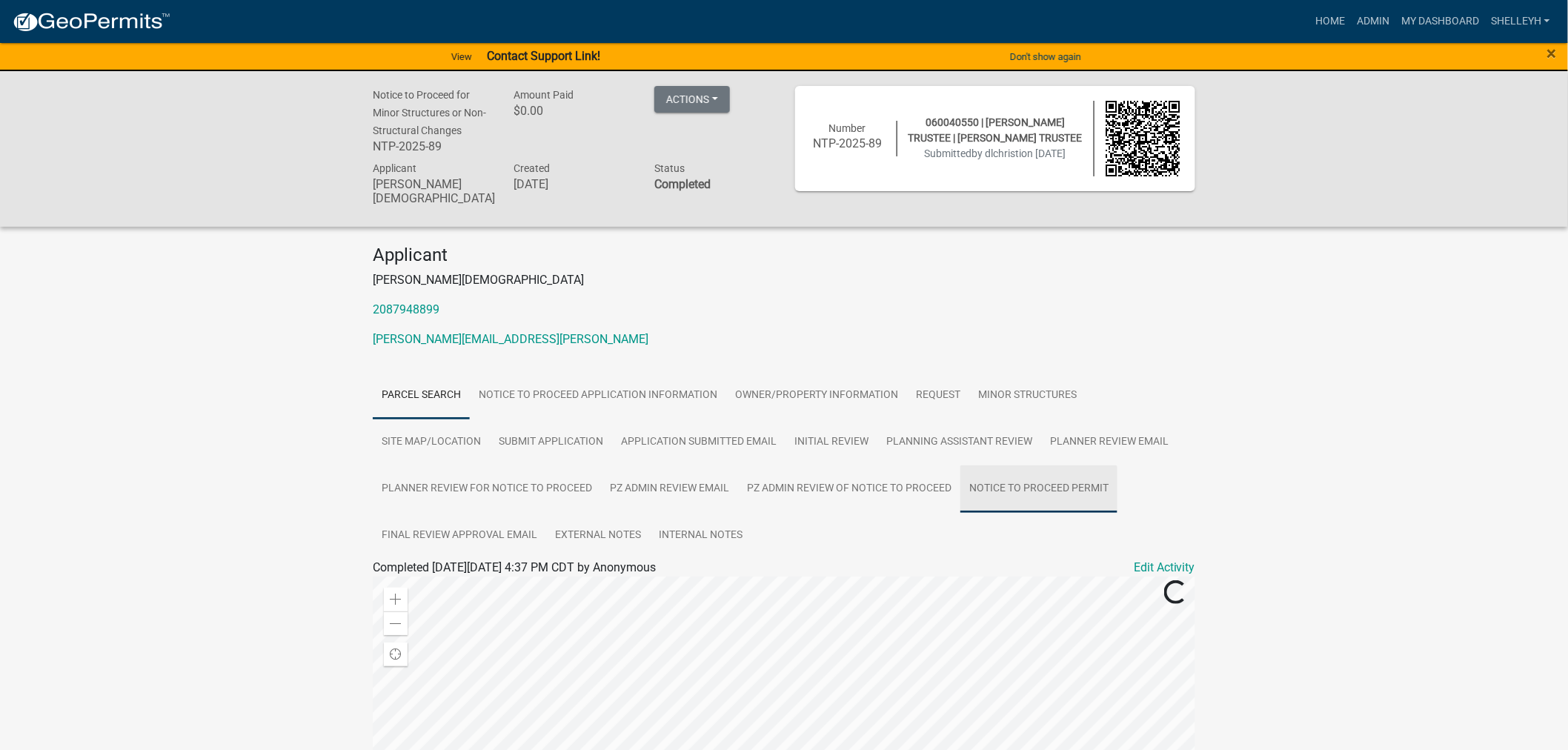
click at [1032, 478] on link "Notice to Proceed Permit" at bounding box center [1038, 488] width 157 height 47
click at [445, 578] on link "Notice to Proceed Permit" at bounding box center [444, 585] width 129 height 14
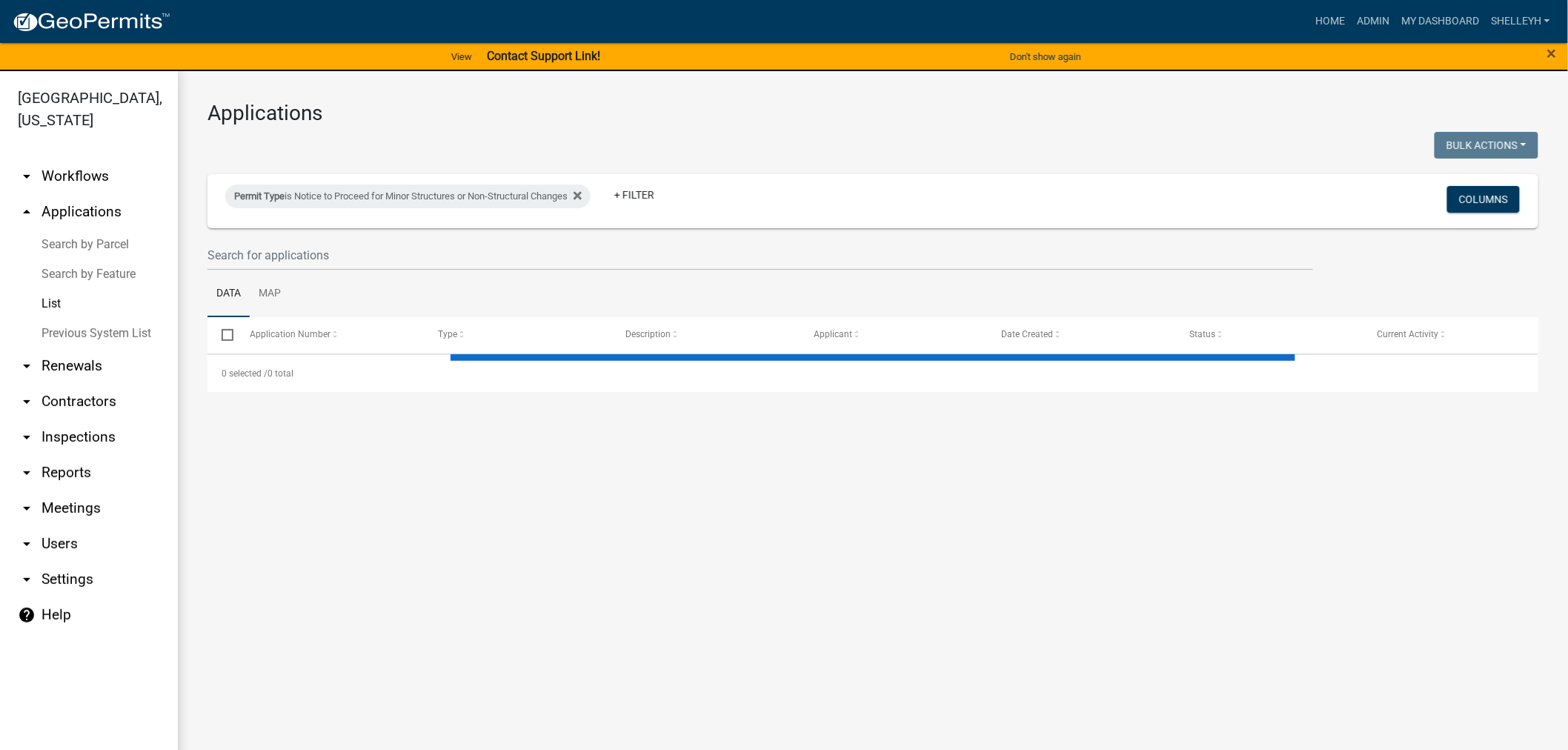
select select "1: 25"
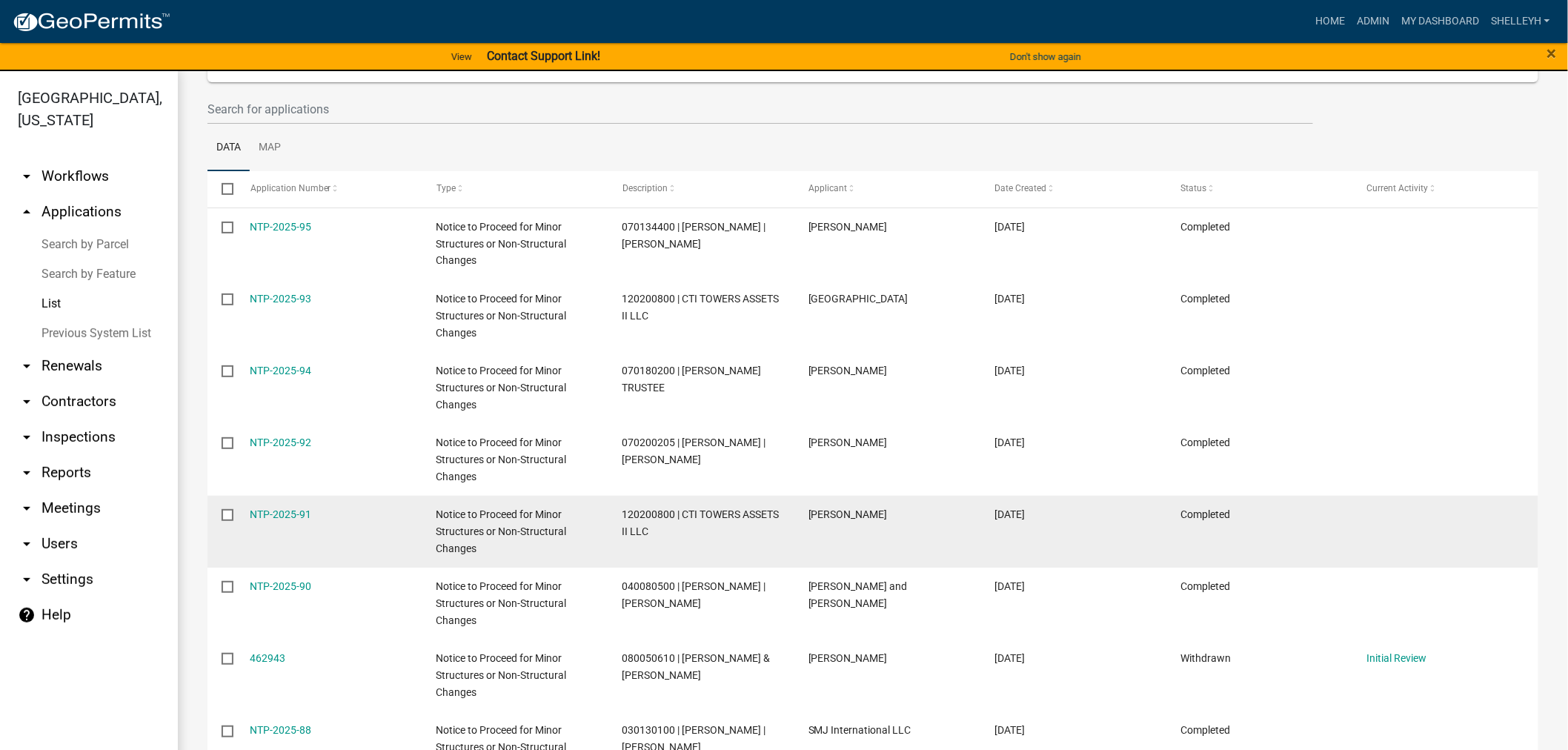
scroll to position [329, 0]
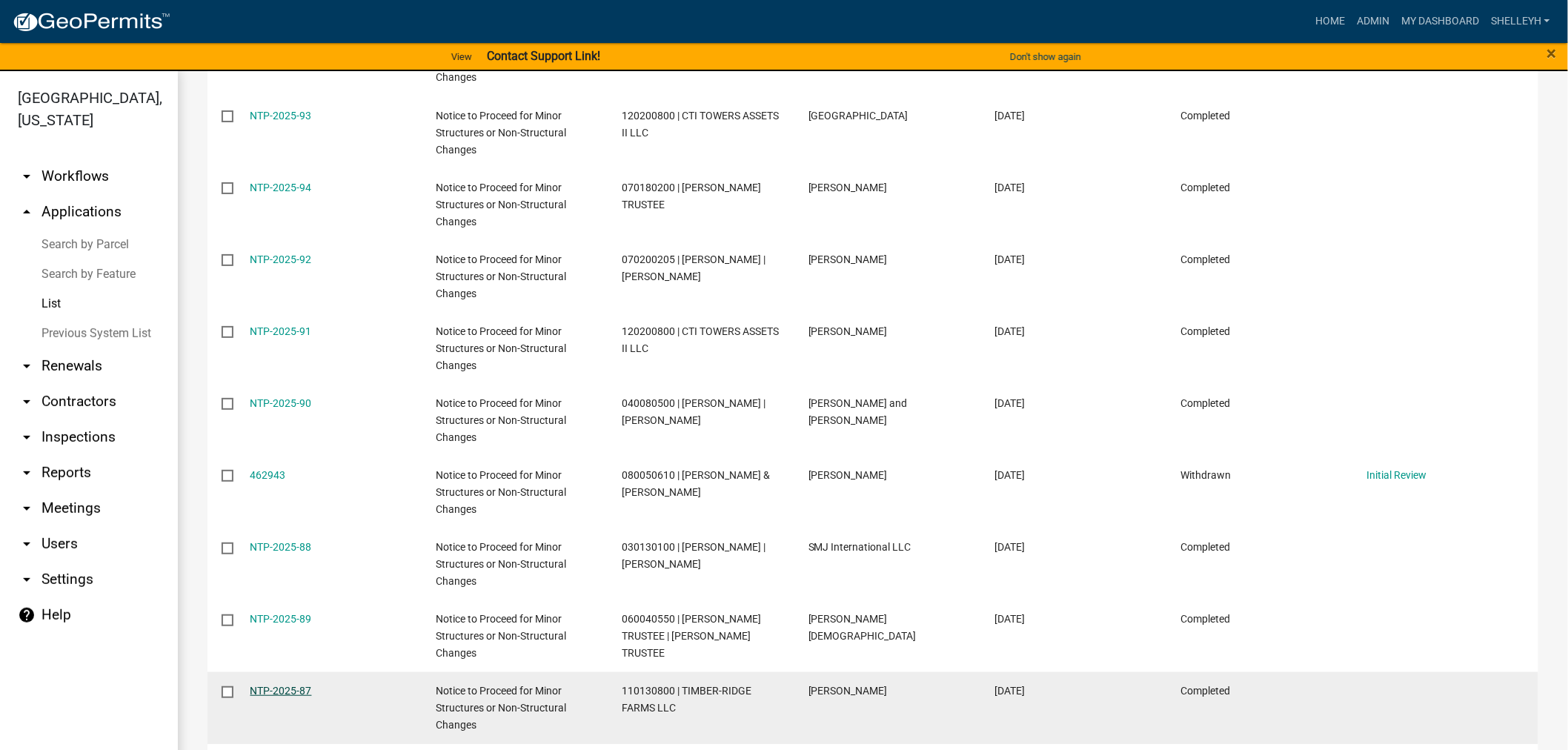
click at [295, 685] on link "NTP-2025-87" at bounding box center [281, 690] width 62 height 12
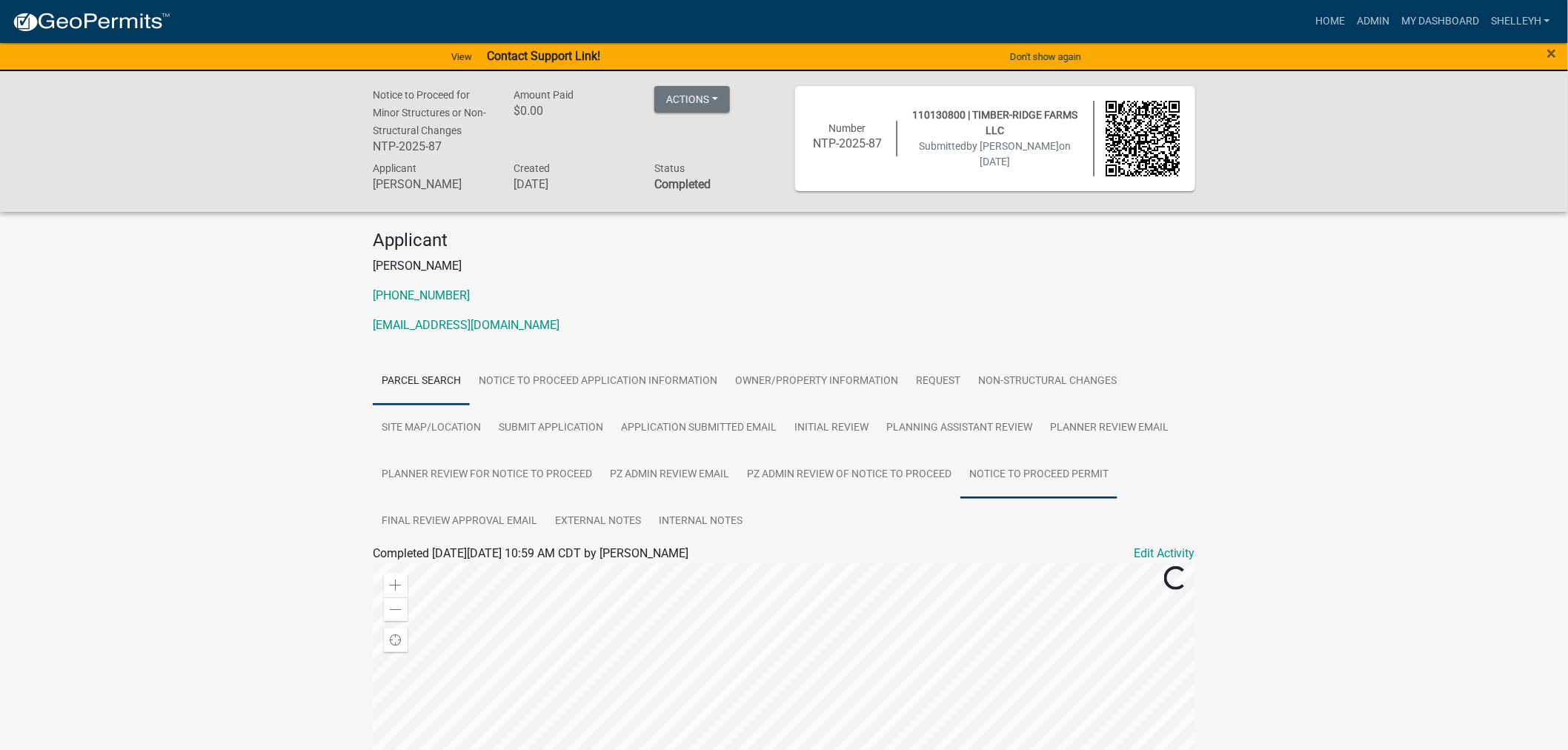
click at [1008, 473] on link "Notice to Proceed Permit" at bounding box center [1038, 474] width 157 height 47
click at [445, 567] on link "Notice to Proceed Permit" at bounding box center [444, 570] width 129 height 14
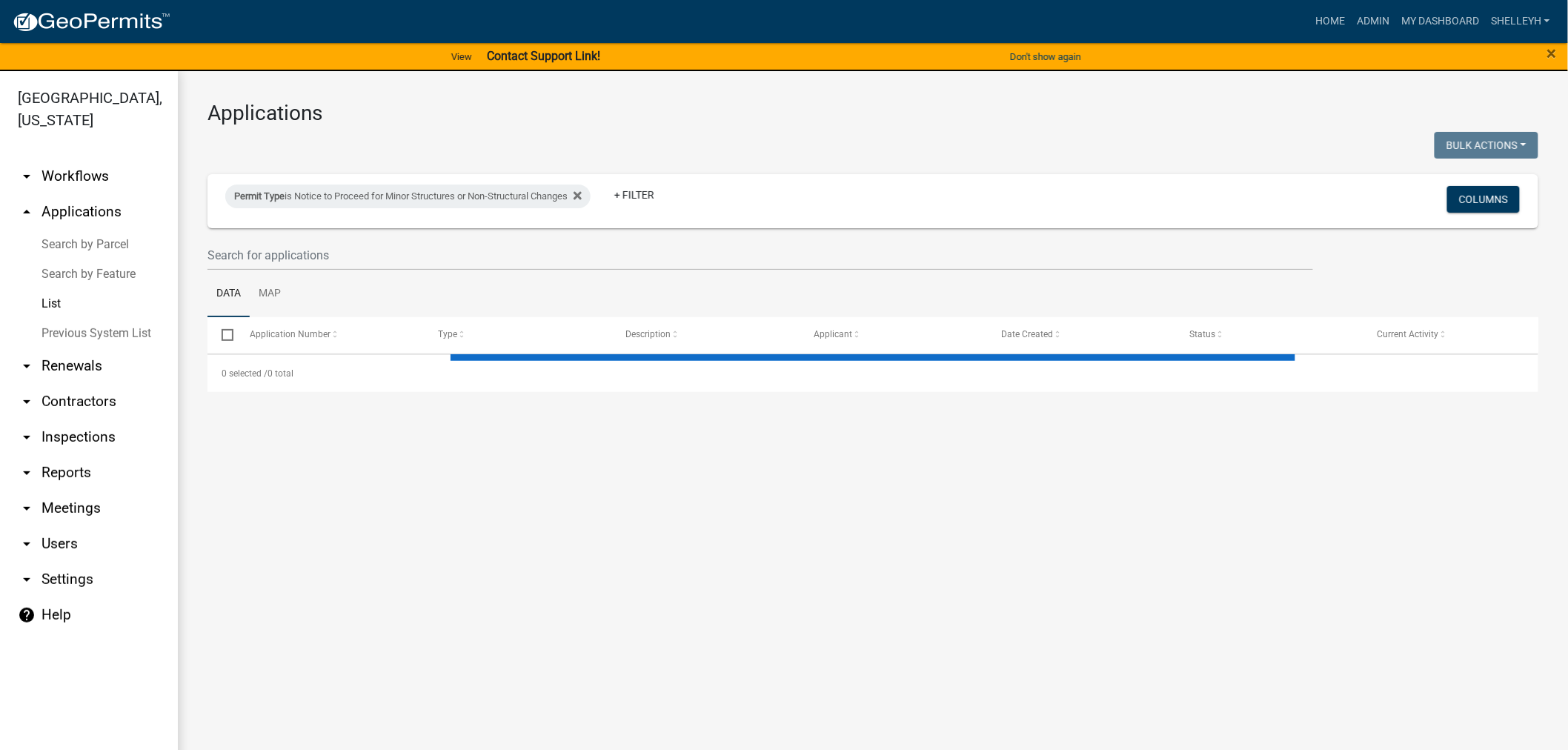
select select "1: 25"
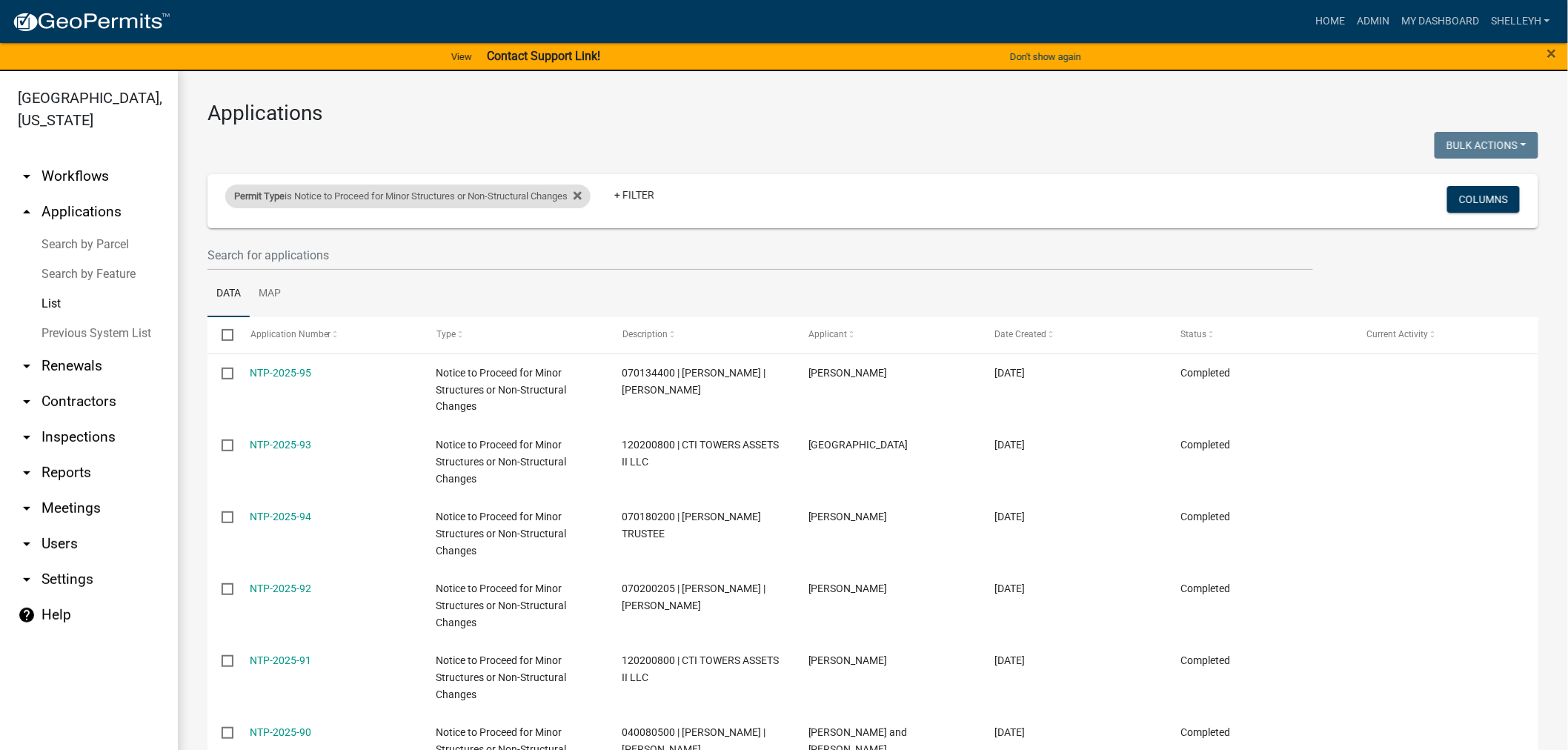
drag, startPoint x: 591, startPoint y: 197, endPoint x: 552, endPoint y: 200, distance: 39.1
click at [591, 197] on div "Permit Type is Notice to Proceed for Minor Structures or Non-Structural Changes" at bounding box center [408, 196] width 366 height 24
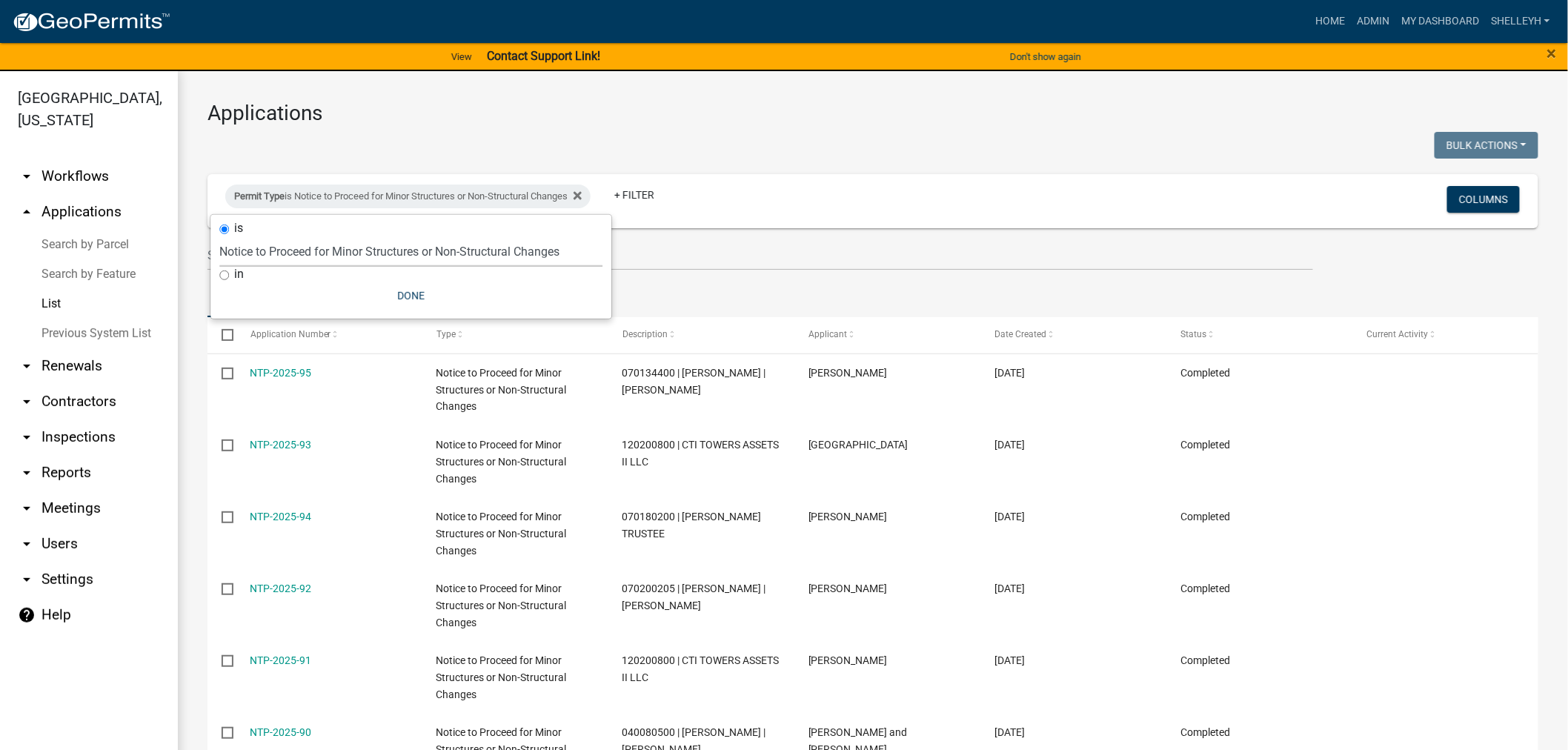
click at [463, 252] on select "Select an option Cannabis Registration Form Conditional Use Application Demolit…" at bounding box center [410, 251] width 383 height 30
select select "7510a089-77bf-497a-b400-388bd77c34f5"
click at [219, 236] on select "Select an option Cannabis Registration Form Conditional Use Application Demolit…" at bounding box center [410, 251] width 383 height 30
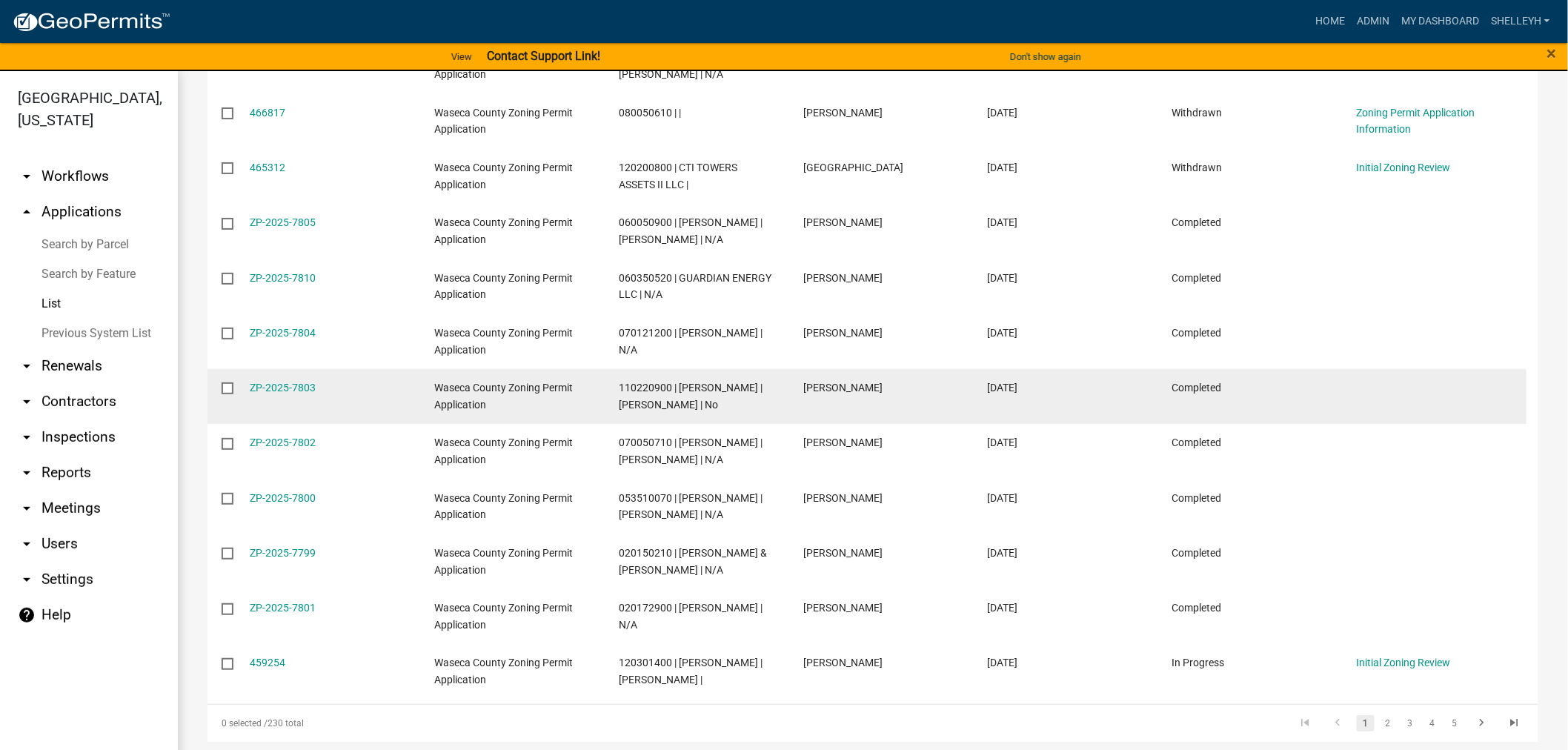
scroll to position [1129, 0]
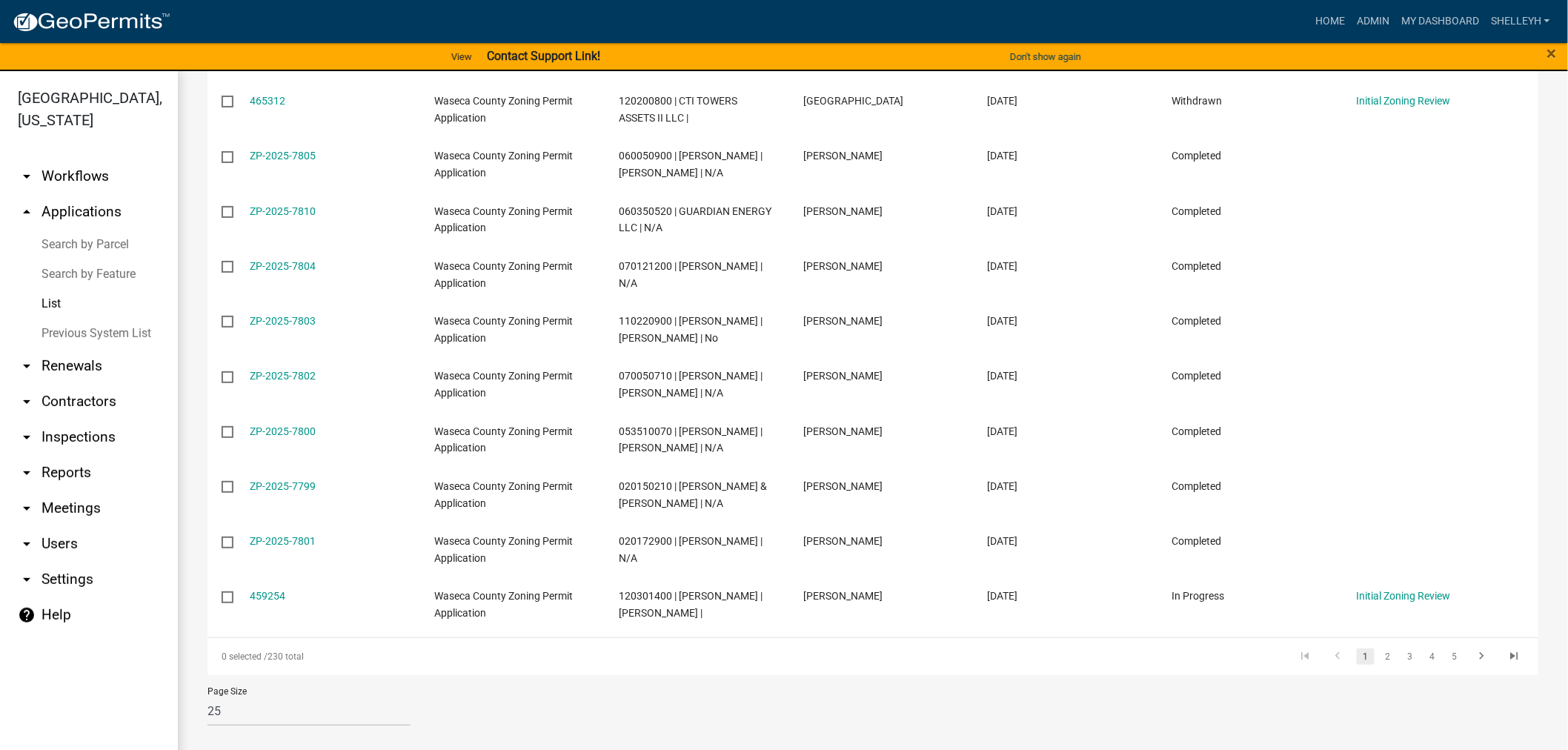
click at [45, 296] on link "List" at bounding box center [89, 303] width 178 height 30
click at [62, 471] on link "arrow_drop_down Reports" at bounding box center [89, 473] width 178 height 36
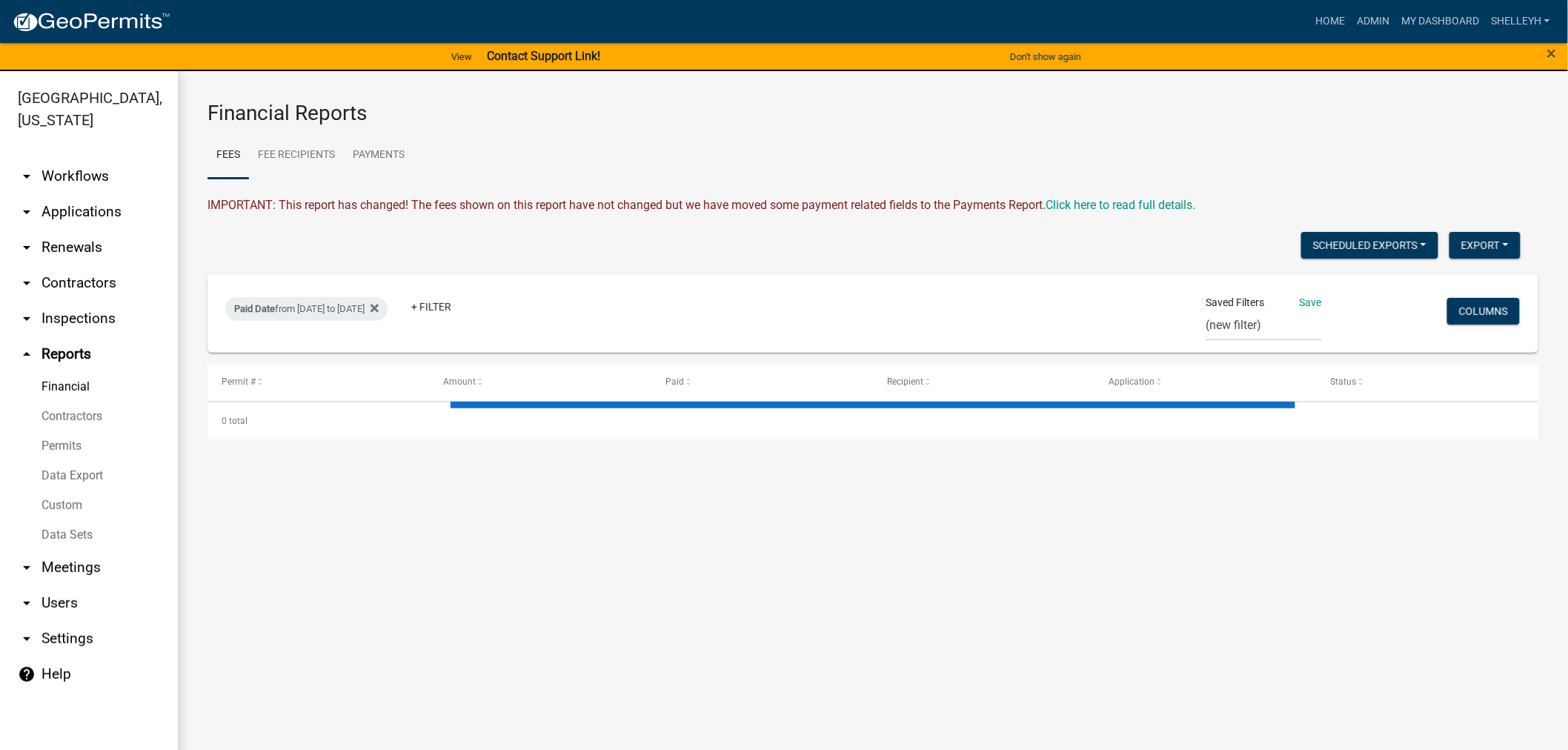
click at [67, 444] on link "Permits" at bounding box center [89, 446] width 178 height 30
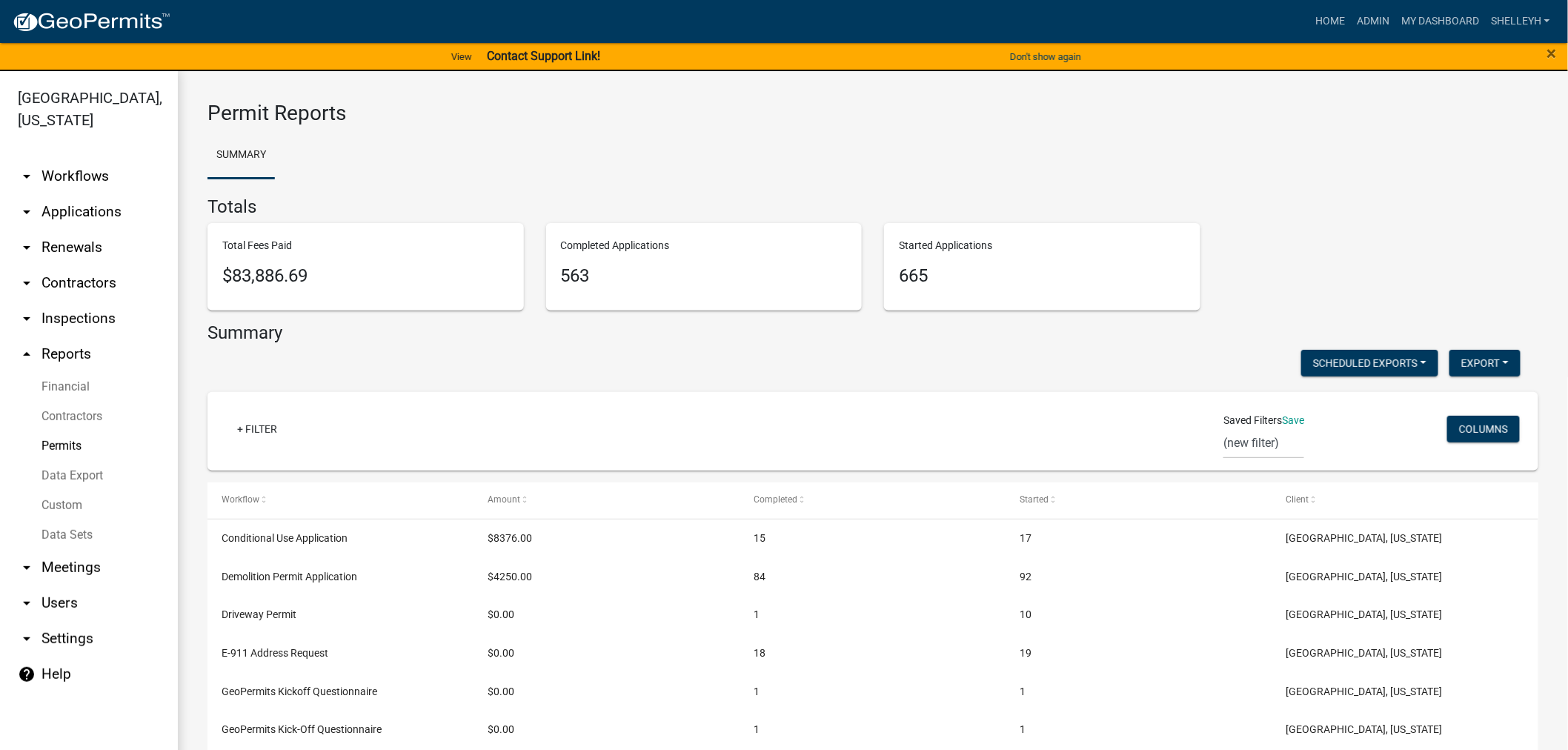
click at [80, 475] on link "Data Export" at bounding box center [89, 475] width 178 height 30
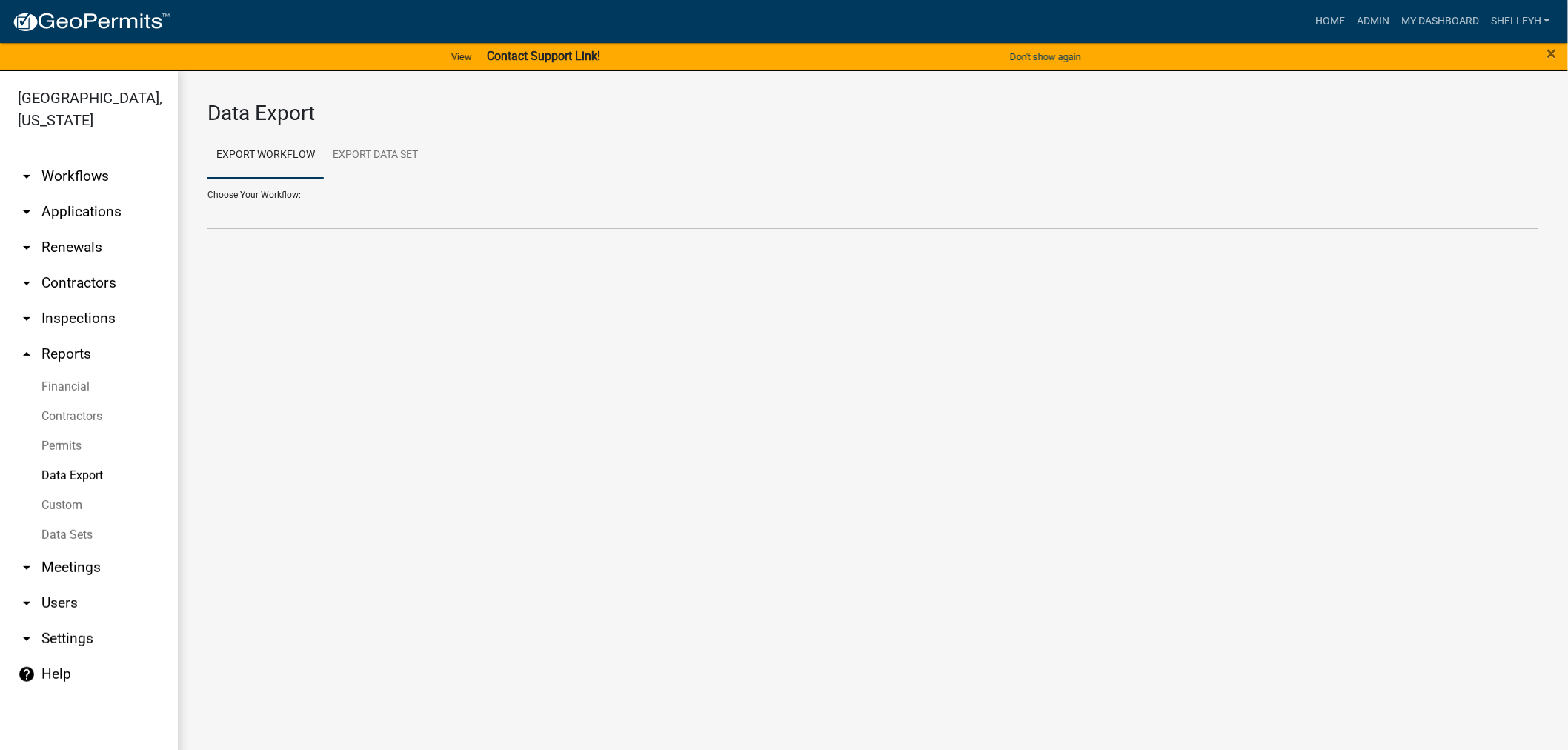
click at [47, 498] on link "Custom" at bounding box center [89, 505] width 178 height 30
click at [62, 470] on link "Data Export" at bounding box center [89, 475] width 178 height 30
click at [272, 150] on link "Export Workflow" at bounding box center [265, 155] width 116 height 47
click at [243, 211] on select "Conditional Use Application Contractors Demolition Permit Application Driveway …" at bounding box center [873, 214] width 1331 height 30
click at [361, 151] on link "Export Data Set" at bounding box center [375, 155] width 103 height 47
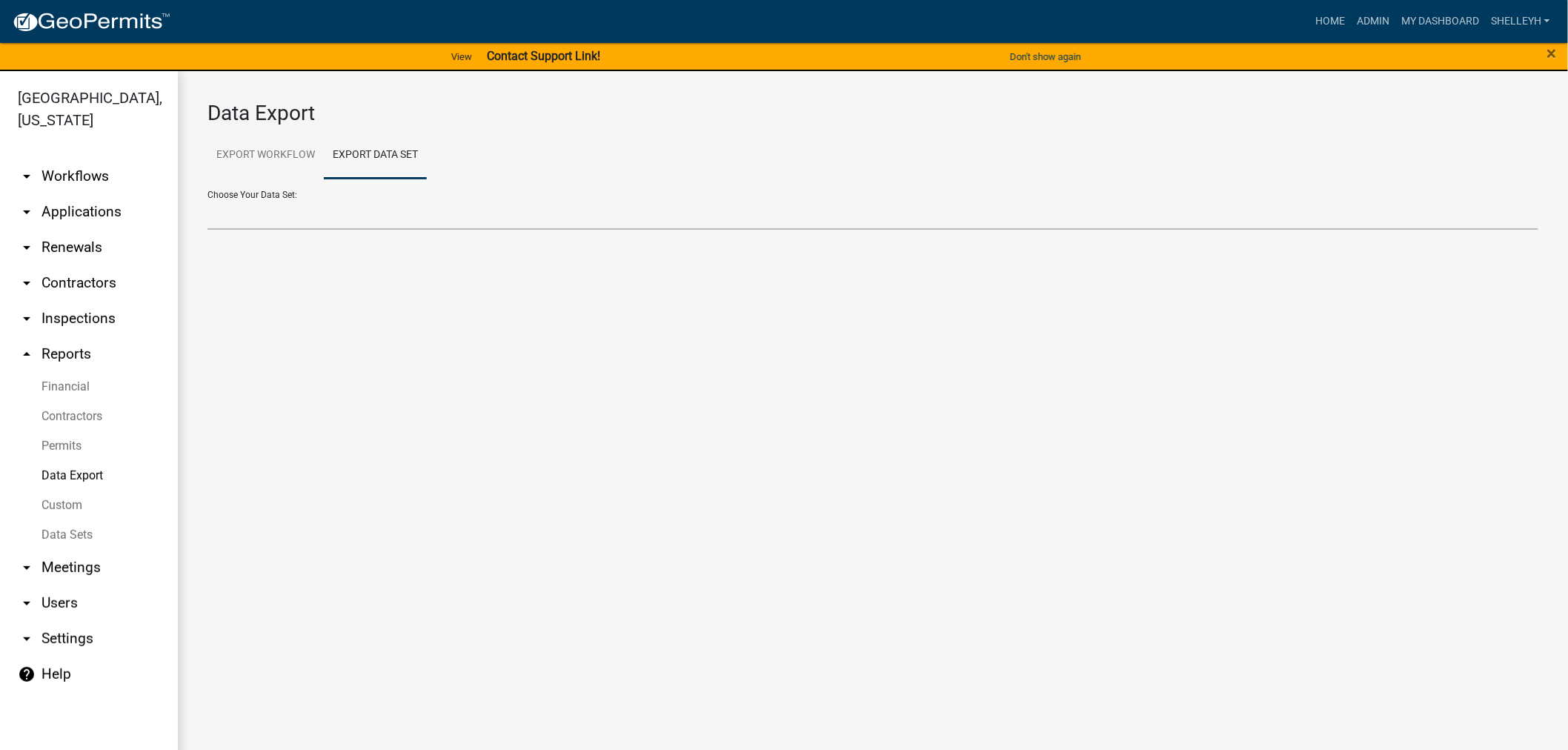
click at [289, 199] on select "Annual New Homes Report E911 Annual Addresses GeoPermits Approved Permits Zonin…" at bounding box center [873, 214] width 1331 height 30
select select "3: 62f9e818-8431-4e1e-995a-aee5dd46b227"
click at [207, 199] on select "Annual New Homes Report E911 Annual Addresses GeoPermits Approved Permits Zonin…" at bounding box center [873, 214] width 1331 height 30
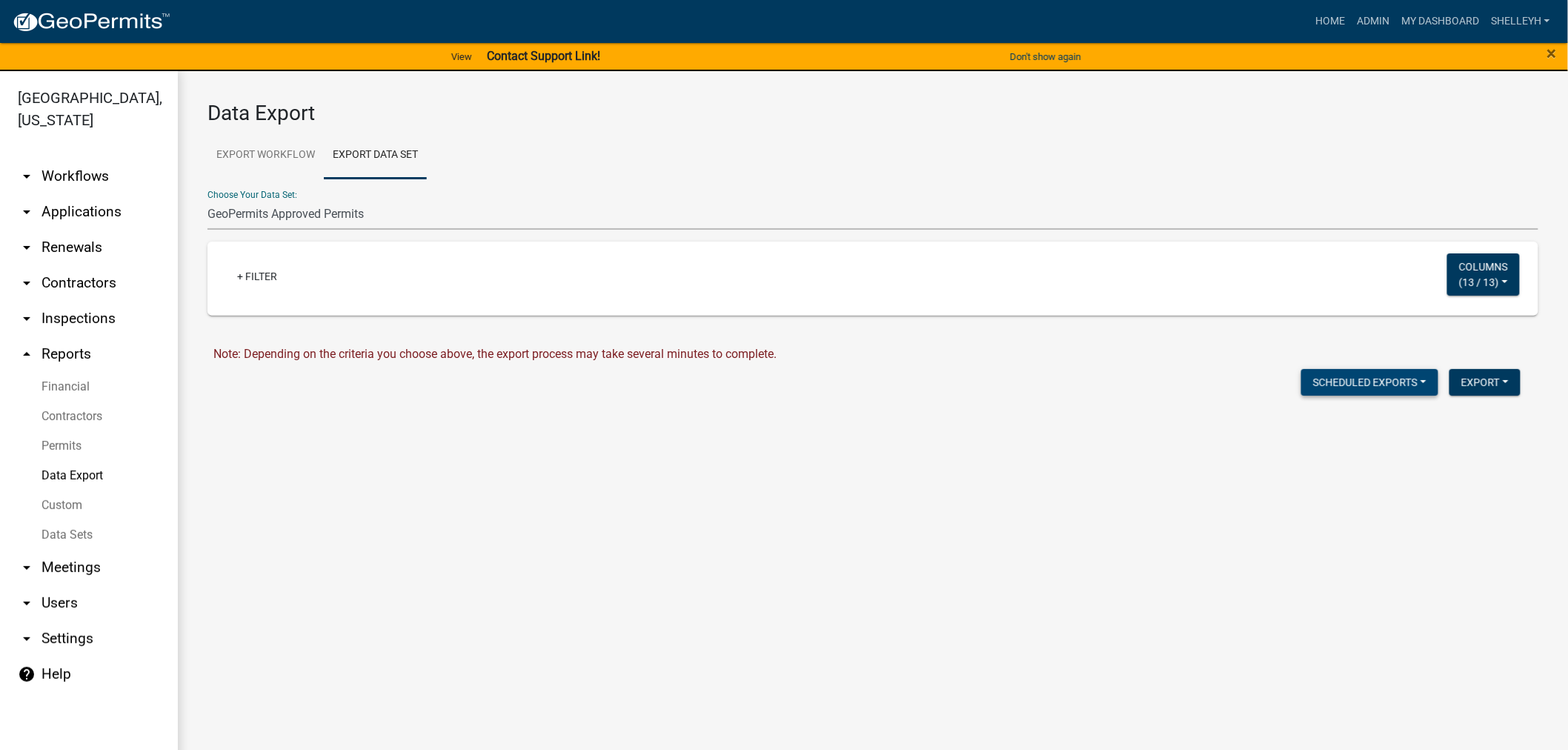
click at [1356, 383] on button "Scheduled Exports" at bounding box center [1369, 382] width 137 height 27
click at [1365, 455] on button "Monthly Zoning Permits" at bounding box center [1356, 455] width 162 height 36
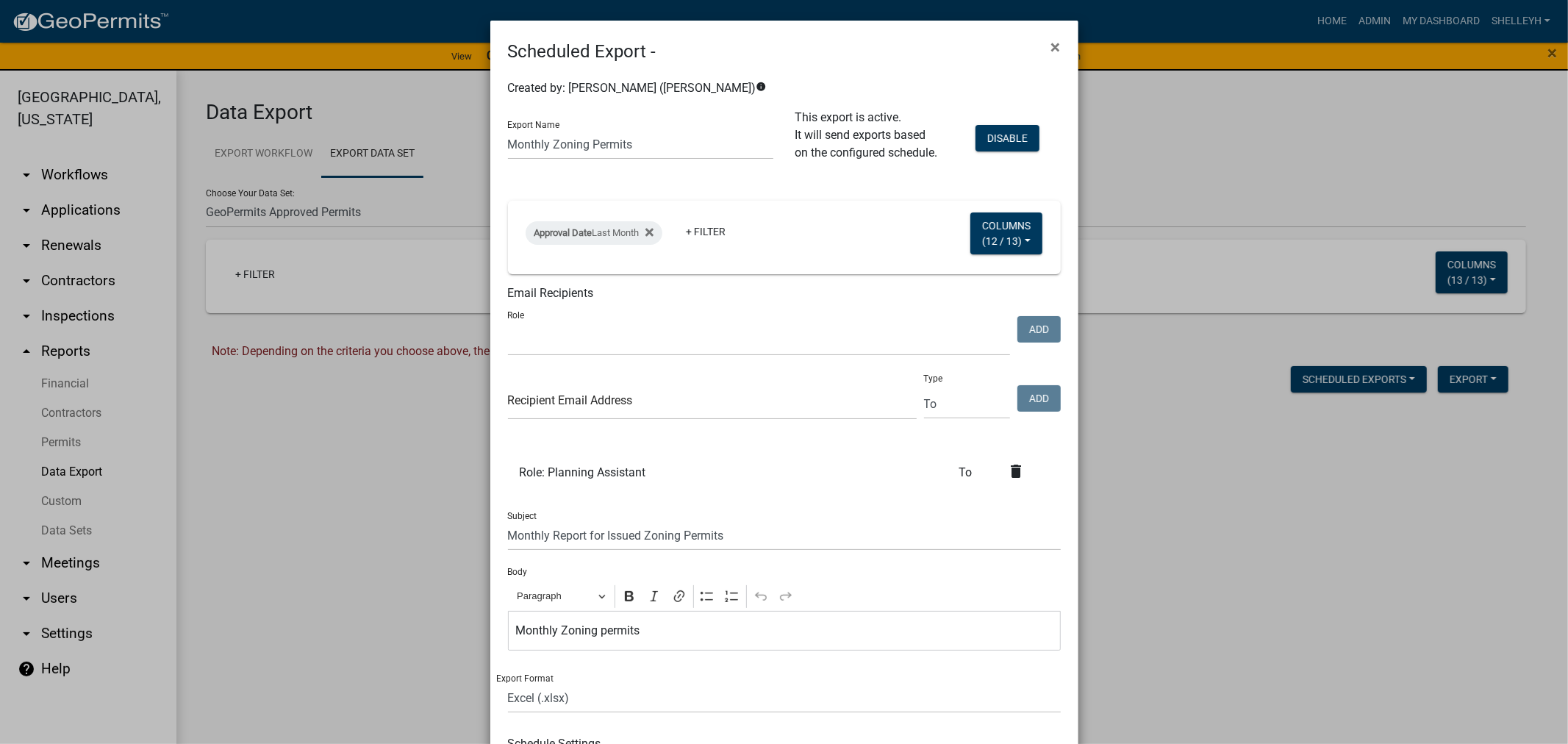
select select
click at [1055, 47] on button "×" at bounding box center [1056, 47] width 33 height 41
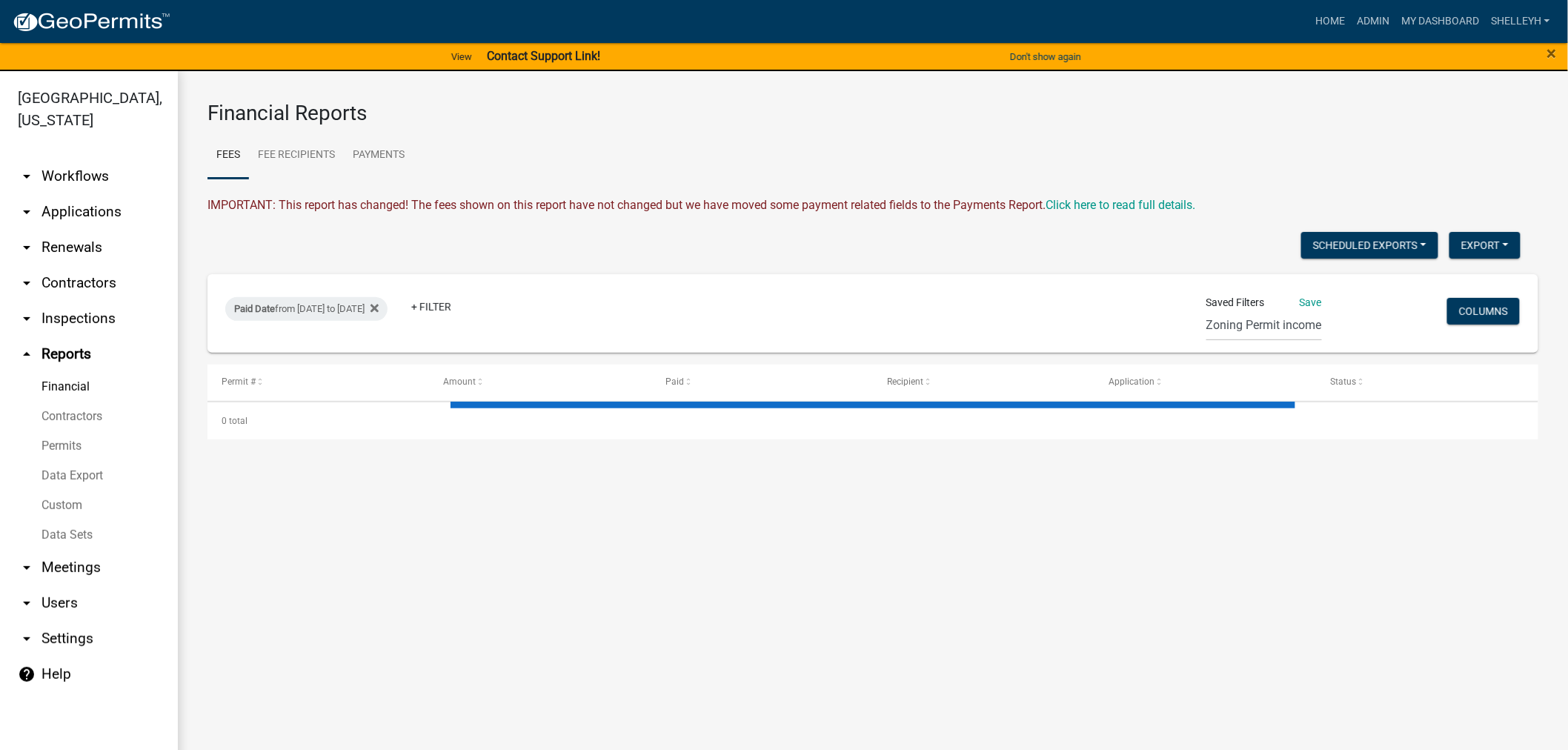
click at [63, 217] on link "arrow_drop_down Applications" at bounding box center [89, 212] width 178 height 36
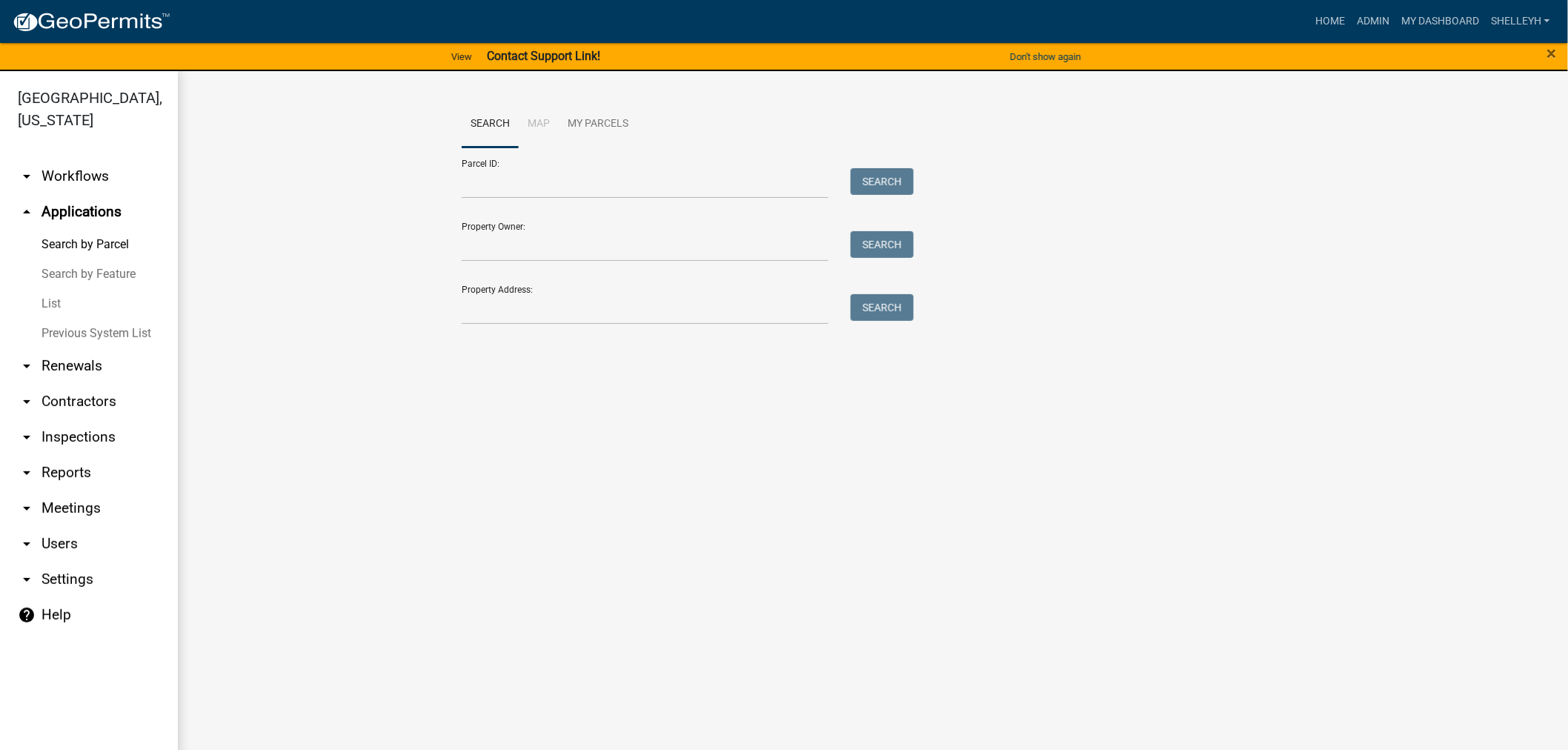
click at [45, 300] on link "List" at bounding box center [89, 303] width 178 height 30
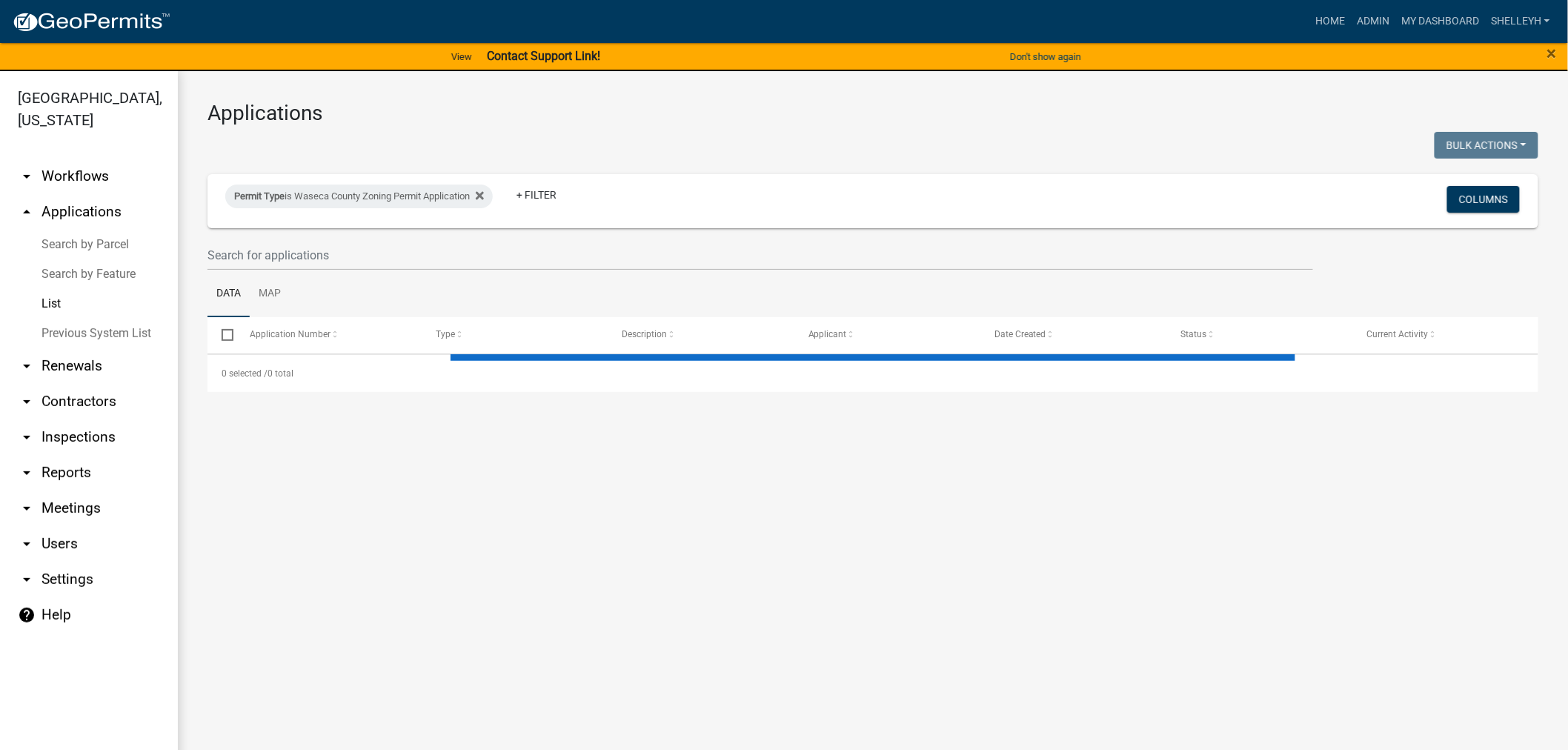
select select "1: 25"
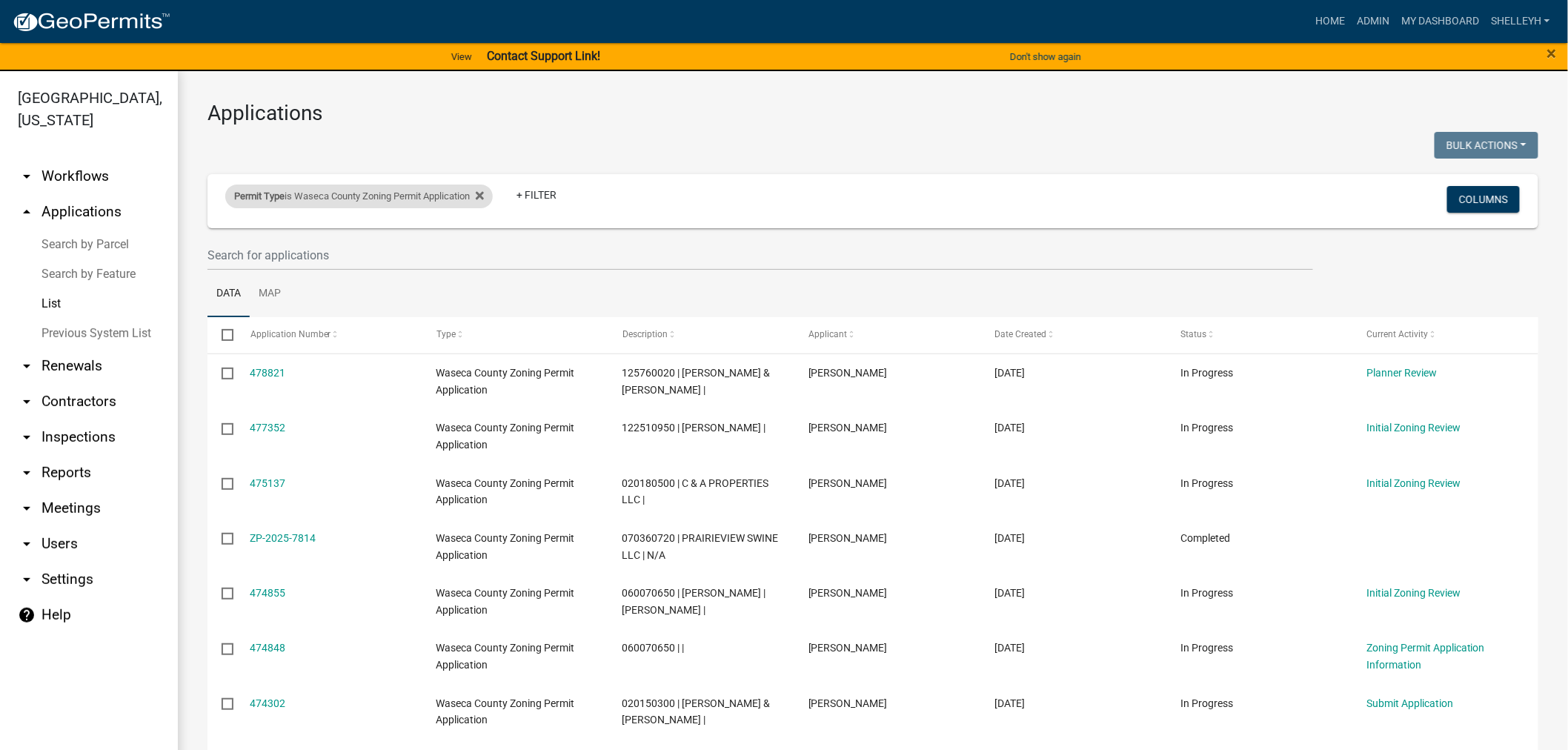
click at [404, 195] on div "Permit Type is Waseca County Zoning Permit Application" at bounding box center [359, 196] width 267 height 24
select select "7510a089-77bf-497a-b400-388bd77c34f5"
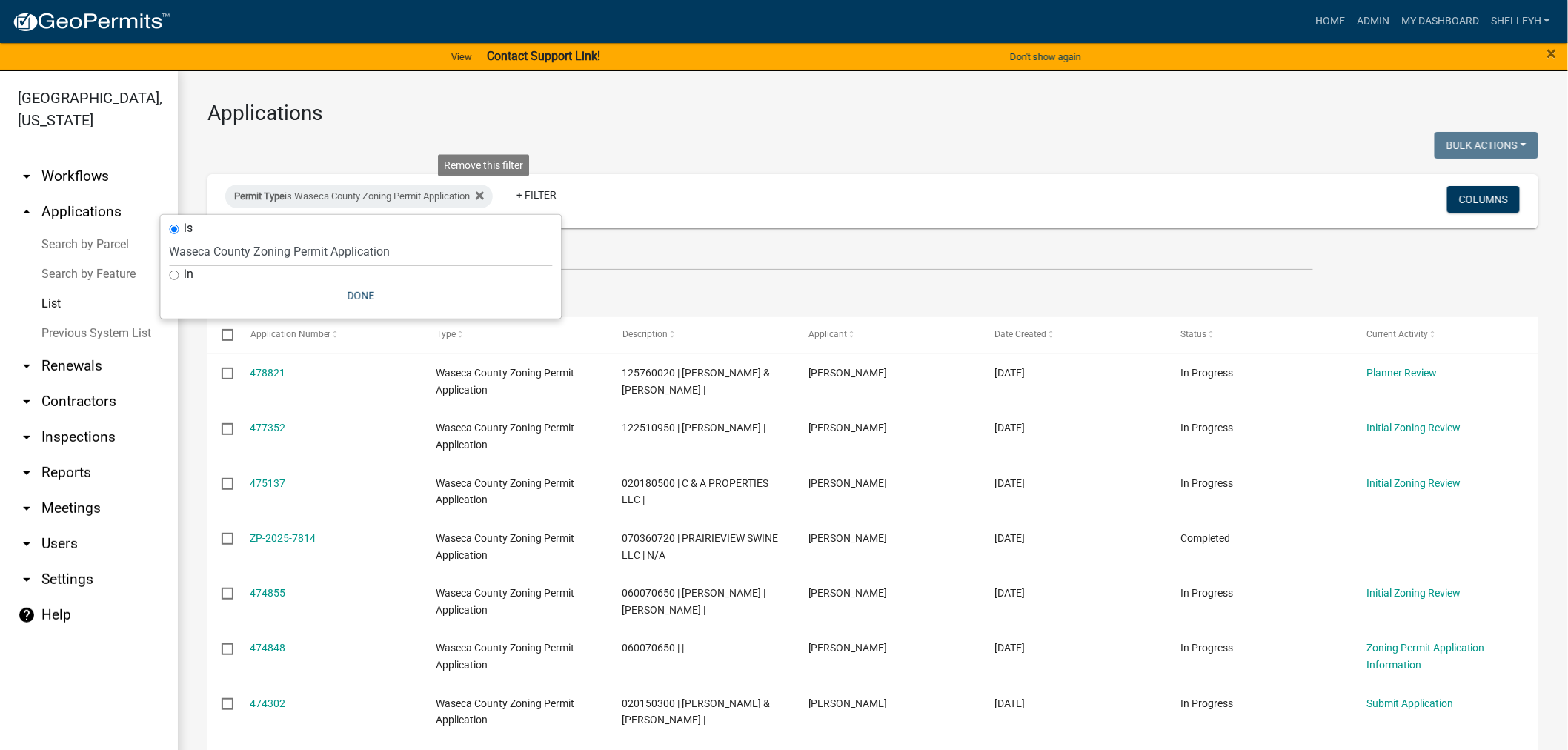
click at [482, 191] on fa-icon at bounding box center [477, 196] width 14 height 24
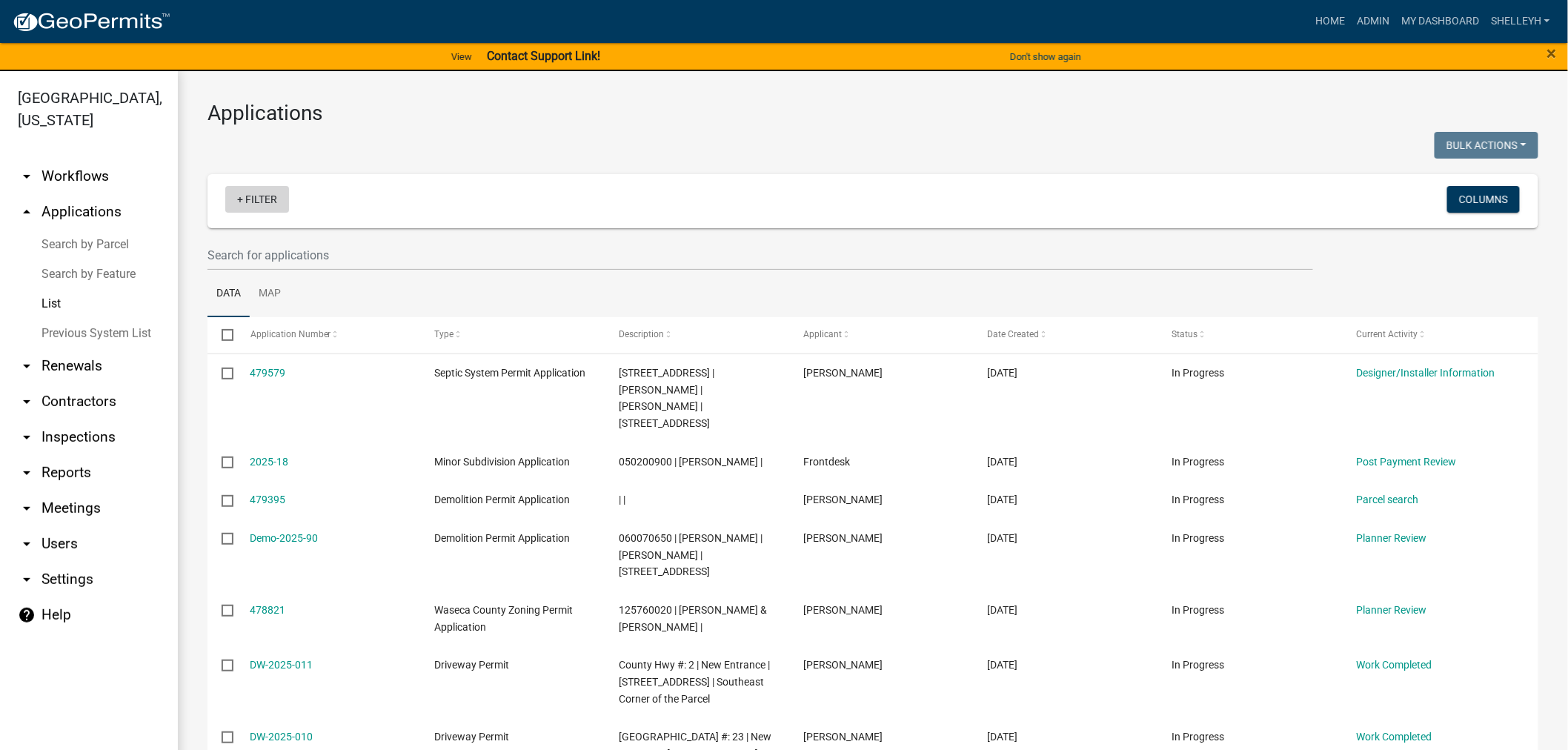
click at [272, 195] on link "+ Filter" at bounding box center [257, 199] width 63 height 27
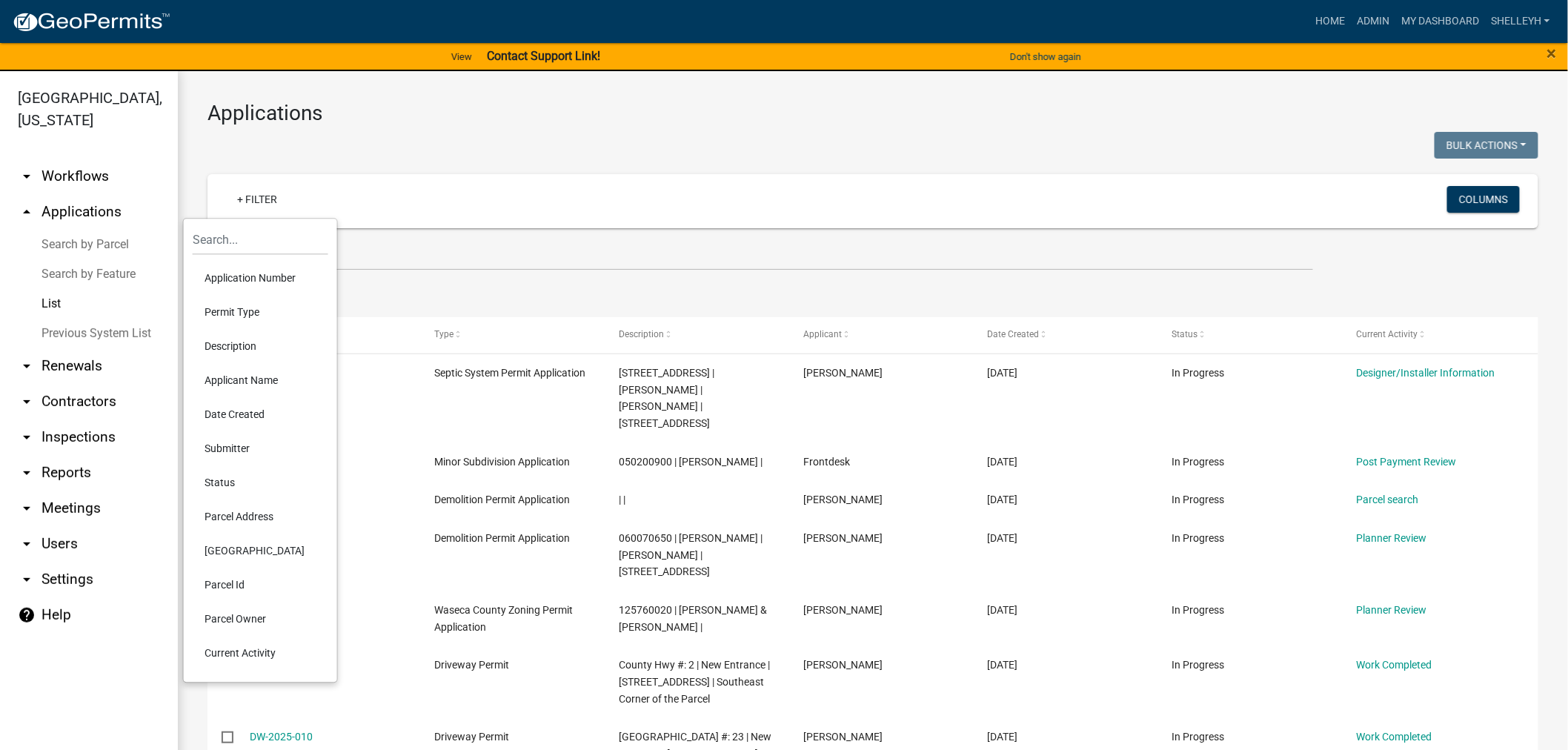
click at [230, 307] on li "Permit Type" at bounding box center [260, 312] width 135 height 34
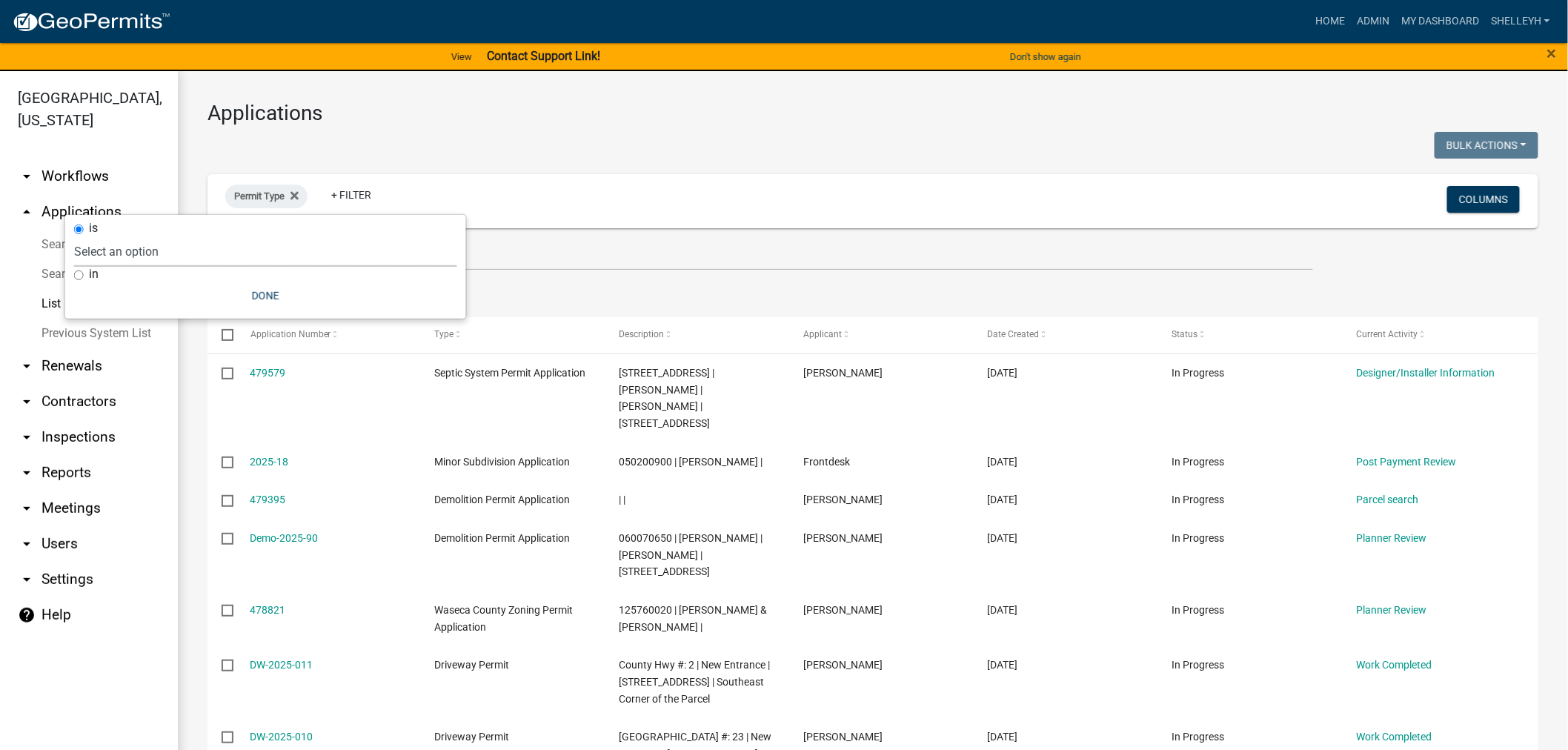
click at [138, 250] on select "Select an option Cannabis Registration Form Conditional Use Application Demolit…" at bounding box center [265, 251] width 383 height 30
select select "11d462d9-7965-46d0-a9a7-9a68d4ecad55"
click at [144, 236] on select "Select an option Cannabis Registration Form Conditional Use Application Demolit…" at bounding box center [265, 251] width 383 height 30
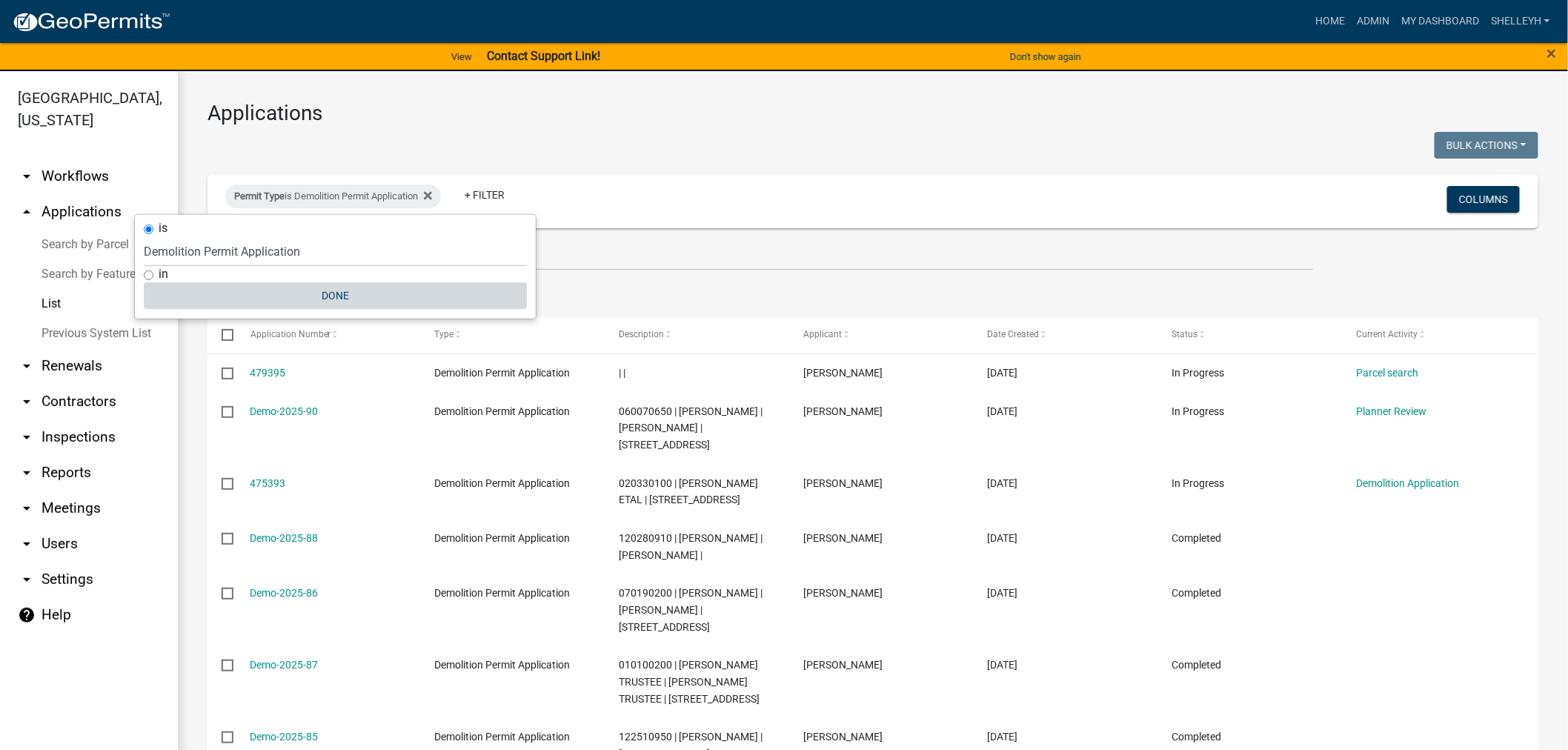
click at [342, 290] on button "Done" at bounding box center [335, 295] width 383 height 27
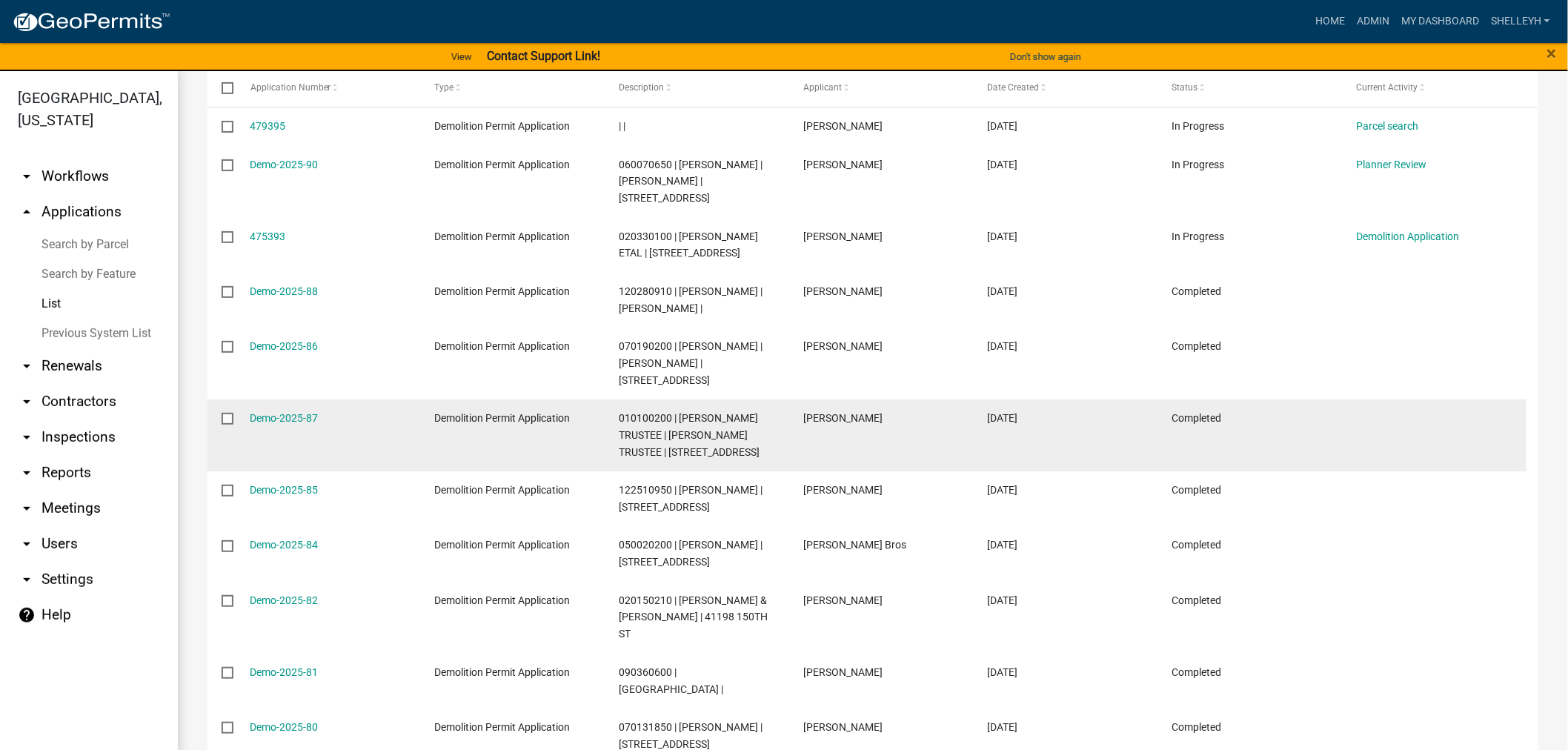
scroll to position [493, 0]
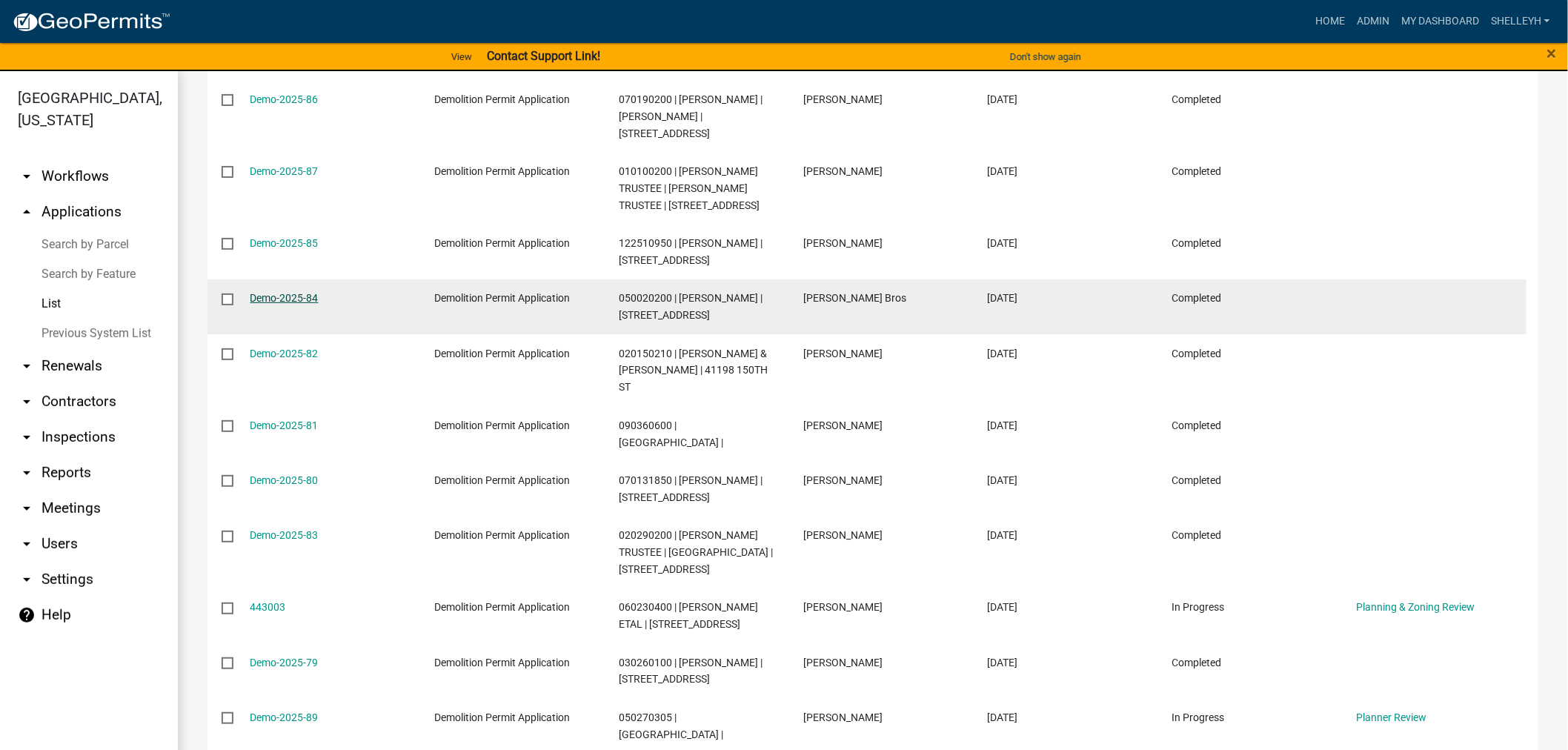
click at [296, 306] on div "Demo-2025-84" at bounding box center [328, 298] width 156 height 17
click at [299, 304] on link "Demo-2025-84" at bounding box center [284, 298] width 69 height 12
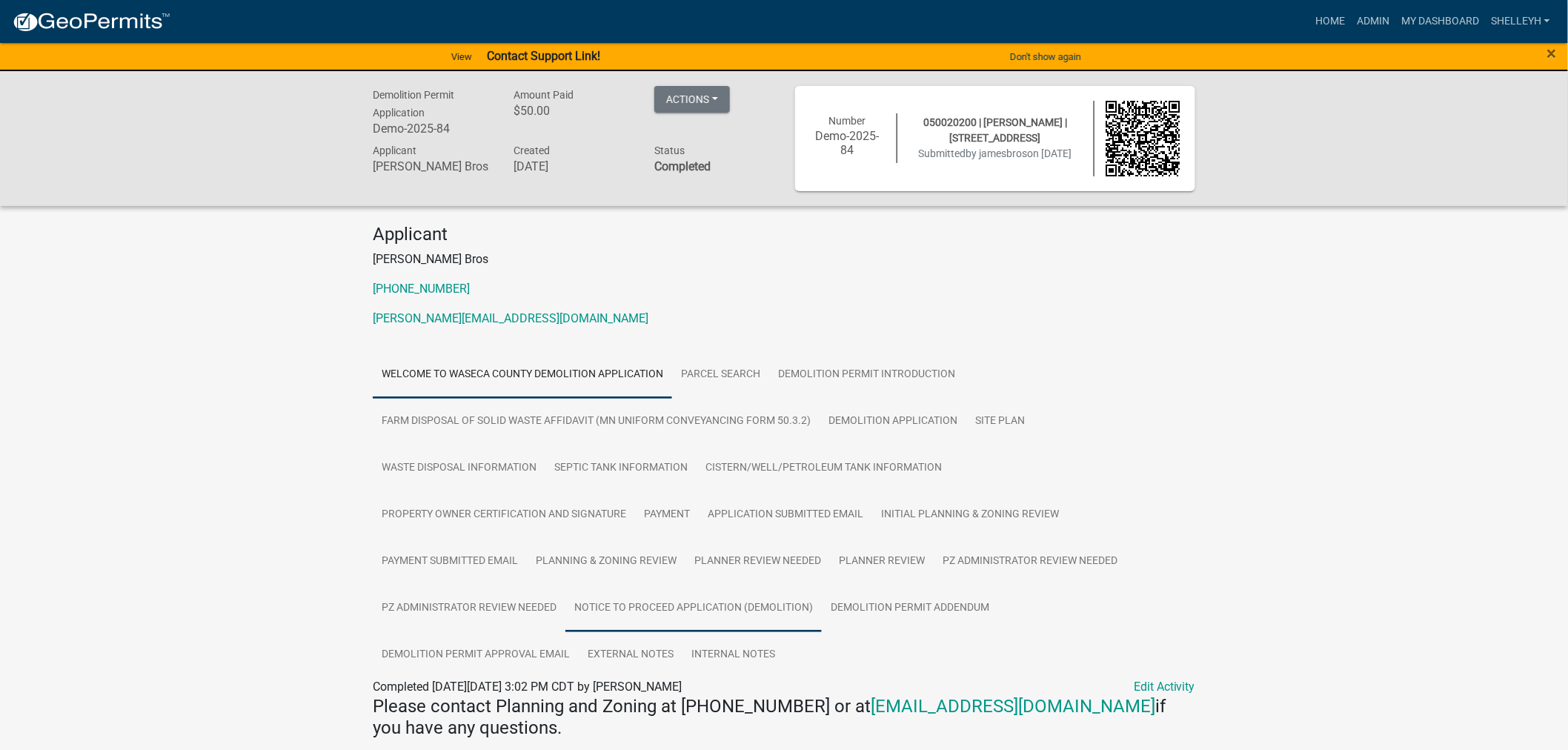
click at [737, 605] on link "Notice to Proceed Application (Demolition)" at bounding box center [693, 608] width 256 height 47
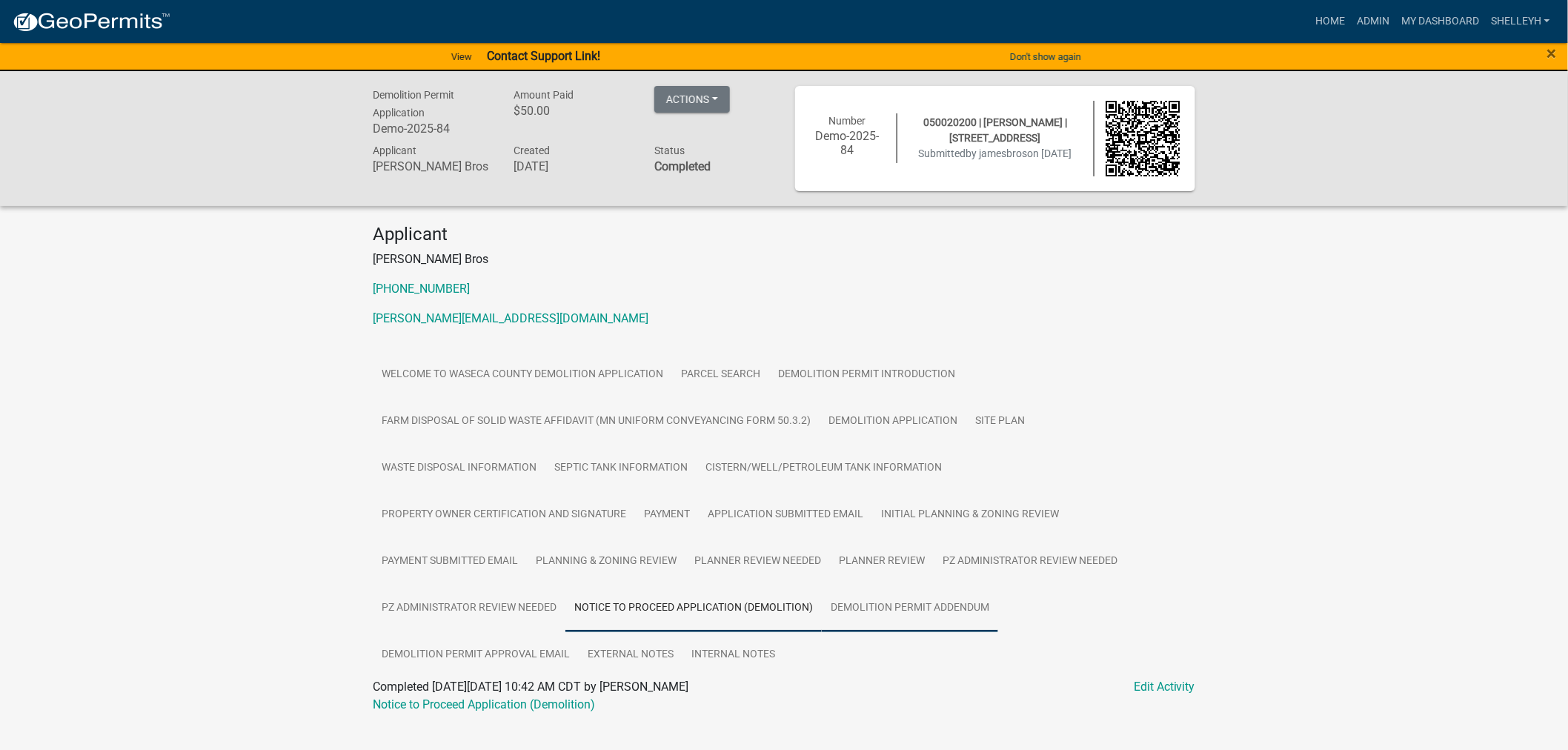
scroll to position [27, 0]
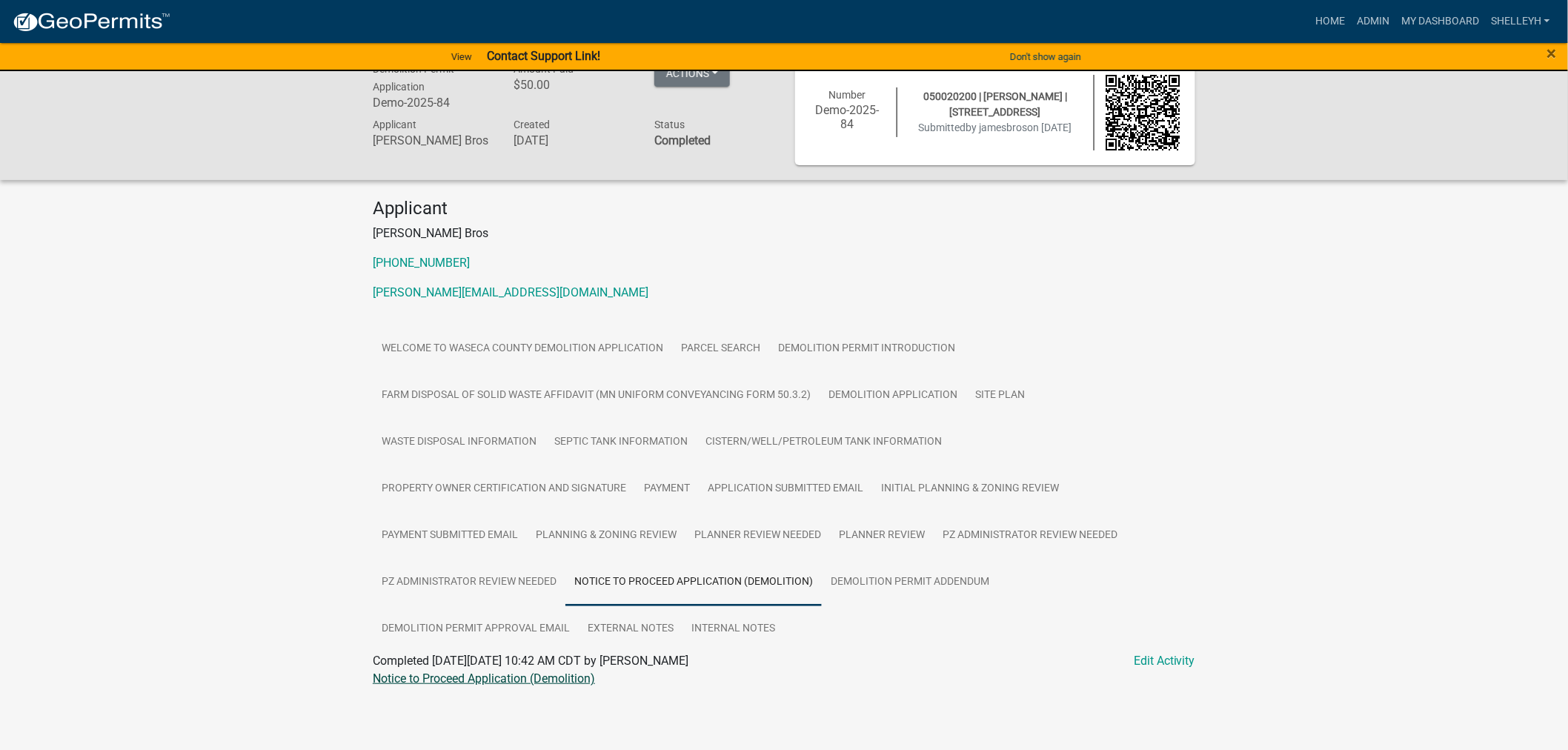
click at [509, 674] on link "Notice to Proceed Application (Demolition)" at bounding box center [484, 678] width 223 height 14
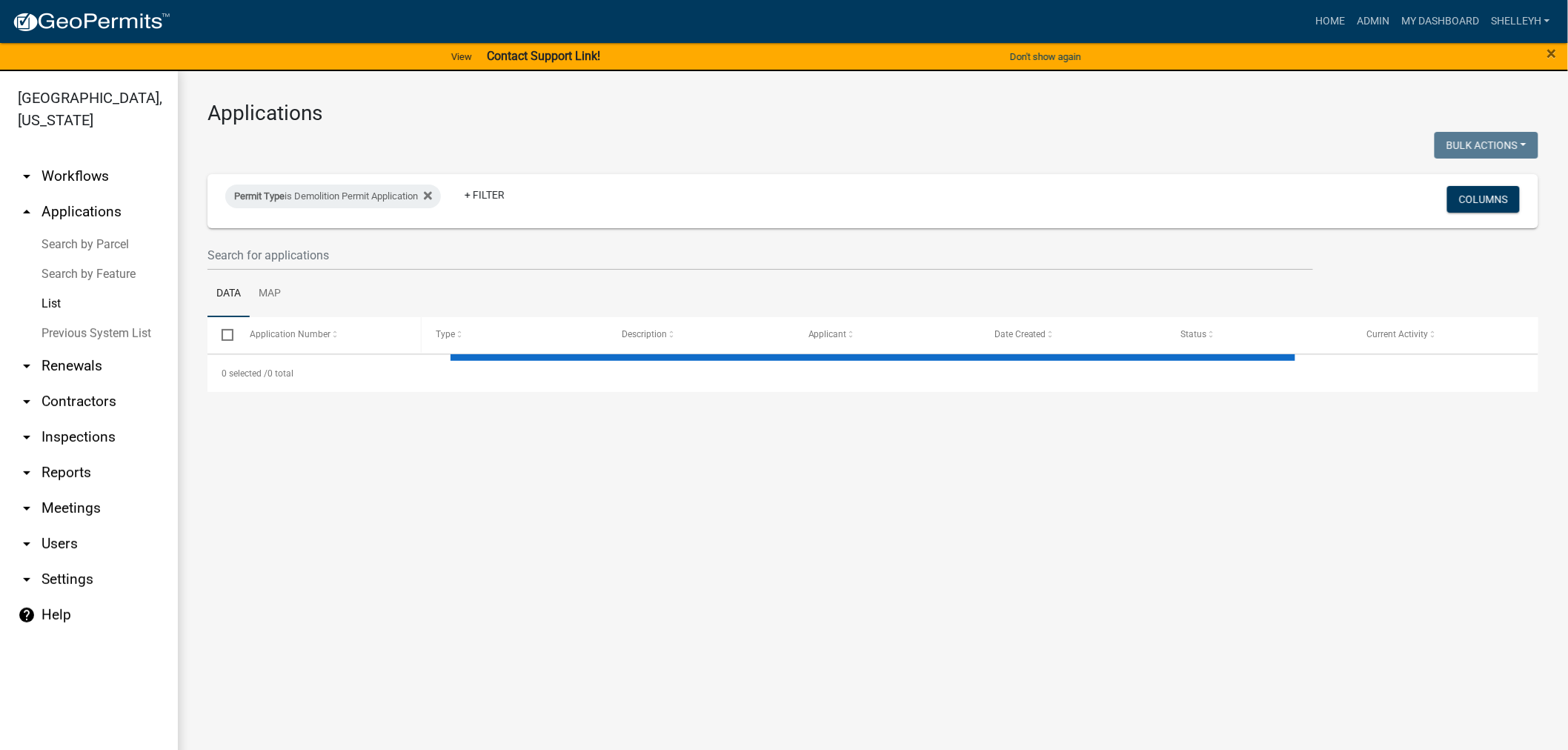
select select "1: 25"
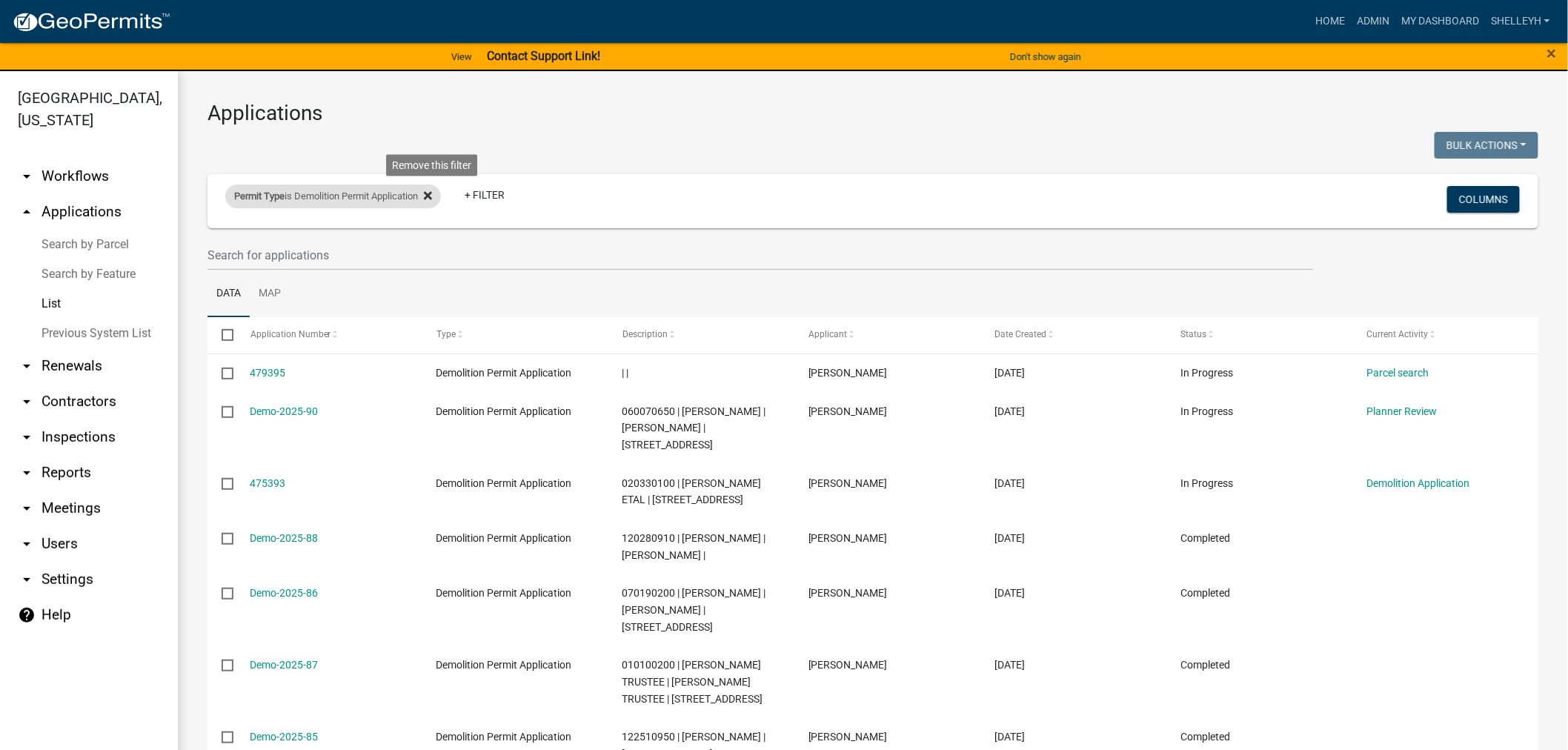
click at [432, 194] on icon at bounding box center [428, 196] width 9 height 9
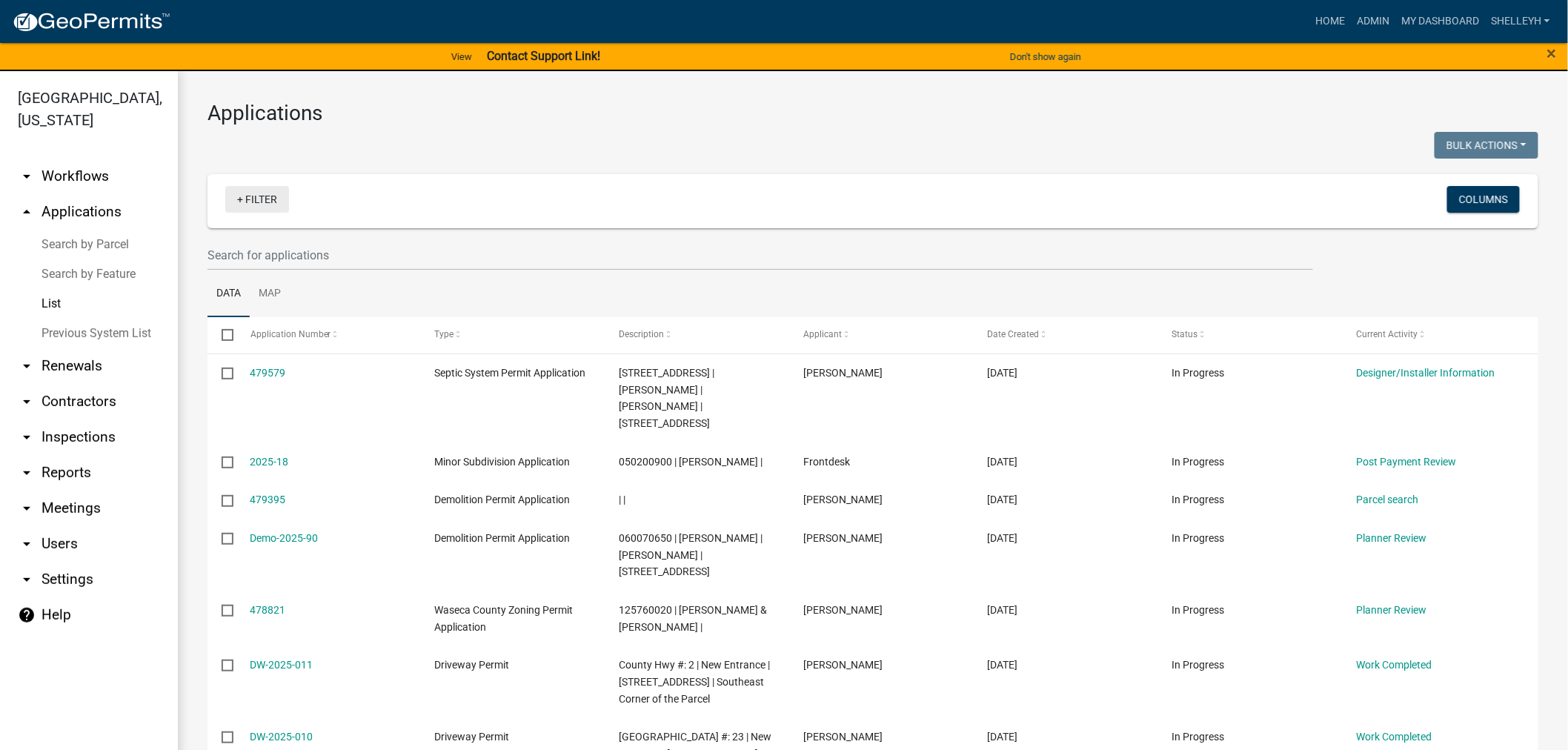
click at [244, 187] on link "+ Filter" at bounding box center [257, 199] width 63 height 27
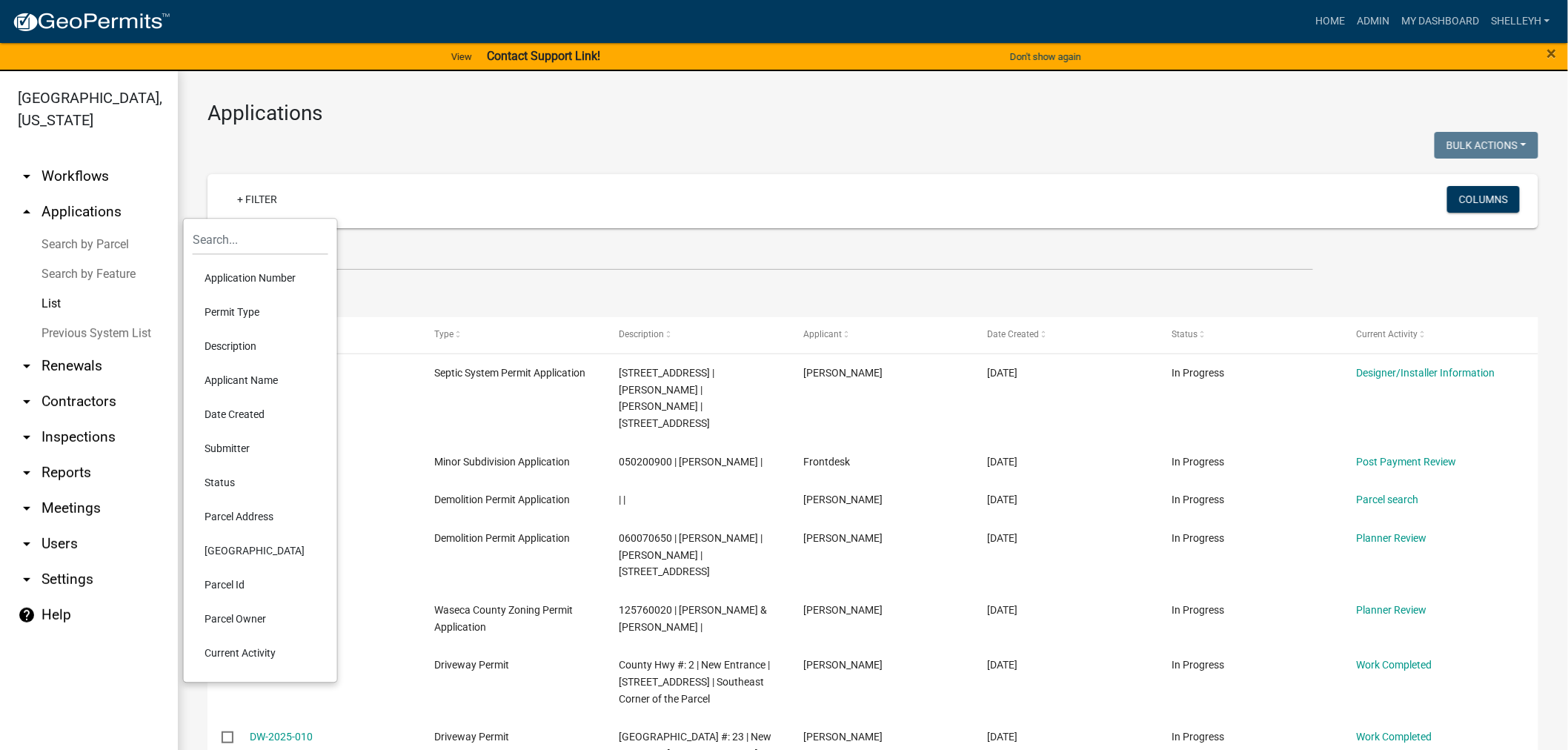
click at [241, 310] on li "Permit Type" at bounding box center [260, 312] width 135 height 34
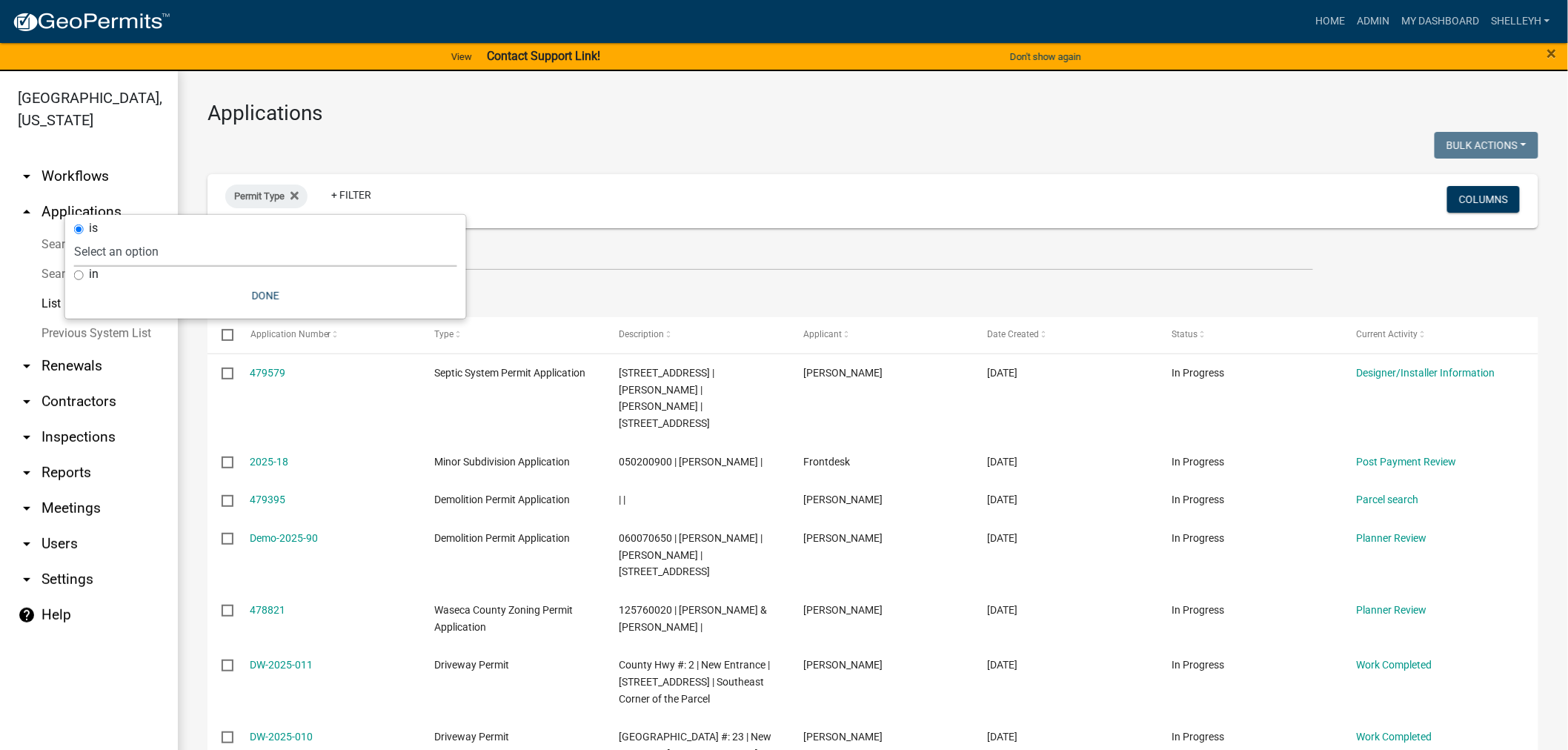
click at [169, 247] on select "Select an option Cannabis Registration Form Conditional Use Application Demolit…" at bounding box center [265, 251] width 383 height 30
select select "f25dab95-63bd-4ebf-adf6-453d038d6261"
click at [219, 236] on select "Select an option Cannabis Registration Form Conditional Use Application Demolit…" at bounding box center [265, 251] width 383 height 30
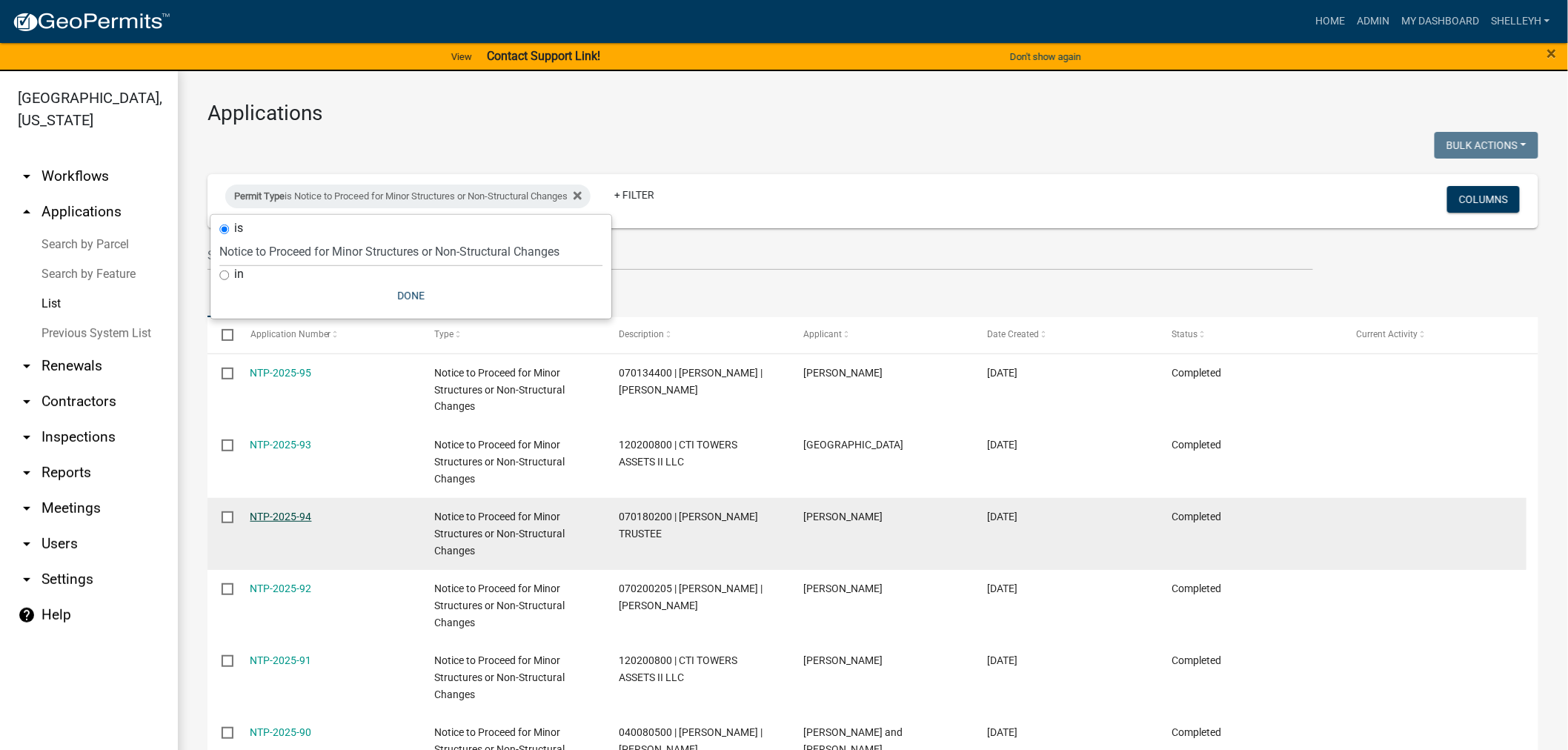
click at [283, 515] on link "NTP-2025-94" at bounding box center [281, 516] width 62 height 12
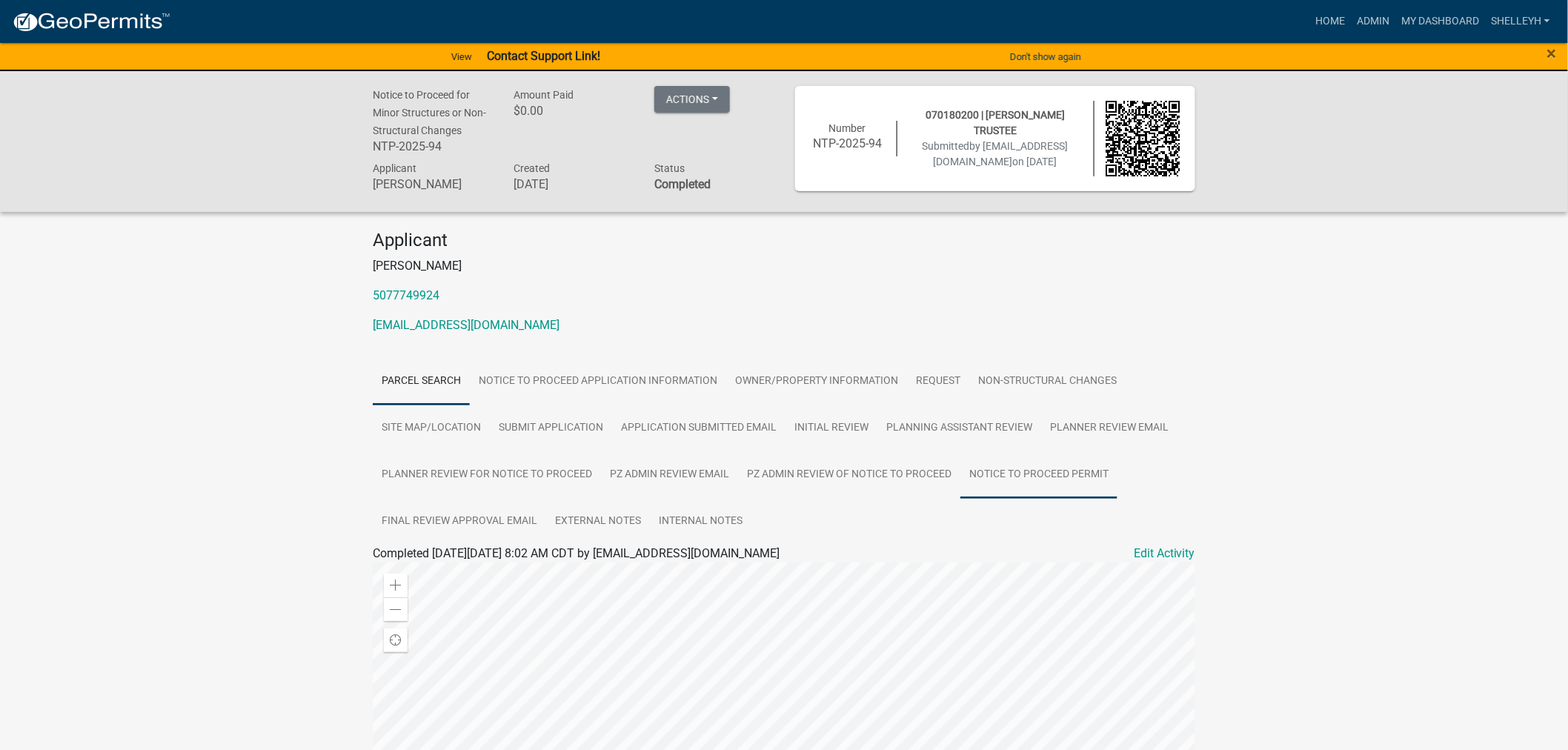
click at [1028, 478] on link "Notice to Proceed Permit" at bounding box center [1038, 474] width 157 height 47
click at [490, 574] on link "Notice to Proceed Permit" at bounding box center [444, 570] width 129 height 14
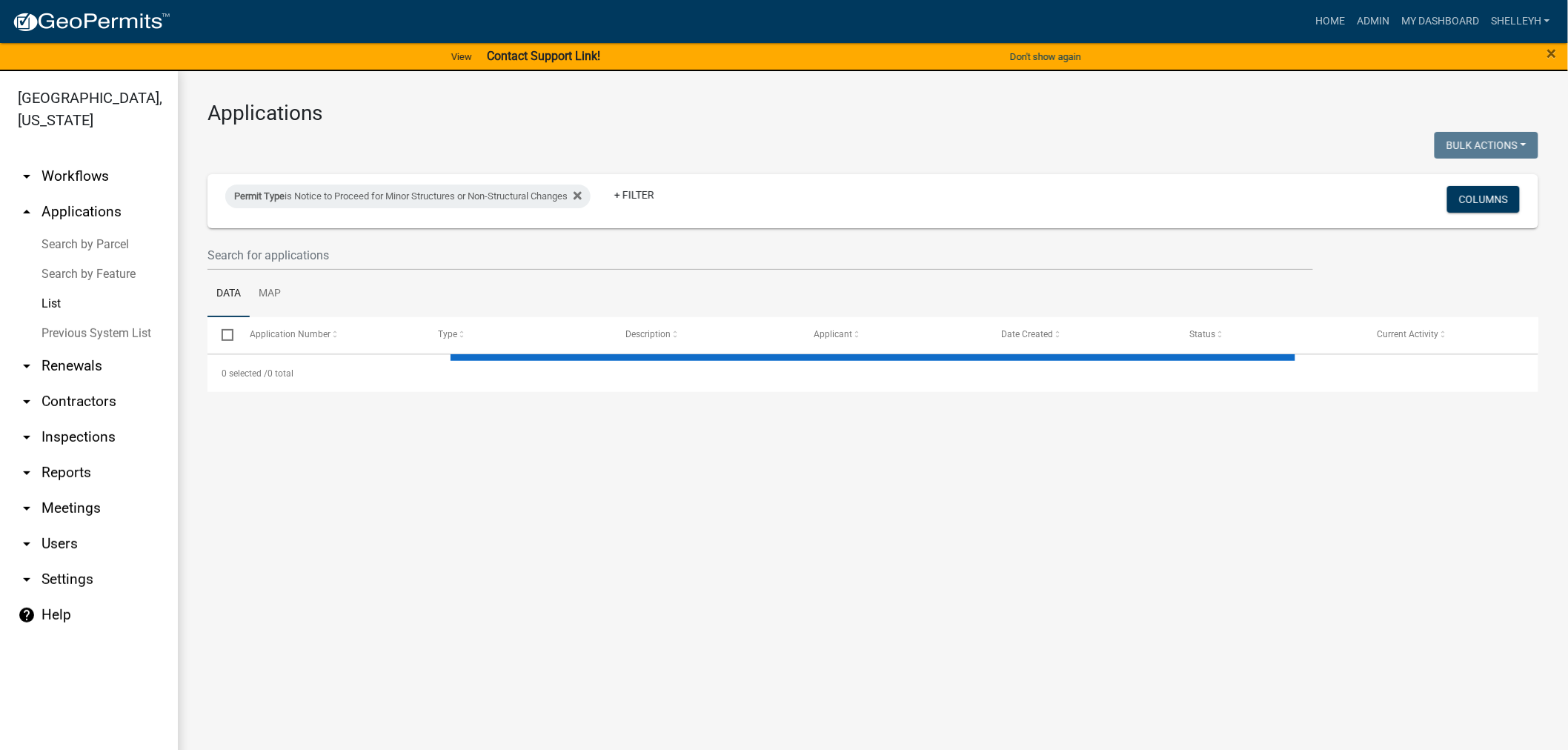
select select "1: 25"
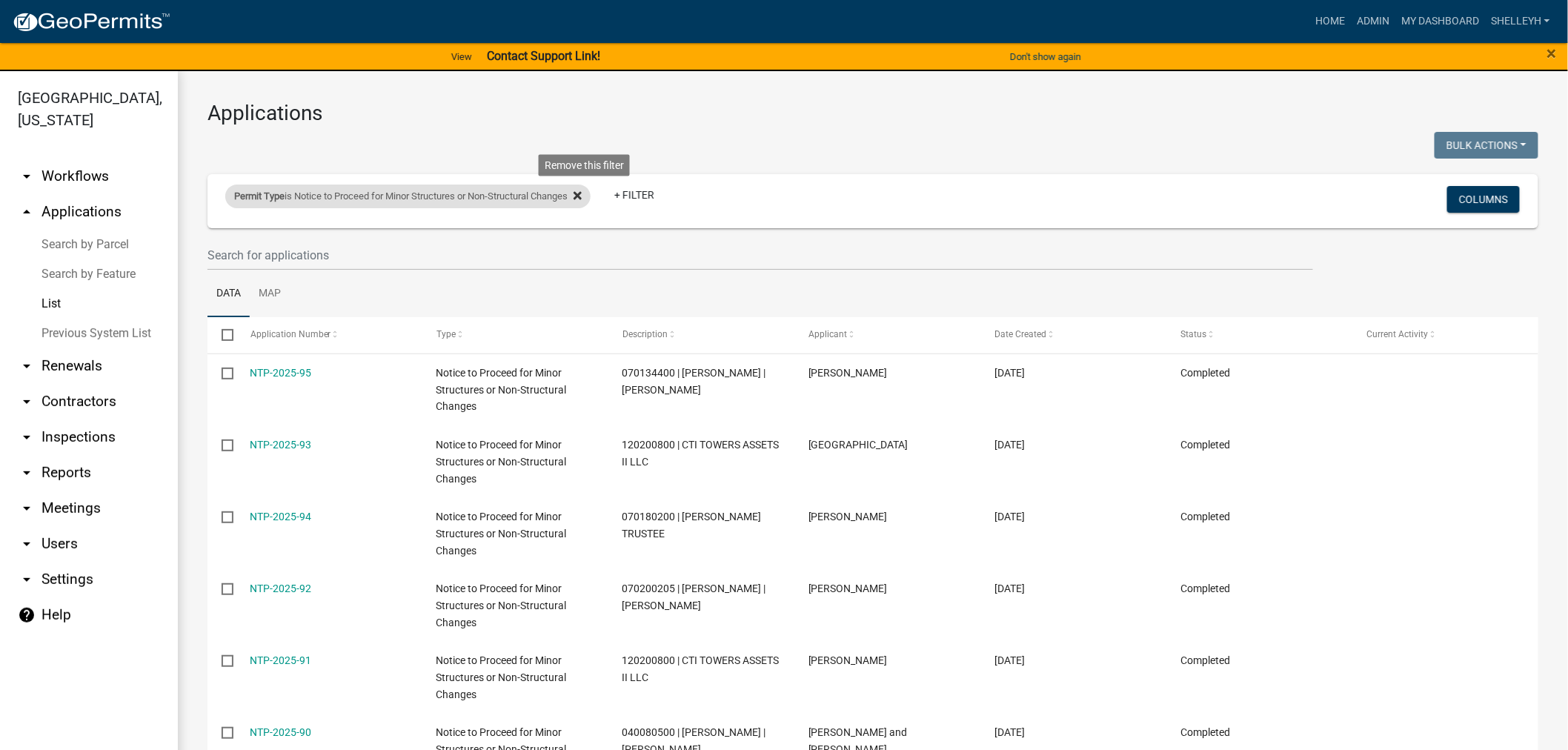
click at [581, 197] on icon at bounding box center [578, 195] width 9 height 12
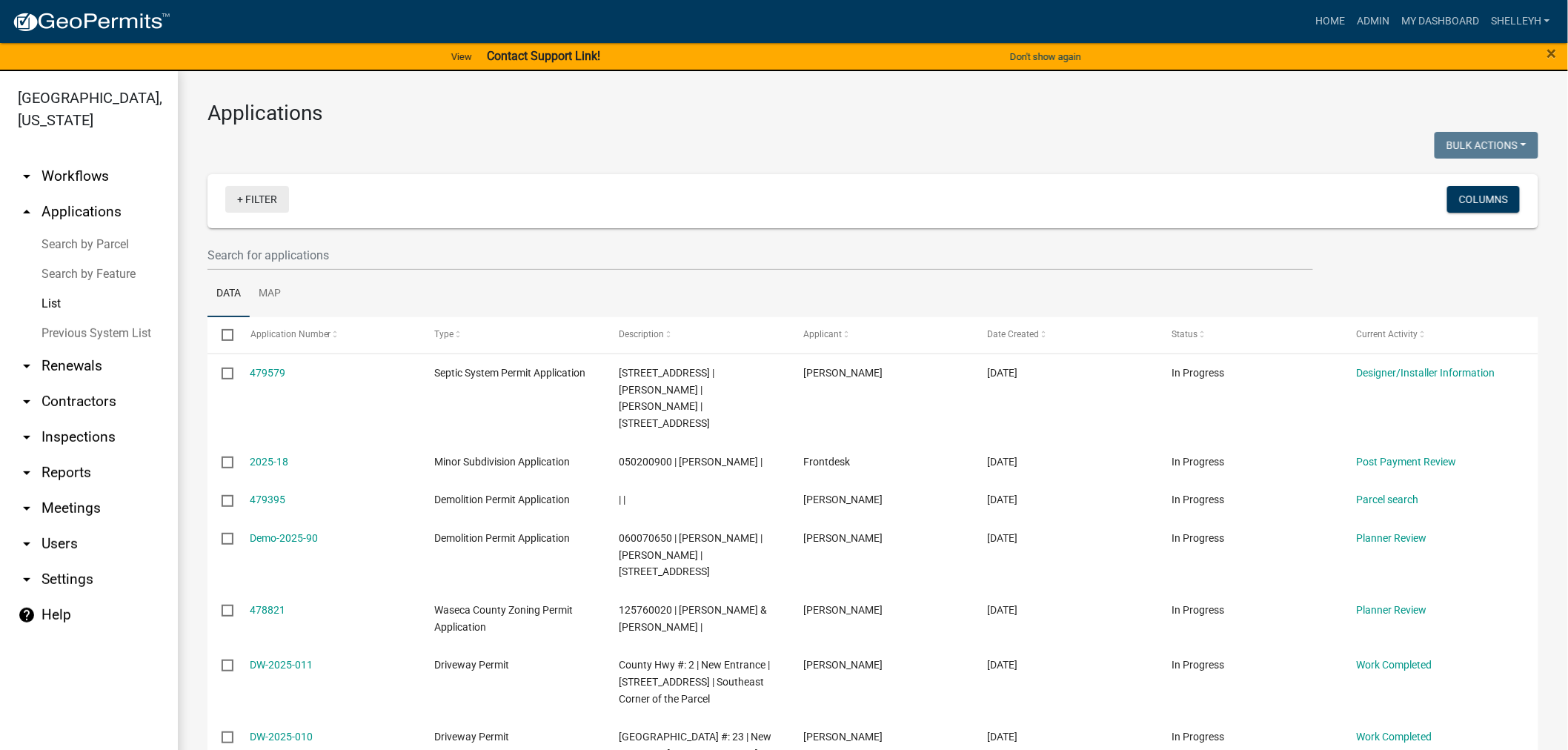
click at [276, 189] on link "+ Filter" at bounding box center [257, 199] width 63 height 27
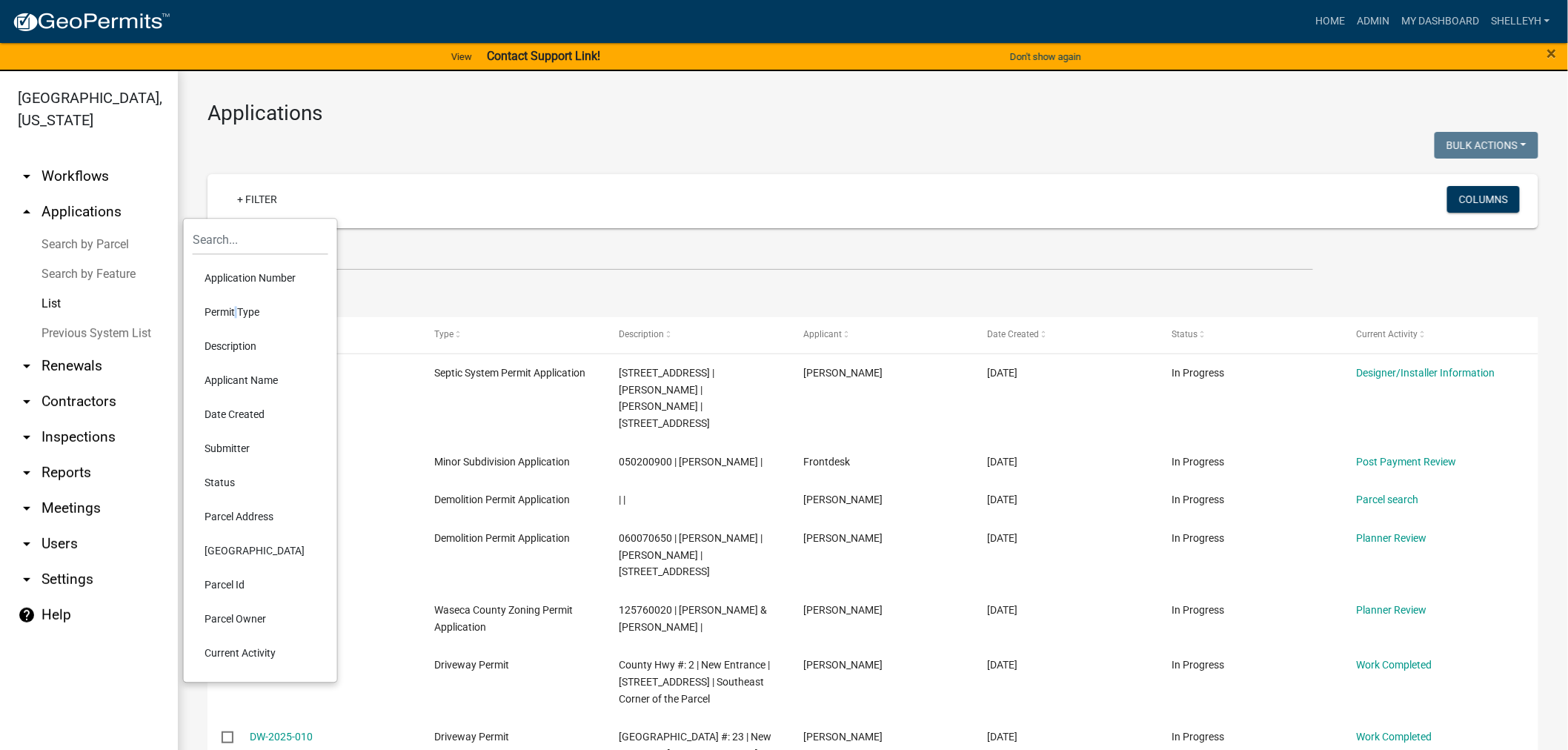
click at [233, 306] on li "Permit Type" at bounding box center [260, 312] width 135 height 34
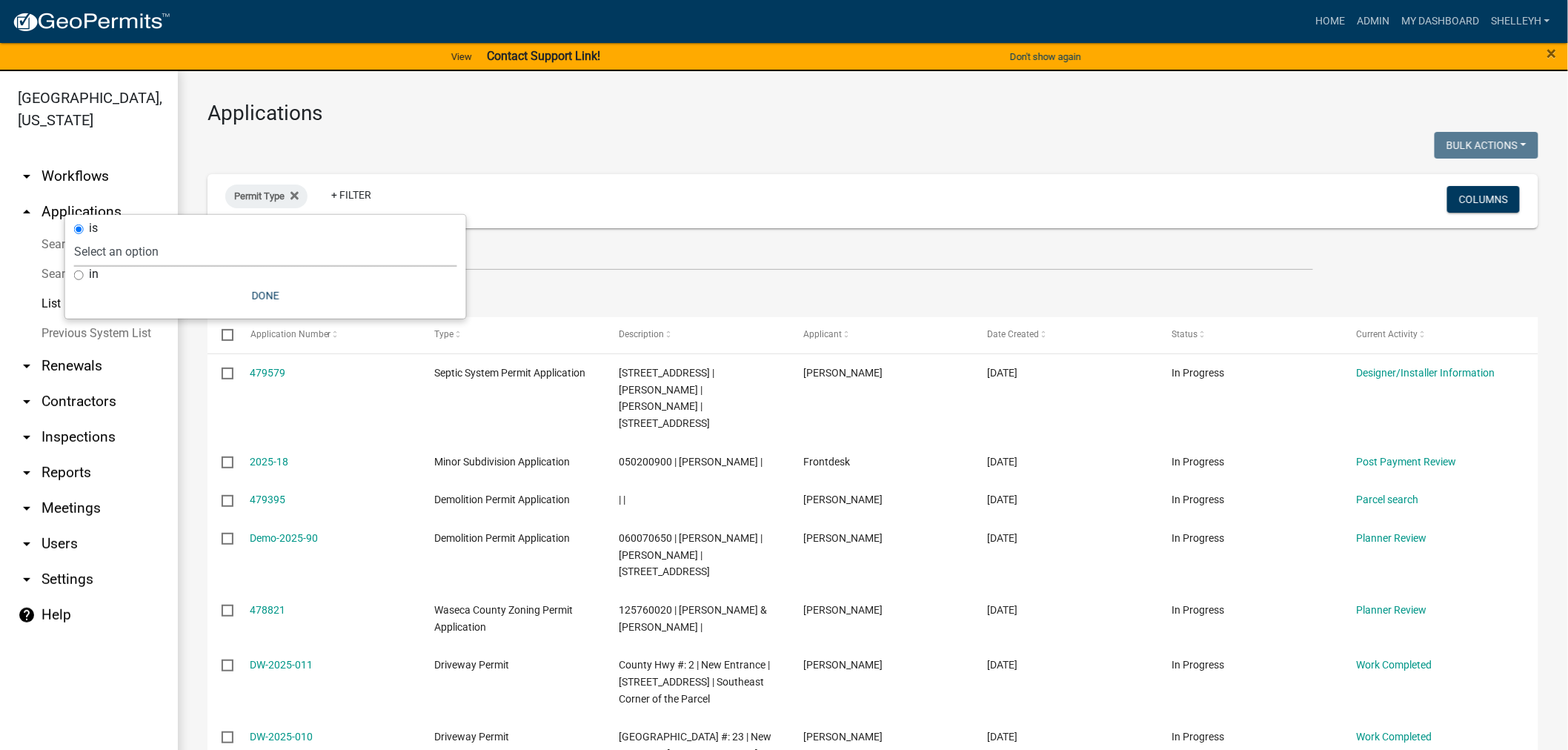
click at [143, 247] on select "Select an option Cannabis Registration Form Conditional Use Application Demolit…" at bounding box center [265, 251] width 383 height 30
select select "11d462d9-7965-46d0-a9a7-9a68d4ecad55"
click at [144, 236] on select "Select an option Cannabis Registration Form Conditional Use Application Demolit…" at bounding box center [265, 251] width 383 height 30
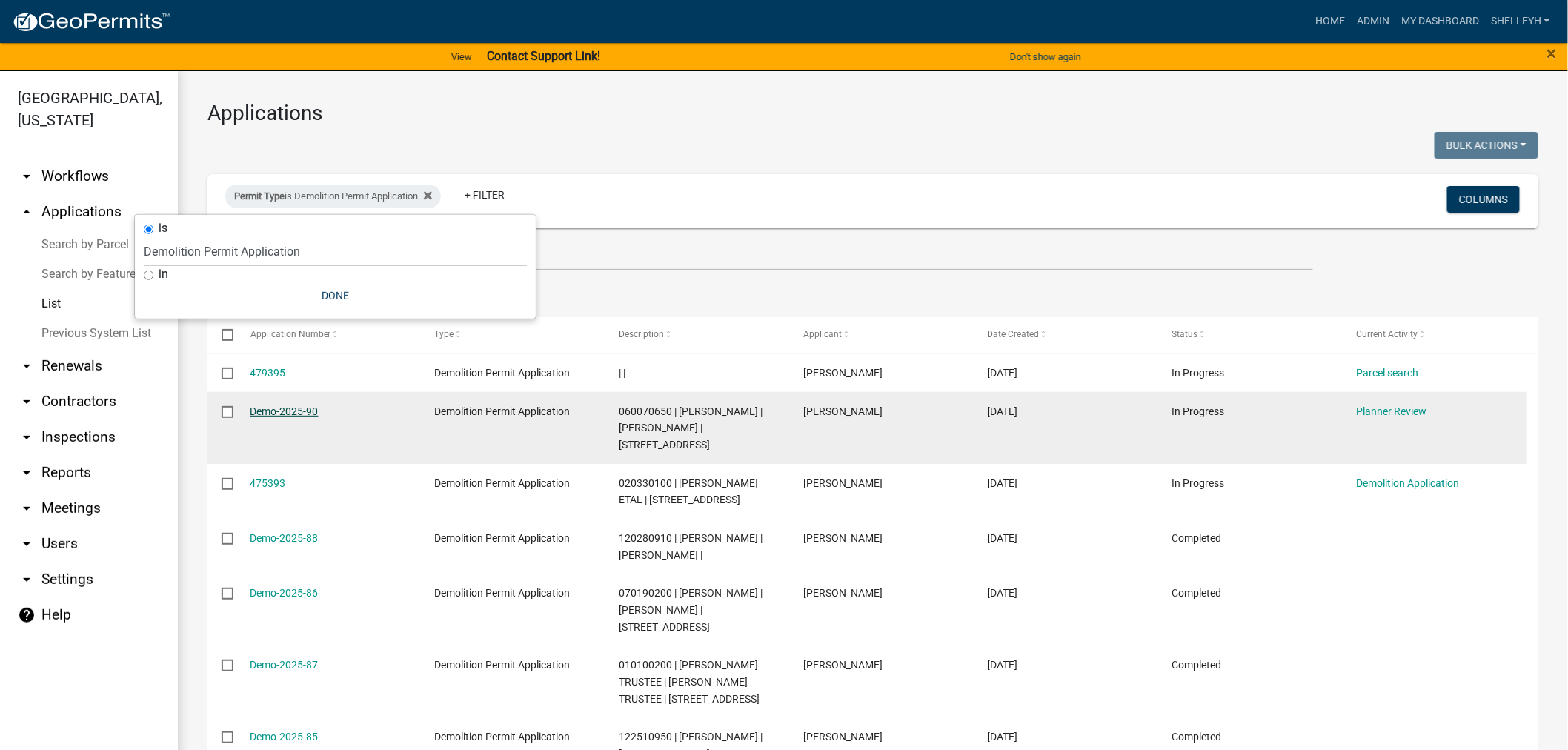
click at [282, 412] on link "Demo-2025-90" at bounding box center [284, 411] width 69 height 12
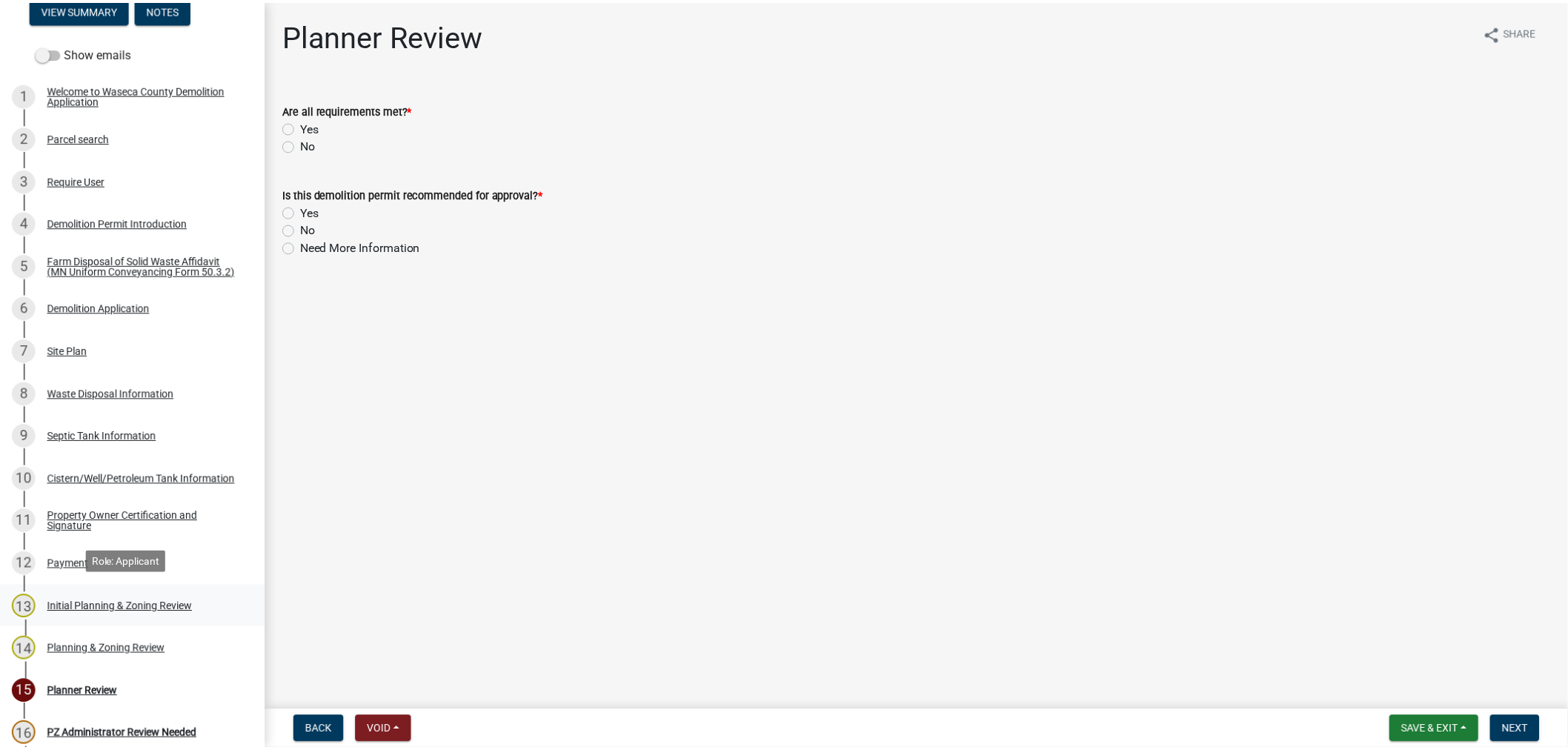
scroll to position [247, 0]
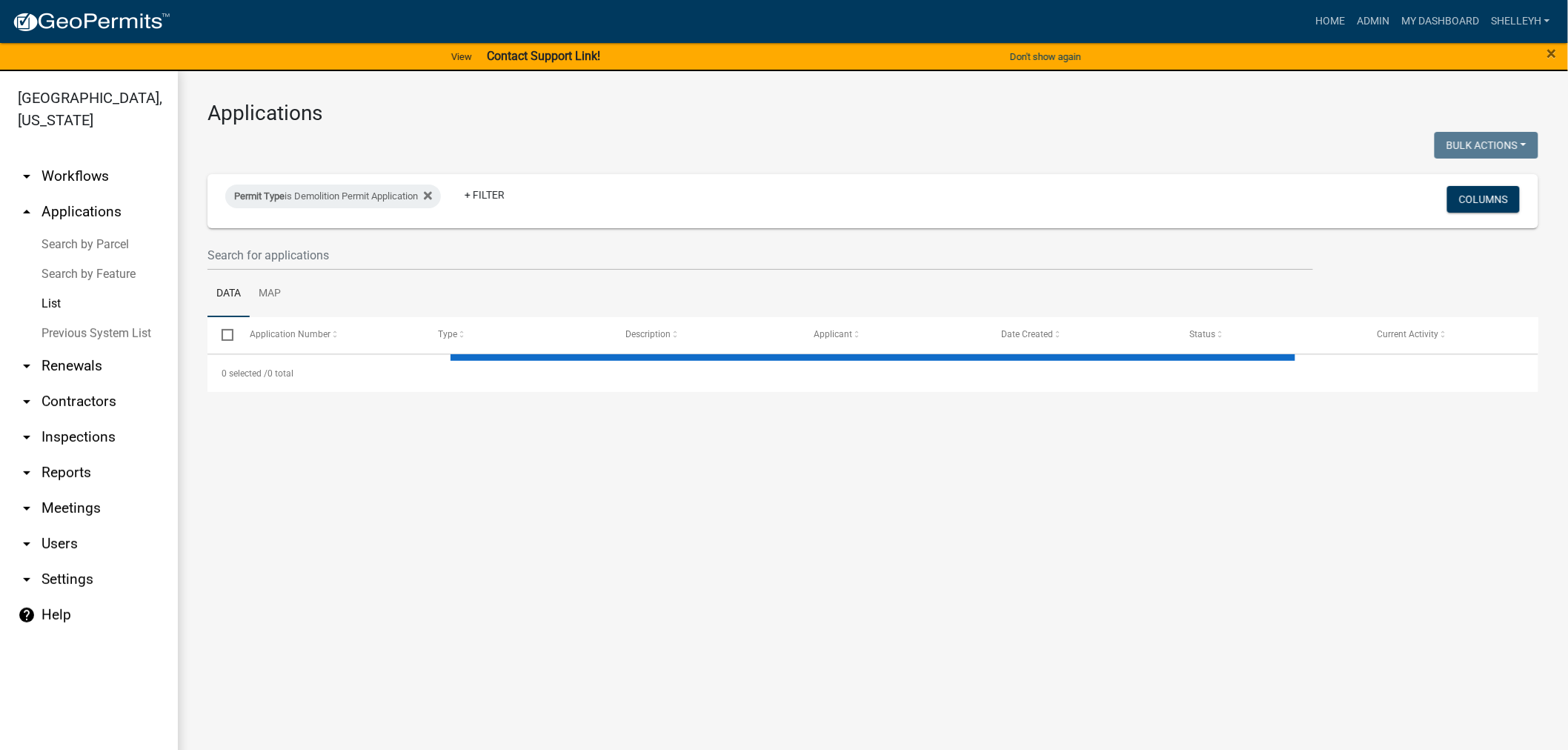
select select "1: 25"
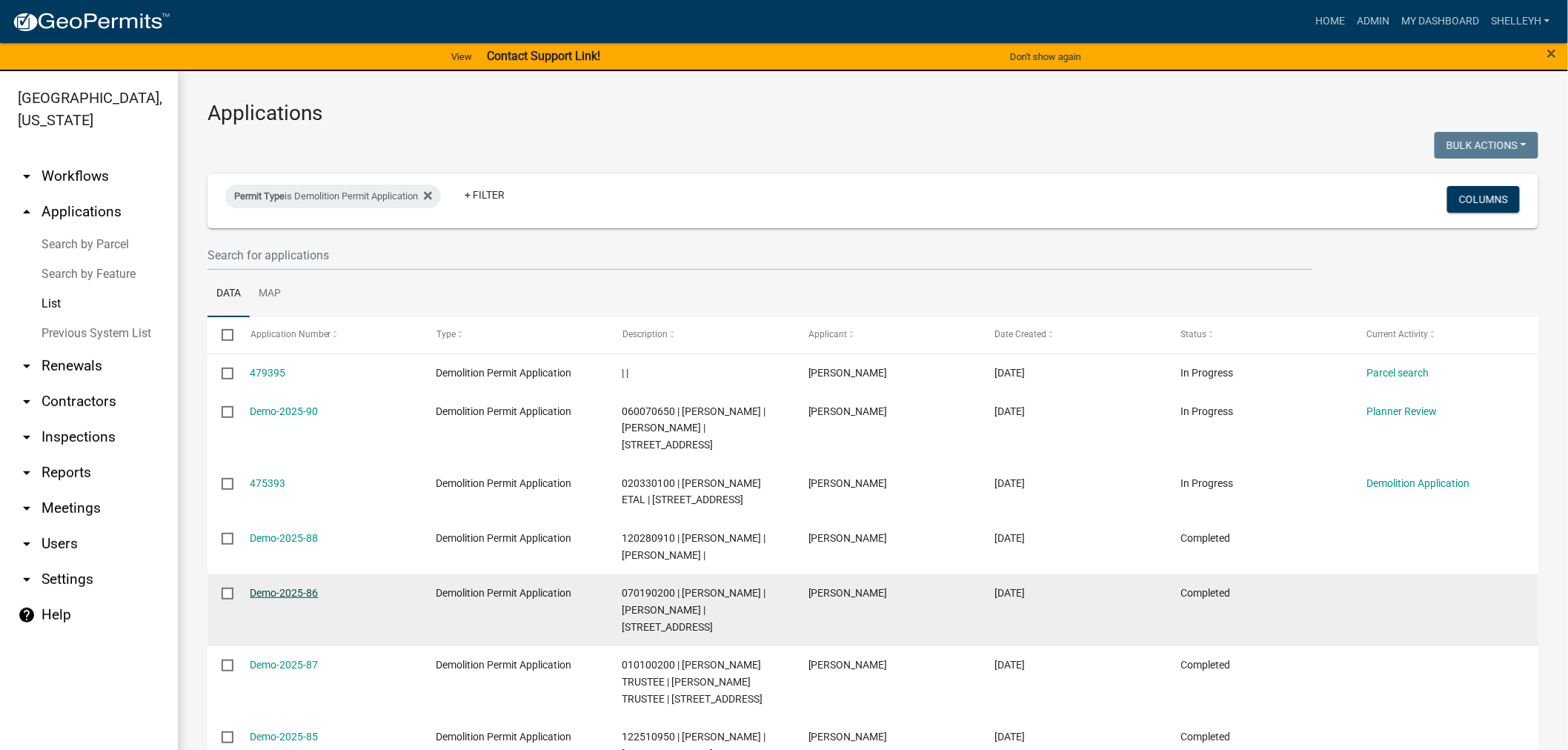
click at [286, 598] on link "Demo-2025-86" at bounding box center [284, 592] width 69 height 12
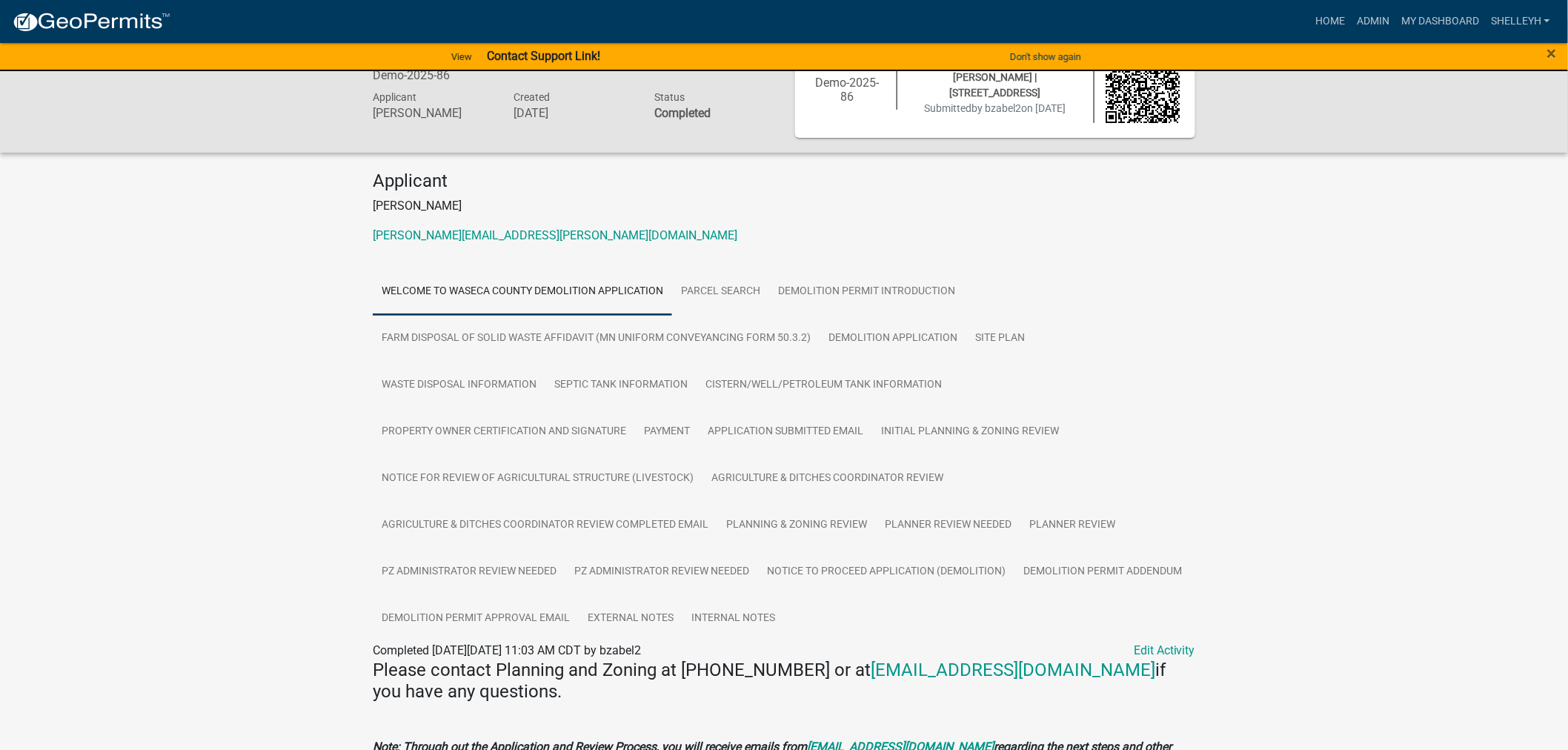
scroll to position [82, 0]
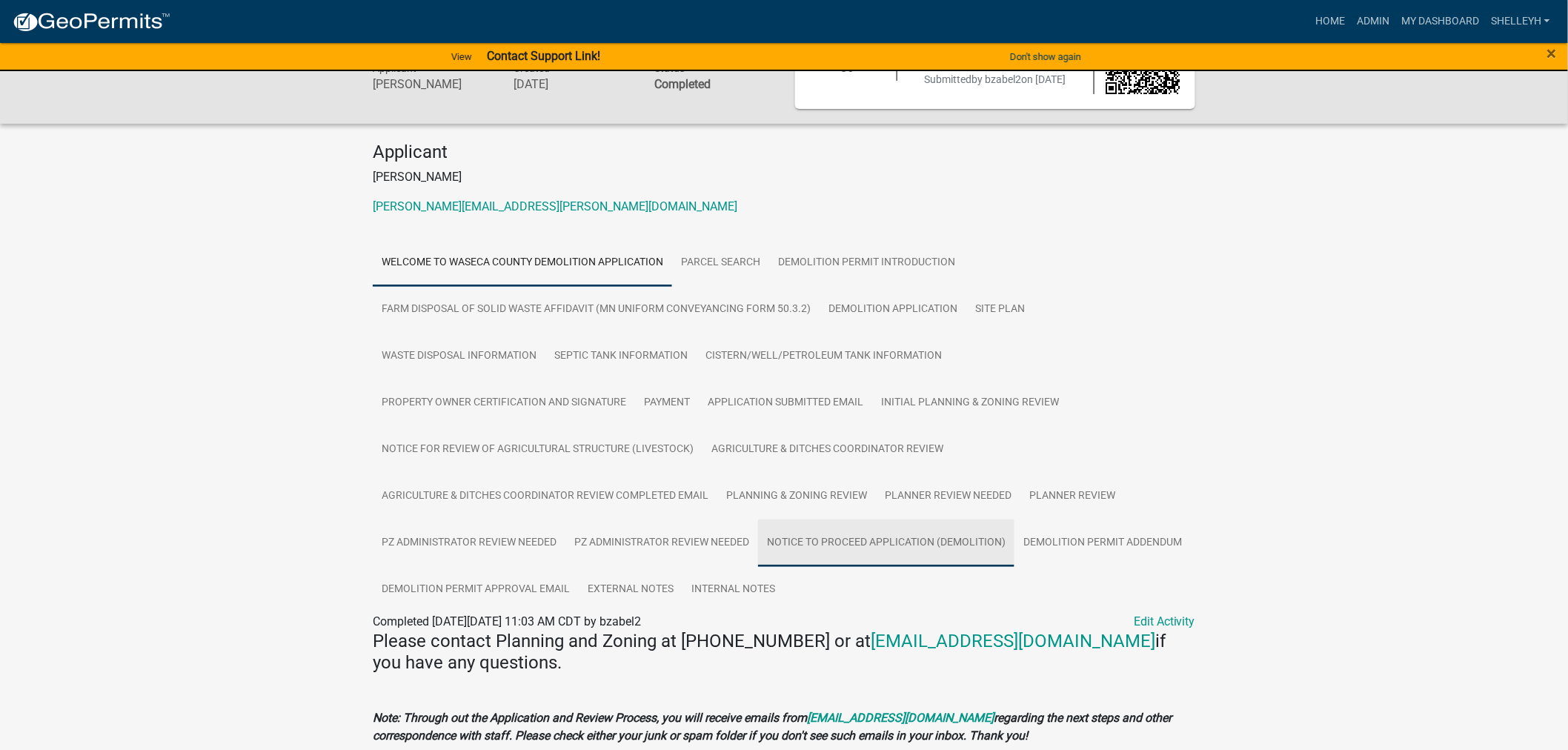
click at [909, 541] on link "Notice to Proceed Application (Demolition)" at bounding box center [885, 542] width 256 height 47
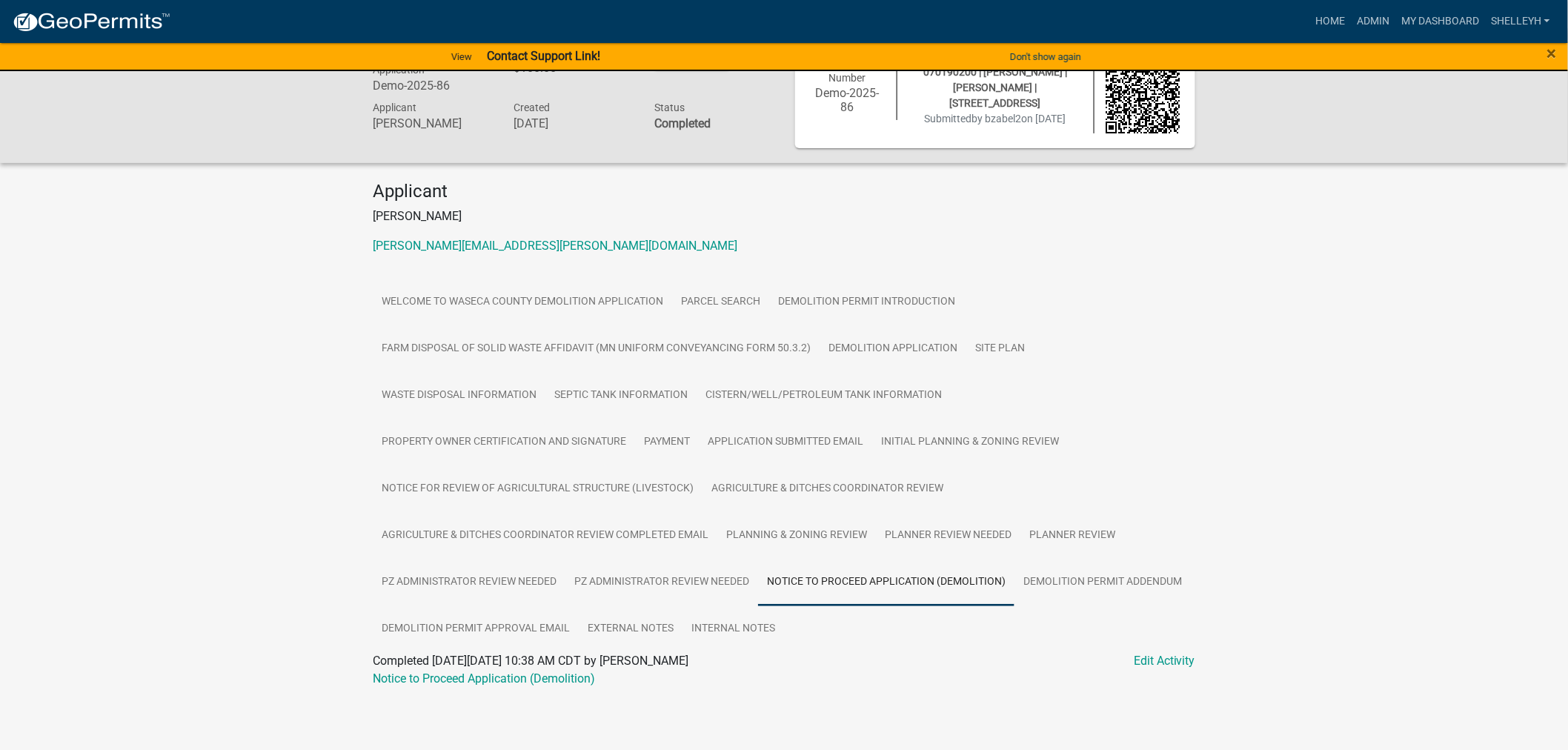
scroll to position [0, 0]
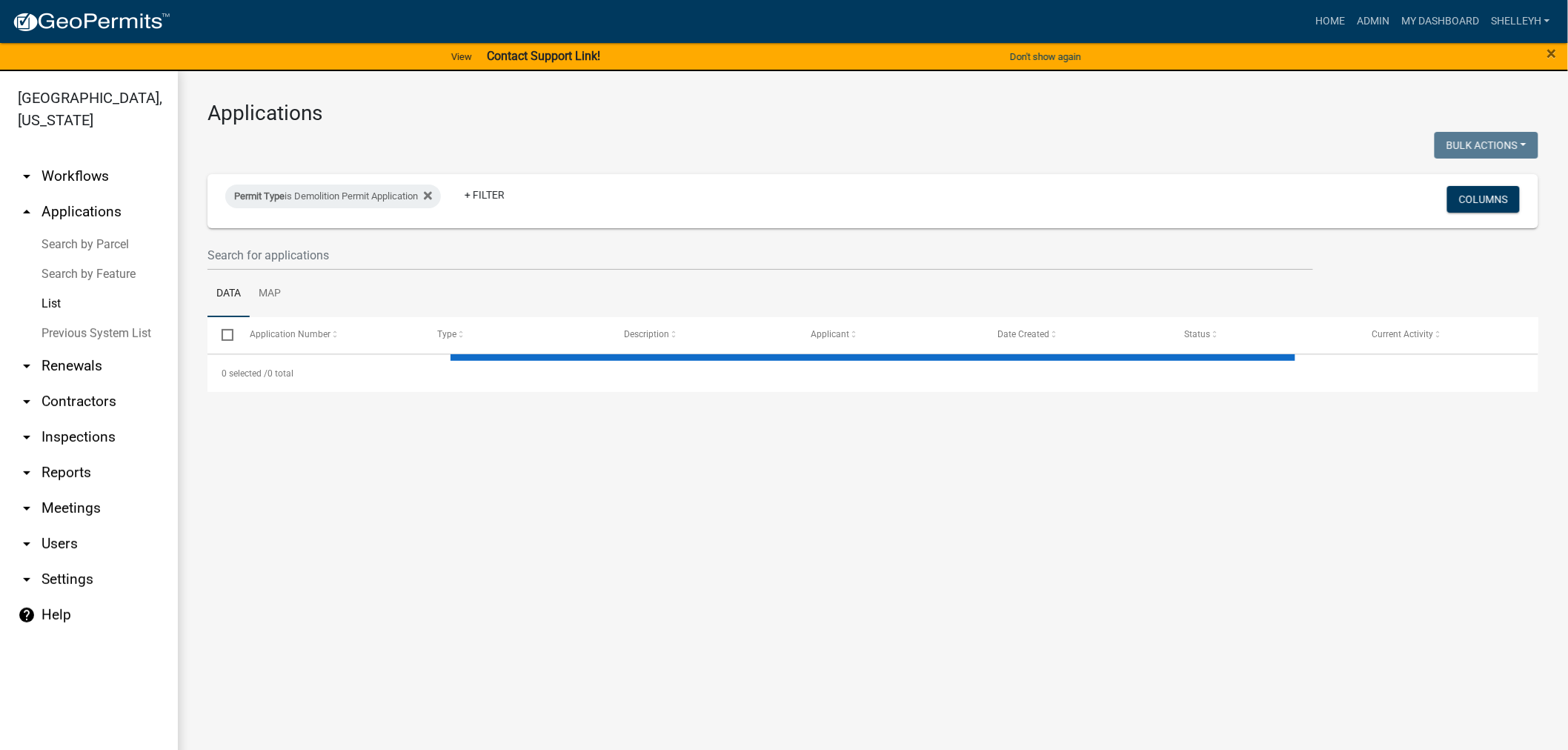
select select "1: 25"
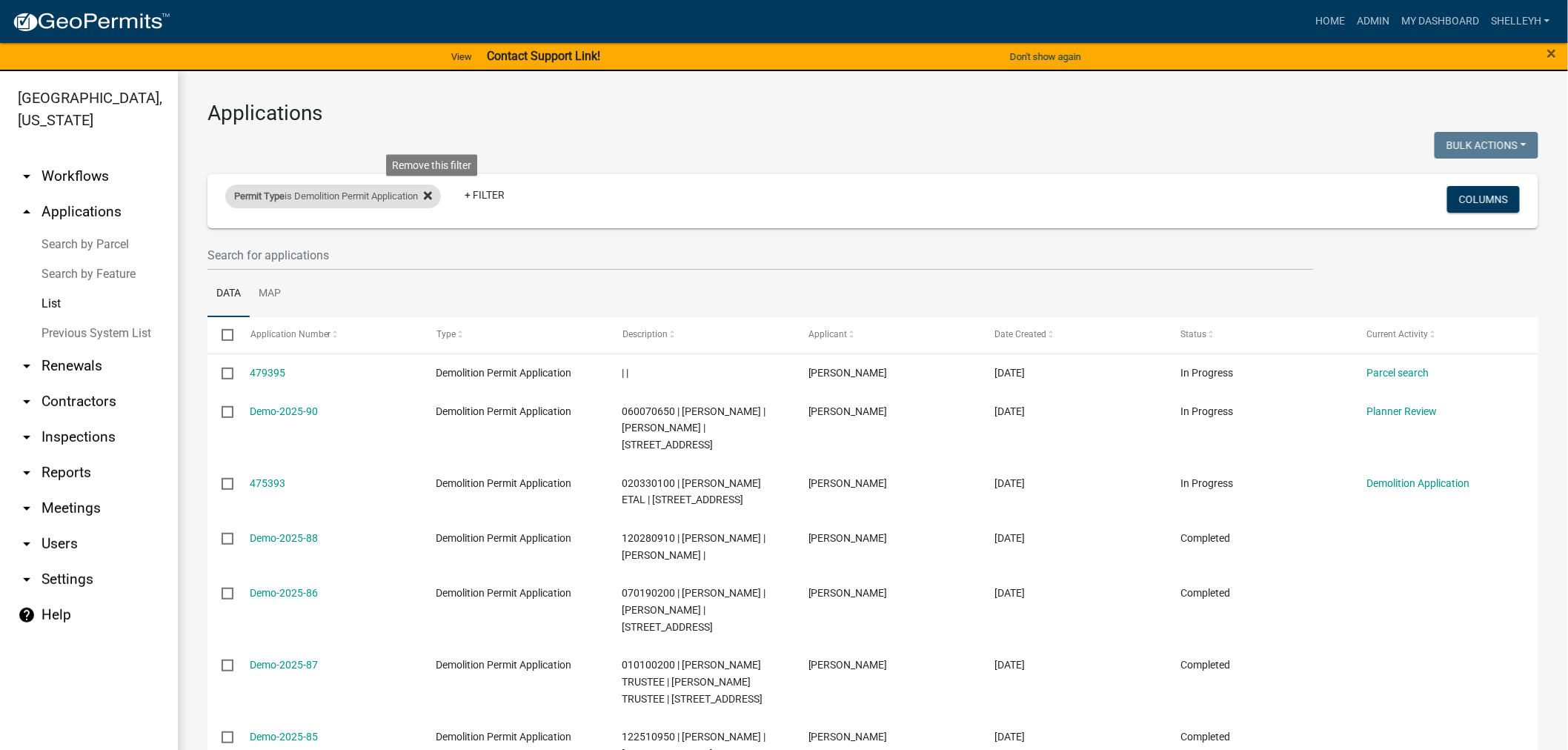
click at [432, 198] on icon at bounding box center [428, 196] width 9 height 9
